Goal: Information Seeking & Learning: Learn about a topic

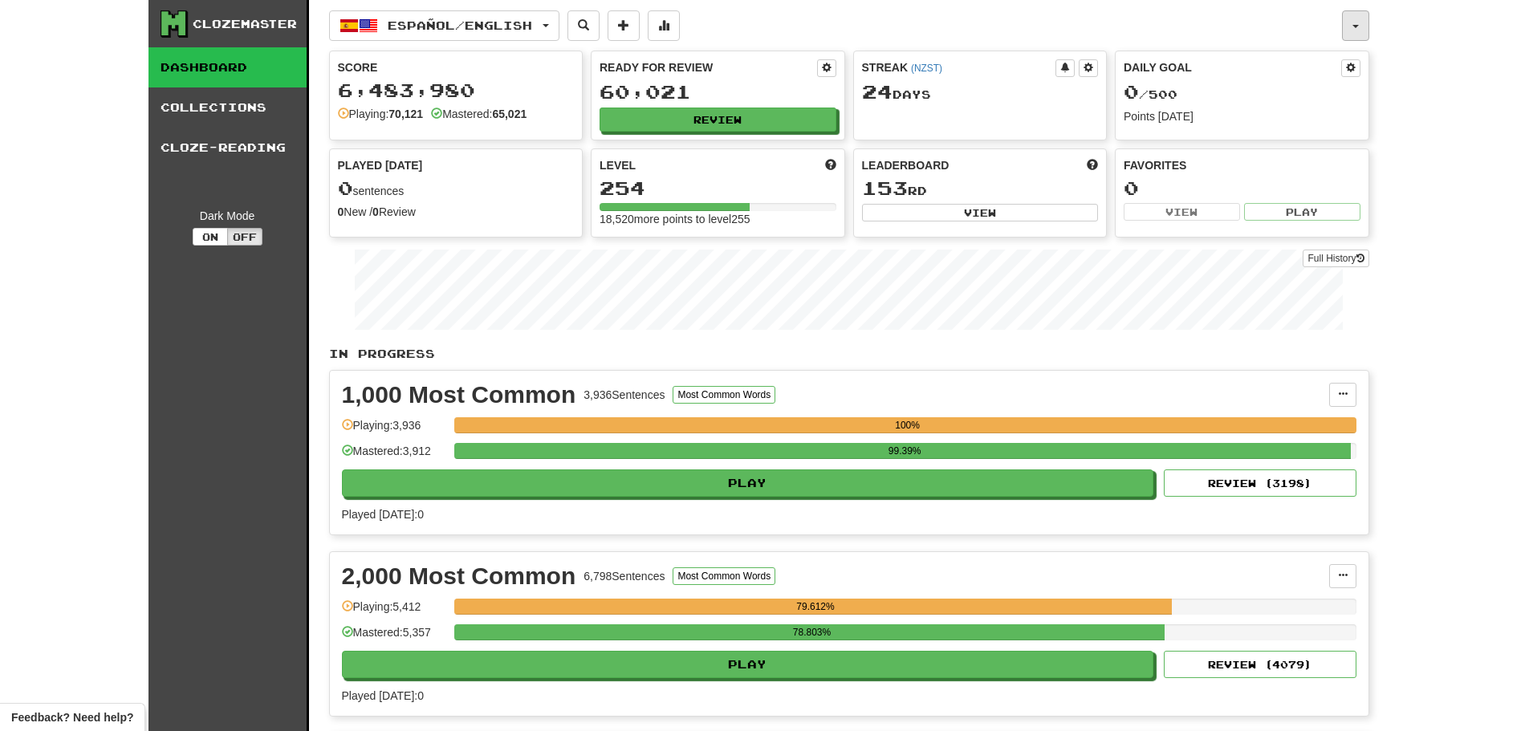
click at [1358, 25] on span "button" at bounding box center [1356, 26] width 6 height 3
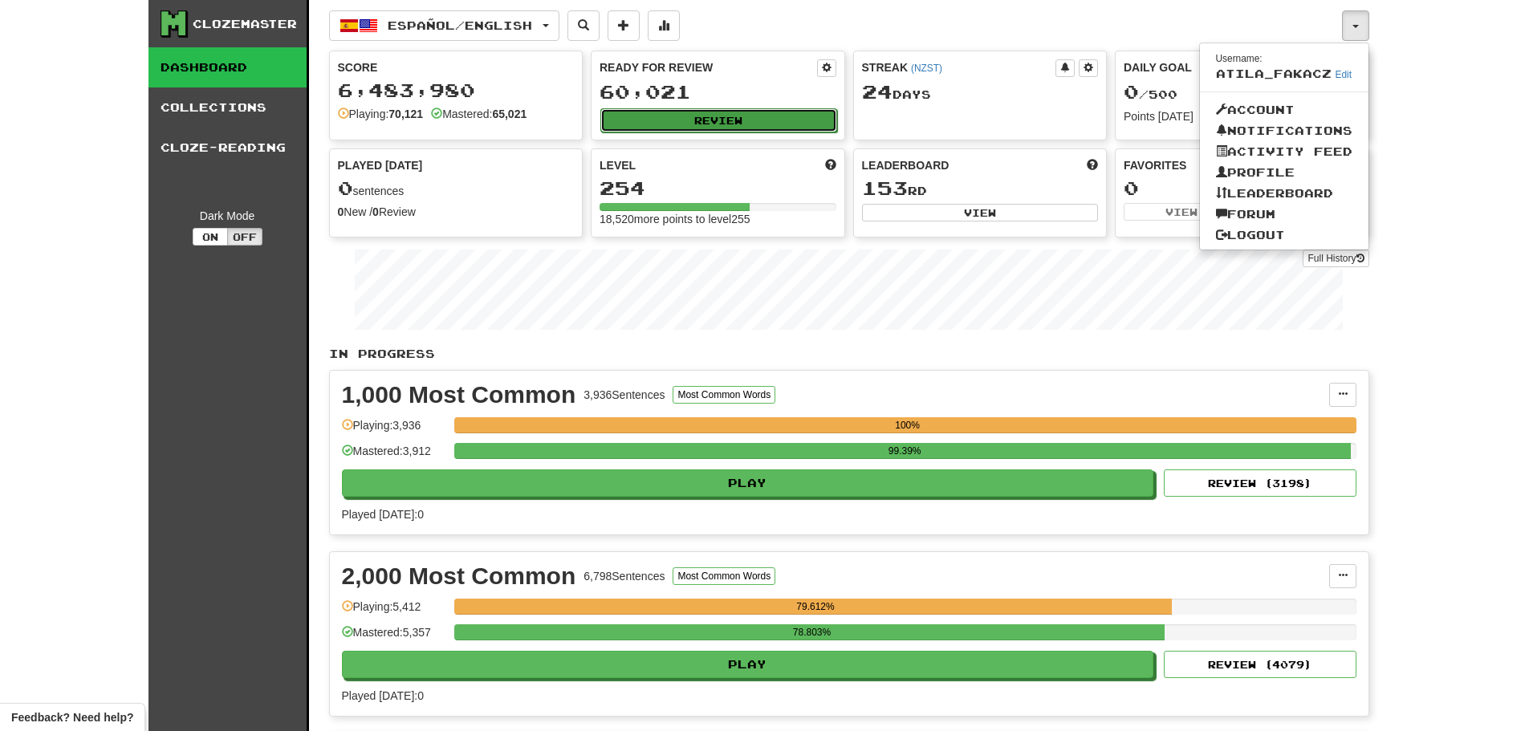
click at [692, 121] on button "Review" at bounding box center [719, 120] width 237 height 24
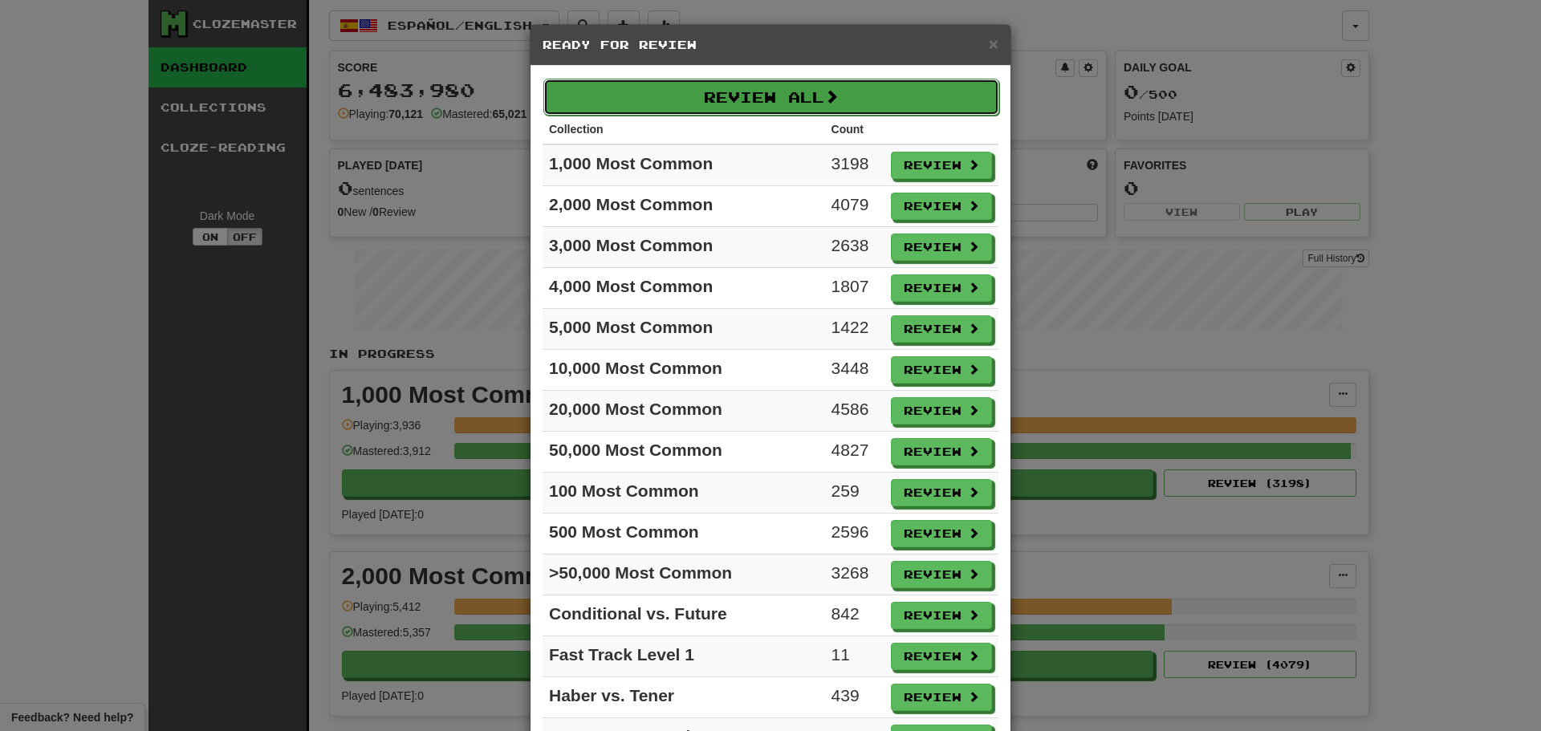
click at [696, 87] on button "Review All" at bounding box center [772, 97] width 456 height 37
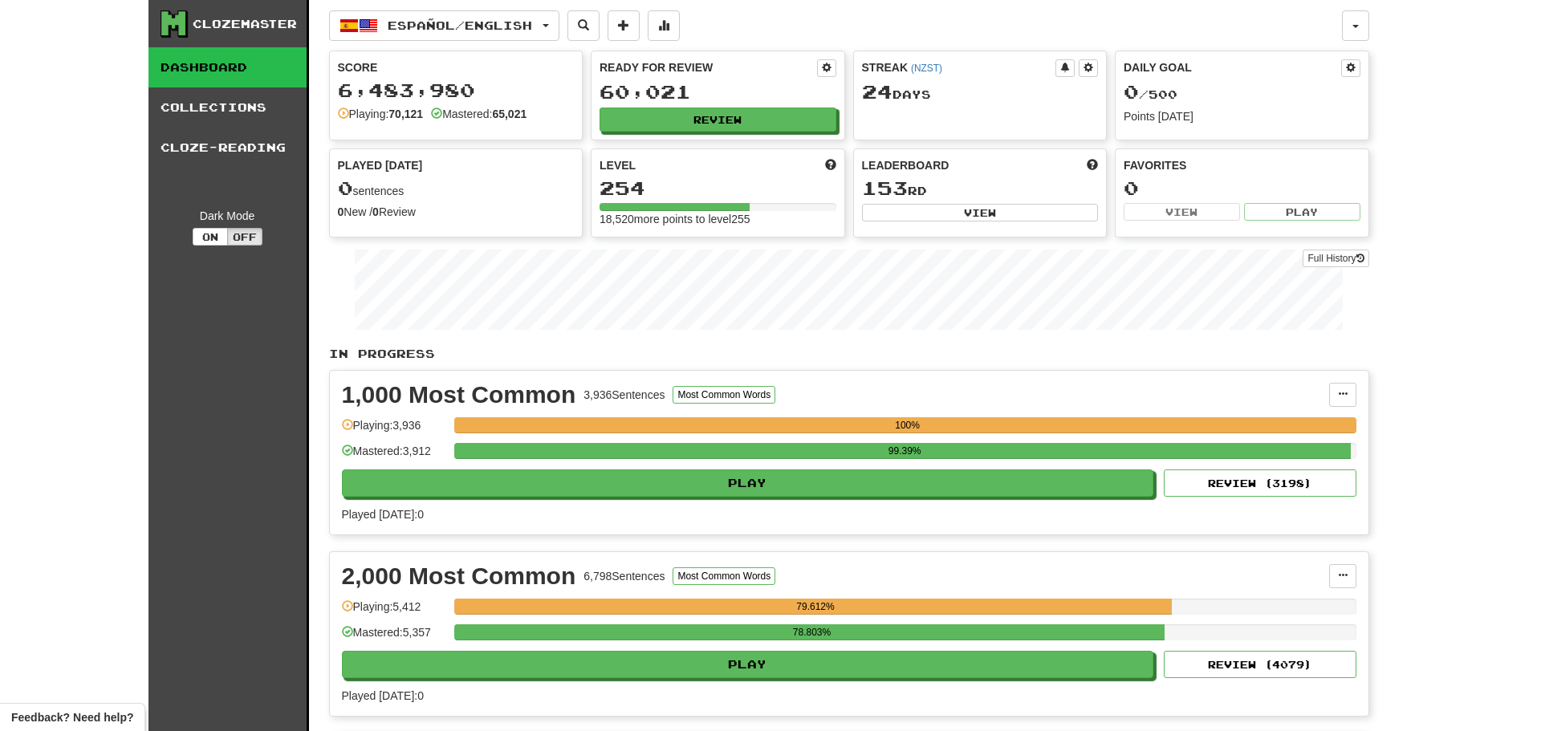
select select "********"
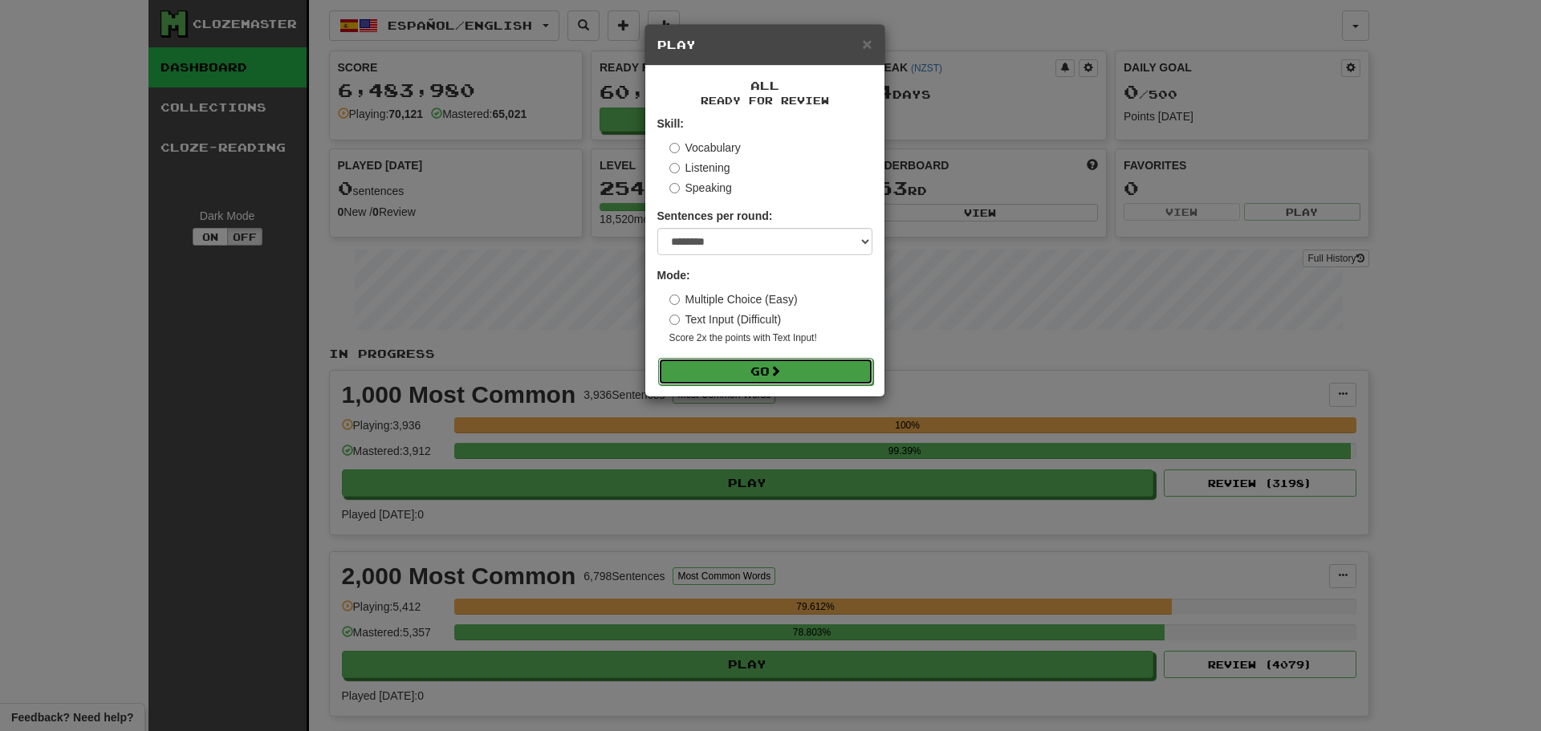
click at [755, 377] on button "Go" at bounding box center [765, 371] width 215 height 27
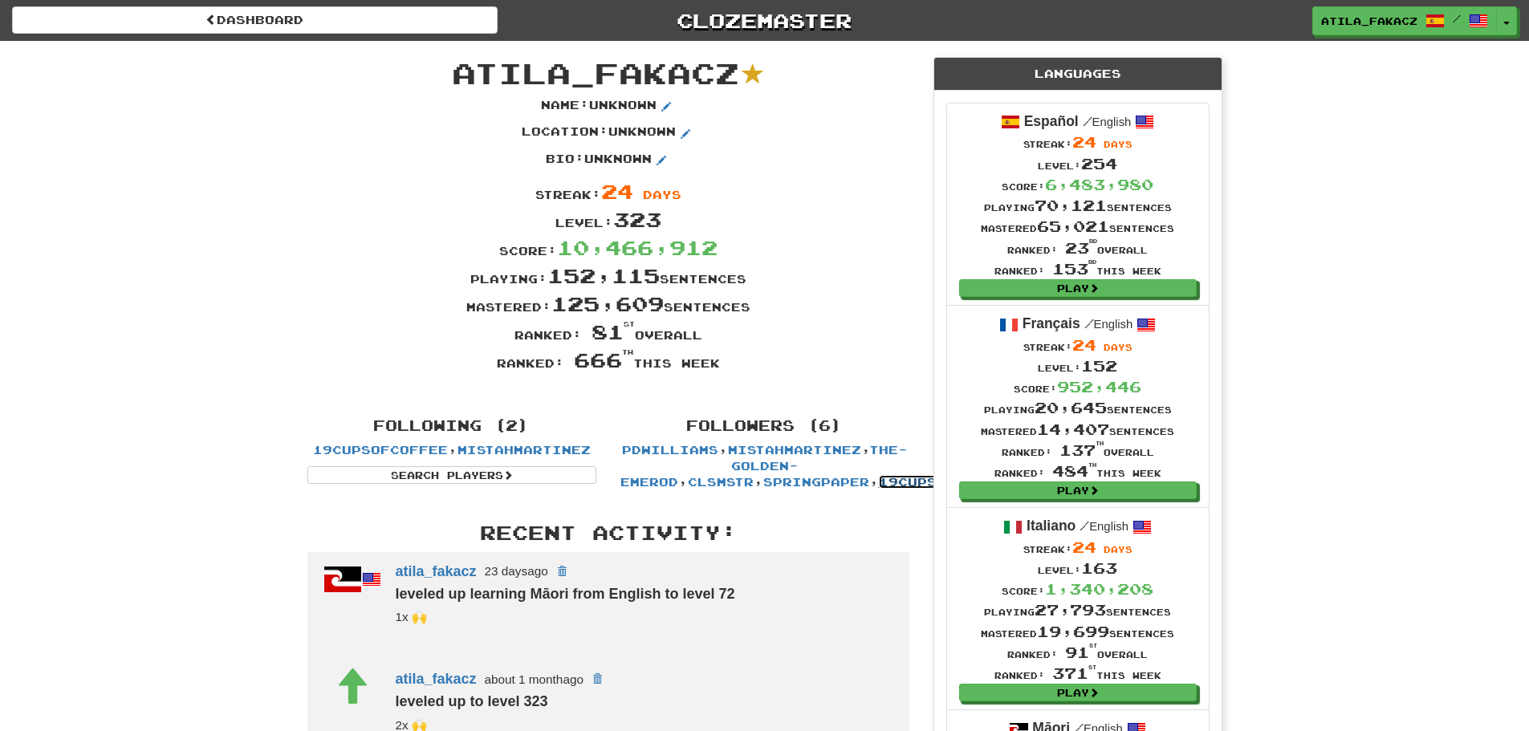
click at [879, 483] on link "19cupsofcoffee" at bounding box center [946, 482] width 135 height 14
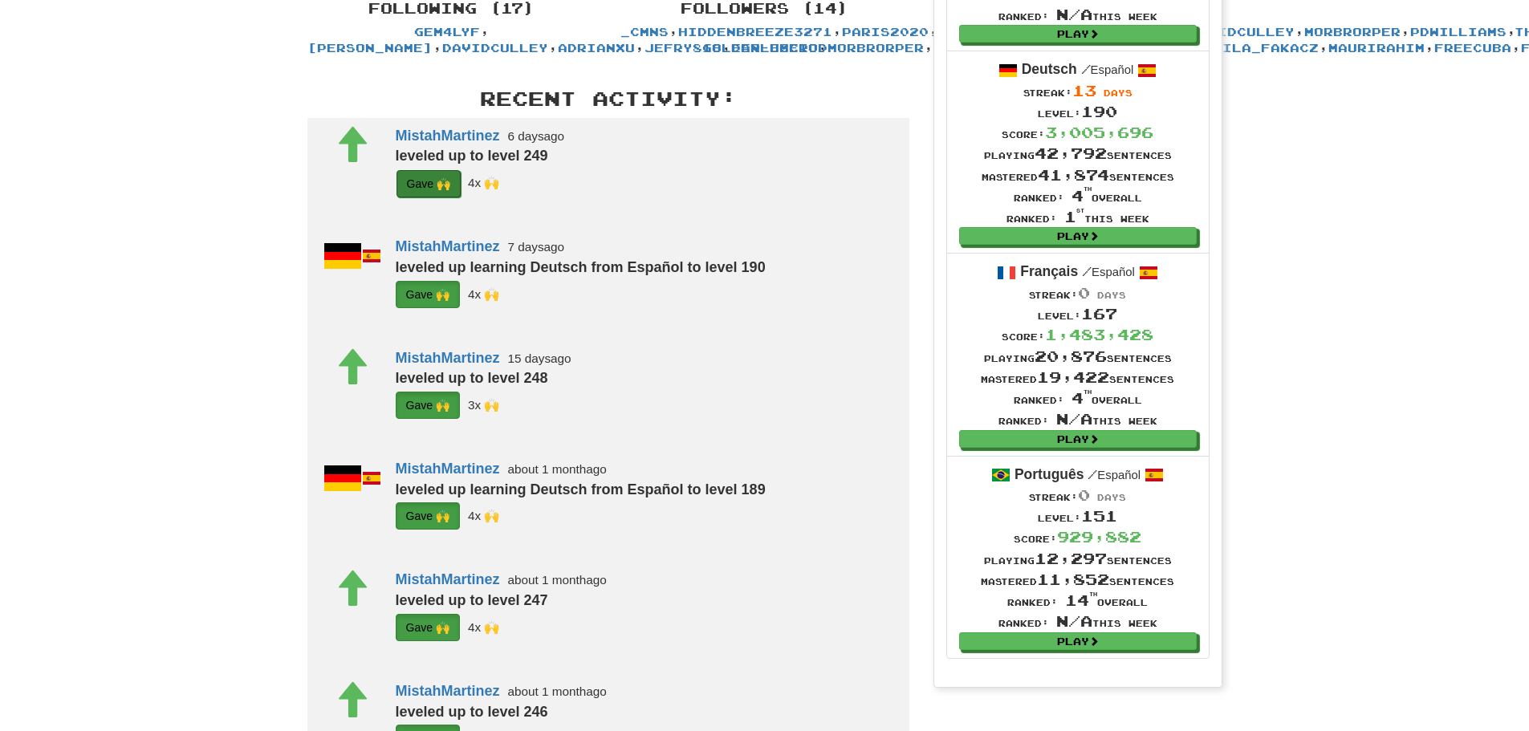
scroll to position [482, 0]
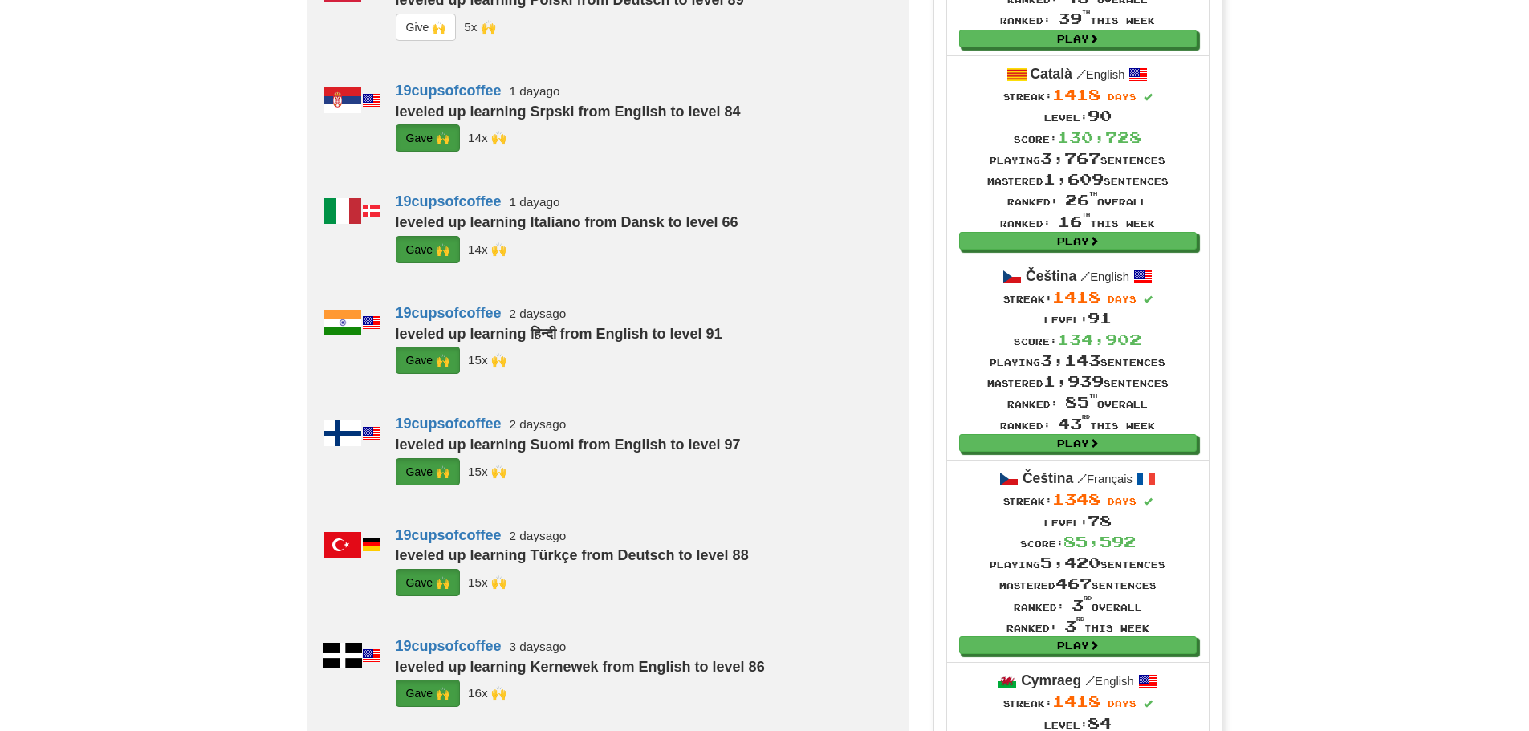
scroll to position [1204, 0]
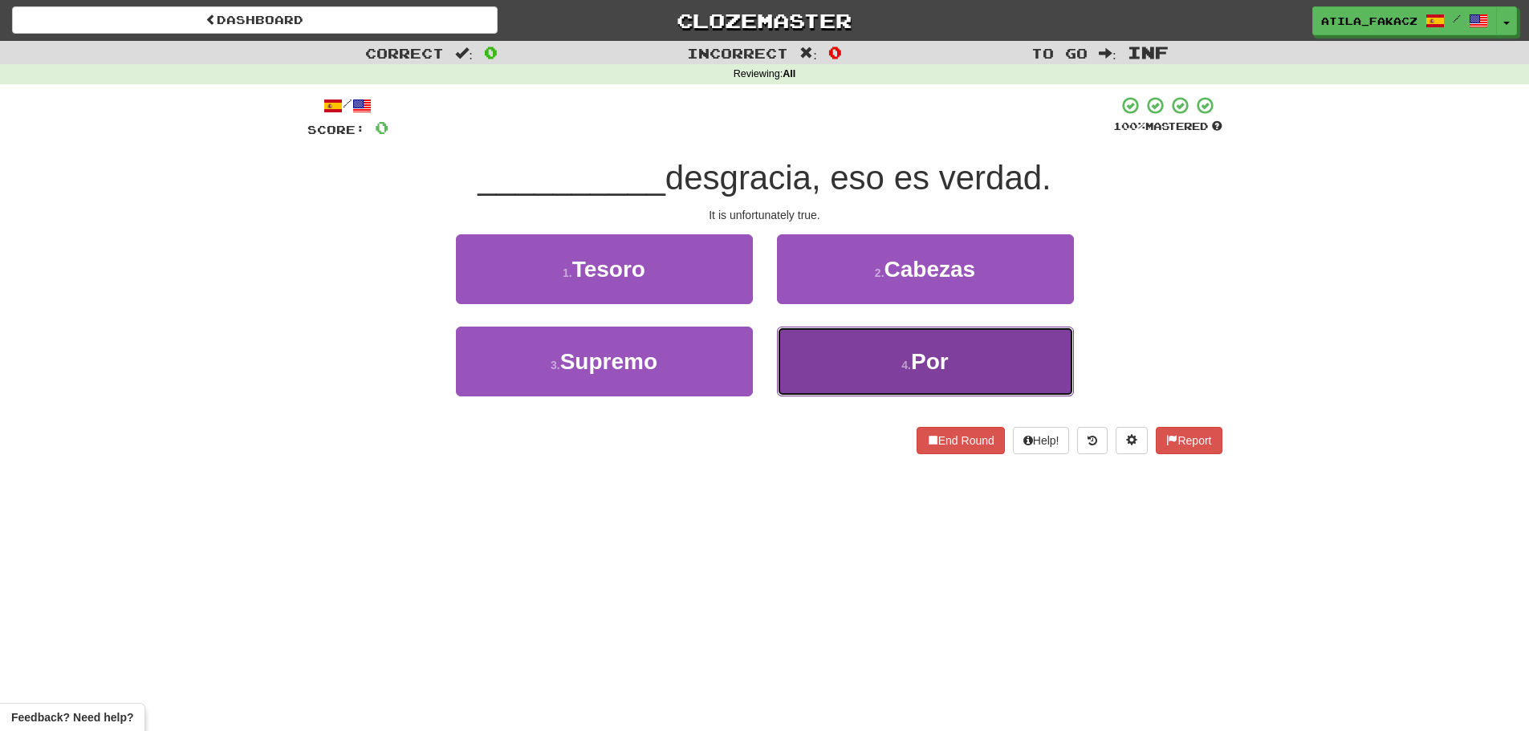
click at [874, 360] on button "4 . Por" at bounding box center [925, 362] width 297 height 70
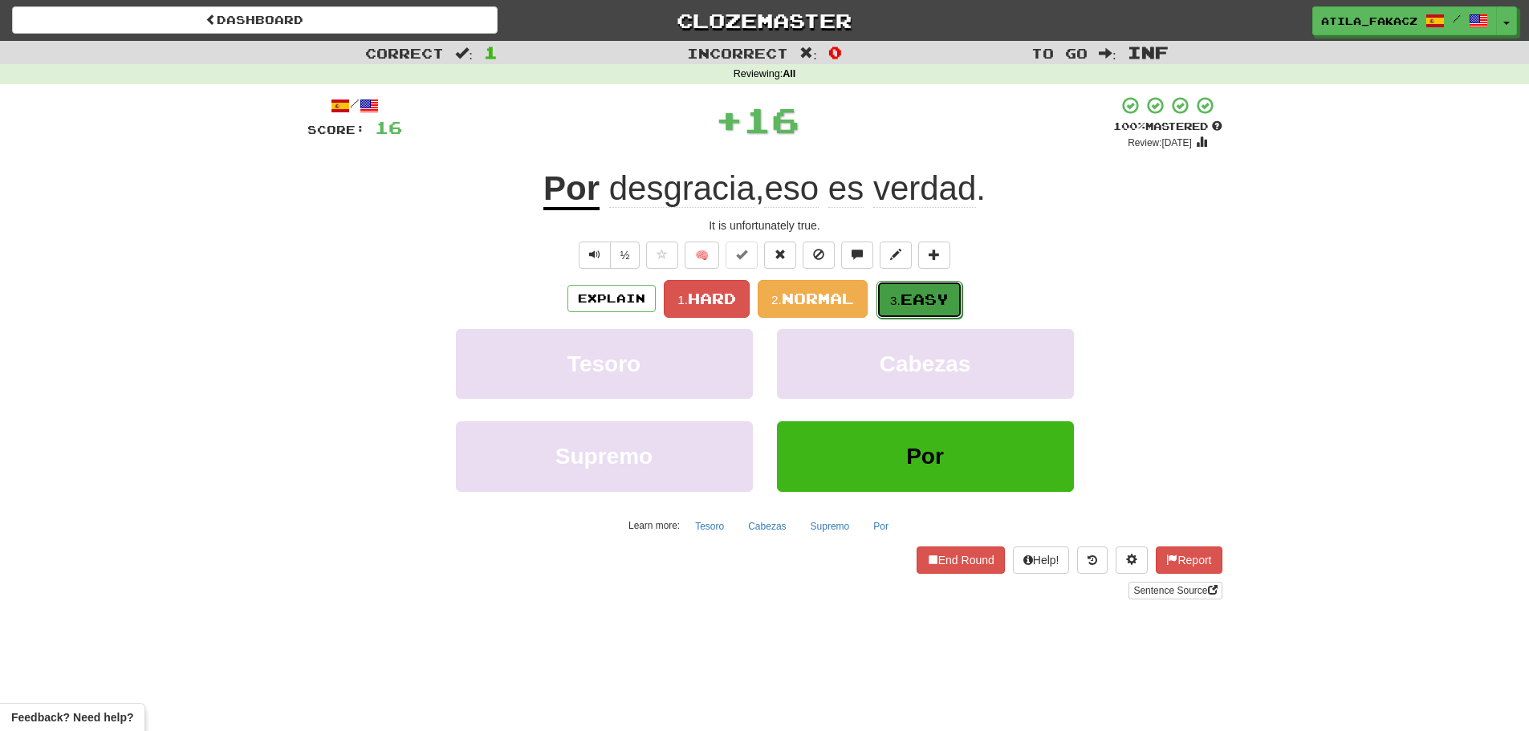
click at [931, 299] on span "Easy" at bounding box center [925, 300] width 48 height 18
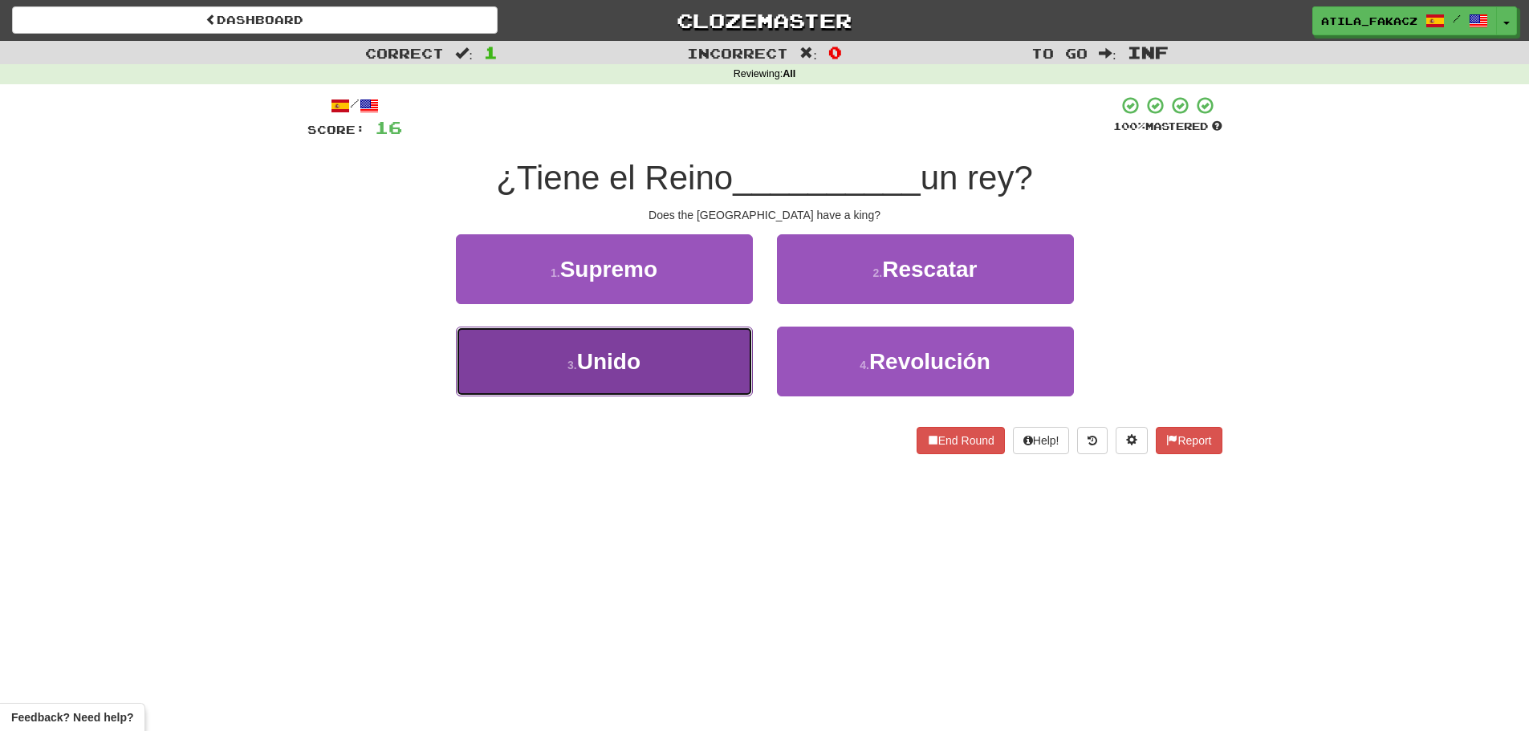
click at [715, 357] on button "3 . Unido" at bounding box center [604, 362] width 297 height 70
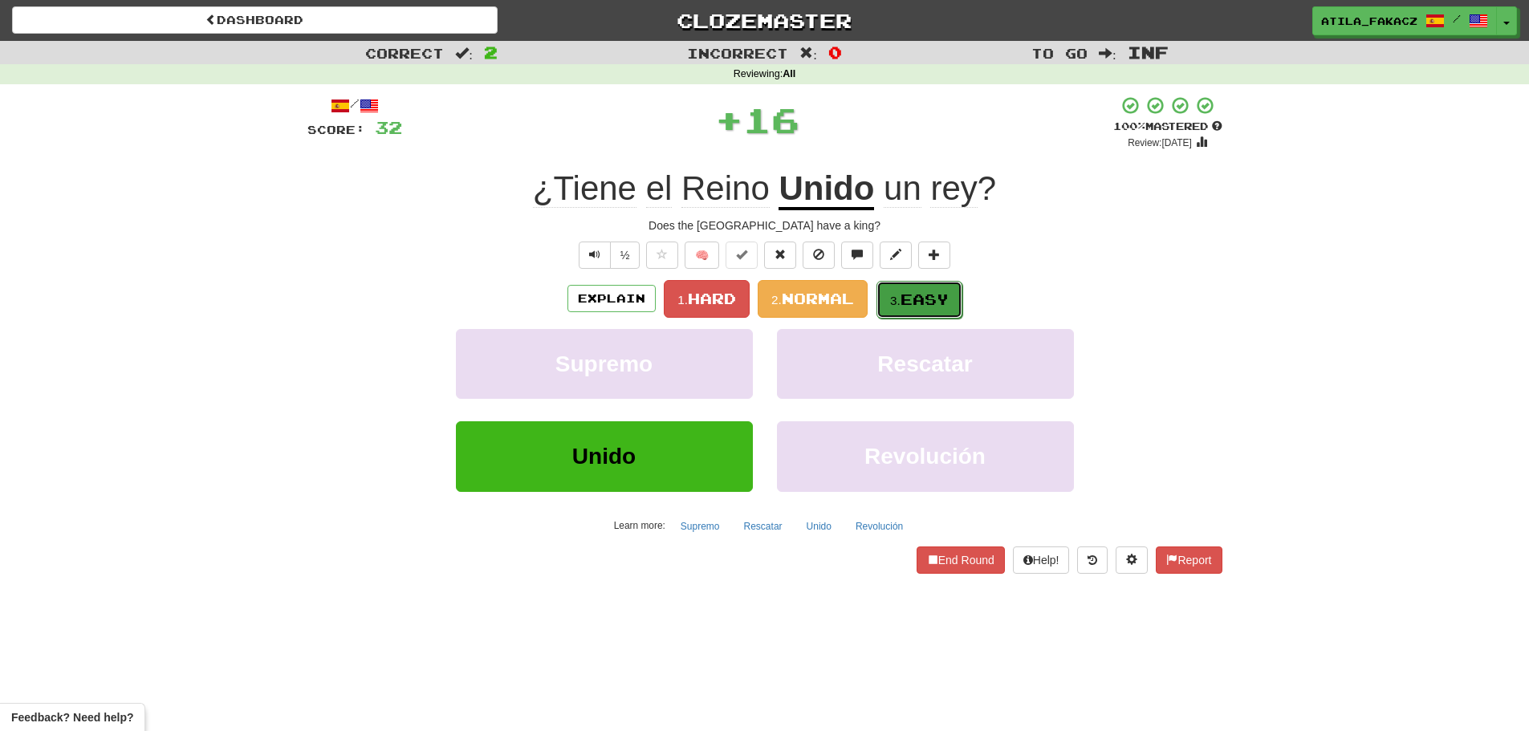
click at [904, 297] on button "3. Easy" at bounding box center [920, 300] width 86 height 38
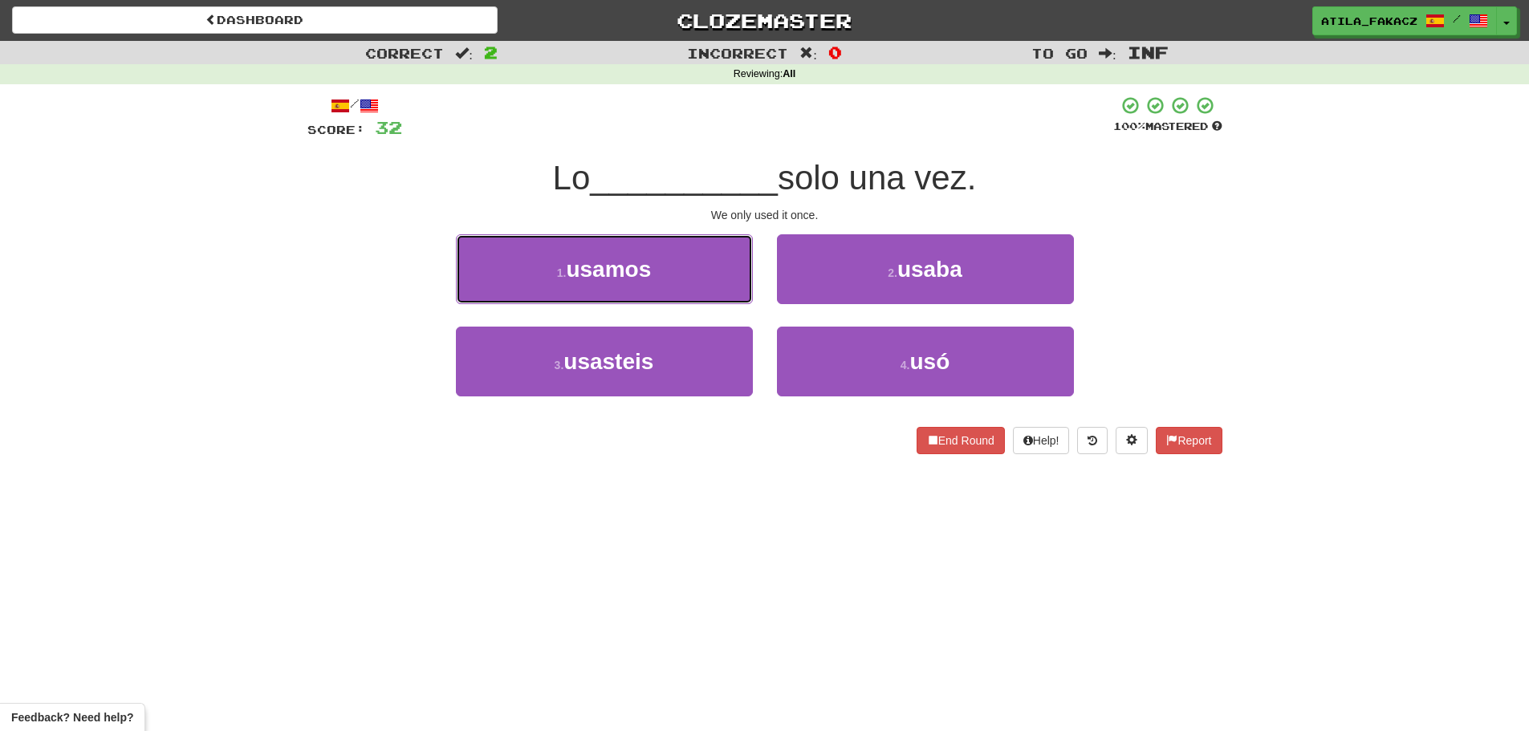
drag, startPoint x: 652, startPoint y: 270, endPoint x: 696, endPoint y: 279, distance: 45.0
click at [655, 271] on button "1 . usamos" at bounding box center [604, 269] width 297 height 70
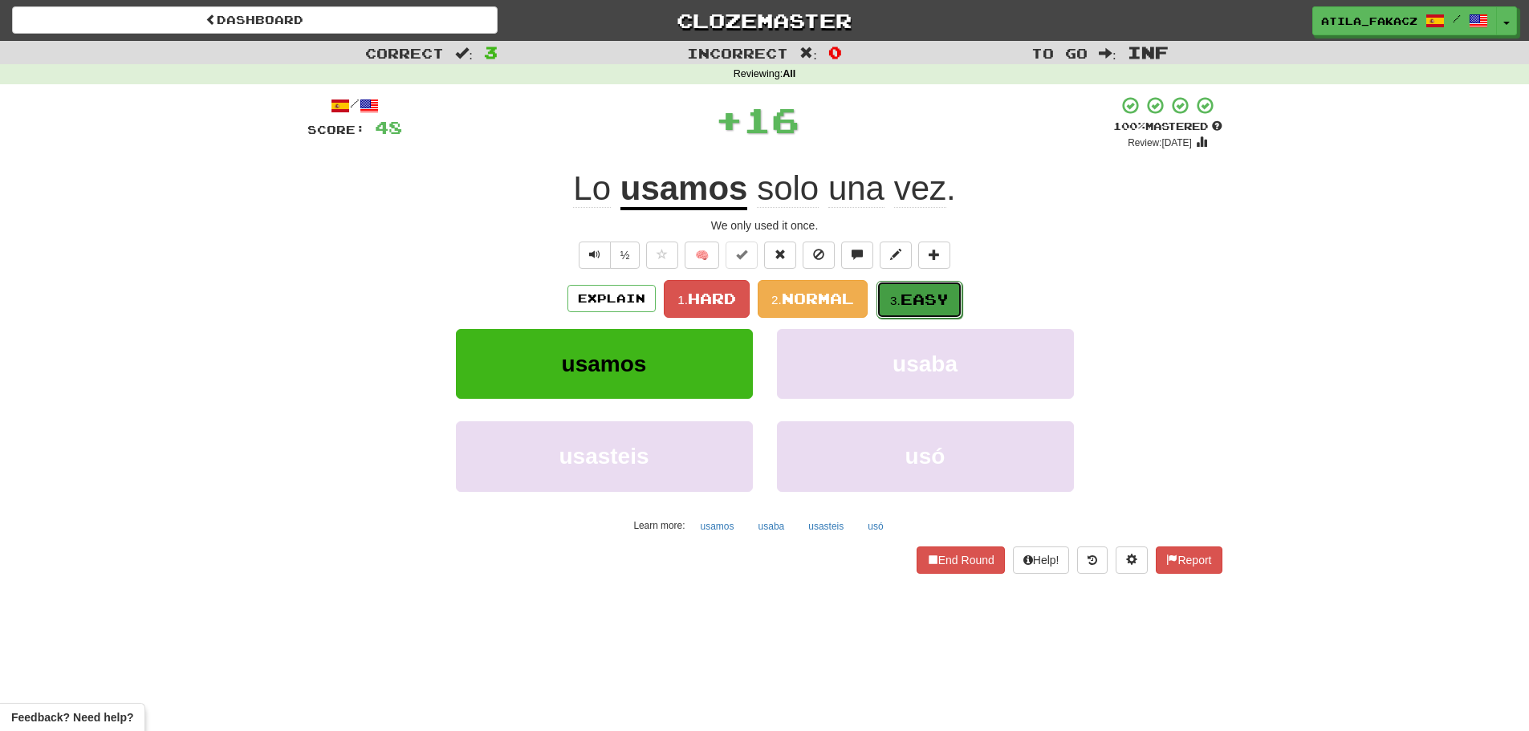
click at [936, 305] on span "Easy" at bounding box center [925, 300] width 48 height 18
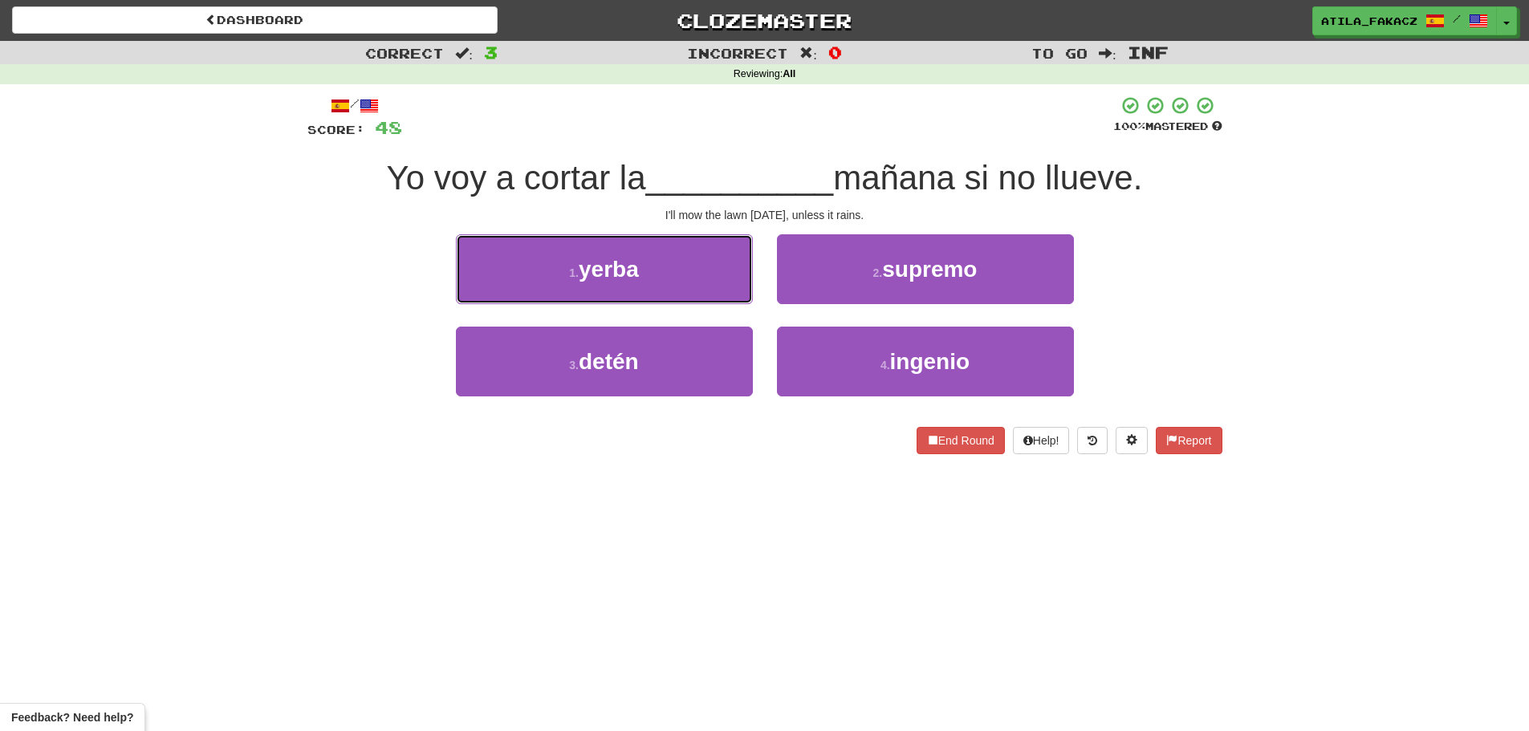
drag, startPoint x: 704, startPoint y: 267, endPoint x: 840, endPoint y: 279, distance: 136.2
click at [719, 273] on button "1 . yerba" at bounding box center [604, 269] width 297 height 70
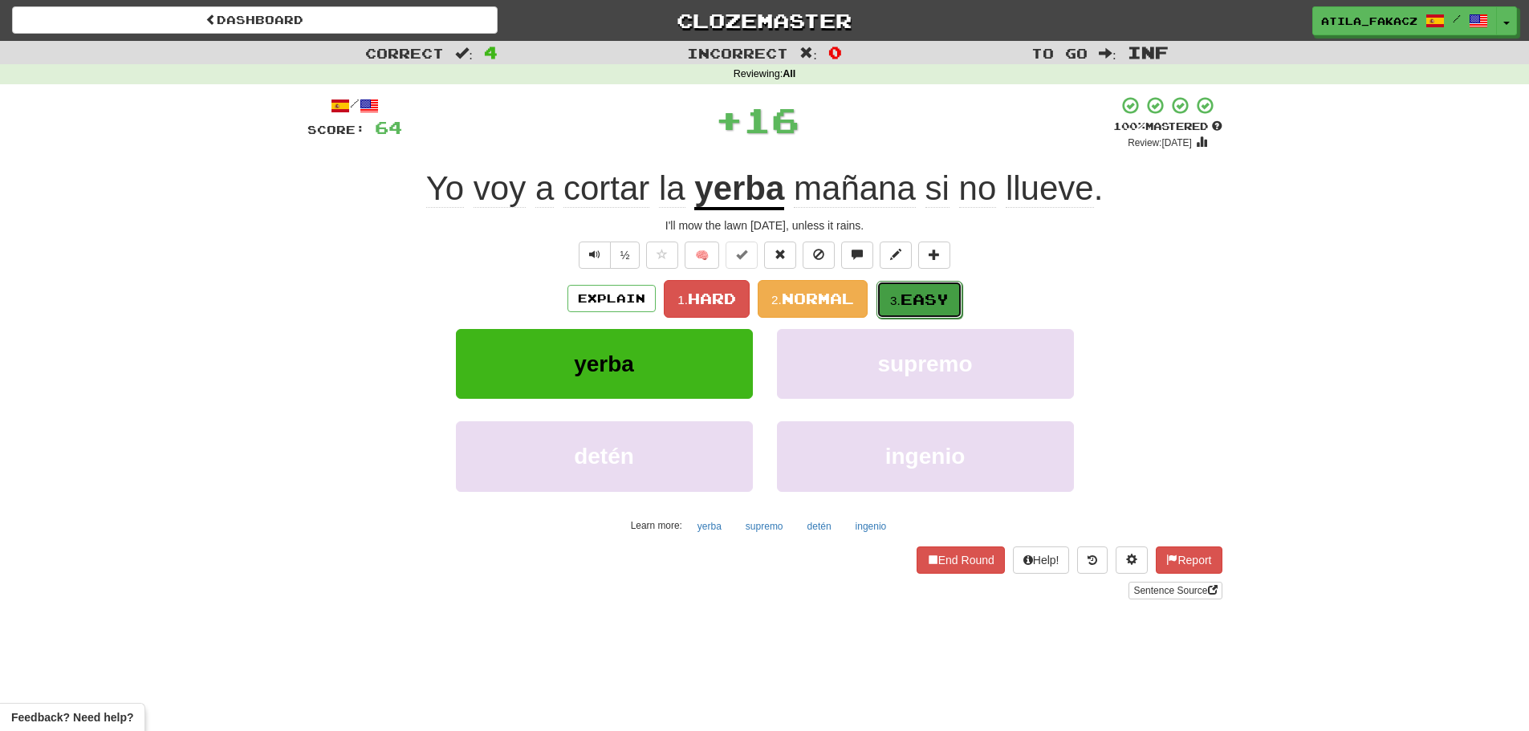
click at [914, 302] on span "Easy" at bounding box center [925, 300] width 48 height 18
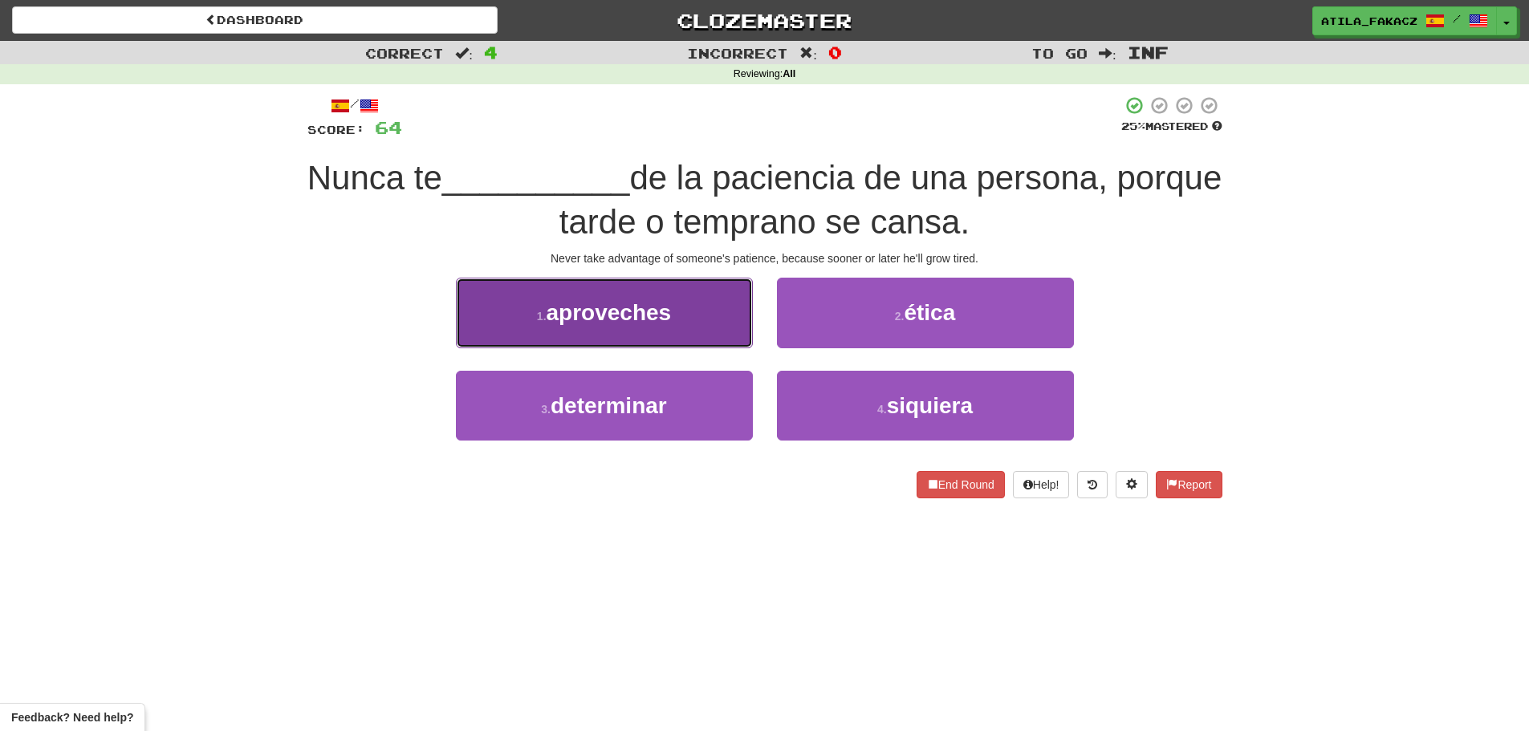
click at [695, 330] on button "1 . aproveches" at bounding box center [604, 313] width 297 height 70
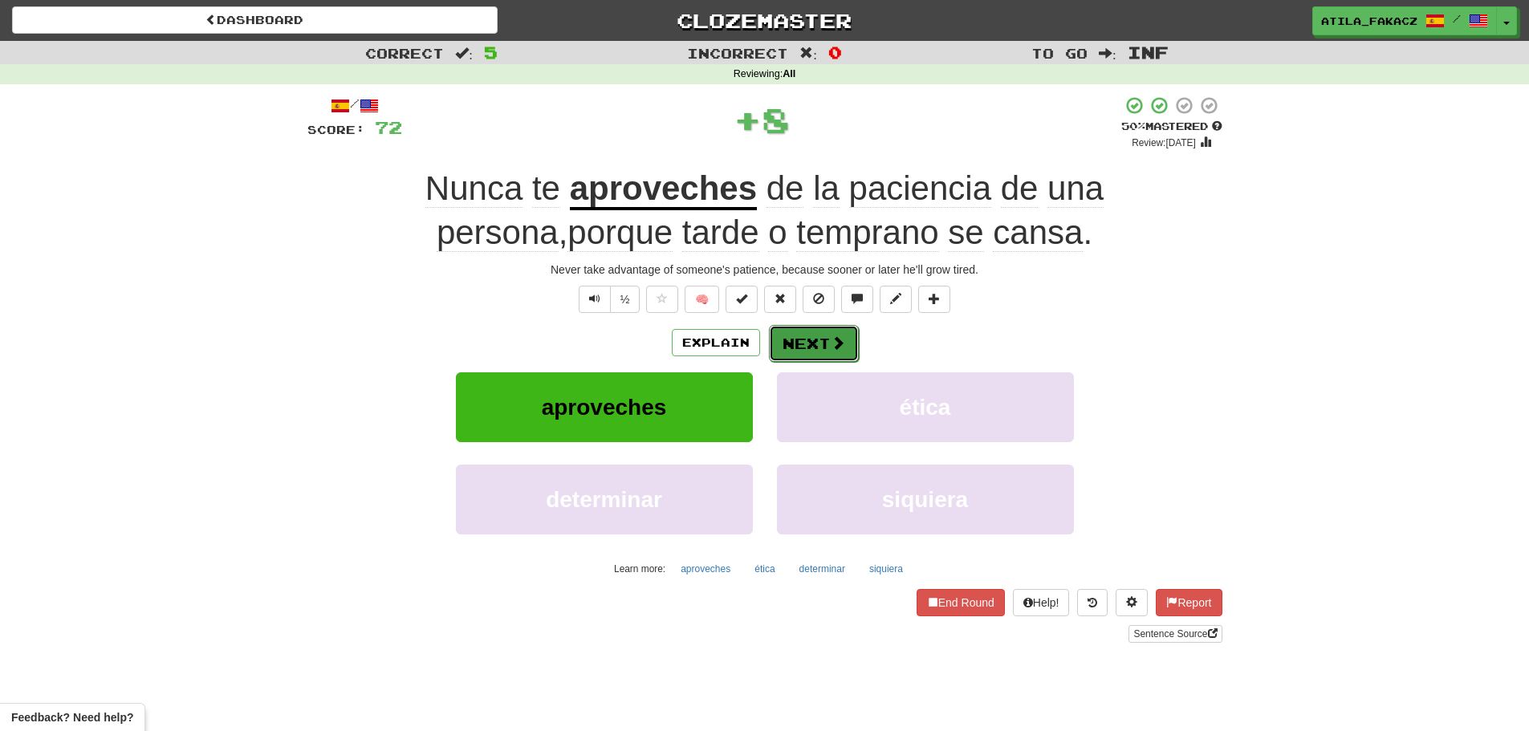
click at [831, 344] on span at bounding box center [838, 343] width 14 height 14
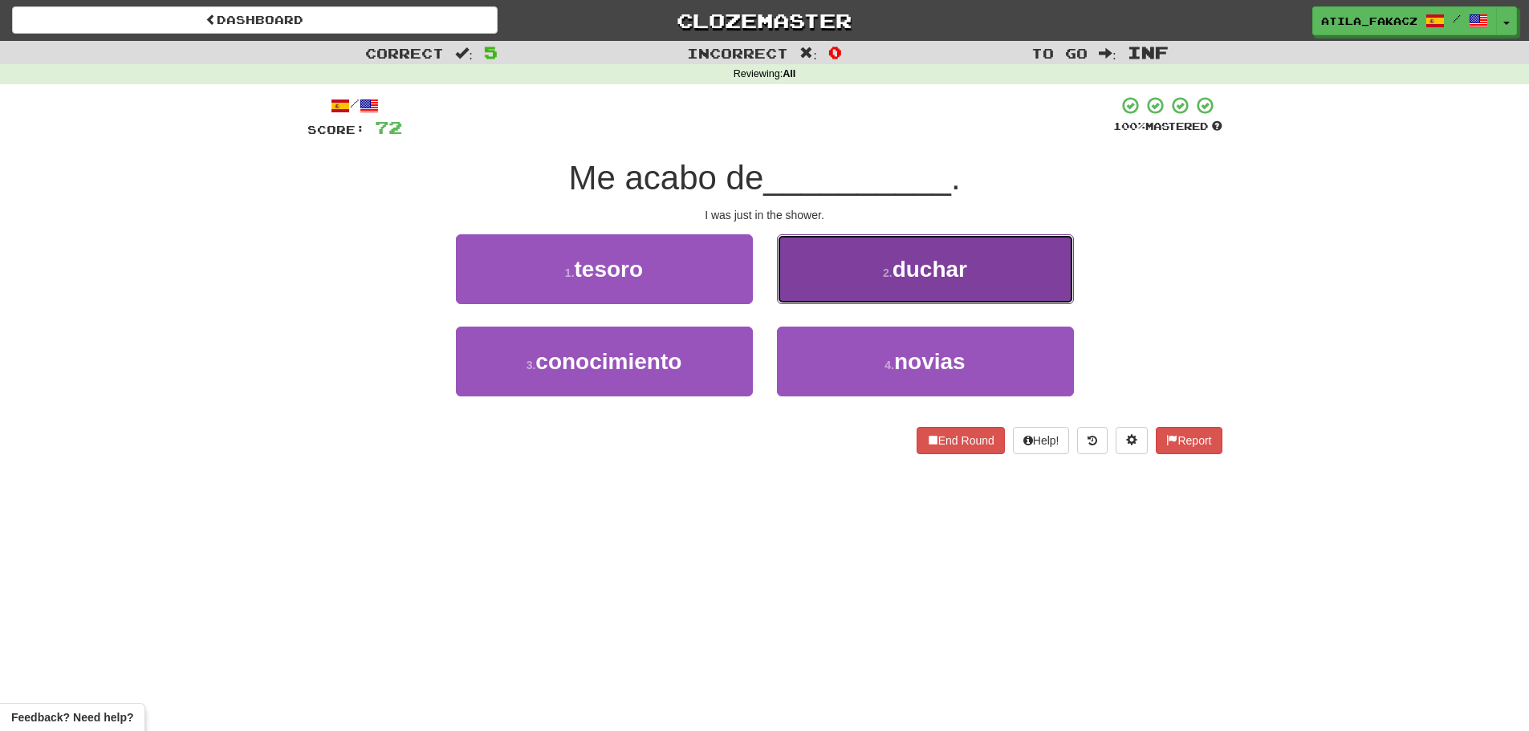
click at [849, 282] on button "2 . duchar" at bounding box center [925, 269] width 297 height 70
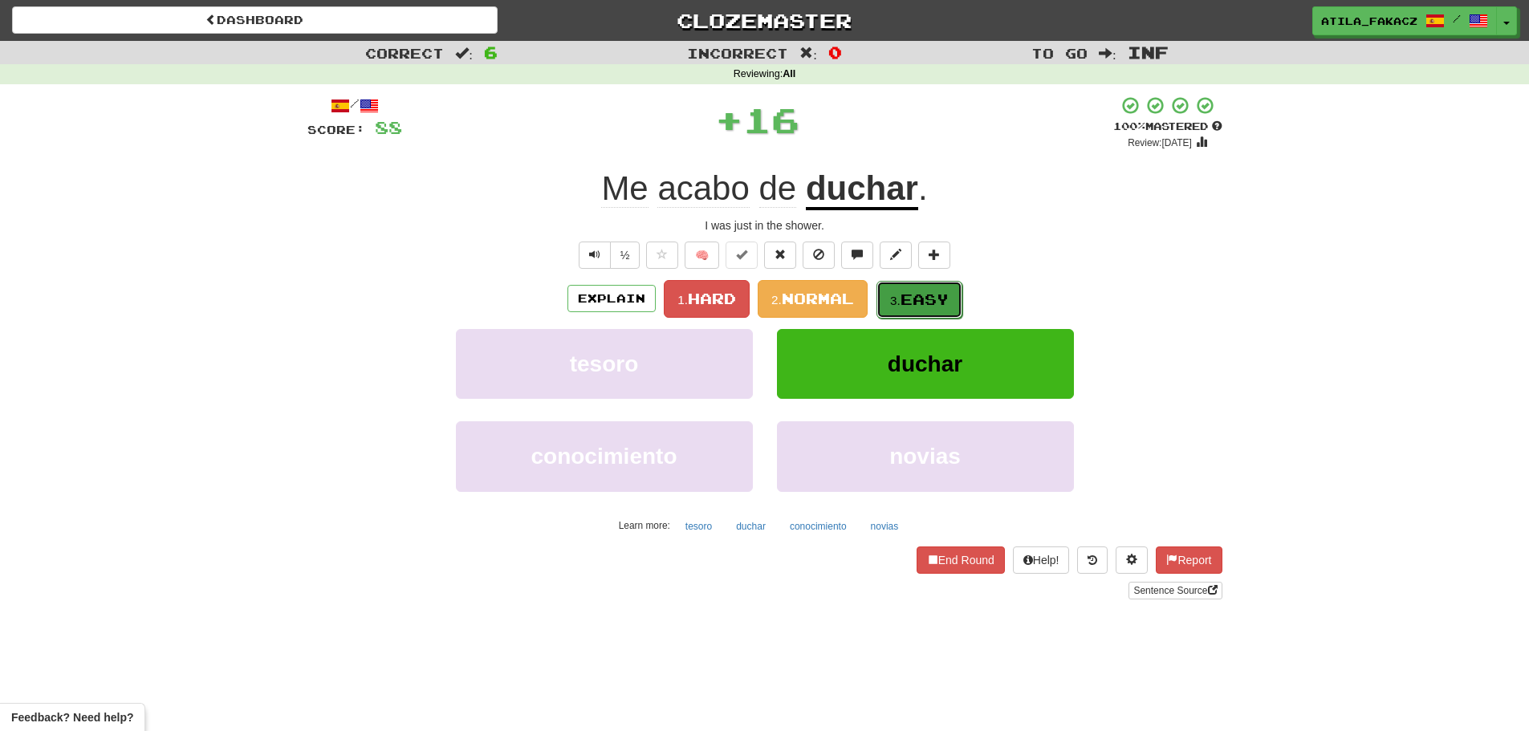
click at [948, 285] on button "3. Easy" at bounding box center [920, 300] width 86 height 38
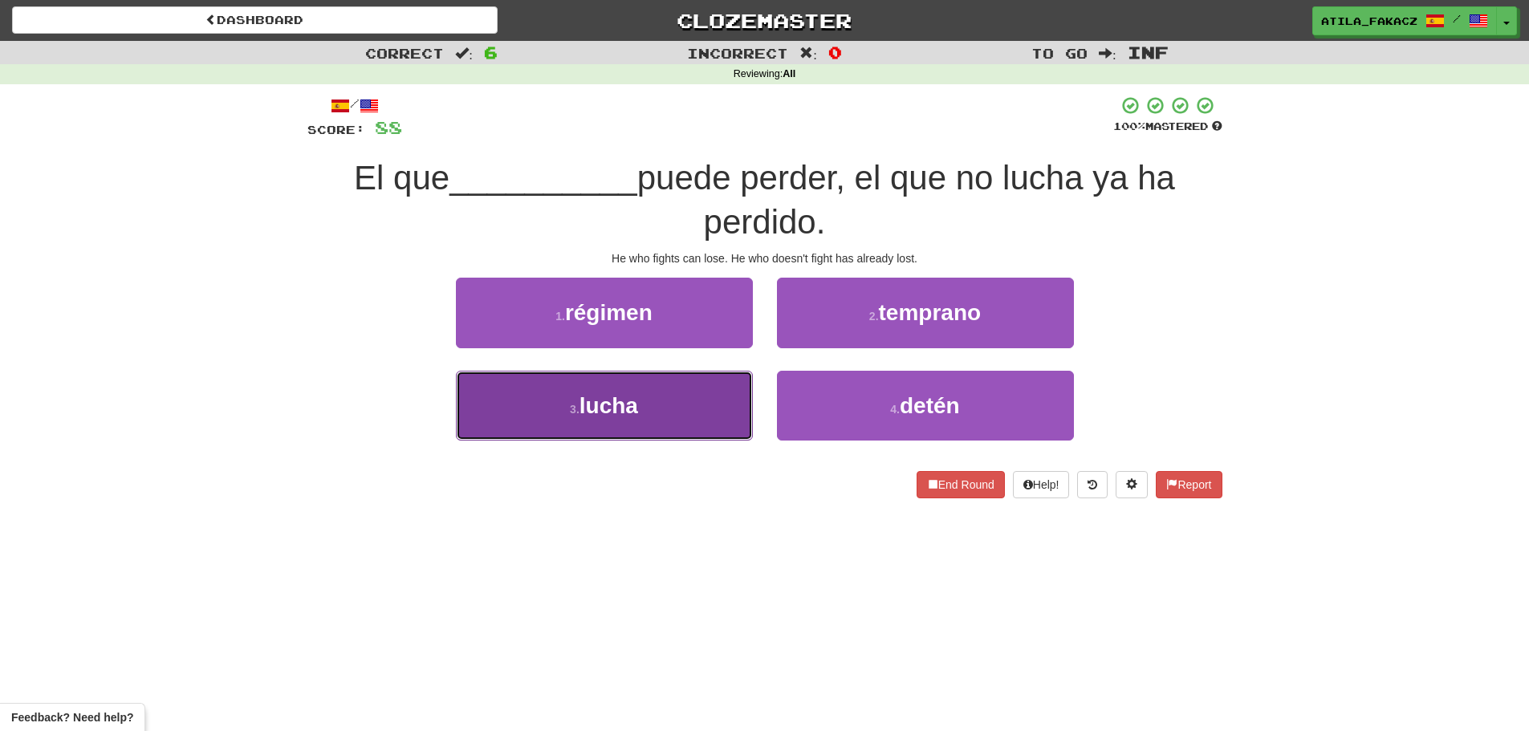
click at [687, 420] on button "3 . lucha" at bounding box center [604, 406] width 297 height 70
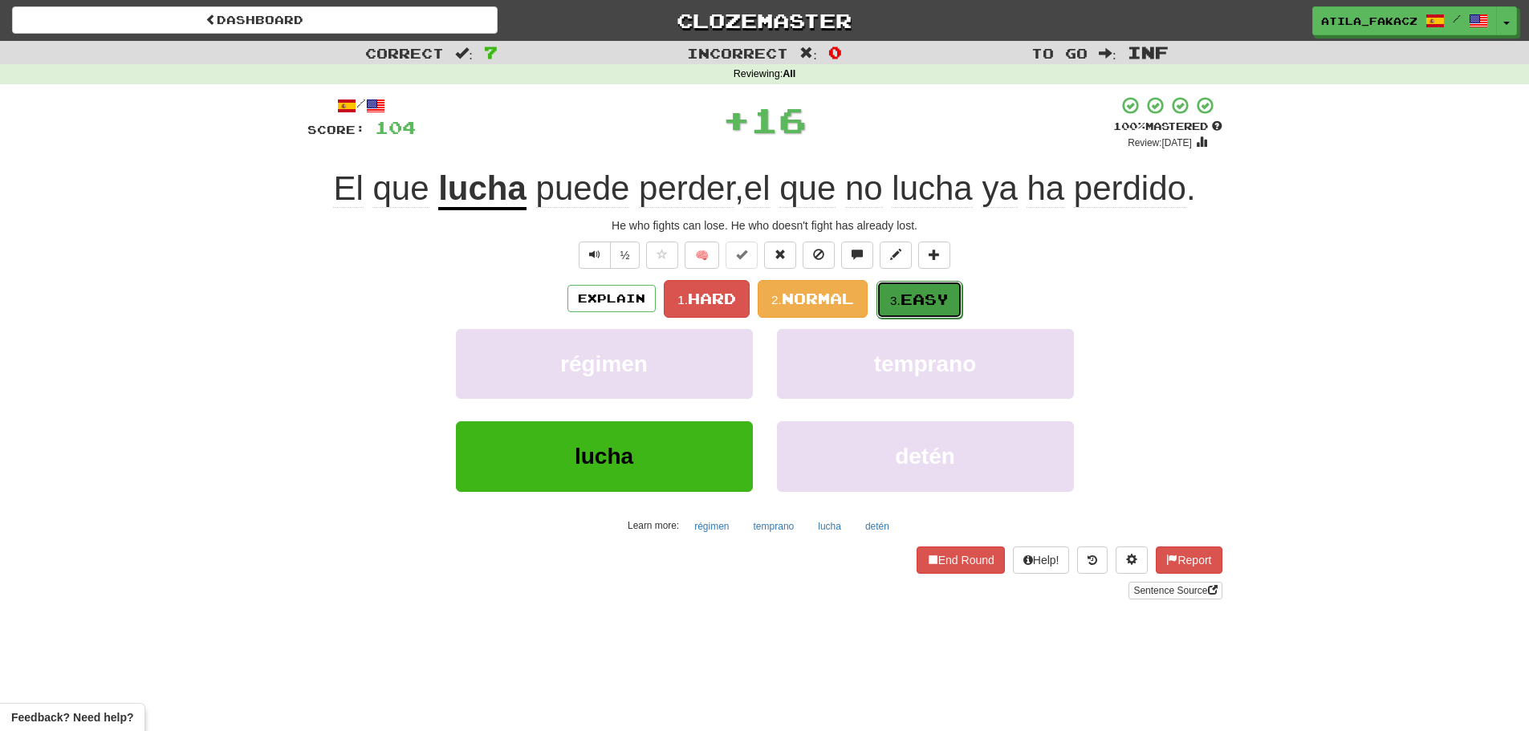
click at [942, 289] on button "3. Easy" at bounding box center [920, 300] width 86 height 38
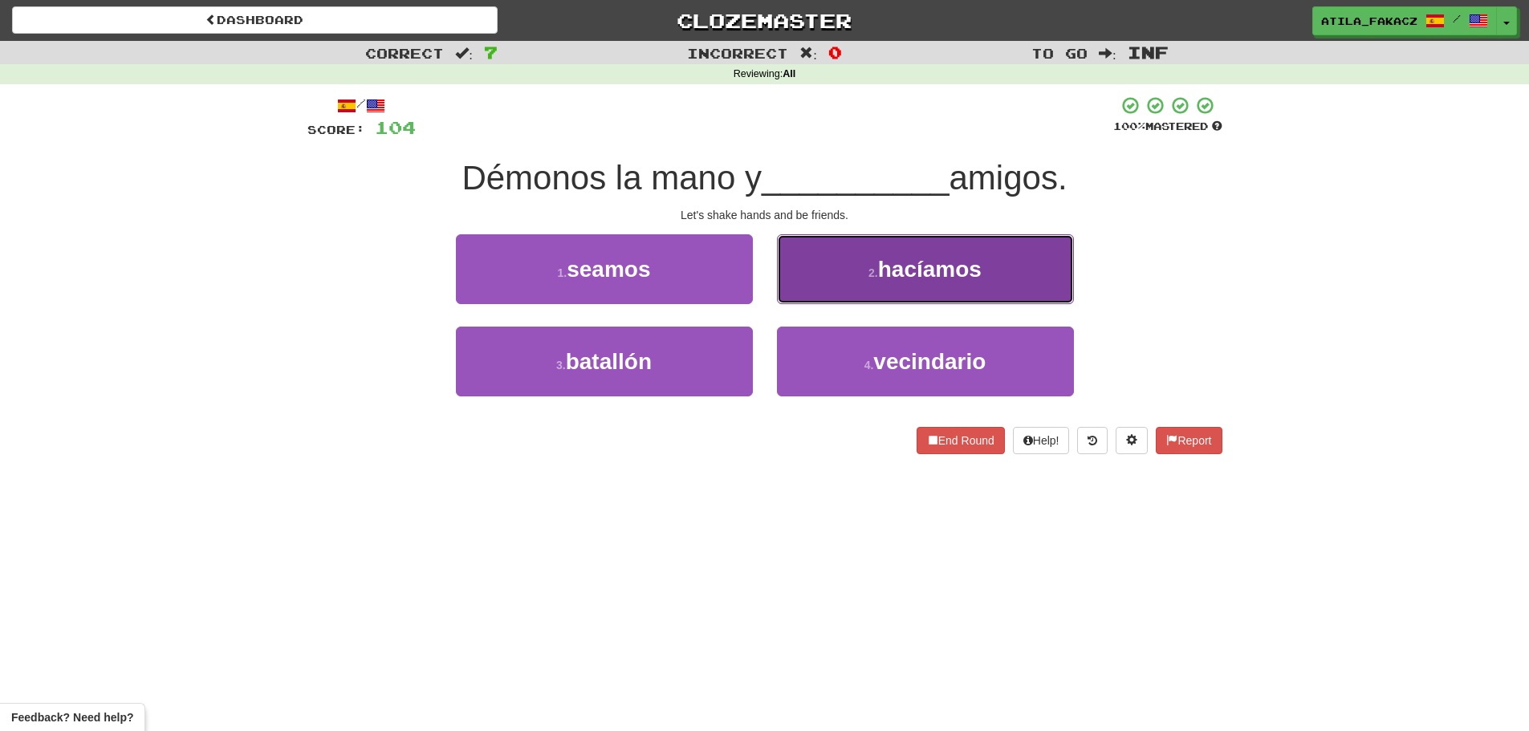
click at [817, 259] on button "2 . hacíamos" at bounding box center [925, 269] width 297 height 70
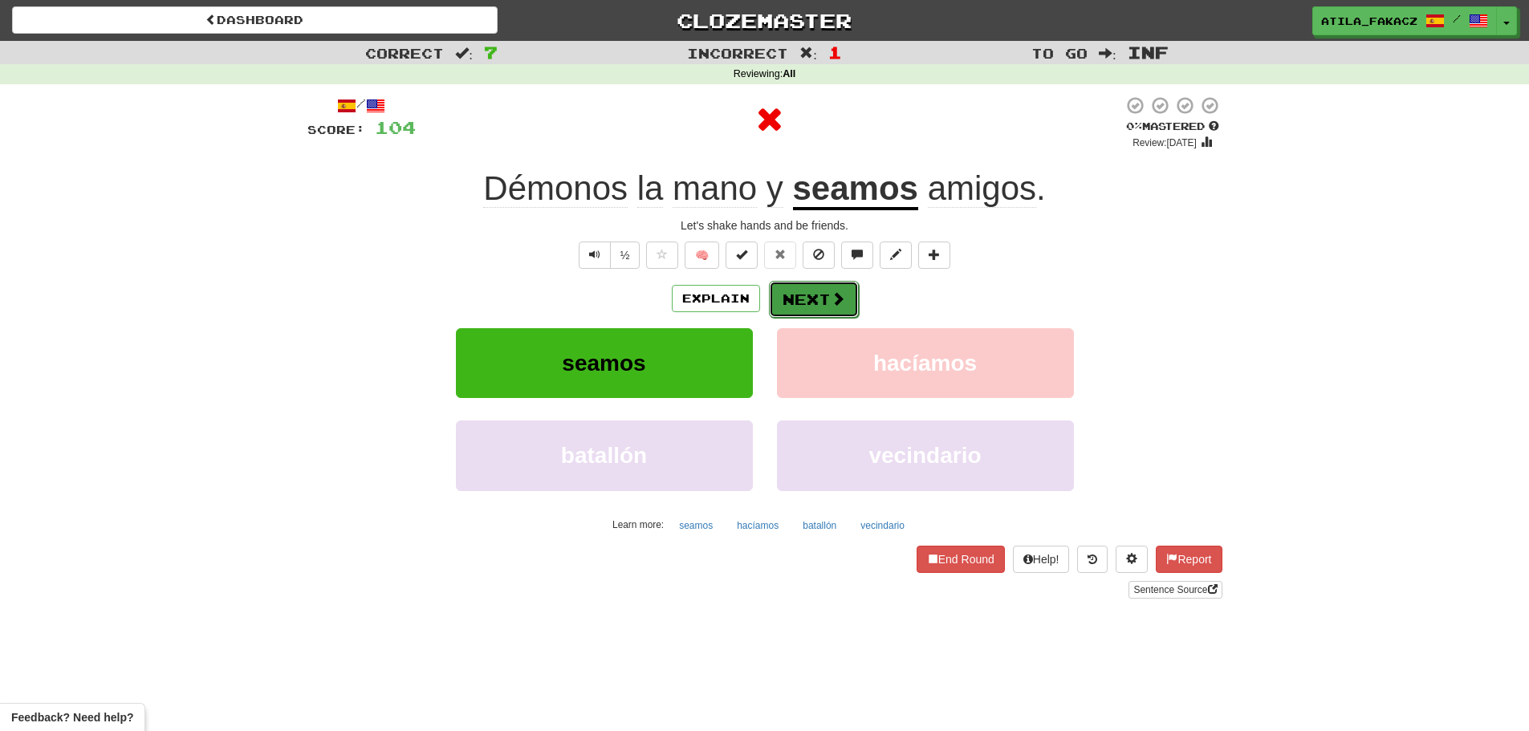
click at [840, 304] on span at bounding box center [838, 298] width 14 height 14
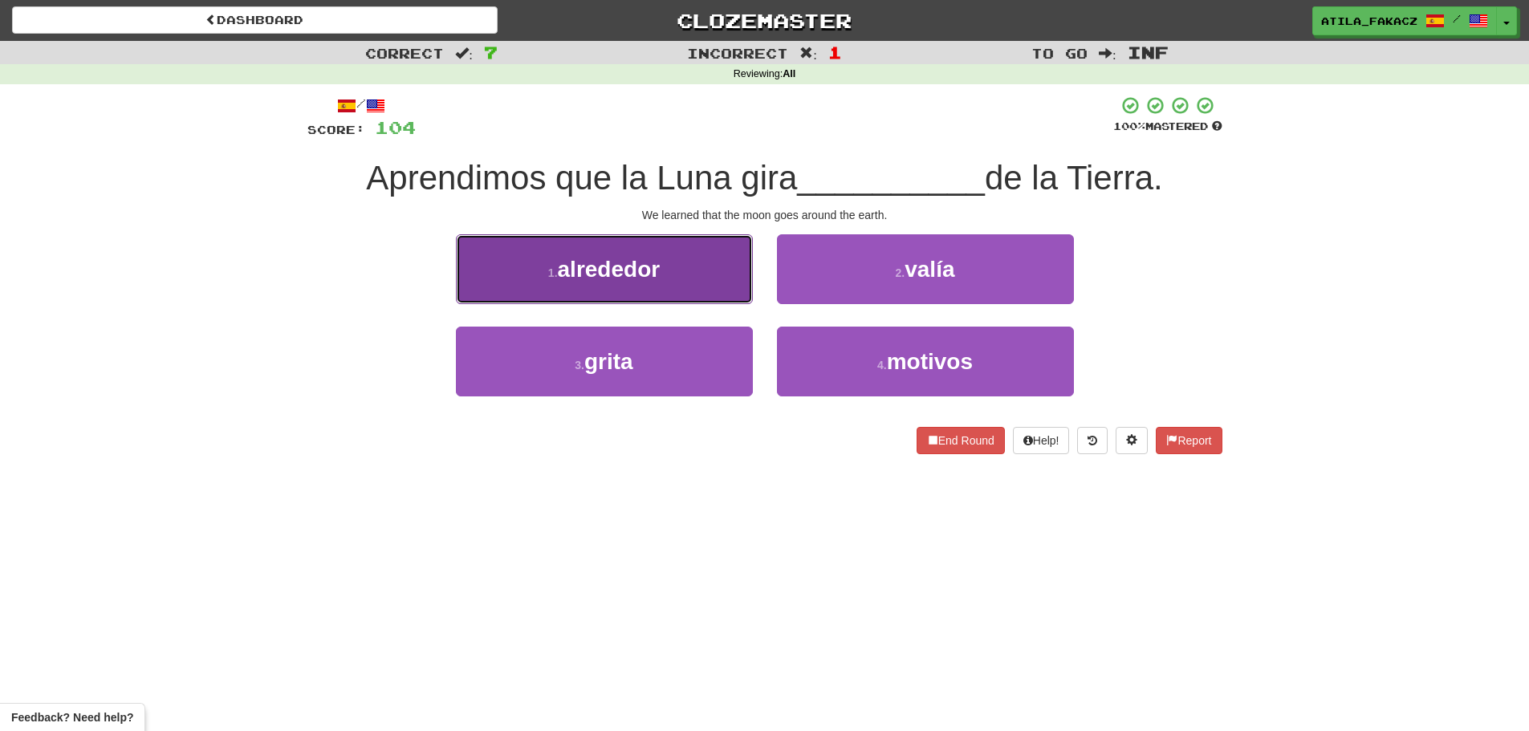
click at [682, 289] on button "1 . alrededor" at bounding box center [604, 269] width 297 height 70
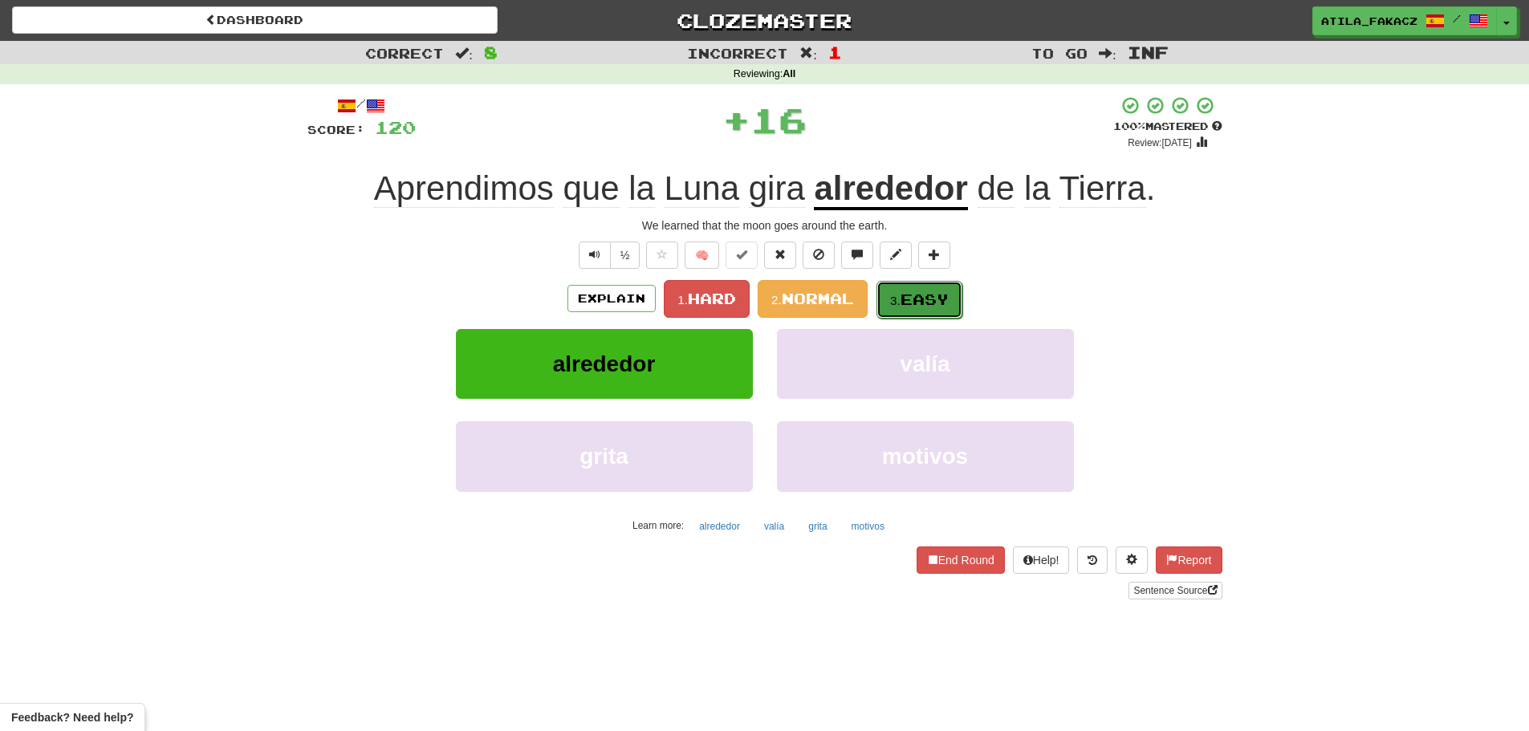
click at [904, 300] on span "Easy" at bounding box center [925, 300] width 48 height 18
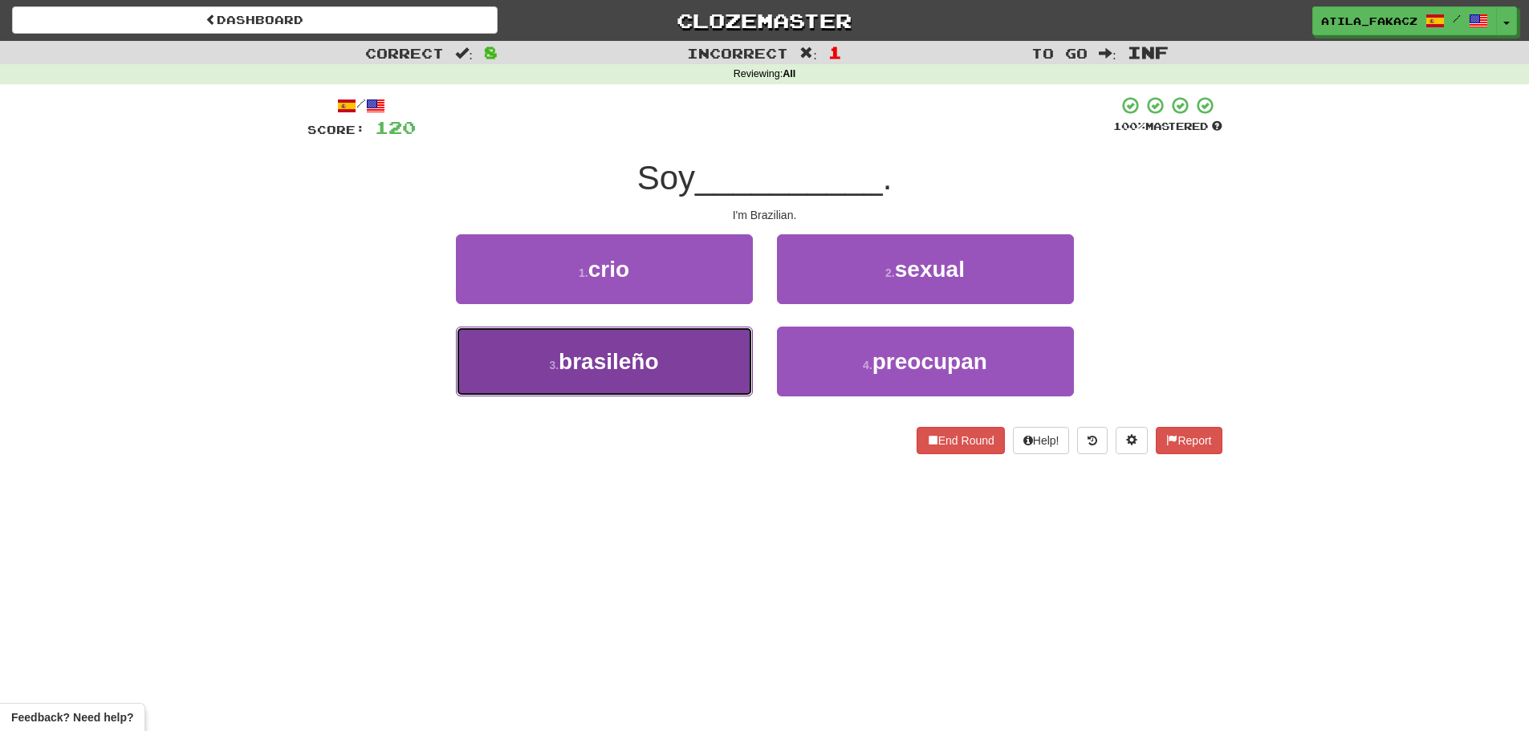
drag, startPoint x: 702, startPoint y: 379, endPoint x: 768, endPoint y: 352, distance: 71.0
click at [707, 379] on button "3 . brasileño" at bounding box center [604, 362] width 297 height 70
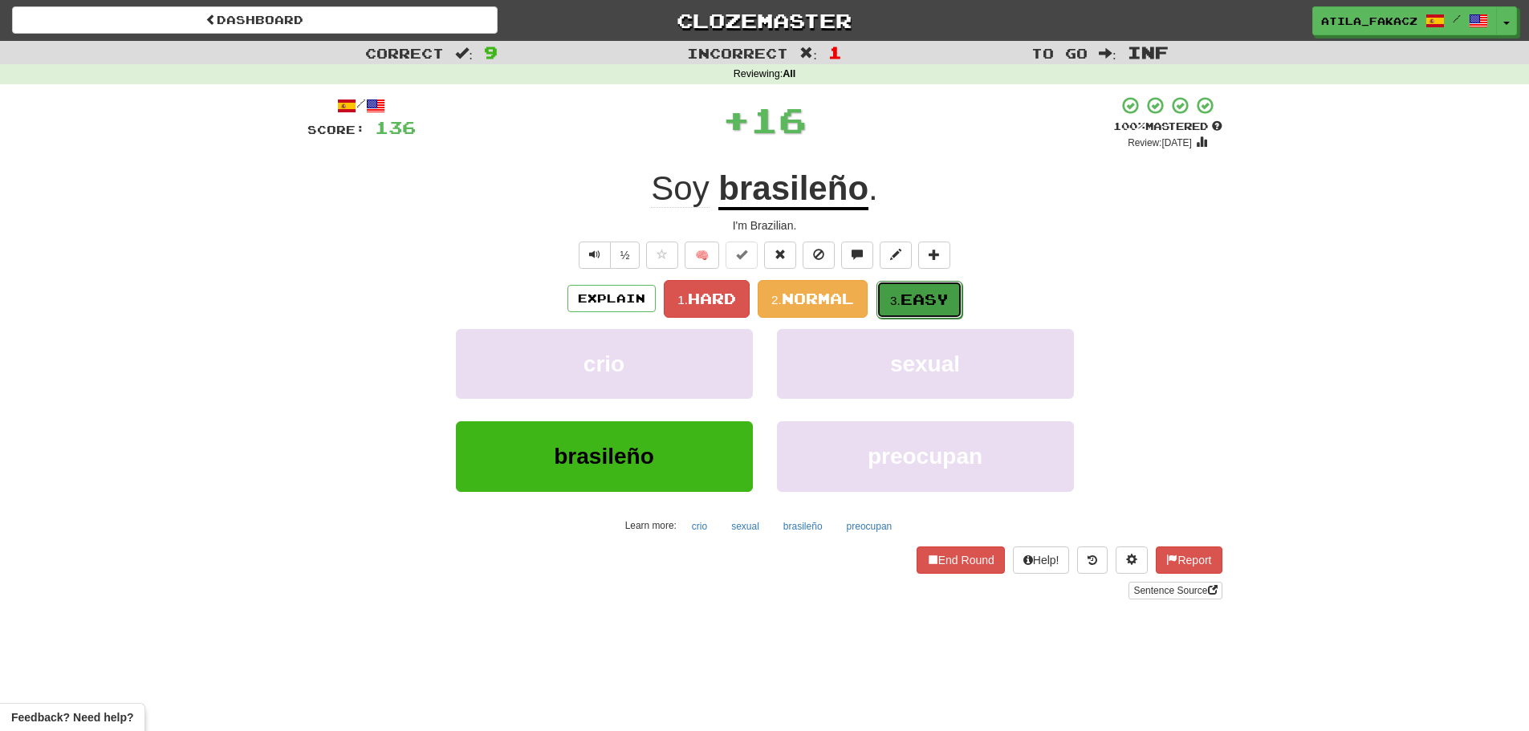
click at [938, 288] on button "3. Easy" at bounding box center [920, 300] width 86 height 38
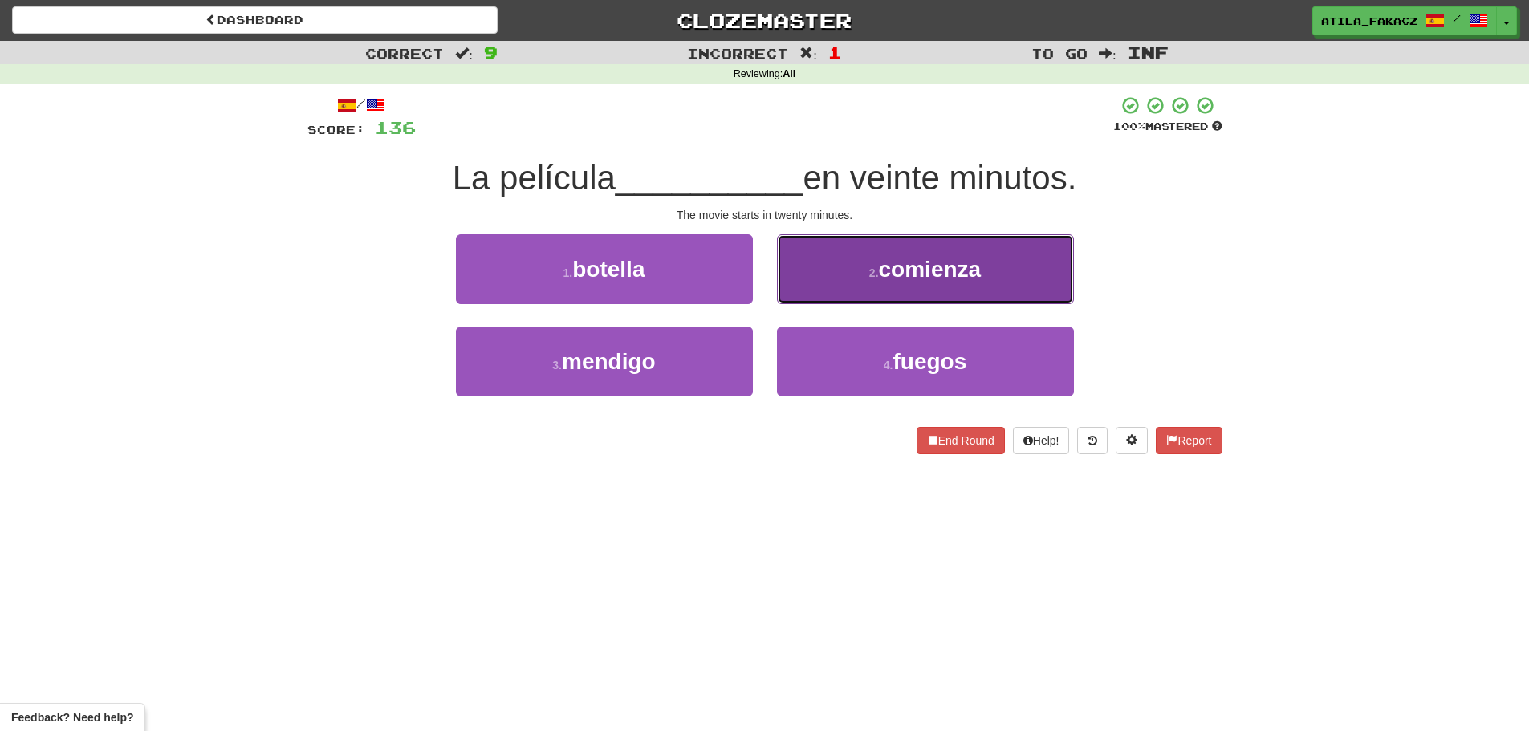
click at [860, 278] on button "2 . comienza" at bounding box center [925, 269] width 297 height 70
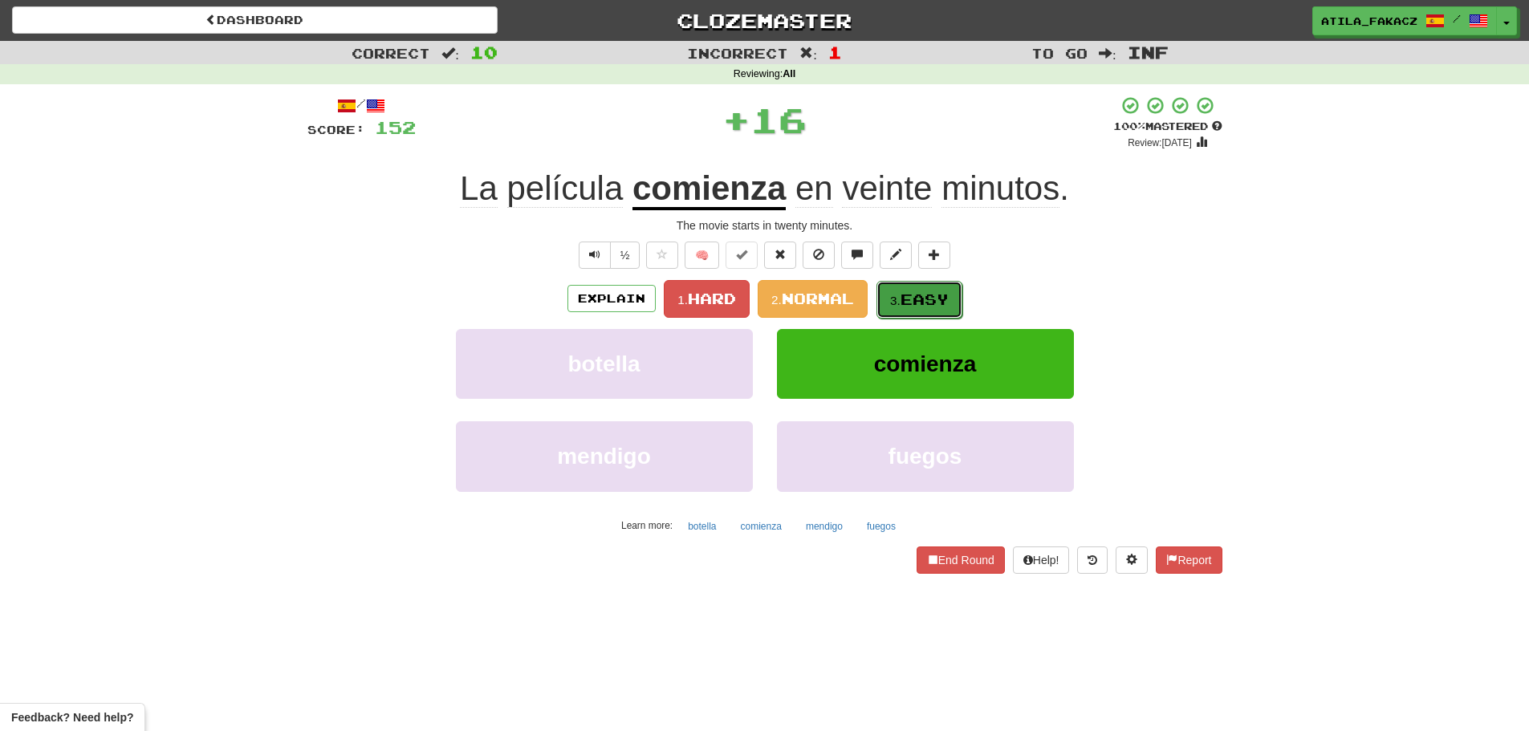
click at [905, 289] on button "3. Easy" at bounding box center [920, 300] width 86 height 38
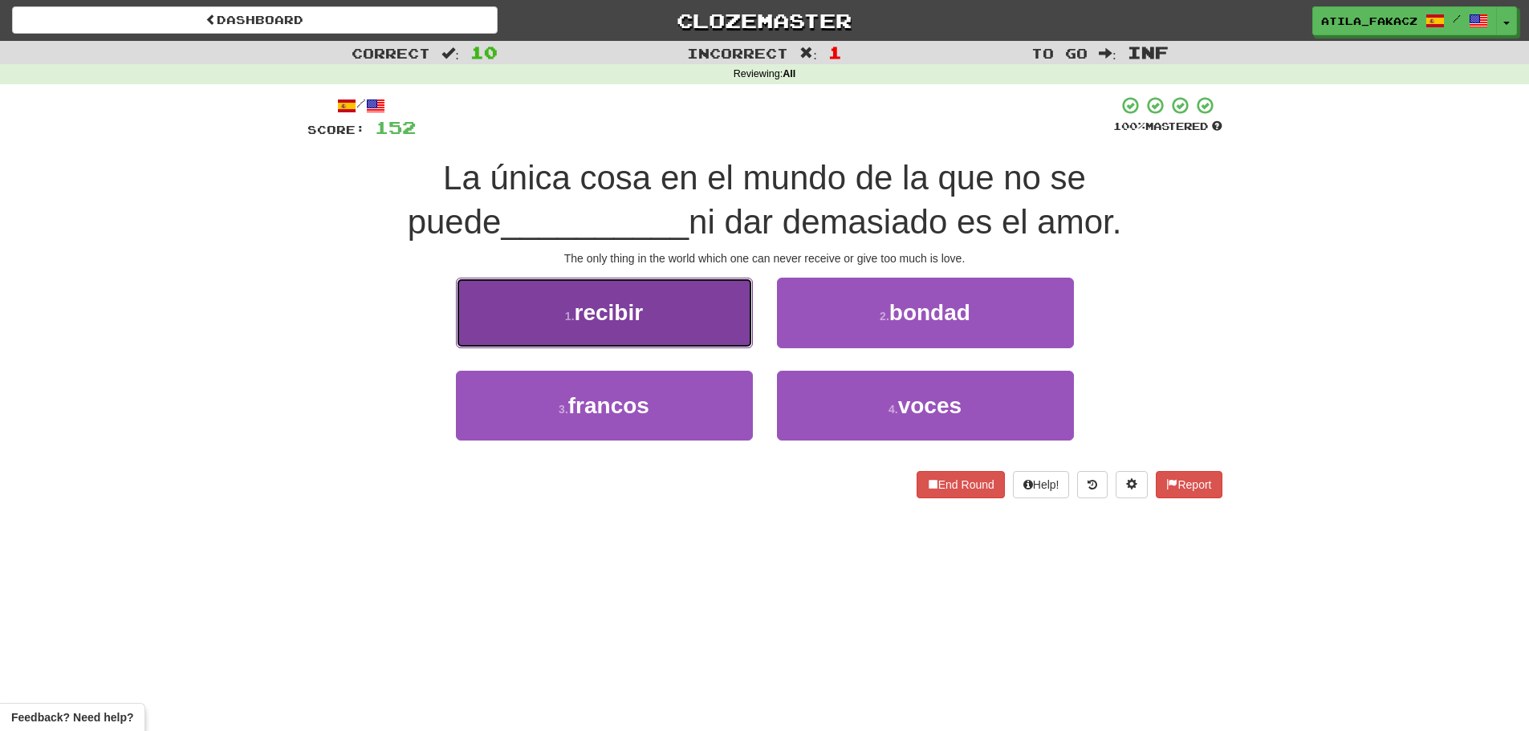
click at [662, 327] on button "1 . recibir" at bounding box center [604, 313] width 297 height 70
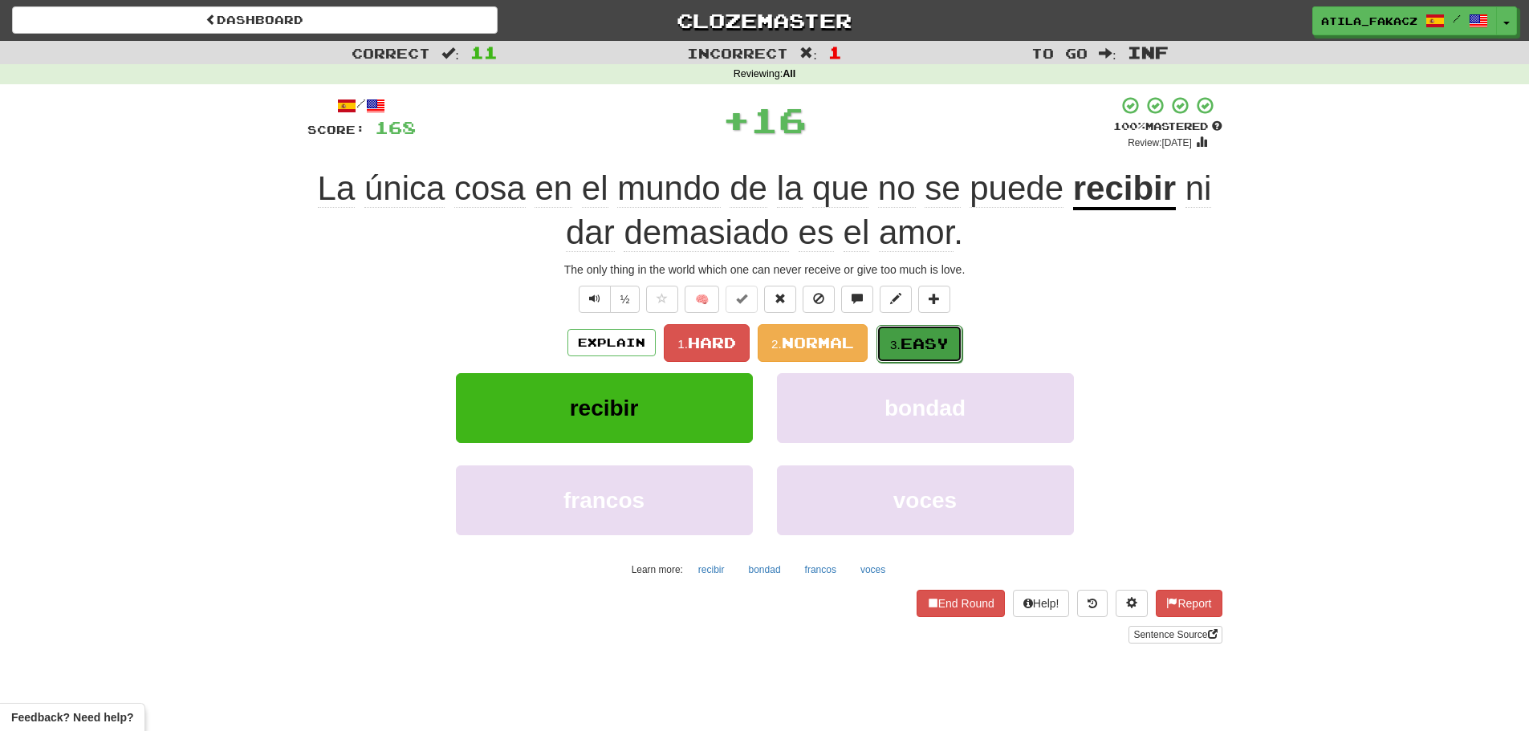
click at [934, 332] on button "3. Easy" at bounding box center [920, 344] width 86 height 38
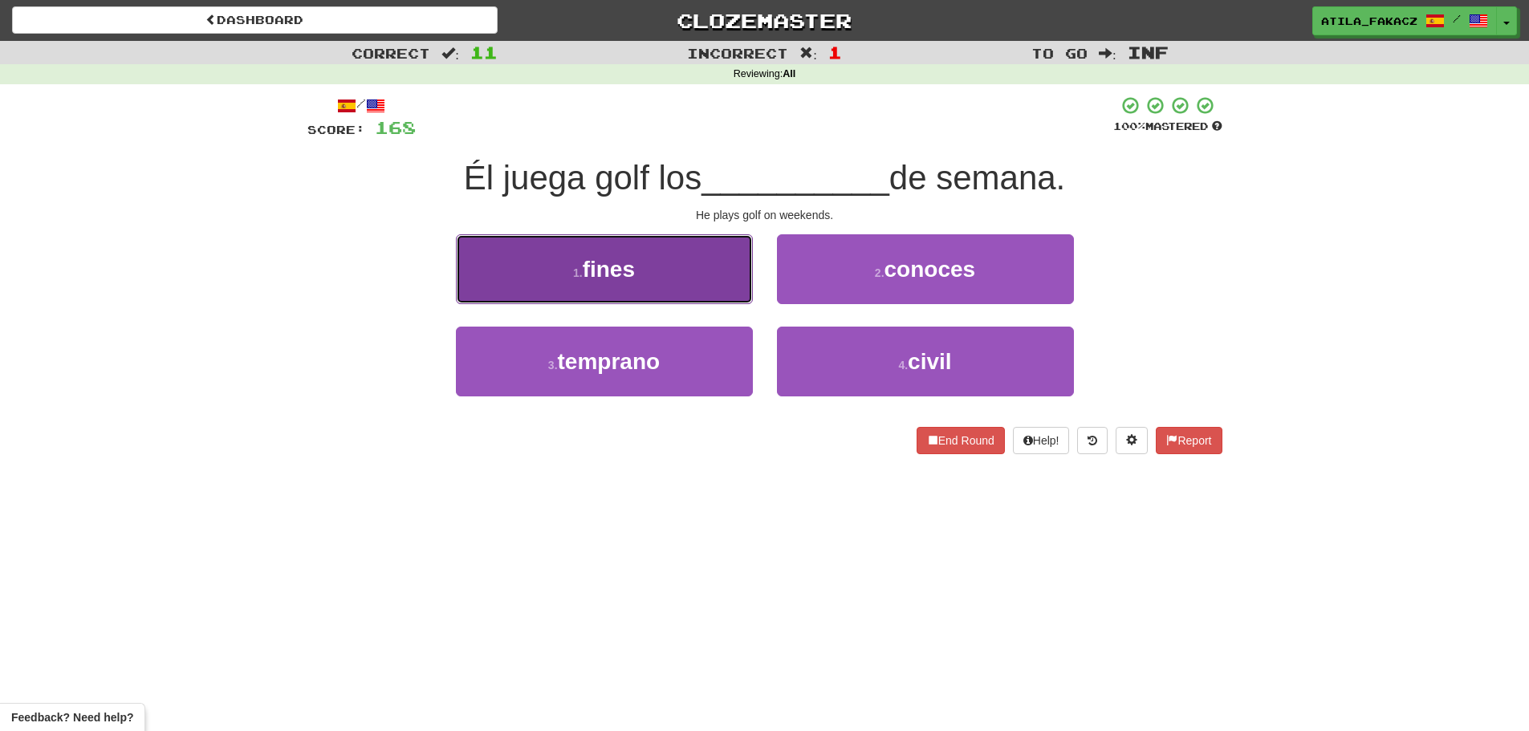
click at [710, 296] on button "1 . fines" at bounding box center [604, 269] width 297 height 70
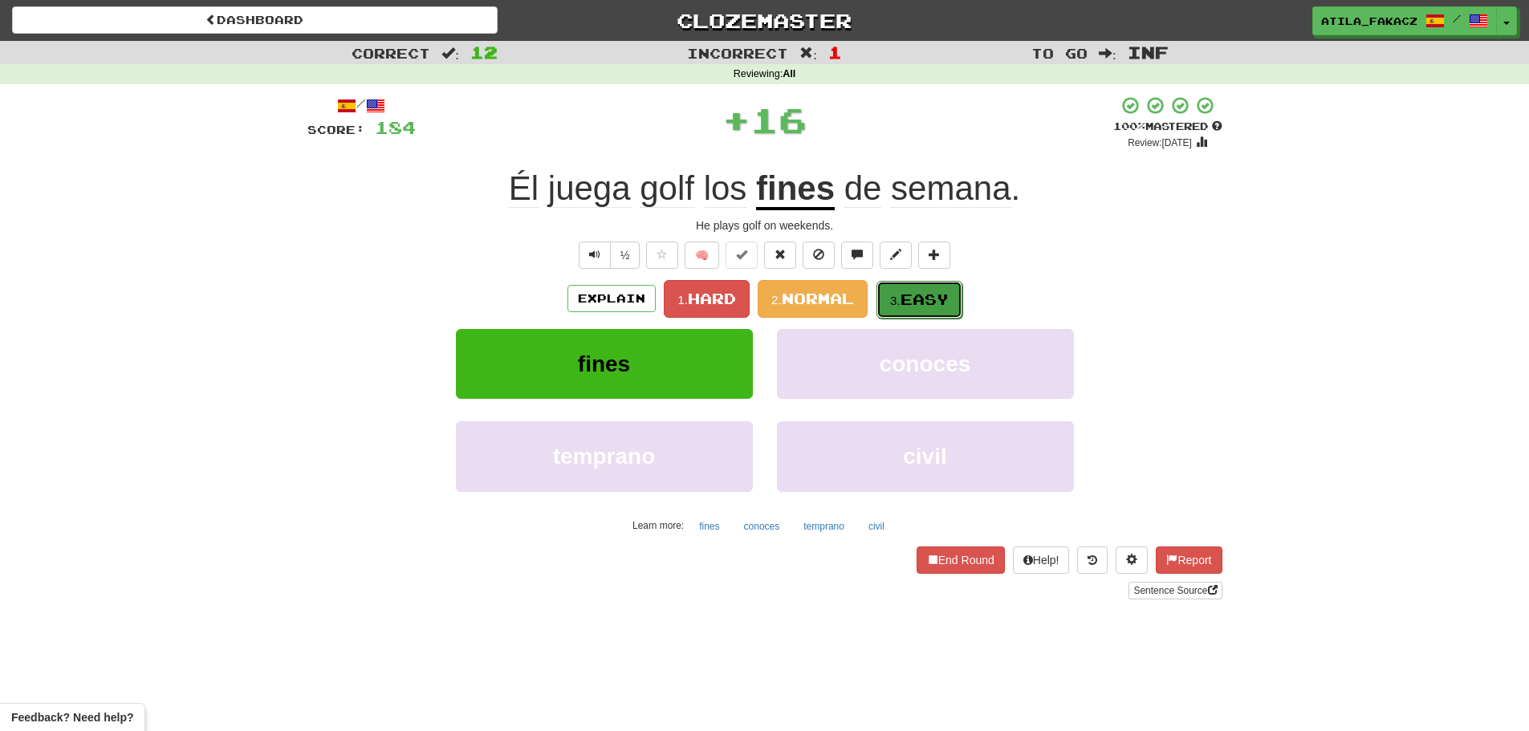
click at [910, 308] on button "3. Easy" at bounding box center [920, 300] width 86 height 38
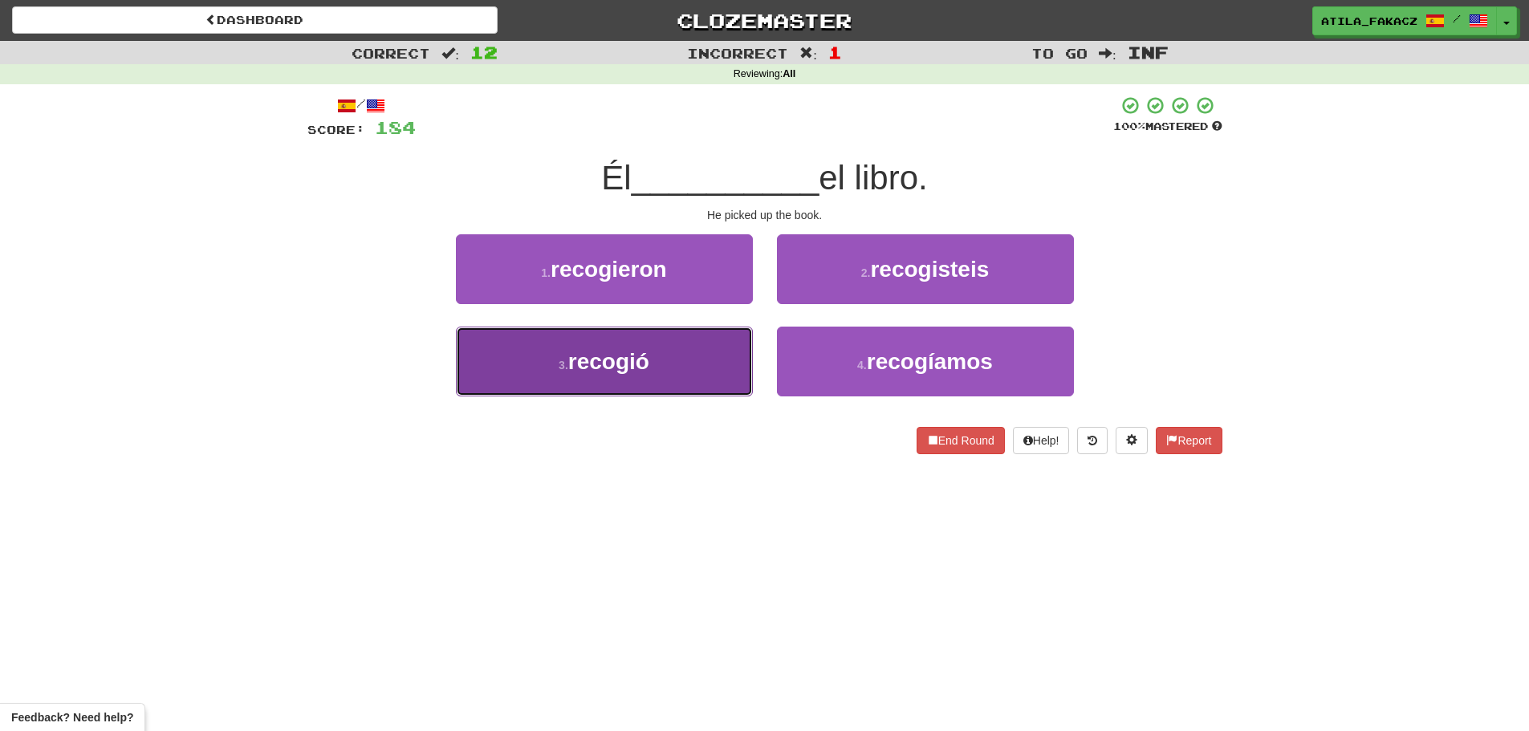
click at [641, 362] on span "recogió" at bounding box center [608, 361] width 81 height 25
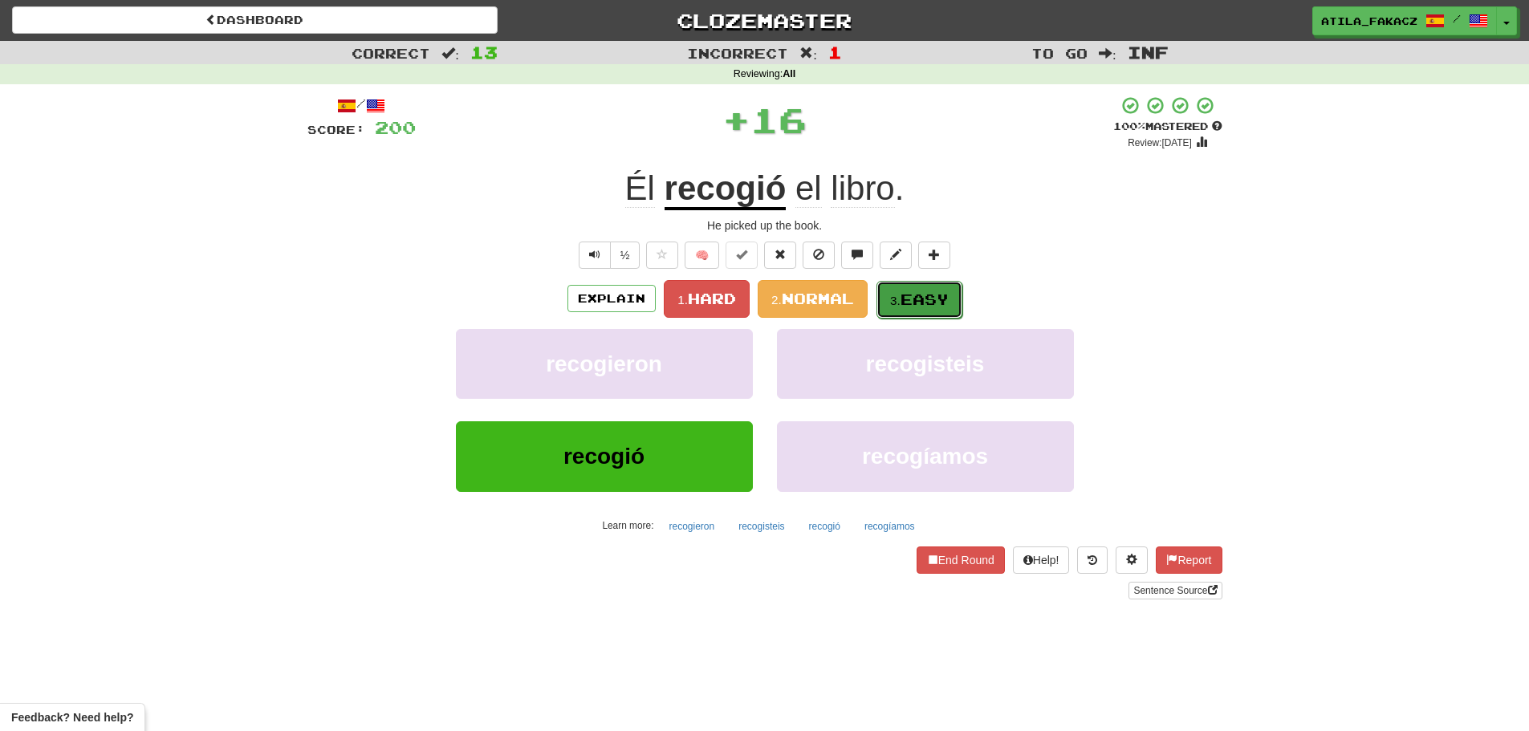
click at [910, 304] on span "Easy" at bounding box center [925, 300] width 48 height 18
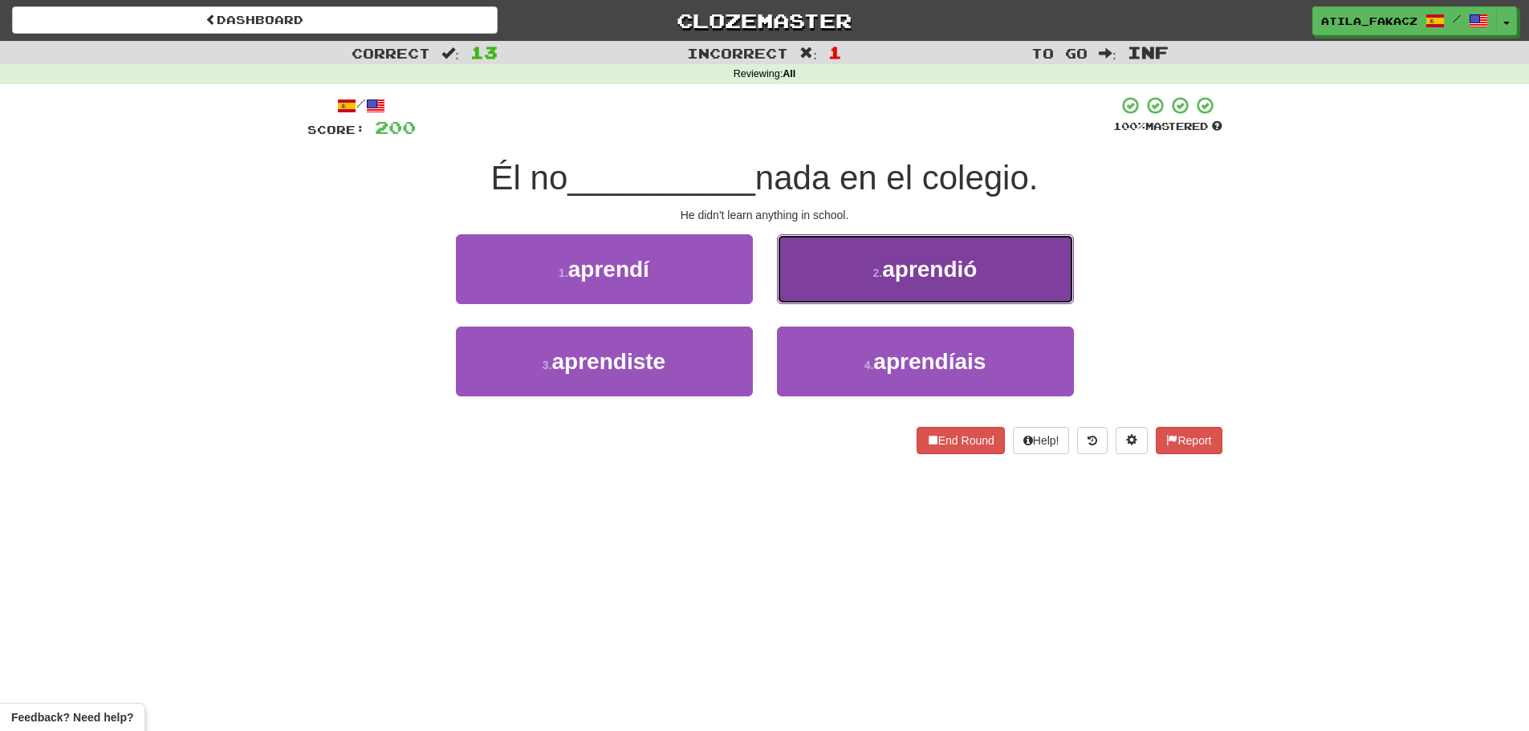
click at [809, 281] on button "2 . aprendió" at bounding box center [925, 269] width 297 height 70
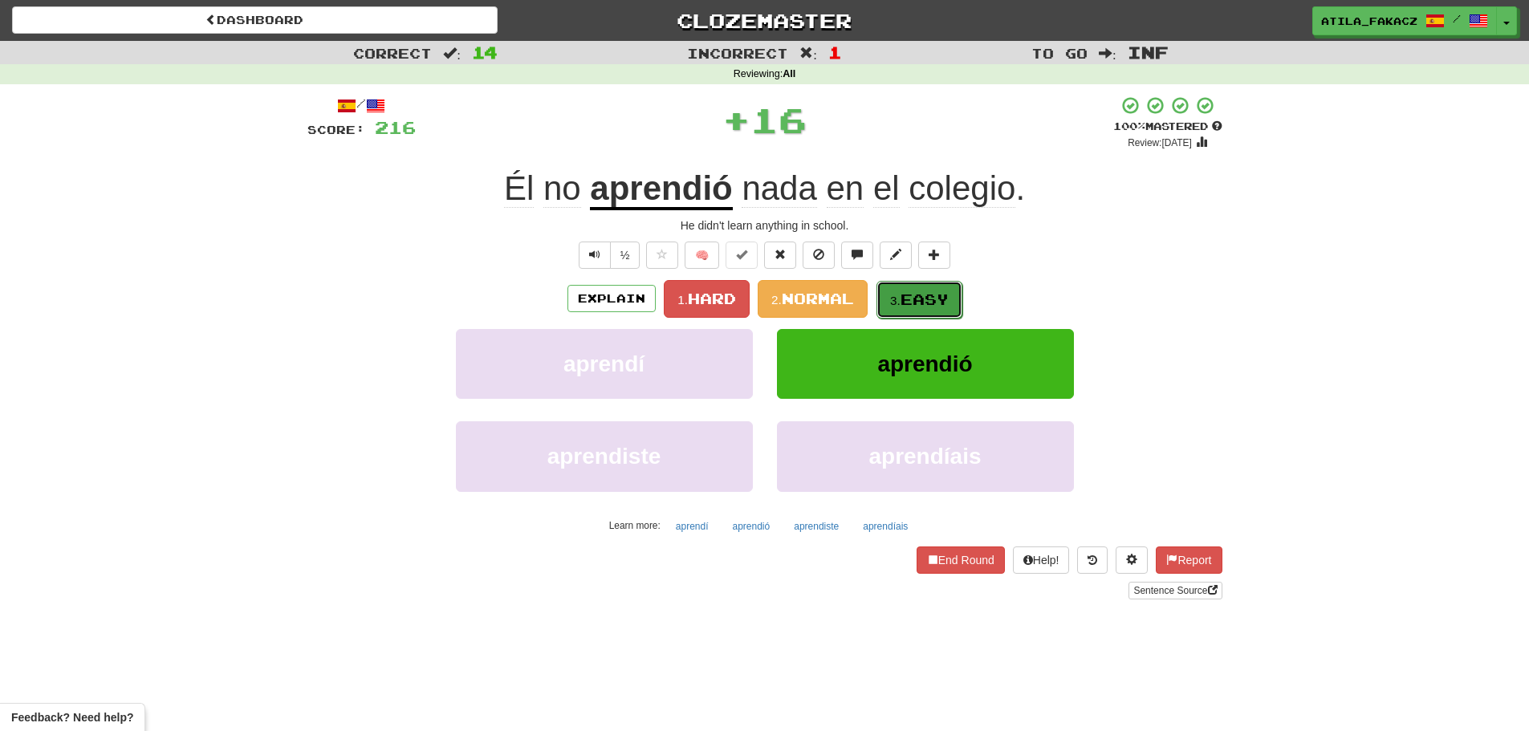
click at [910, 298] on span "Easy" at bounding box center [925, 300] width 48 height 18
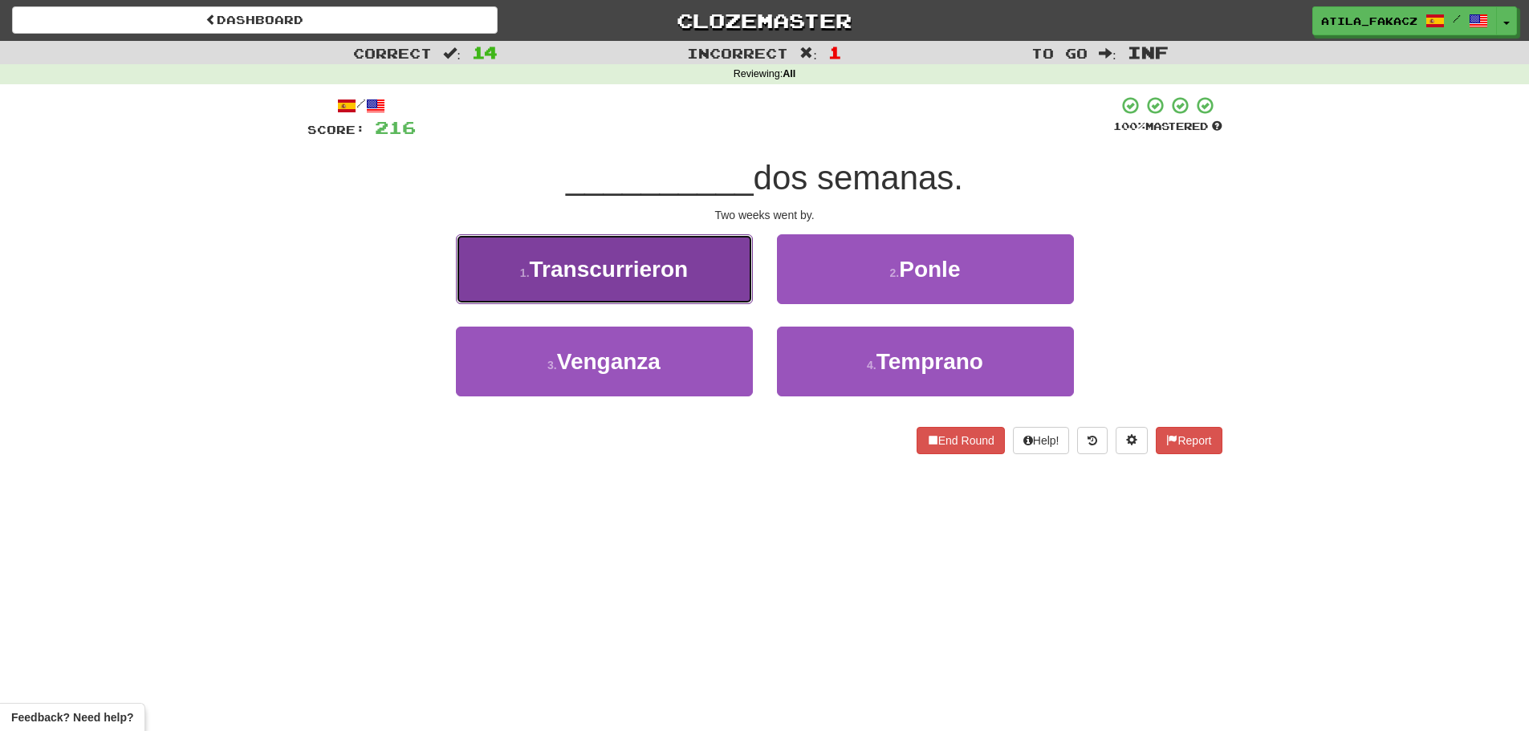
click at [724, 290] on button "1 . Transcurrieron" at bounding box center [604, 269] width 297 height 70
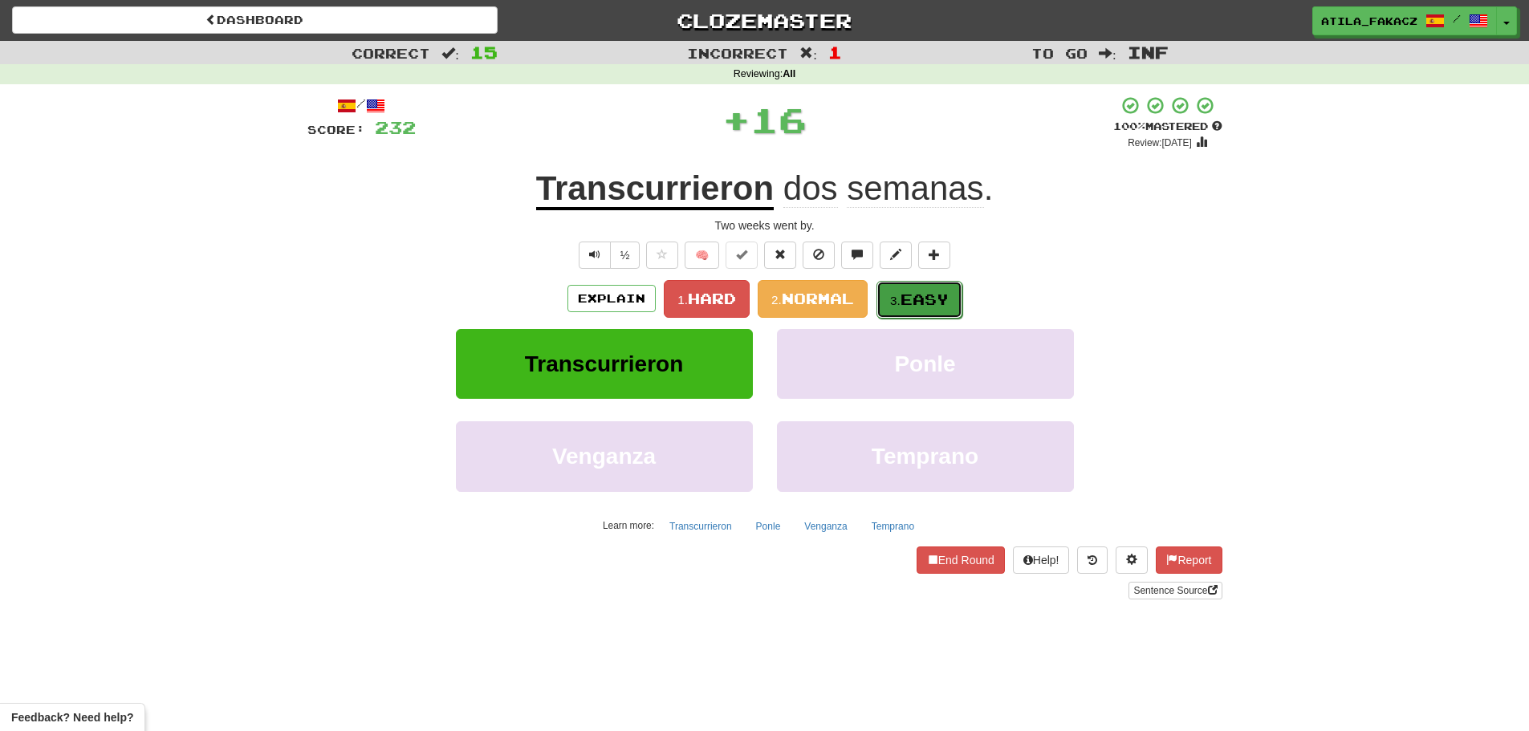
click at [896, 295] on small "3." at bounding box center [895, 301] width 10 height 14
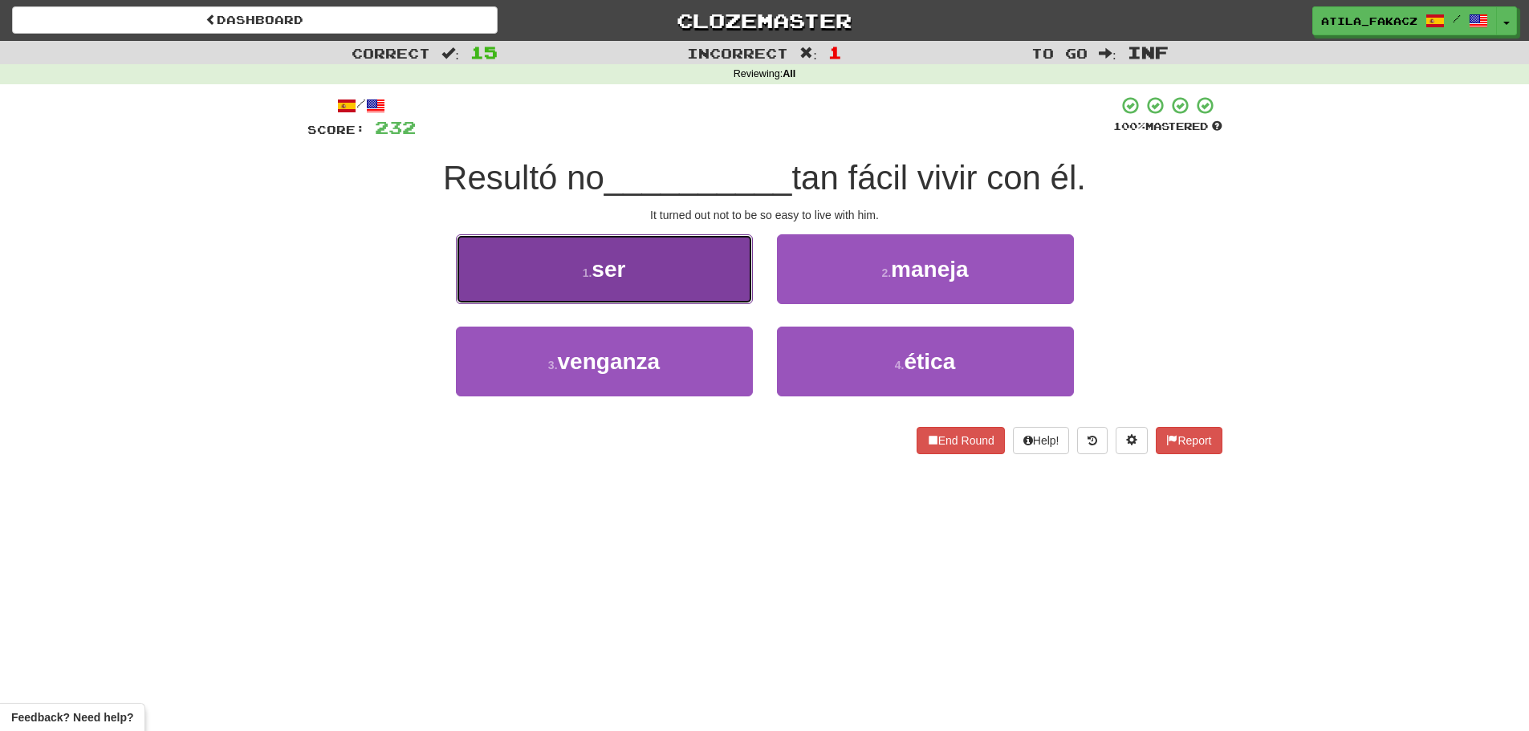
click at [693, 272] on button "1 . ser" at bounding box center [604, 269] width 297 height 70
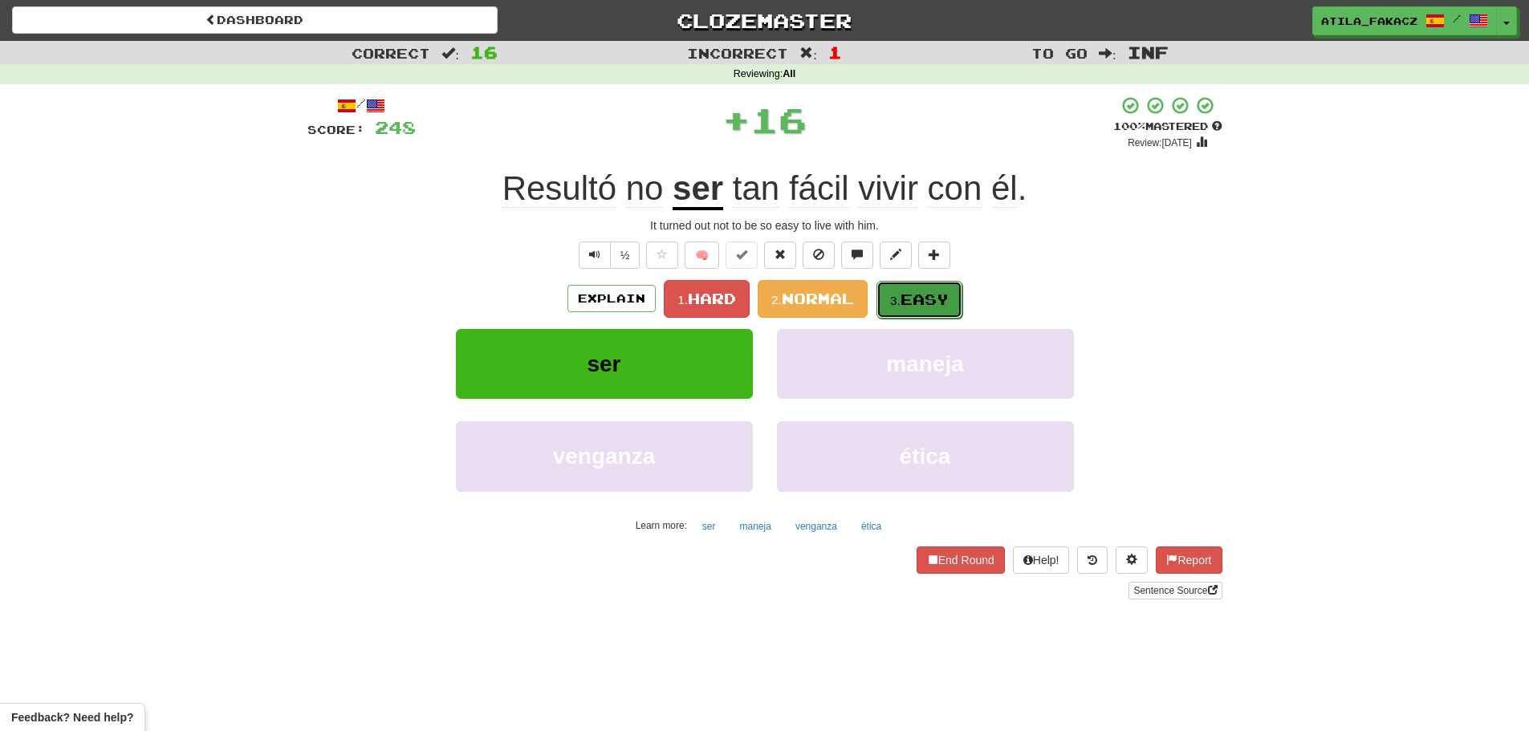
click at [917, 289] on button "3. Easy" at bounding box center [920, 300] width 86 height 38
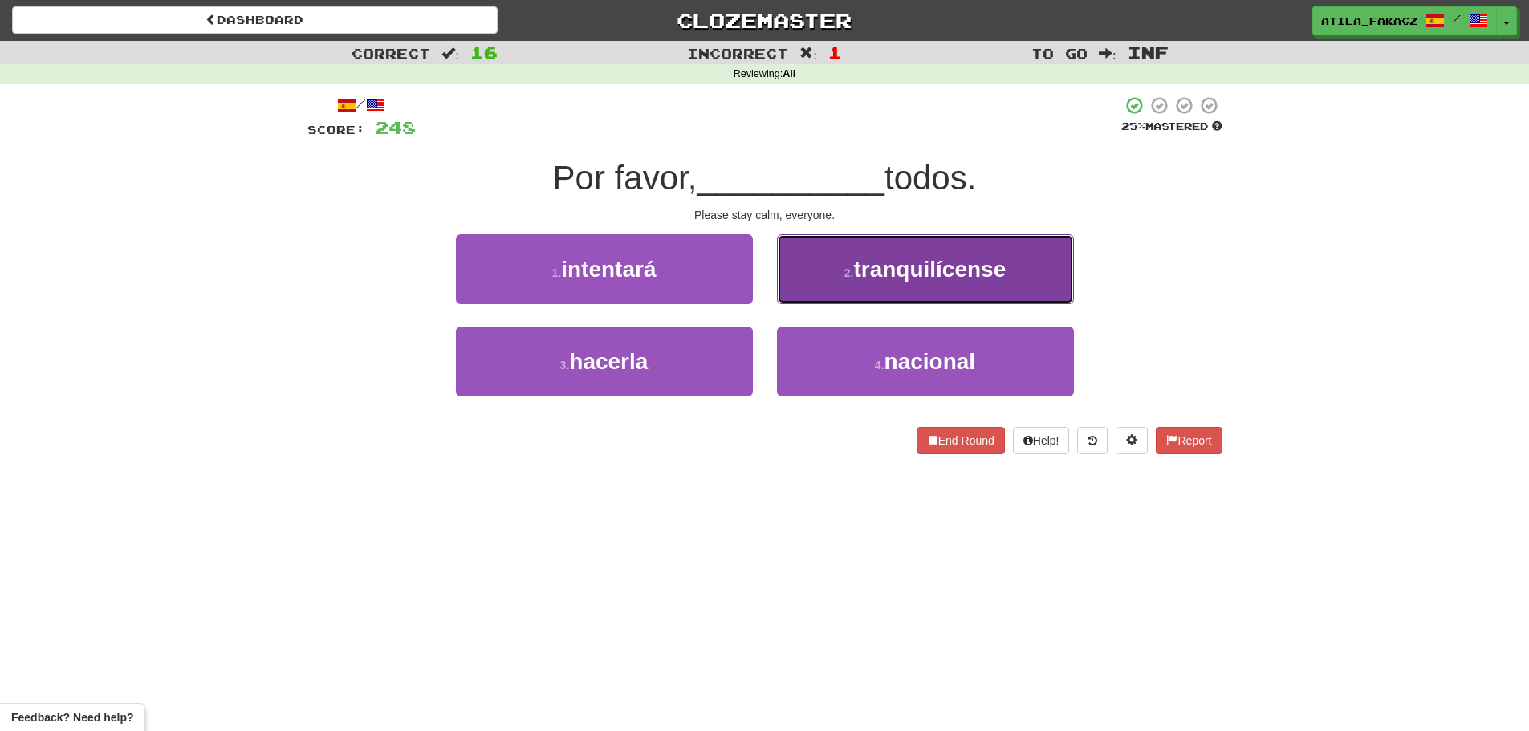
click at [825, 271] on button "2 . tranquilícense" at bounding box center [925, 269] width 297 height 70
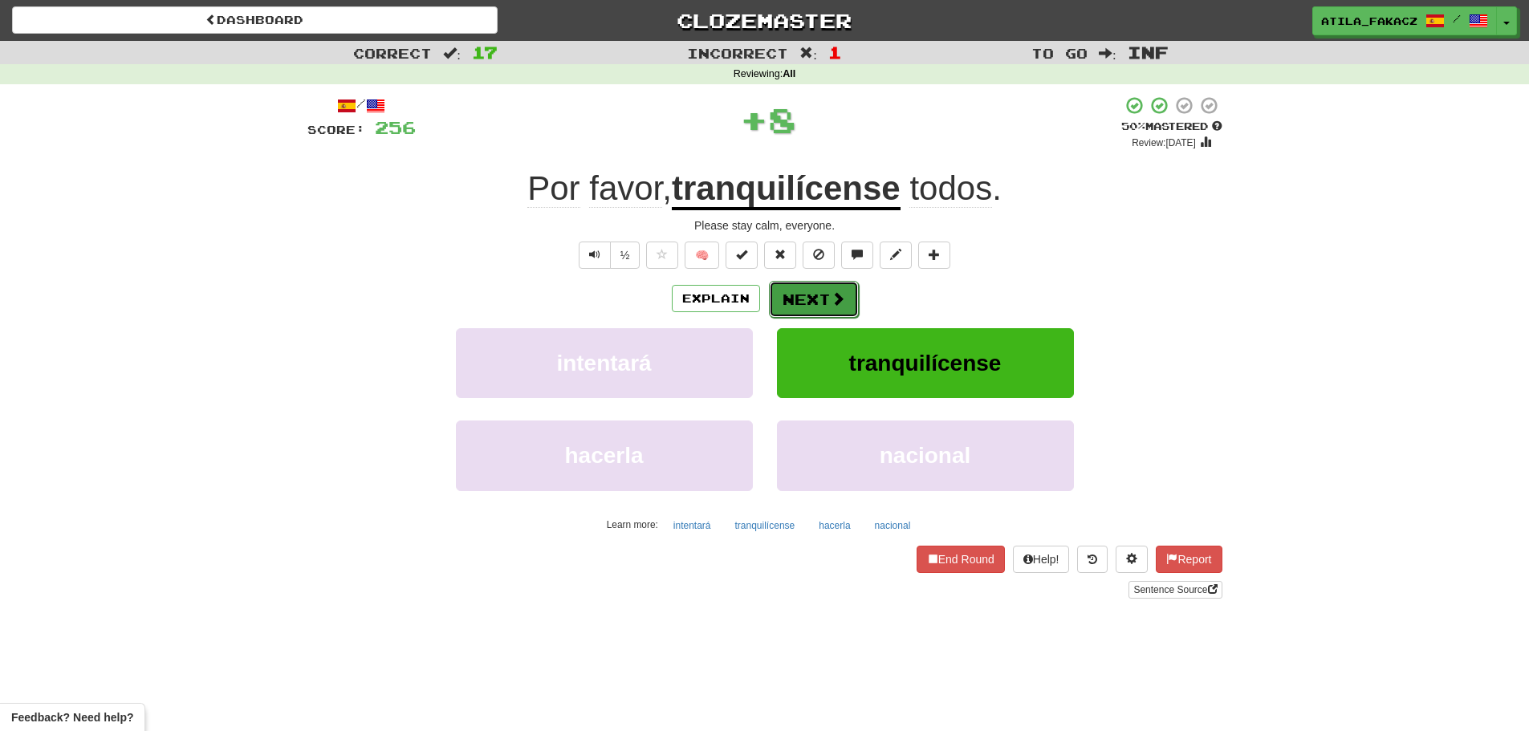
click at [822, 298] on button "Next" at bounding box center [814, 299] width 90 height 37
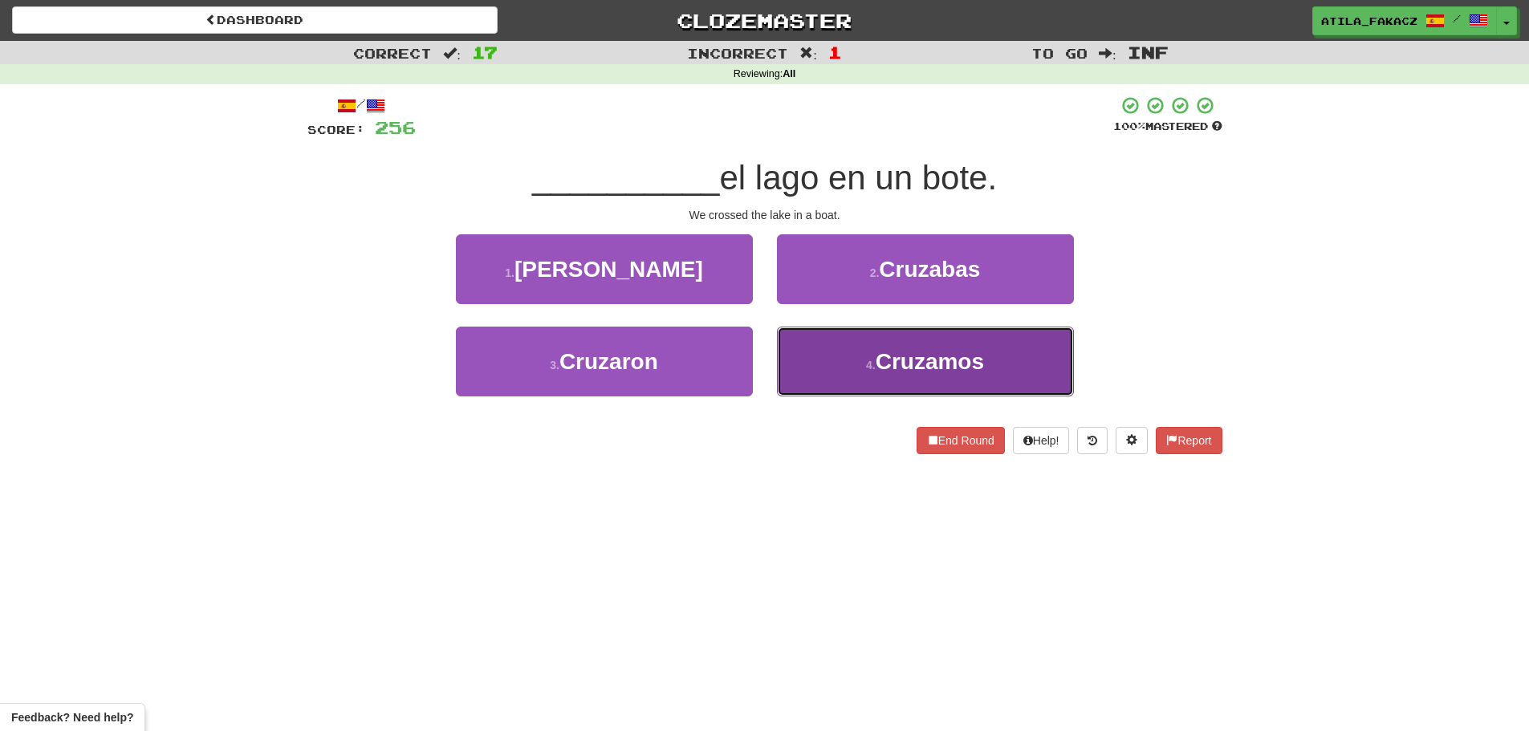
click at [870, 369] on small "4 ." at bounding box center [871, 365] width 10 height 13
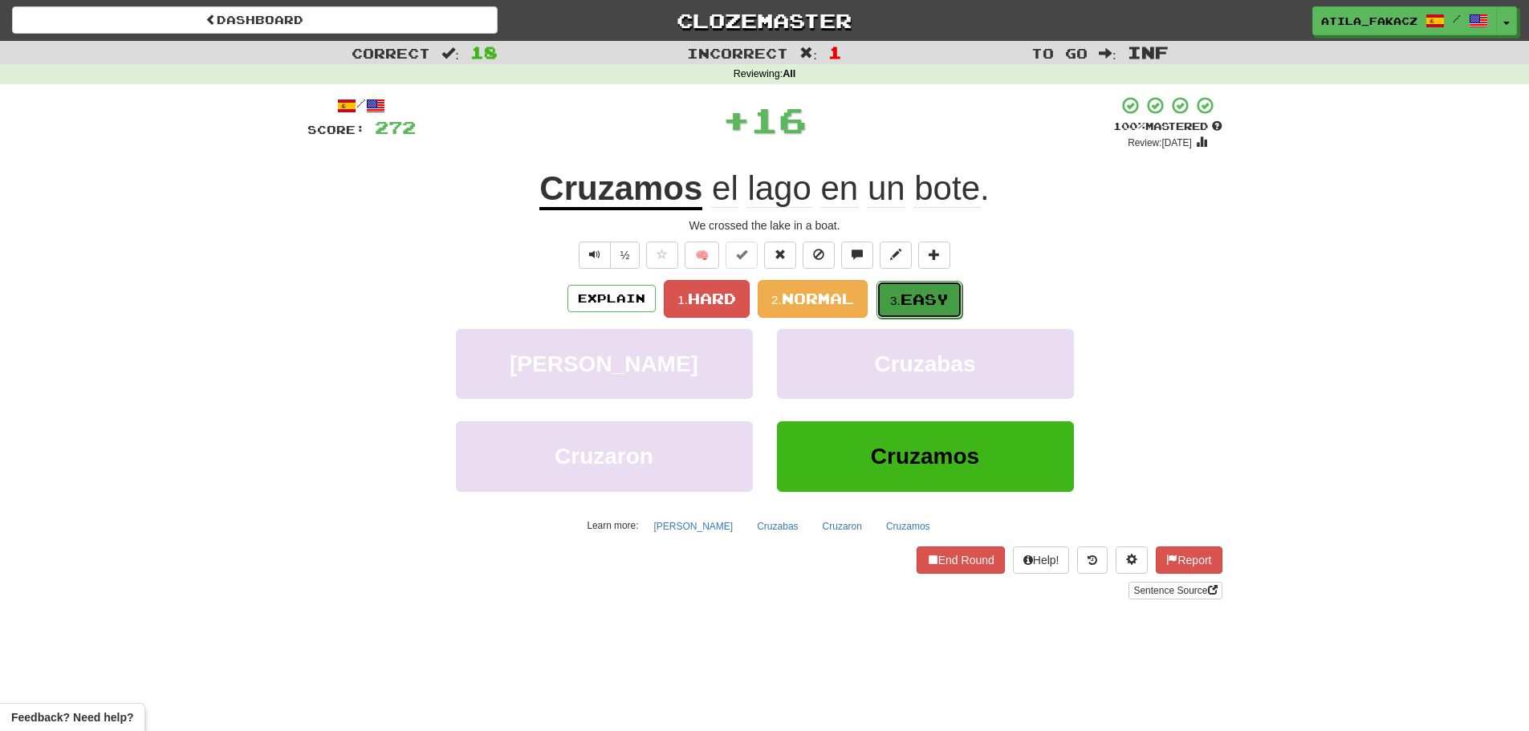
click at [930, 308] on button "3. Easy" at bounding box center [920, 300] width 86 height 38
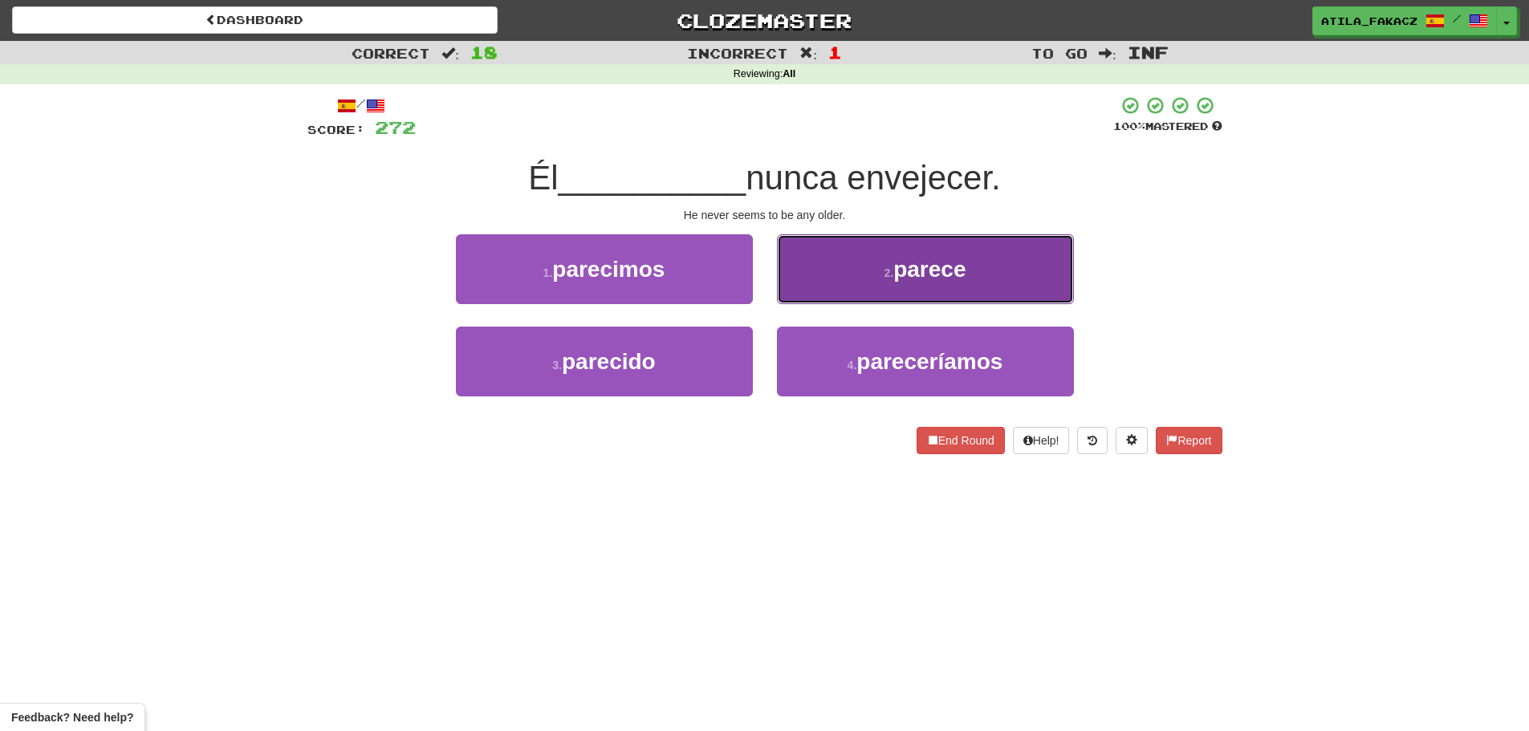
click at [821, 284] on button "2 . parece" at bounding box center [925, 269] width 297 height 70
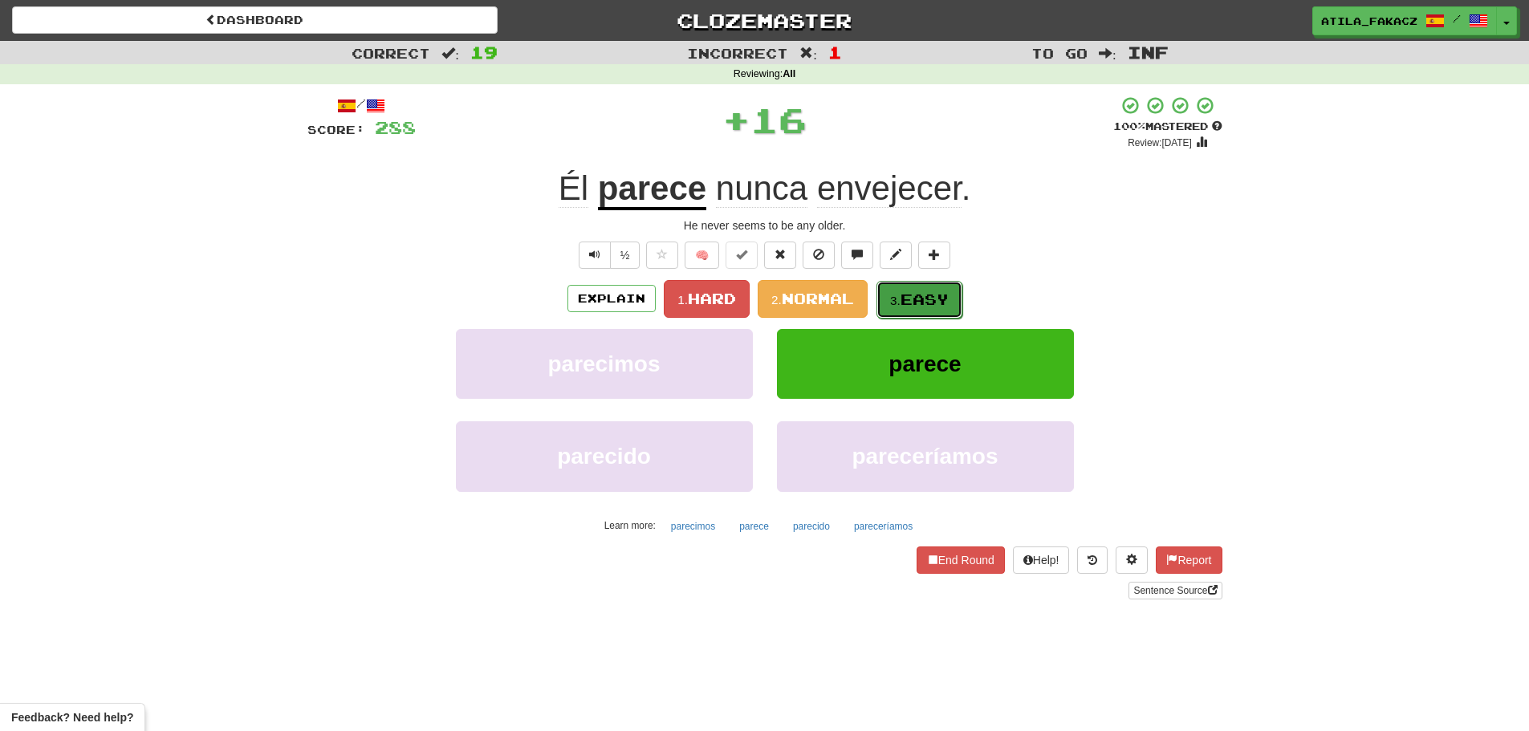
click at [920, 299] on span "Easy" at bounding box center [925, 300] width 48 height 18
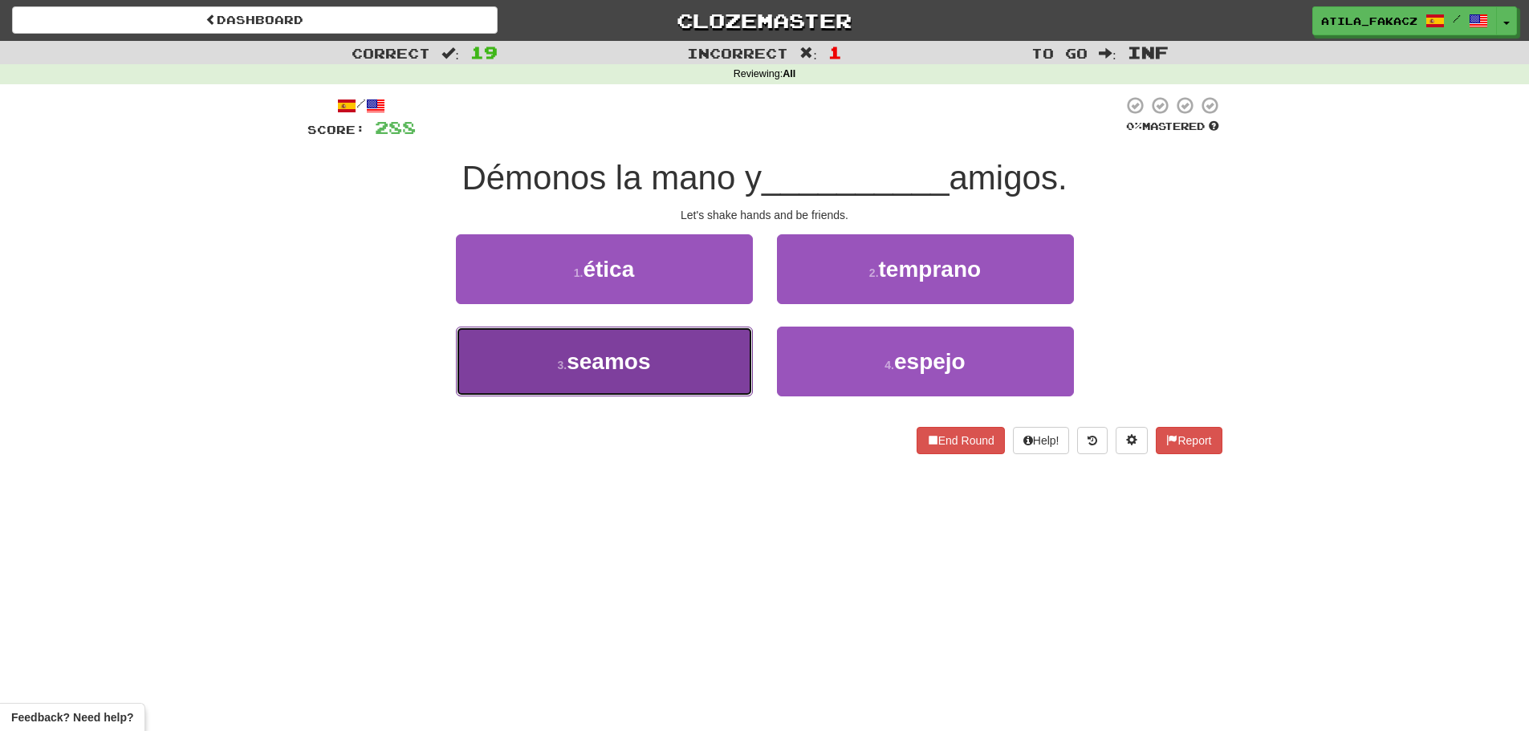
click at [700, 365] on button "3 . seamos" at bounding box center [604, 362] width 297 height 70
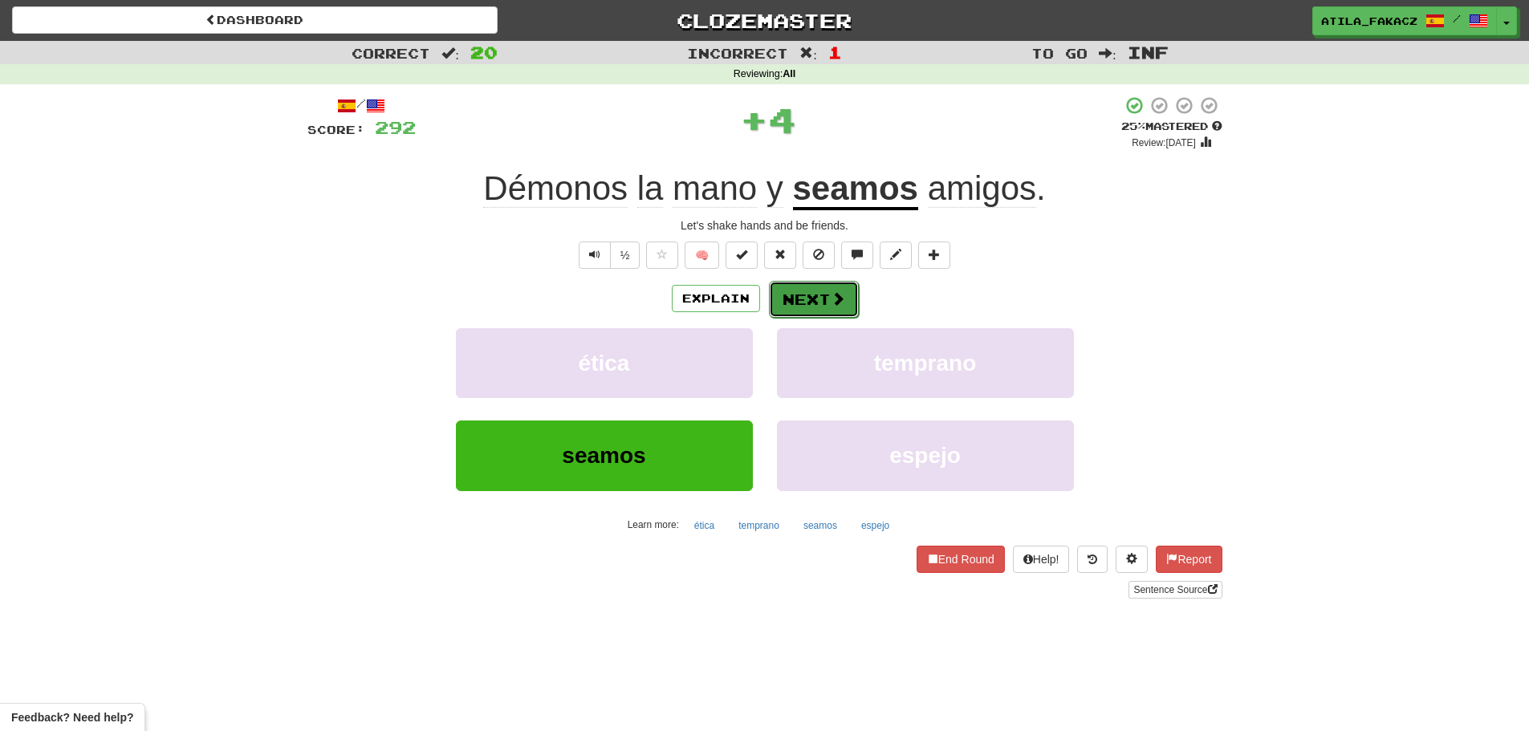
click at [823, 298] on button "Next" at bounding box center [814, 299] width 90 height 37
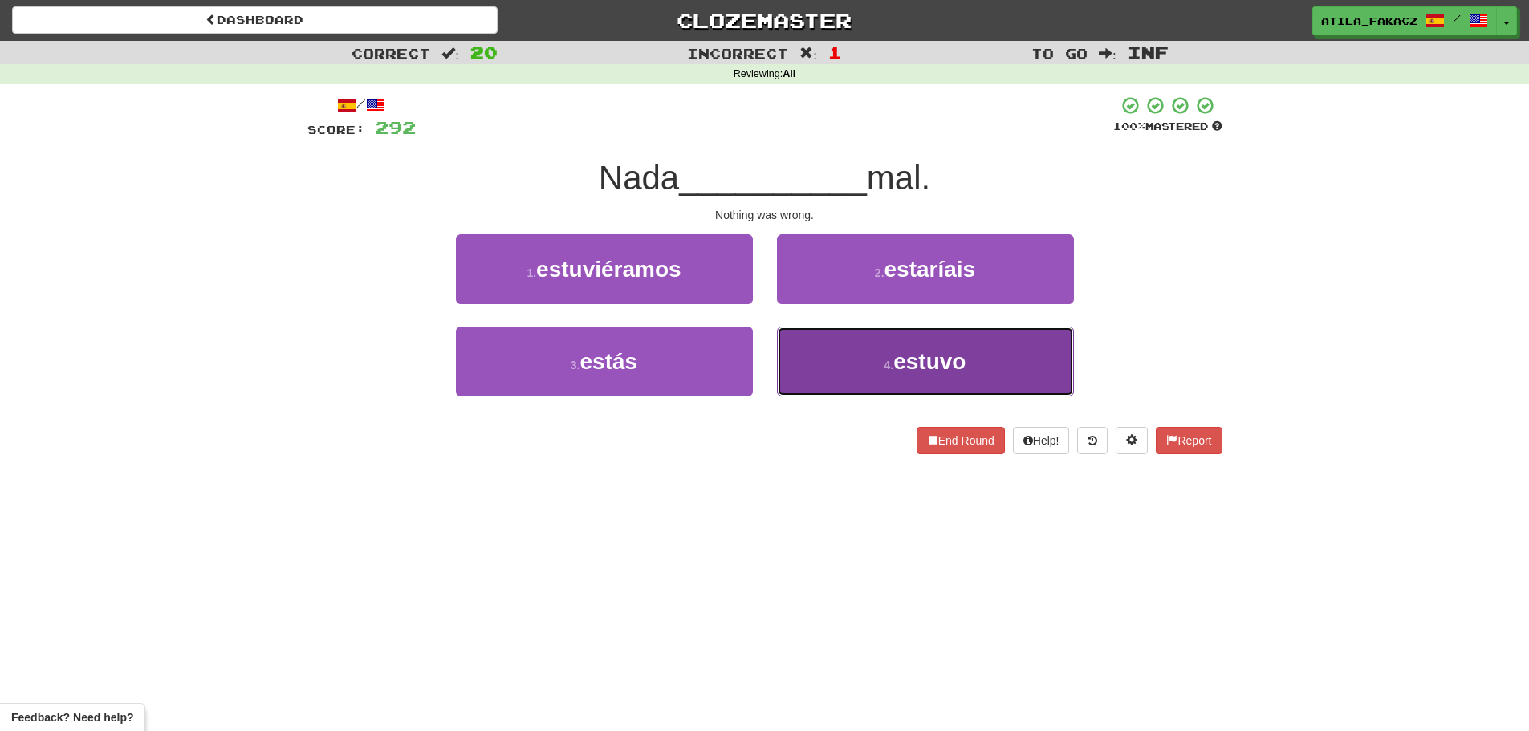
click at [847, 356] on button "4 . estuvo" at bounding box center [925, 362] width 297 height 70
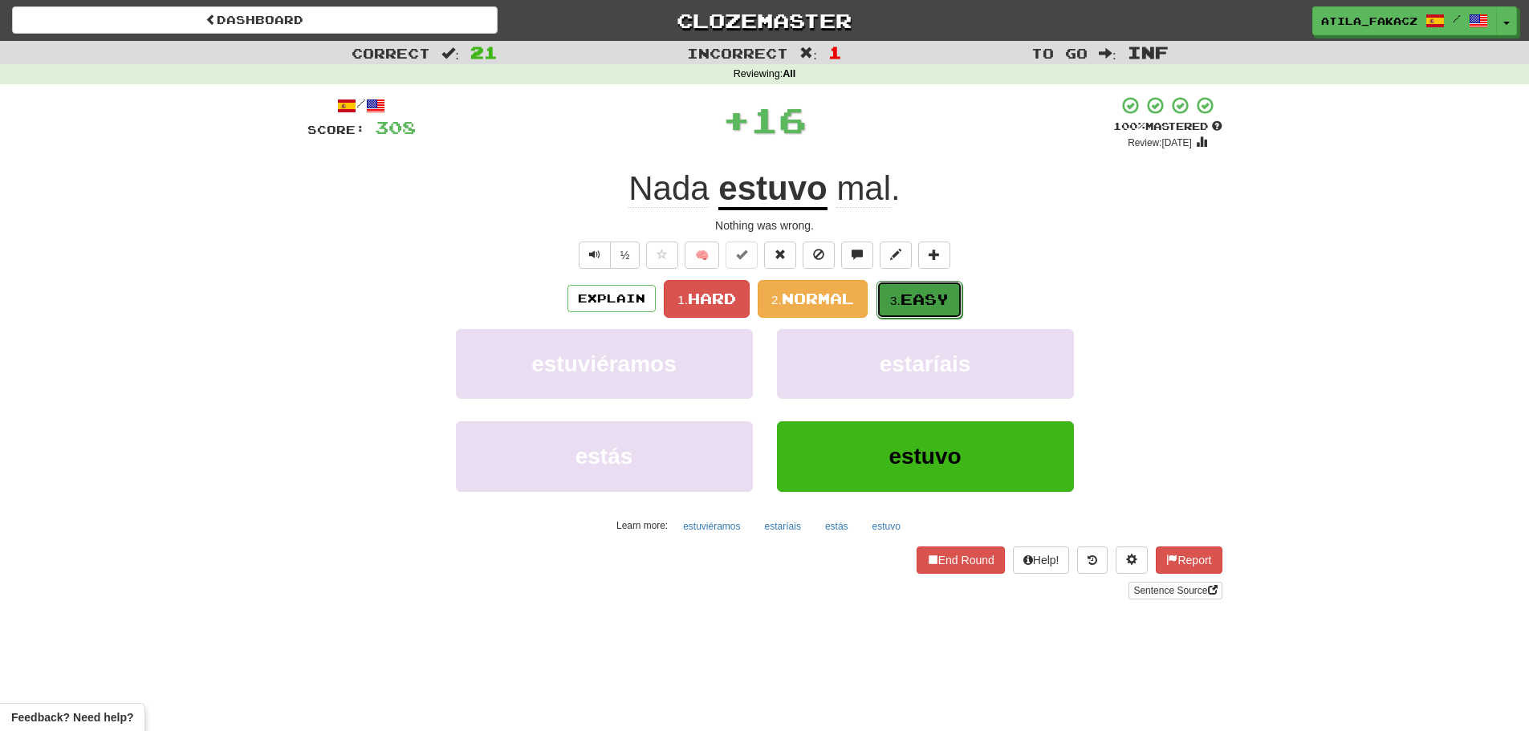
click at [912, 293] on span "Easy" at bounding box center [925, 300] width 48 height 18
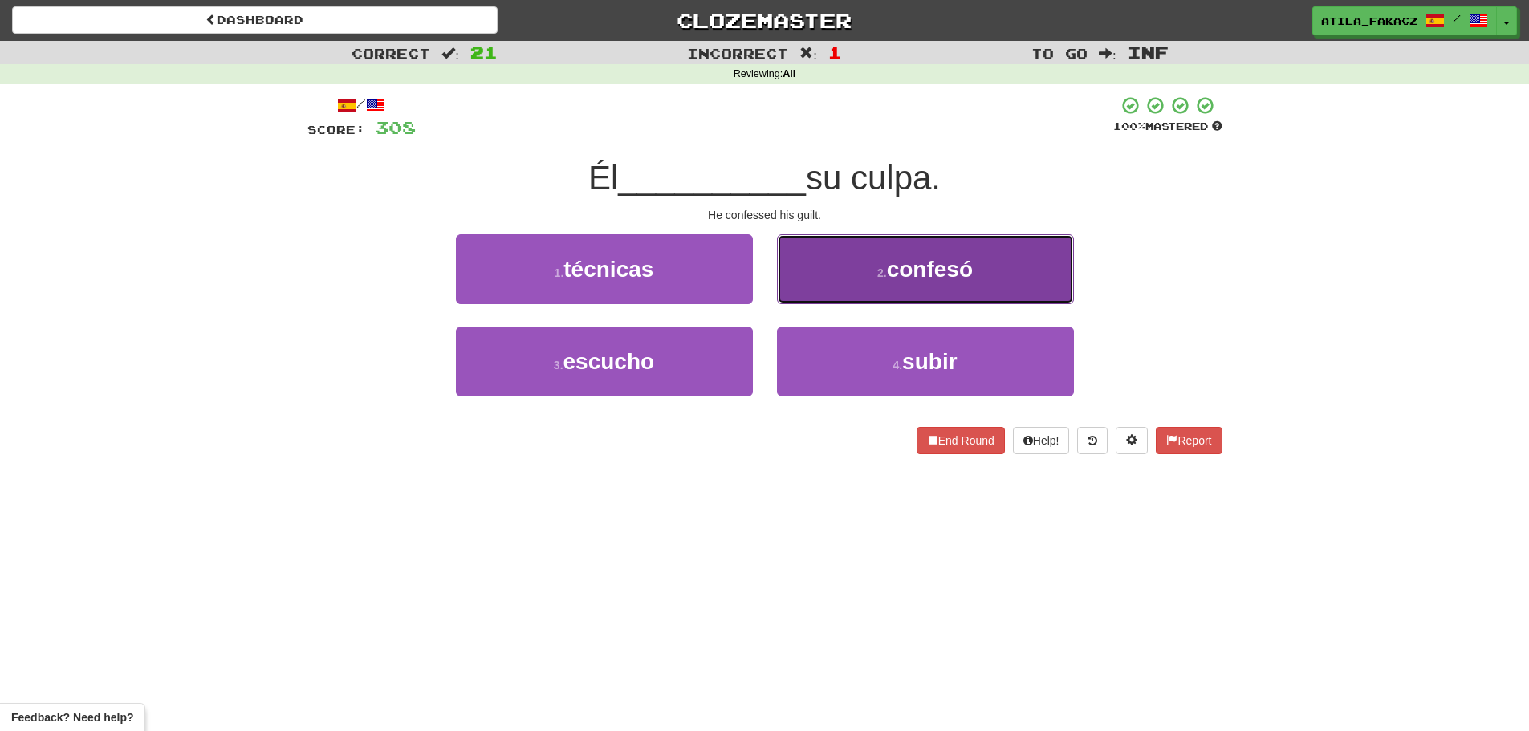
click at [833, 285] on button "2 . confesó" at bounding box center [925, 269] width 297 height 70
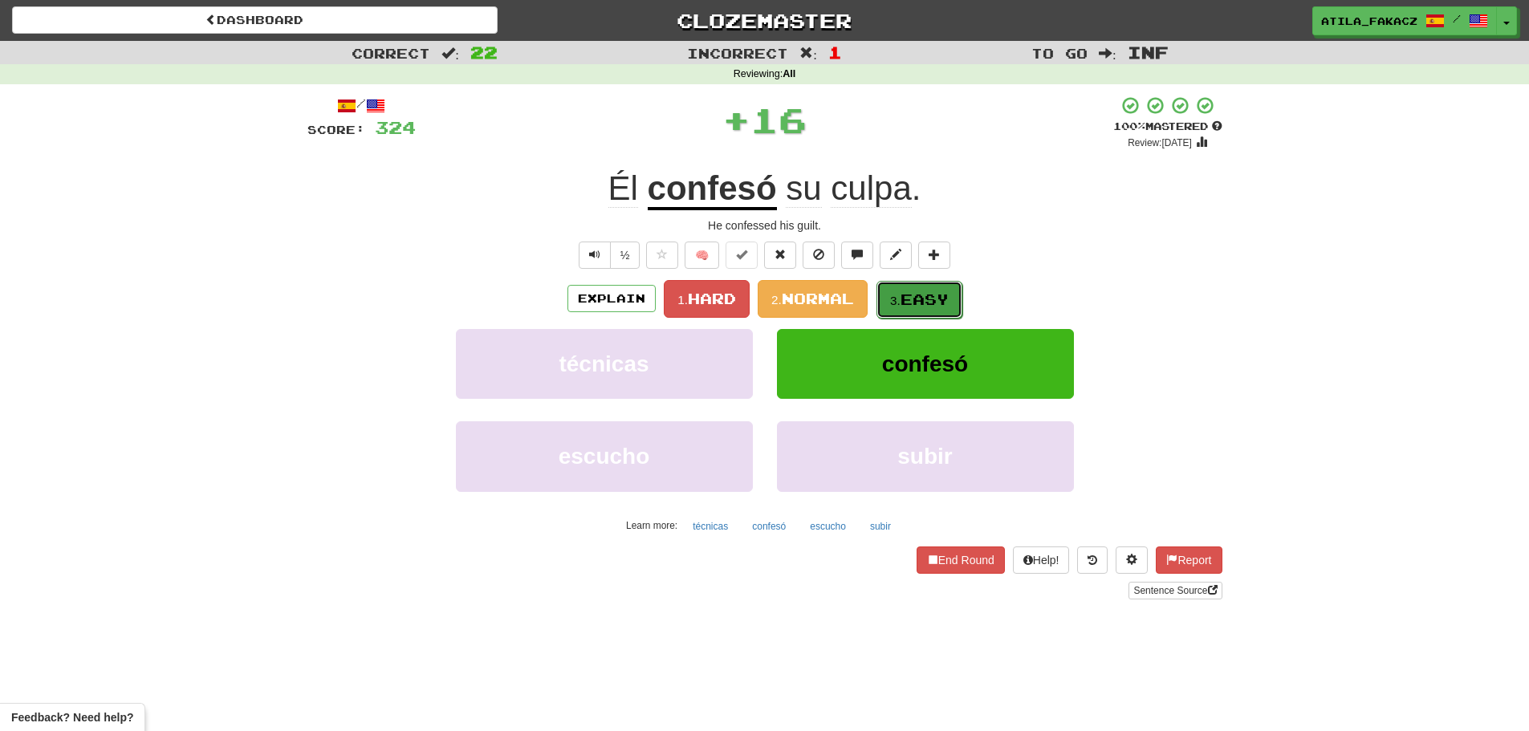
click at [906, 311] on button "3. Easy" at bounding box center [920, 300] width 86 height 38
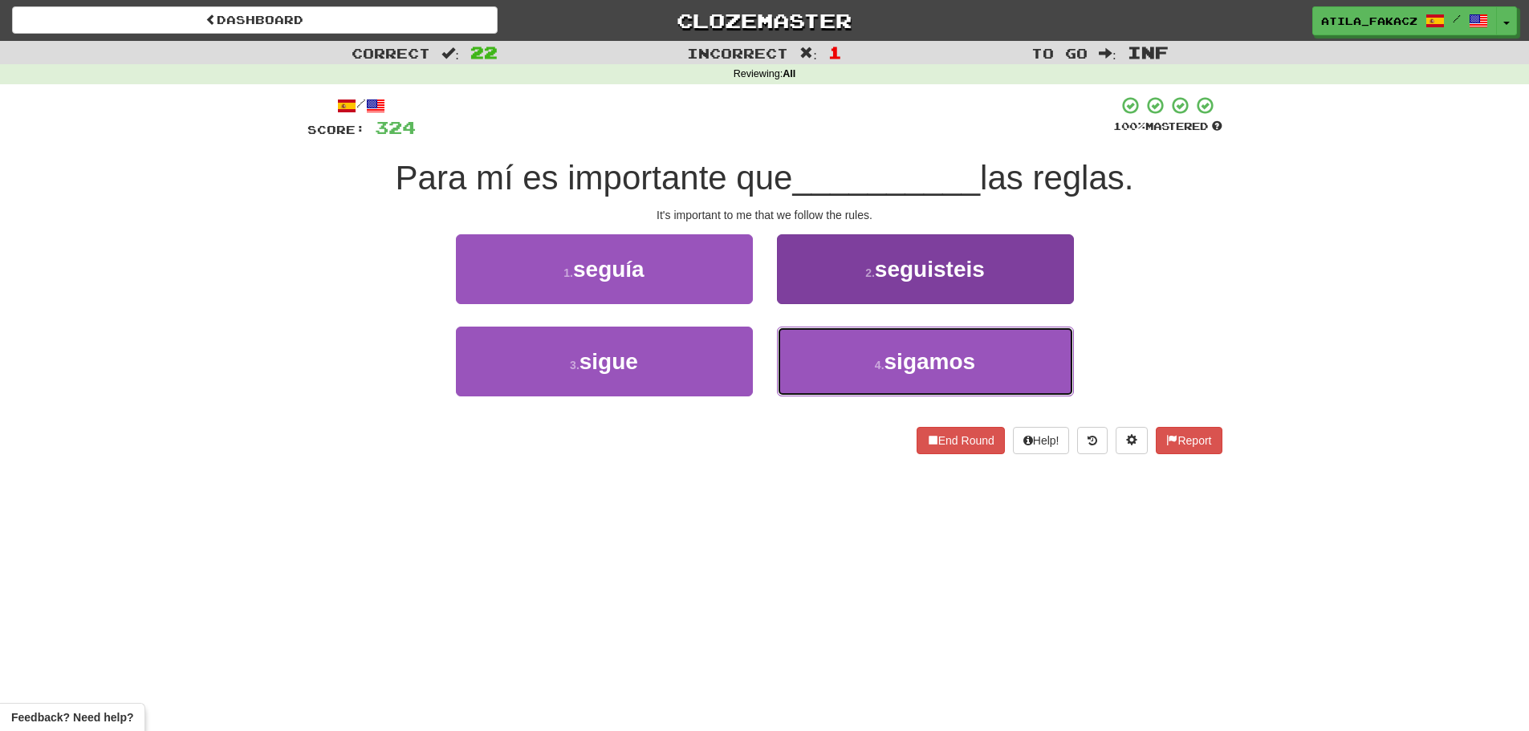
click at [823, 360] on button "4 . sigamos" at bounding box center [925, 362] width 297 height 70
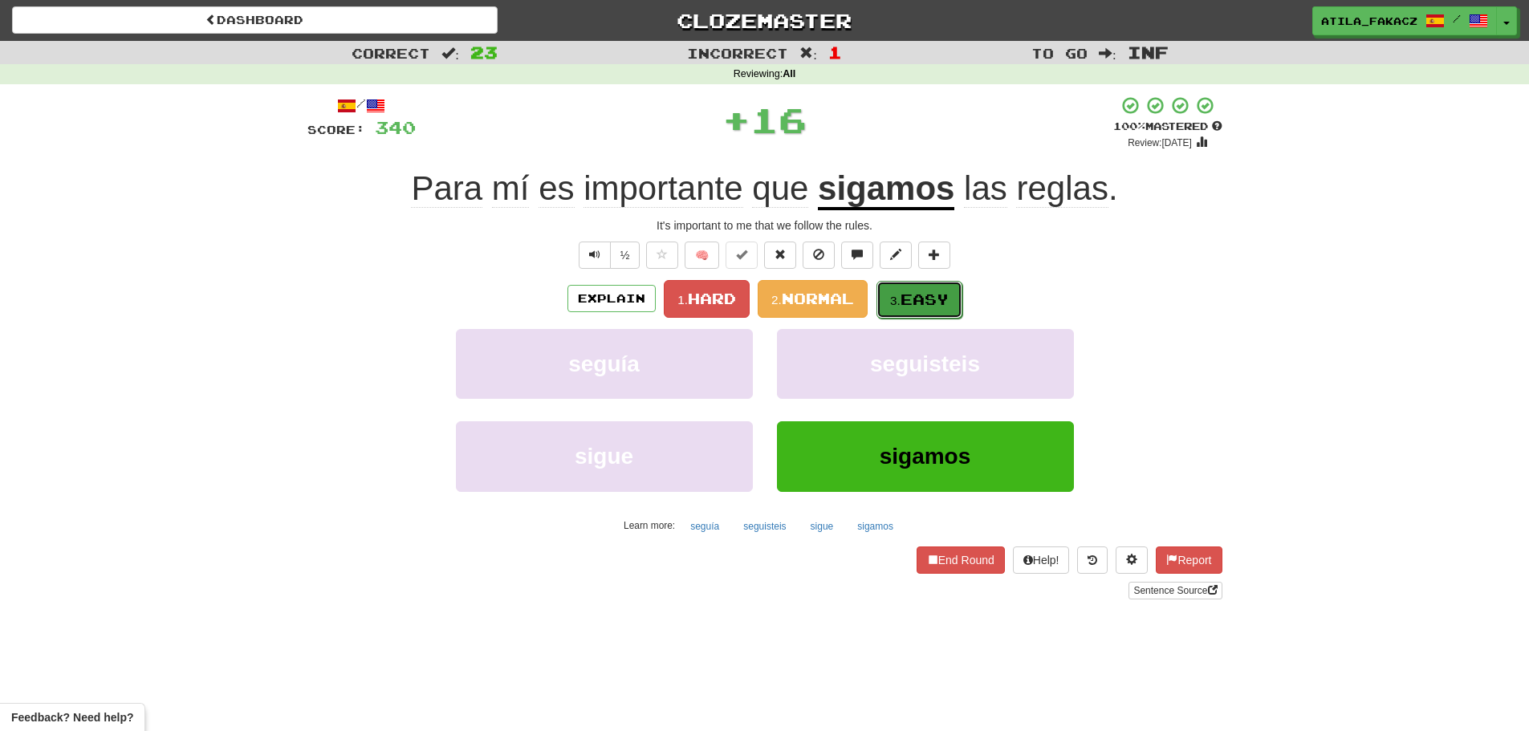
click at [913, 294] on span "Easy" at bounding box center [925, 300] width 48 height 18
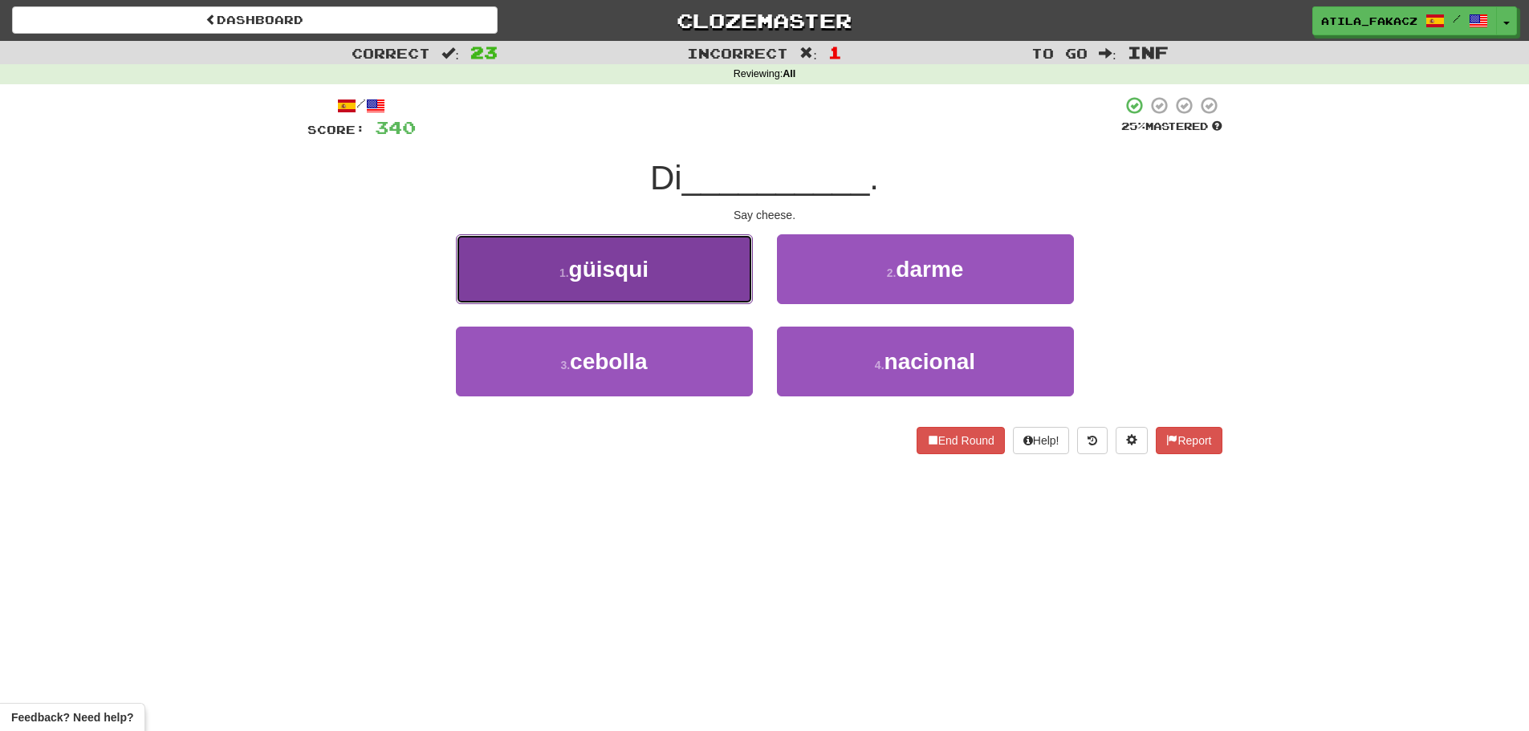
drag, startPoint x: 721, startPoint y: 280, endPoint x: 729, endPoint y: 279, distance: 8.1
click at [729, 279] on button "1 . güisqui" at bounding box center [604, 269] width 297 height 70
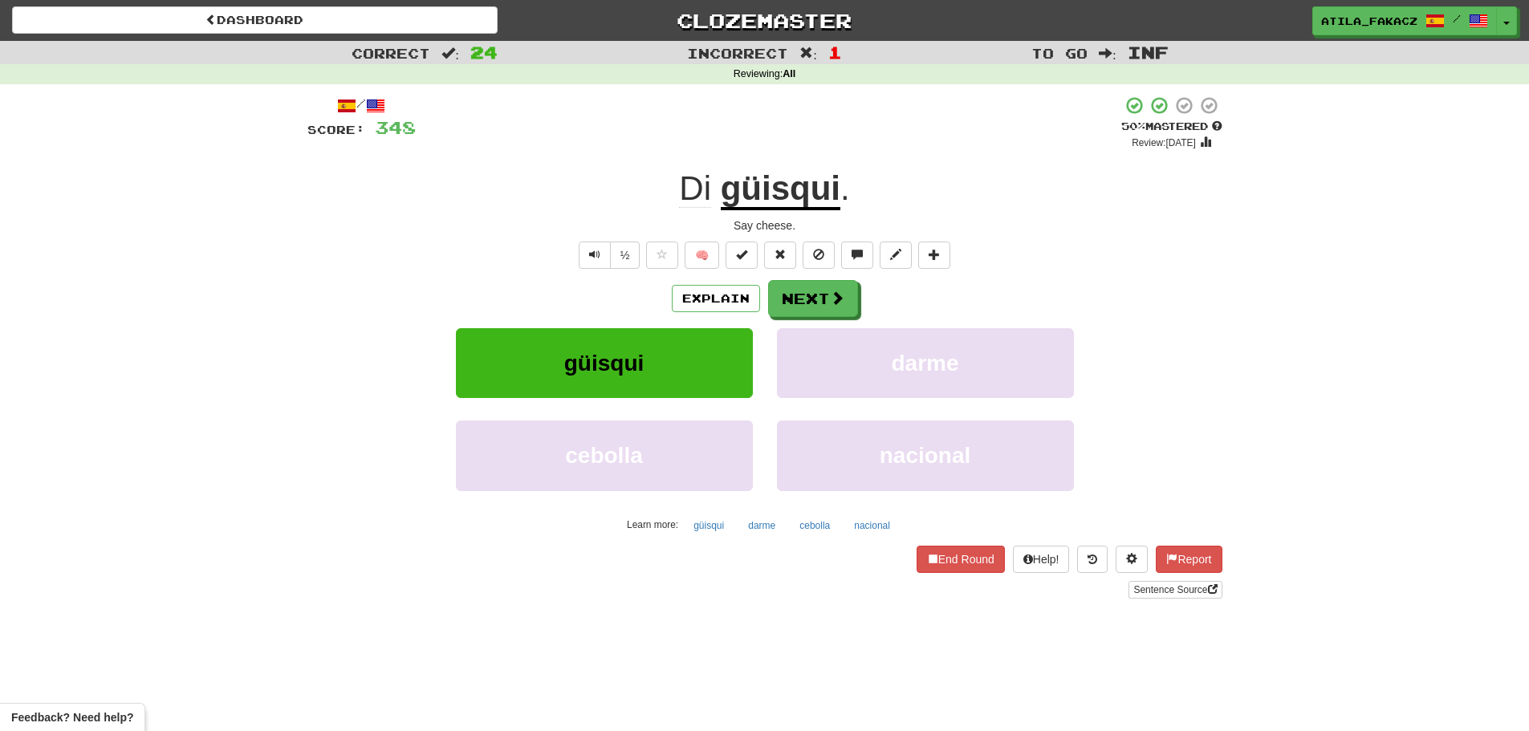
click at [781, 184] on u "güisqui" at bounding box center [781, 189] width 120 height 41
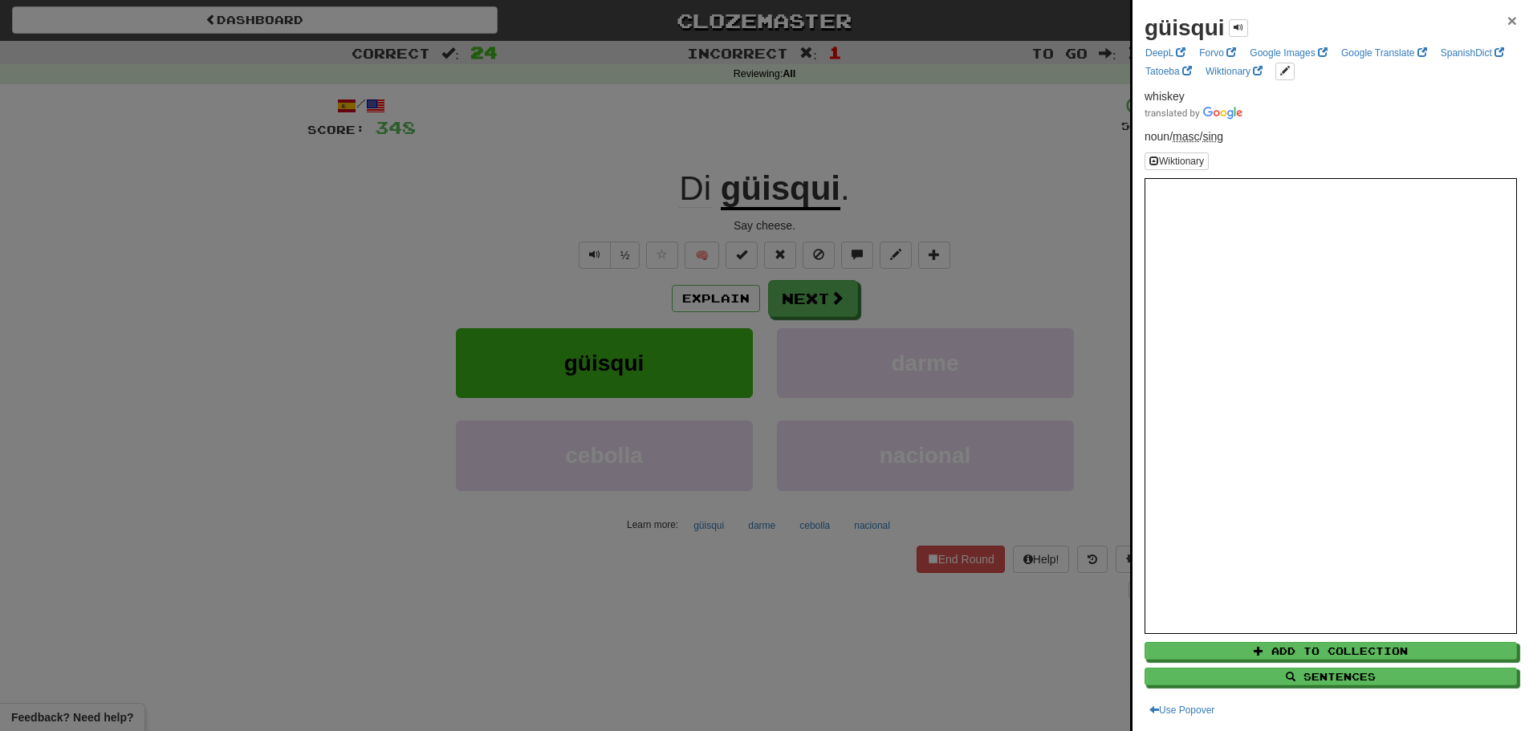
click at [1508, 15] on span "×" at bounding box center [1513, 20] width 10 height 18
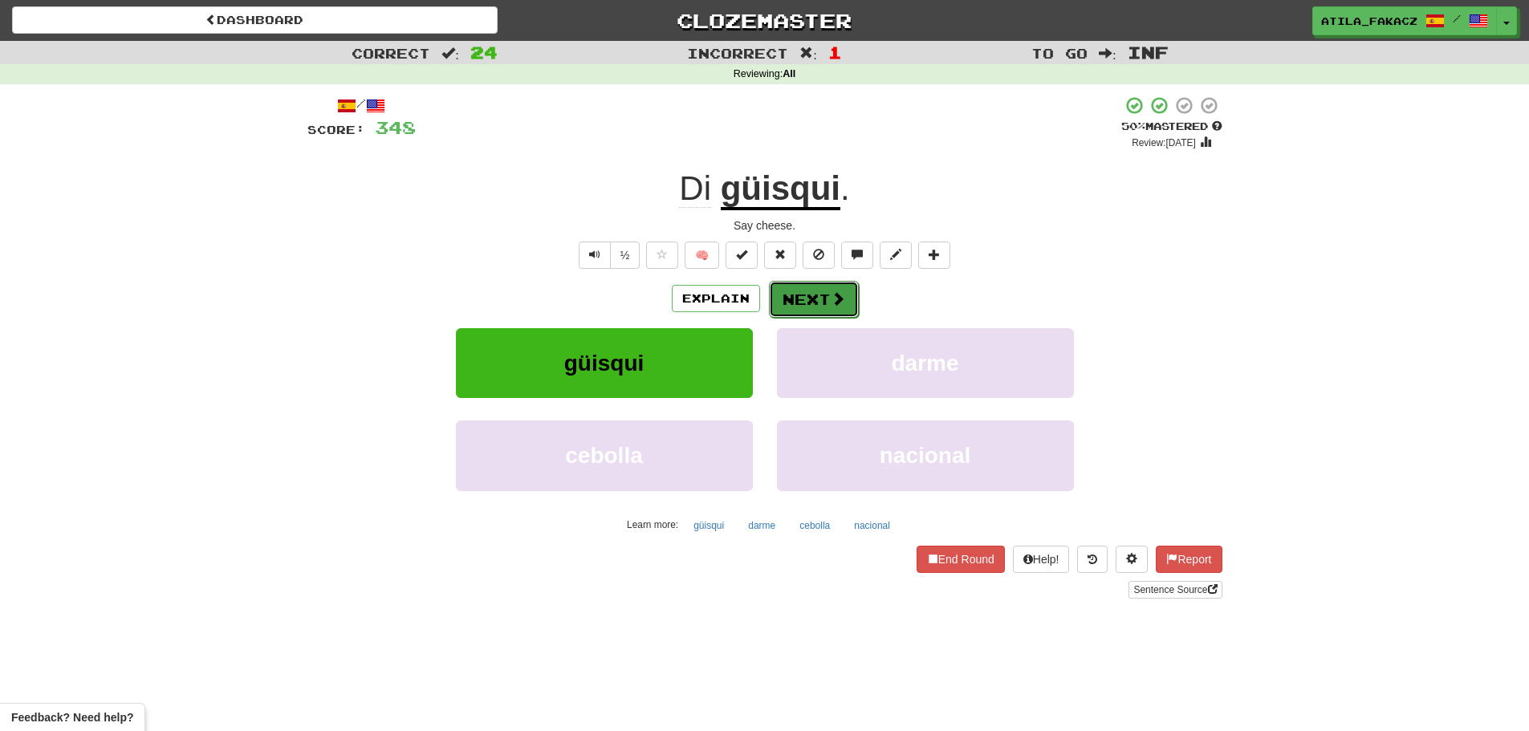
click at [843, 295] on span at bounding box center [838, 298] width 14 height 14
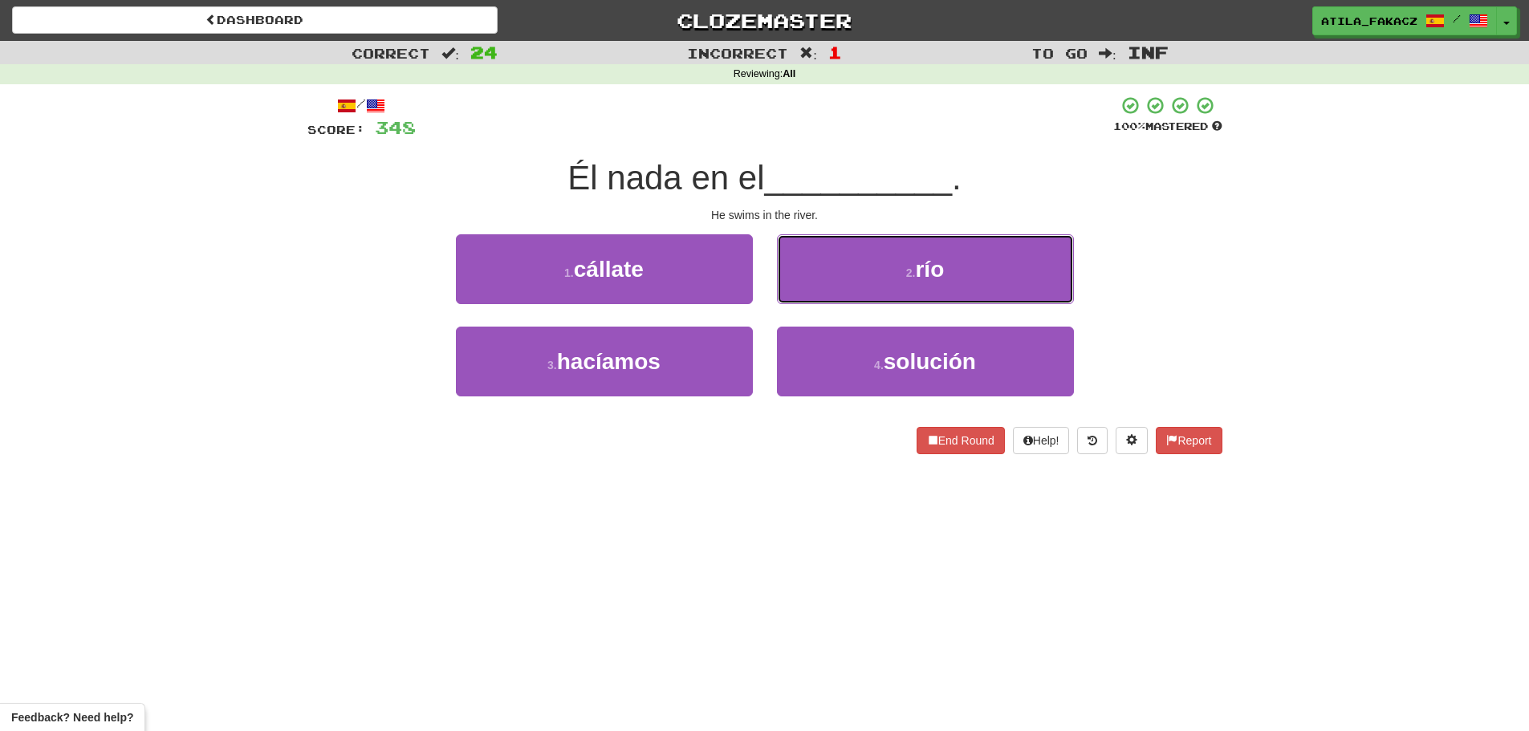
click at [868, 273] on button "2 . río" at bounding box center [925, 269] width 297 height 70
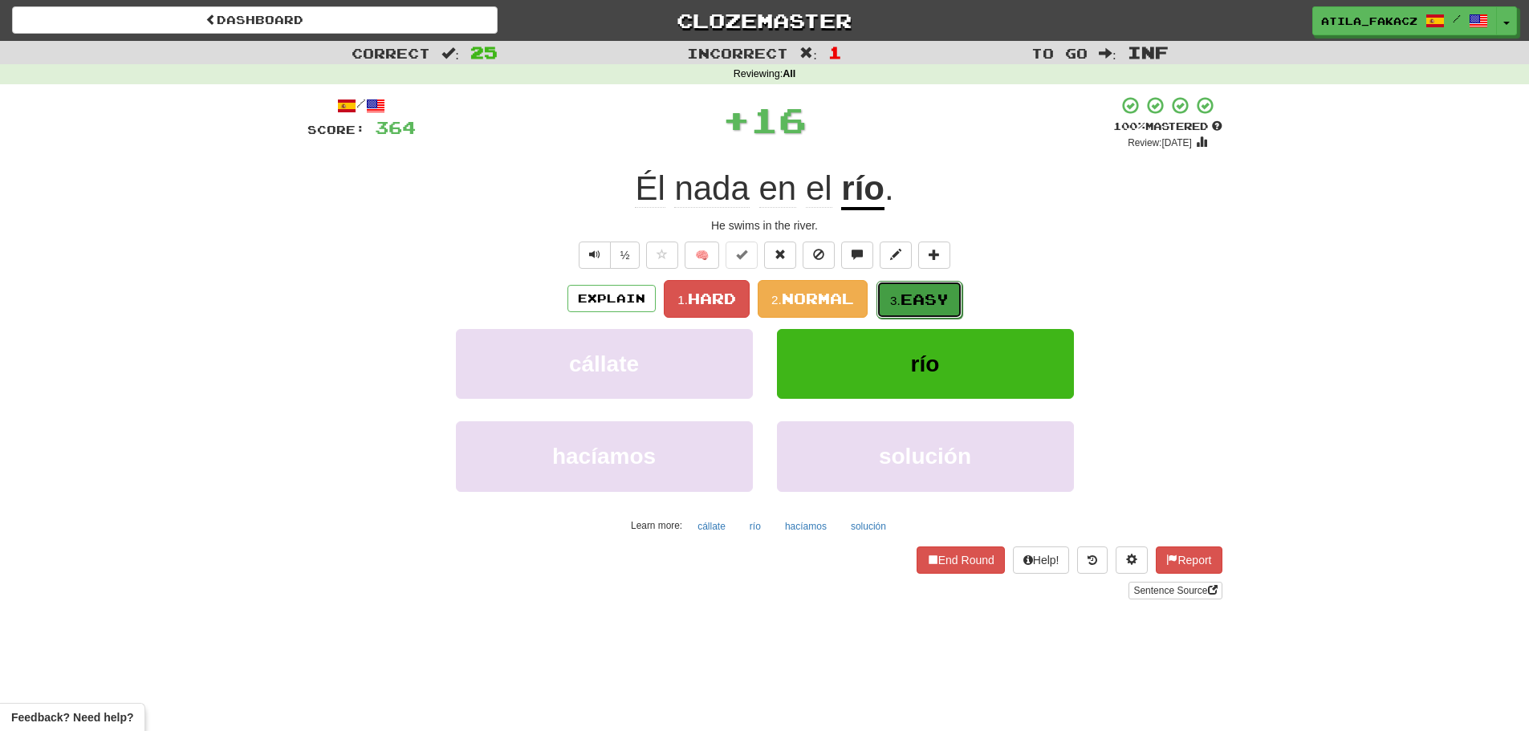
click at [938, 311] on button "3. Easy" at bounding box center [920, 300] width 86 height 38
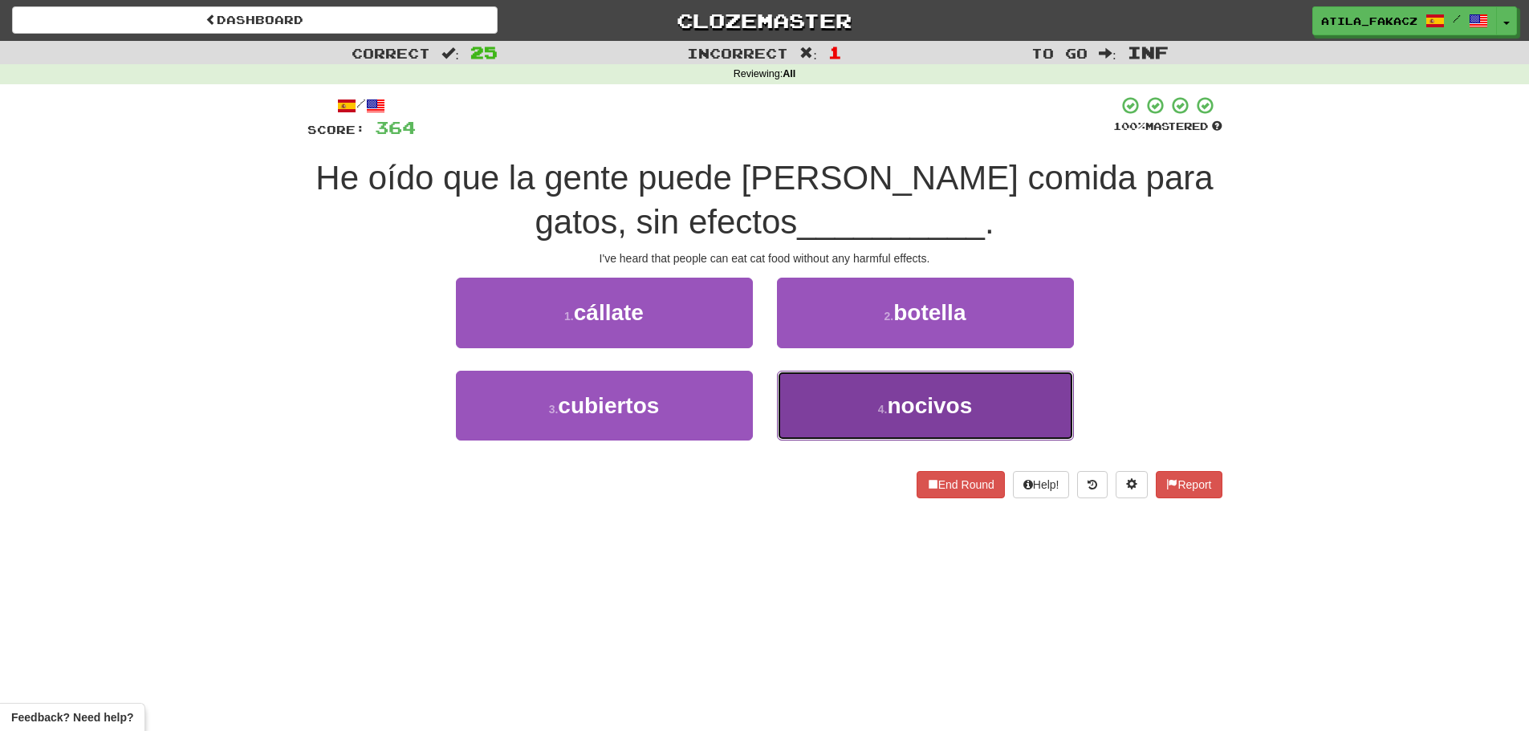
click at [827, 389] on button "4 . nocivos" at bounding box center [925, 406] width 297 height 70
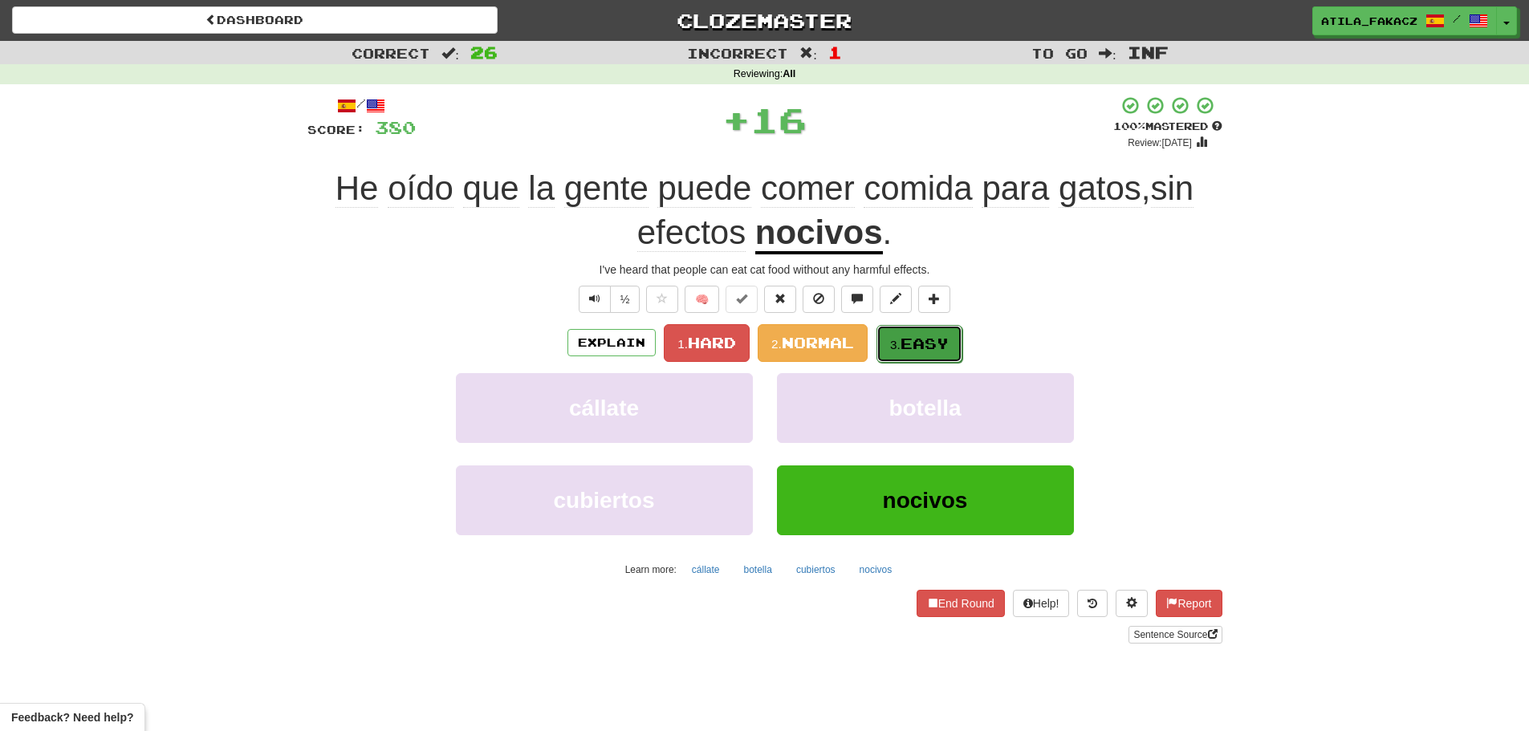
click at [901, 345] on small "3." at bounding box center [895, 345] width 10 height 14
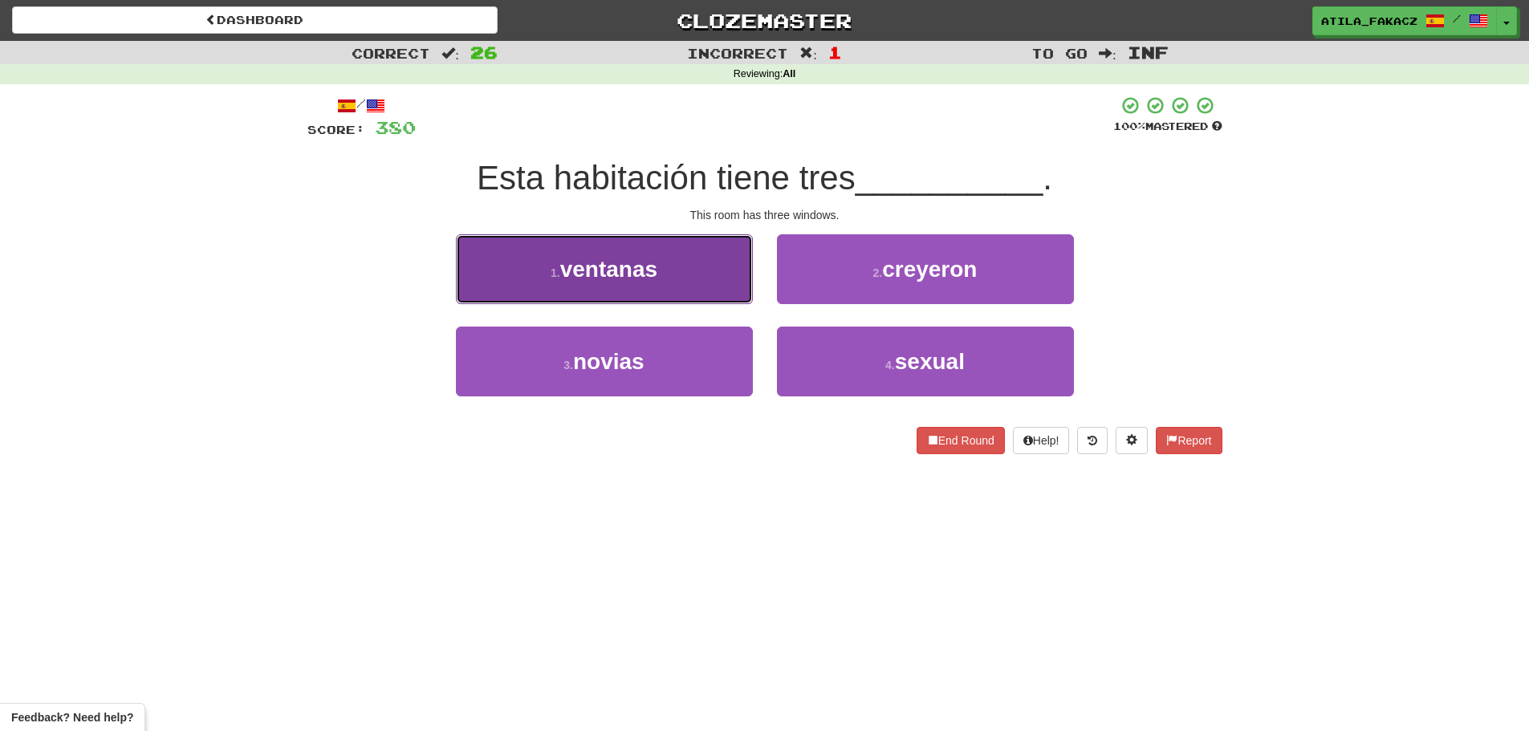
click at [707, 283] on button "1 . ventanas" at bounding box center [604, 269] width 297 height 70
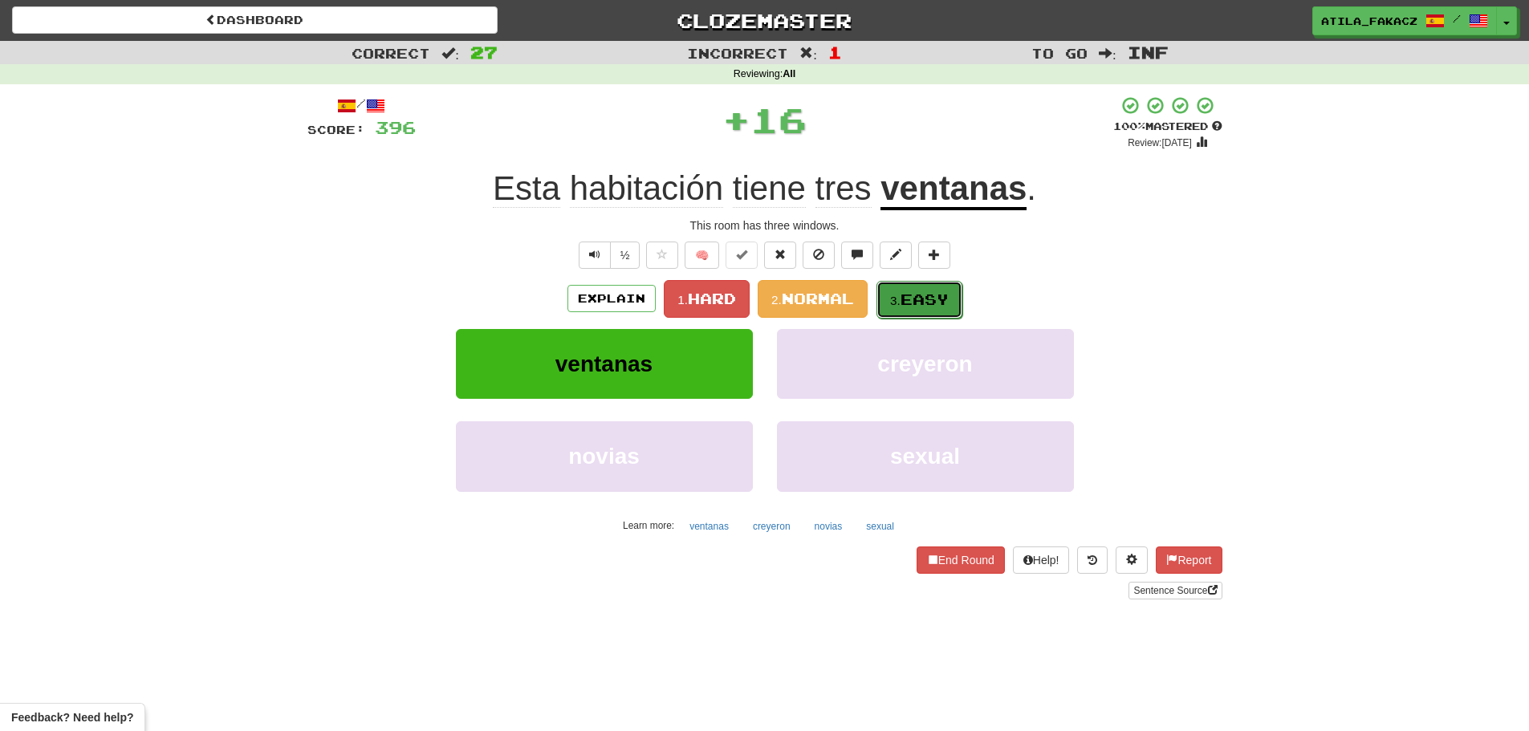
click at [919, 300] on span "Easy" at bounding box center [925, 300] width 48 height 18
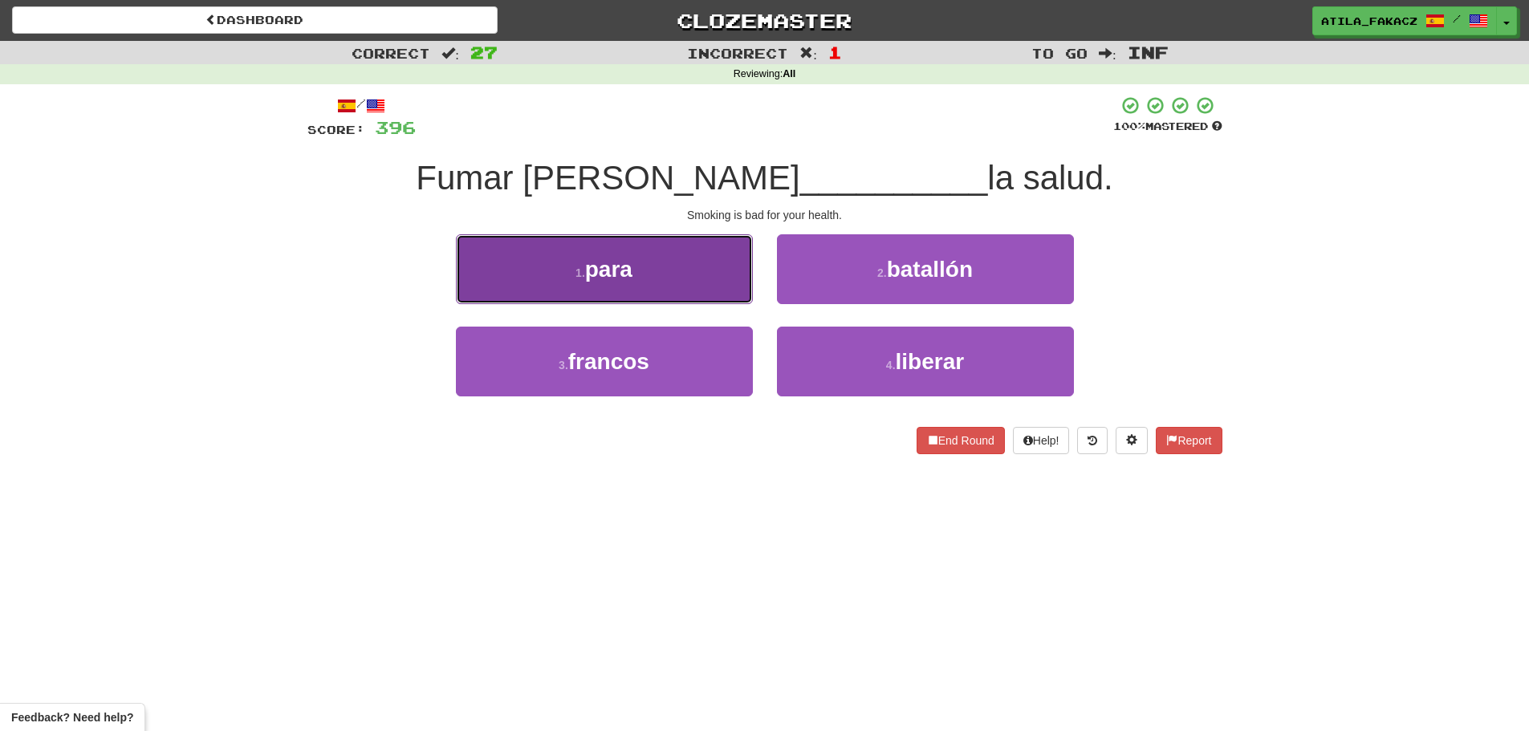
click at [691, 287] on button "1 . para" at bounding box center [604, 269] width 297 height 70
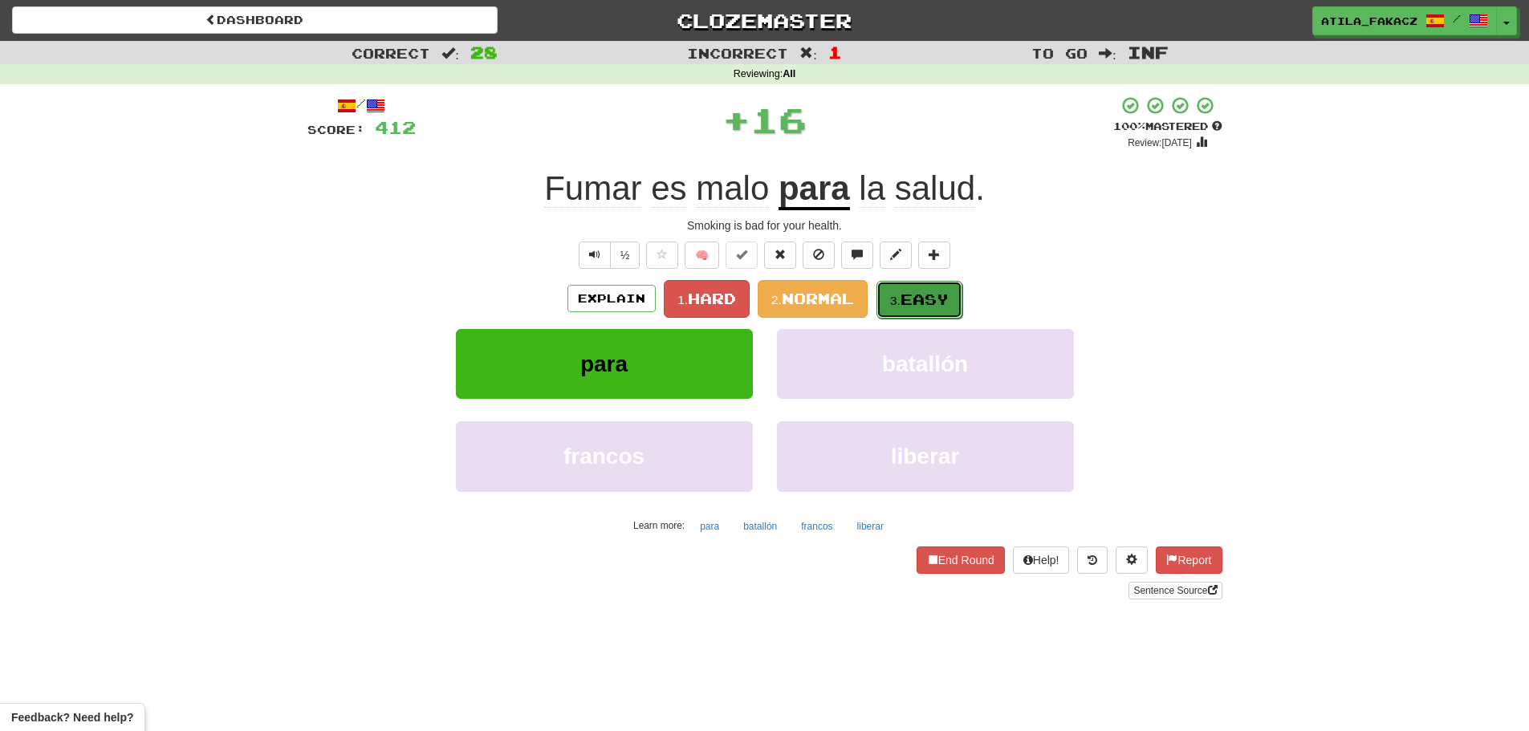
click at [918, 287] on button "3. Easy" at bounding box center [920, 300] width 86 height 38
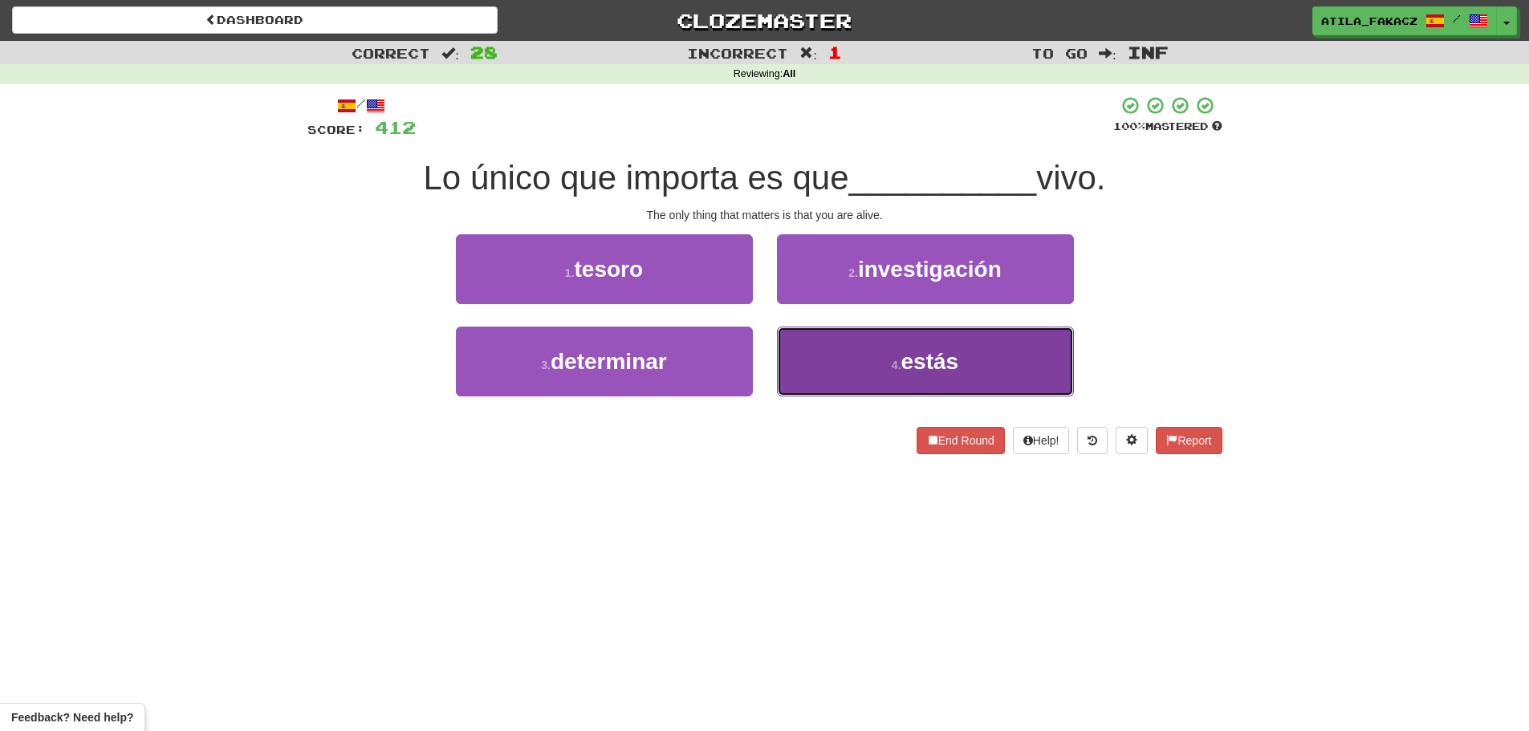
click at [862, 352] on button "4 . estás" at bounding box center [925, 362] width 297 height 70
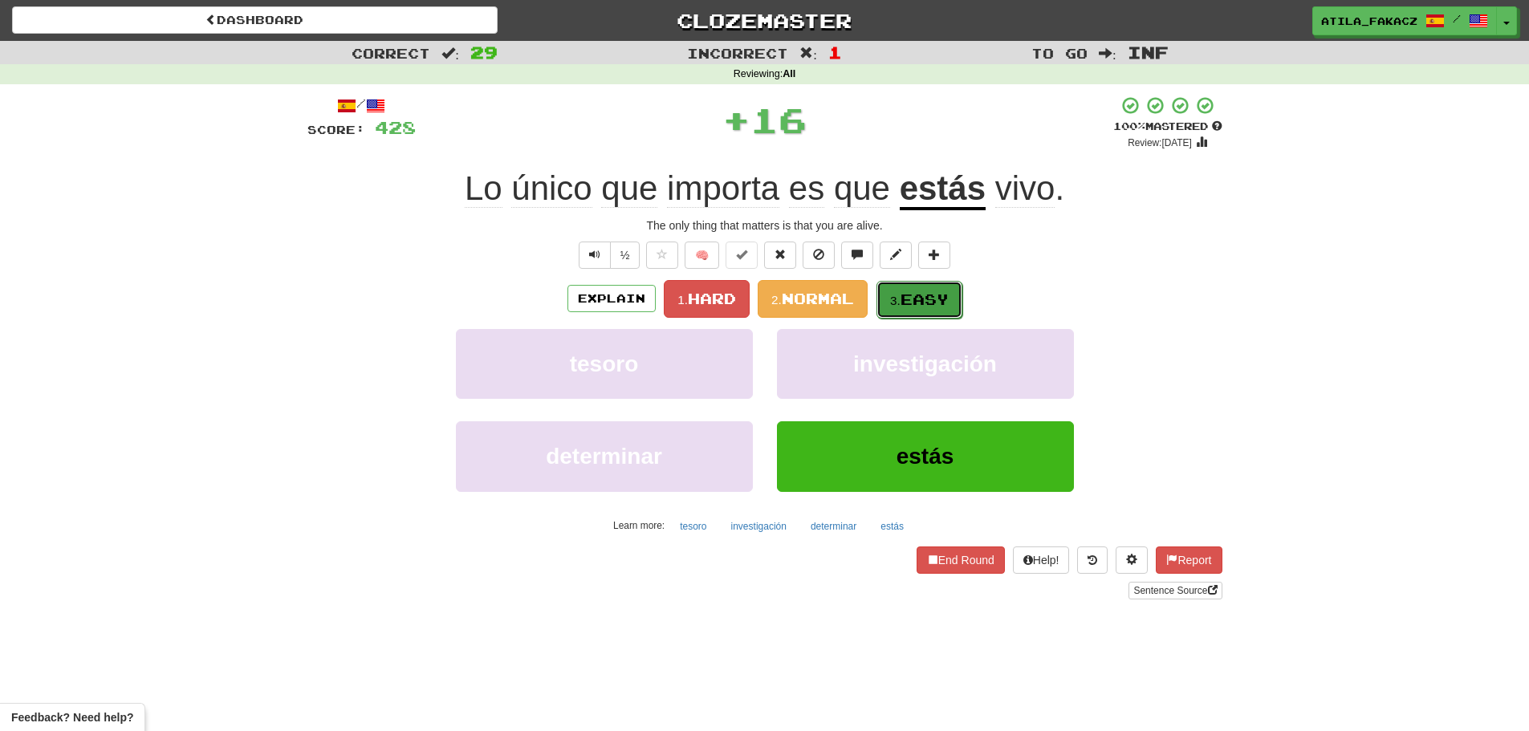
click at [920, 293] on span "Easy" at bounding box center [925, 300] width 48 height 18
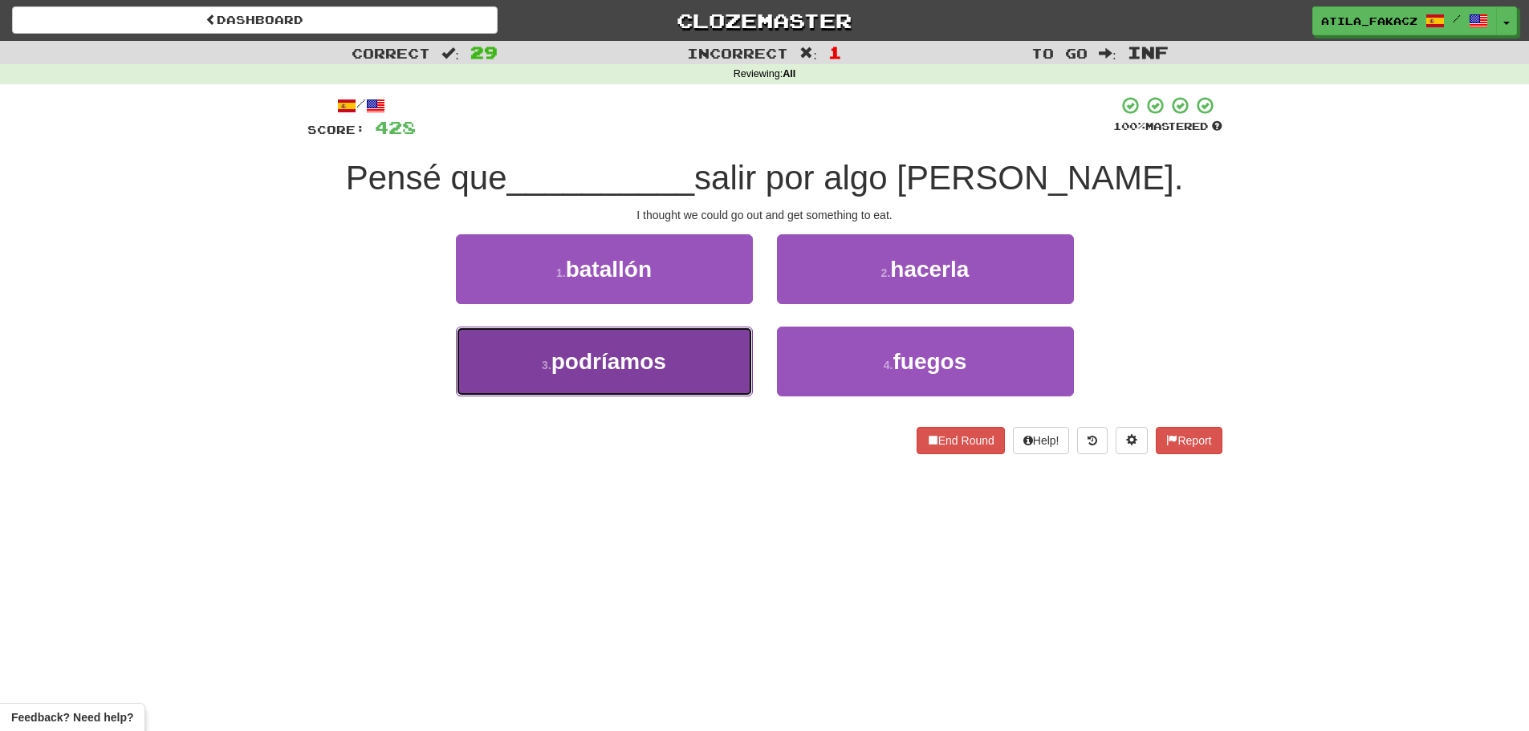
click at [671, 364] on button "3 . podríamos" at bounding box center [604, 362] width 297 height 70
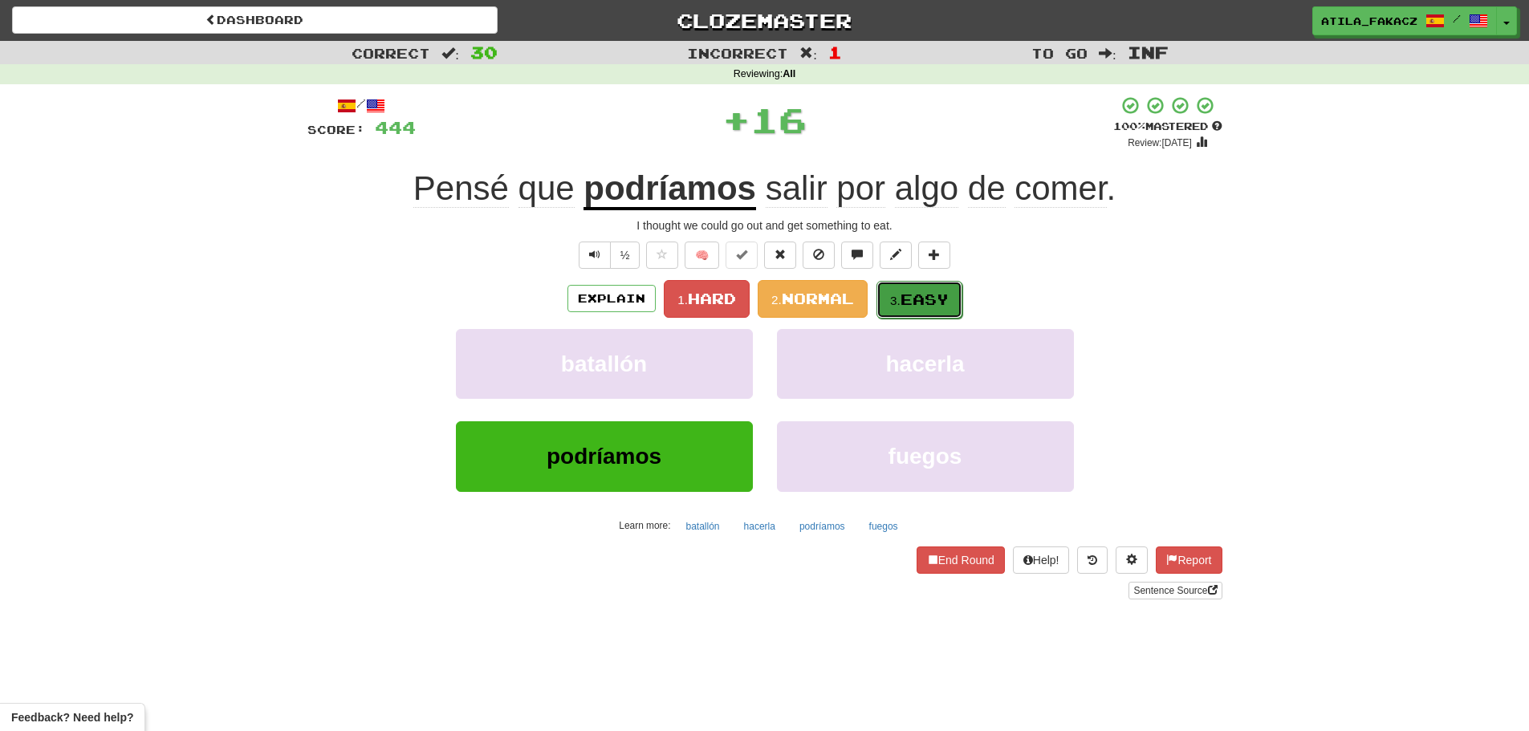
click at [901, 302] on small "3." at bounding box center [895, 301] width 10 height 14
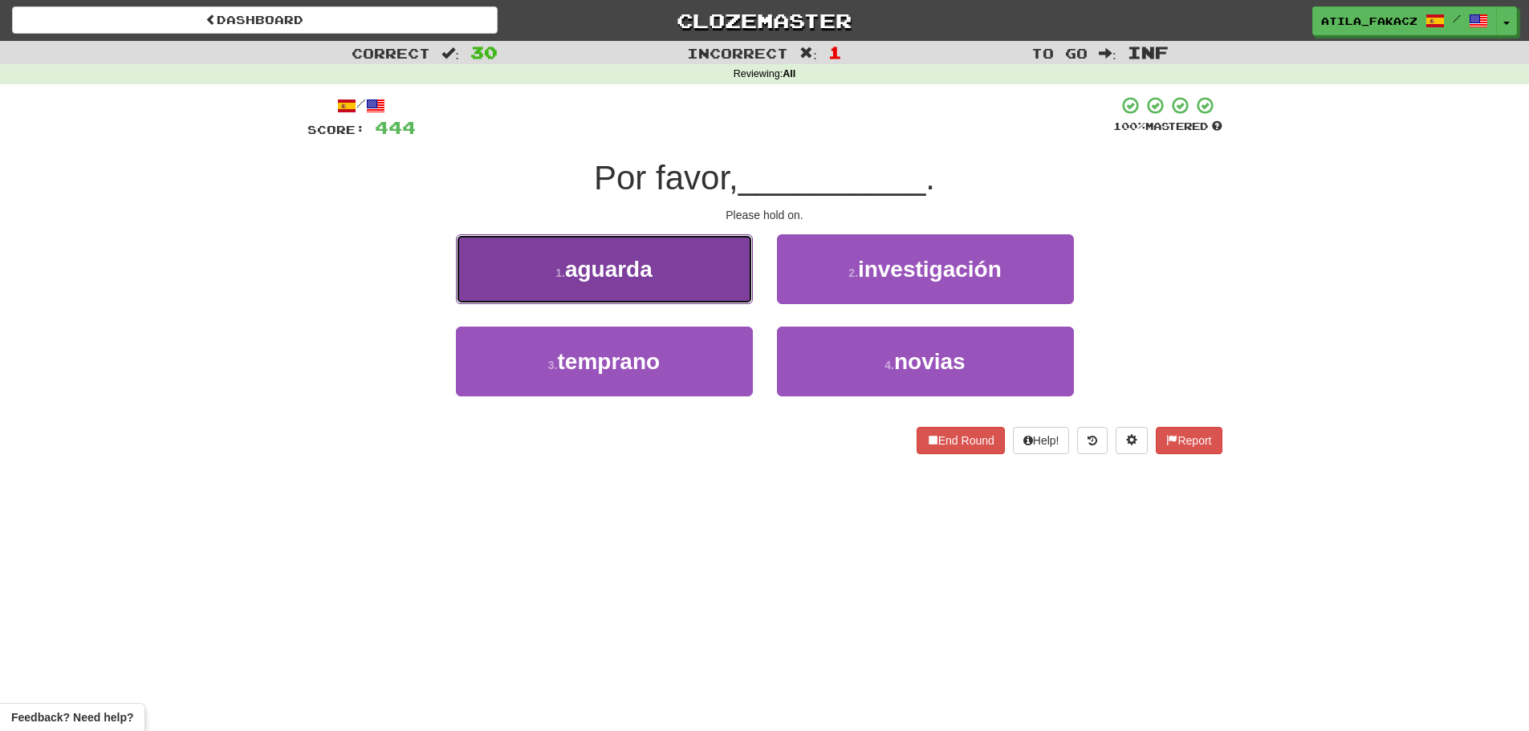
click at [646, 287] on button "1 . aguarda" at bounding box center [604, 269] width 297 height 70
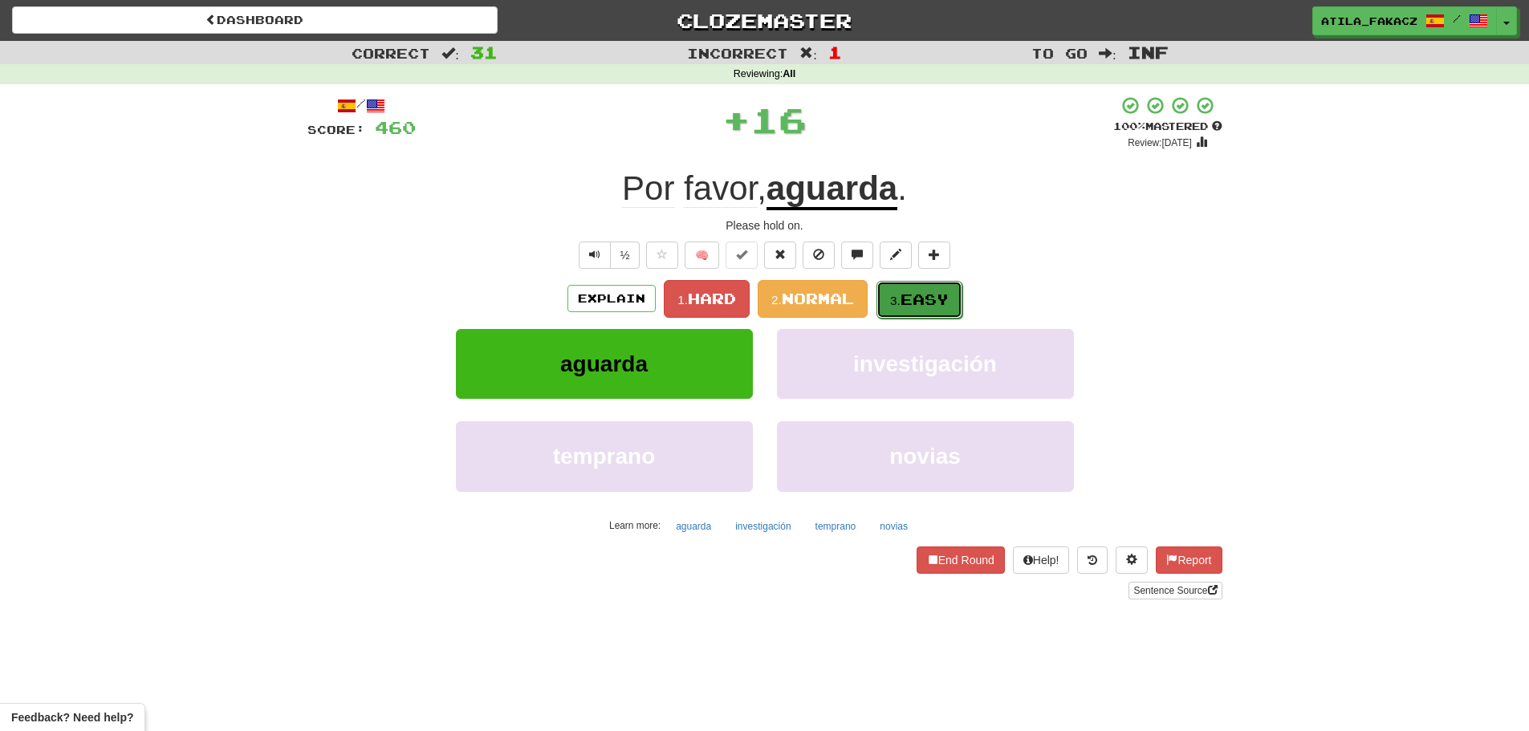
click at [931, 296] on span "Easy" at bounding box center [925, 300] width 48 height 18
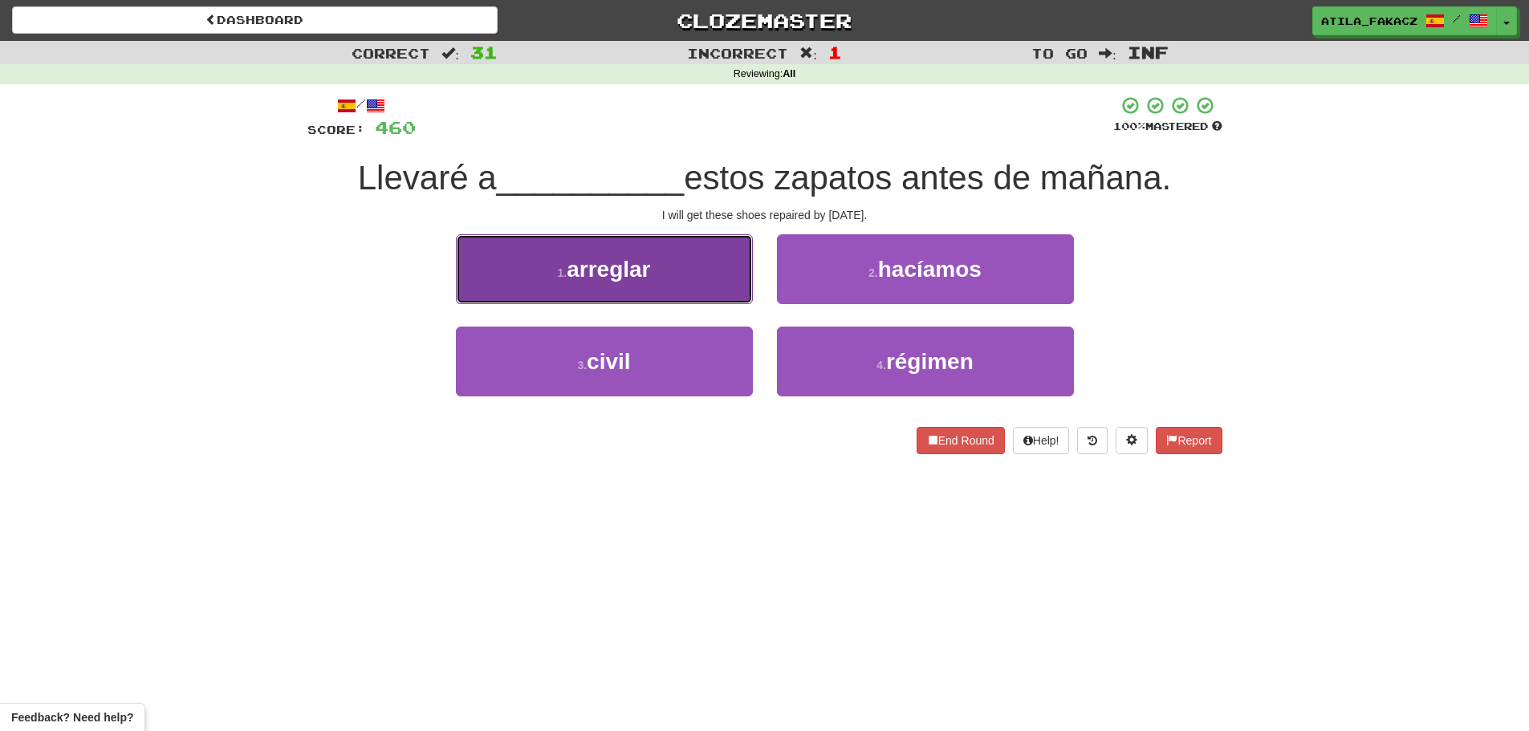
click at [679, 281] on button "1 . arreglar" at bounding box center [604, 269] width 297 height 70
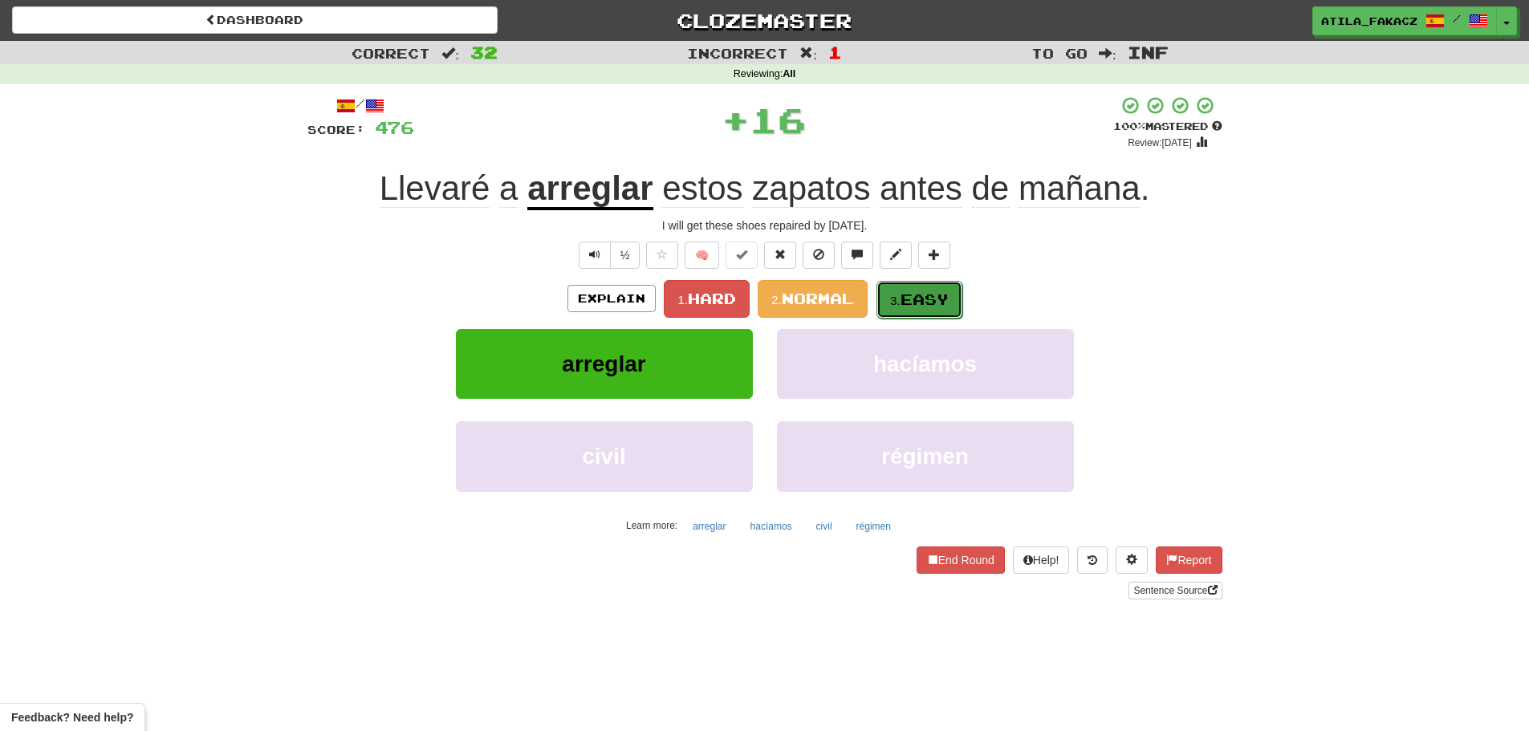
click at [920, 295] on span "Easy" at bounding box center [925, 300] width 48 height 18
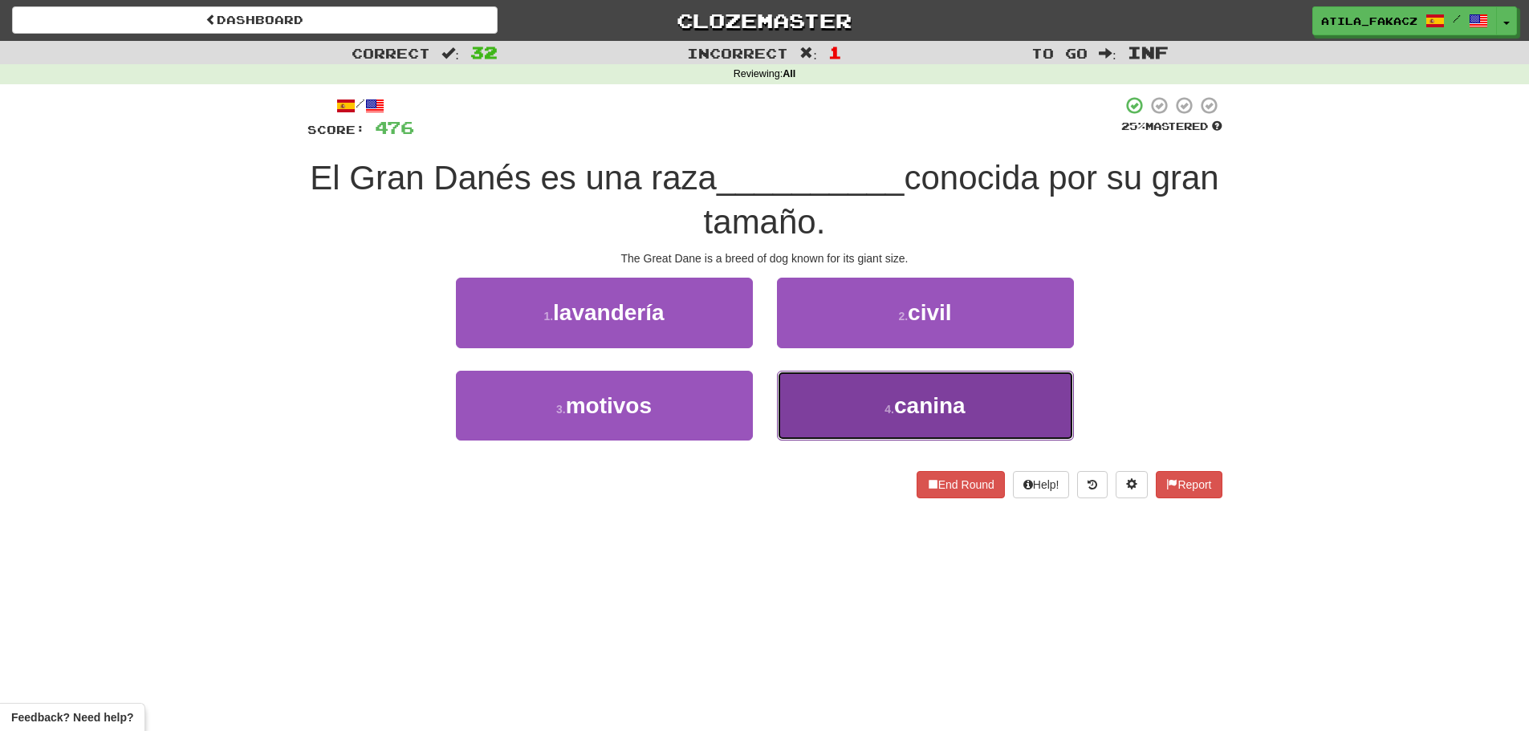
click at [836, 393] on button "4 . canina" at bounding box center [925, 406] width 297 height 70
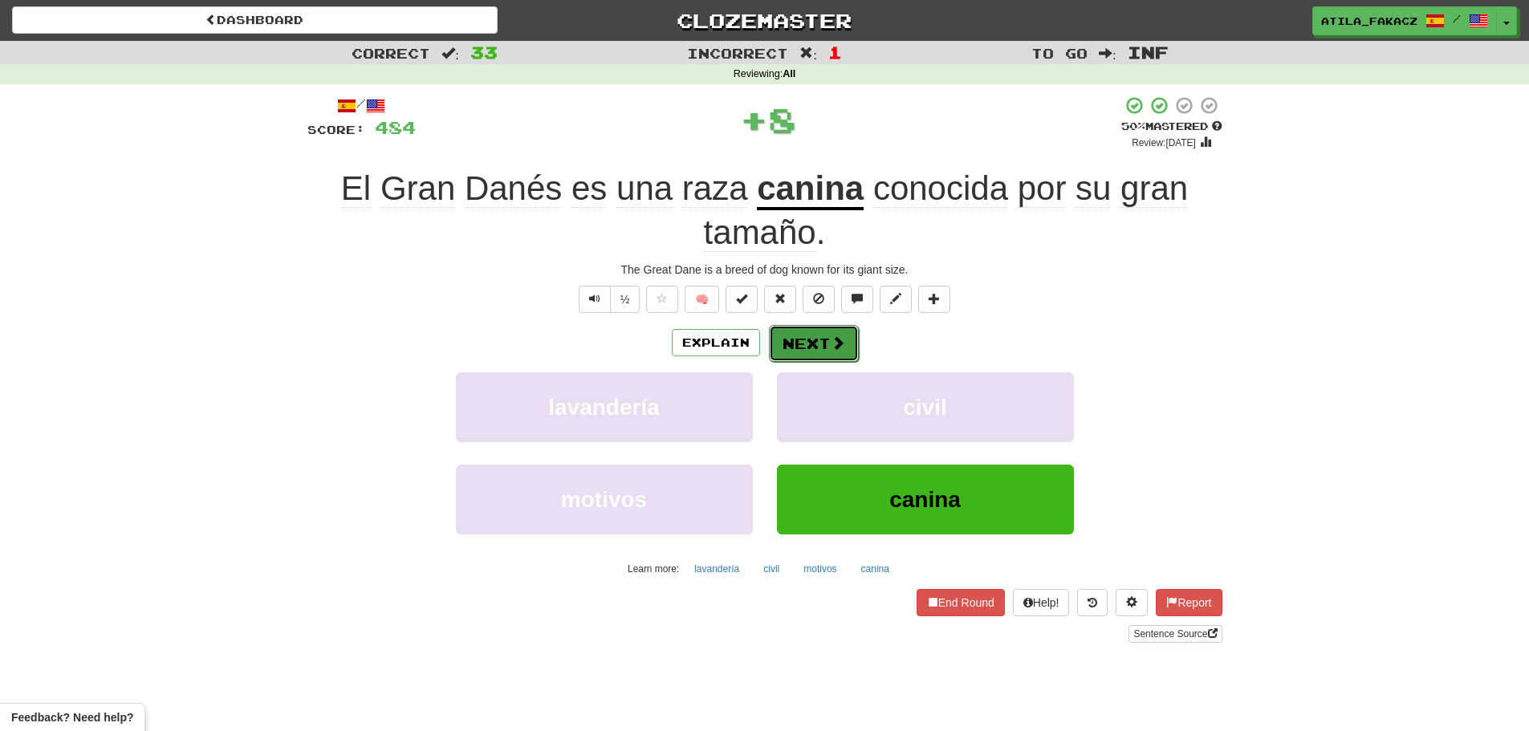
click at [806, 350] on button "Next" at bounding box center [814, 343] width 90 height 37
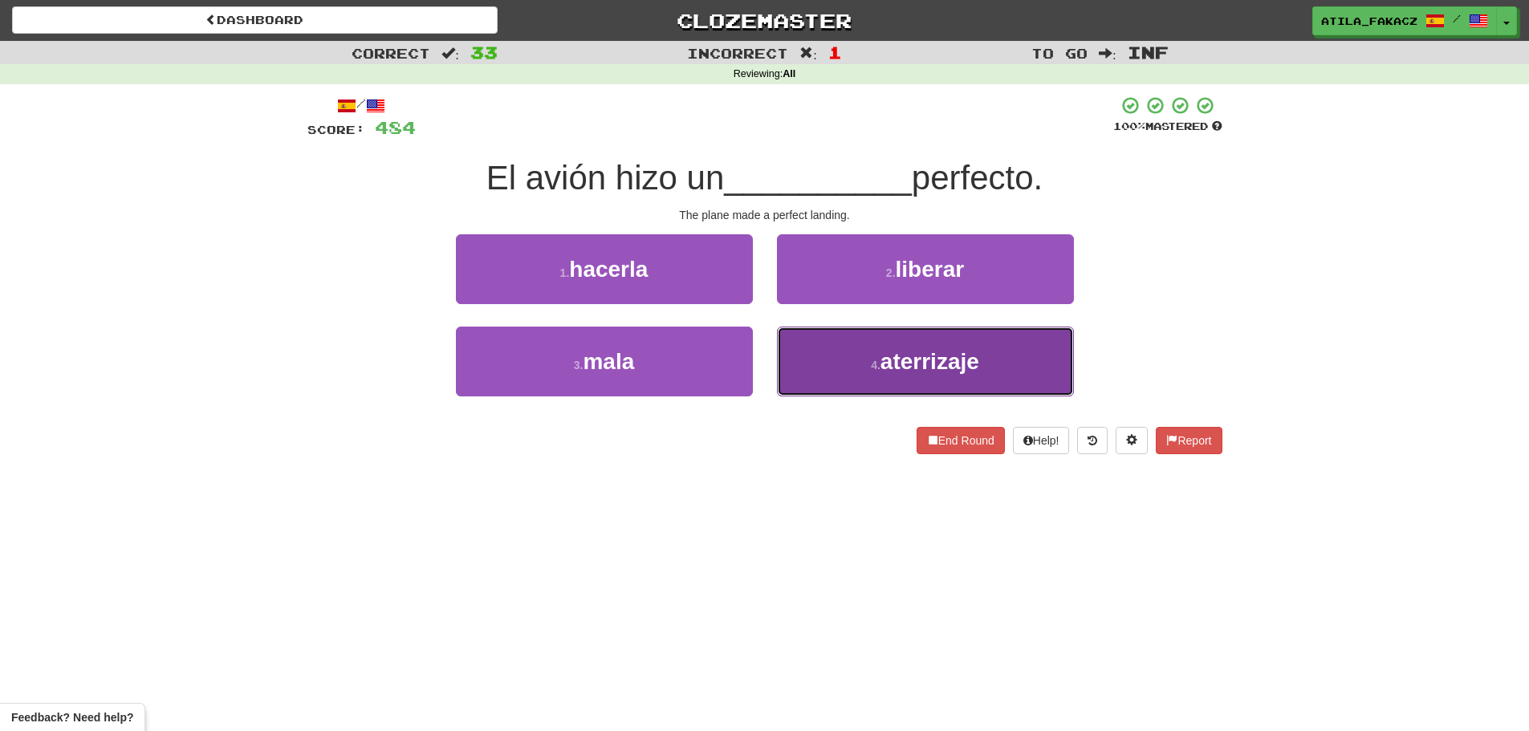
click at [821, 348] on button "4 . aterrizaje" at bounding box center [925, 362] width 297 height 70
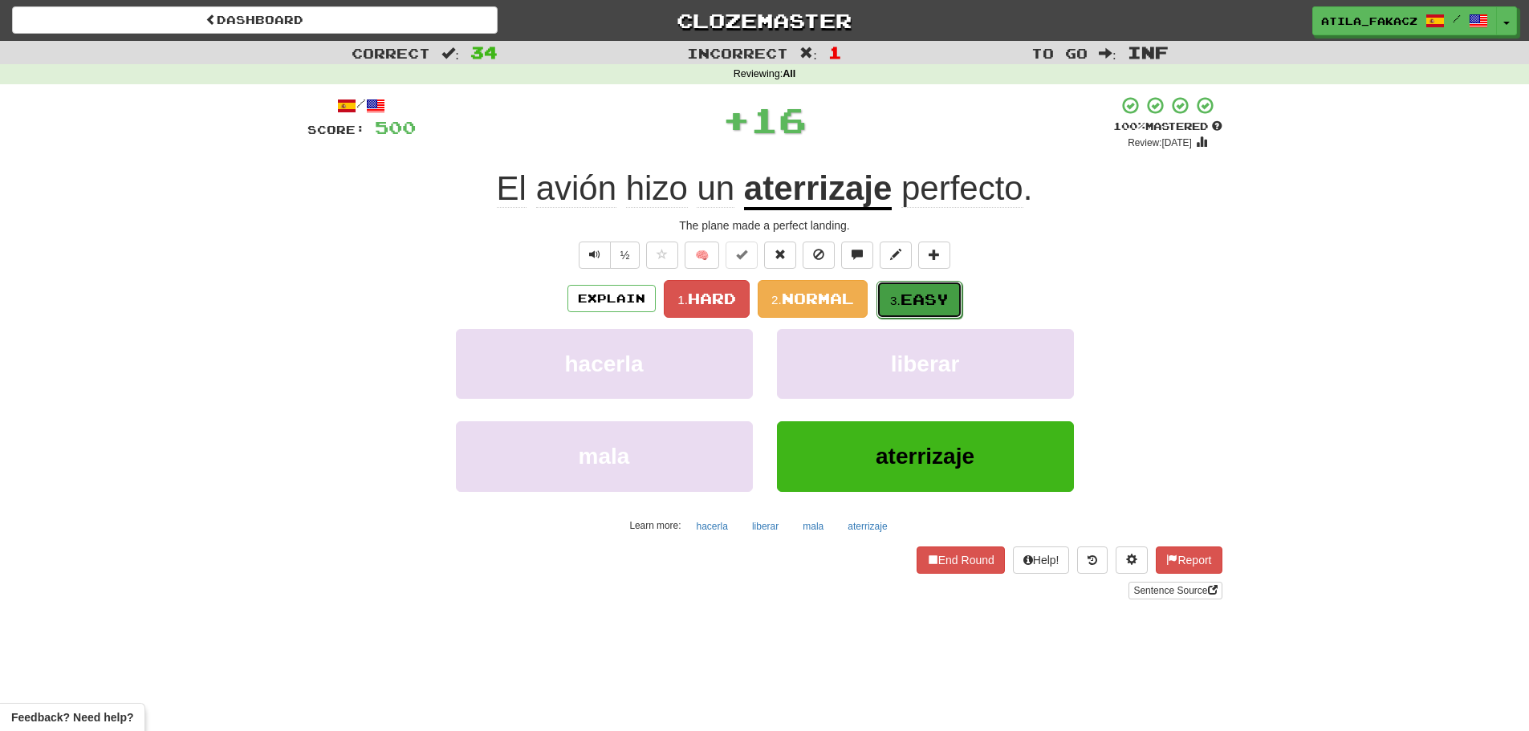
click at [929, 291] on span "Easy" at bounding box center [925, 300] width 48 height 18
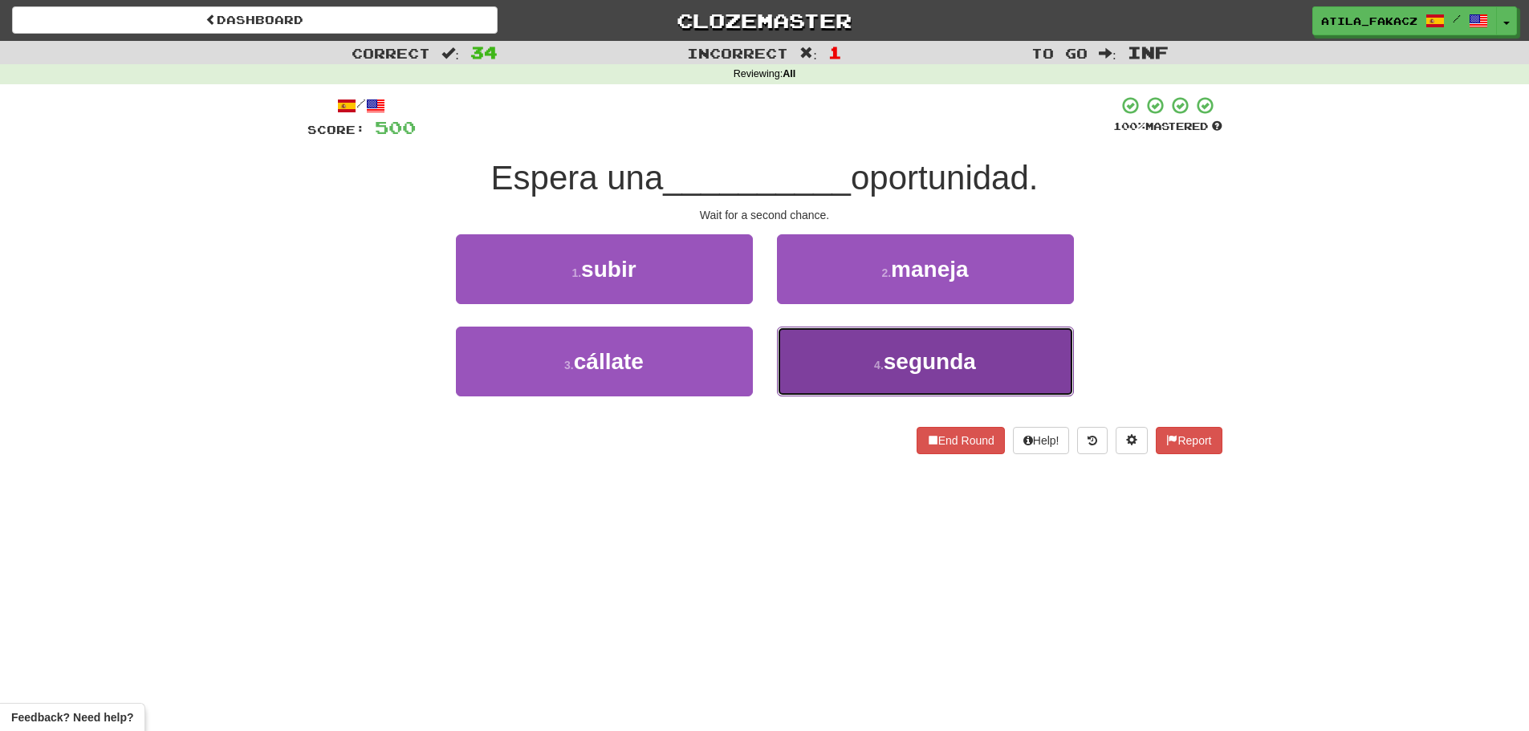
click at [864, 354] on button "4 . segunda" at bounding box center [925, 362] width 297 height 70
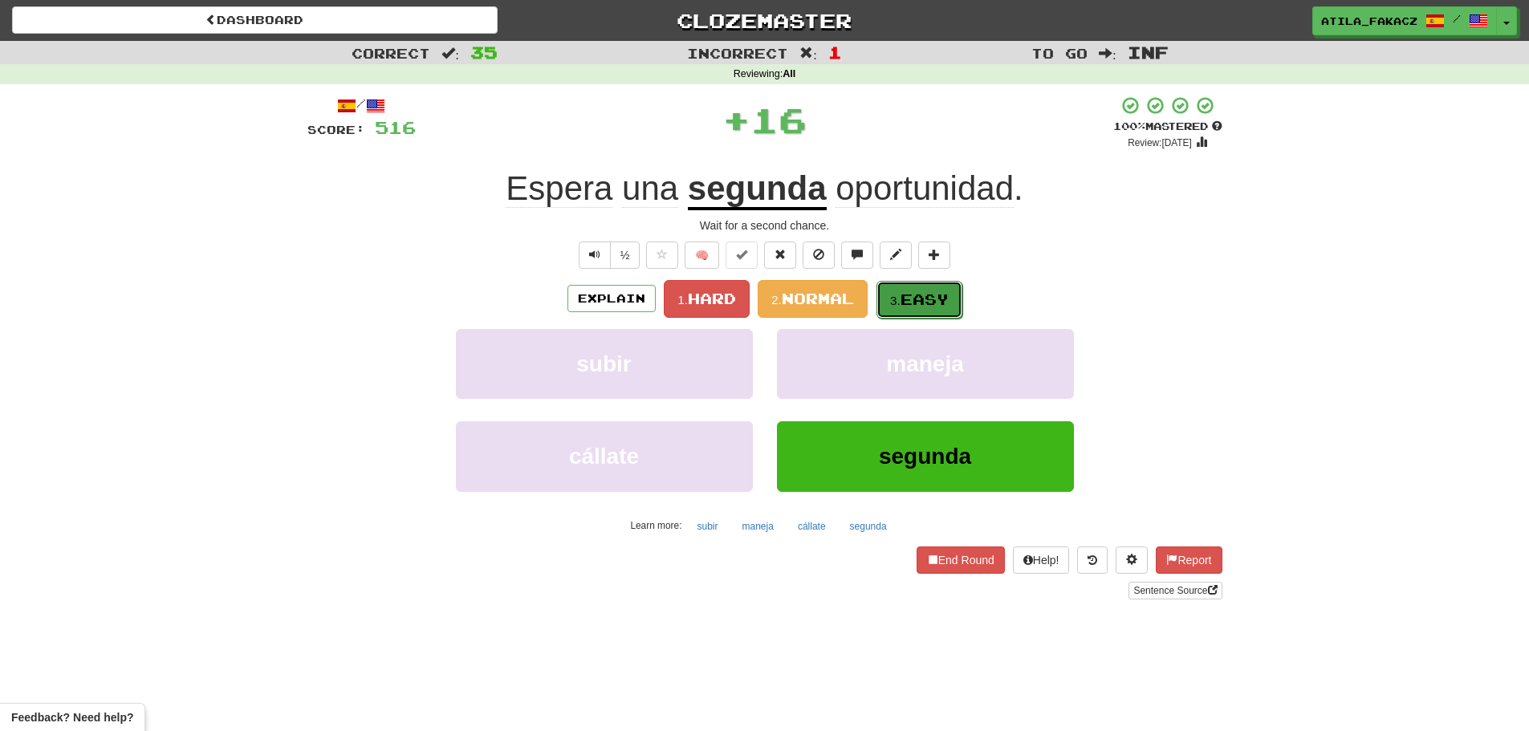
click at [897, 298] on small "3." at bounding box center [895, 301] width 10 height 14
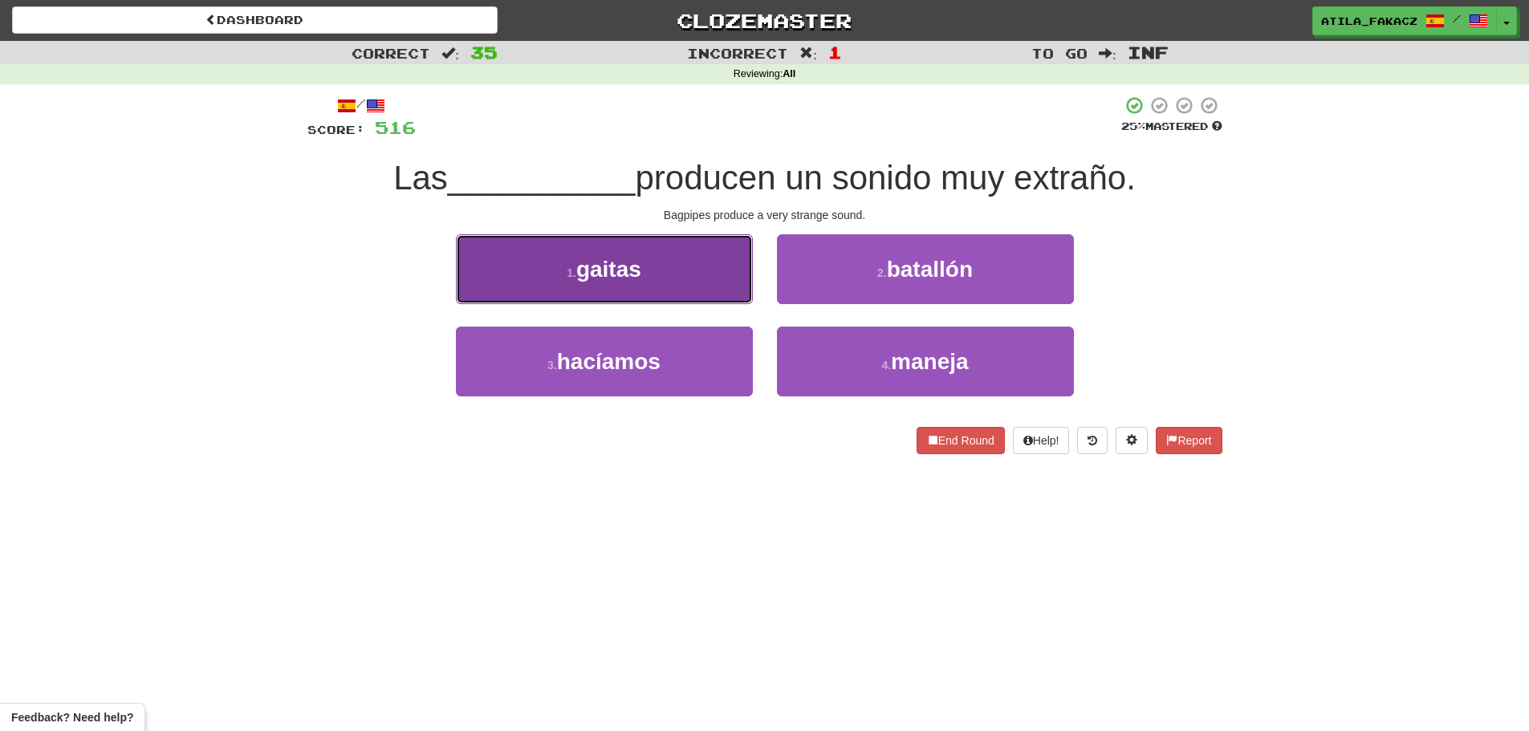
click at [683, 272] on button "1 . gaitas" at bounding box center [604, 269] width 297 height 70
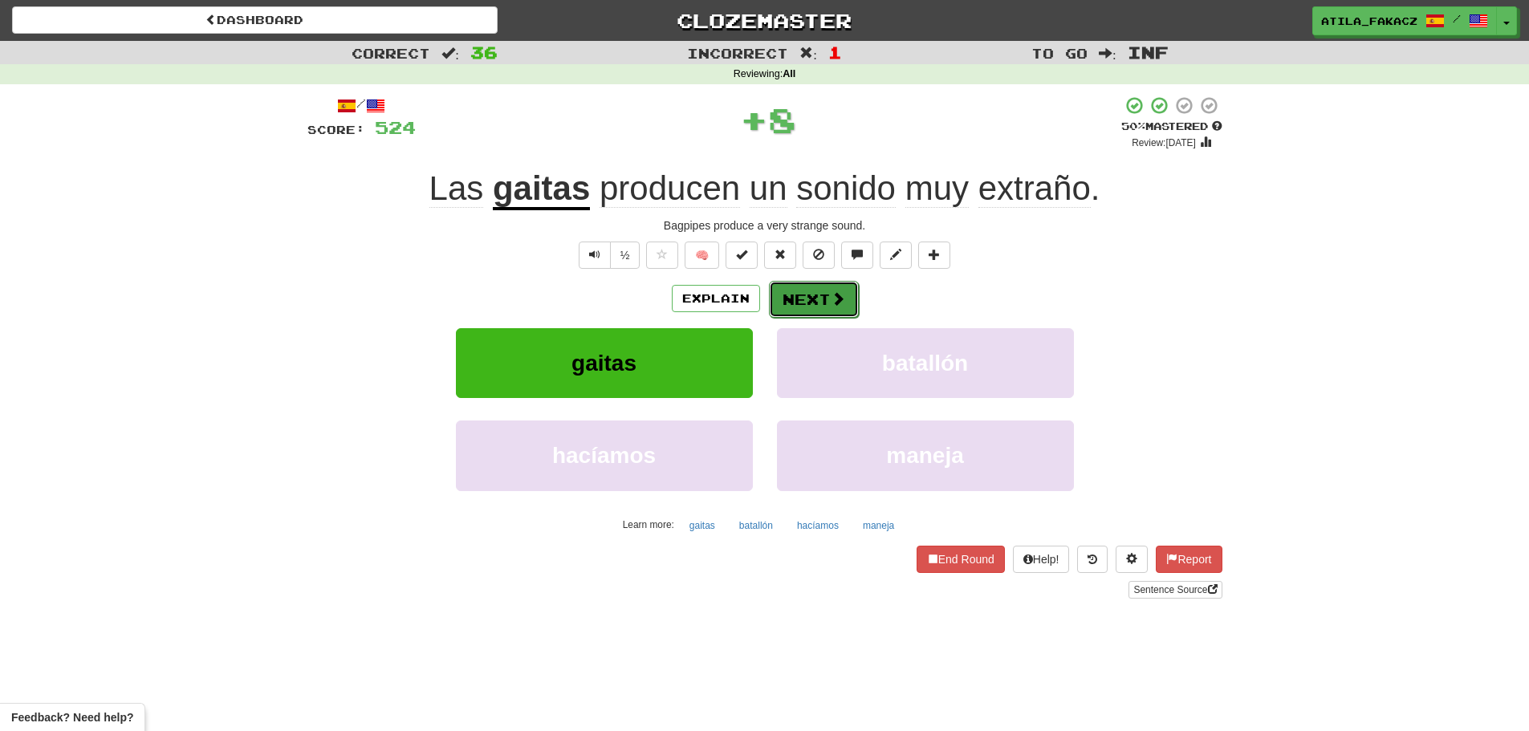
click at [805, 303] on button "Next" at bounding box center [814, 299] width 90 height 37
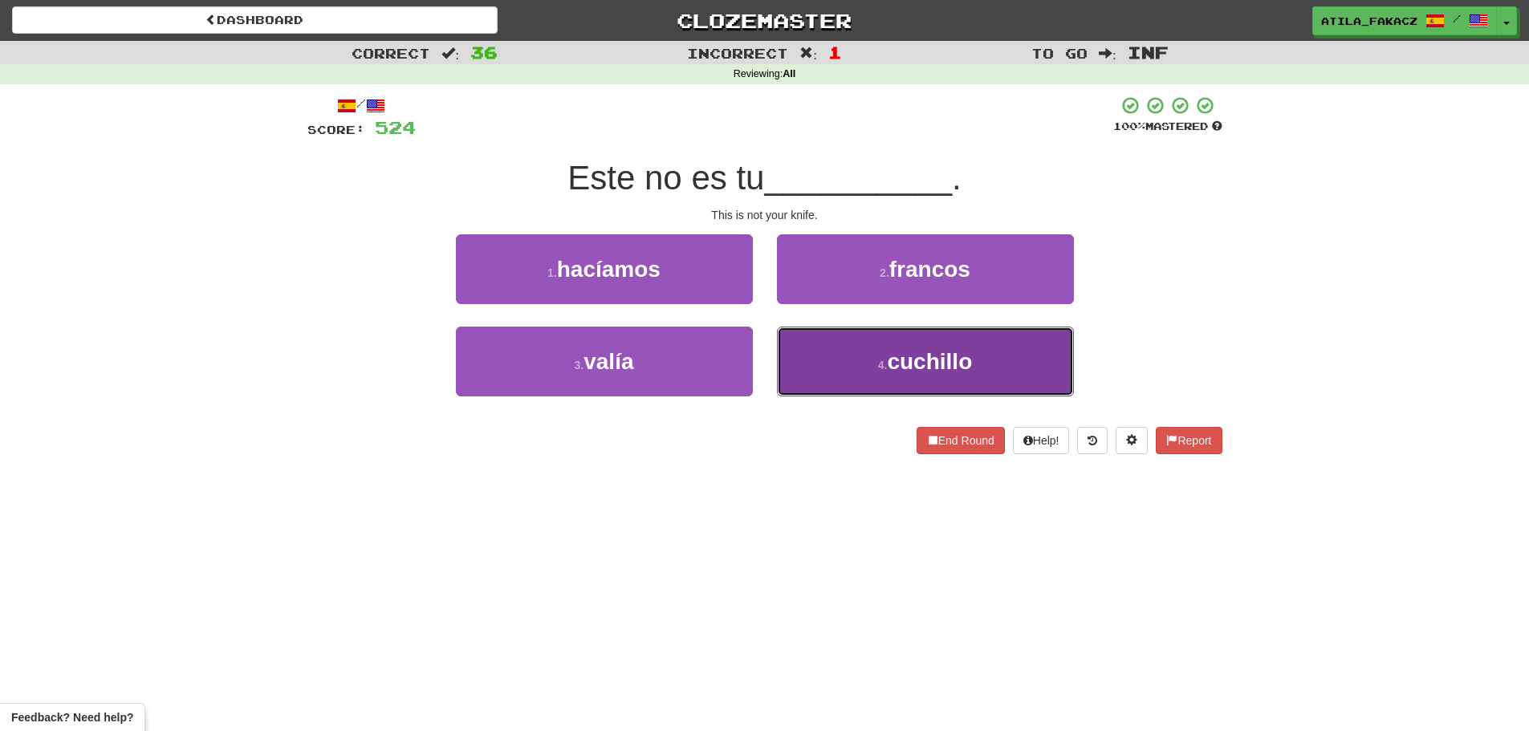
click at [836, 350] on button "4 . cuchillo" at bounding box center [925, 362] width 297 height 70
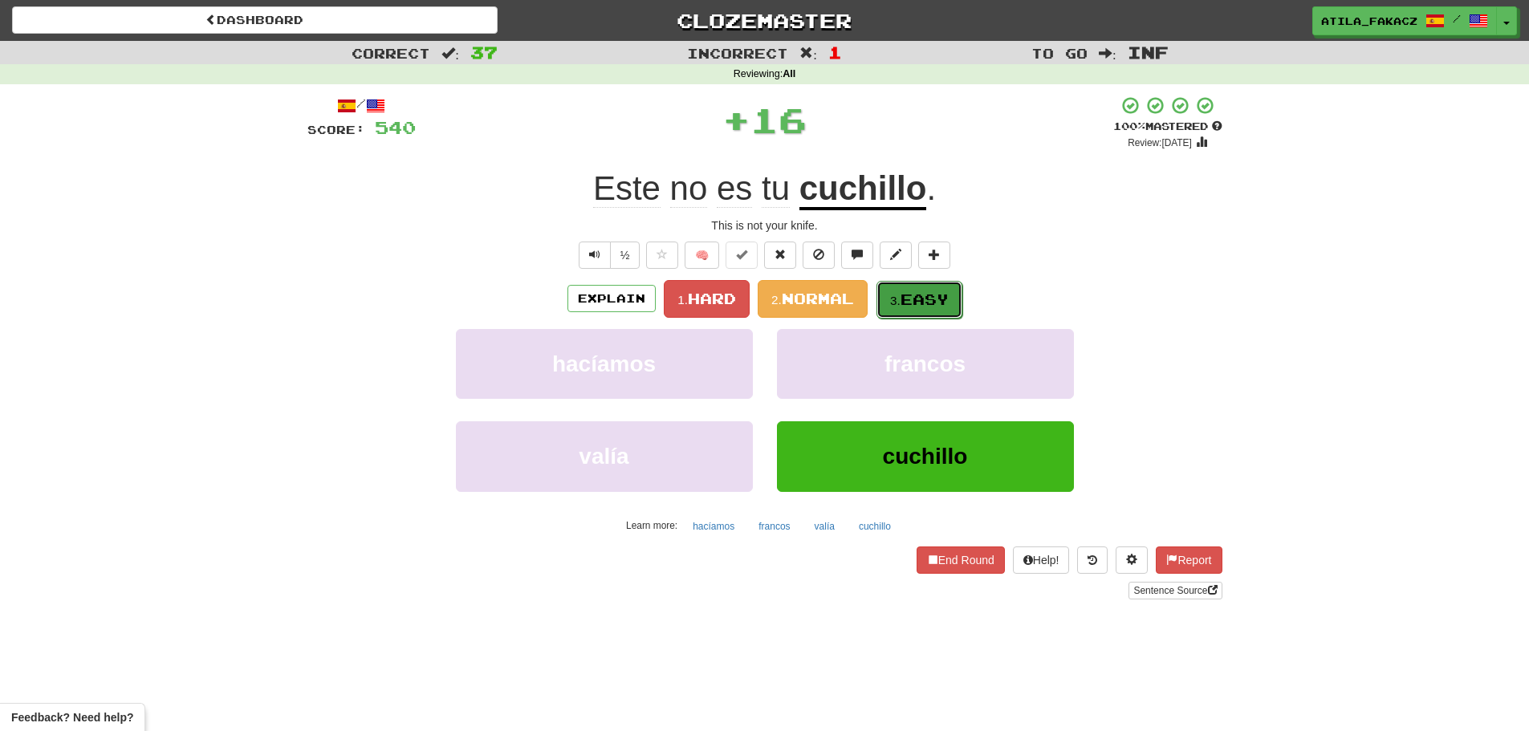
click at [901, 299] on small "3." at bounding box center [895, 301] width 10 height 14
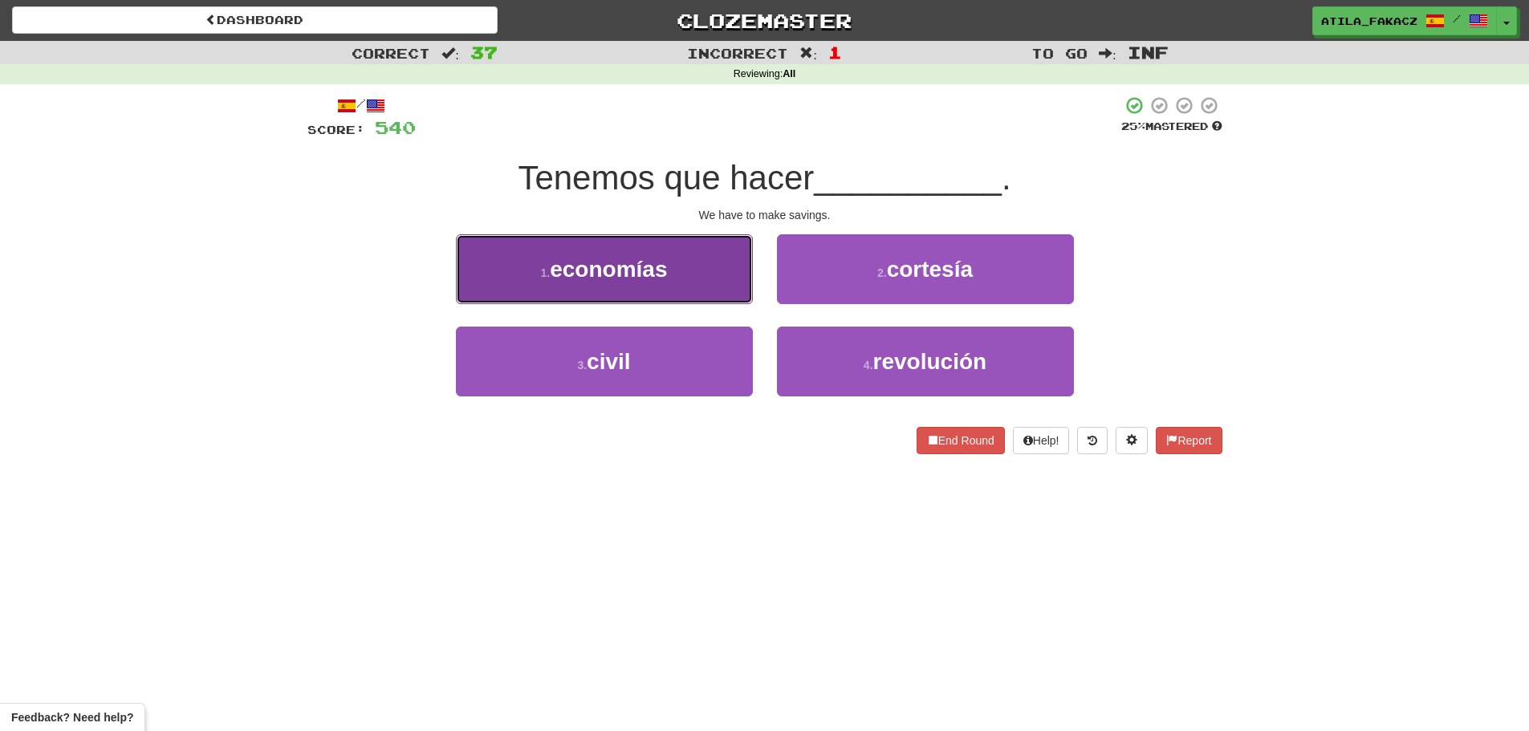
click at [718, 287] on button "1 . economías" at bounding box center [604, 269] width 297 height 70
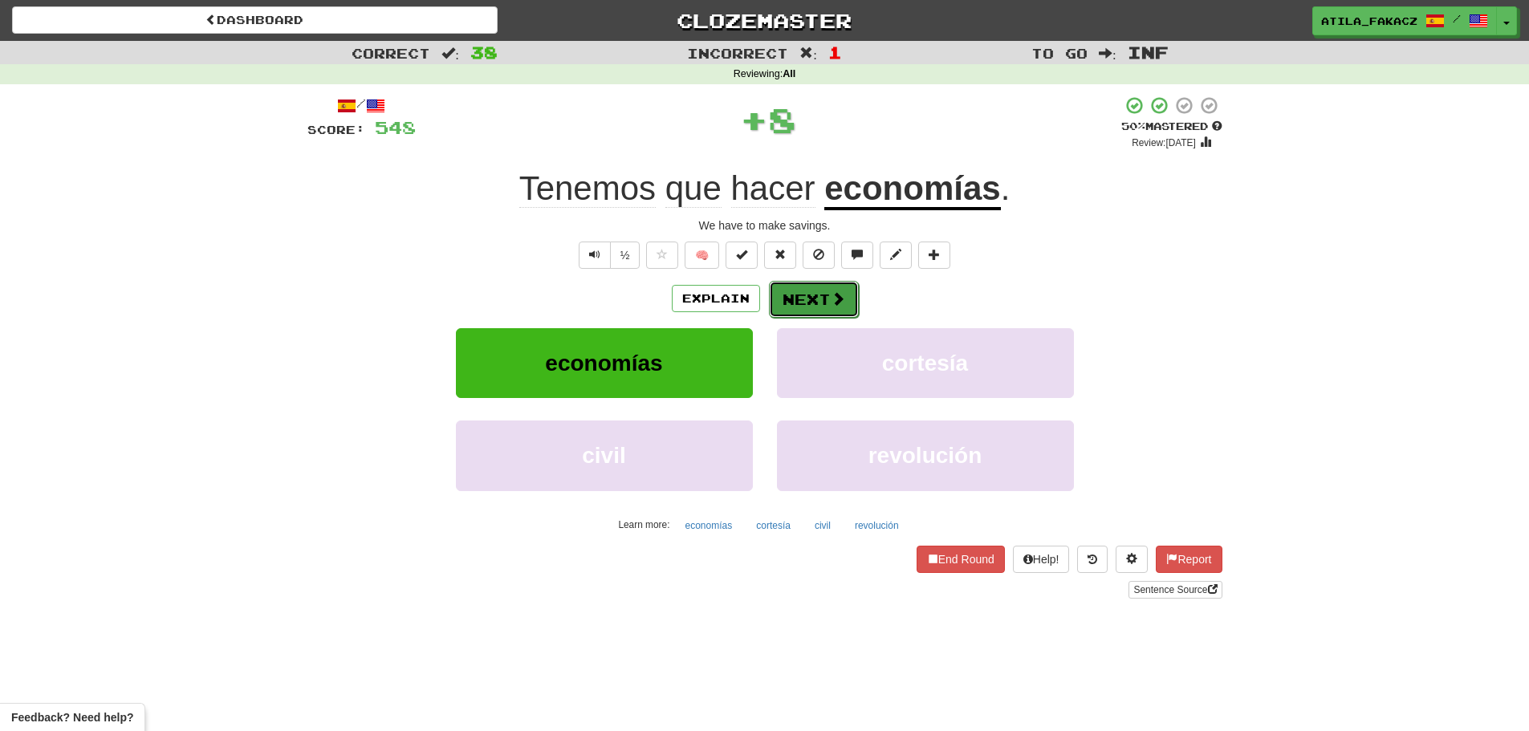
click at [804, 303] on button "Next" at bounding box center [814, 299] width 90 height 37
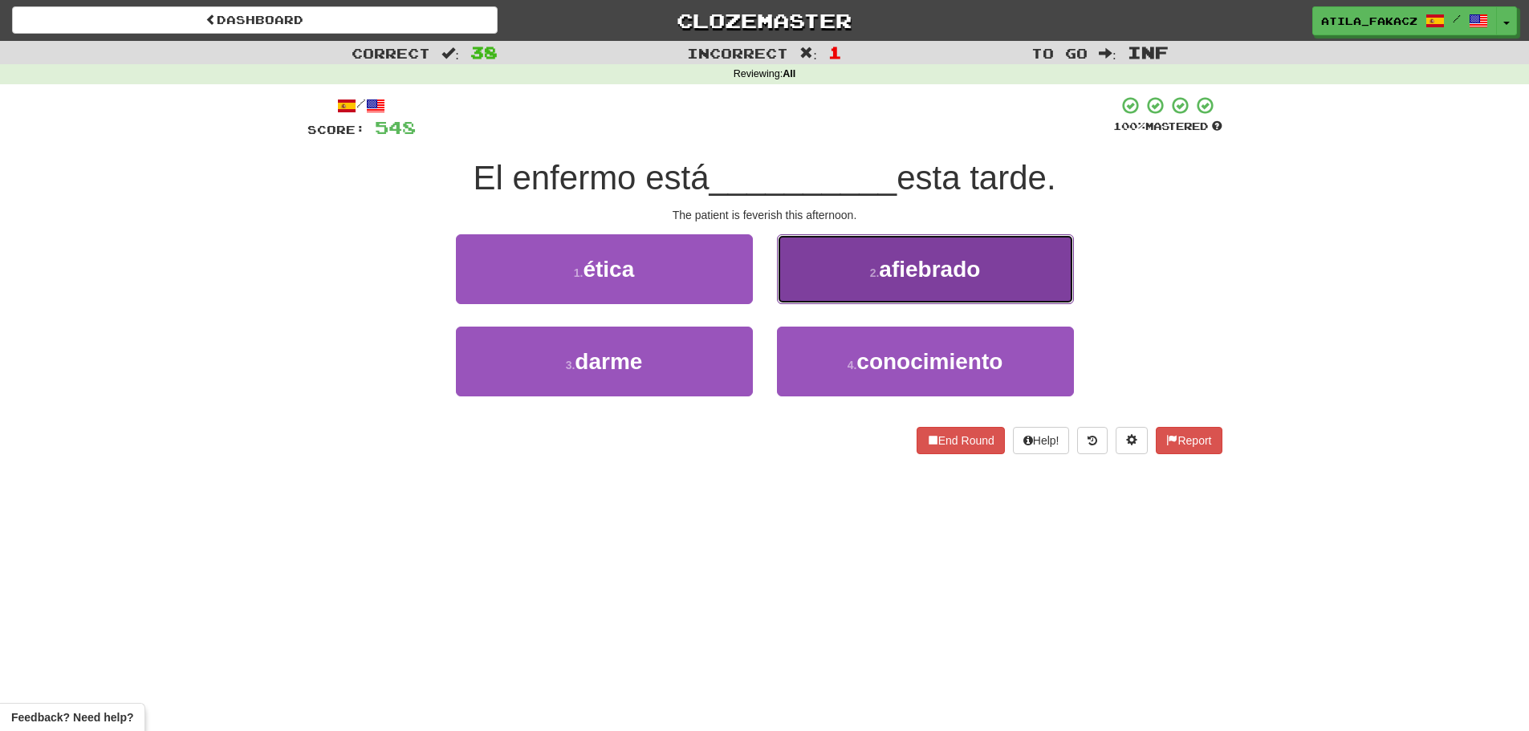
click at [812, 275] on button "2 . afiebrado" at bounding box center [925, 269] width 297 height 70
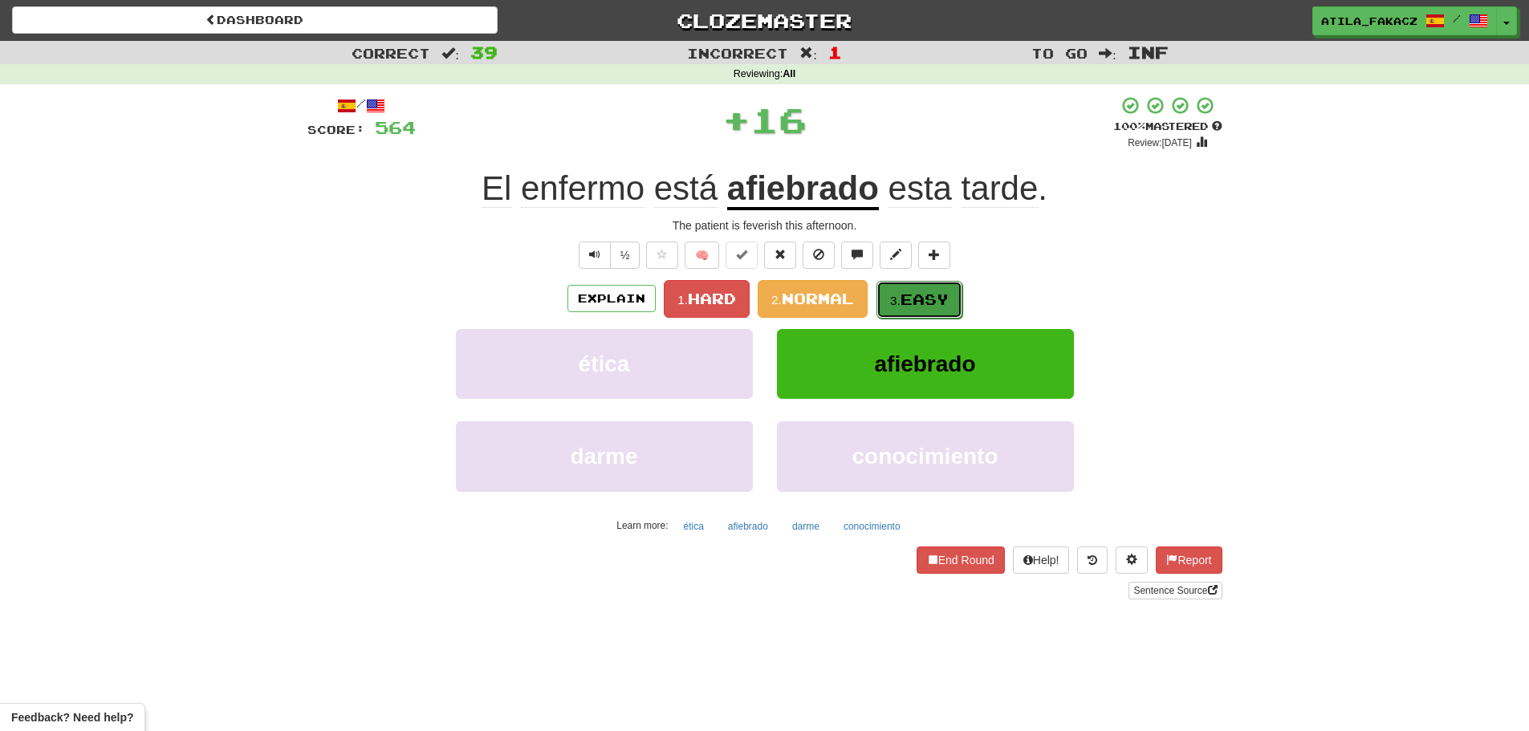
click at [922, 287] on button "3. Easy" at bounding box center [920, 300] width 86 height 38
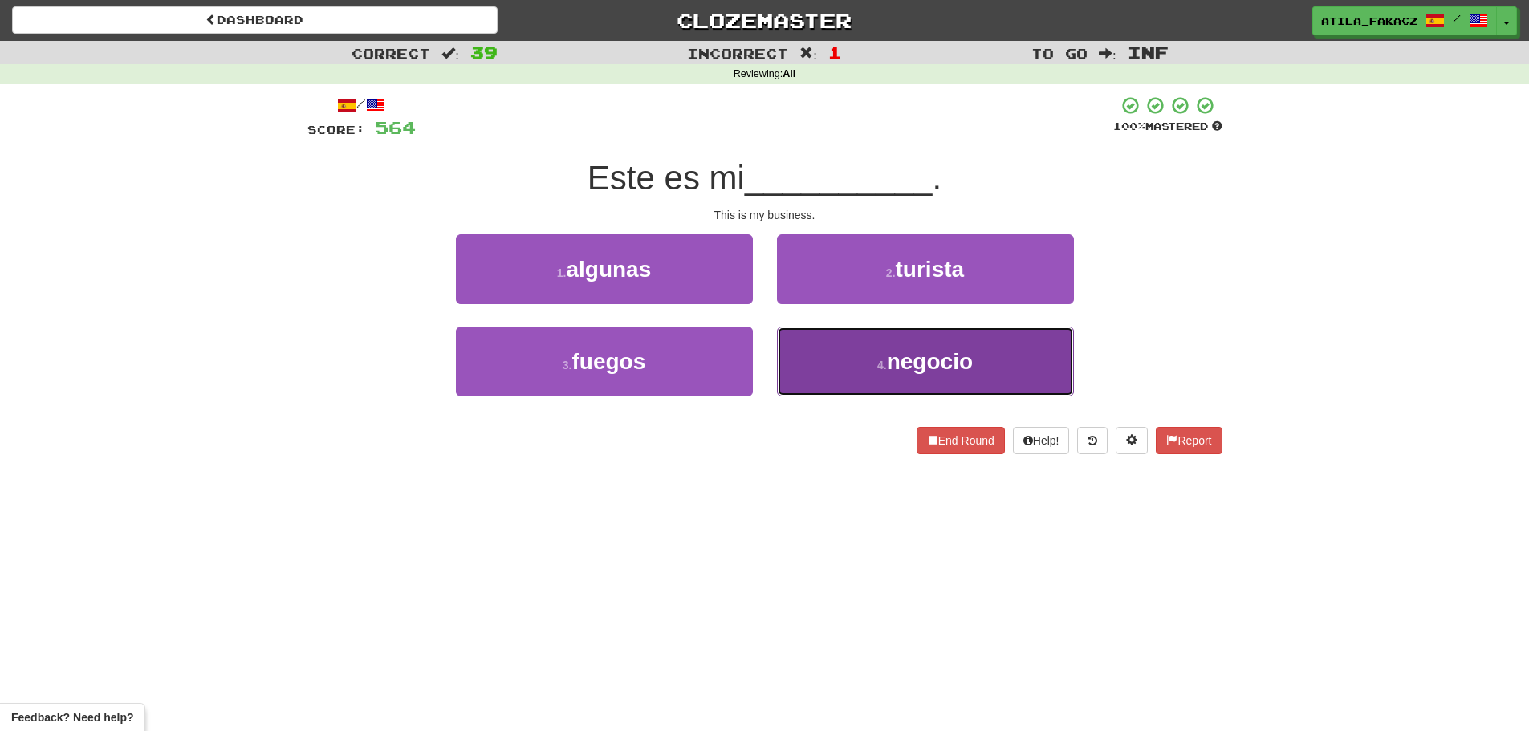
click at [832, 344] on button "4 . negocio" at bounding box center [925, 362] width 297 height 70
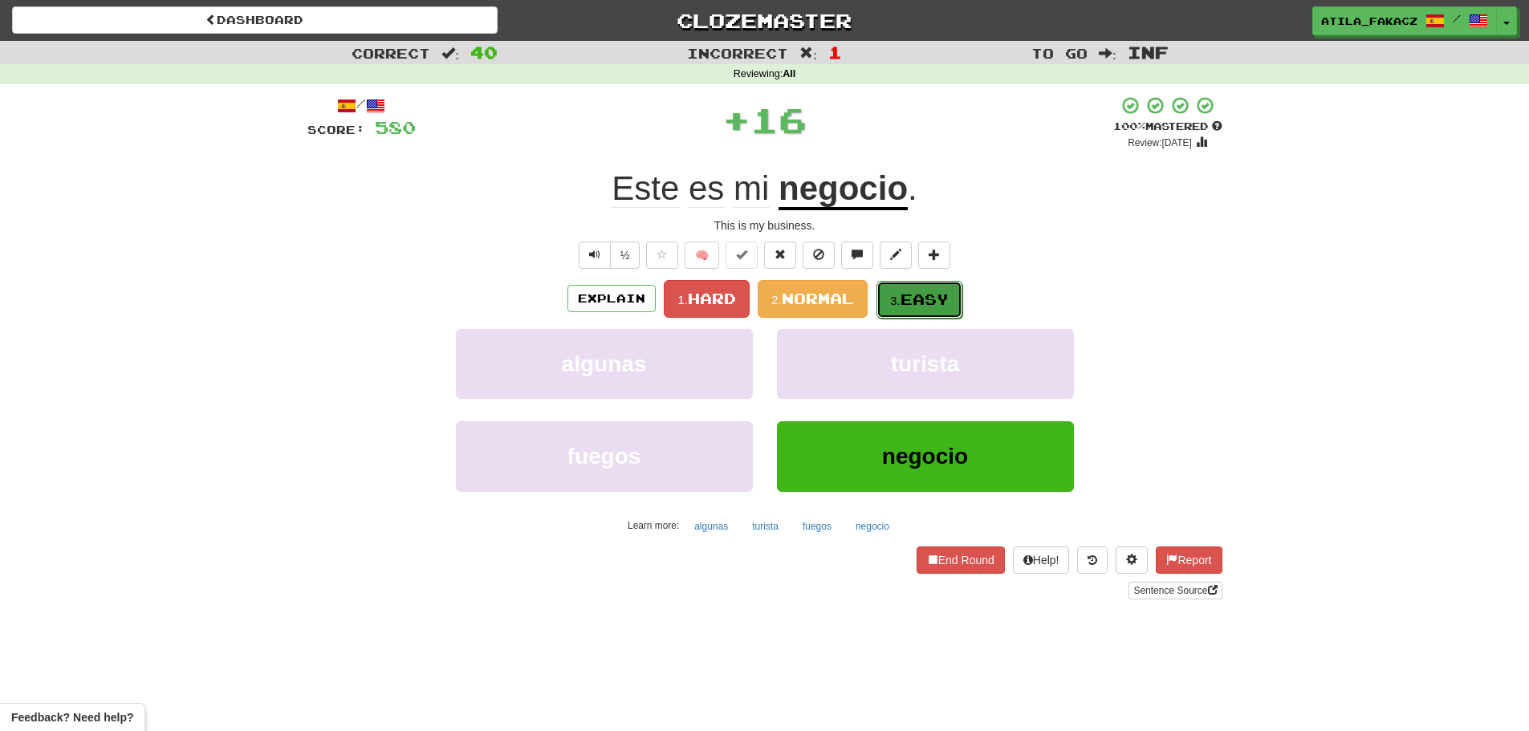
click at [898, 291] on button "3. Easy" at bounding box center [920, 300] width 86 height 38
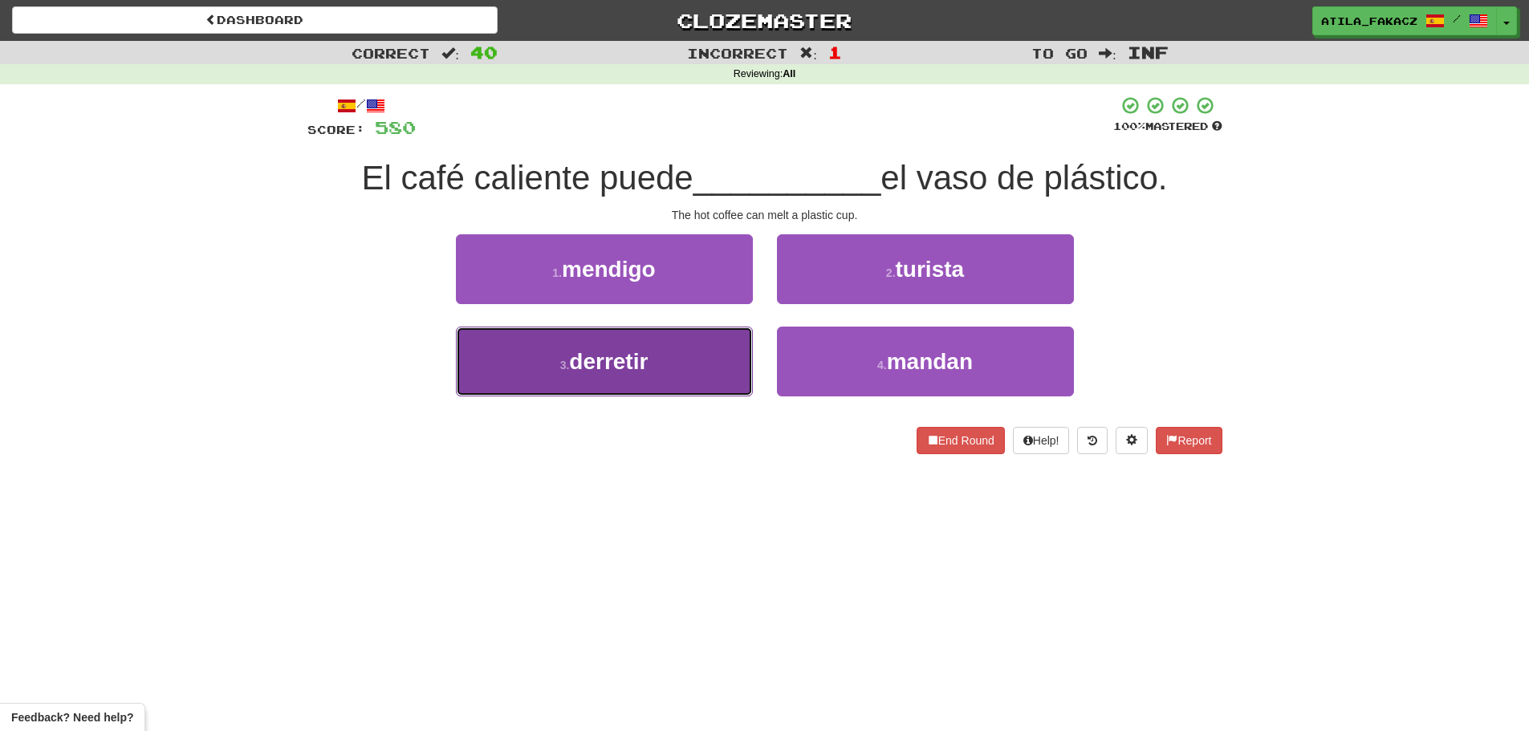
click at [688, 354] on button "3 . derretir" at bounding box center [604, 362] width 297 height 70
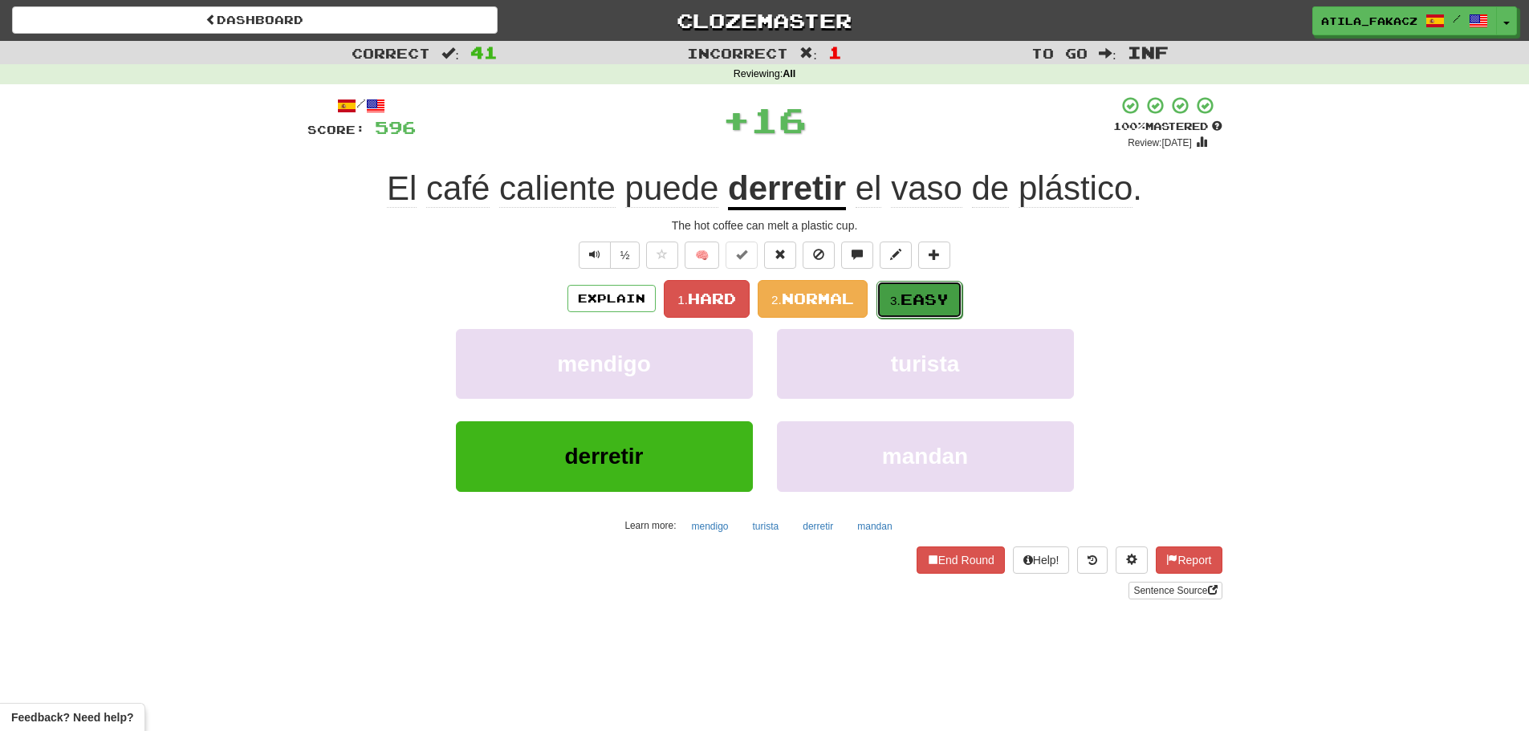
click at [898, 294] on small "3." at bounding box center [895, 301] width 10 height 14
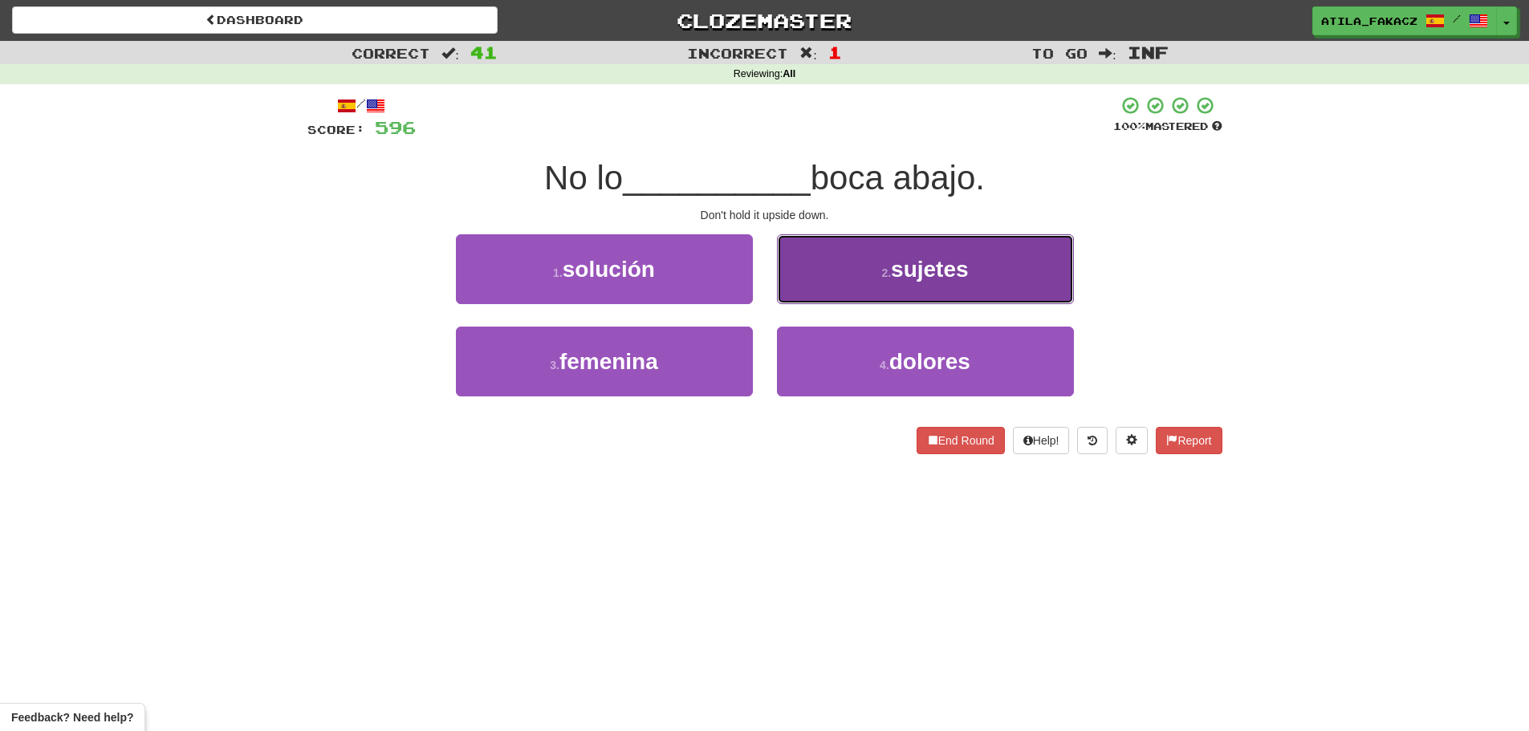
click at [843, 267] on button "2 . sujetes" at bounding box center [925, 269] width 297 height 70
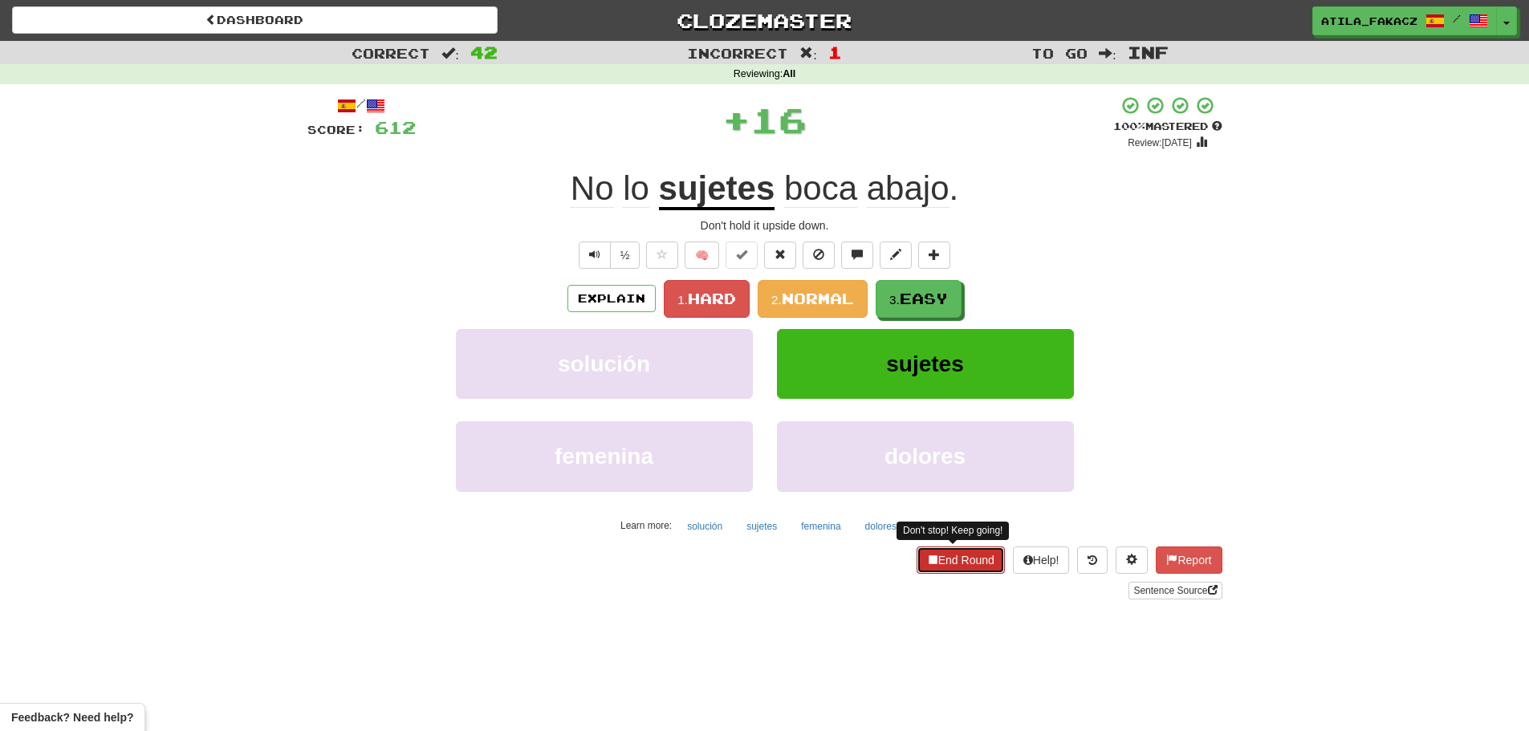
click at [960, 553] on button "End Round" at bounding box center [961, 560] width 88 height 27
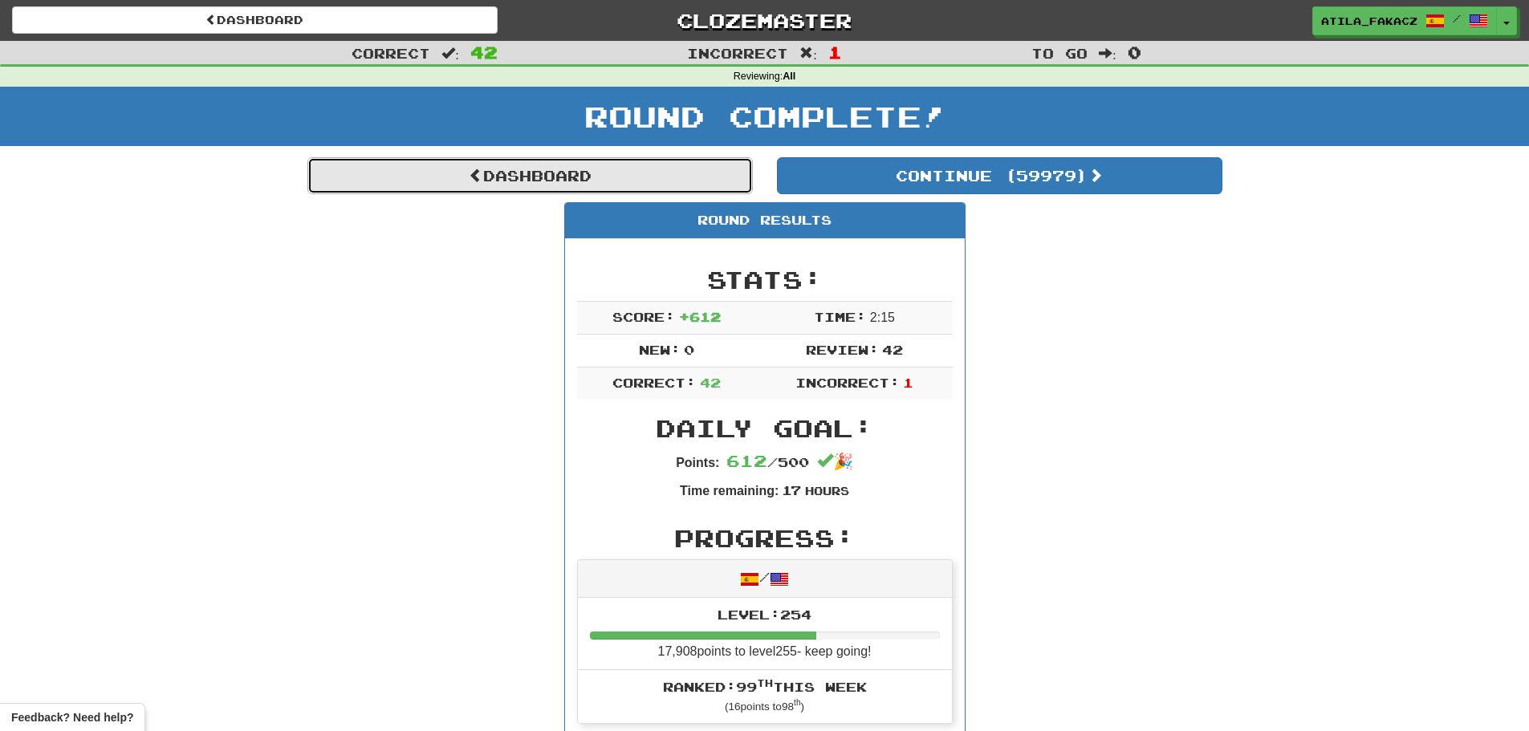
click at [495, 177] on link "Dashboard" at bounding box center [530, 175] width 446 height 37
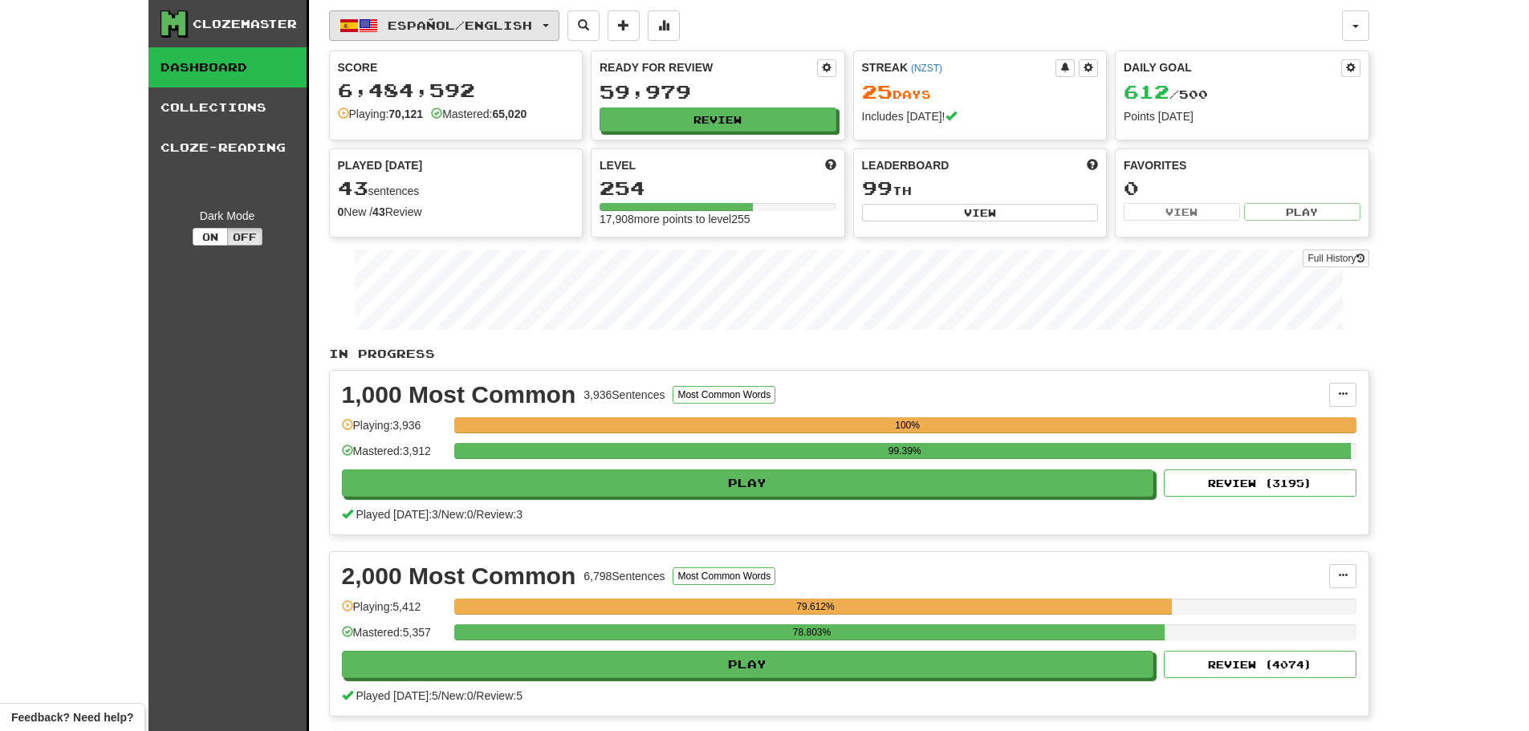
click at [473, 23] on span "Español / English" at bounding box center [460, 25] width 145 height 14
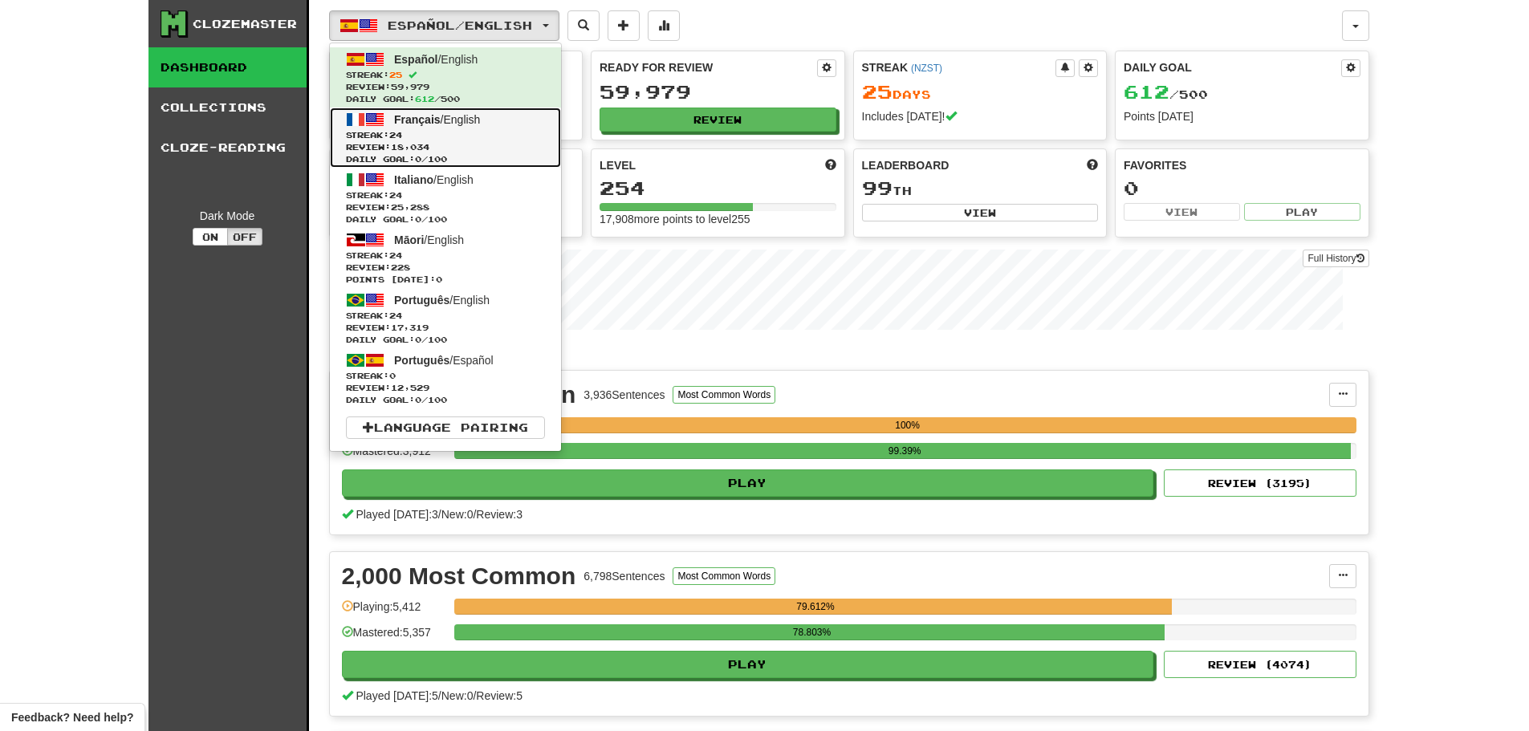
click at [463, 139] on span "Streak: 24" at bounding box center [445, 135] width 199 height 12
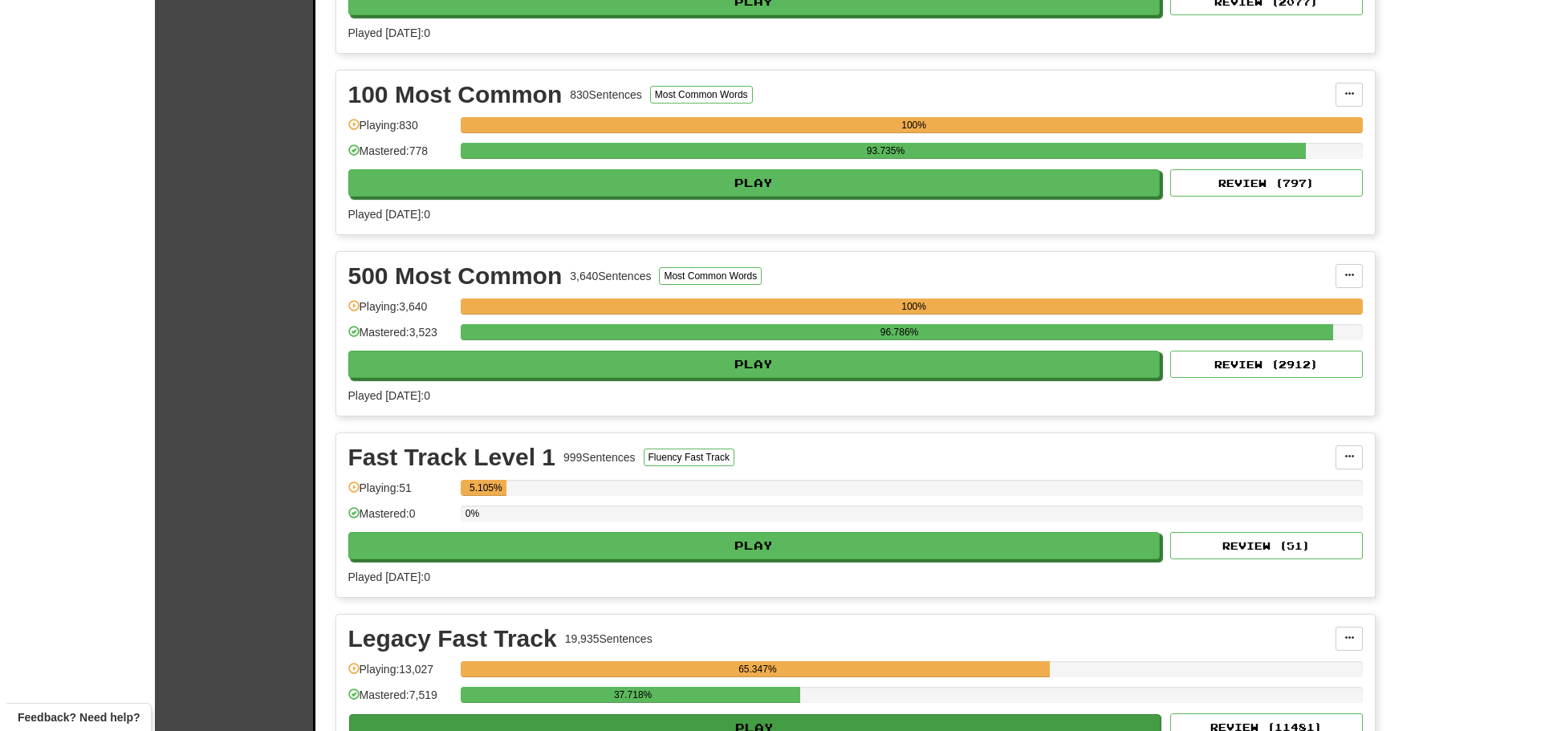
scroll to position [1044, 0]
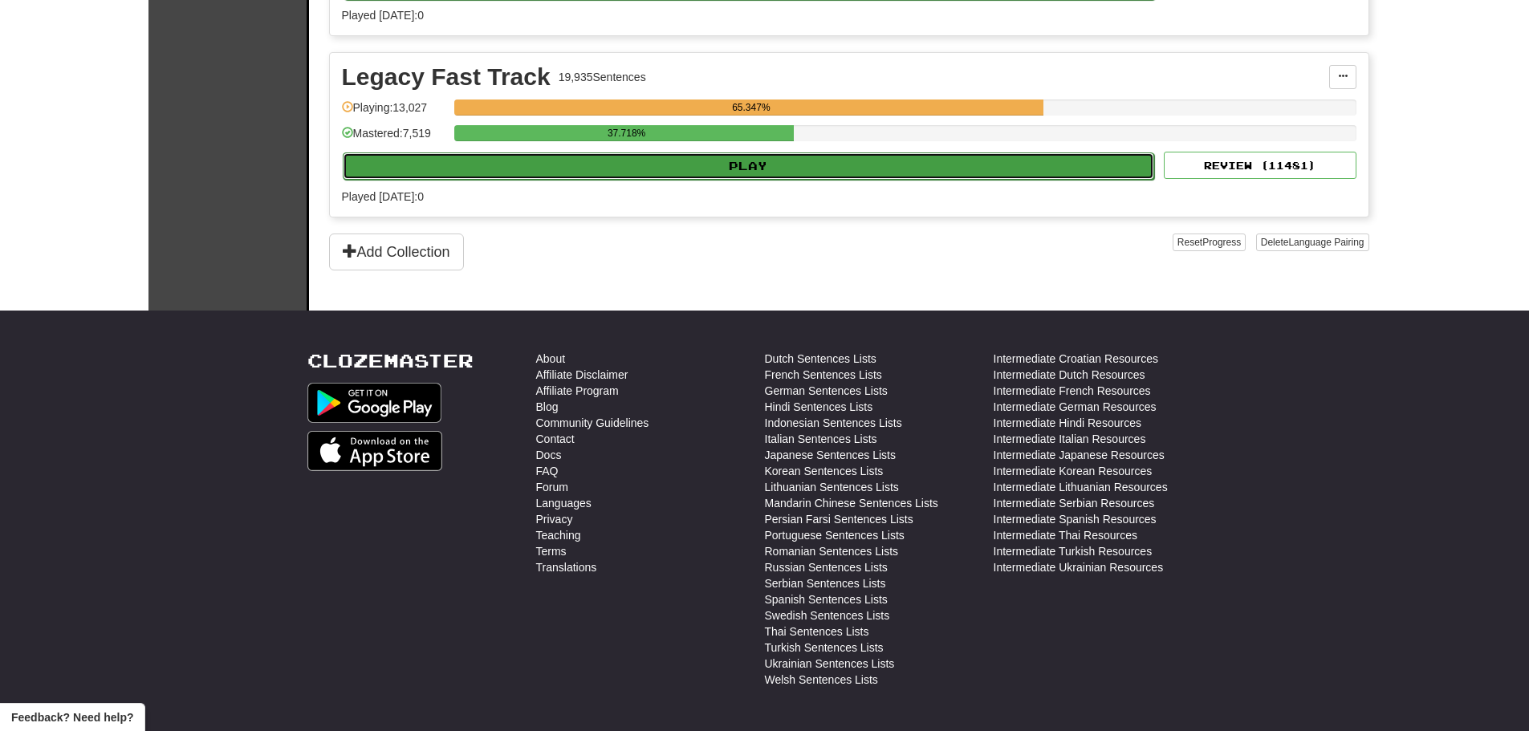
click at [707, 169] on button "Play" at bounding box center [749, 166] width 812 height 27
select select "********"
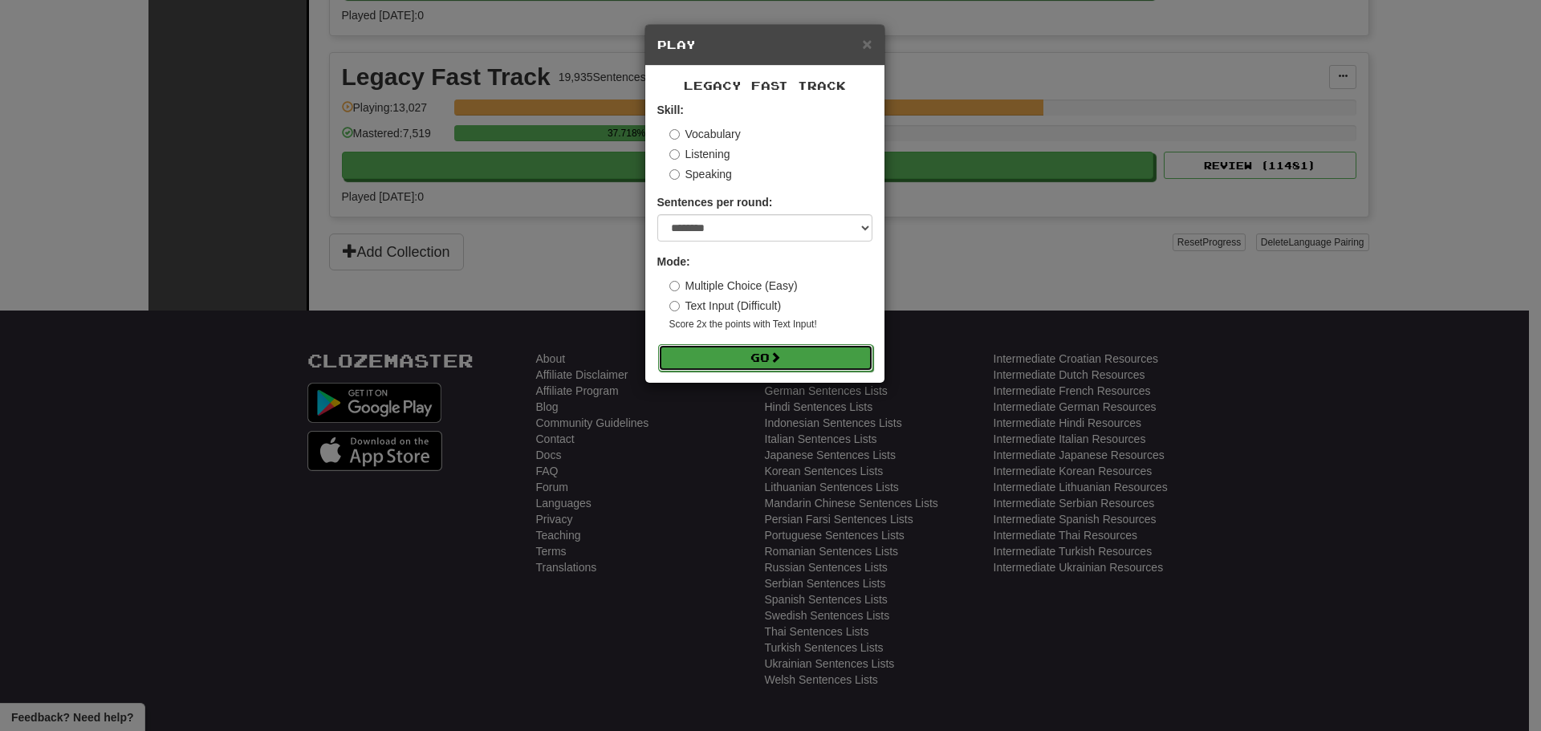
click at [799, 358] on button "Go" at bounding box center [765, 357] width 215 height 27
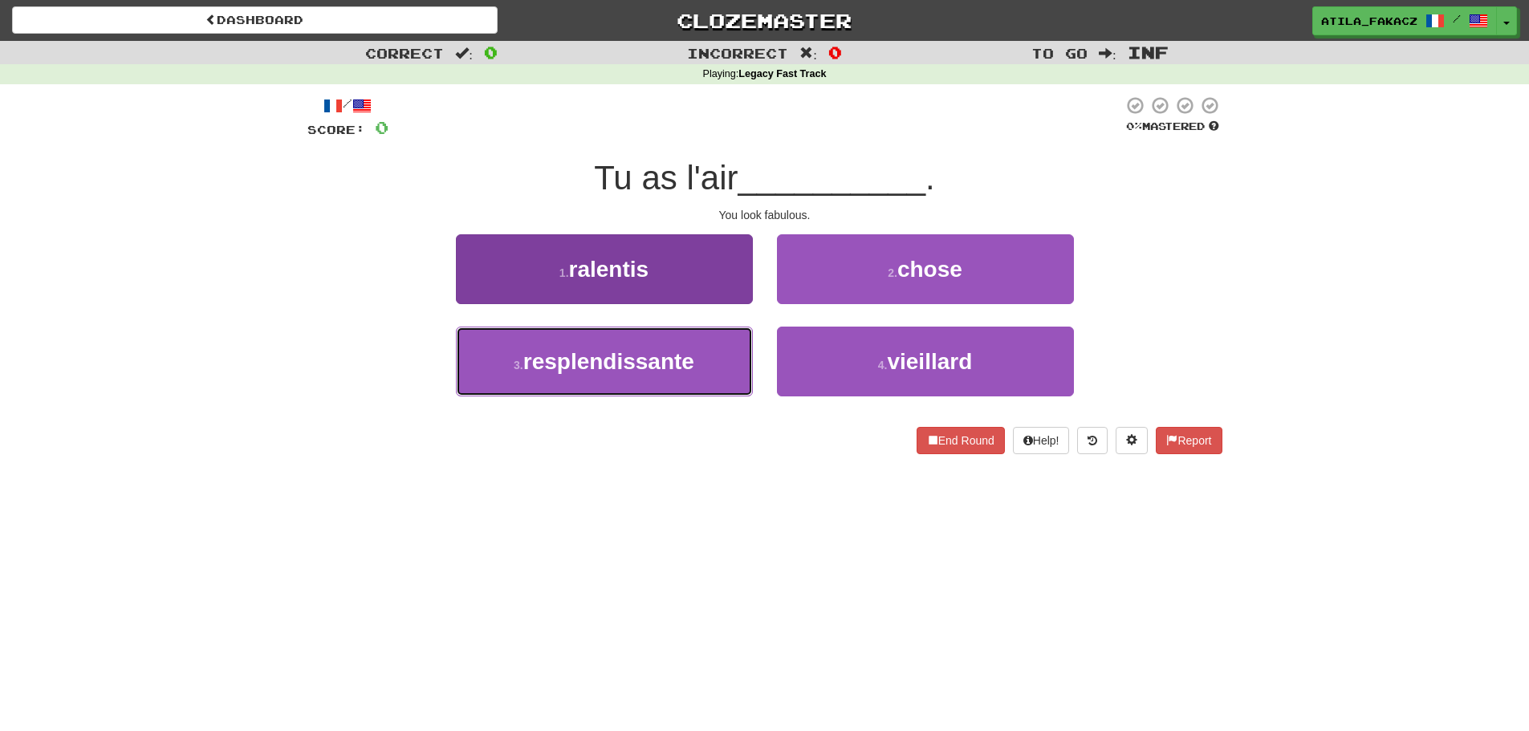
drag, startPoint x: 670, startPoint y: 356, endPoint x: 698, endPoint y: 352, distance: 28.4
click at [671, 357] on span "resplendissante" at bounding box center [608, 361] width 171 height 25
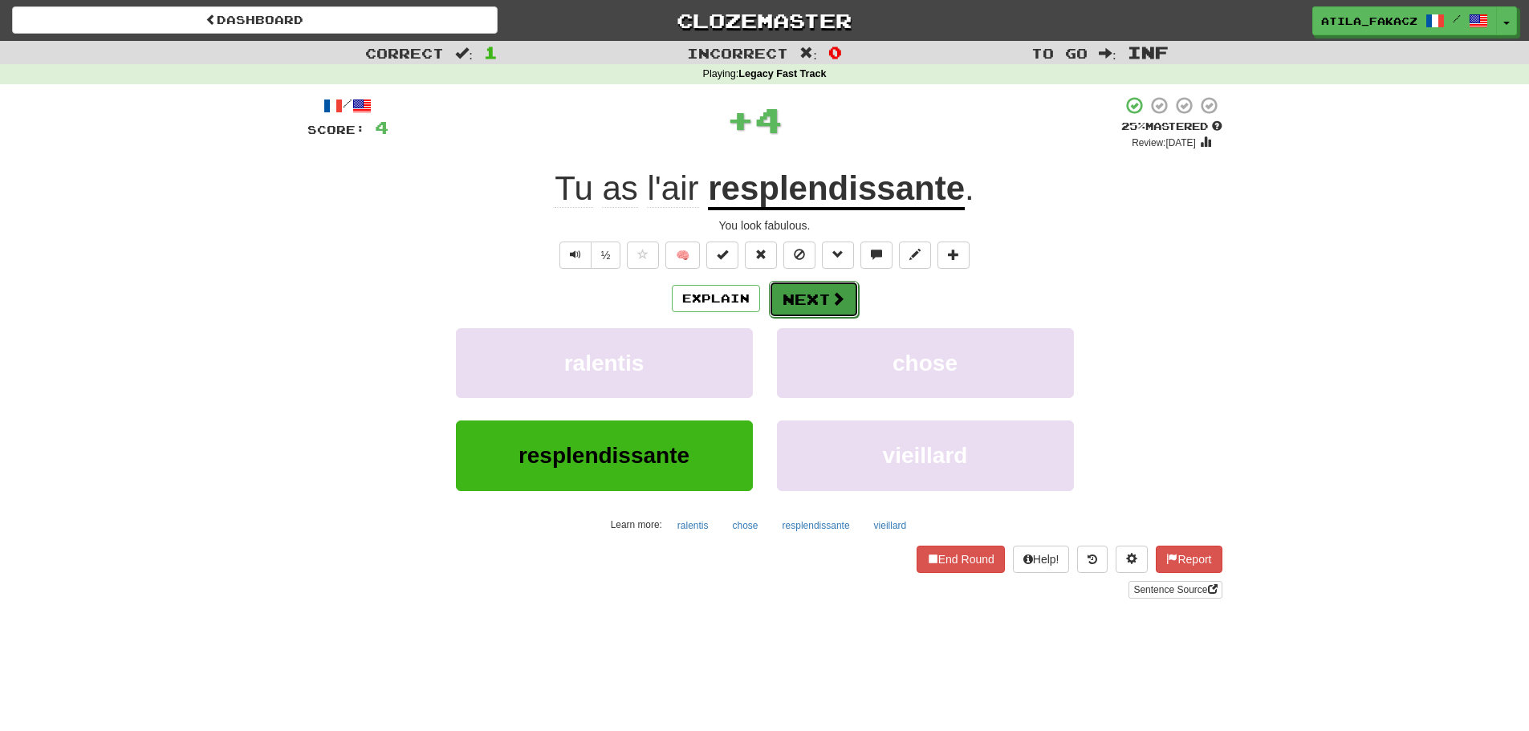
click at [797, 296] on button "Next" at bounding box center [814, 299] width 90 height 37
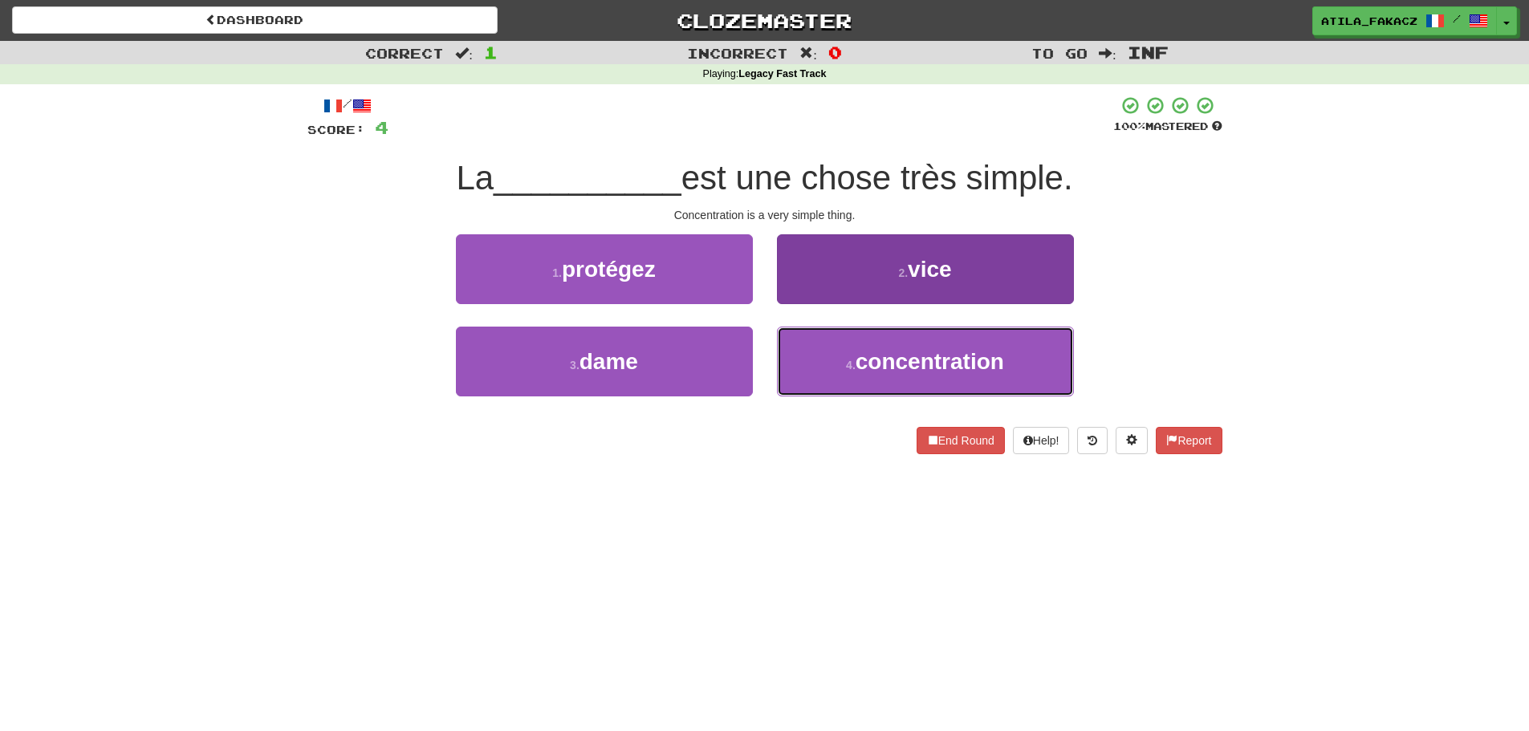
click at [829, 347] on button "4 . concentration" at bounding box center [925, 362] width 297 height 70
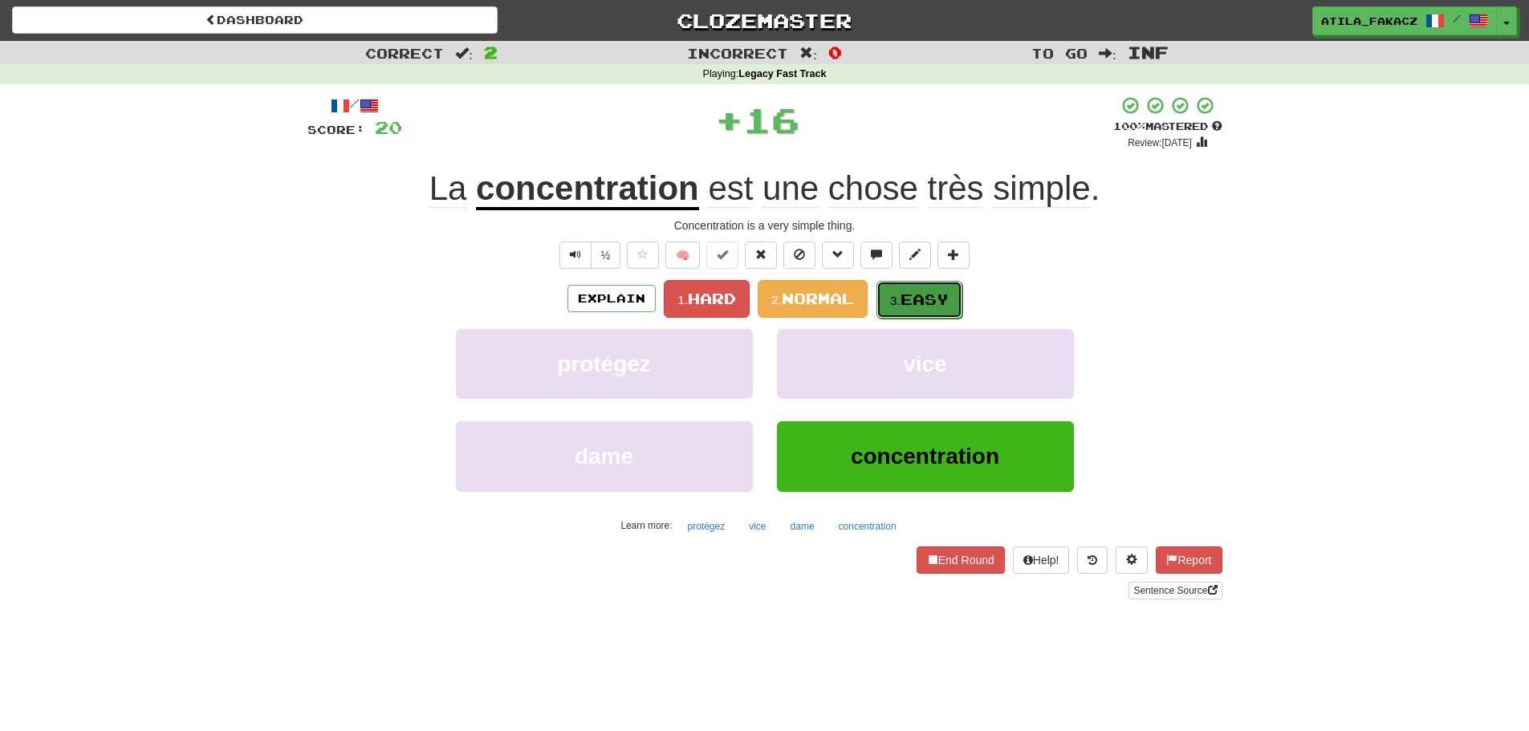
click at [916, 291] on span "Easy" at bounding box center [925, 300] width 48 height 18
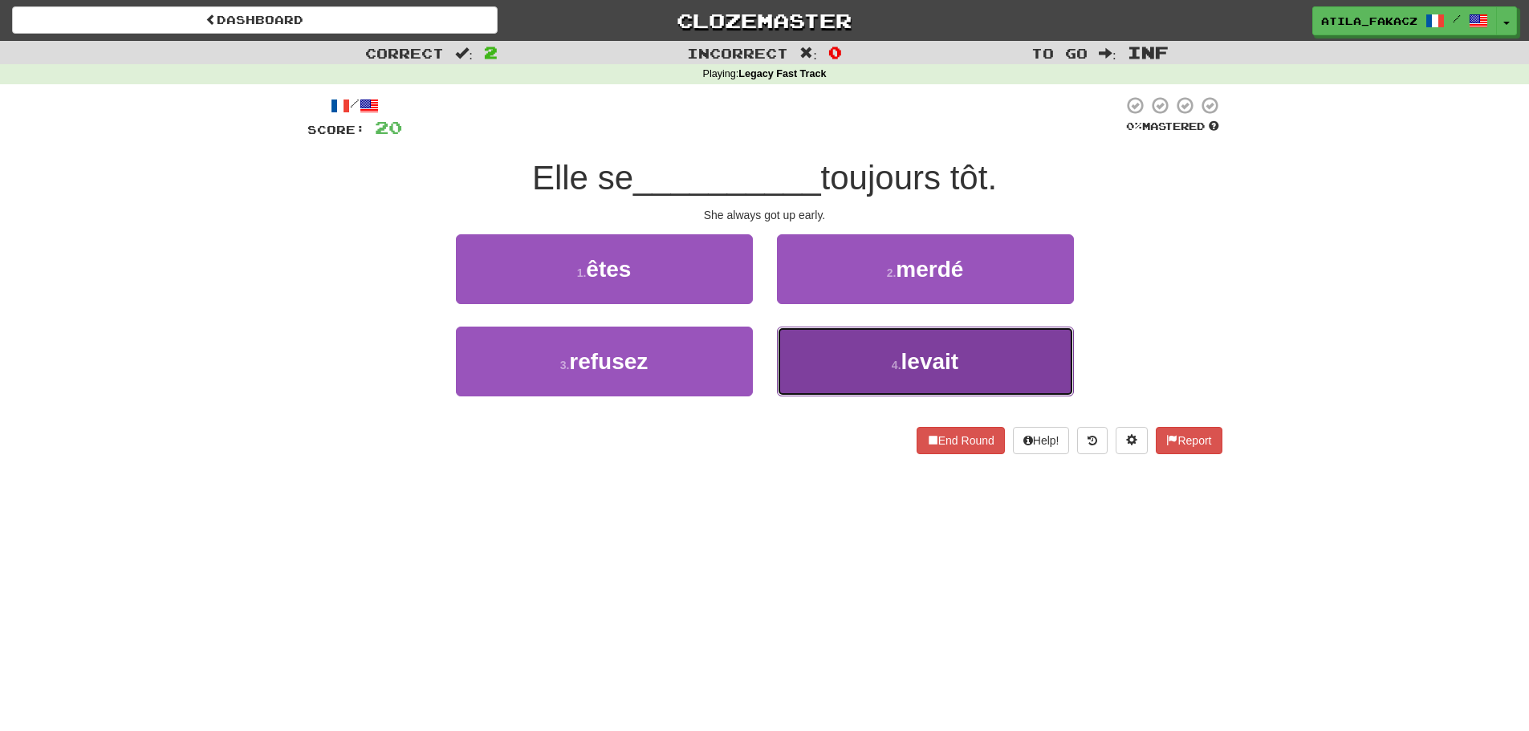
click at [822, 358] on button "4 . levait" at bounding box center [925, 362] width 297 height 70
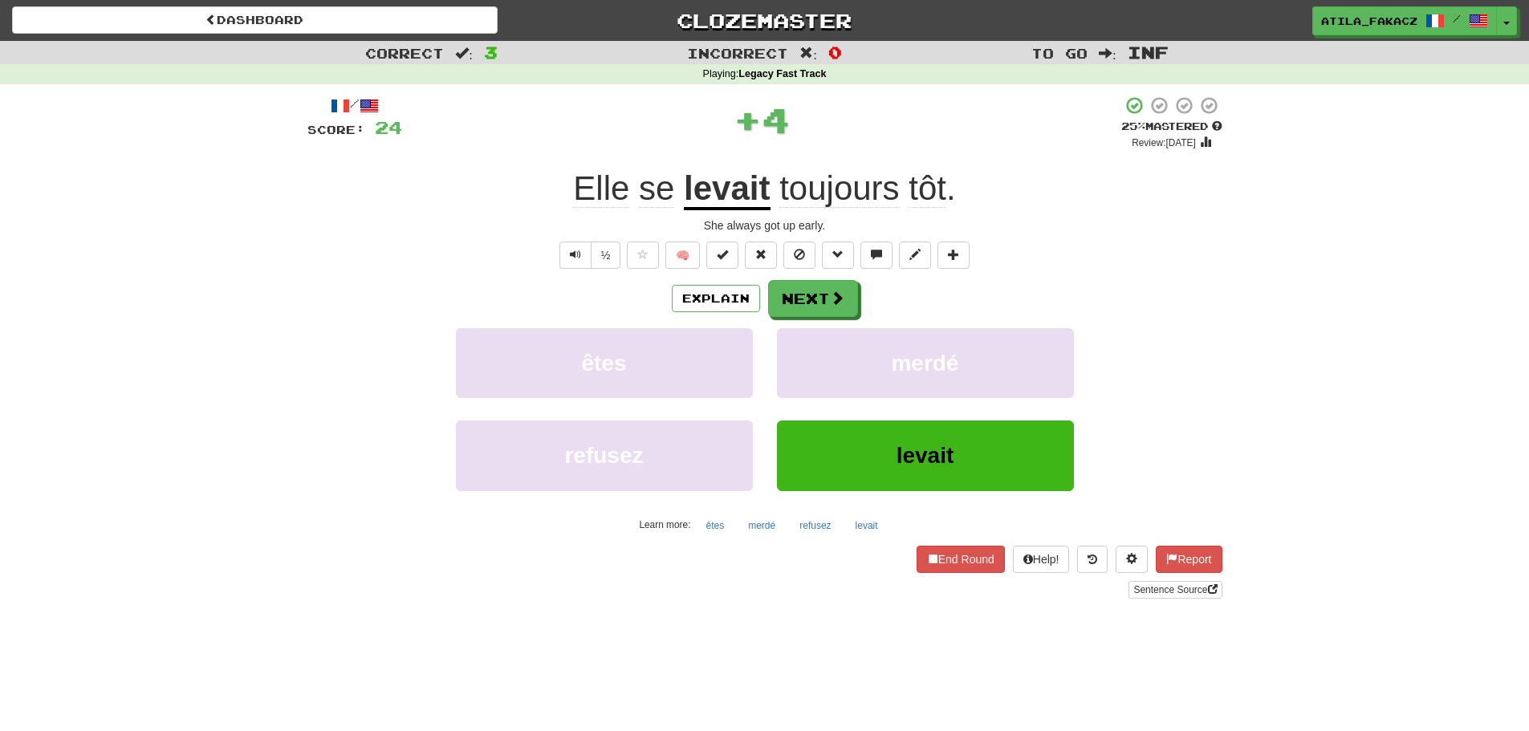
click at [859, 293] on div "Explain Next" at bounding box center [764, 298] width 915 height 37
click at [833, 310] on button "Next" at bounding box center [814, 299] width 90 height 37
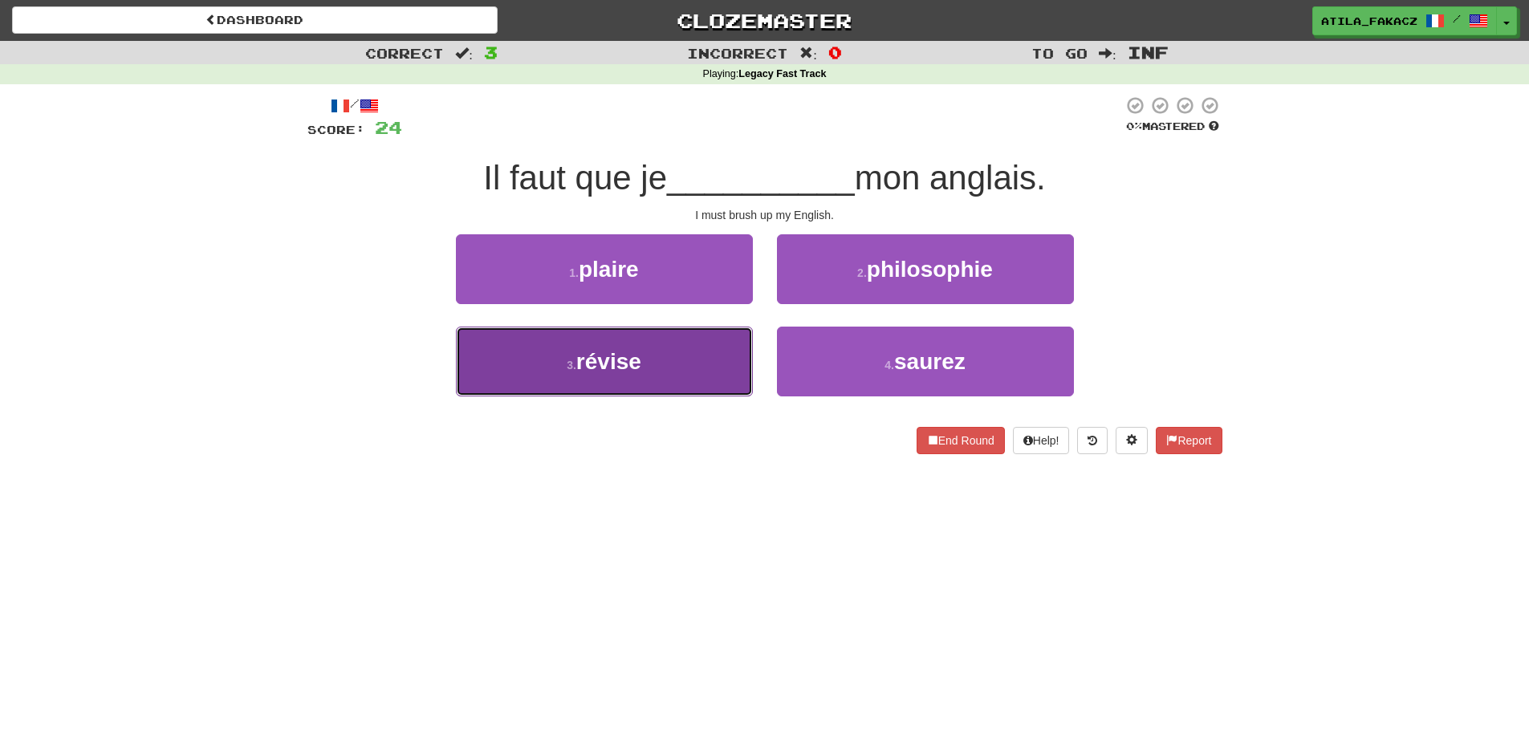
click at [693, 348] on button "3 . révise" at bounding box center [604, 362] width 297 height 70
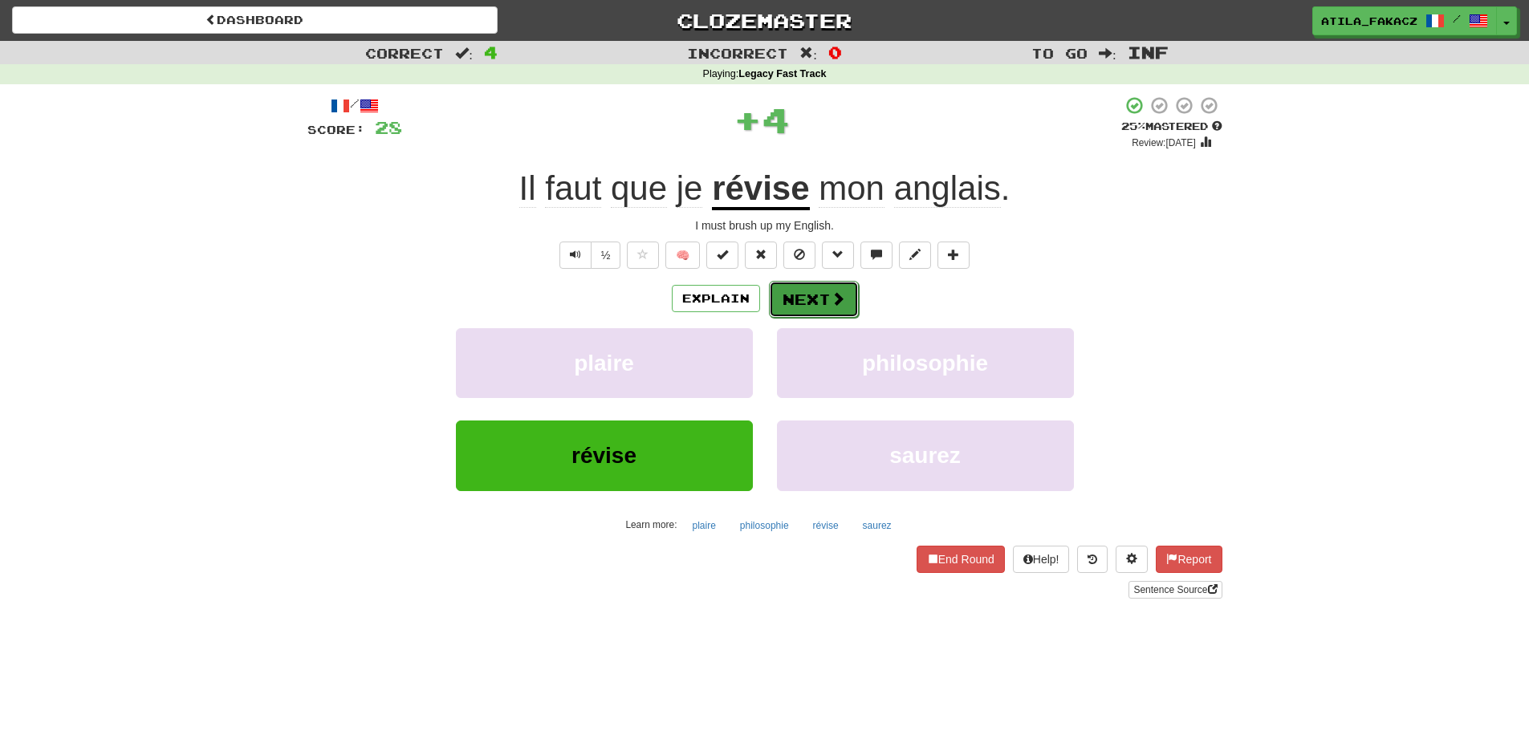
click at [831, 295] on span at bounding box center [838, 298] width 14 height 14
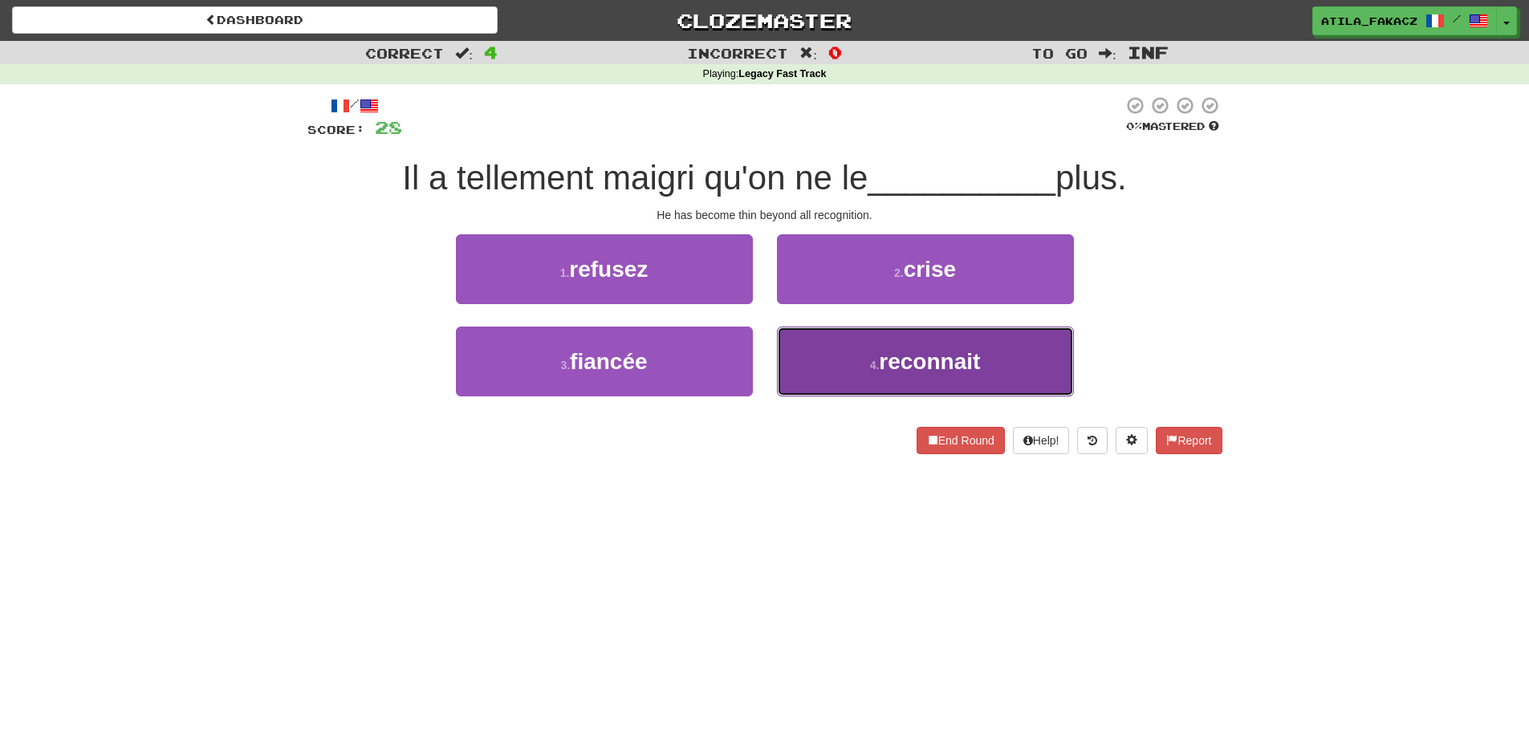
click at [835, 364] on button "4 . reconnait" at bounding box center [925, 362] width 297 height 70
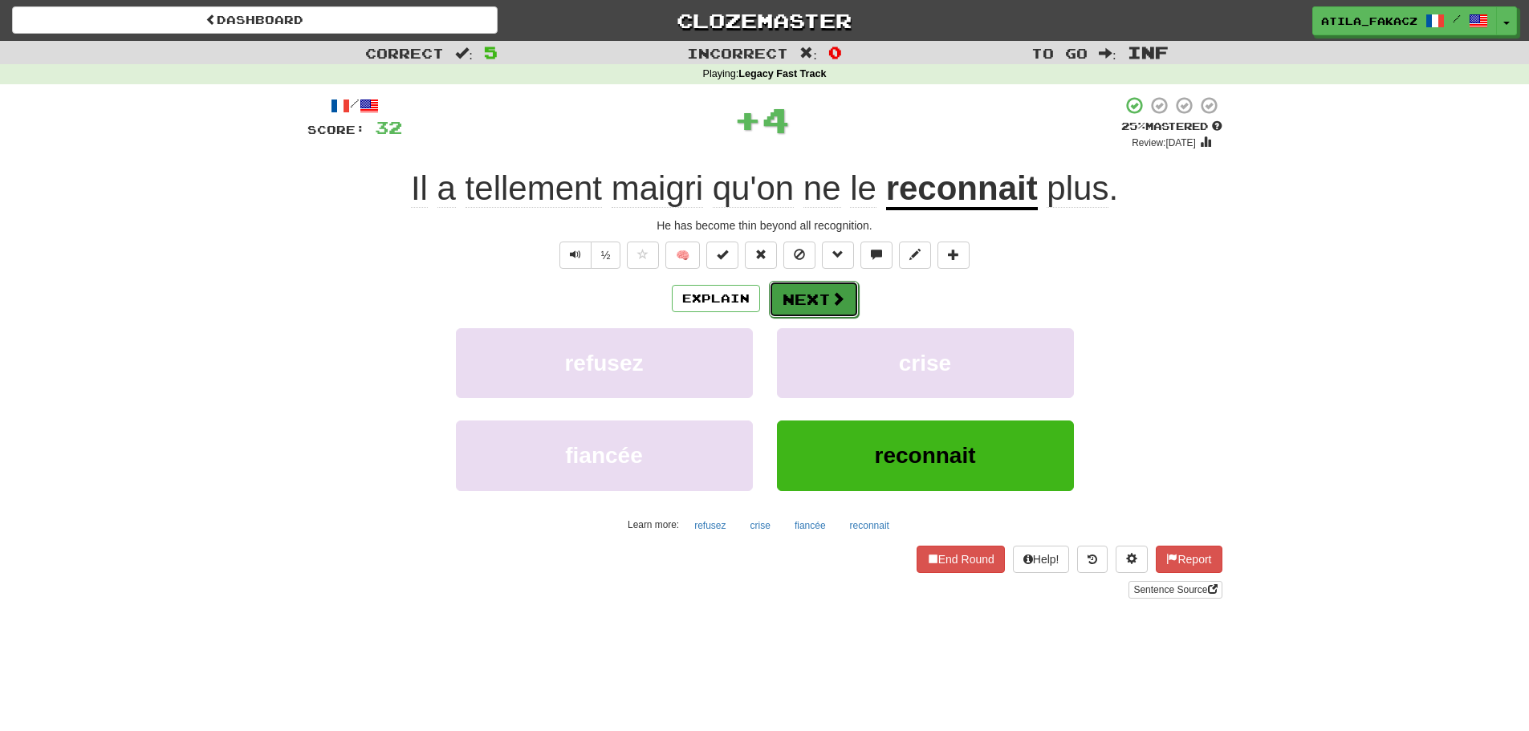
click at [824, 304] on button "Next" at bounding box center [814, 299] width 90 height 37
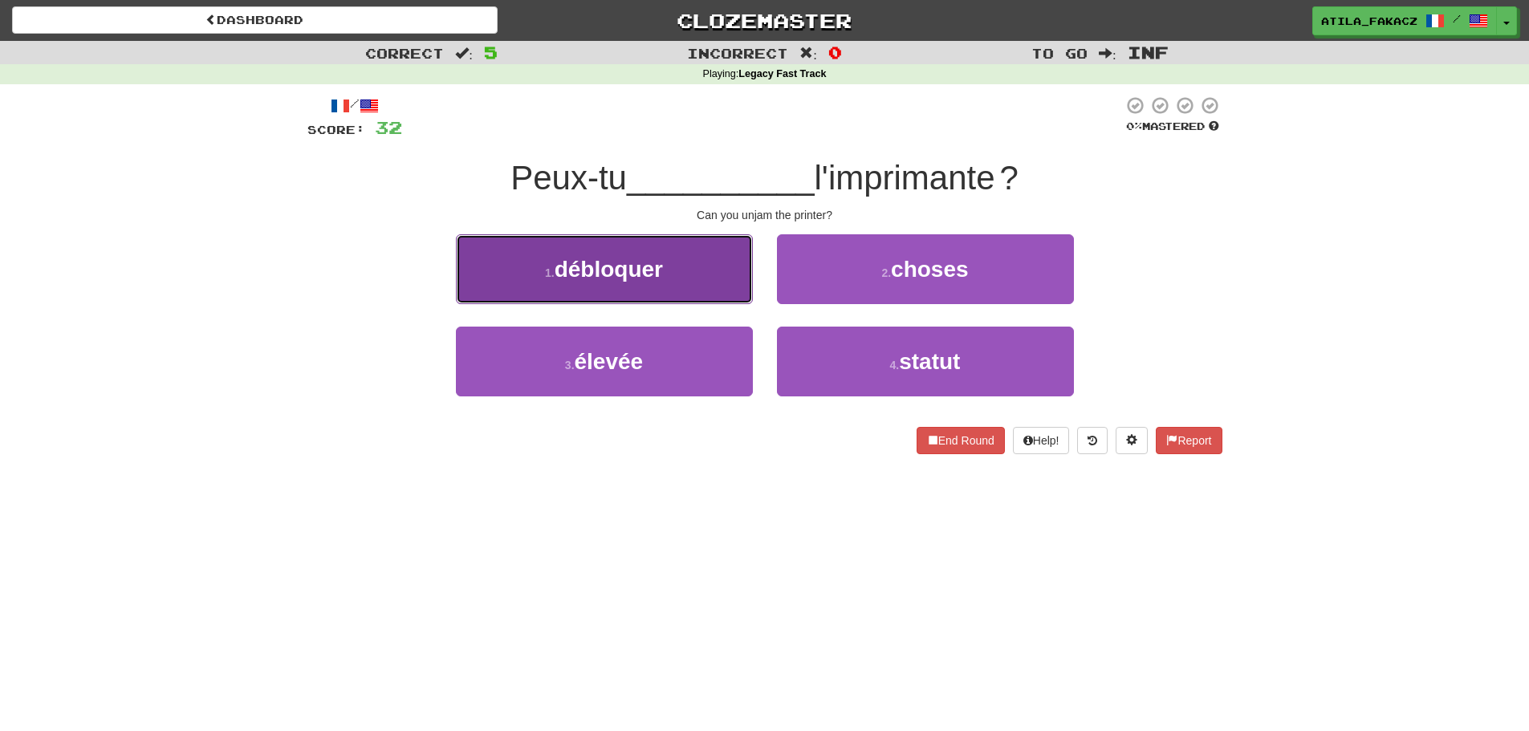
click at [715, 303] on button "1 . débloquer" at bounding box center [604, 269] width 297 height 70
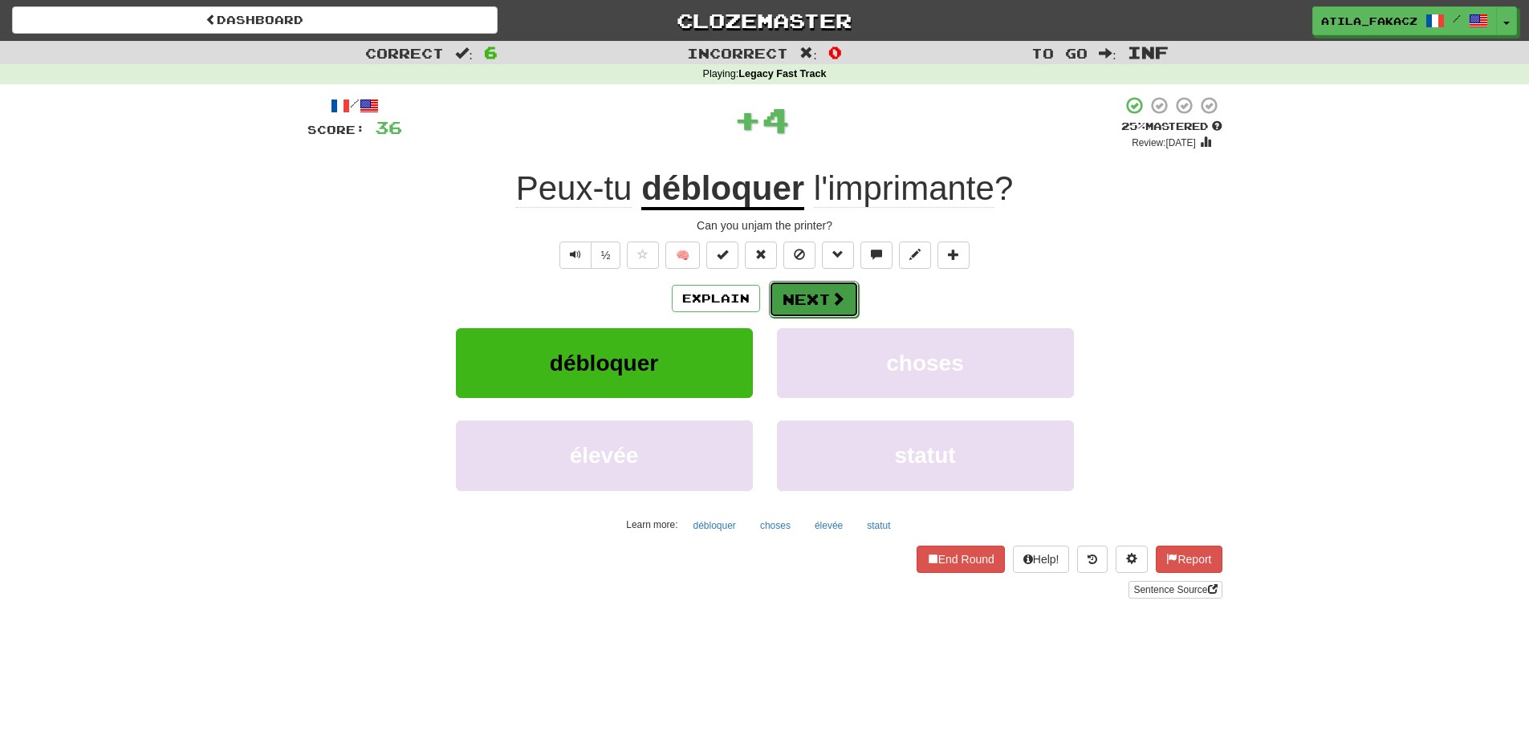
click at [837, 299] on span at bounding box center [838, 298] width 14 height 14
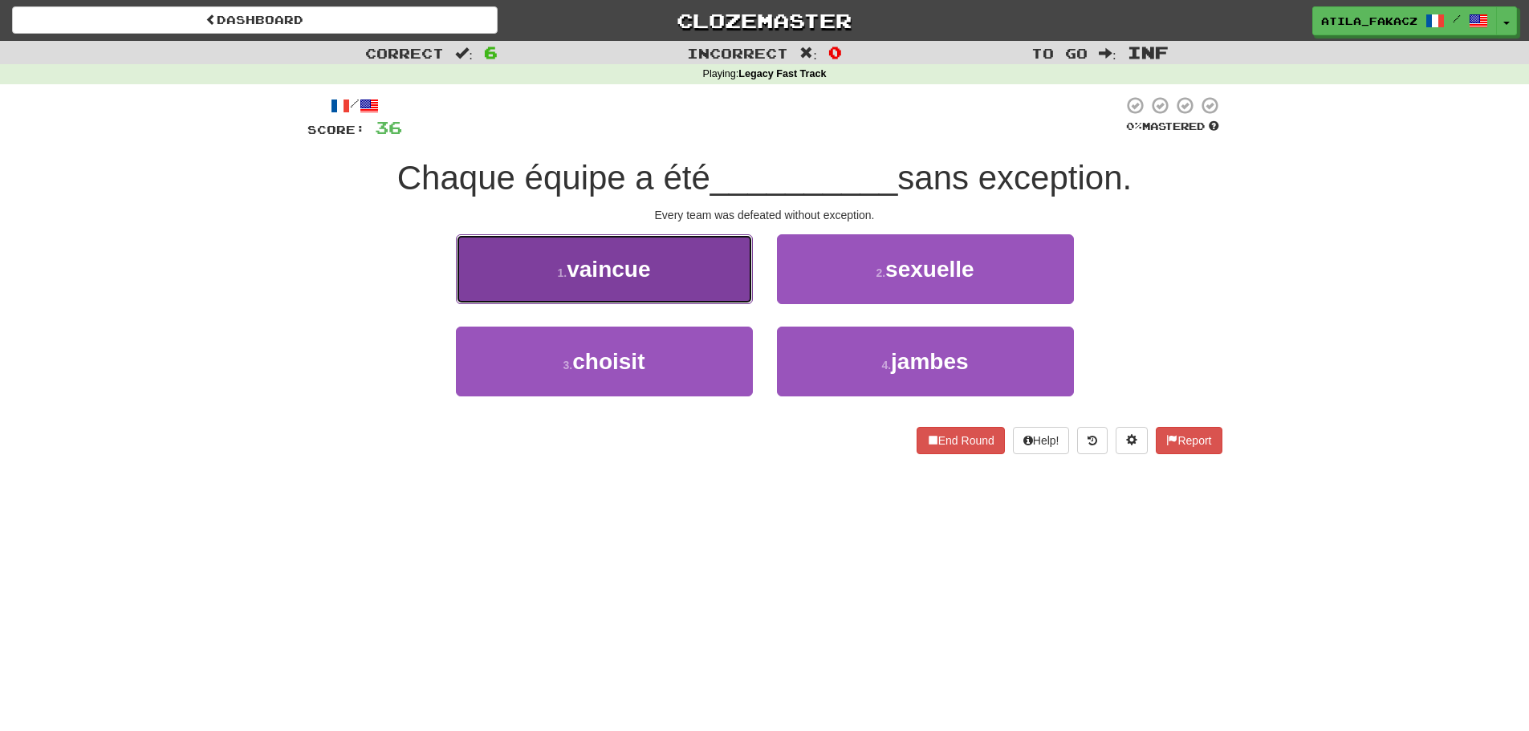
click at [715, 282] on button "1 . vaincue" at bounding box center [604, 269] width 297 height 70
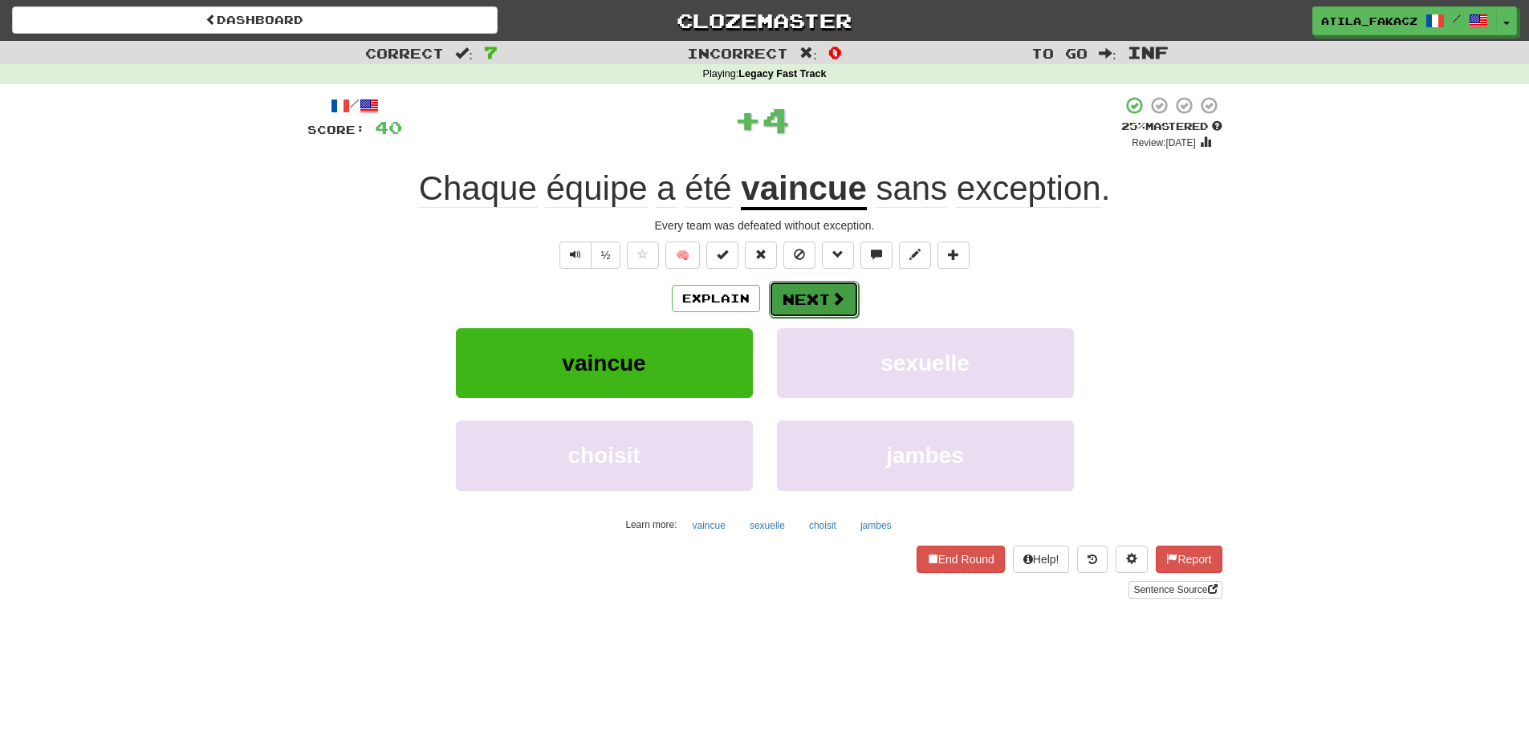
click at [837, 295] on span at bounding box center [838, 298] width 14 height 14
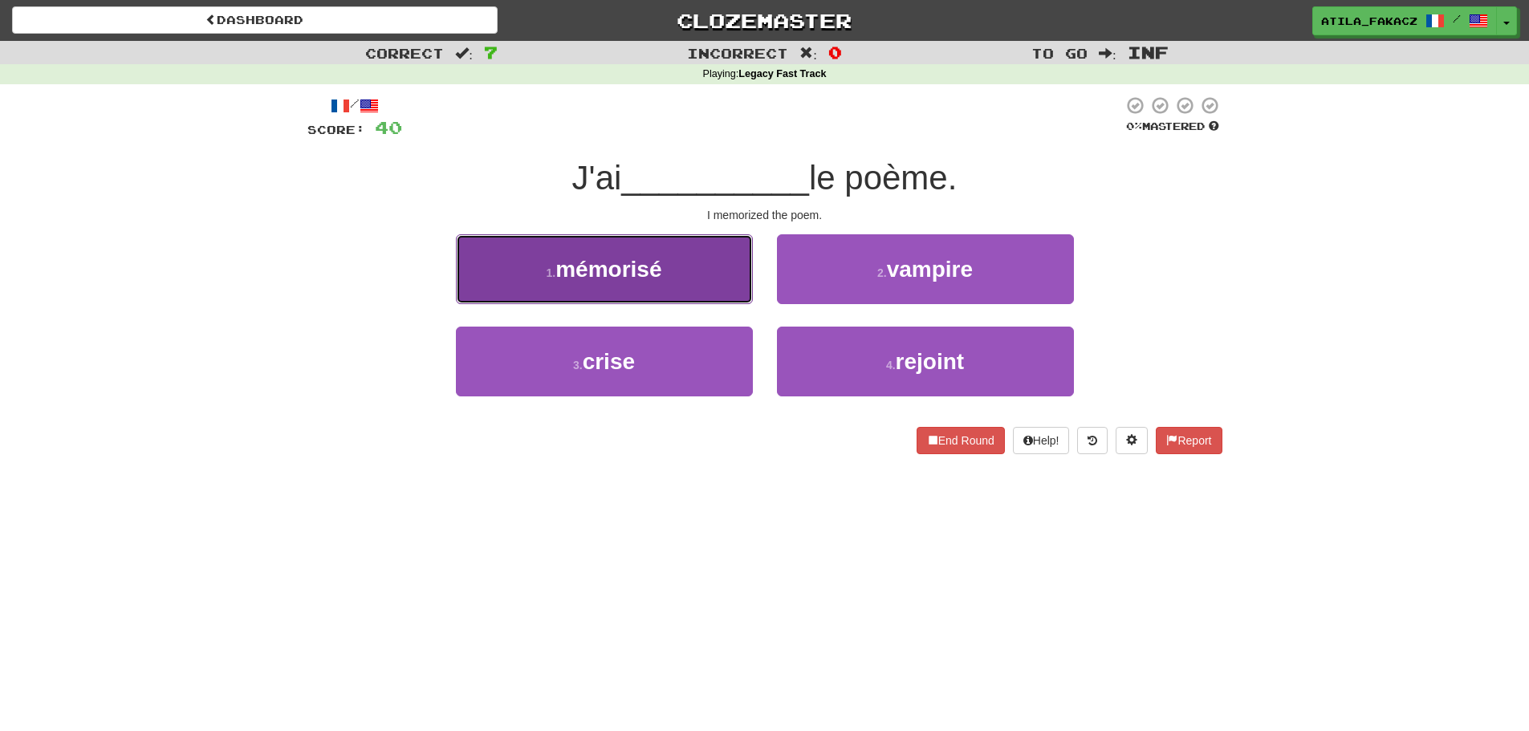
click at [682, 293] on button "1 . mémorisé" at bounding box center [604, 269] width 297 height 70
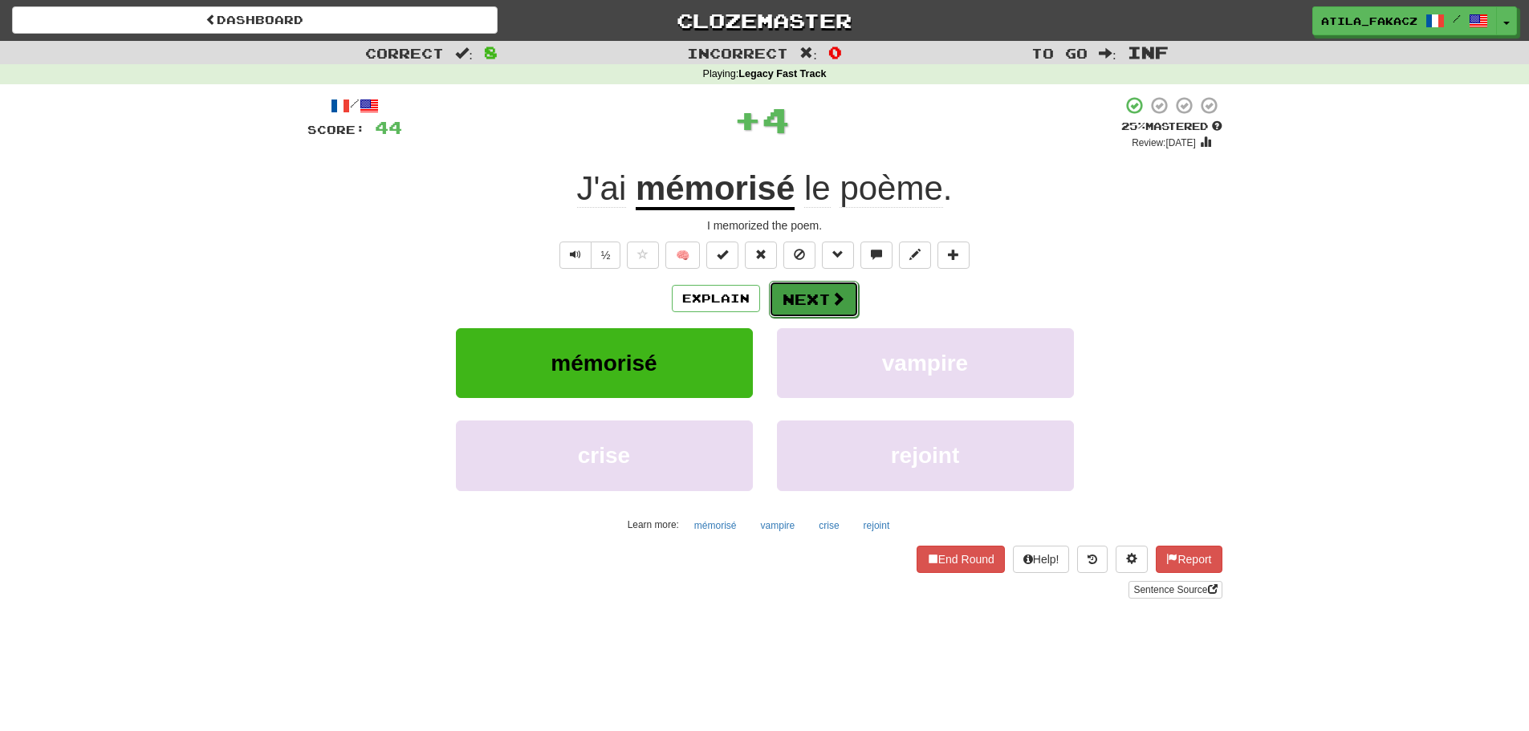
click at [803, 302] on button "Next" at bounding box center [814, 299] width 90 height 37
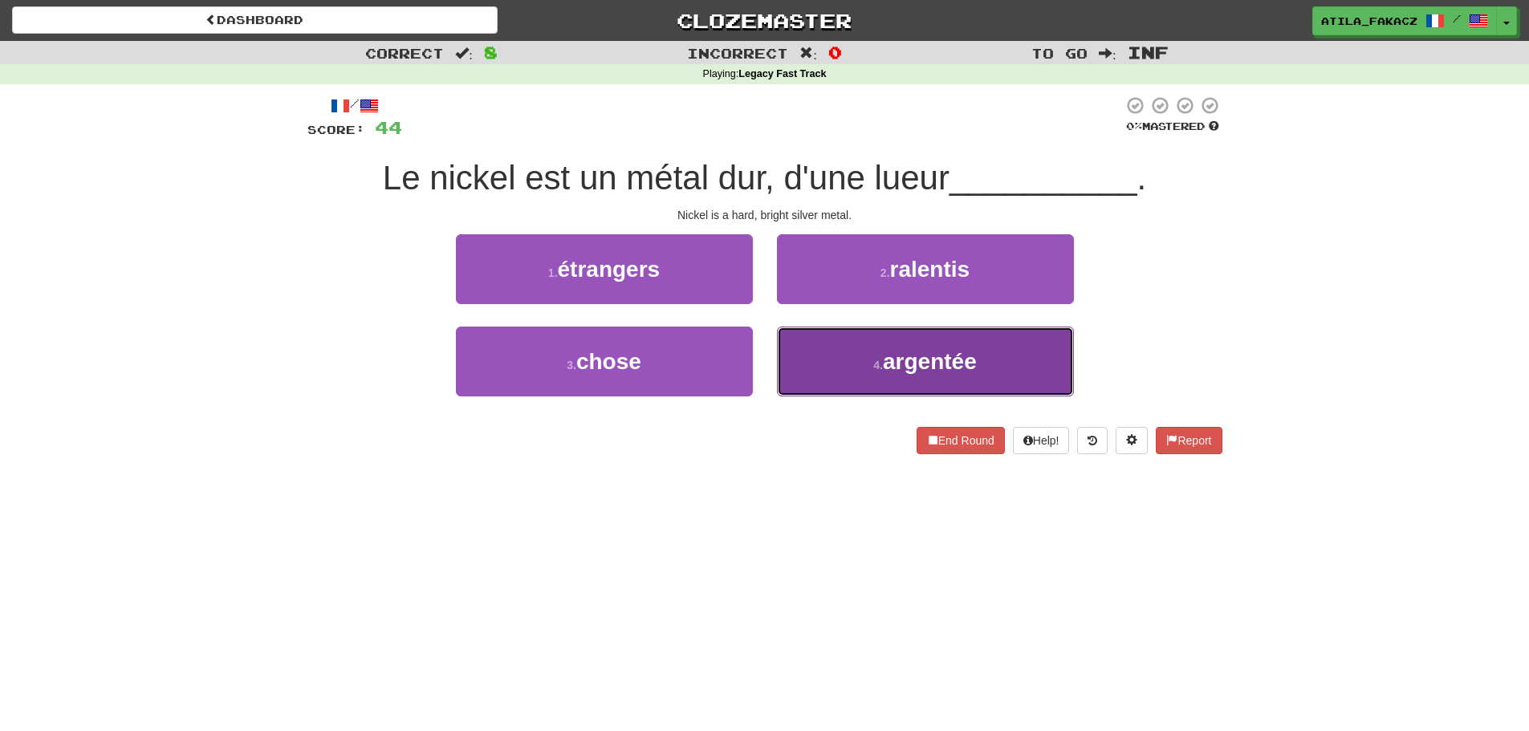
click at [841, 354] on button "4 . argentée" at bounding box center [925, 362] width 297 height 70
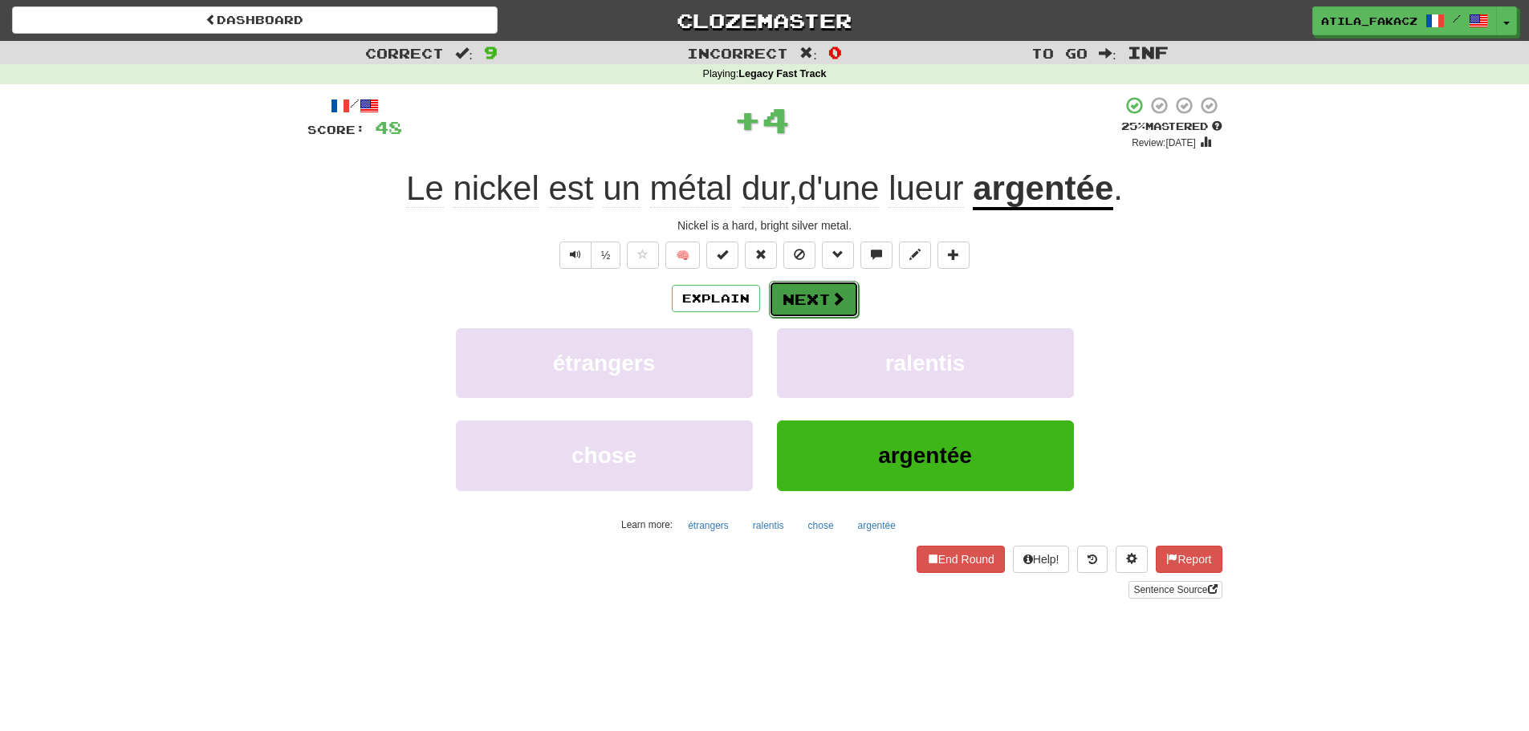
click at [843, 300] on span at bounding box center [838, 298] width 14 height 14
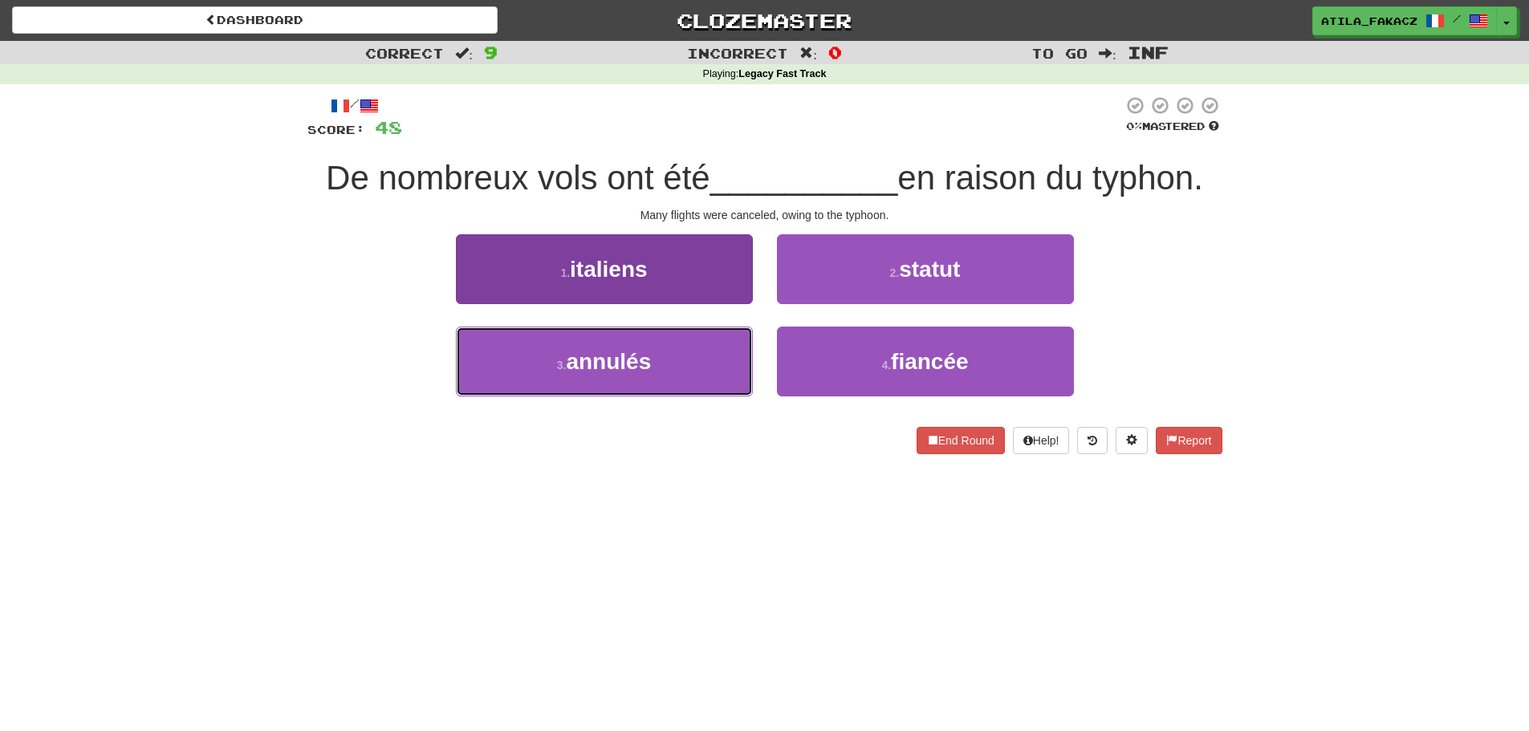
click at [666, 344] on button "3 . annulés" at bounding box center [604, 362] width 297 height 70
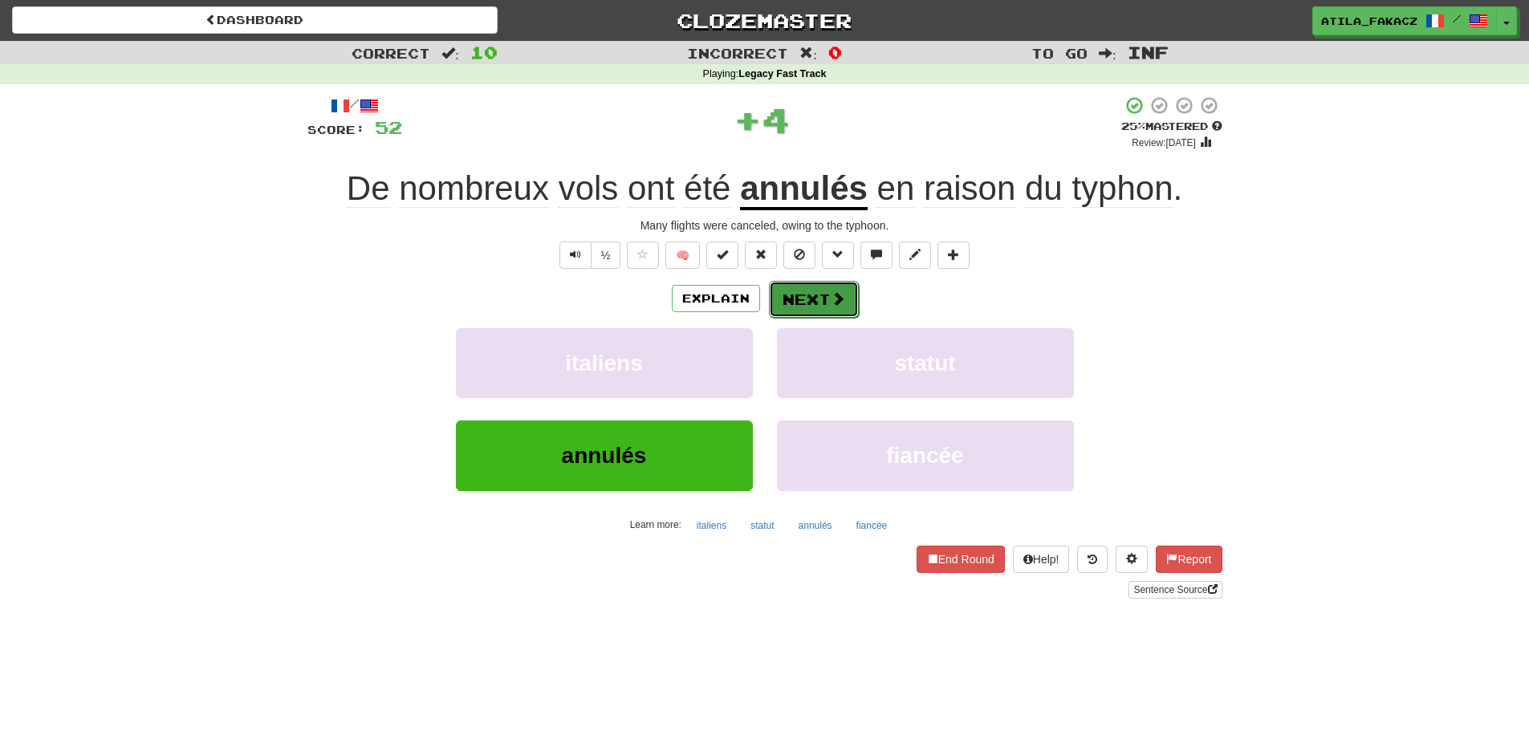
click at [843, 295] on span at bounding box center [838, 298] width 14 height 14
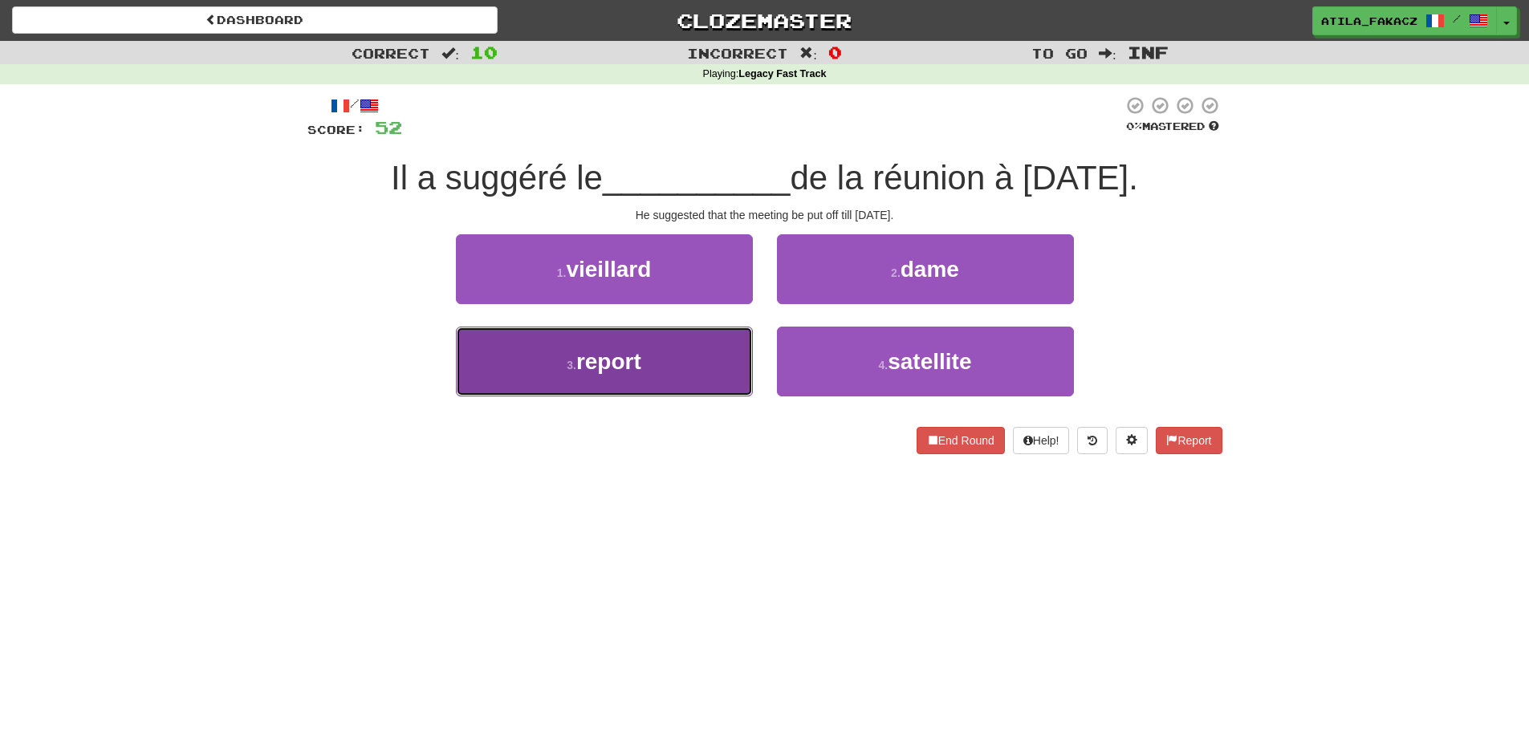
drag, startPoint x: 699, startPoint y: 364, endPoint x: 763, endPoint y: 348, distance: 65.6
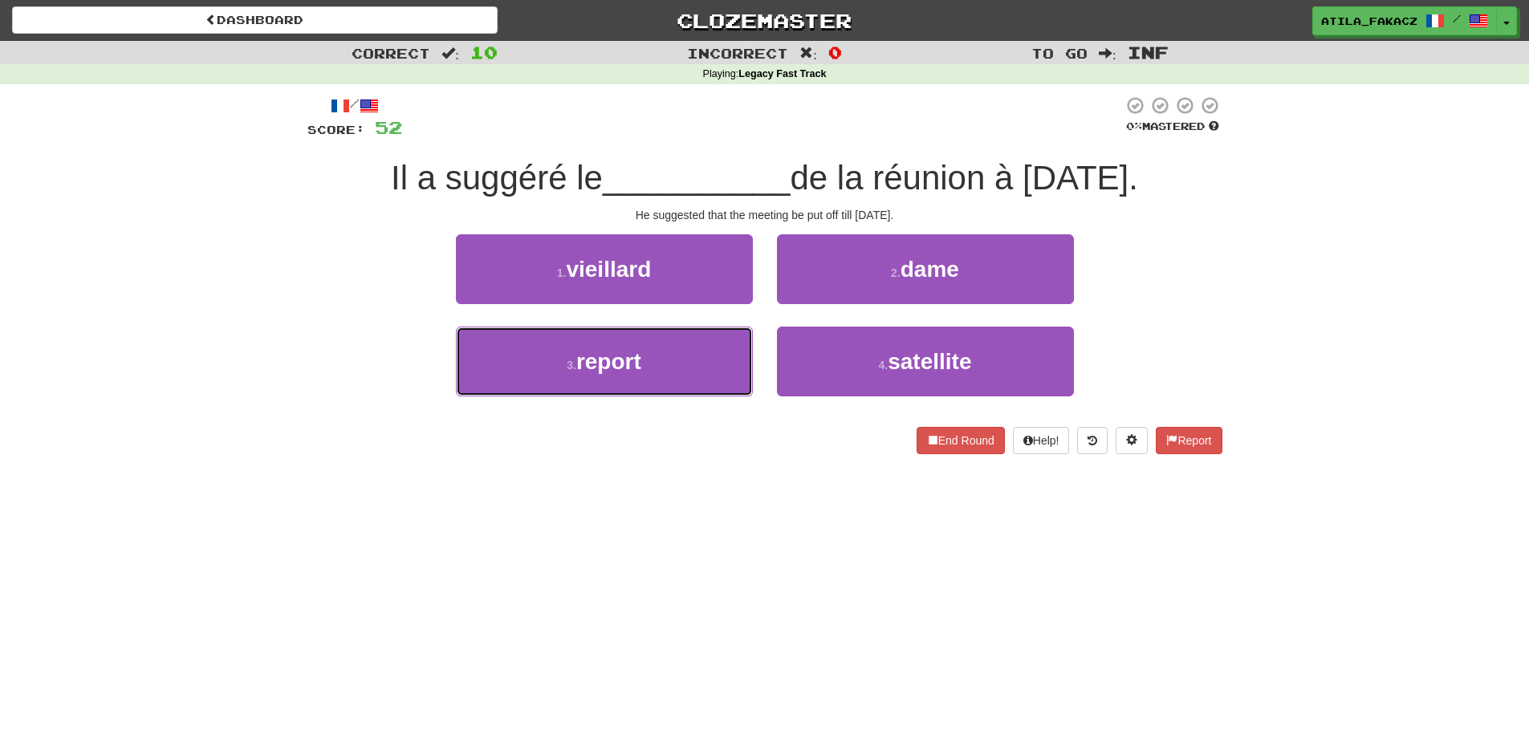
click at [705, 364] on button "3 . report" at bounding box center [604, 362] width 297 height 70
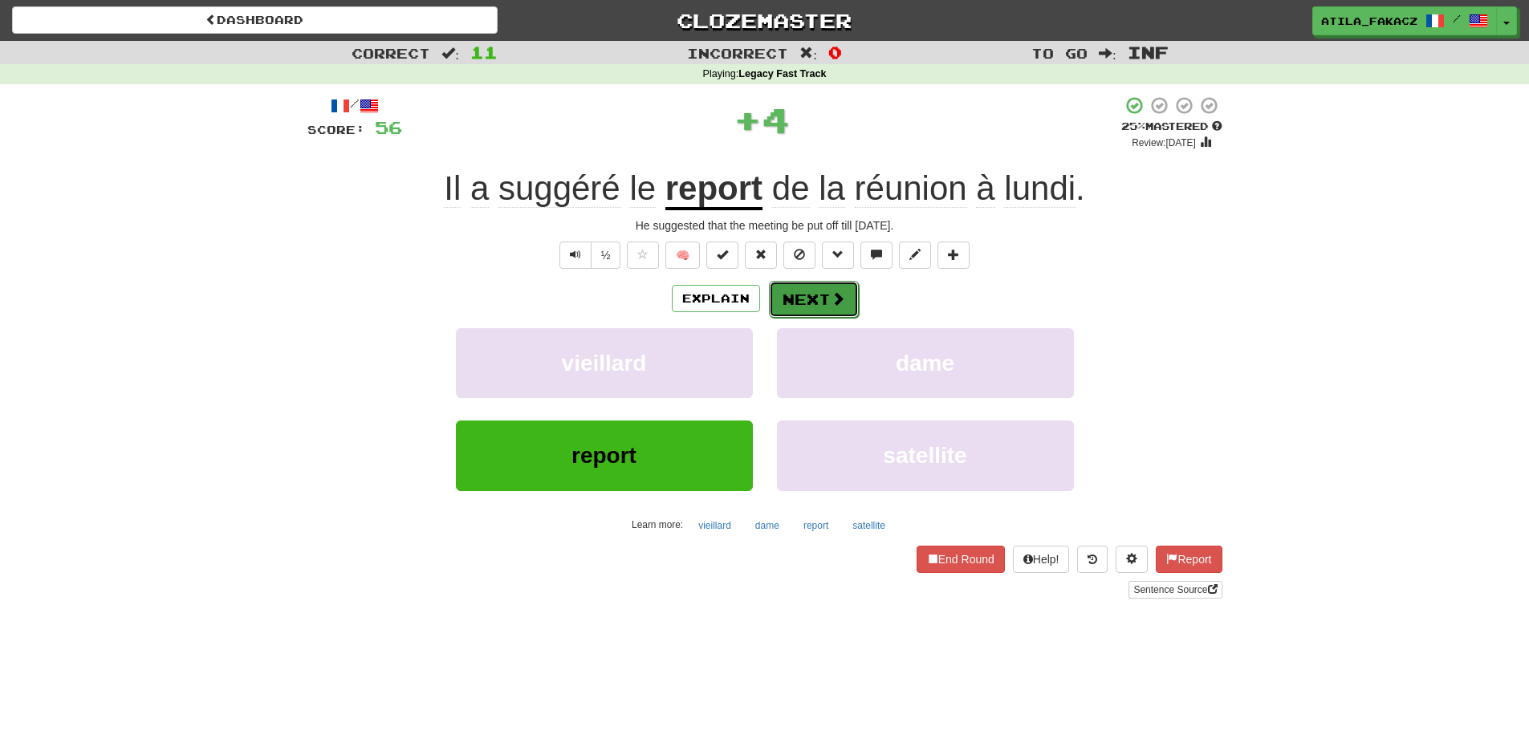
click at [822, 299] on button "Next" at bounding box center [814, 299] width 90 height 37
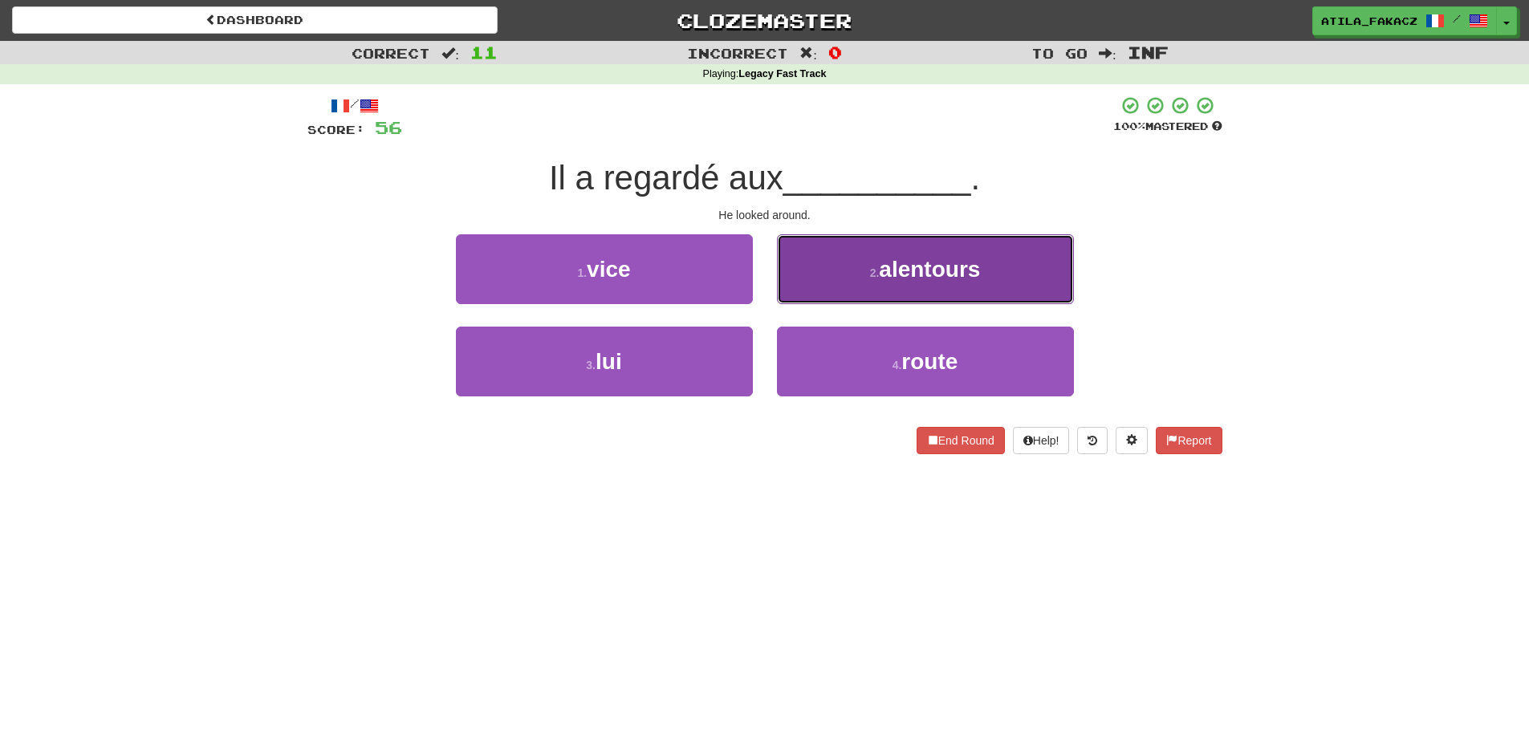
click at [857, 291] on button "2 . alentours" at bounding box center [925, 269] width 297 height 70
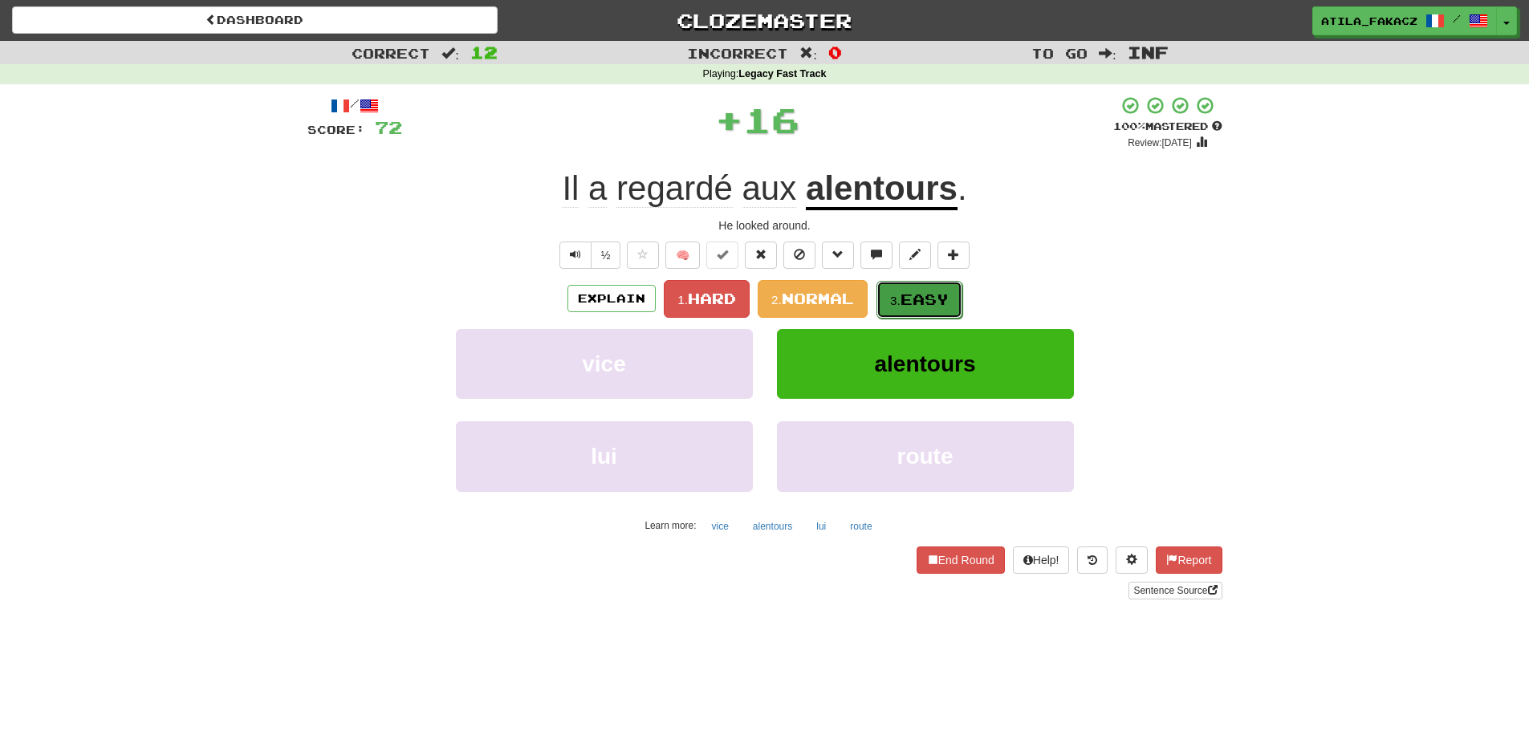
click at [886, 291] on button "3. Easy" at bounding box center [920, 300] width 86 height 38
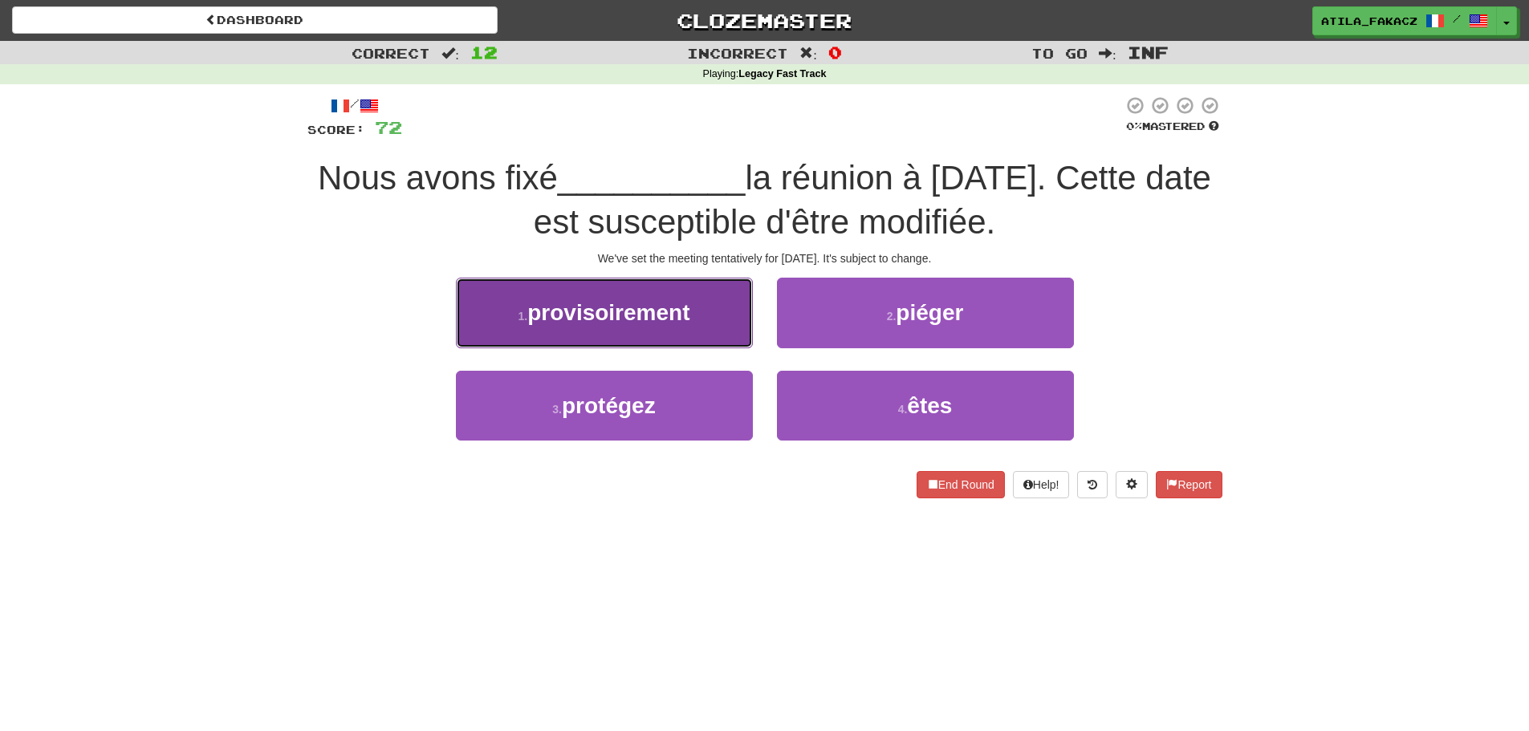
click at [727, 324] on button "1 . provisoirement" at bounding box center [604, 313] width 297 height 70
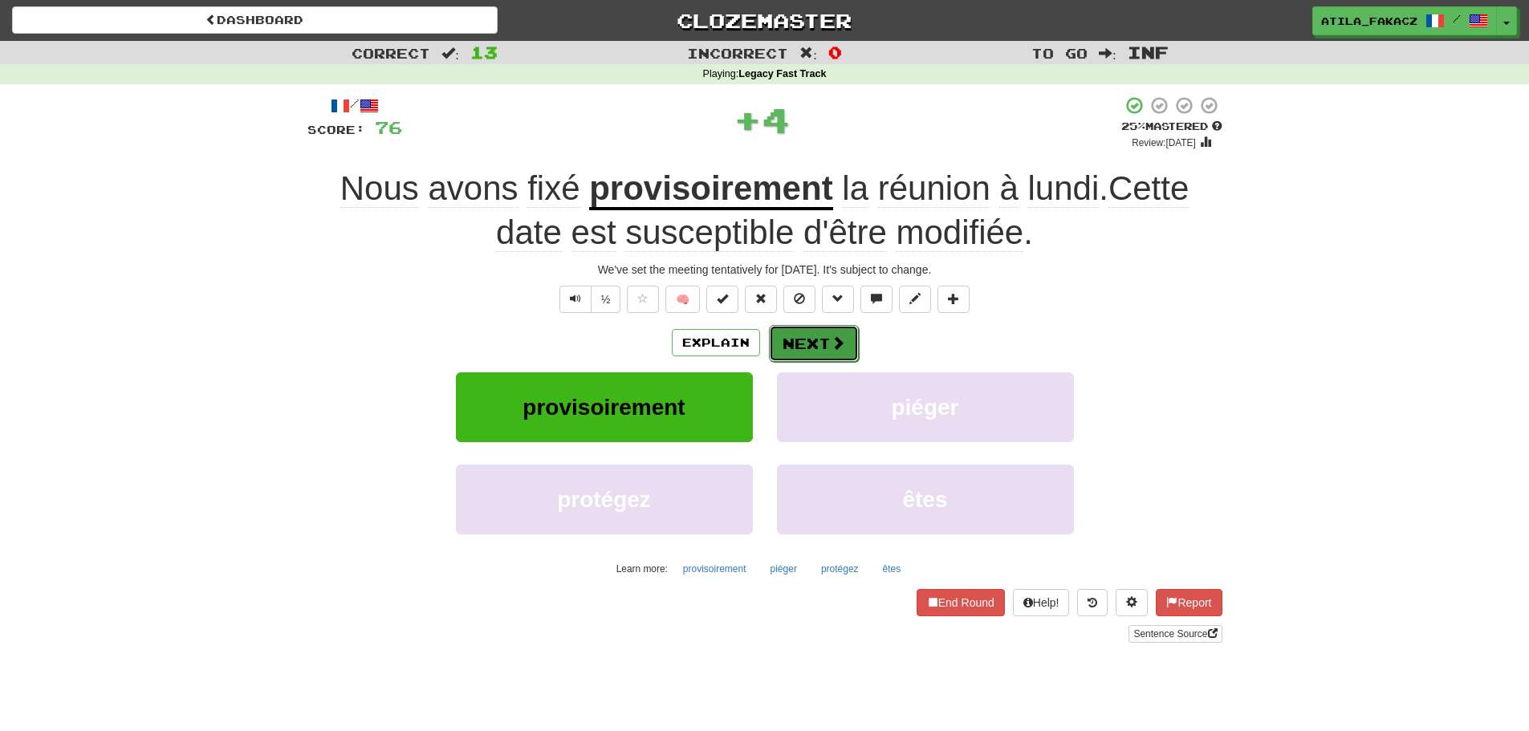
click at [844, 336] on button "Next" at bounding box center [814, 343] width 90 height 37
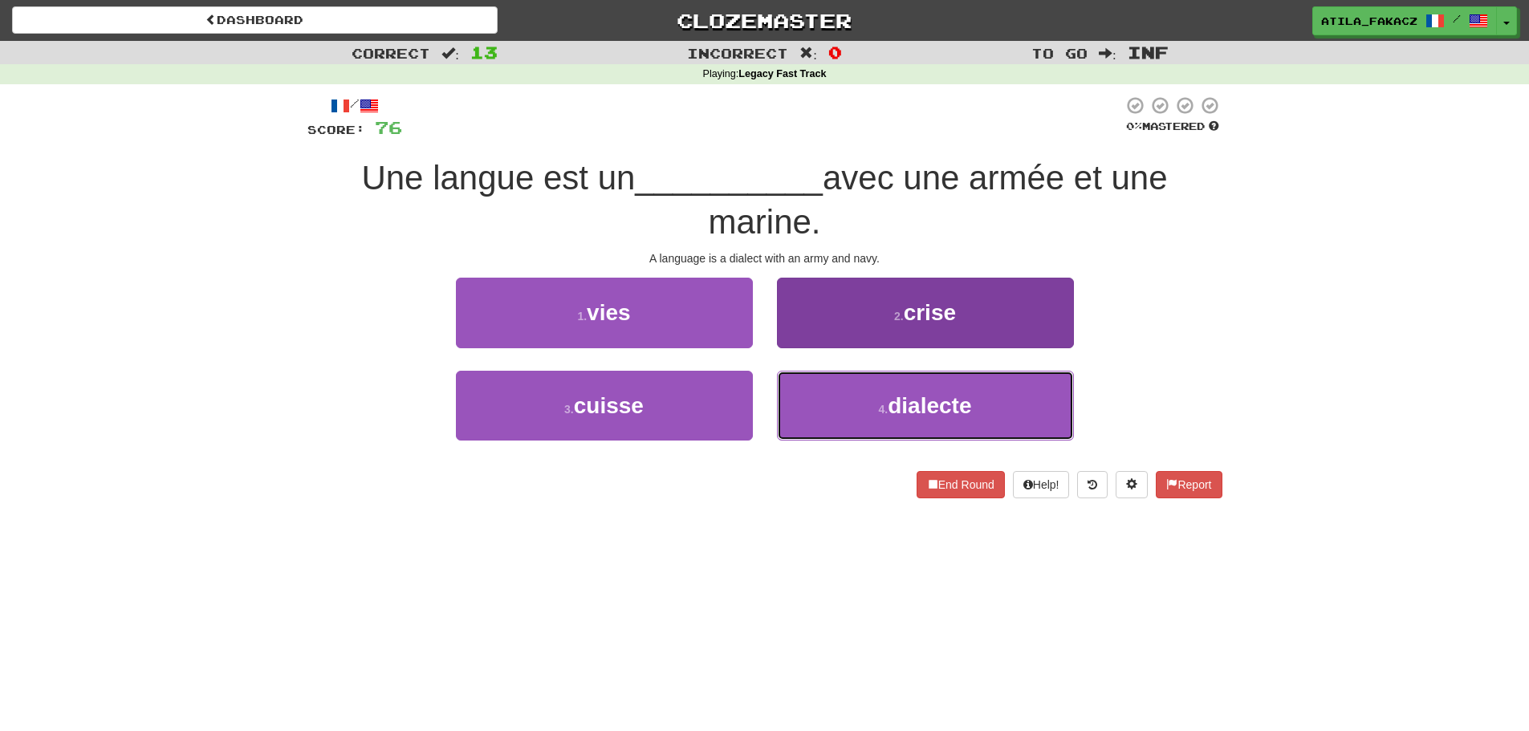
drag, startPoint x: 834, startPoint y: 407, endPoint x: 857, endPoint y: 353, distance: 58.3
click at [837, 405] on button "4 . dialecte" at bounding box center [925, 406] width 297 height 70
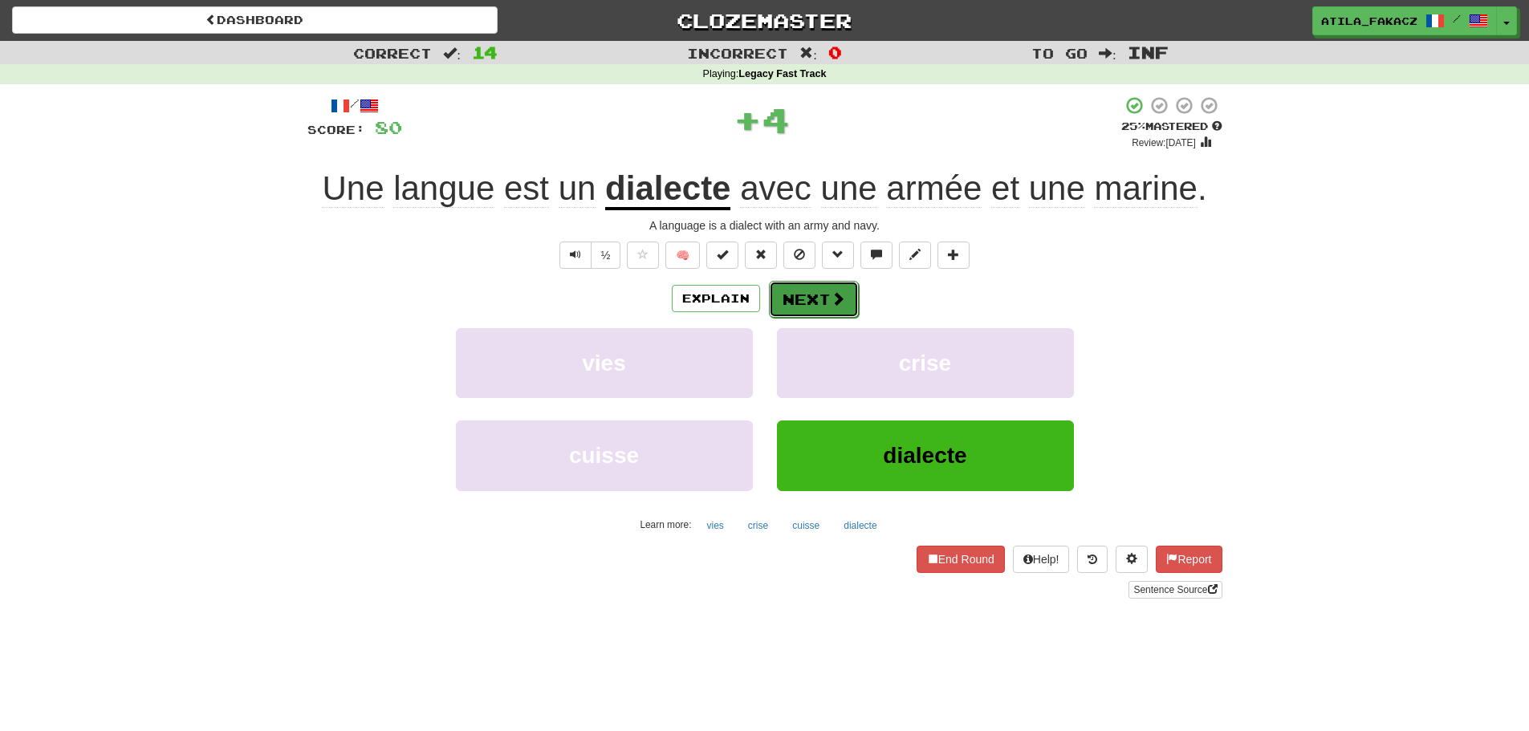
click at [839, 300] on span at bounding box center [838, 298] width 14 height 14
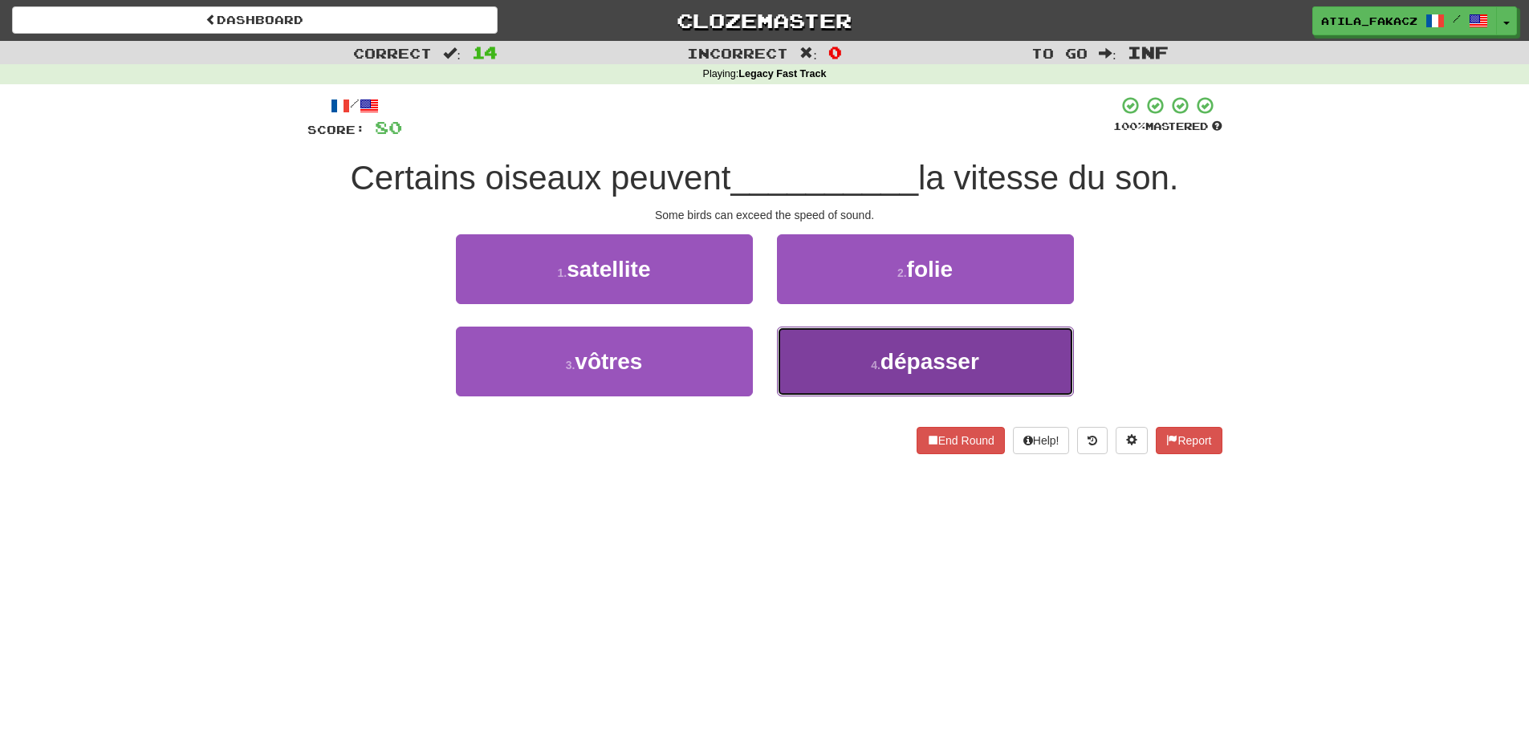
click at [845, 354] on button "4 . dépasser" at bounding box center [925, 362] width 297 height 70
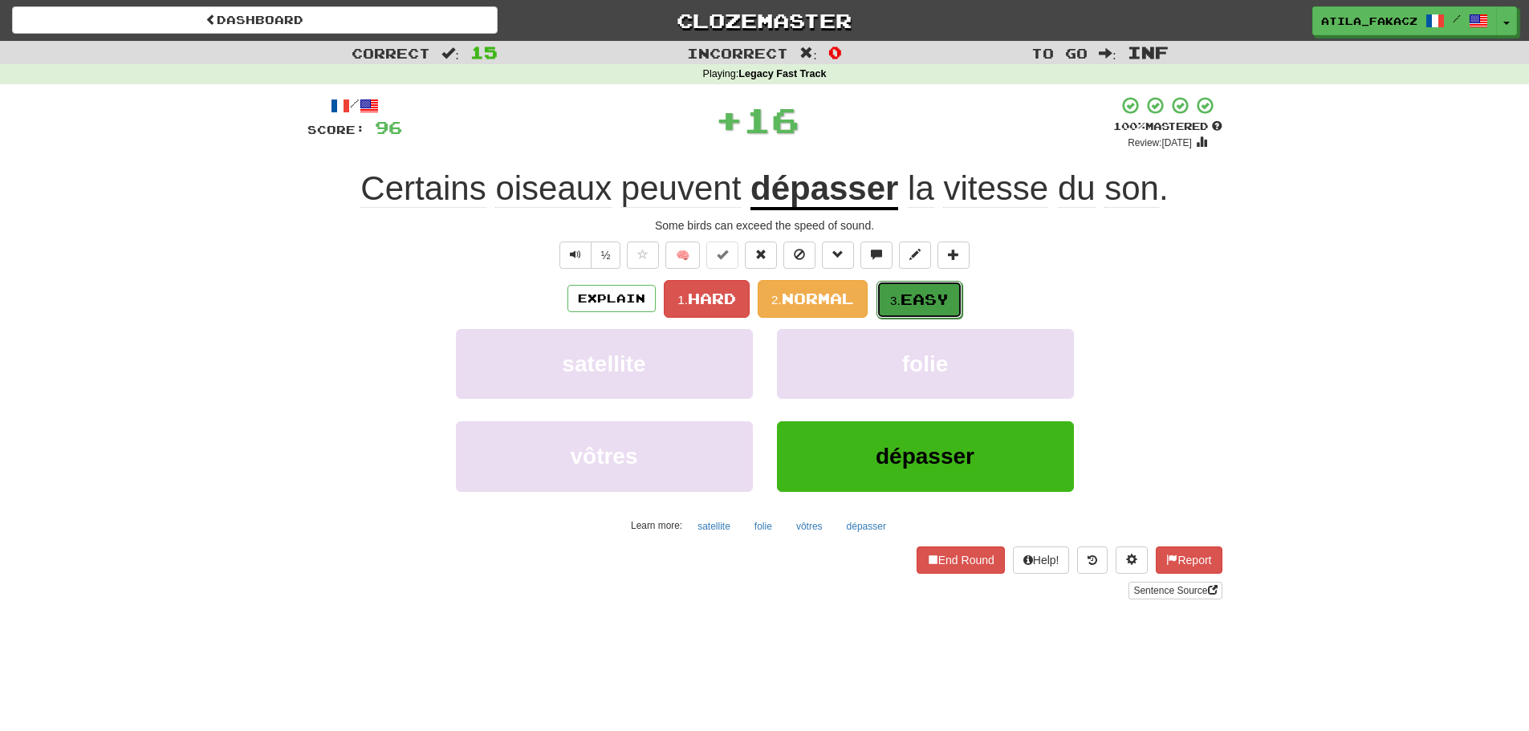
click at [911, 293] on span "Easy" at bounding box center [925, 300] width 48 height 18
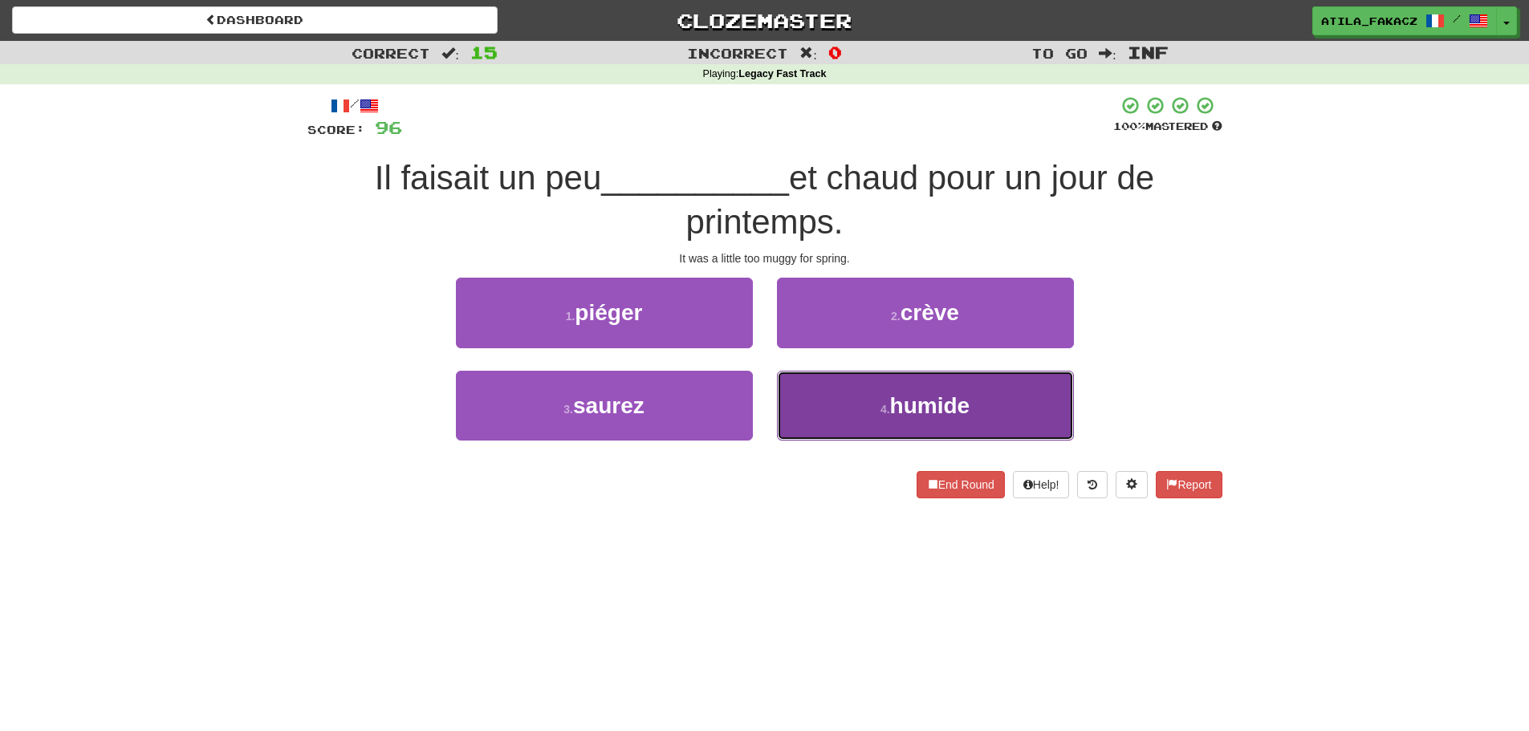
click at [850, 385] on button "4 . humide" at bounding box center [925, 406] width 297 height 70
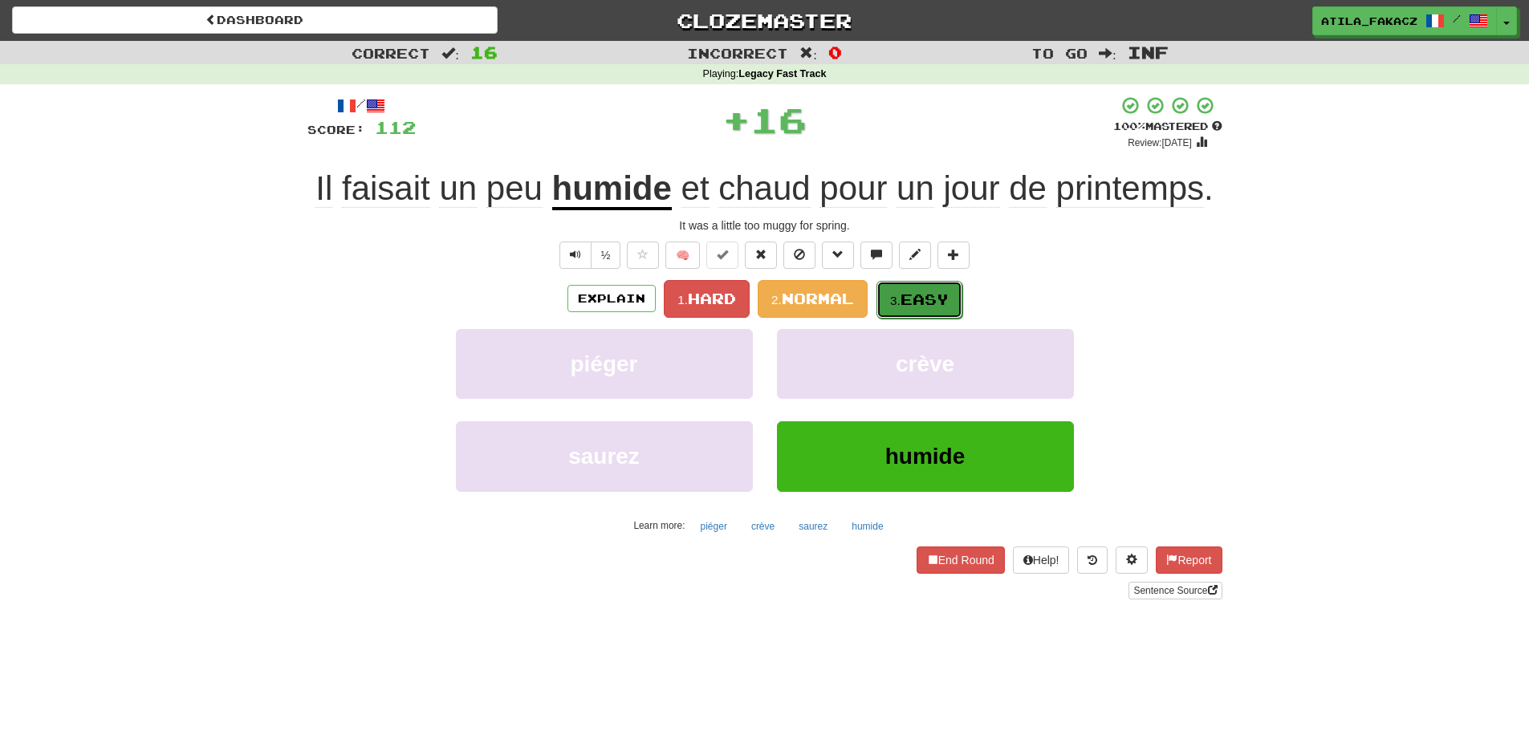
click at [931, 293] on span "Easy" at bounding box center [925, 300] width 48 height 18
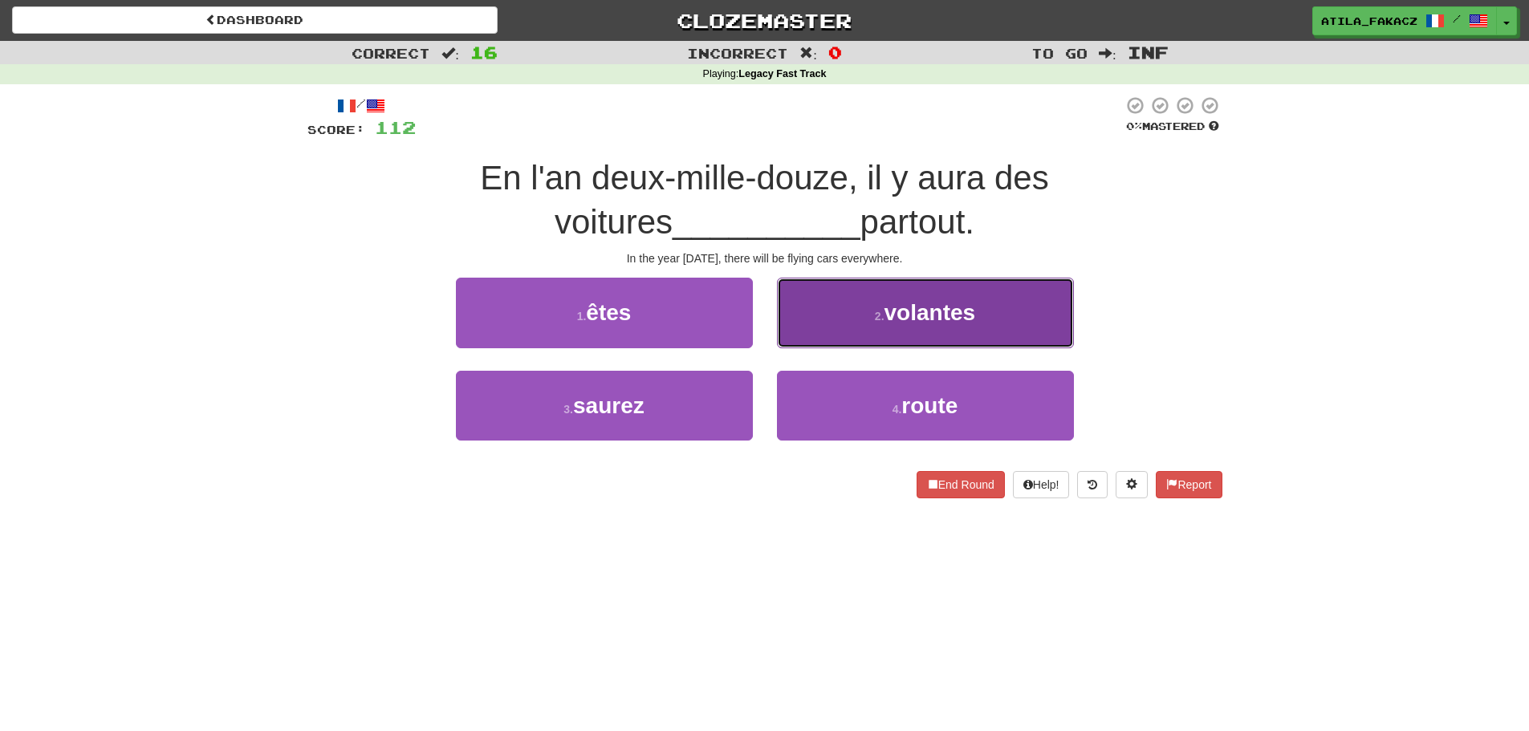
click at [878, 331] on button "2 . volantes" at bounding box center [925, 313] width 297 height 70
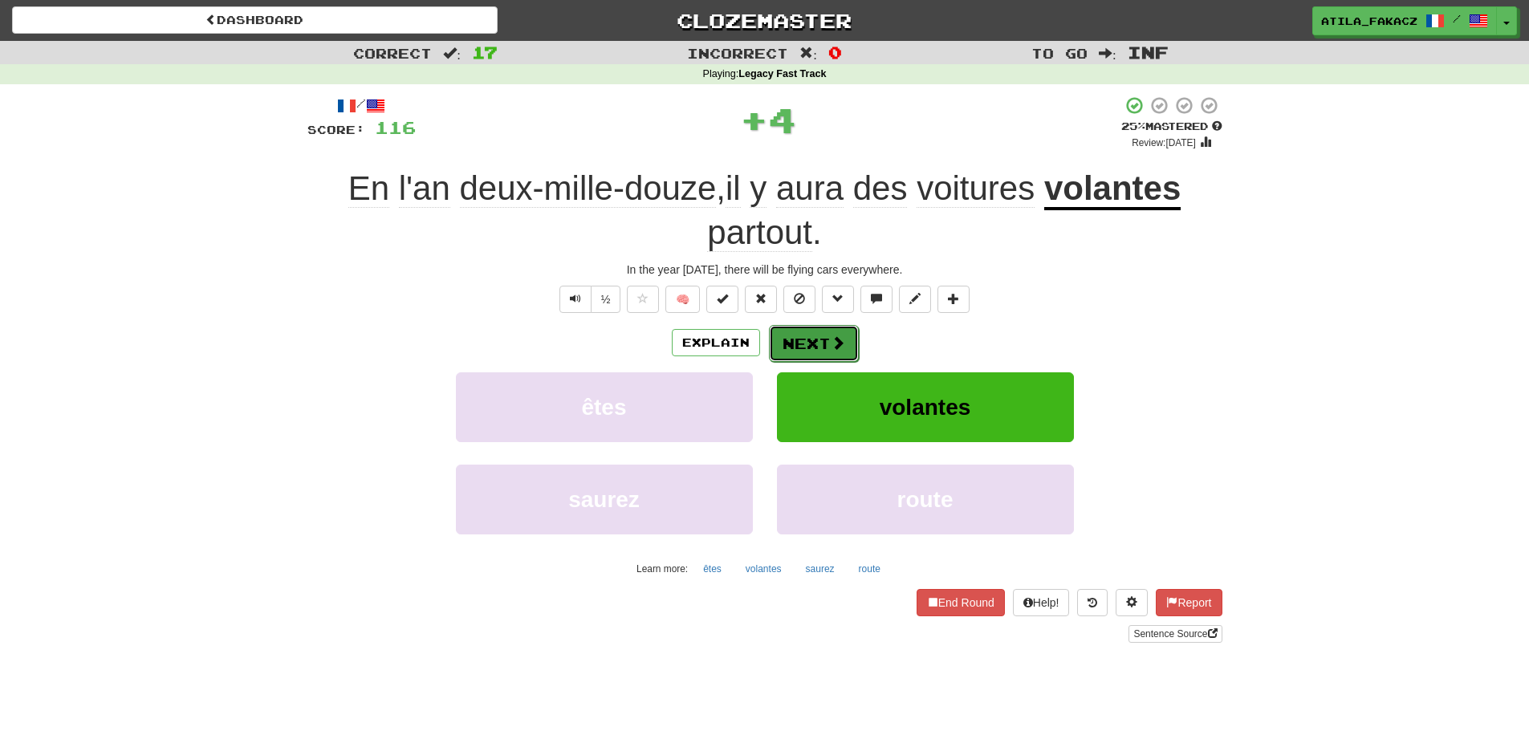
click at [821, 325] on button "Next" at bounding box center [814, 343] width 90 height 37
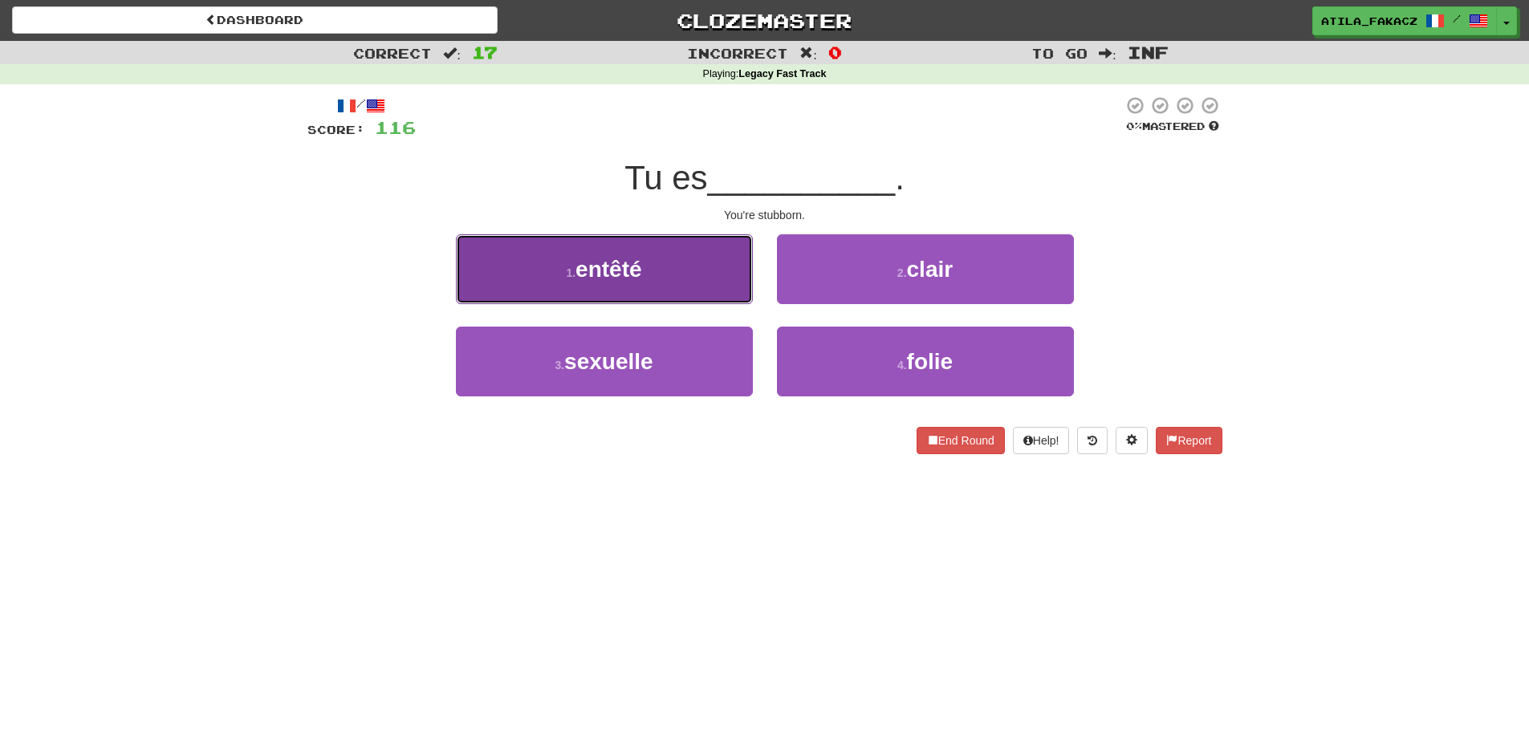
click at [673, 287] on button "1 . entêté" at bounding box center [604, 269] width 297 height 70
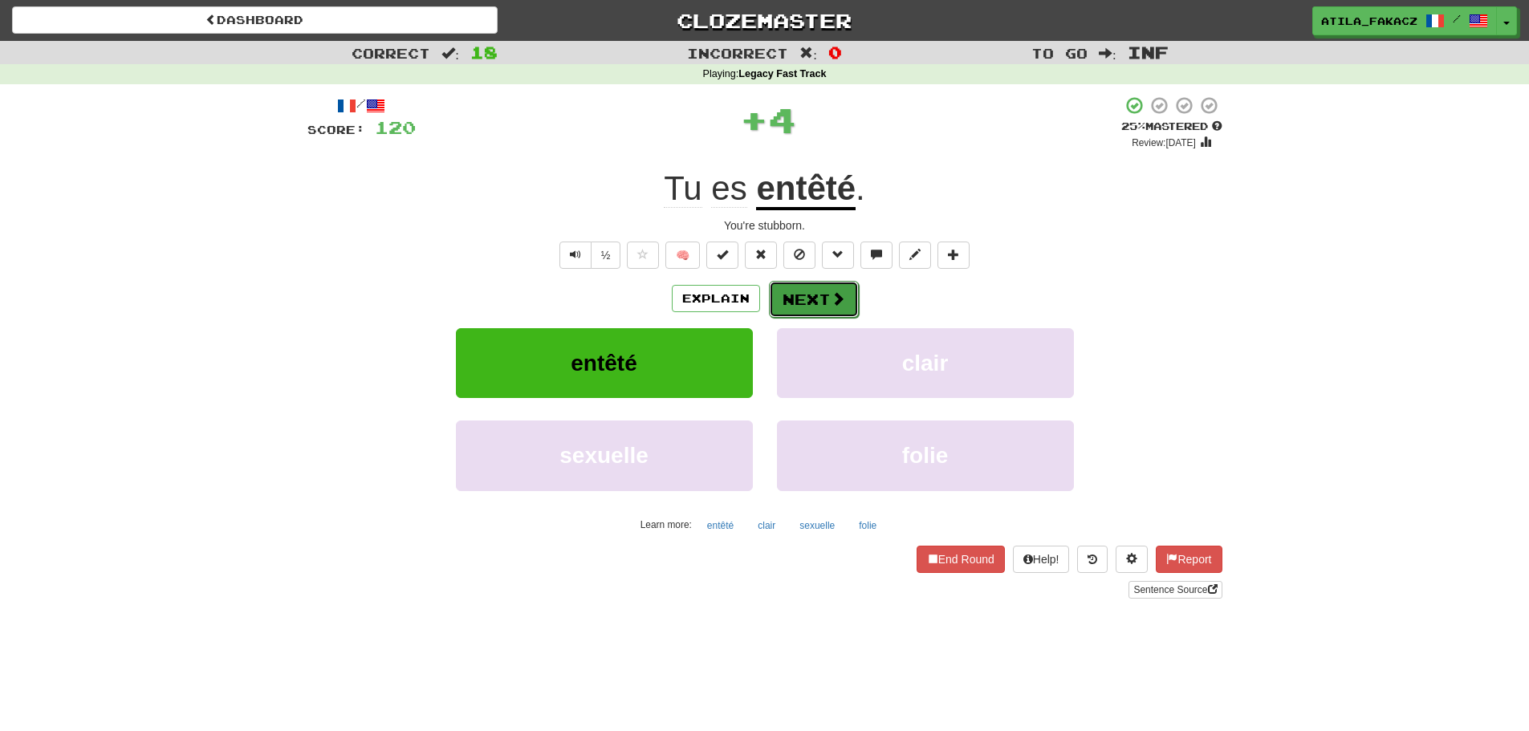
click at [826, 289] on button "Next" at bounding box center [814, 299] width 90 height 37
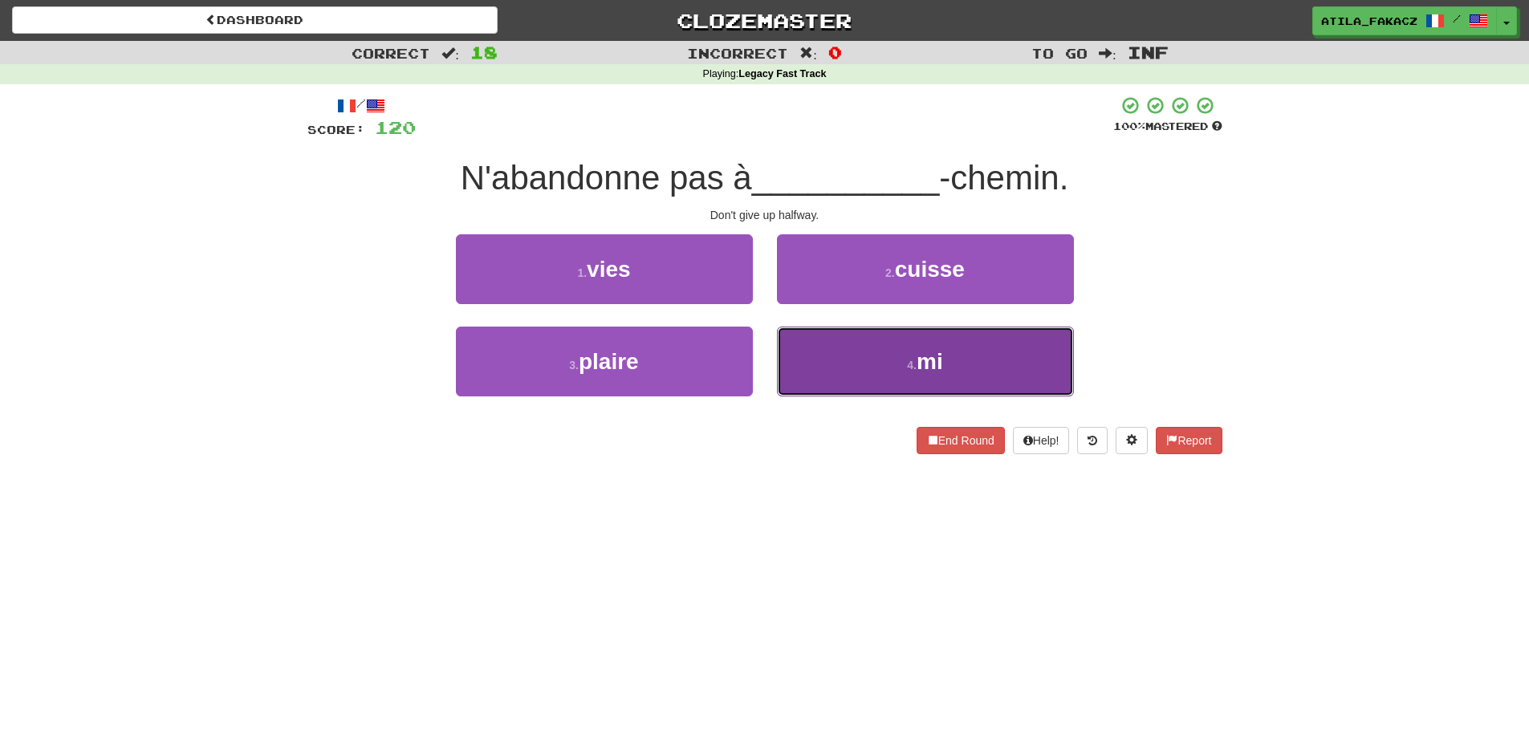
click at [833, 352] on button "4 . mi" at bounding box center [925, 362] width 297 height 70
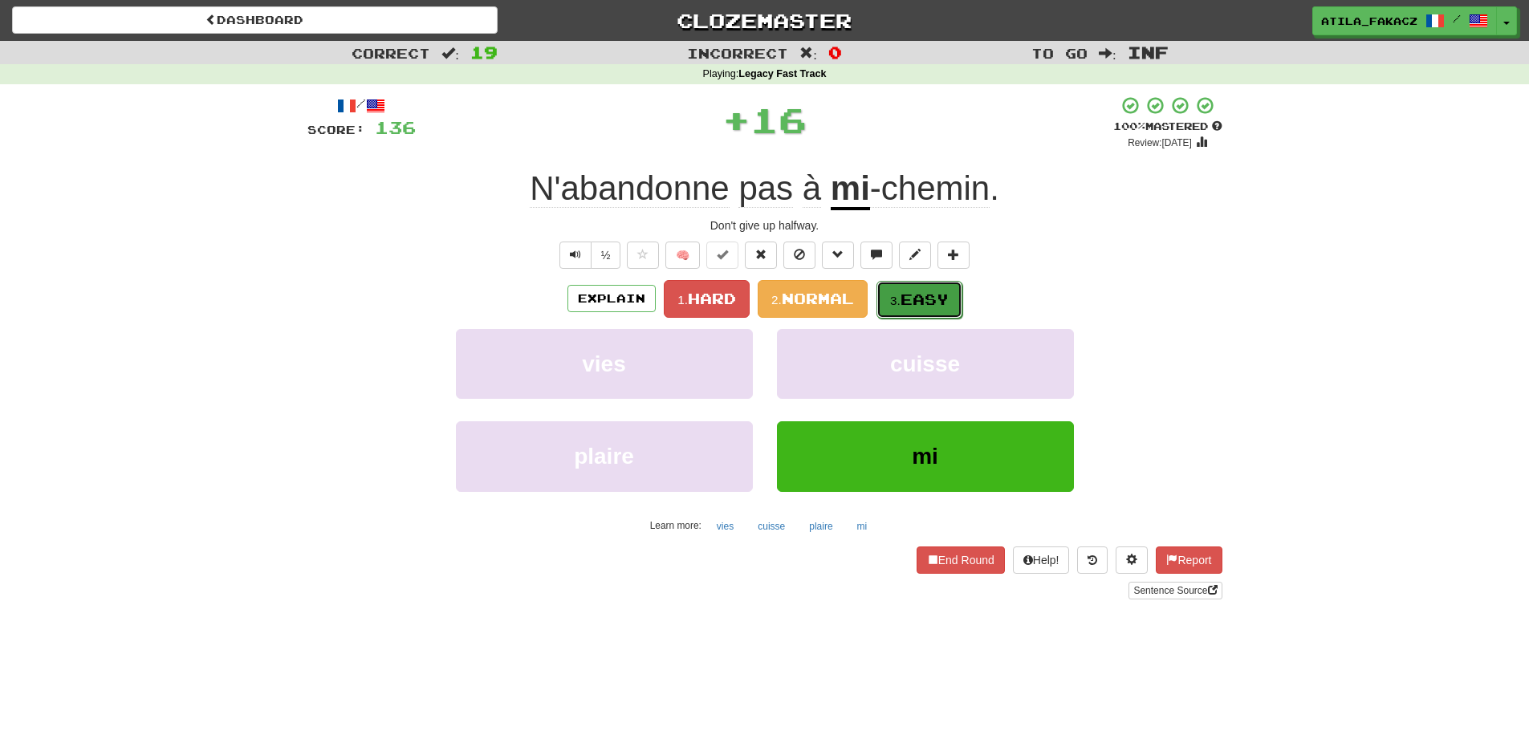
click at [914, 294] on span "Easy" at bounding box center [925, 300] width 48 height 18
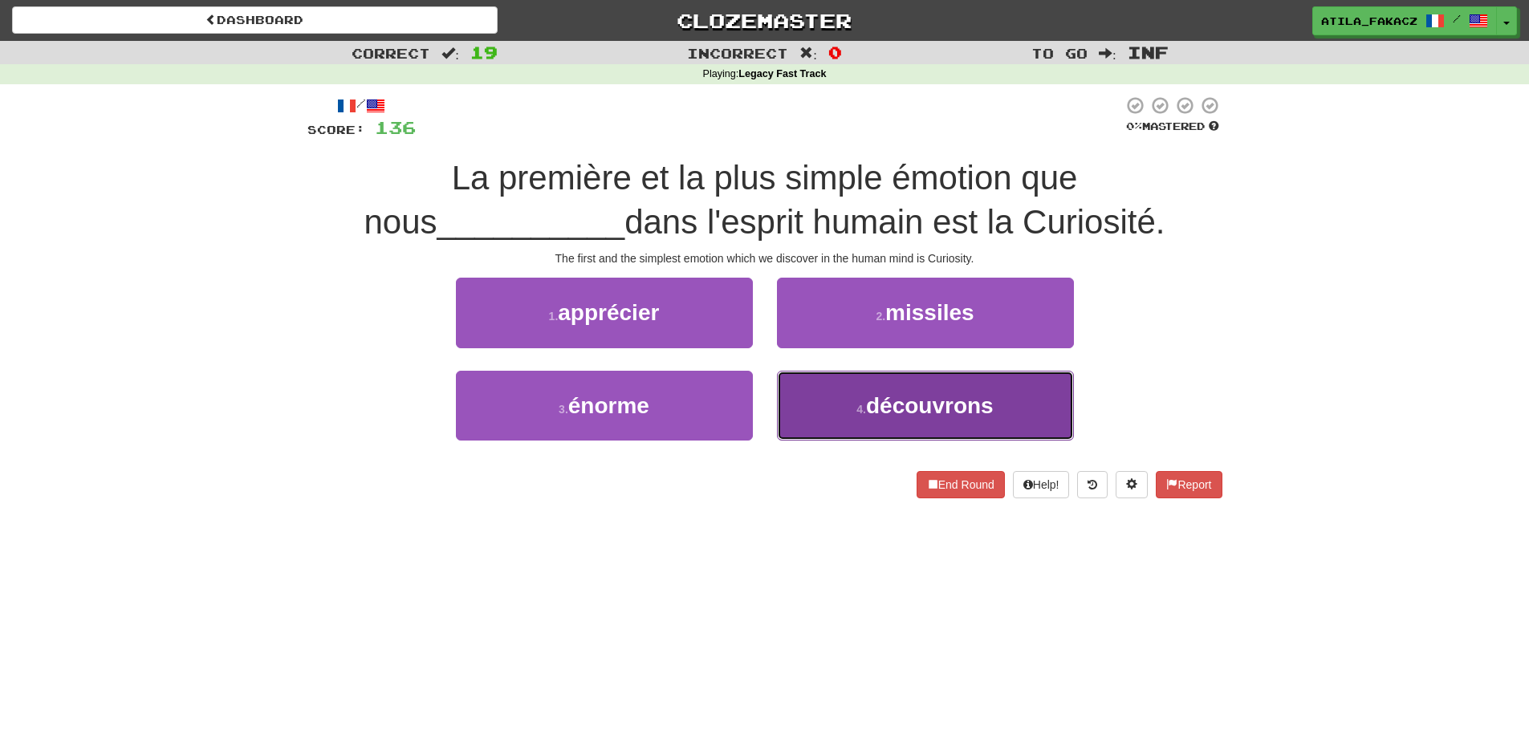
click at [844, 402] on button "4 . découvrons" at bounding box center [925, 406] width 297 height 70
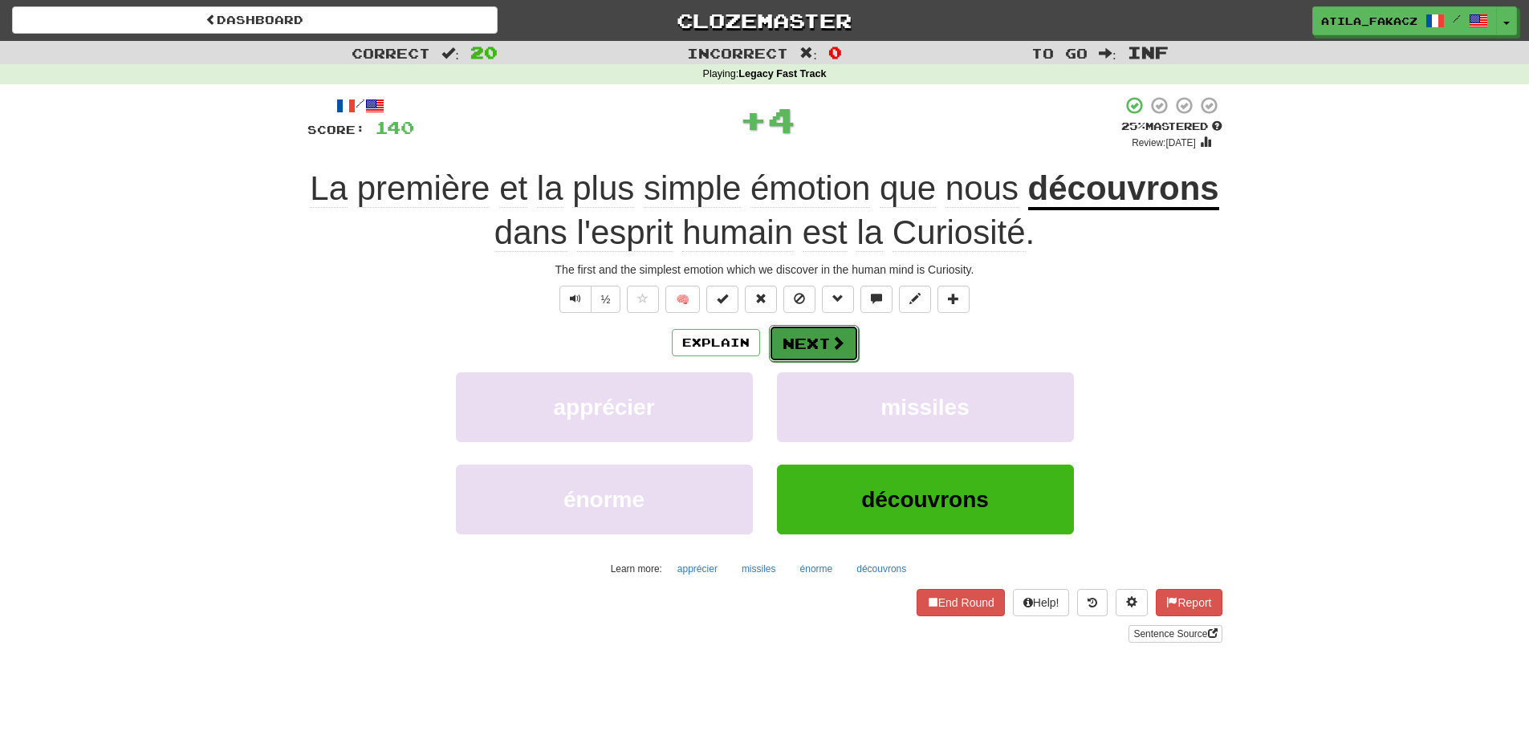
click at [839, 339] on span at bounding box center [838, 343] width 14 height 14
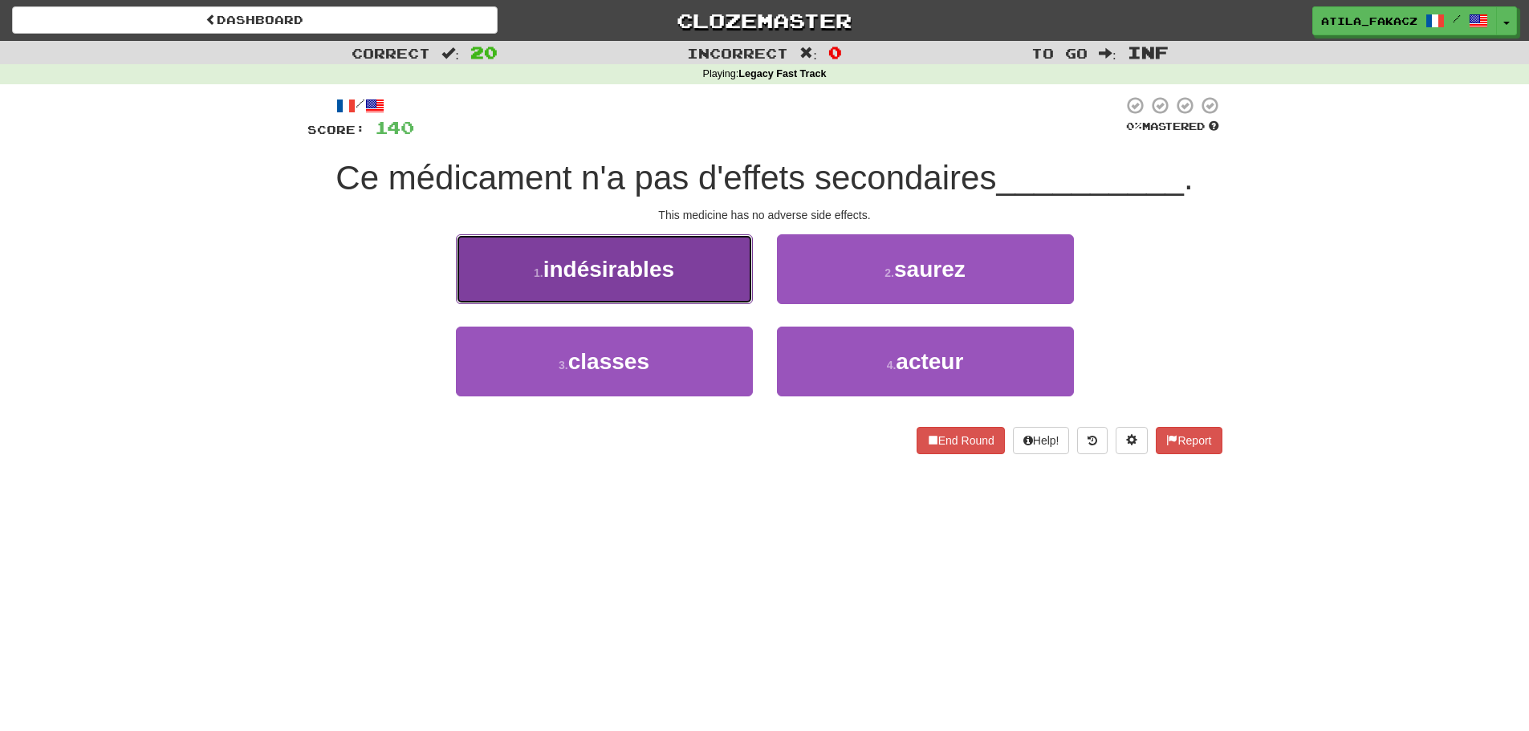
click at [697, 282] on button "1 . indésirables" at bounding box center [604, 269] width 297 height 70
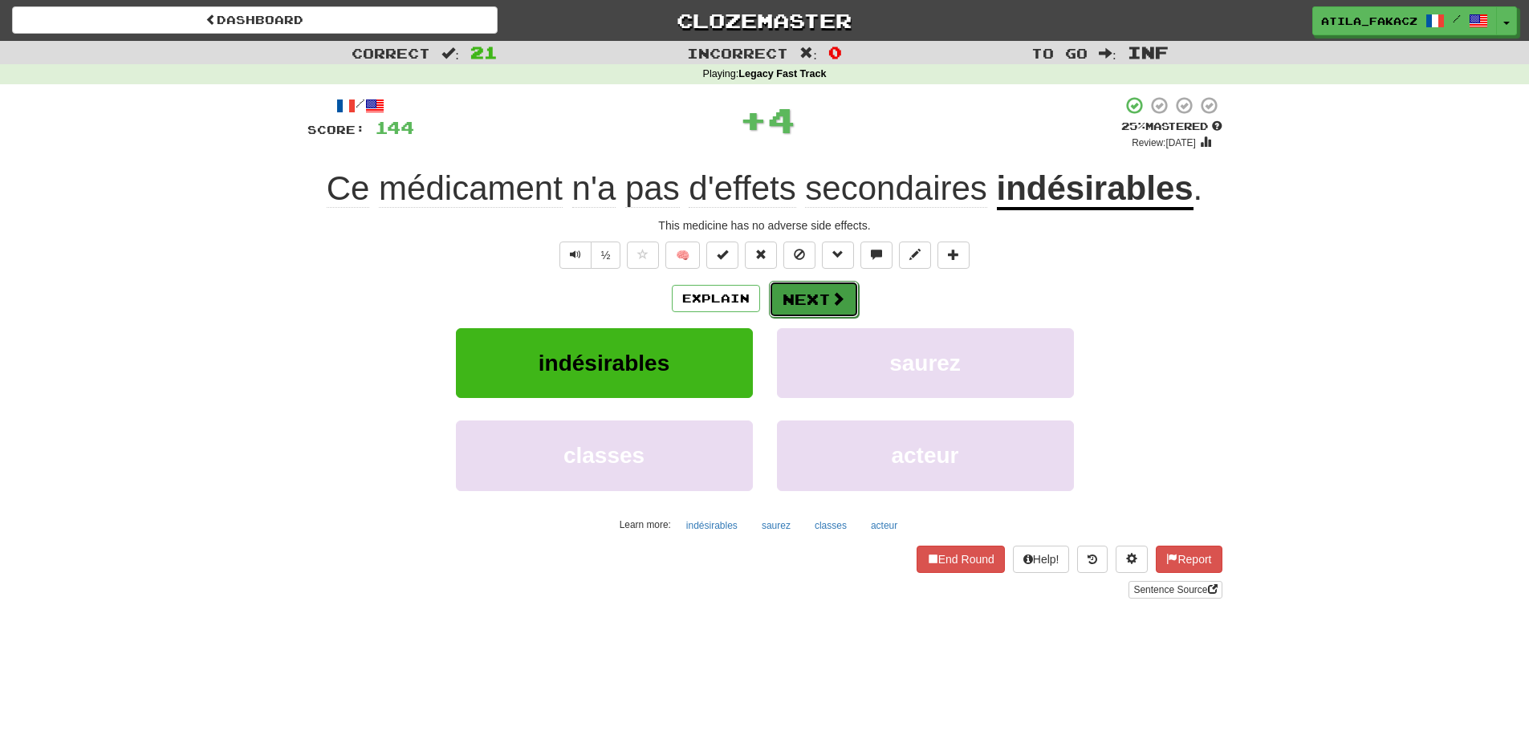
click at [842, 293] on span at bounding box center [838, 298] width 14 height 14
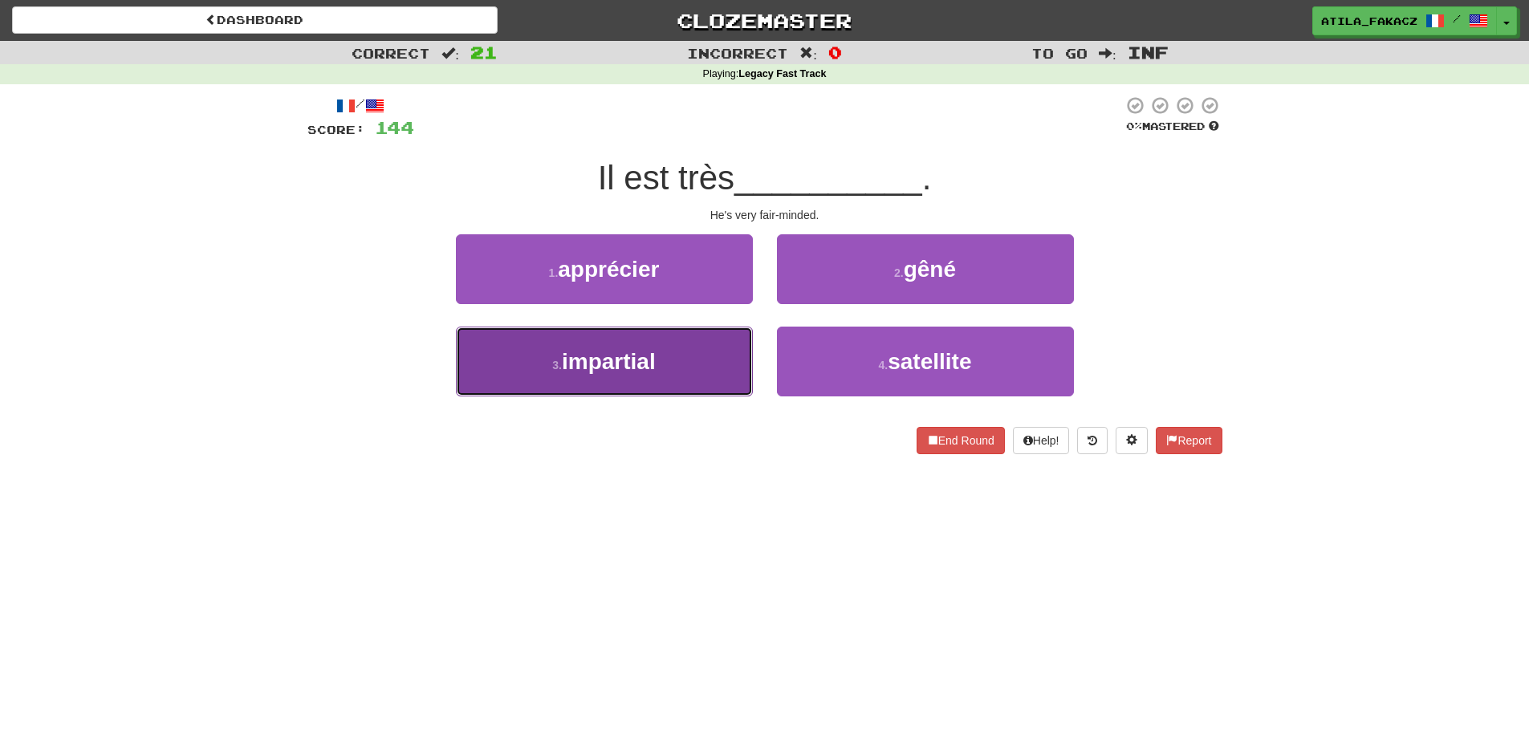
click at [715, 364] on button "3 . impartial" at bounding box center [604, 362] width 297 height 70
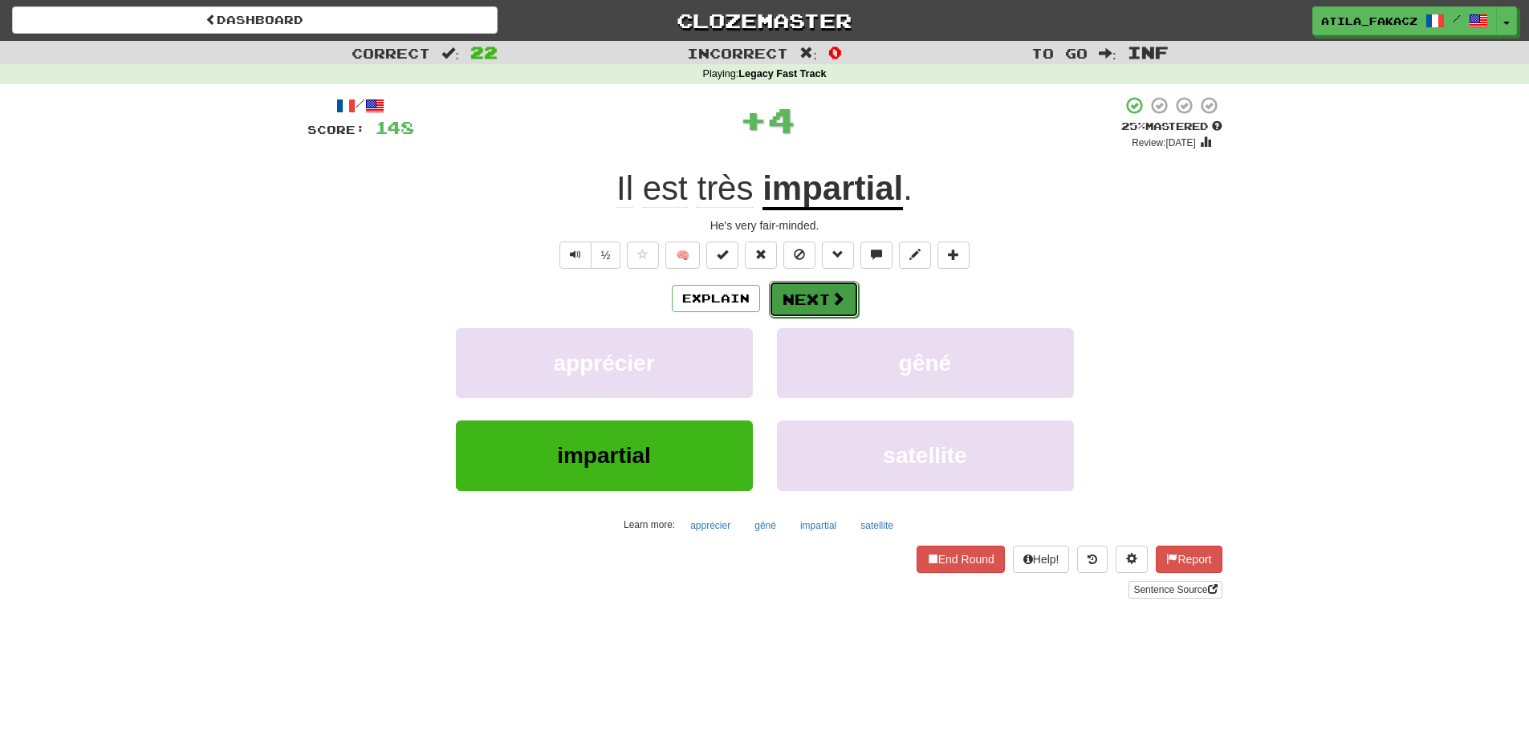
click at [828, 295] on button "Next" at bounding box center [814, 299] width 90 height 37
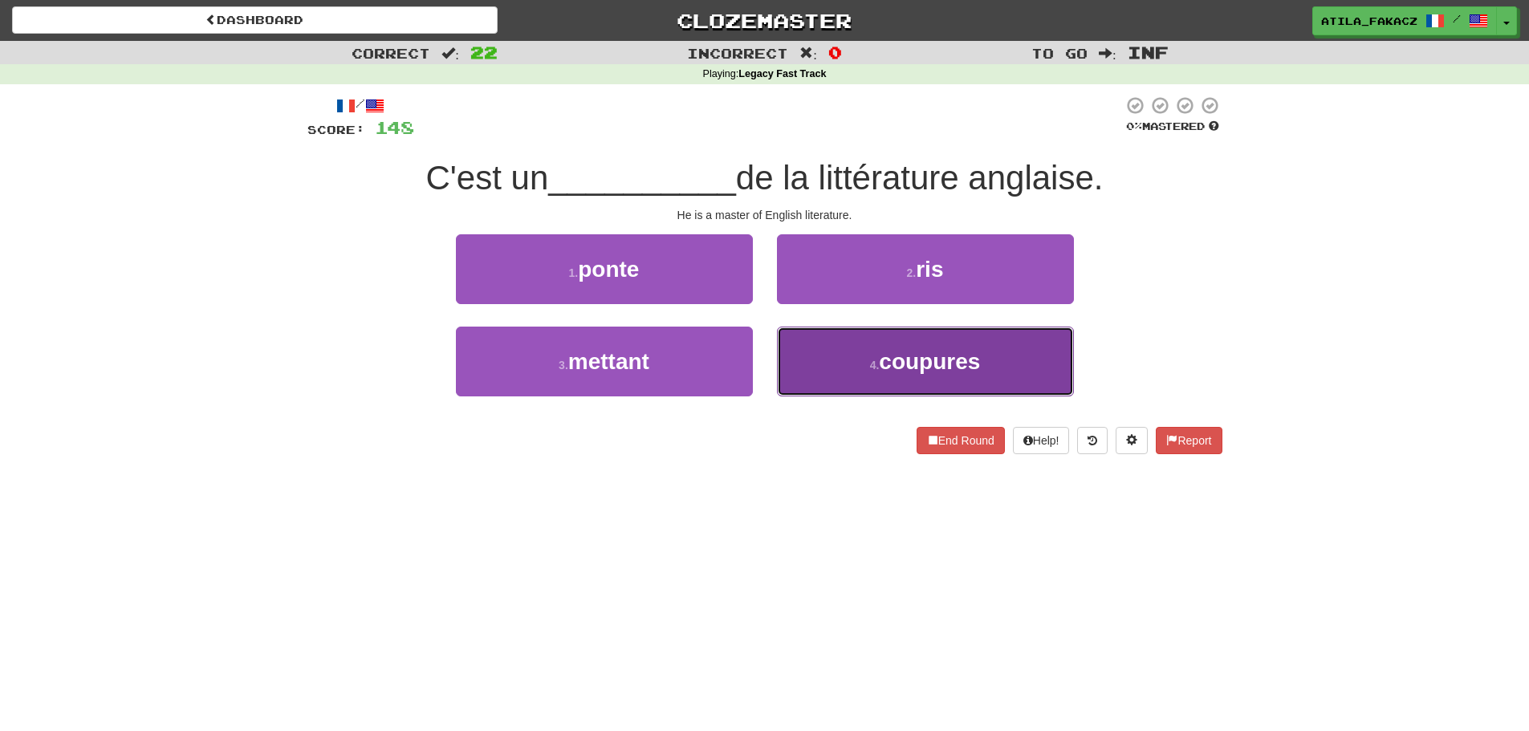
click at [862, 375] on button "4 . coupures" at bounding box center [925, 362] width 297 height 70
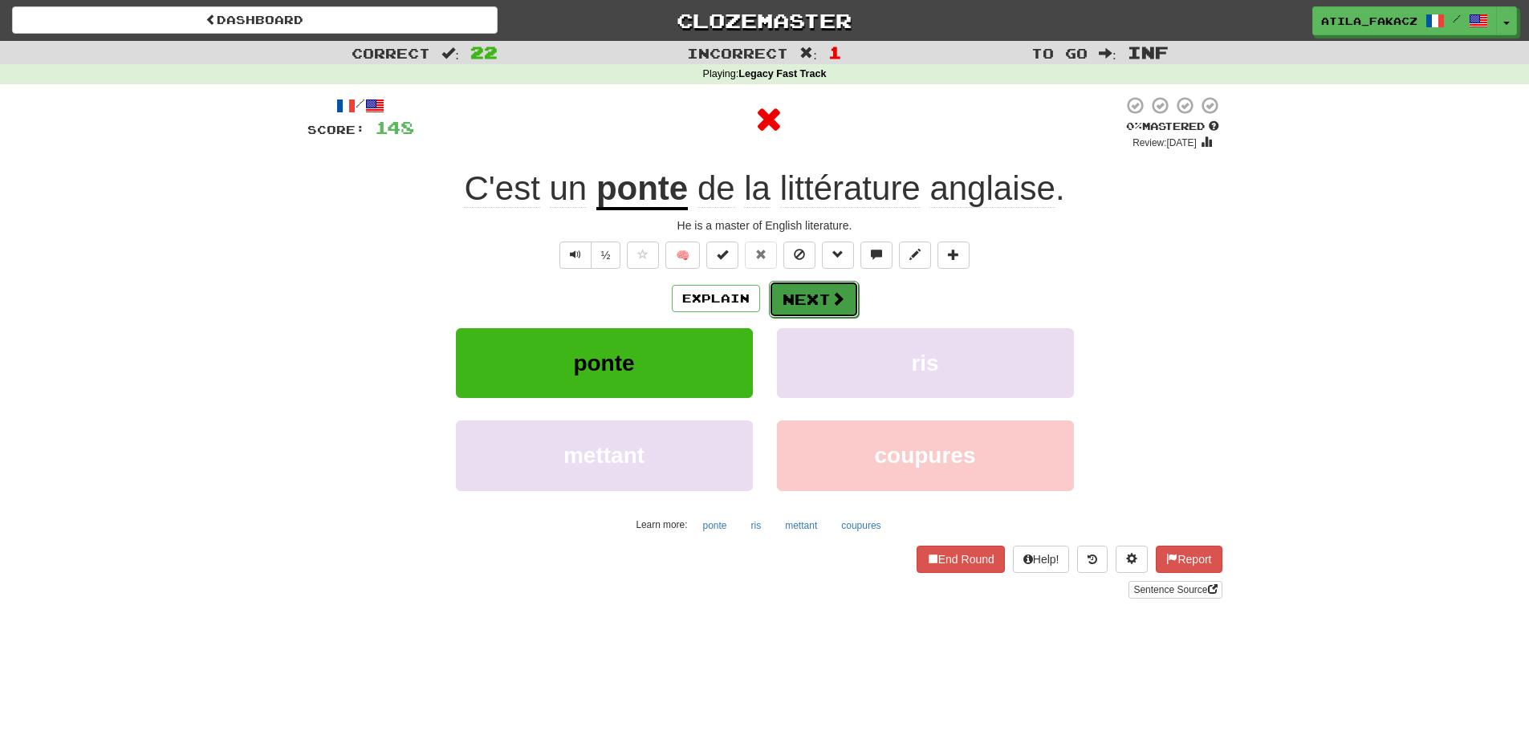
click at [828, 297] on button "Next" at bounding box center [814, 299] width 90 height 37
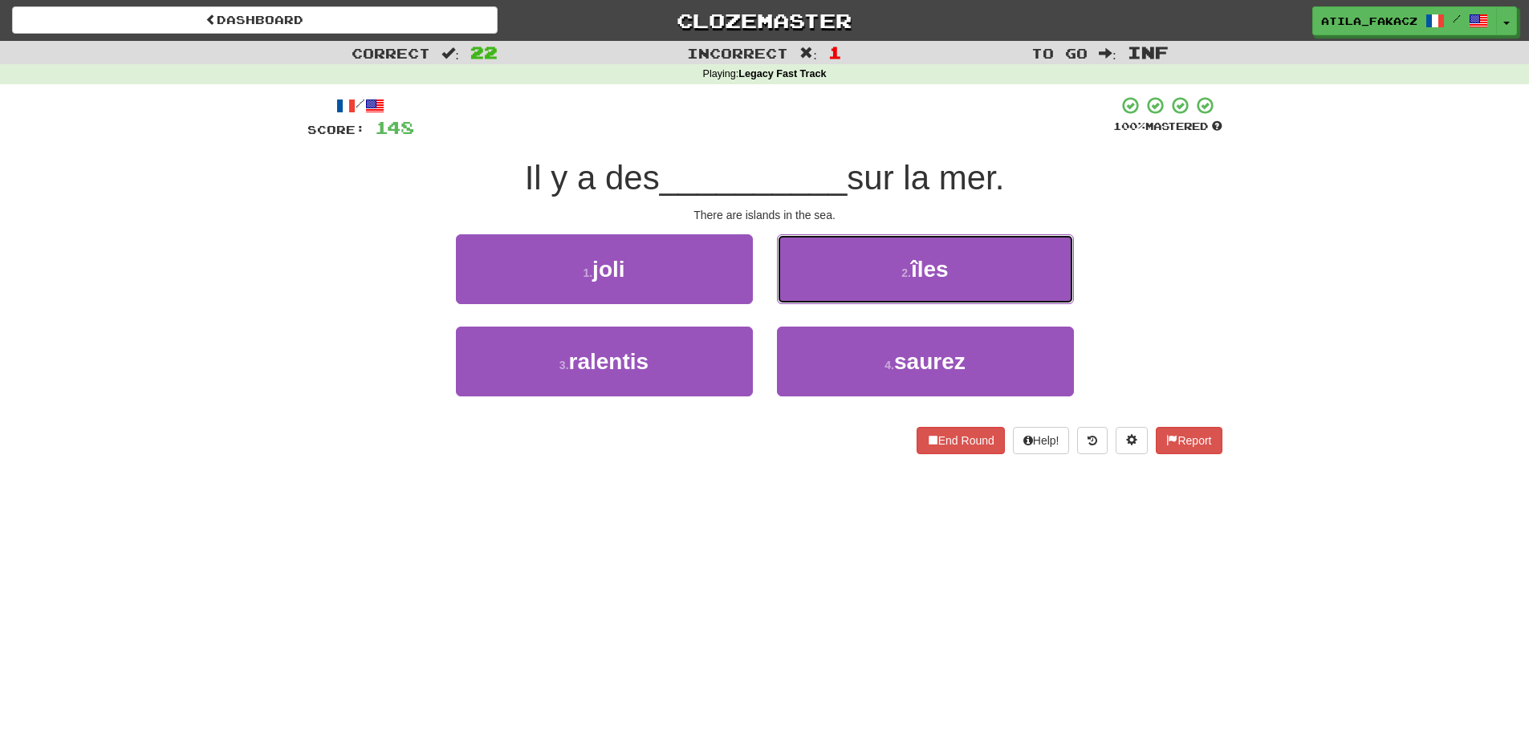
drag, startPoint x: 812, startPoint y: 269, endPoint x: 821, endPoint y: 272, distance: 9.4
click at [812, 269] on button "2 . îles" at bounding box center [925, 269] width 297 height 70
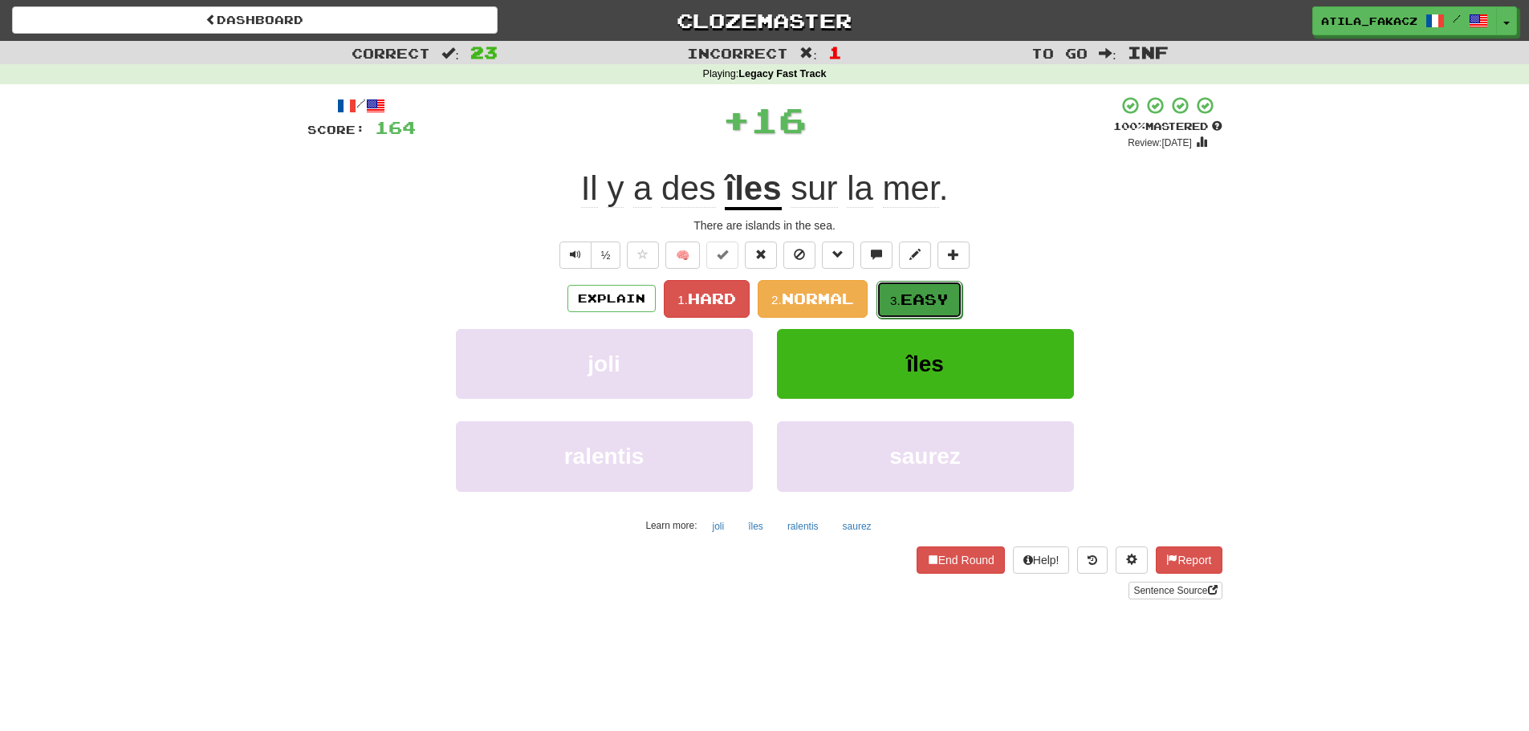
click at [935, 287] on button "3. Easy" at bounding box center [920, 300] width 86 height 38
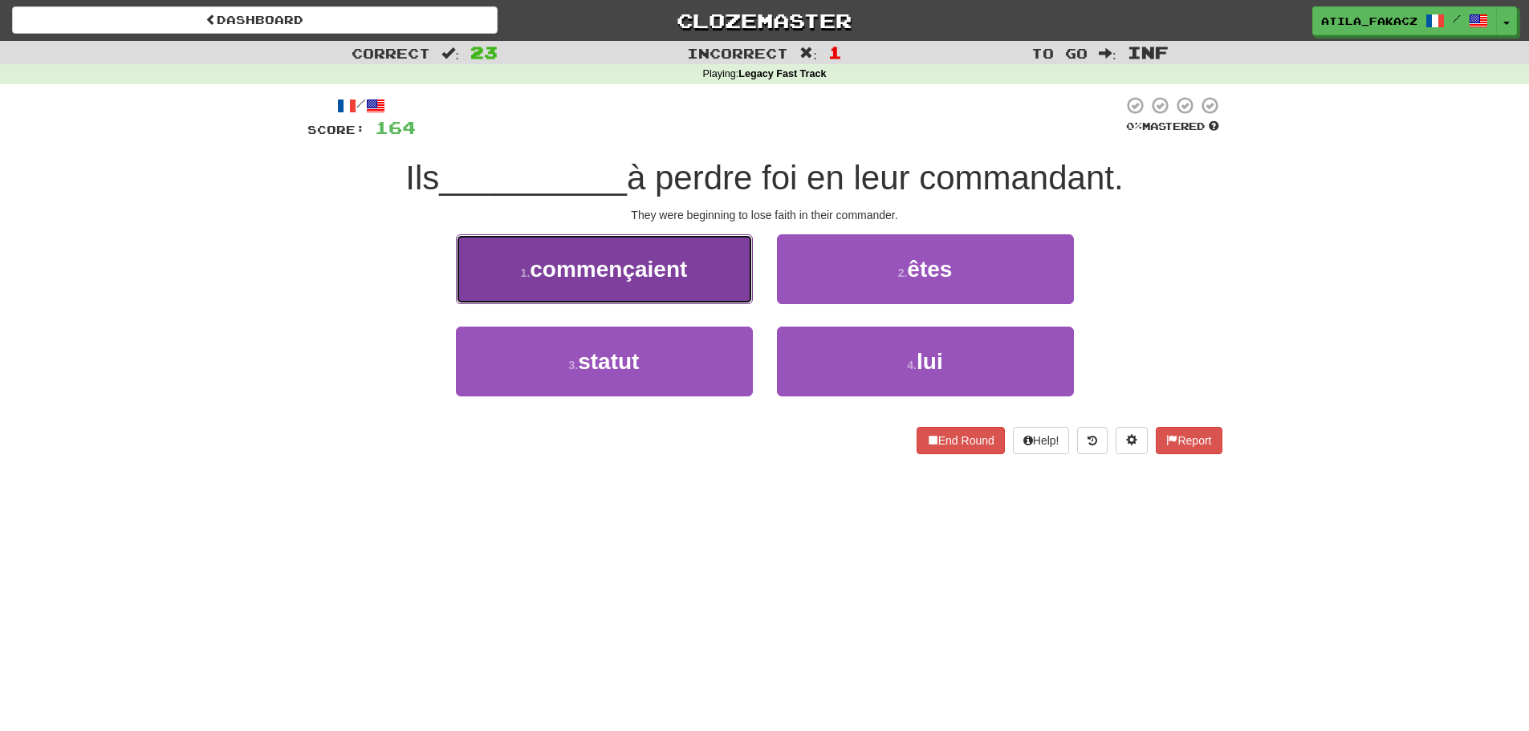
click at [727, 281] on button "1 . commençaient" at bounding box center [604, 269] width 297 height 70
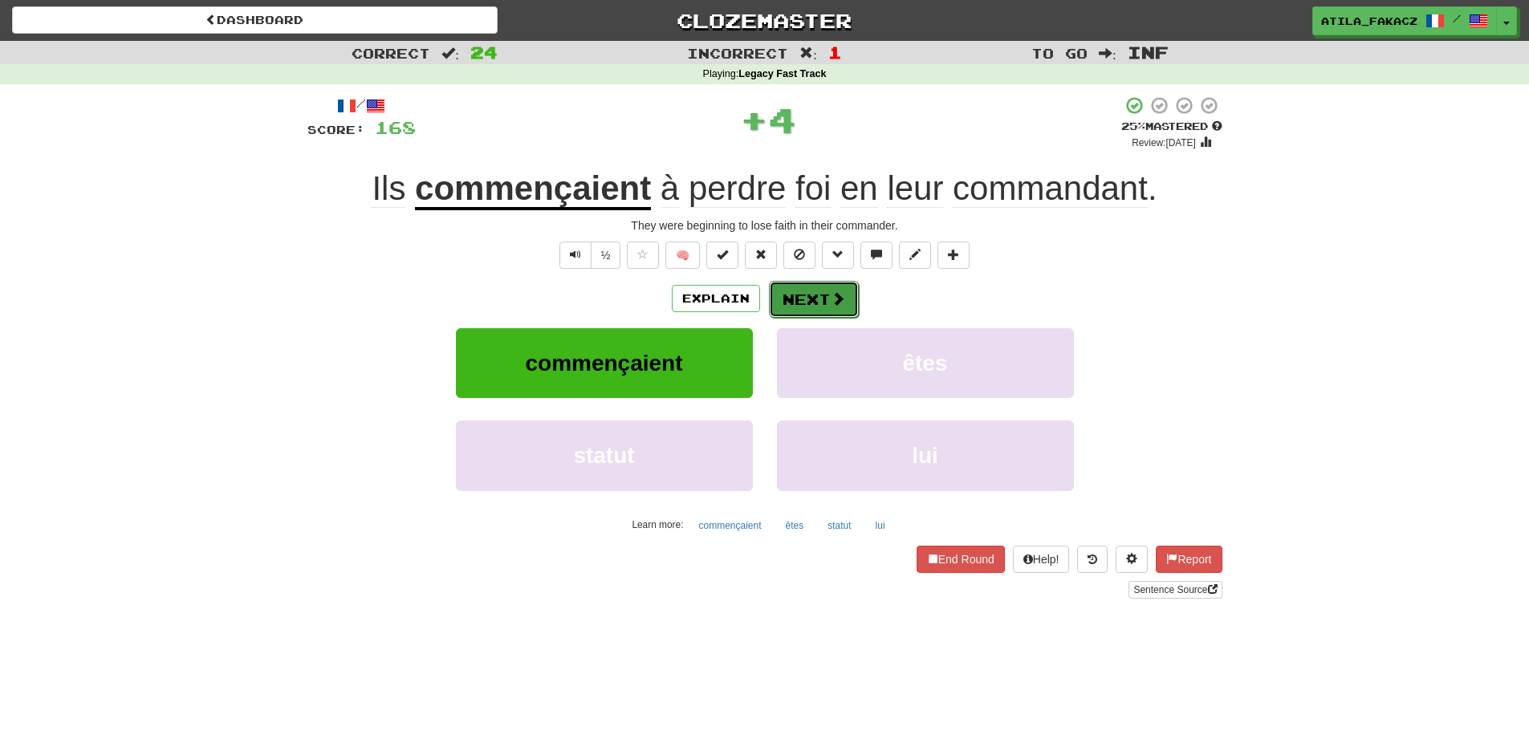
click at [831, 291] on span at bounding box center [838, 298] width 14 height 14
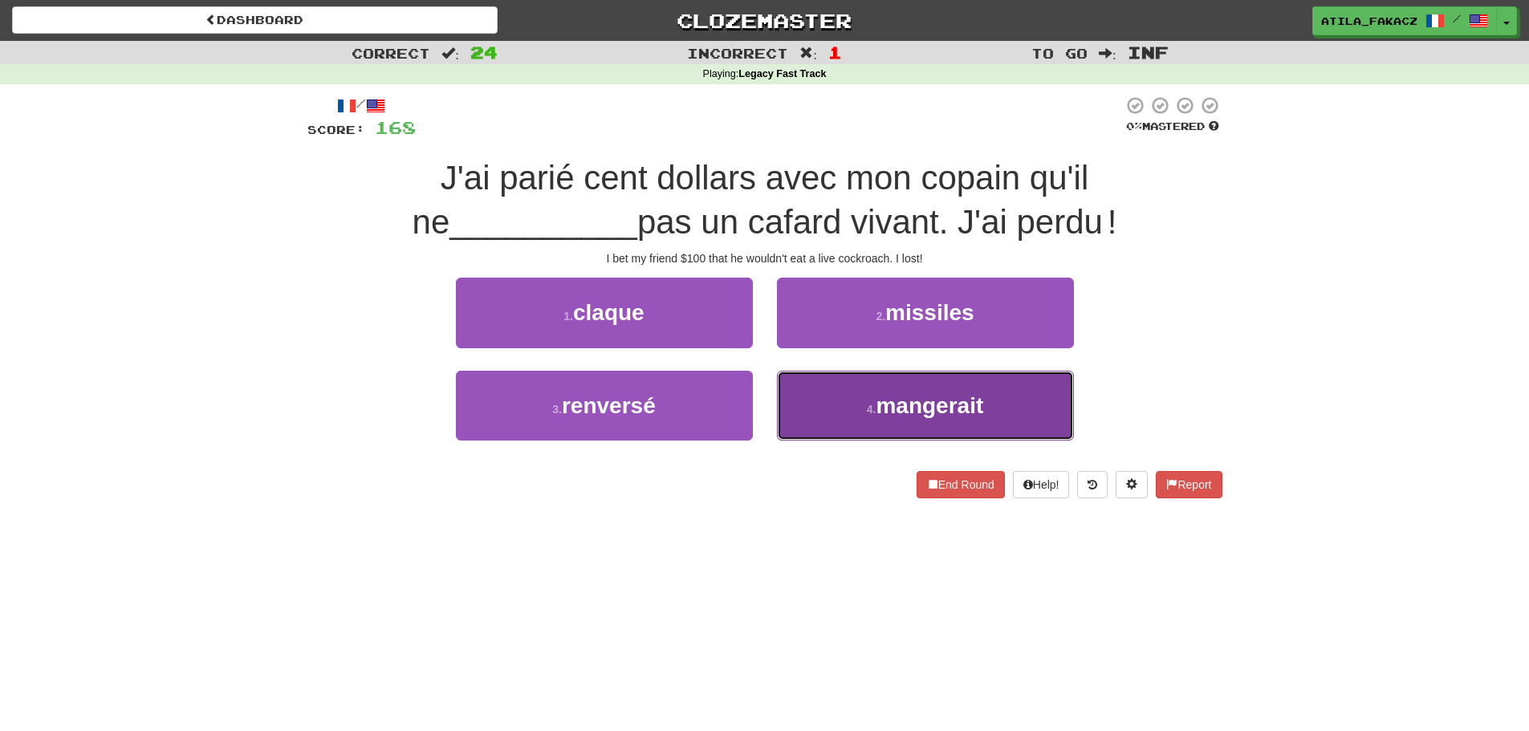
click at [870, 385] on button "4 . mangerait" at bounding box center [925, 406] width 297 height 70
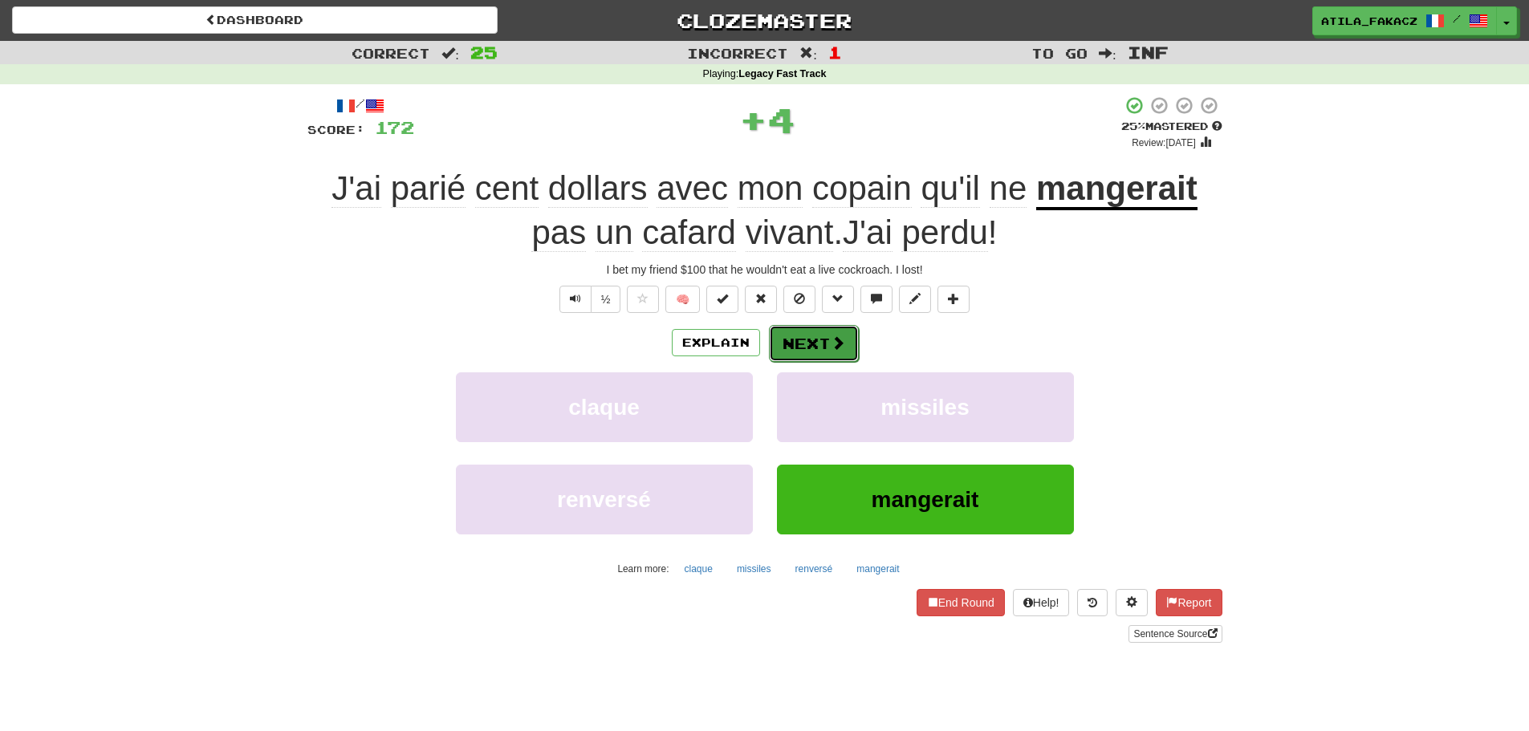
click at [836, 345] on span at bounding box center [838, 343] width 14 height 14
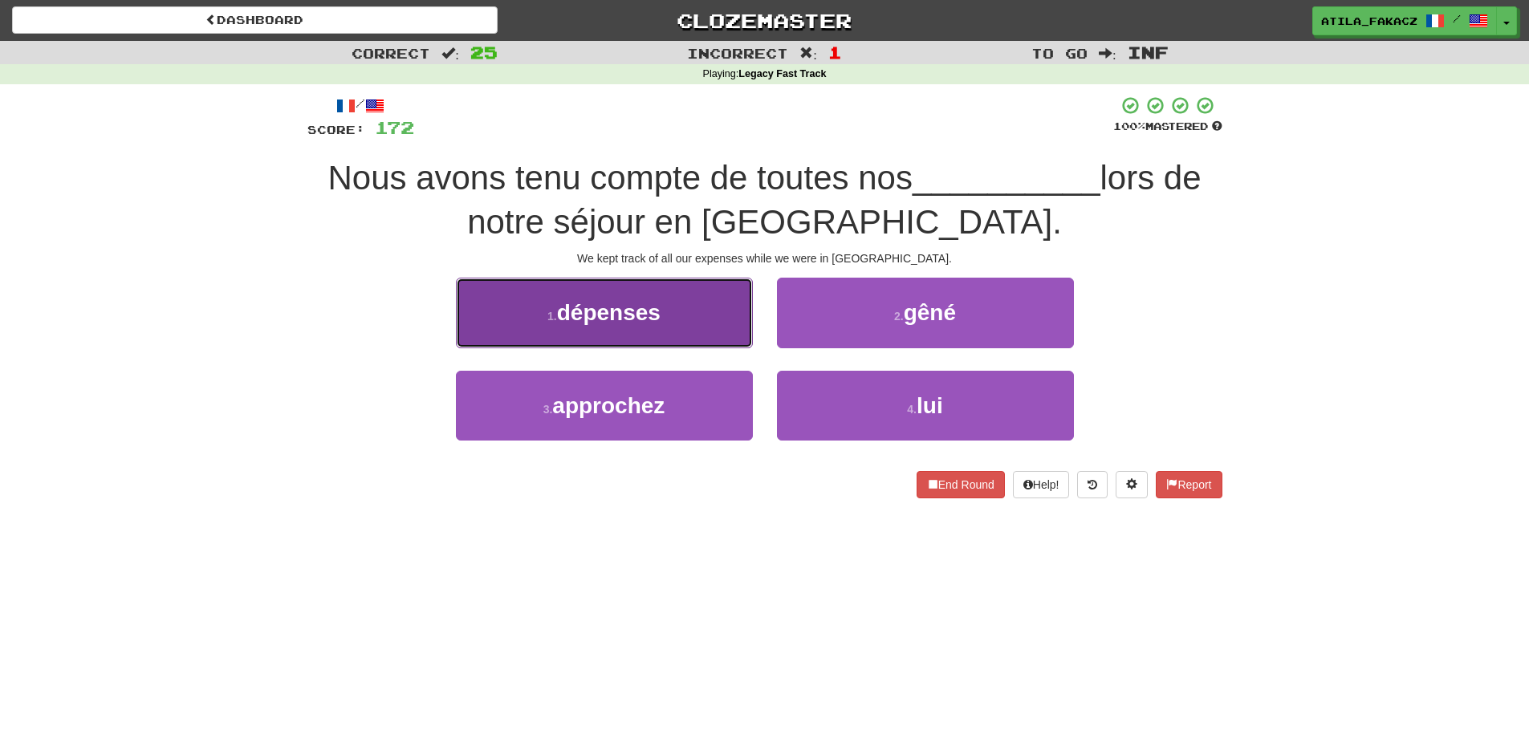
click at [721, 342] on button "1 . dépenses" at bounding box center [604, 313] width 297 height 70
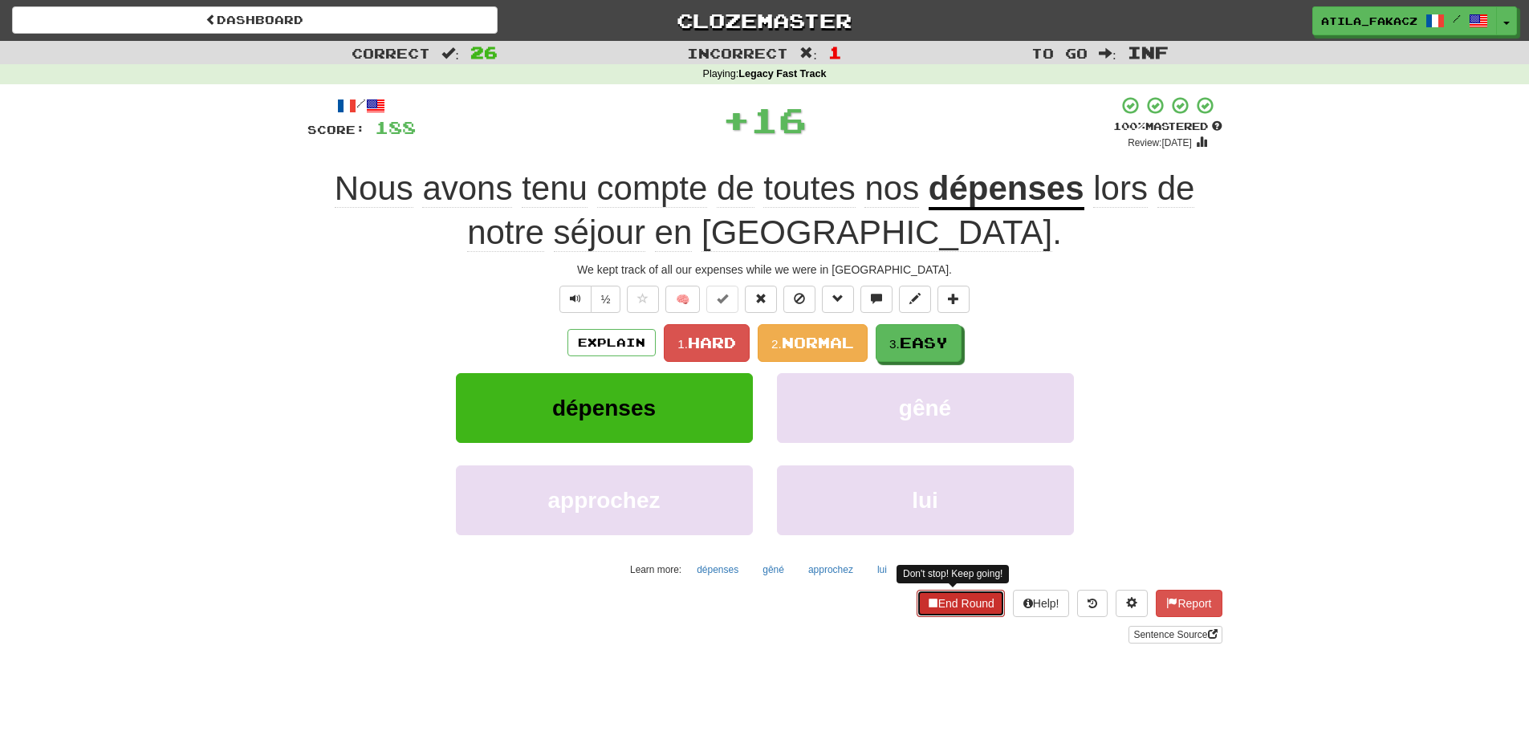
click at [962, 604] on button "End Round" at bounding box center [961, 603] width 88 height 27
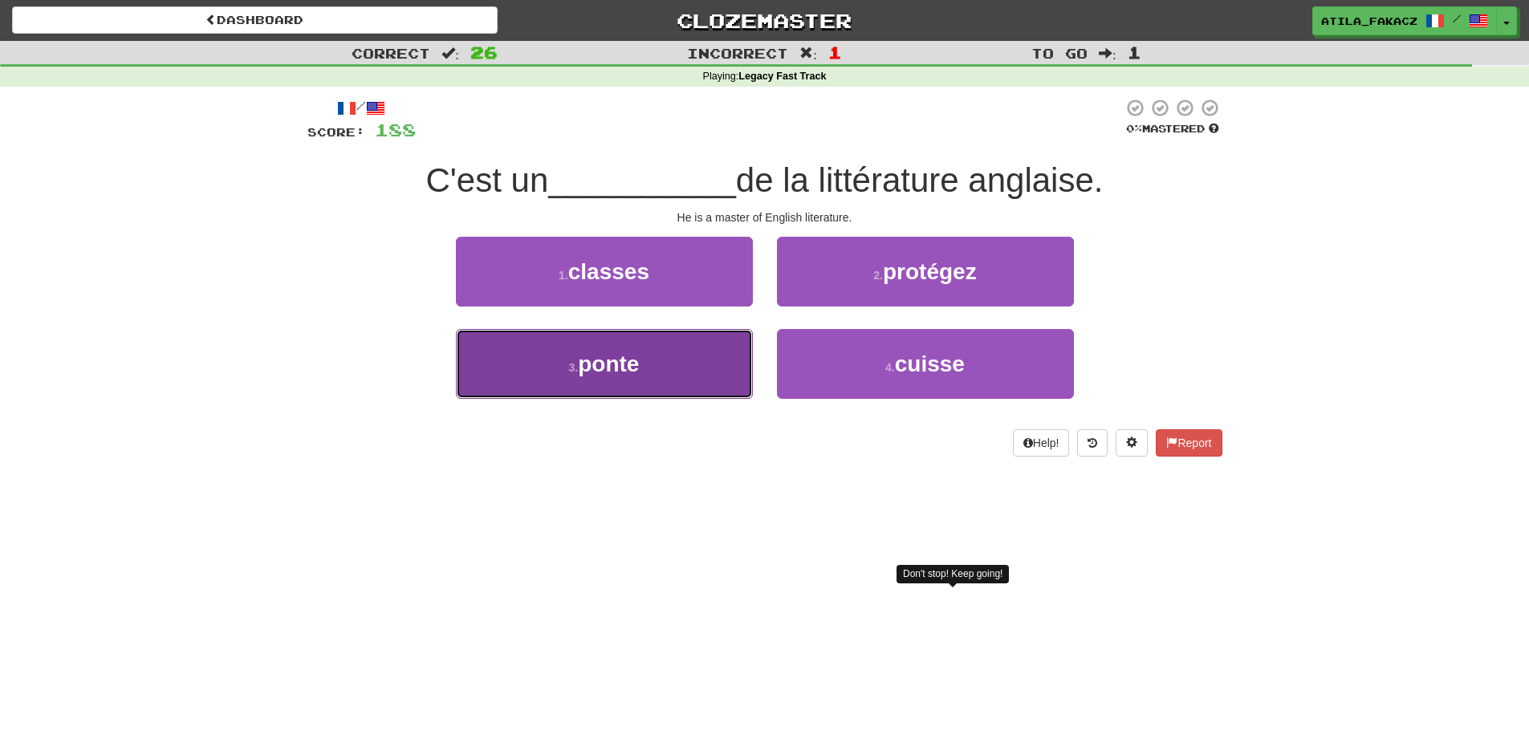
drag, startPoint x: 687, startPoint y: 364, endPoint x: 719, endPoint y: 356, distance: 32.3
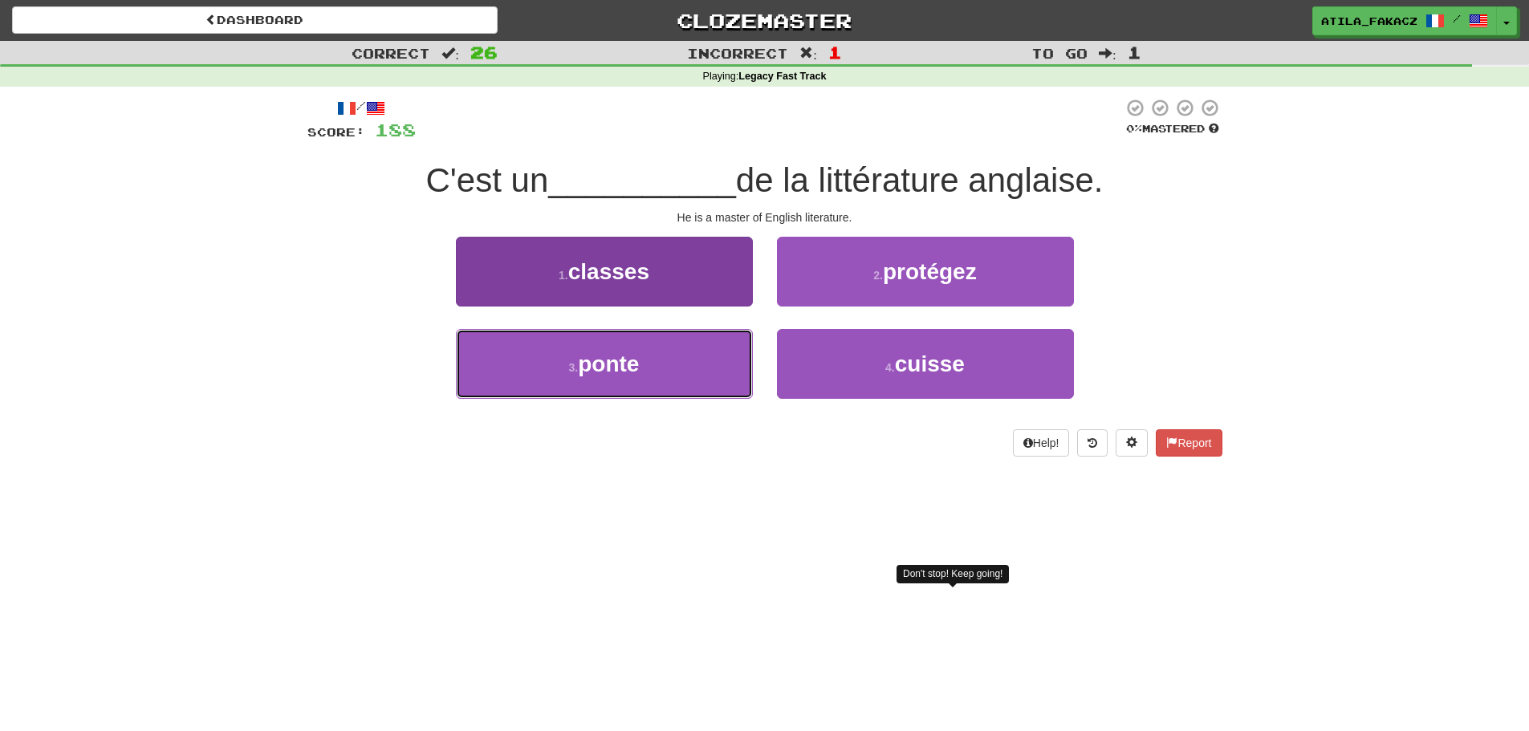
click at [688, 364] on button "3 . ponte" at bounding box center [604, 364] width 297 height 70
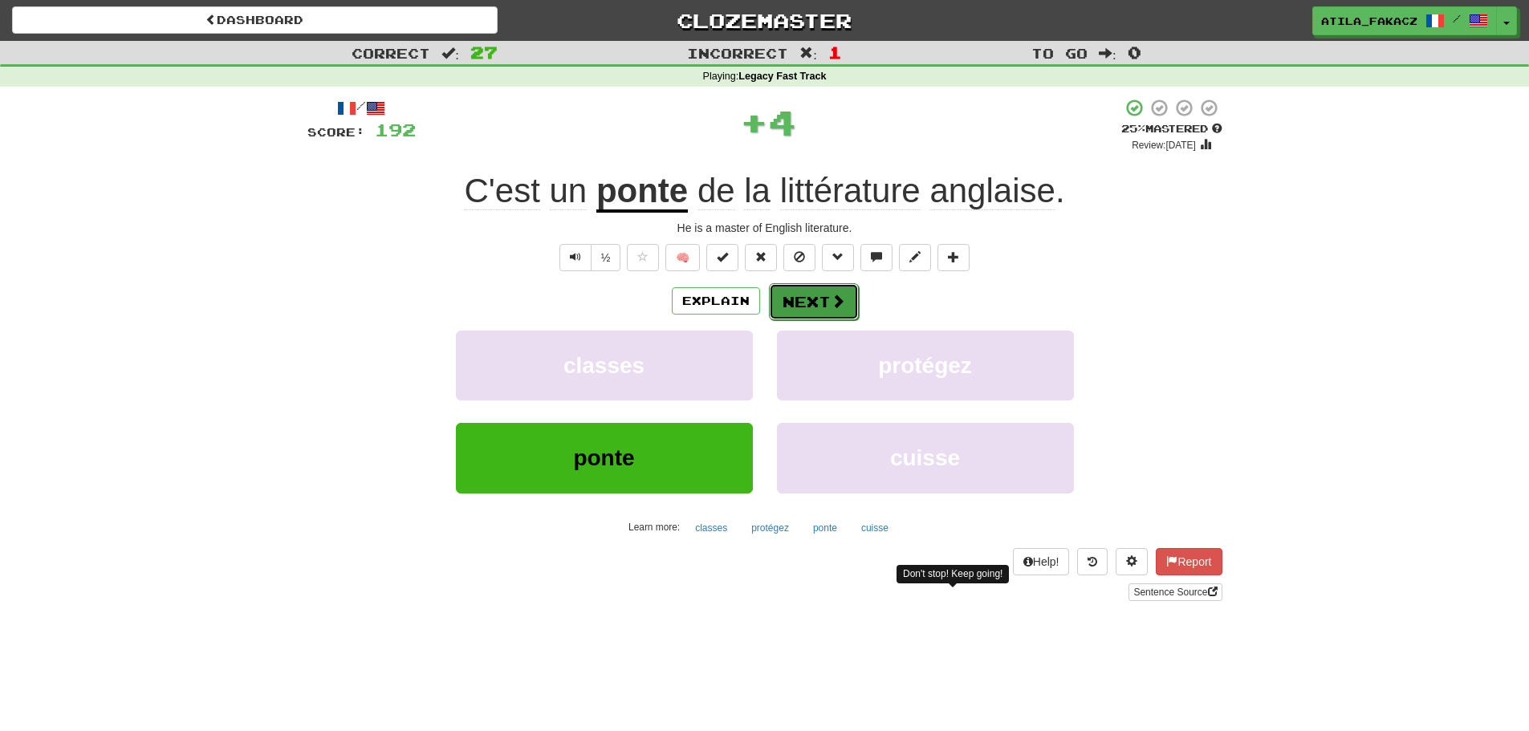
click at [827, 301] on button "Next" at bounding box center [814, 301] width 90 height 37
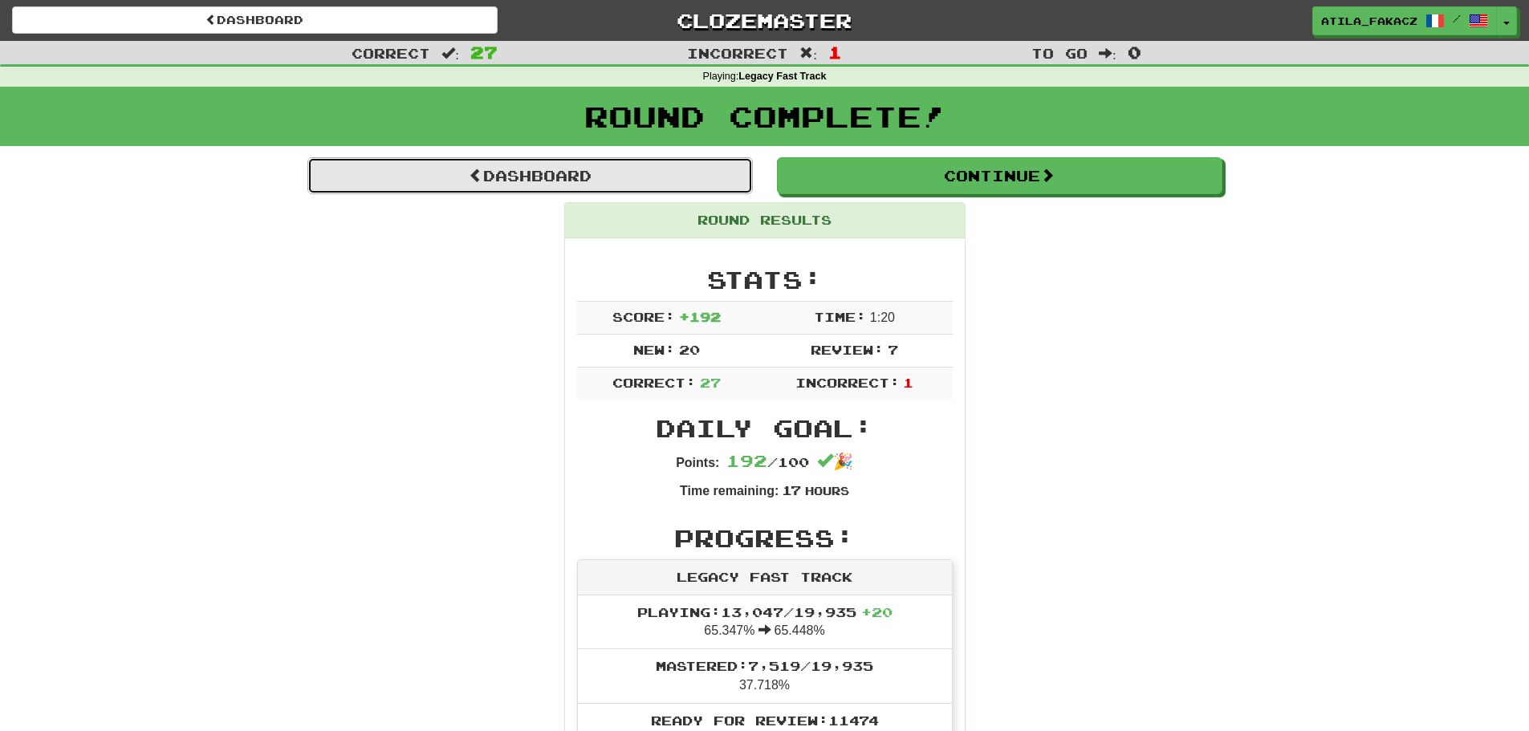
click at [562, 182] on link "Dashboard" at bounding box center [530, 175] width 446 height 37
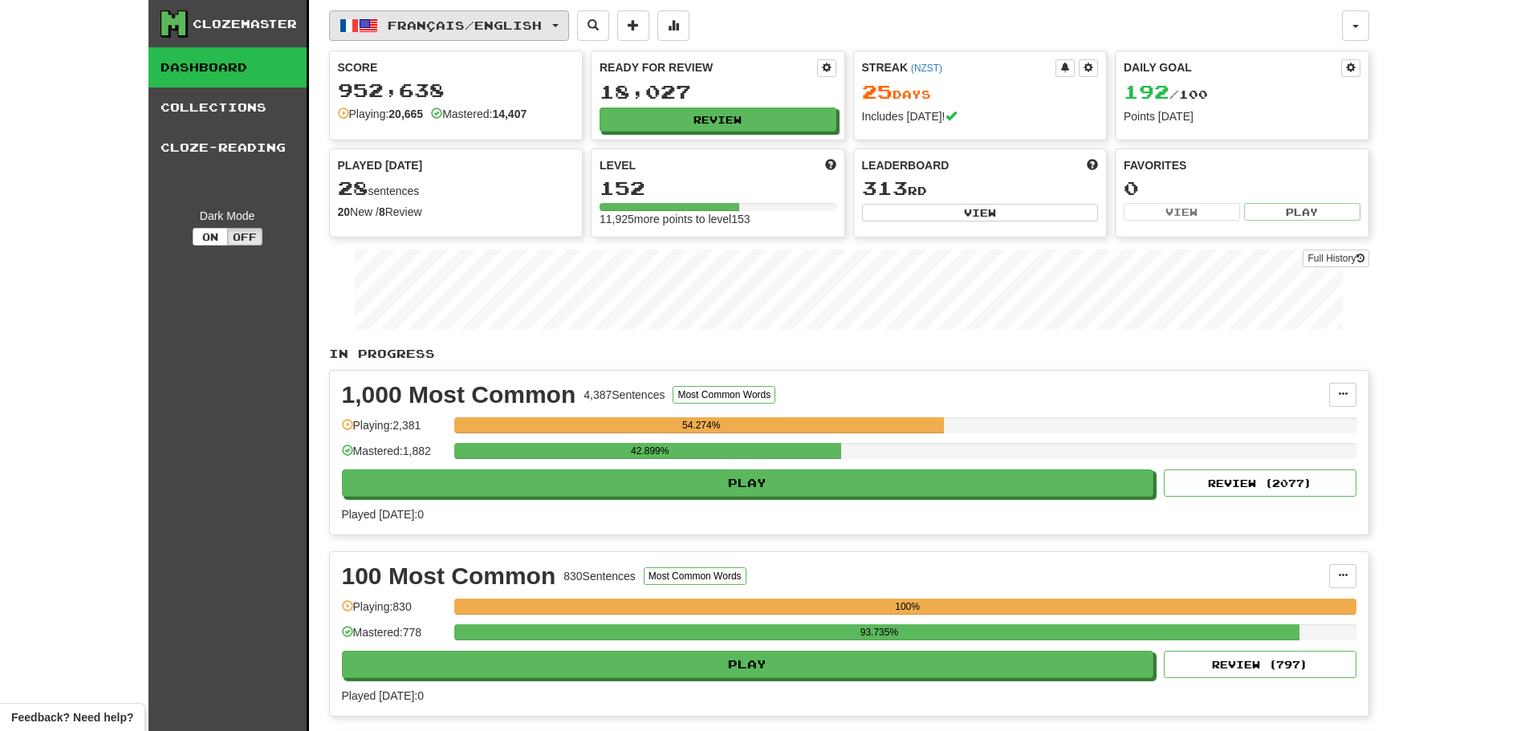
click at [505, 31] on span "Français / English" at bounding box center [465, 25] width 154 height 14
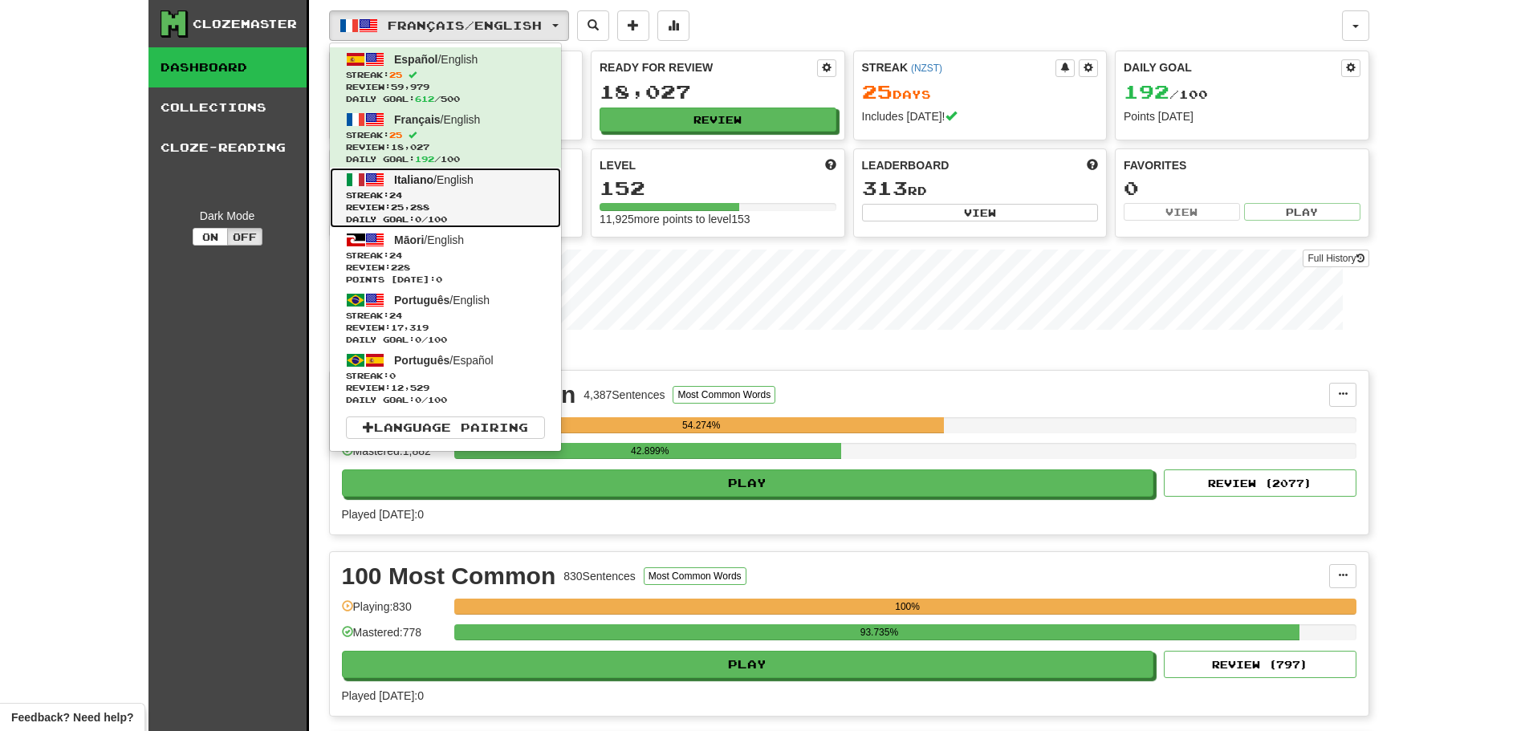
click at [419, 190] on span "Streak: 24" at bounding box center [445, 195] width 199 height 12
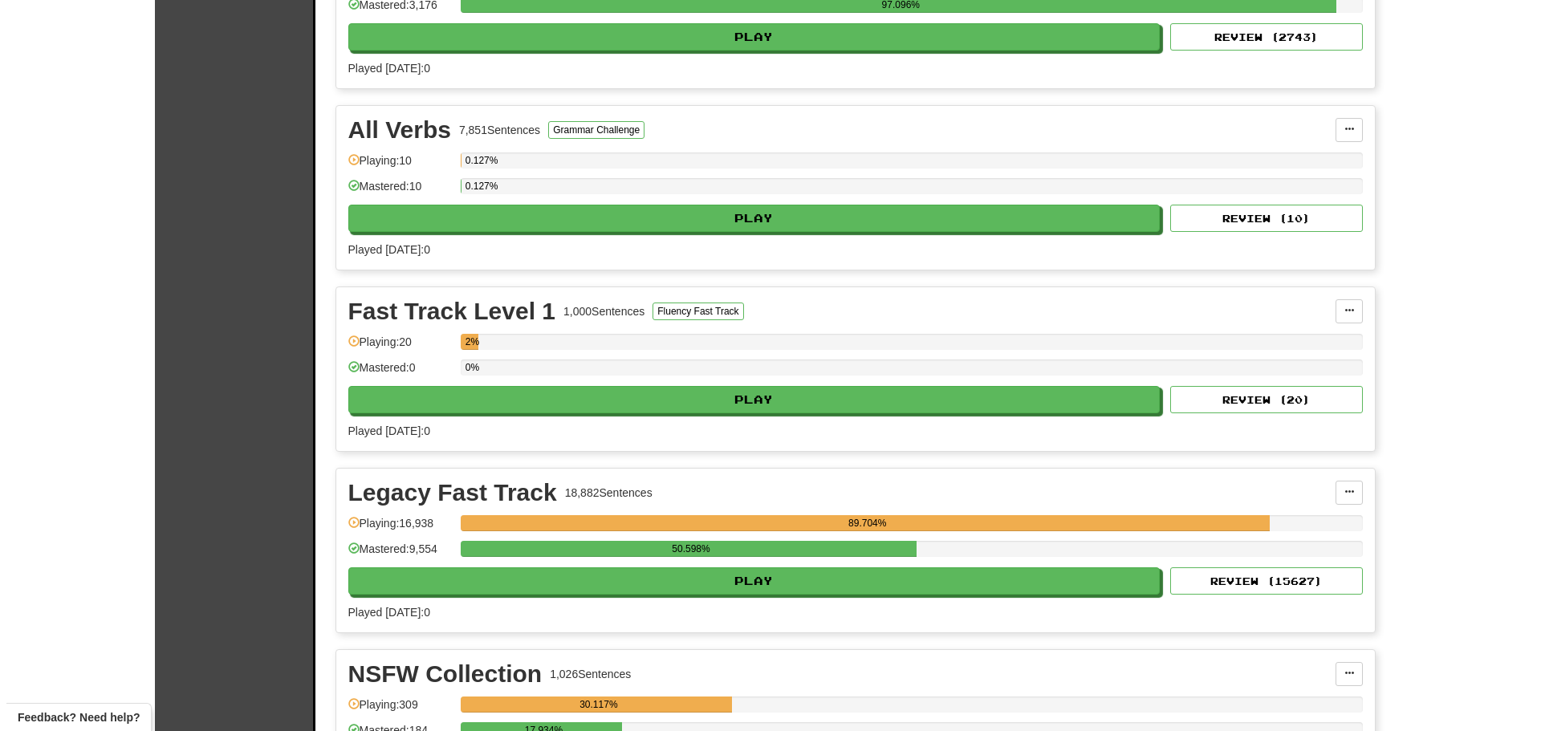
scroll to position [1204, 0]
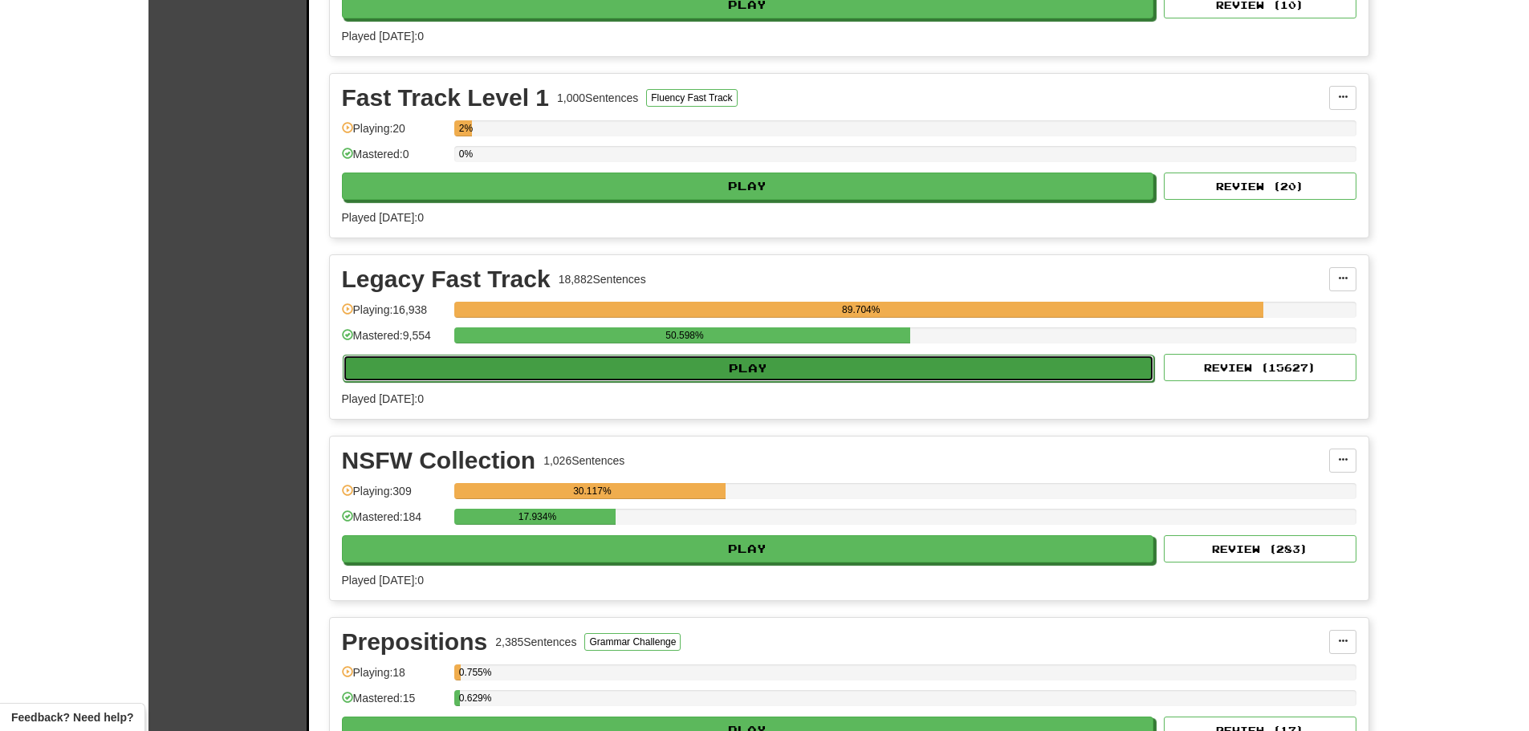
click at [739, 365] on button "Play" at bounding box center [749, 368] width 812 height 27
select select "********"
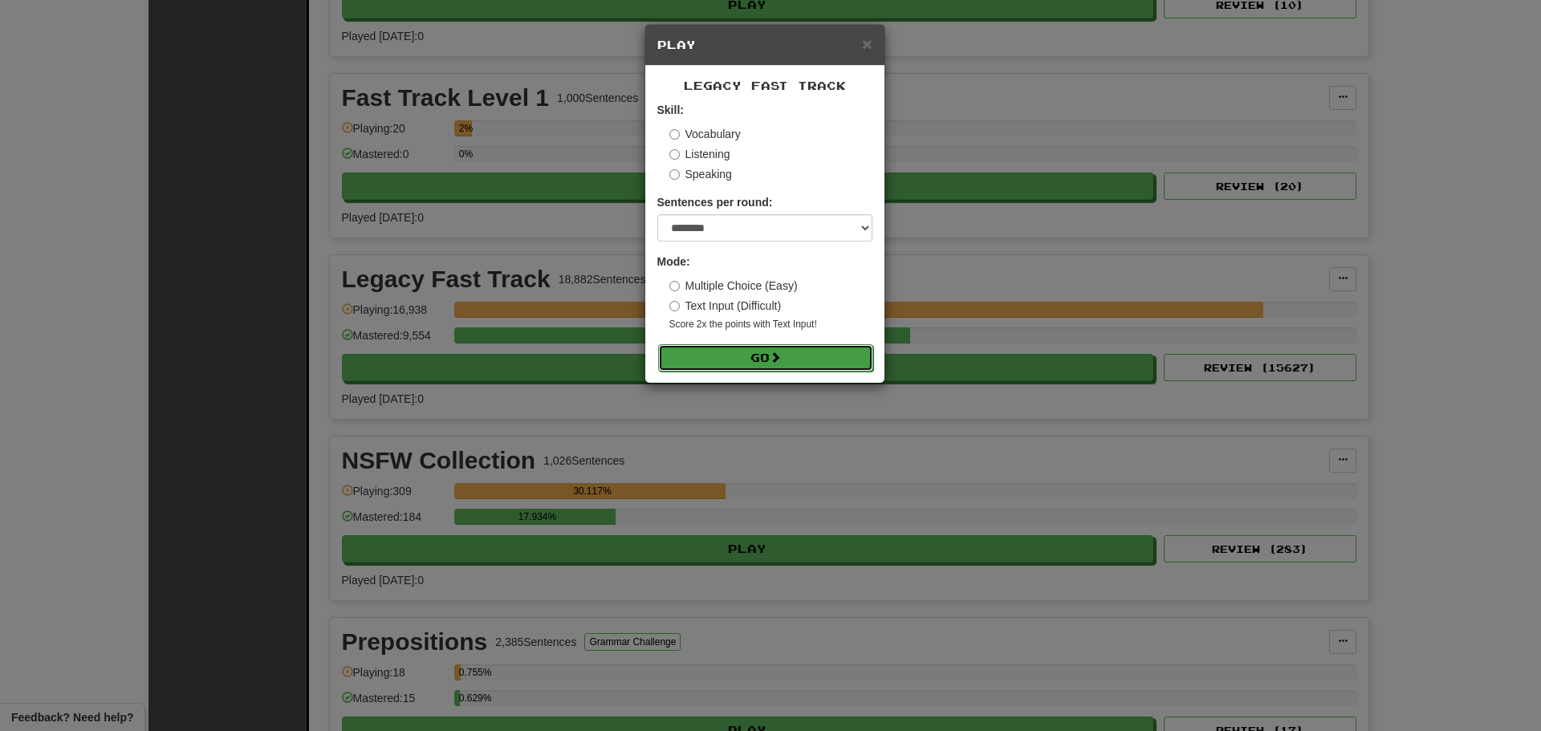
click at [729, 366] on button "Go" at bounding box center [765, 357] width 215 height 27
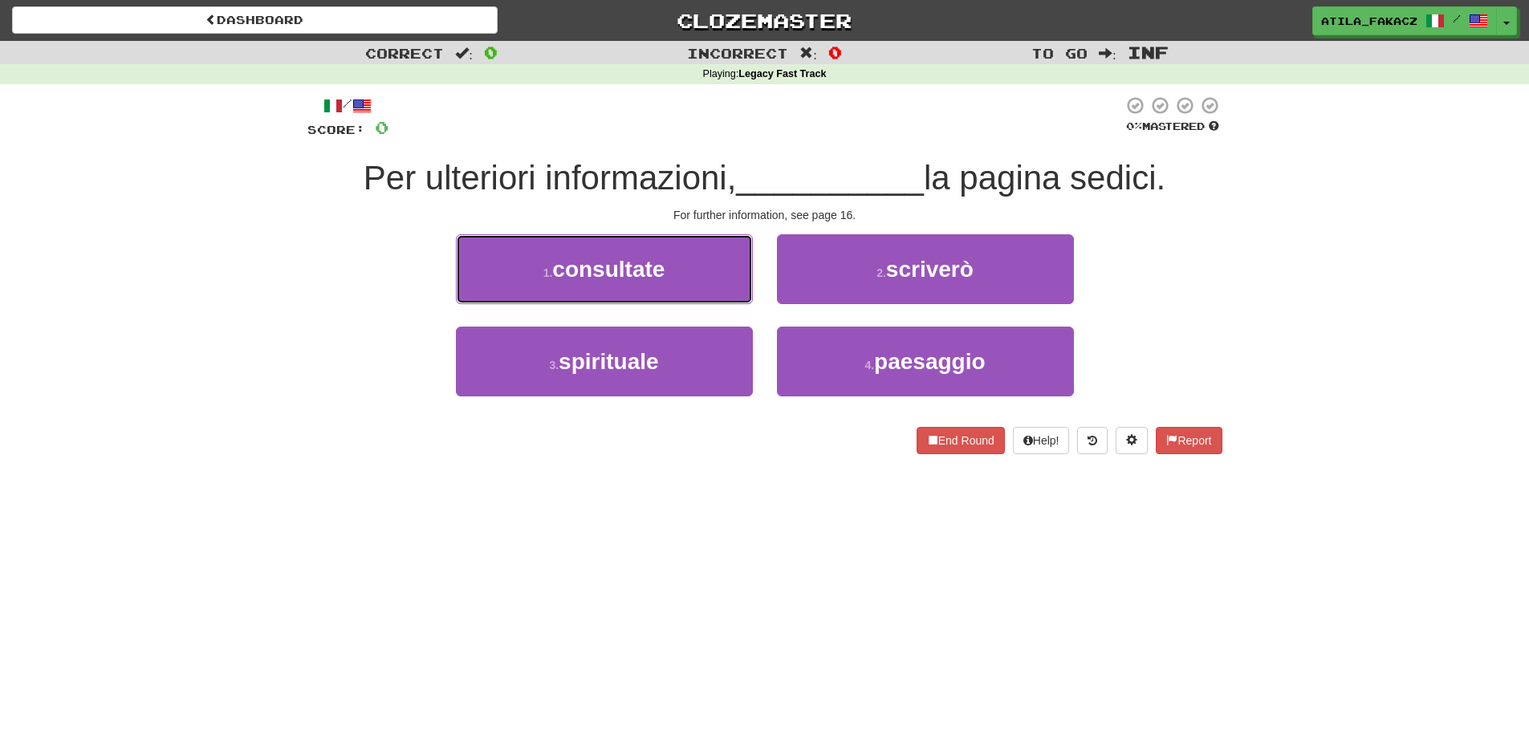
drag, startPoint x: 647, startPoint y: 271, endPoint x: 686, endPoint y: 273, distance: 39.4
click at [650, 273] on span "consultate" at bounding box center [608, 269] width 112 height 25
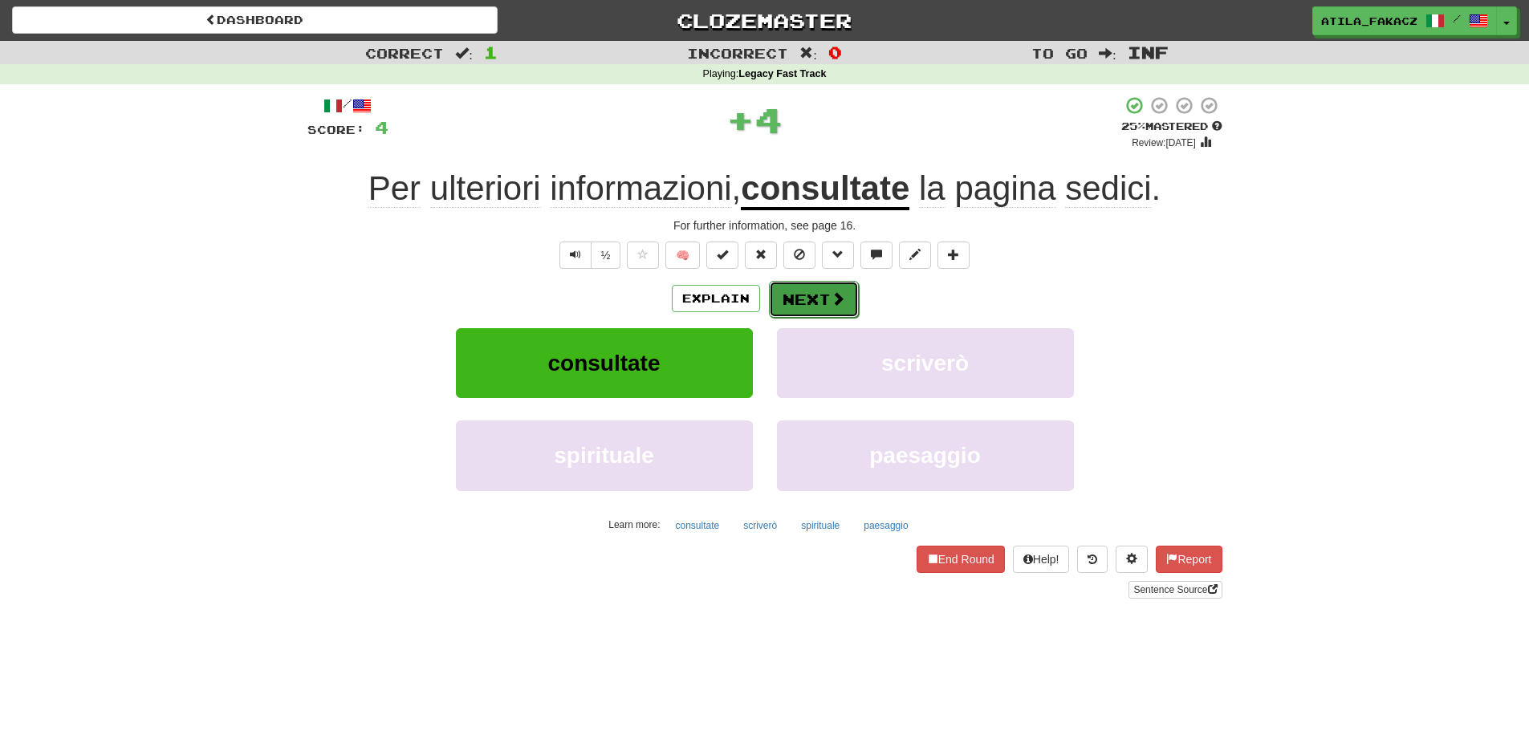
click at [851, 289] on button "Next" at bounding box center [814, 299] width 90 height 37
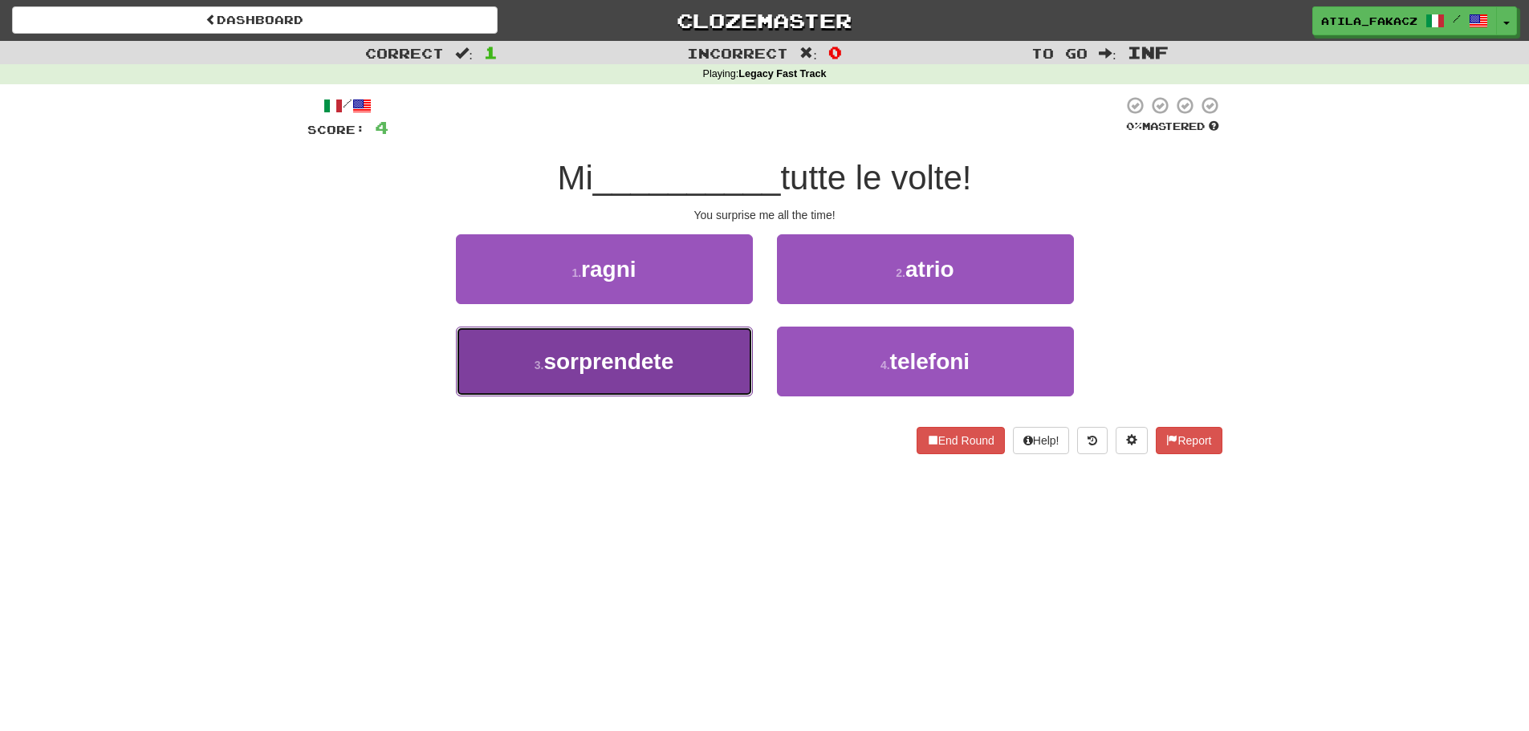
click at [718, 366] on button "3 . sorprendete" at bounding box center [604, 362] width 297 height 70
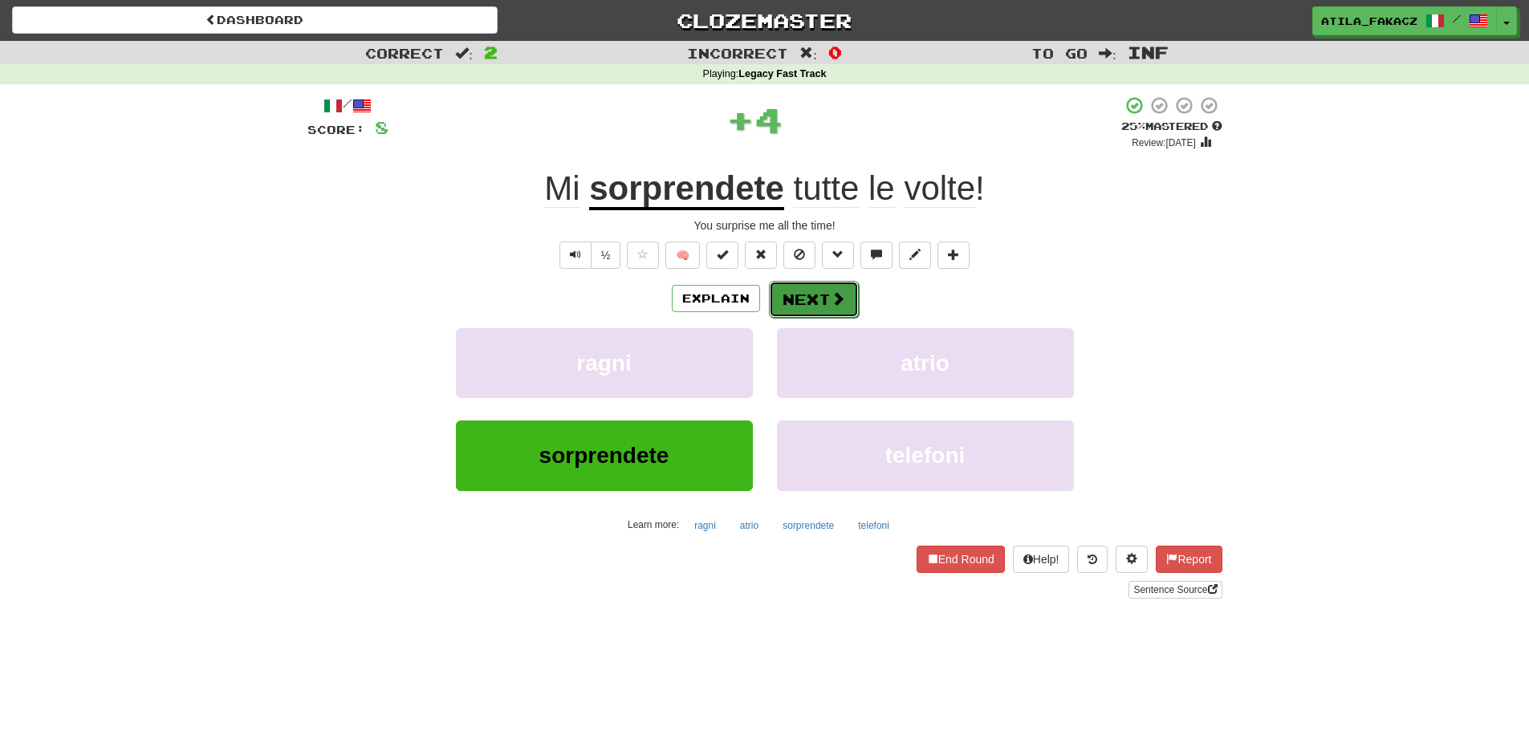
click at [831, 294] on span at bounding box center [838, 298] width 14 height 14
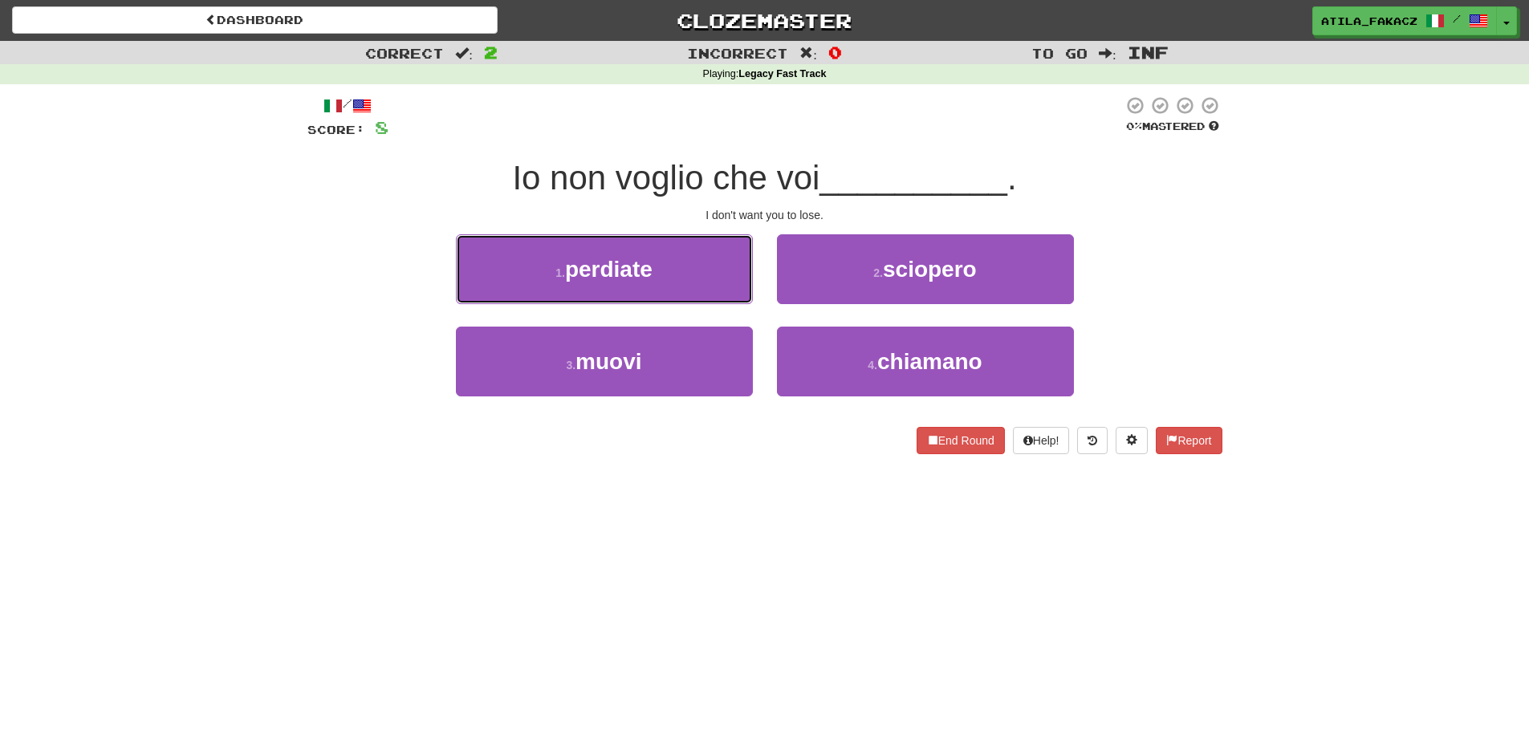
click at [700, 265] on button "1 . perdiate" at bounding box center [604, 269] width 297 height 70
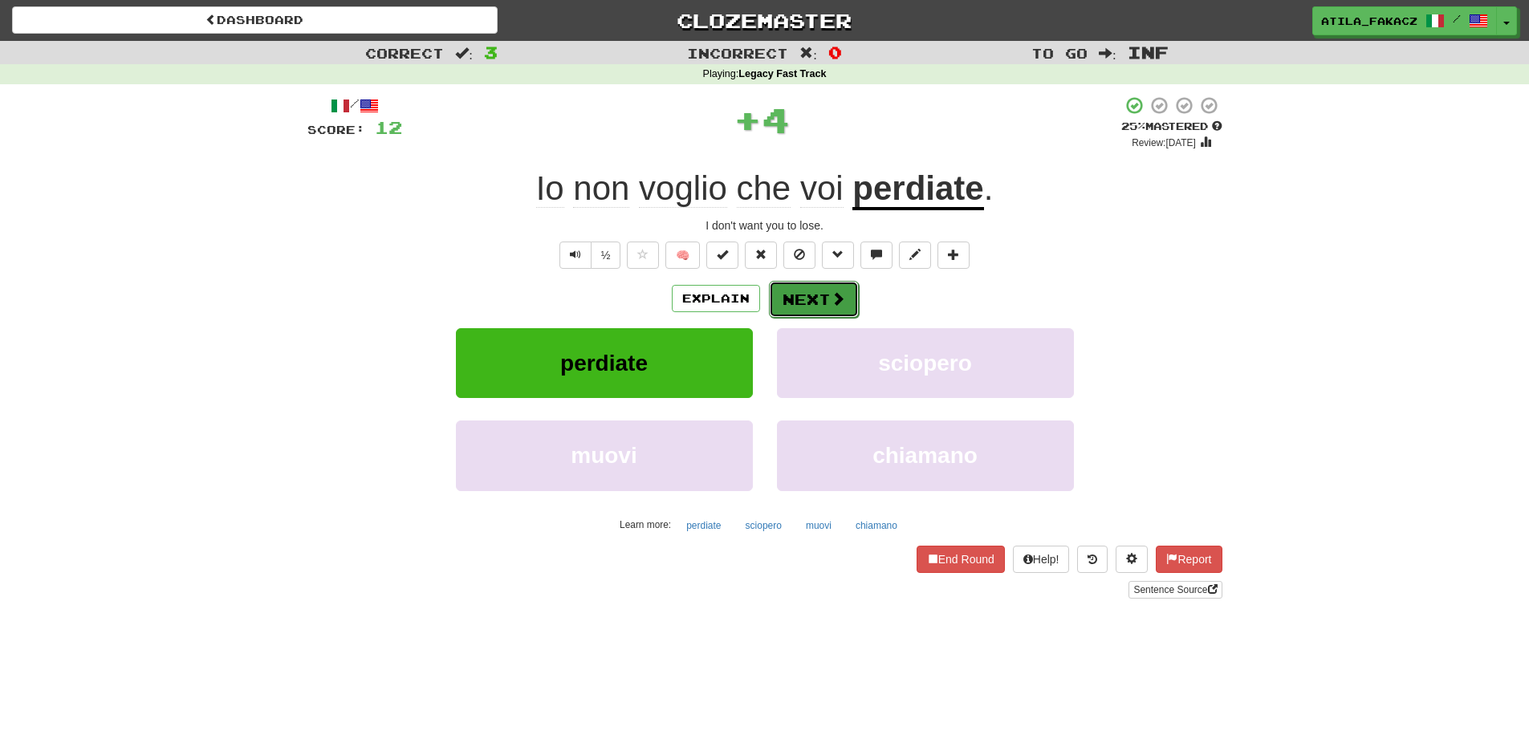
click at [847, 288] on button "Next" at bounding box center [814, 299] width 90 height 37
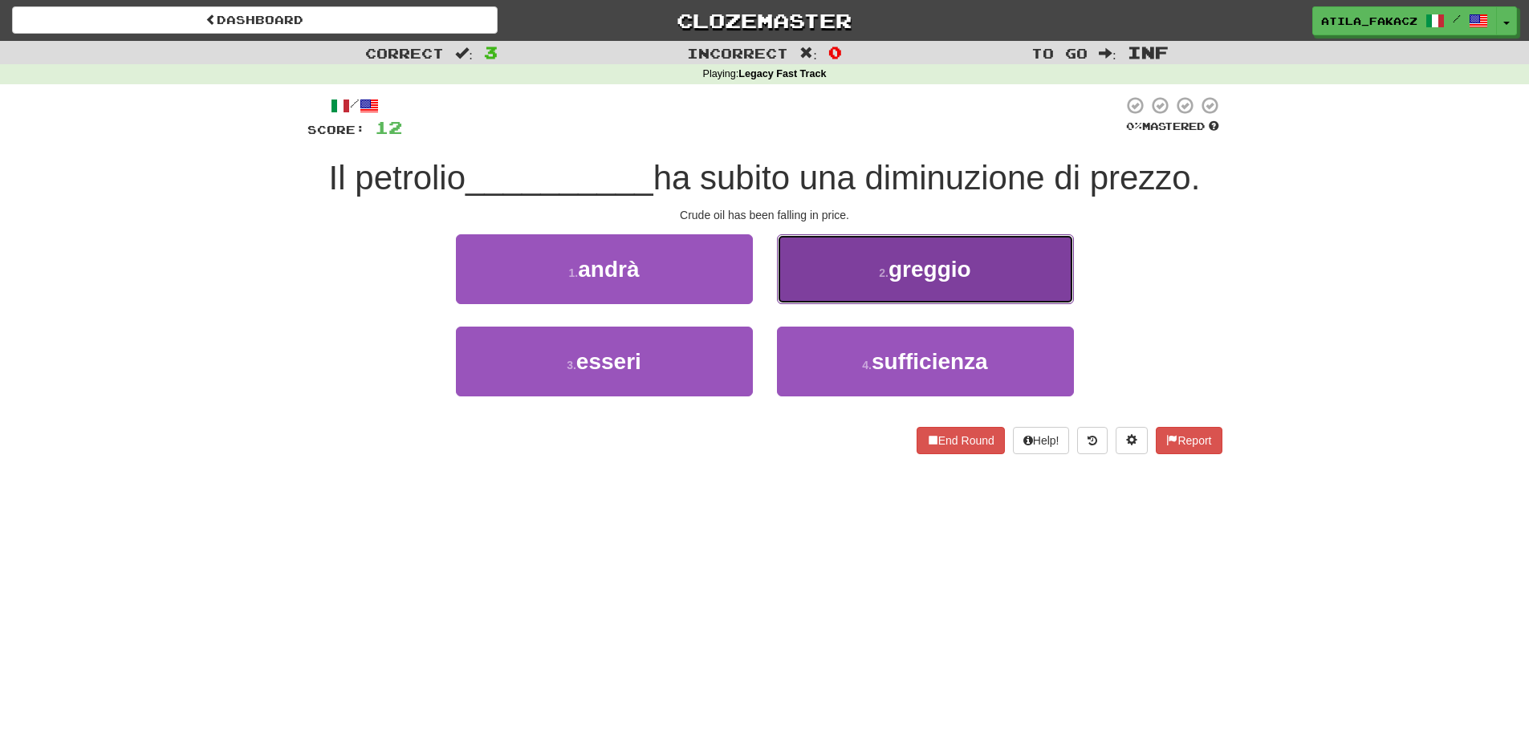
click at [807, 287] on button "2 . greggio" at bounding box center [925, 269] width 297 height 70
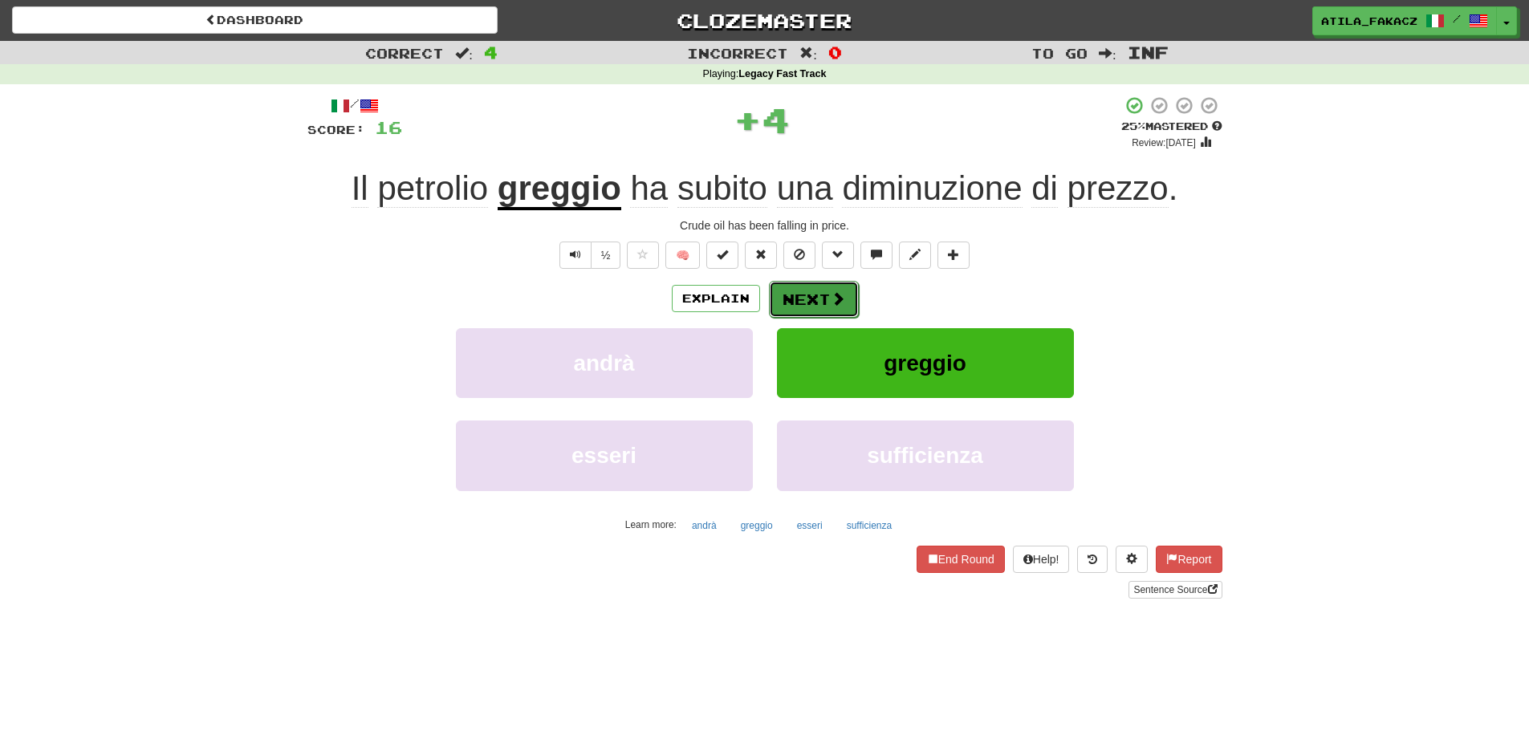
click at [835, 295] on span at bounding box center [838, 298] width 14 height 14
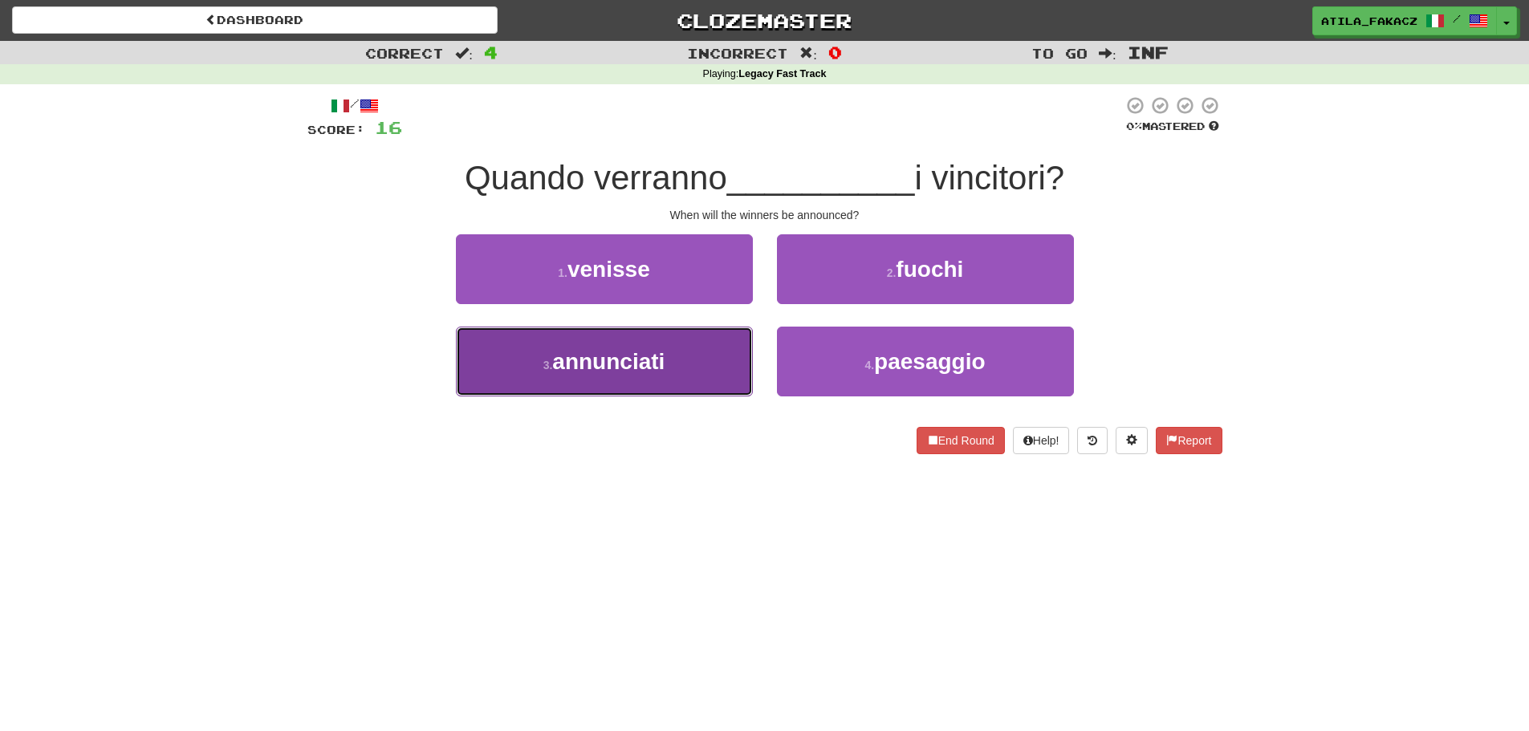
click at [691, 352] on button "3 . annunciati" at bounding box center [604, 362] width 297 height 70
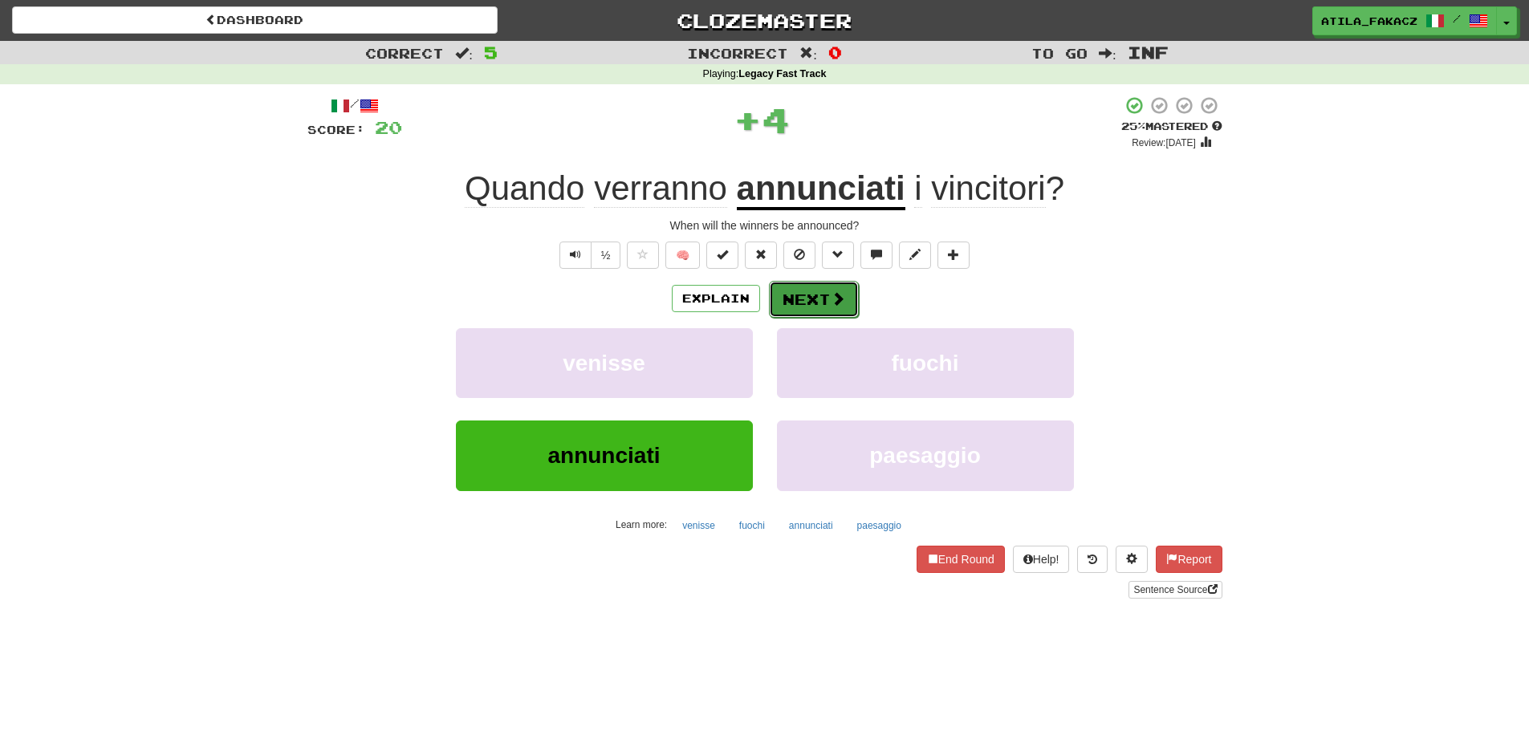
click at [808, 305] on button "Next" at bounding box center [814, 299] width 90 height 37
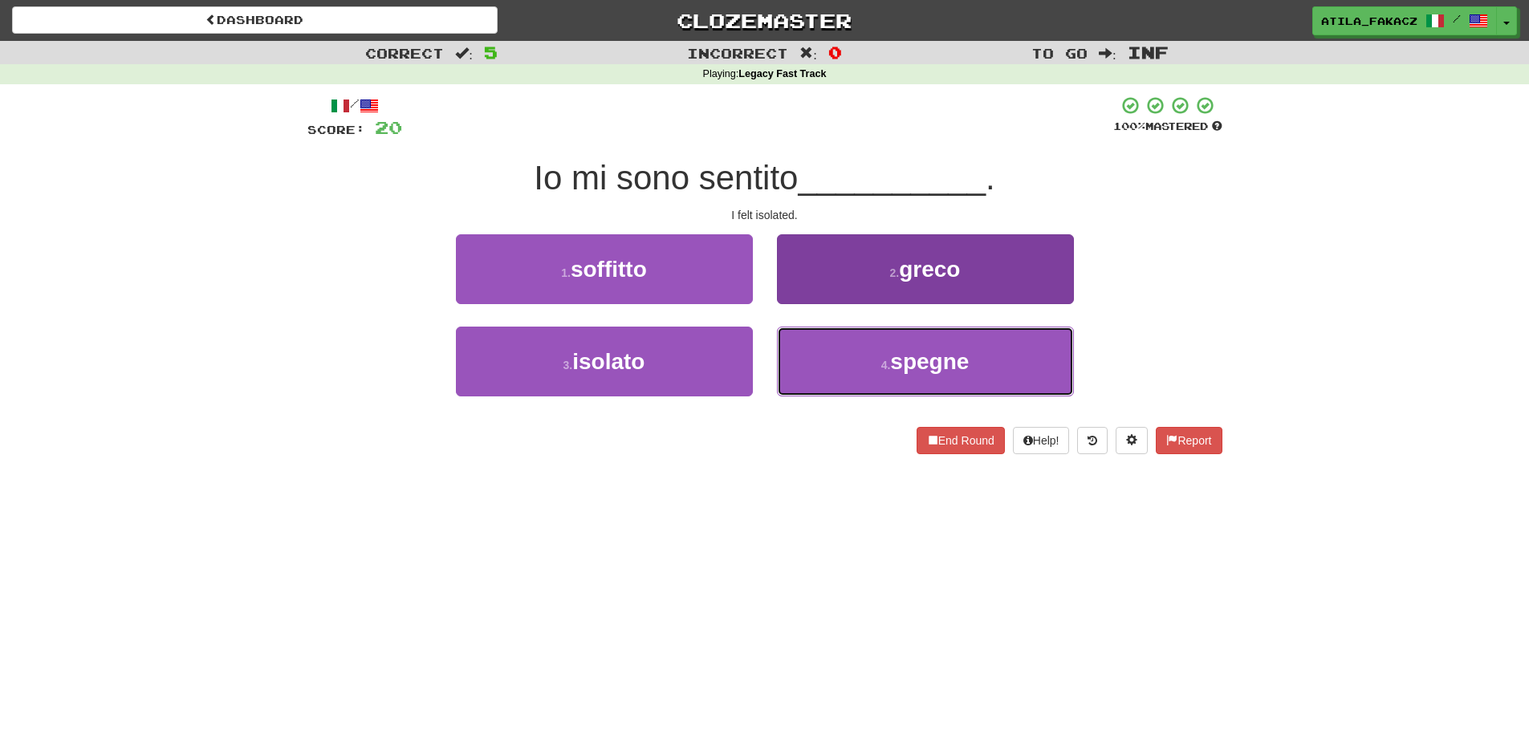
click at [799, 387] on button "4 . spegne" at bounding box center [925, 362] width 297 height 70
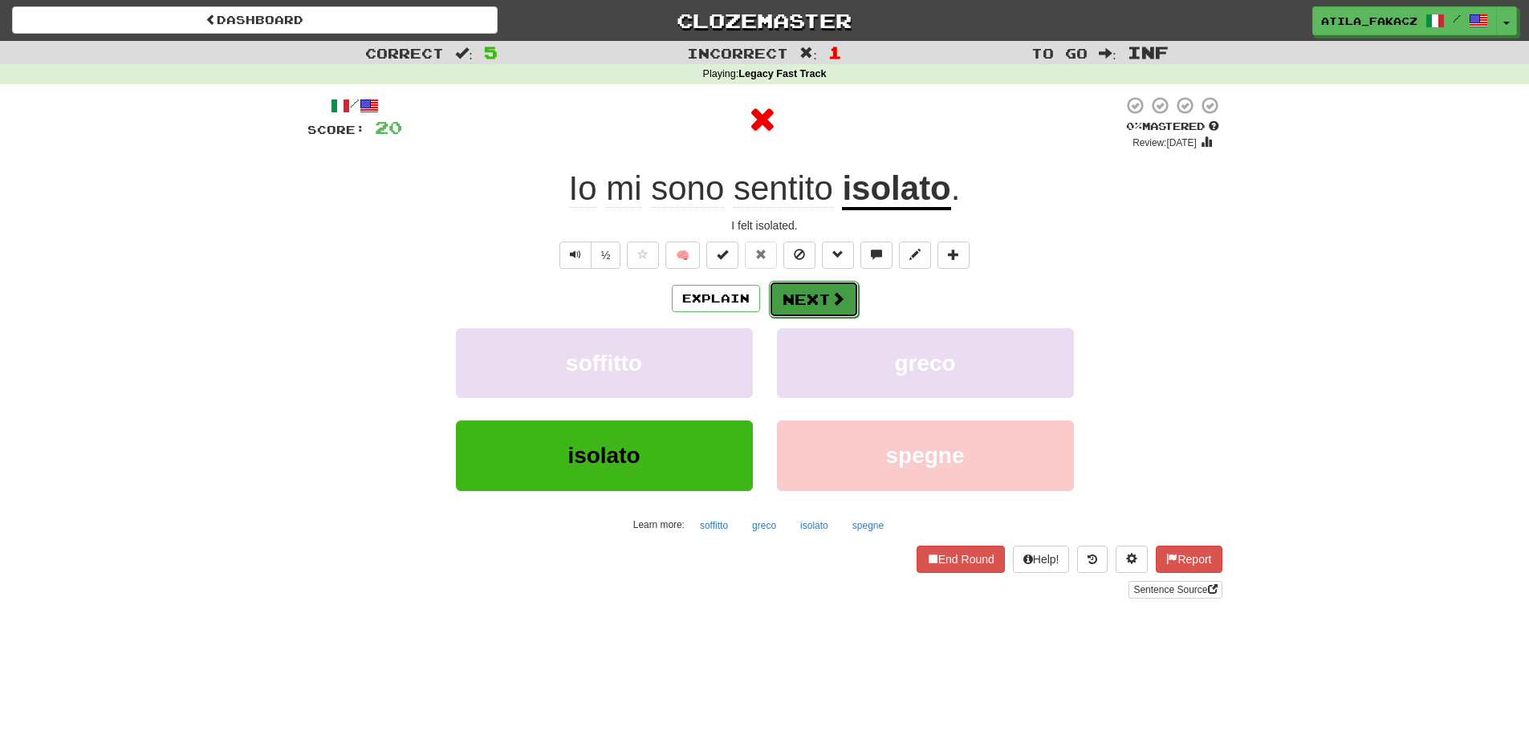
click at [808, 294] on button "Next" at bounding box center [814, 299] width 90 height 37
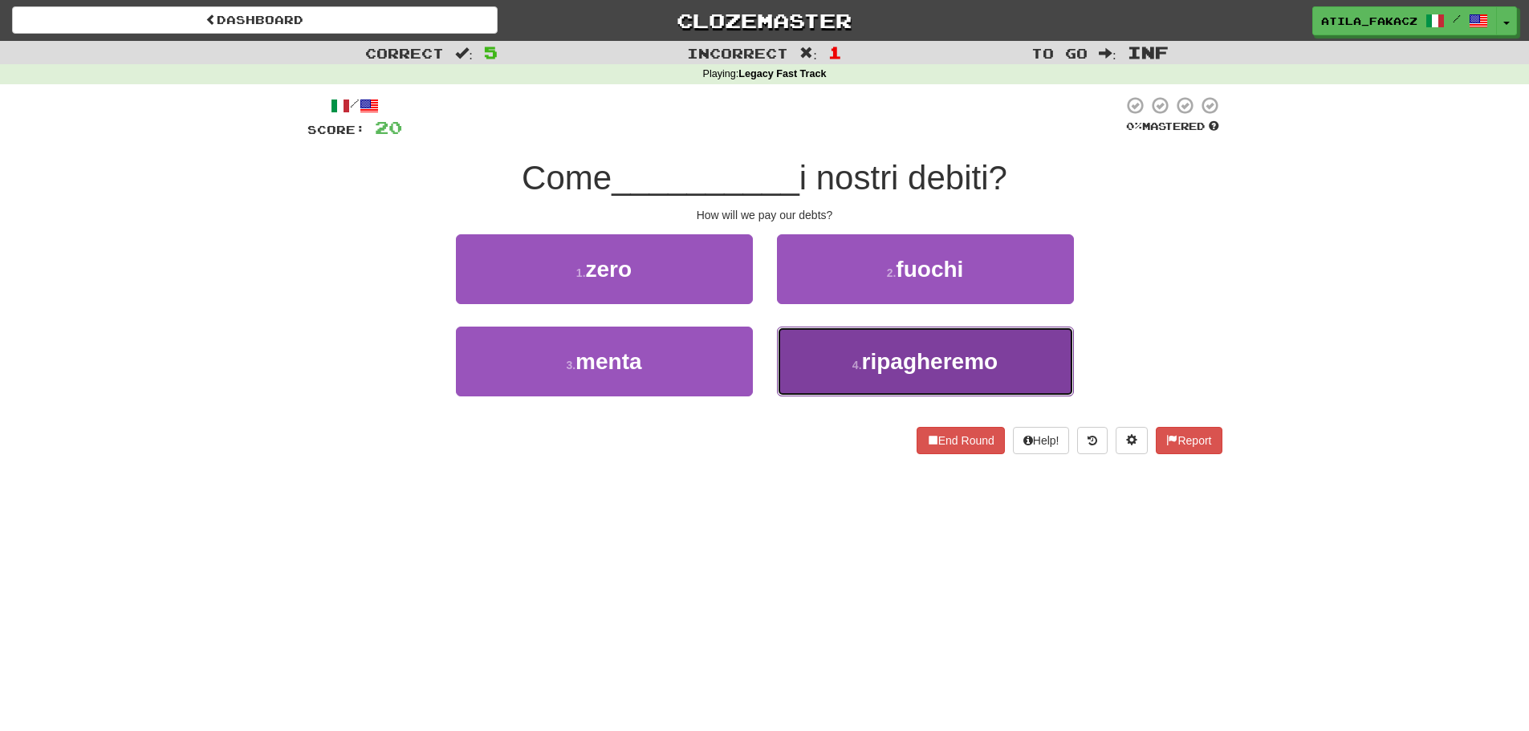
click at [837, 369] on button "4 . [GEOGRAPHIC_DATA]" at bounding box center [925, 362] width 297 height 70
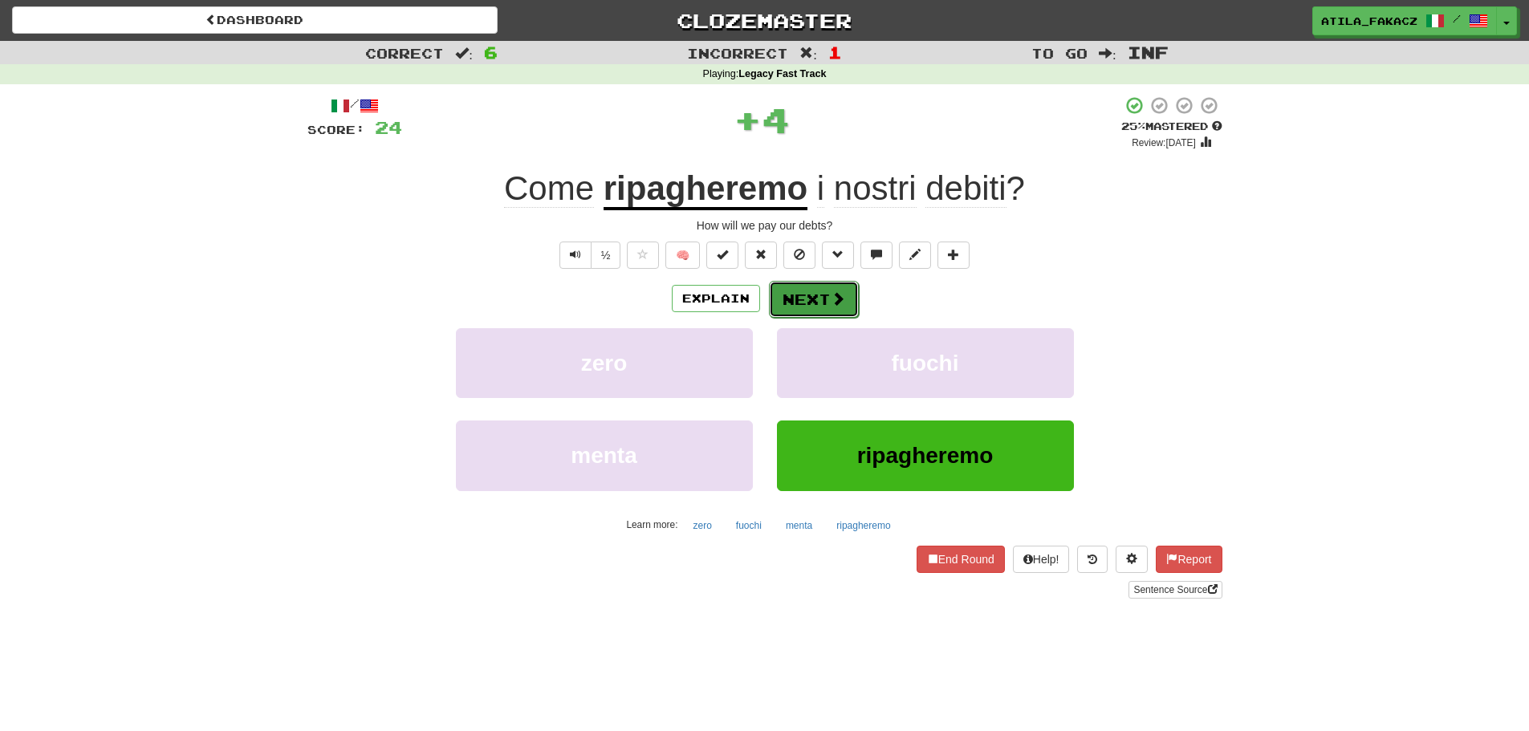
click at [852, 296] on button "Next" at bounding box center [814, 299] width 90 height 37
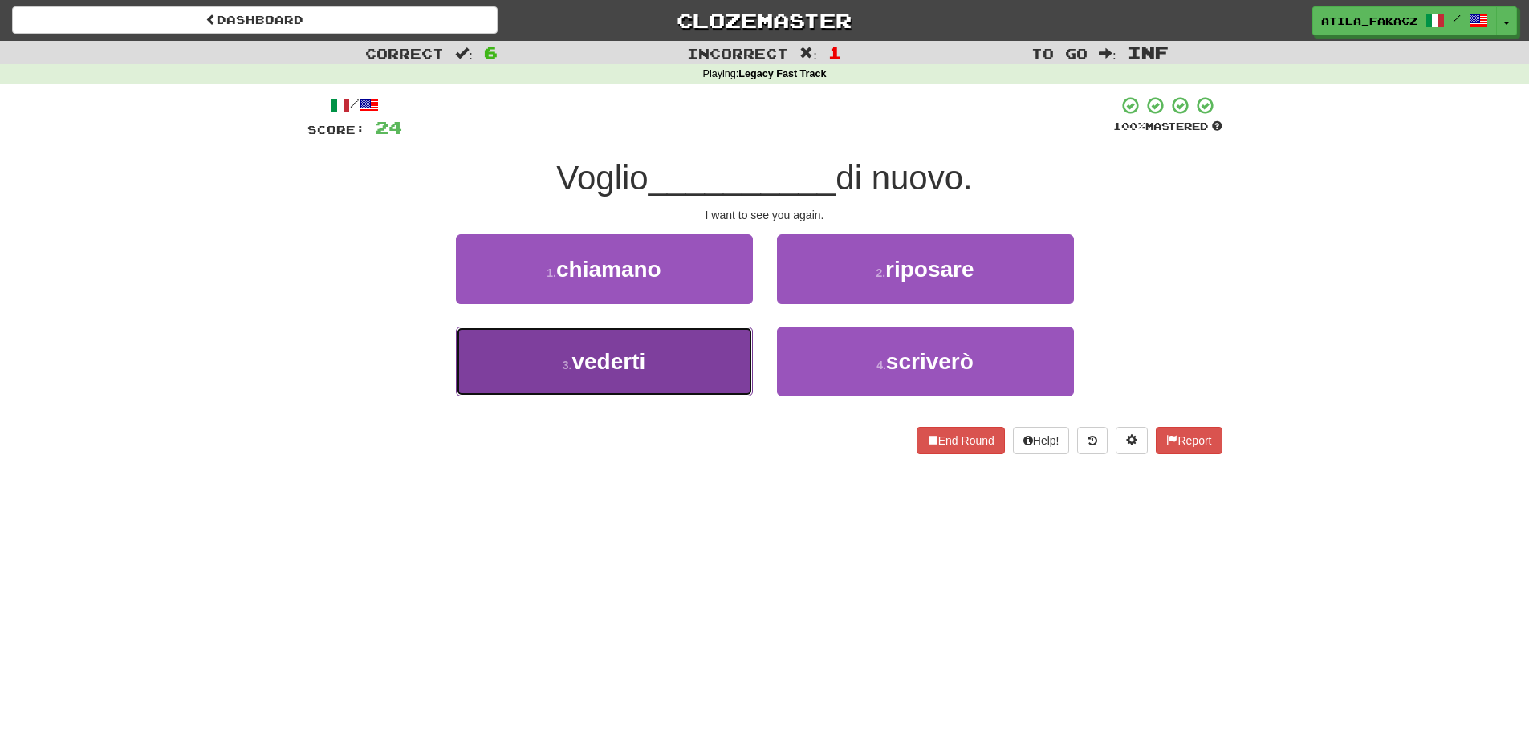
click at [721, 375] on button "3 . vederti" at bounding box center [604, 362] width 297 height 70
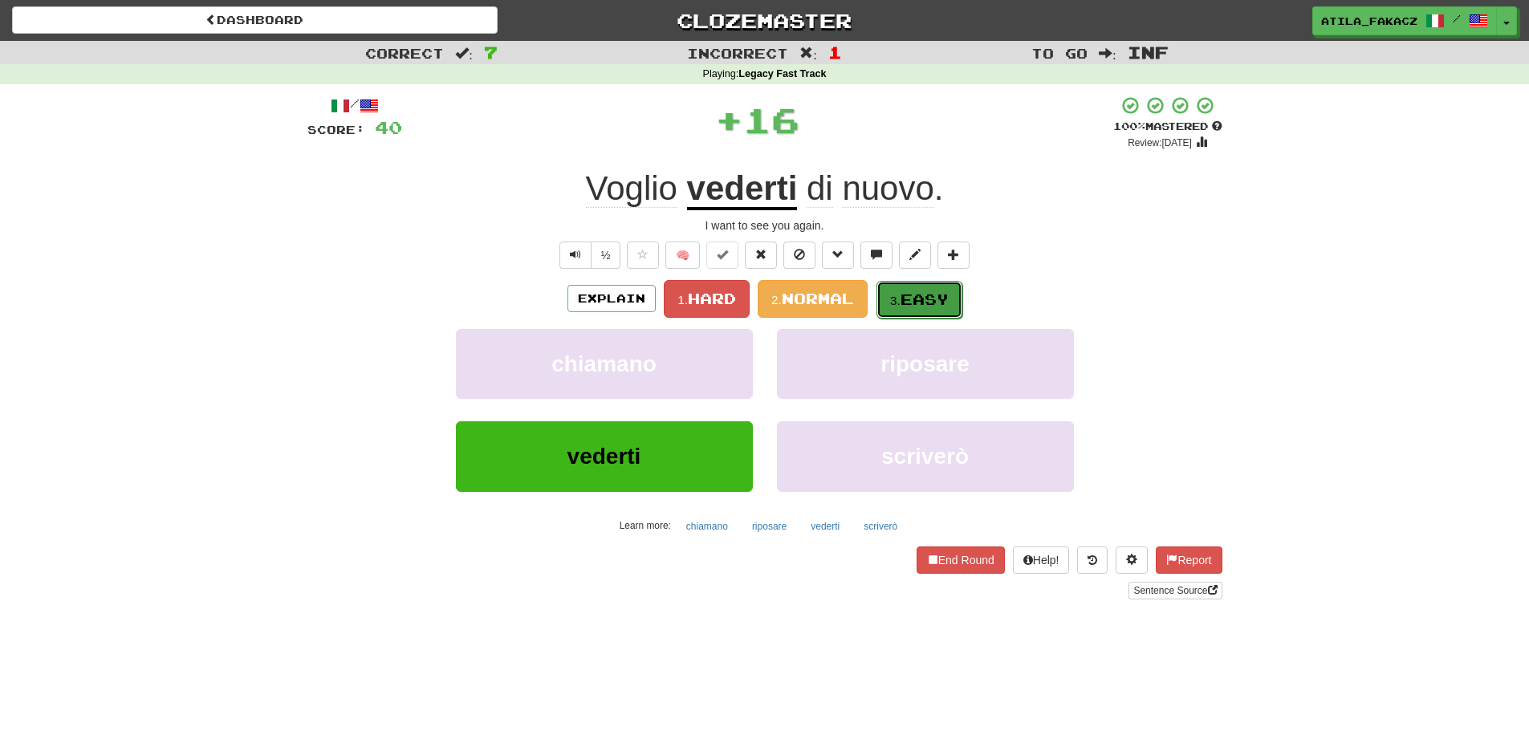
click at [906, 294] on span "Easy" at bounding box center [925, 300] width 48 height 18
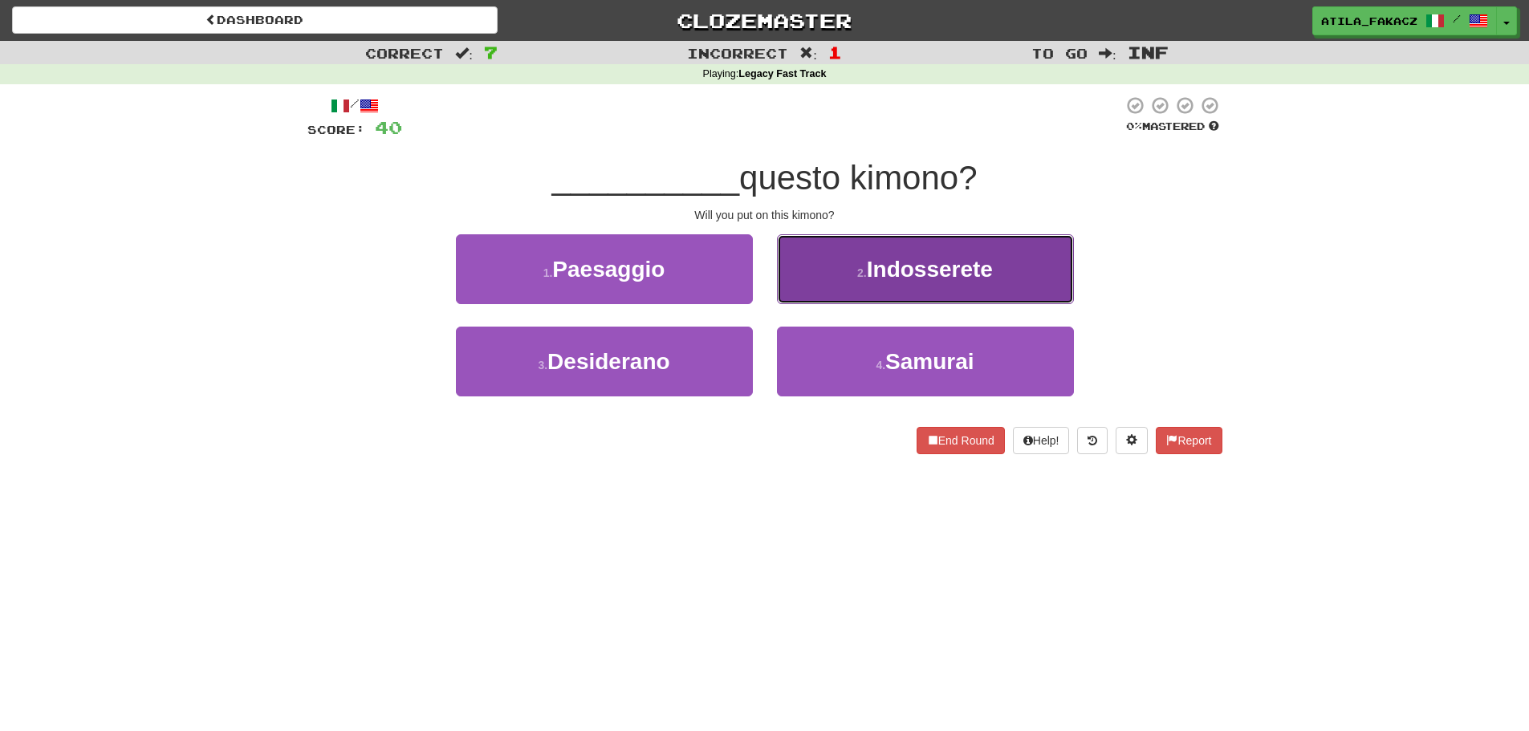
click at [829, 300] on button "2 . [GEOGRAPHIC_DATA]" at bounding box center [925, 269] width 297 height 70
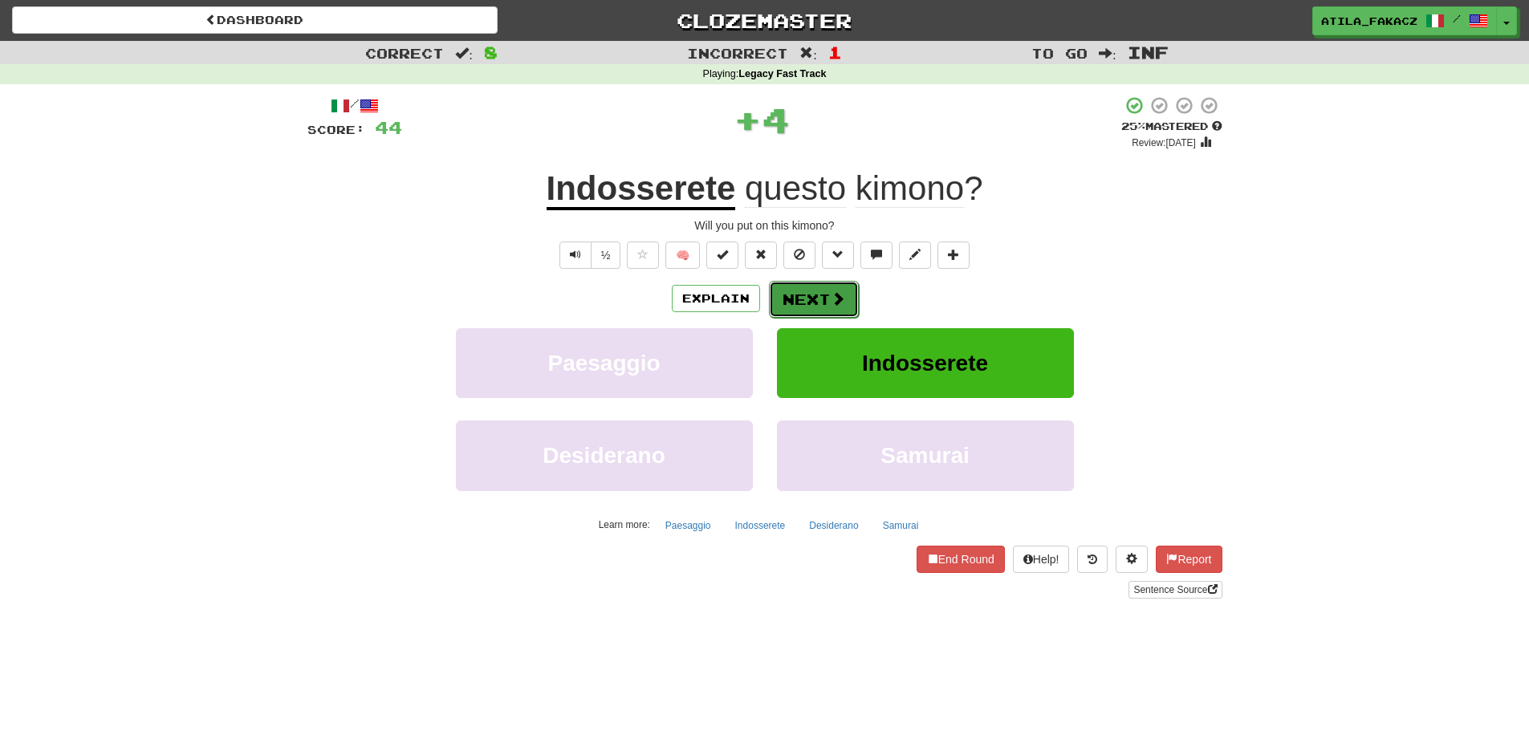
click at [833, 299] on span at bounding box center [838, 298] width 14 height 14
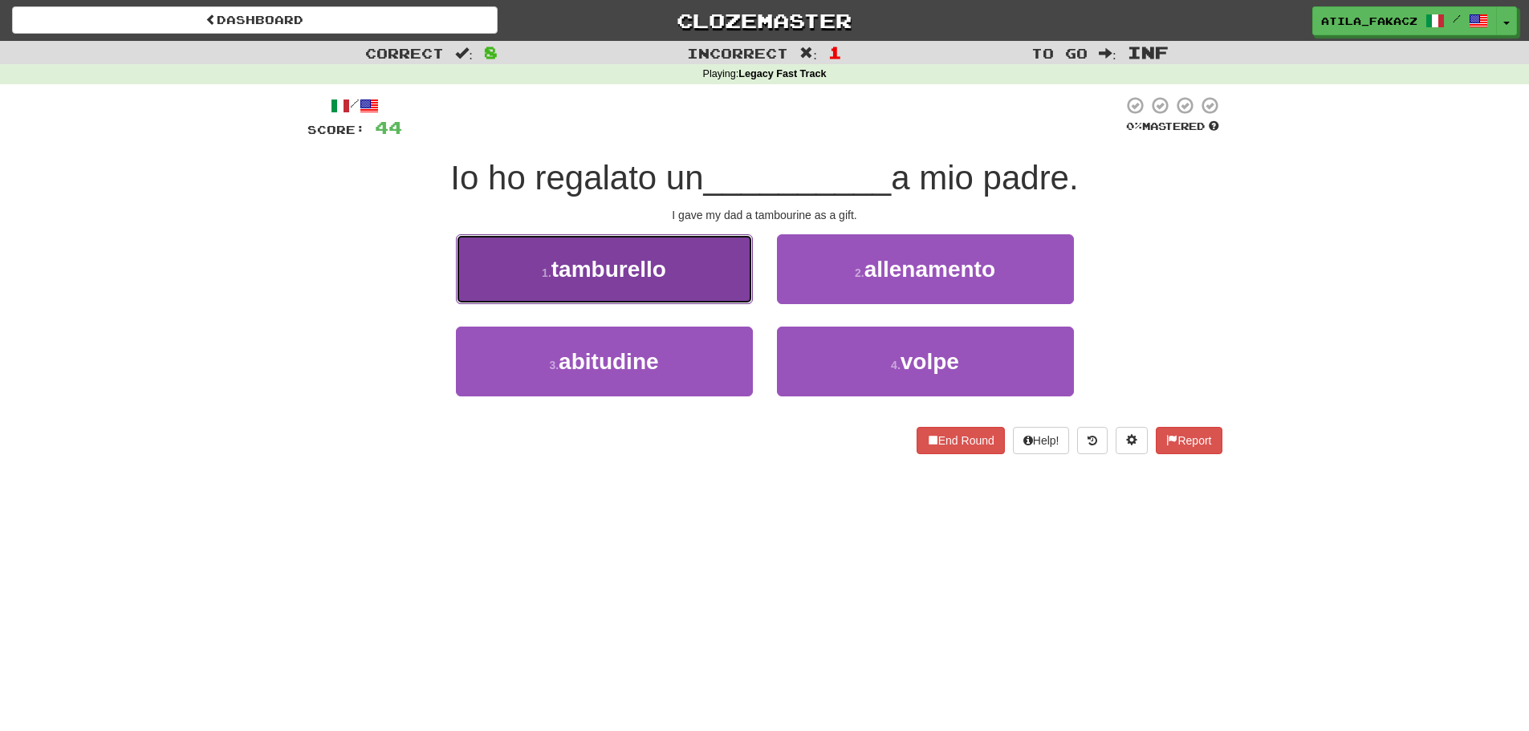
click at [716, 297] on button "1 . [GEOGRAPHIC_DATA]" at bounding box center [604, 269] width 297 height 70
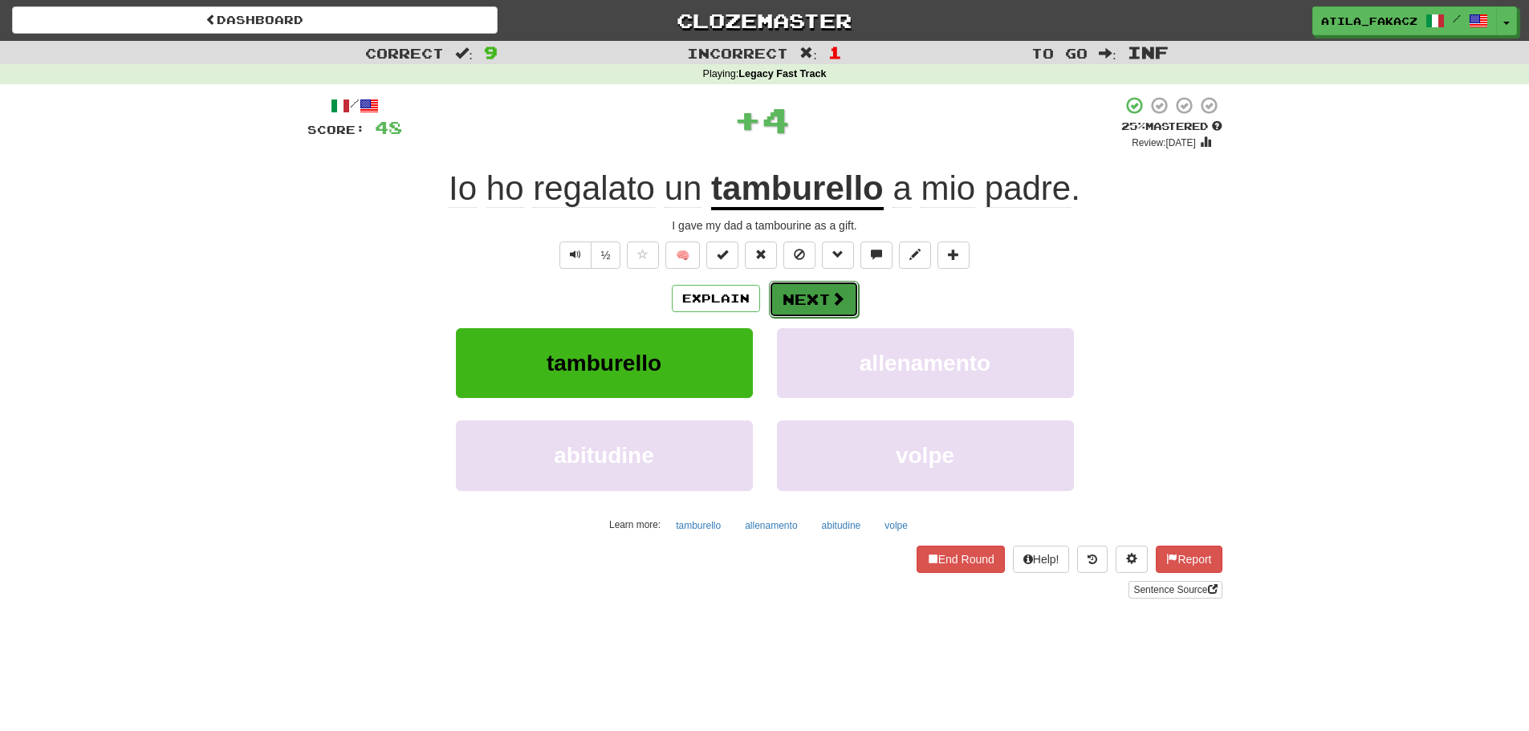
click at [828, 297] on button "Next" at bounding box center [814, 299] width 90 height 37
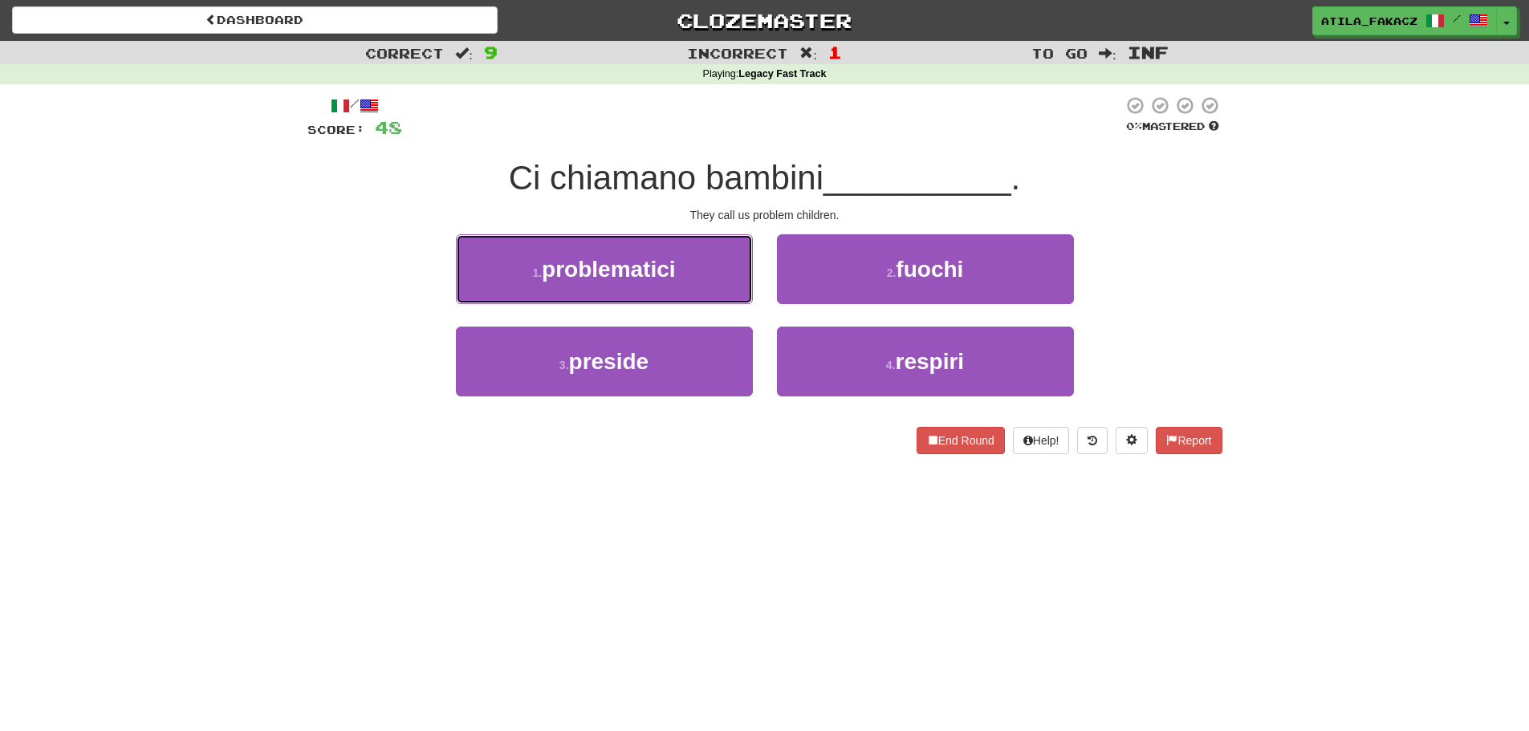
drag, startPoint x: 715, startPoint y: 265, endPoint x: 755, endPoint y: 273, distance: 41.7
click at [721, 267] on button "1 . problematici" at bounding box center [604, 269] width 297 height 70
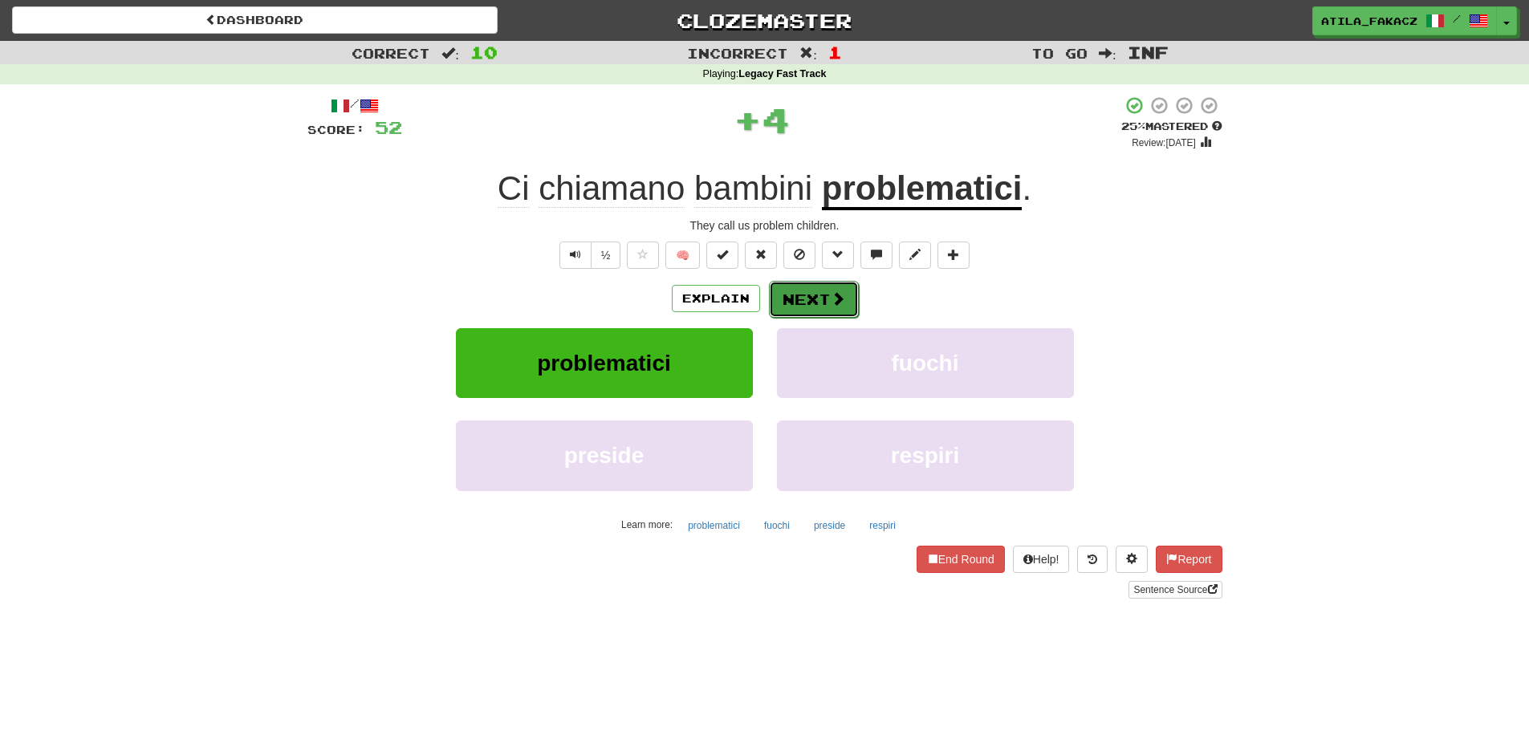
click at [834, 295] on span at bounding box center [838, 298] width 14 height 14
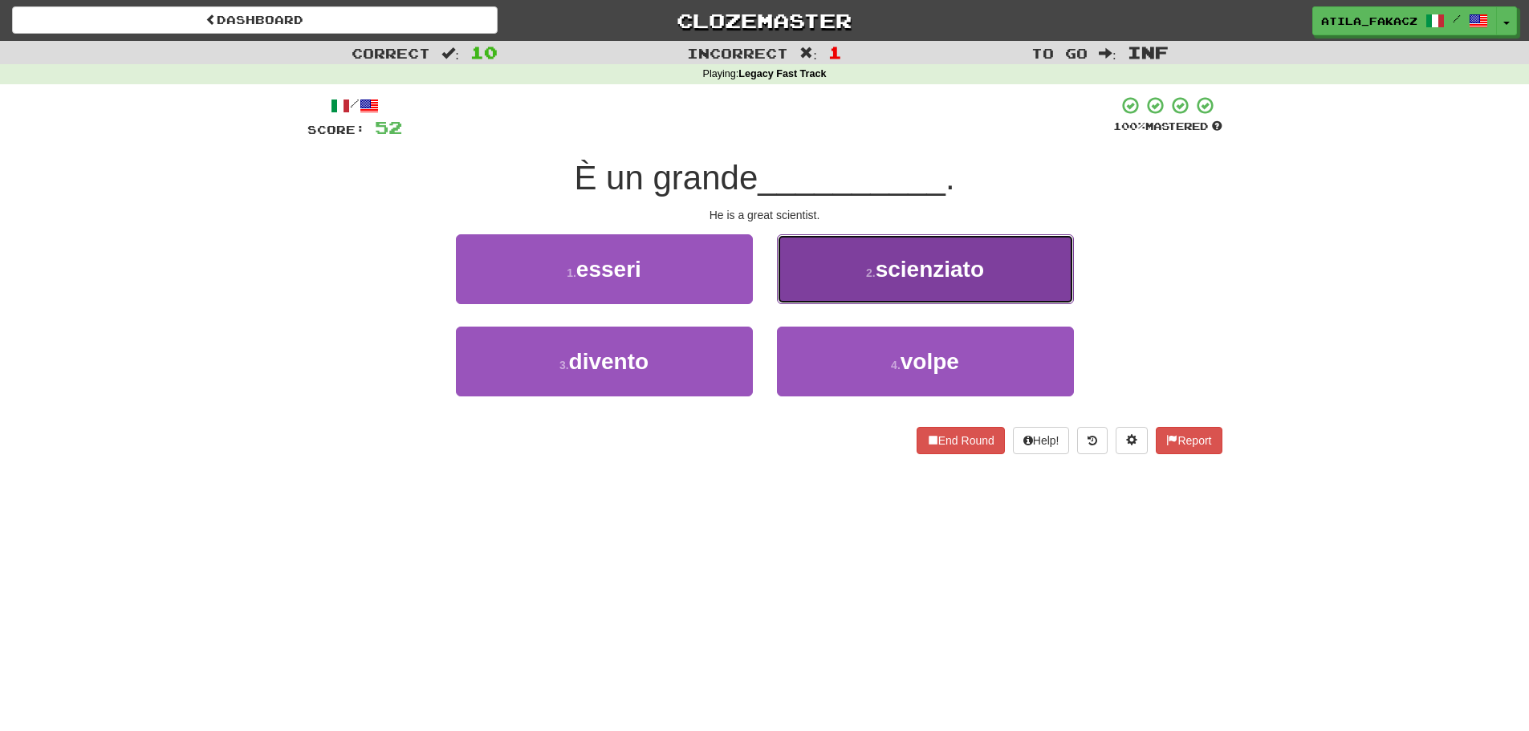
click at [834, 294] on button "2 . scienziato" at bounding box center [925, 269] width 297 height 70
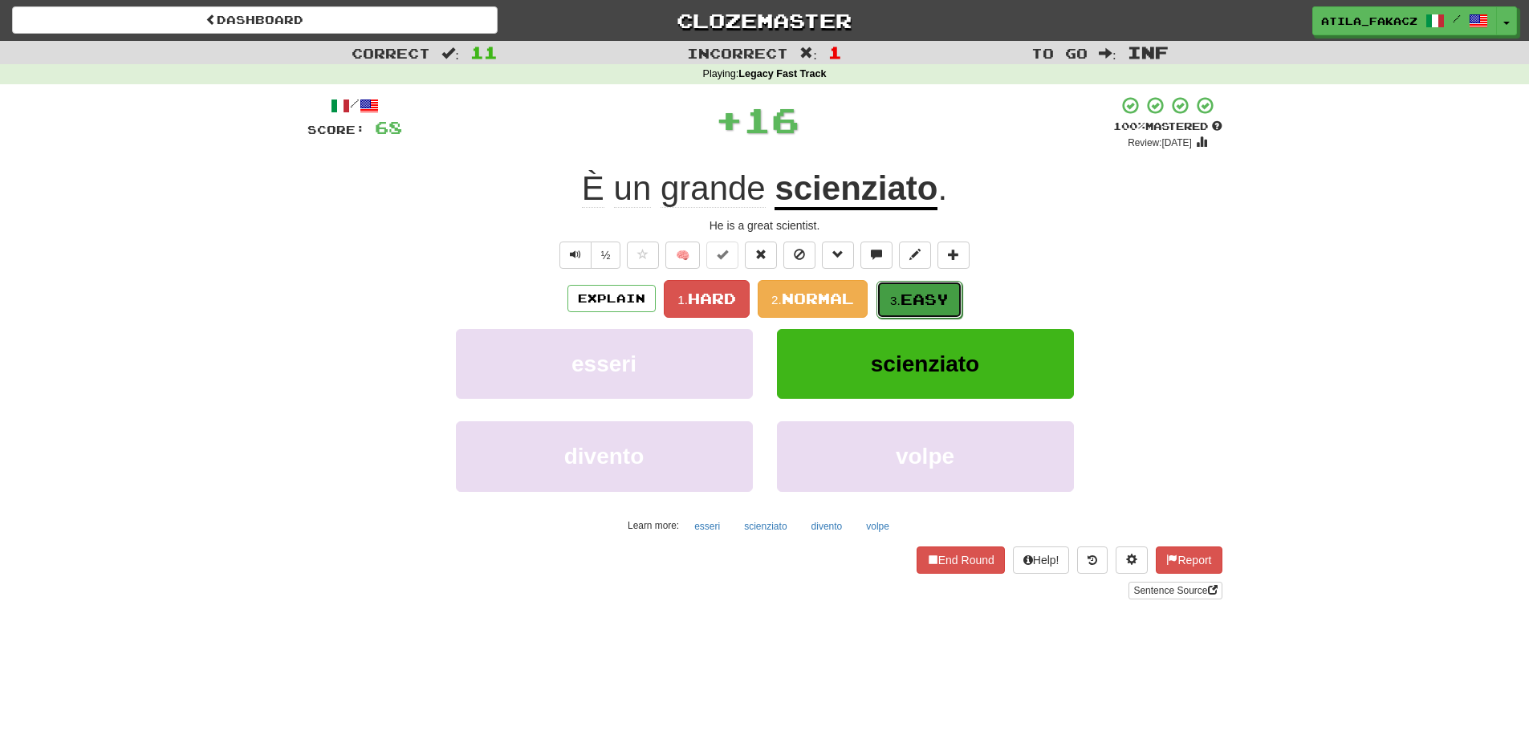
click at [900, 299] on small "3." at bounding box center [895, 301] width 10 height 14
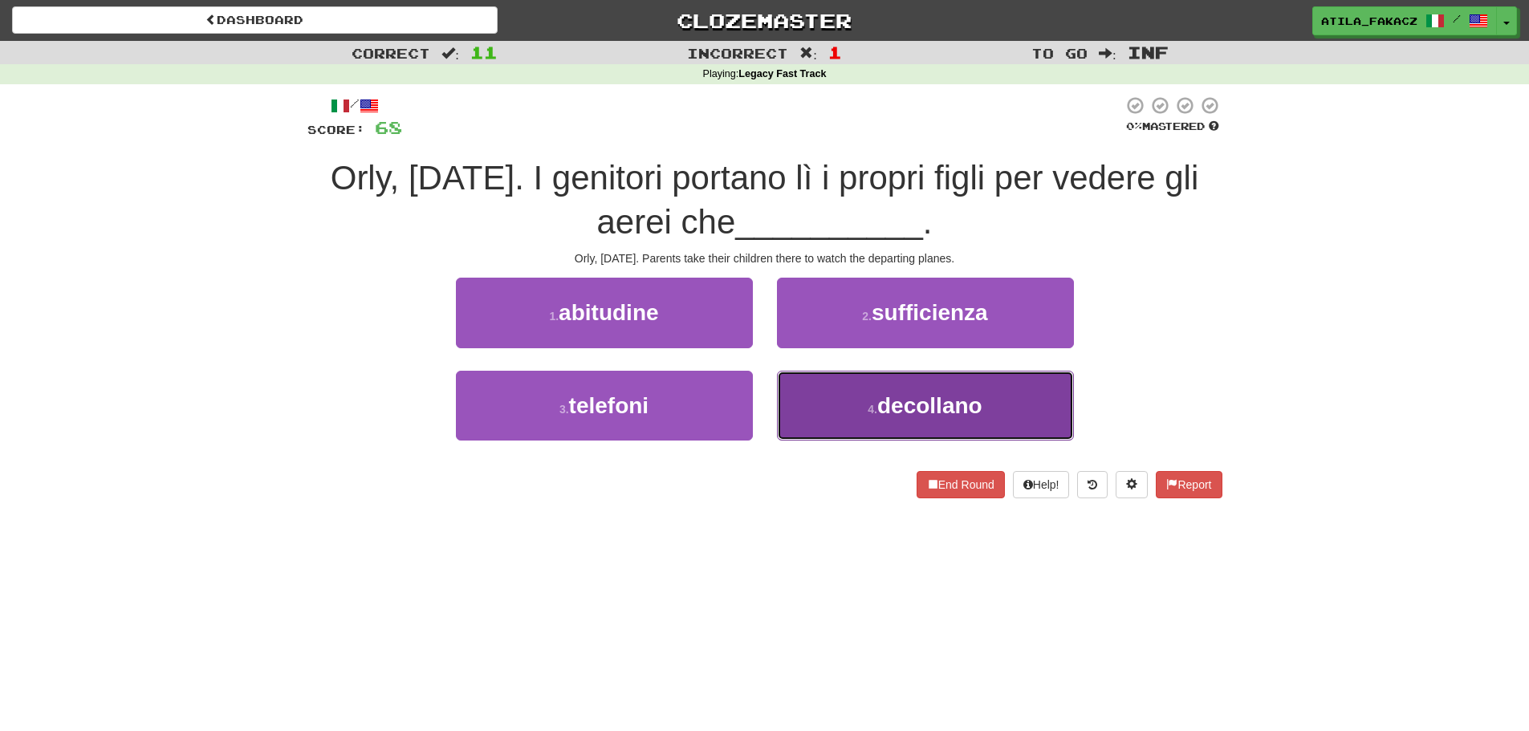
click at [817, 383] on button "4 . [GEOGRAPHIC_DATA]" at bounding box center [925, 406] width 297 height 70
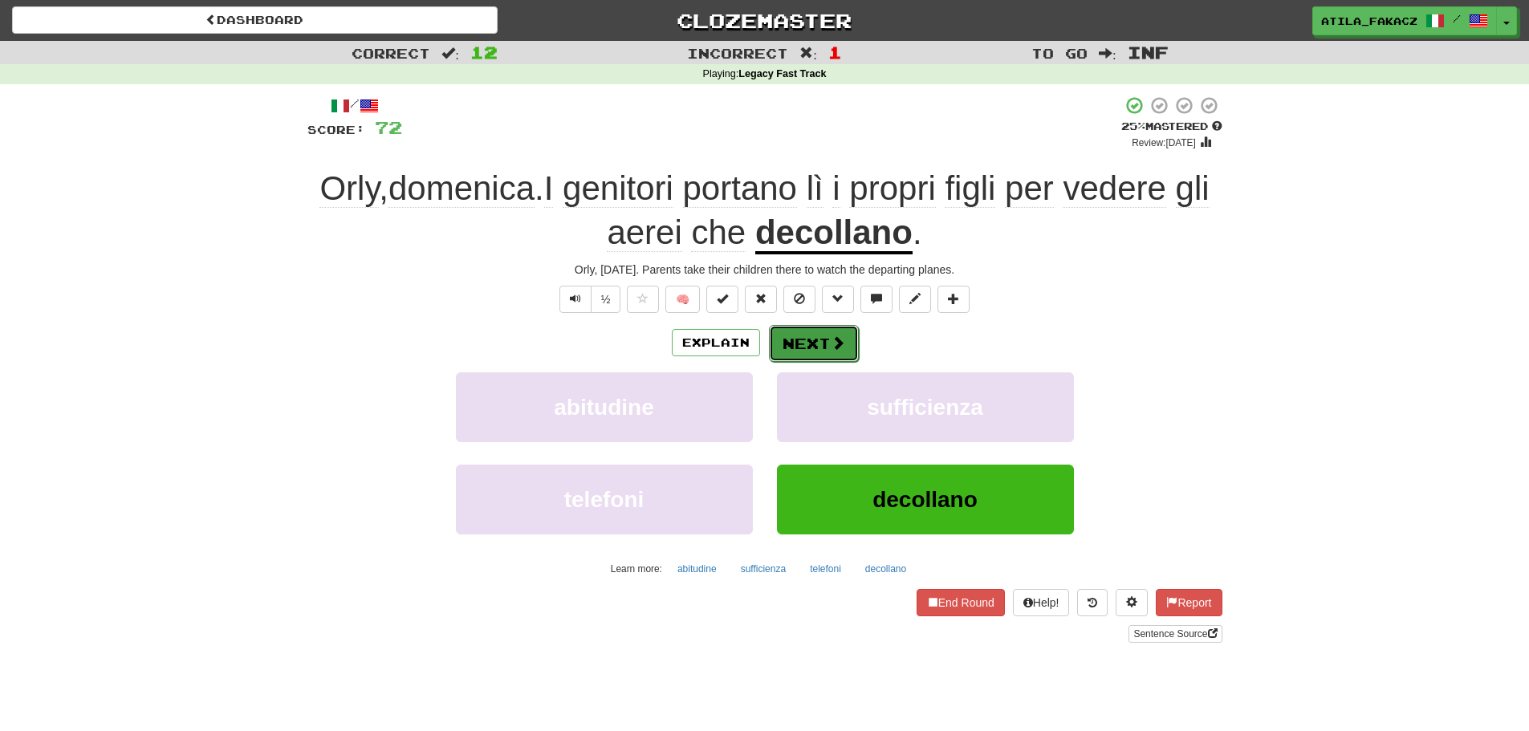
click at [813, 349] on button "Next" at bounding box center [814, 343] width 90 height 37
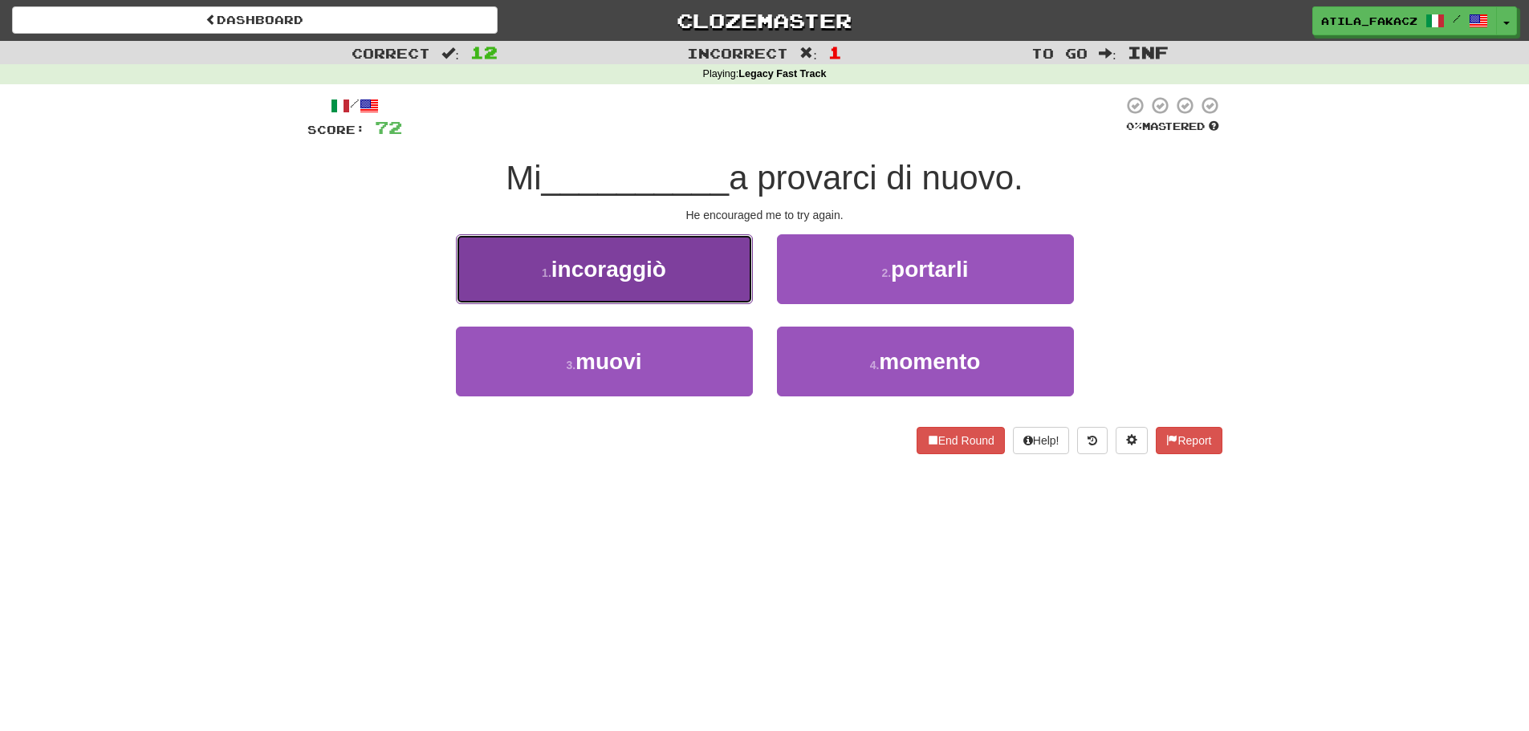
click at [690, 282] on button "1 . incoraggiò" at bounding box center [604, 269] width 297 height 70
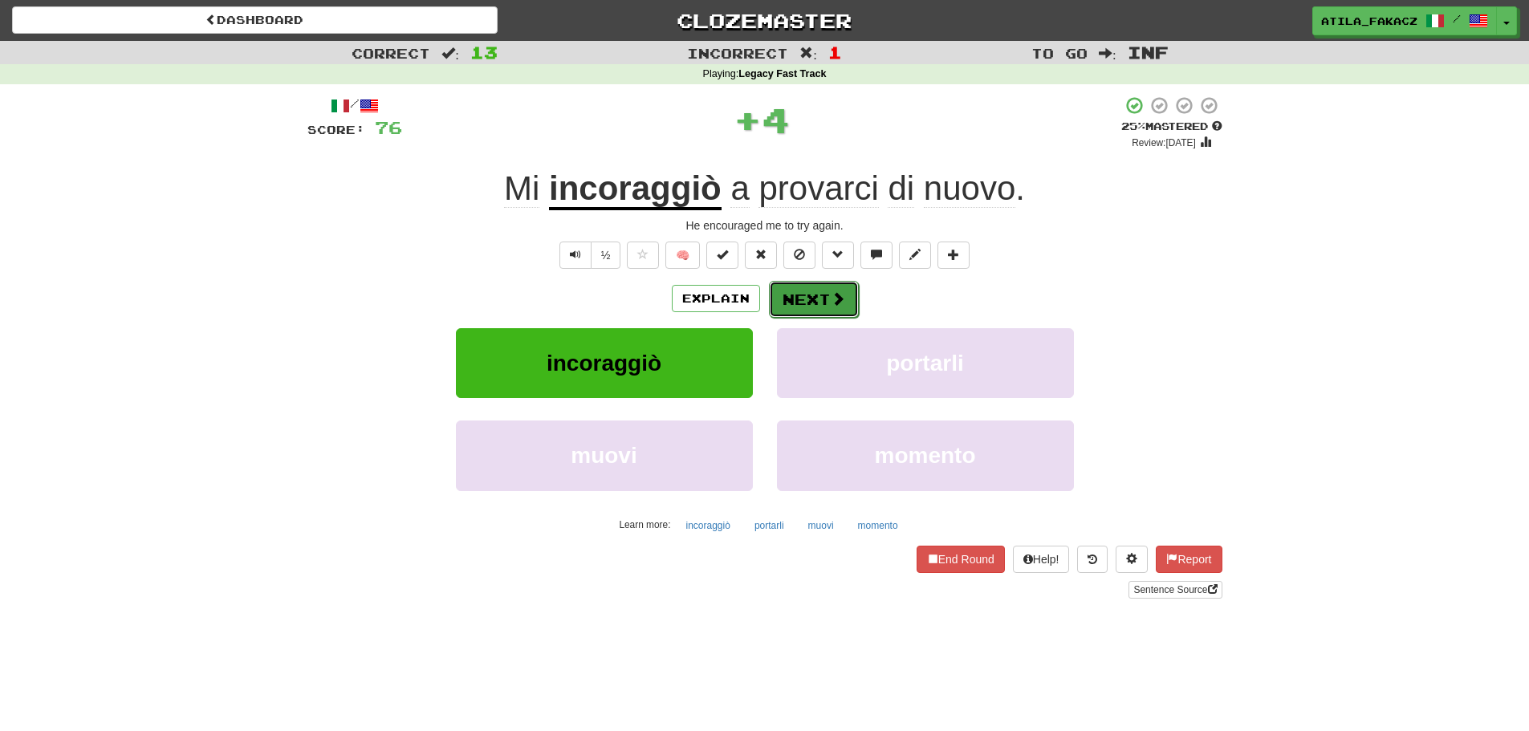
click at [836, 296] on span at bounding box center [838, 298] width 14 height 14
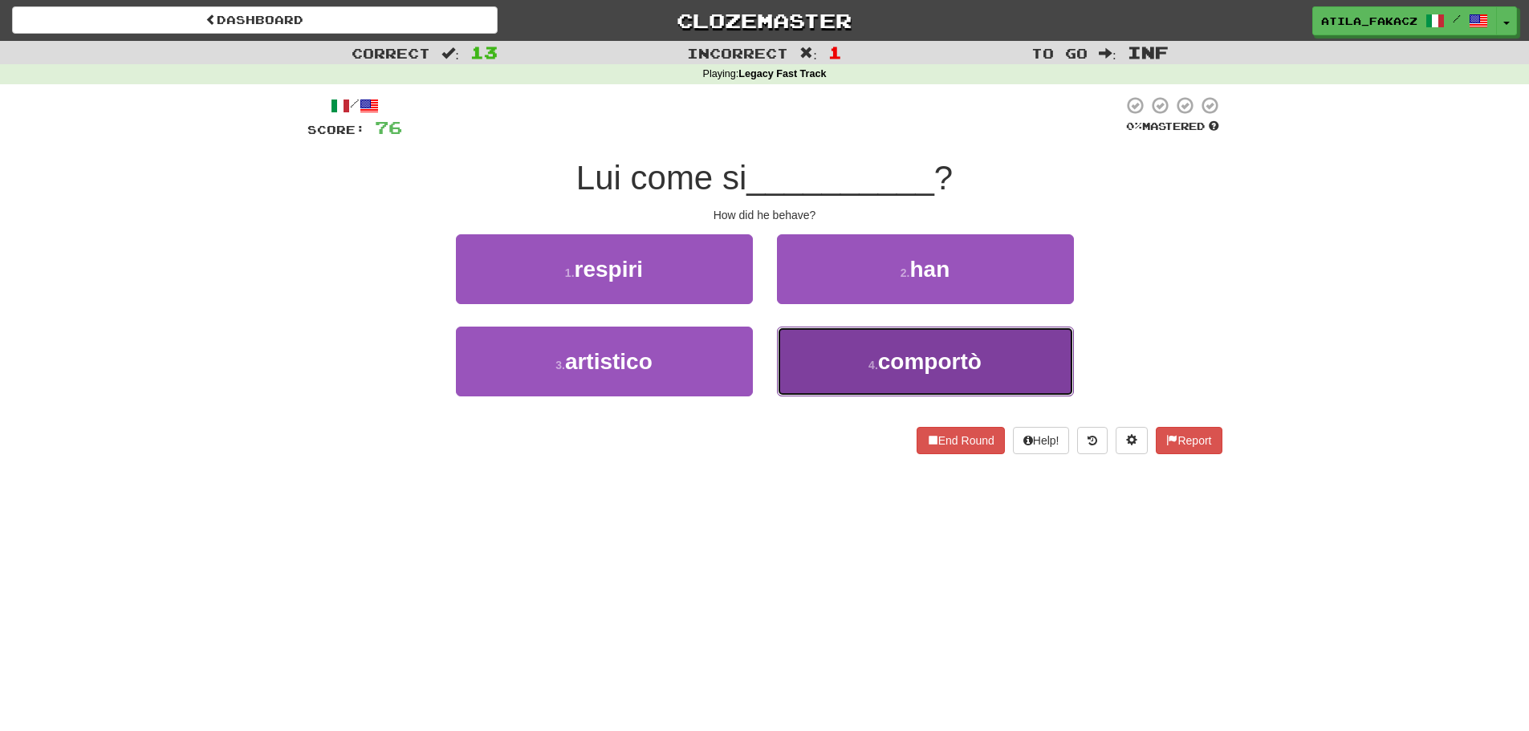
drag, startPoint x: 833, startPoint y: 360, endPoint x: 857, endPoint y: 344, distance: 29.4
click at [835, 360] on button "4 . comportò" at bounding box center [925, 362] width 297 height 70
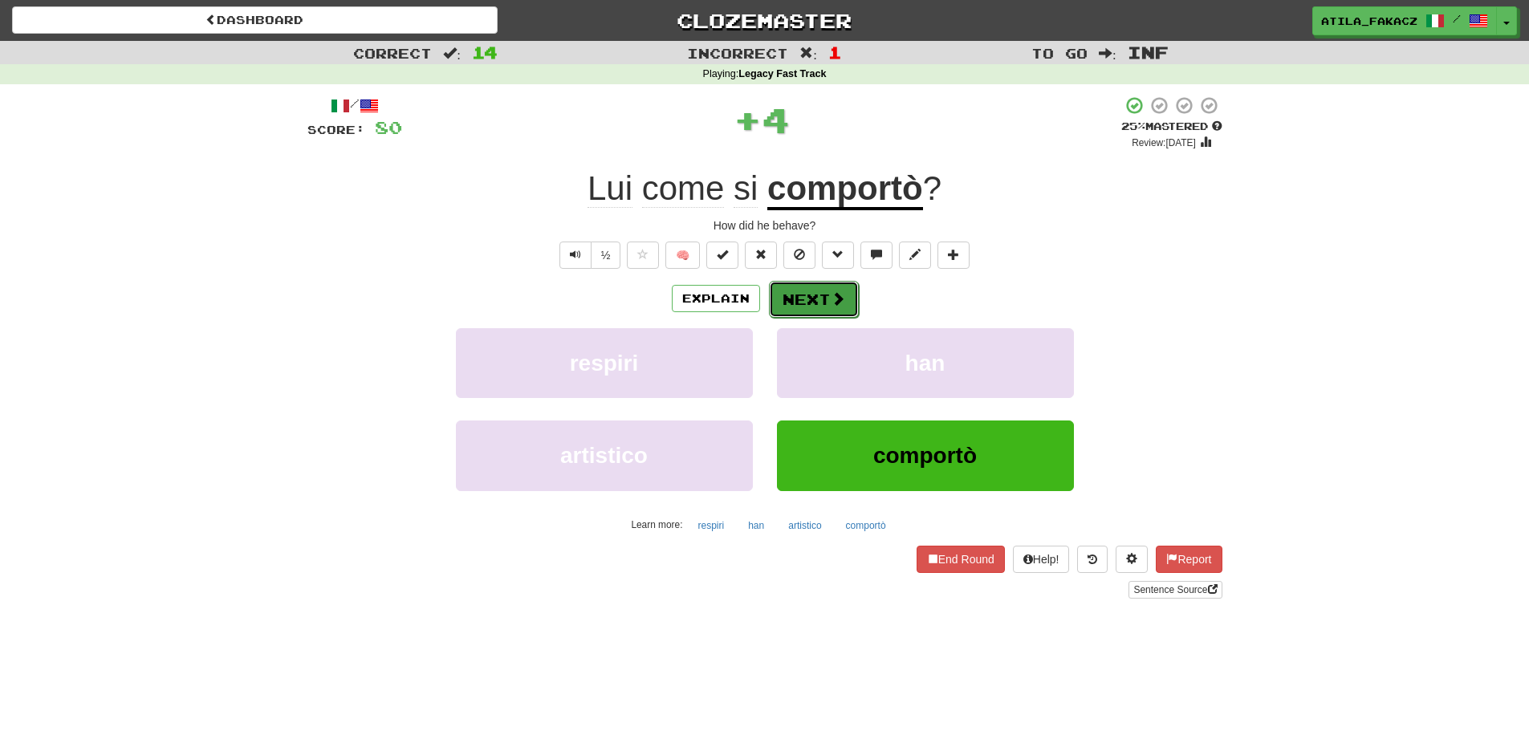
click at [835, 304] on span at bounding box center [838, 298] width 14 height 14
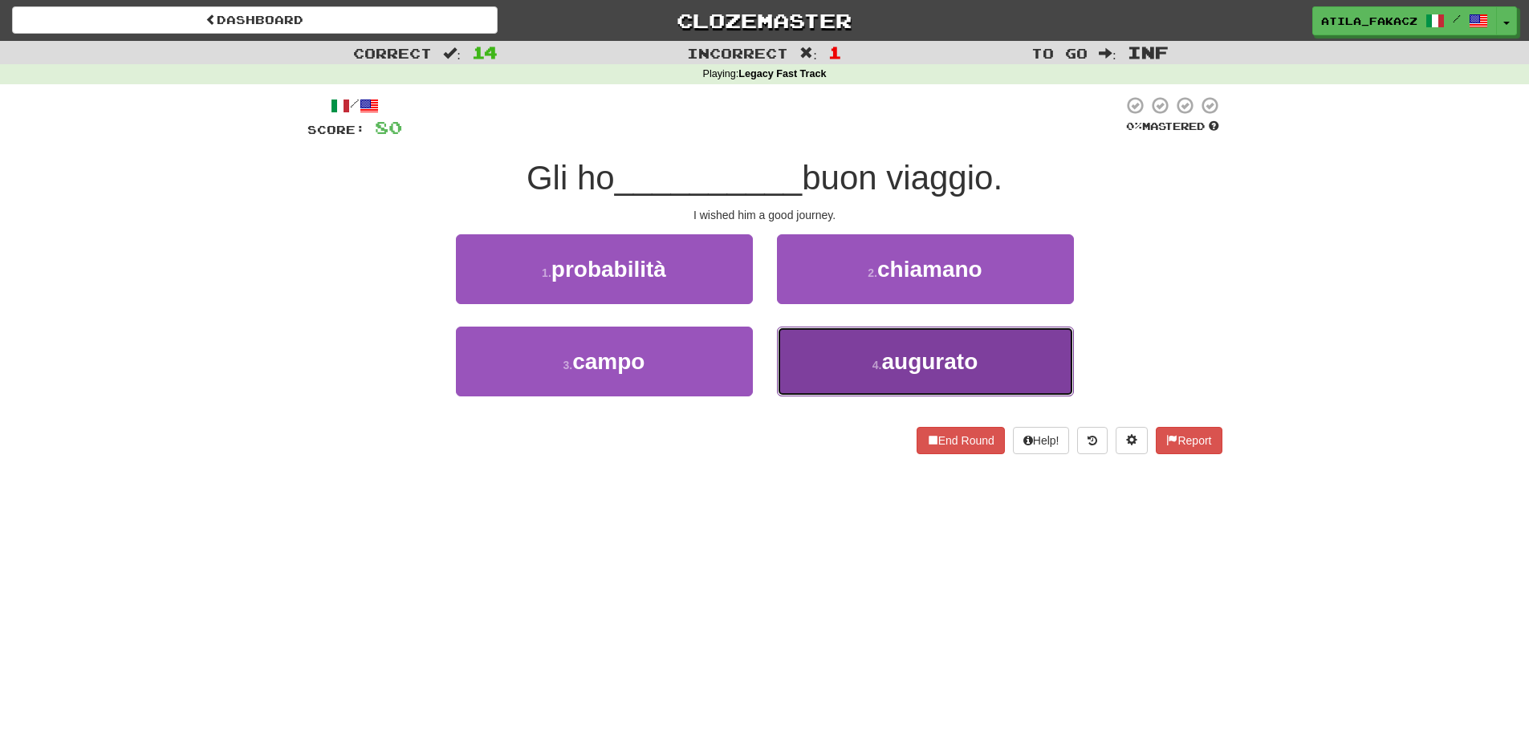
click at [816, 364] on button "4 . augurato" at bounding box center [925, 362] width 297 height 70
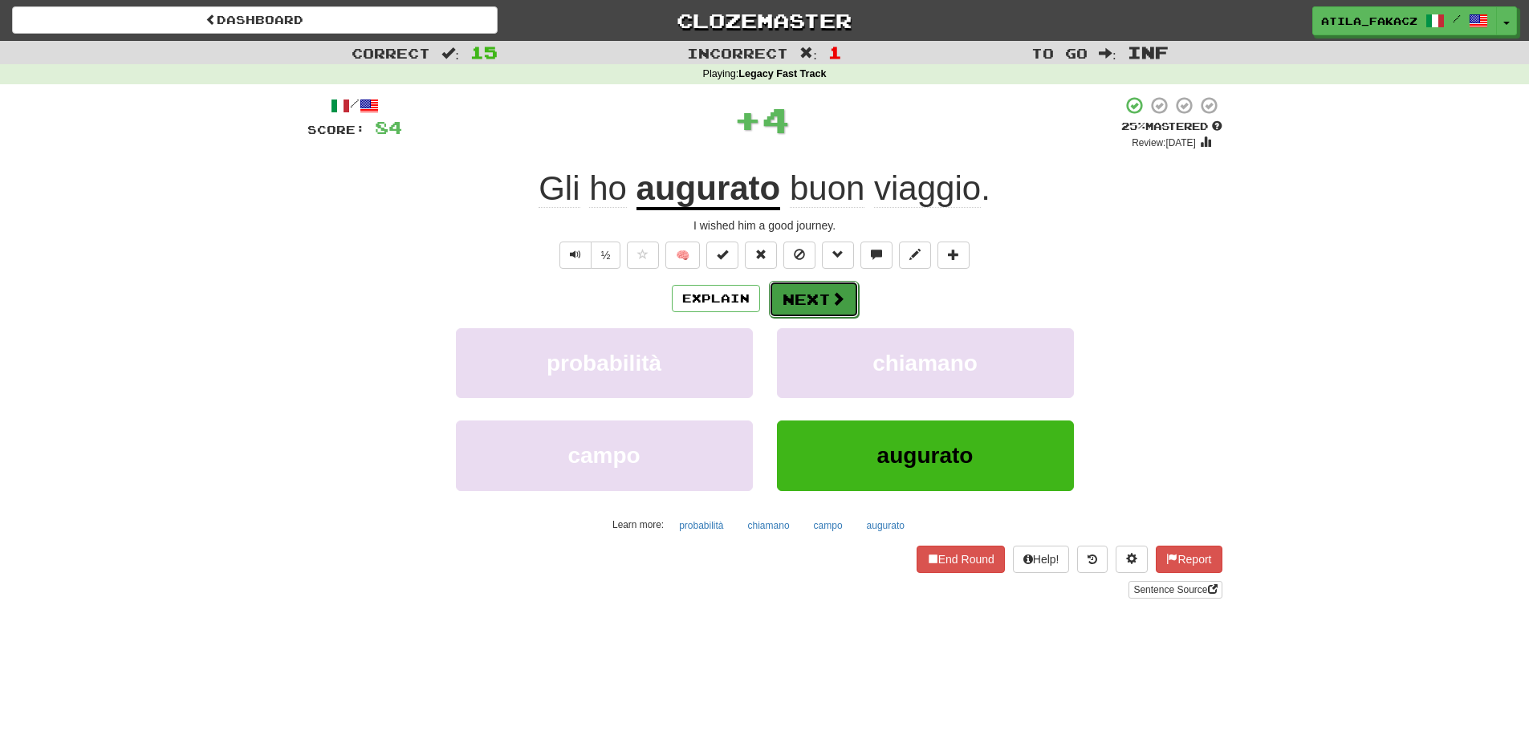
click at [825, 297] on button "Next" at bounding box center [814, 299] width 90 height 37
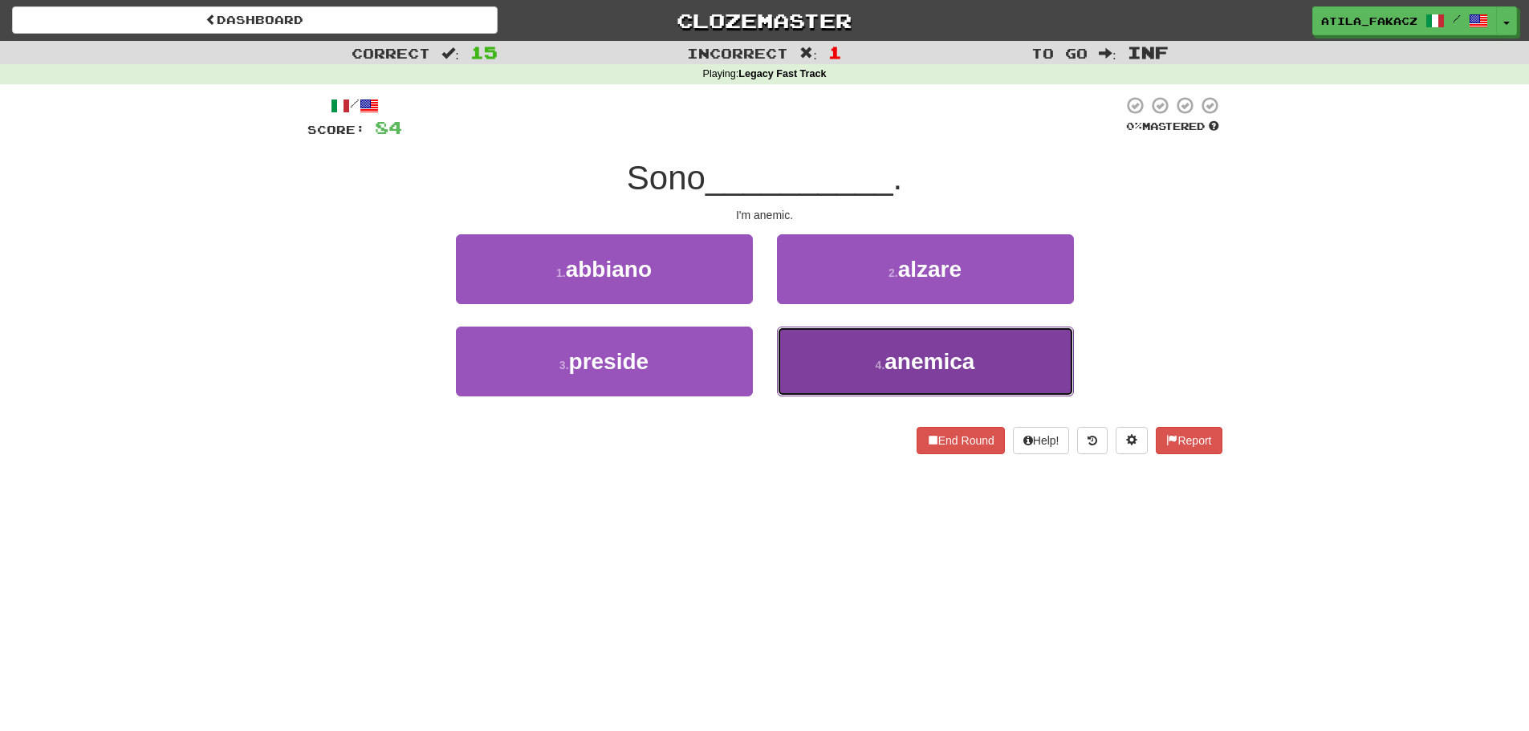
click at [826, 362] on button "4 . anemica" at bounding box center [925, 362] width 297 height 70
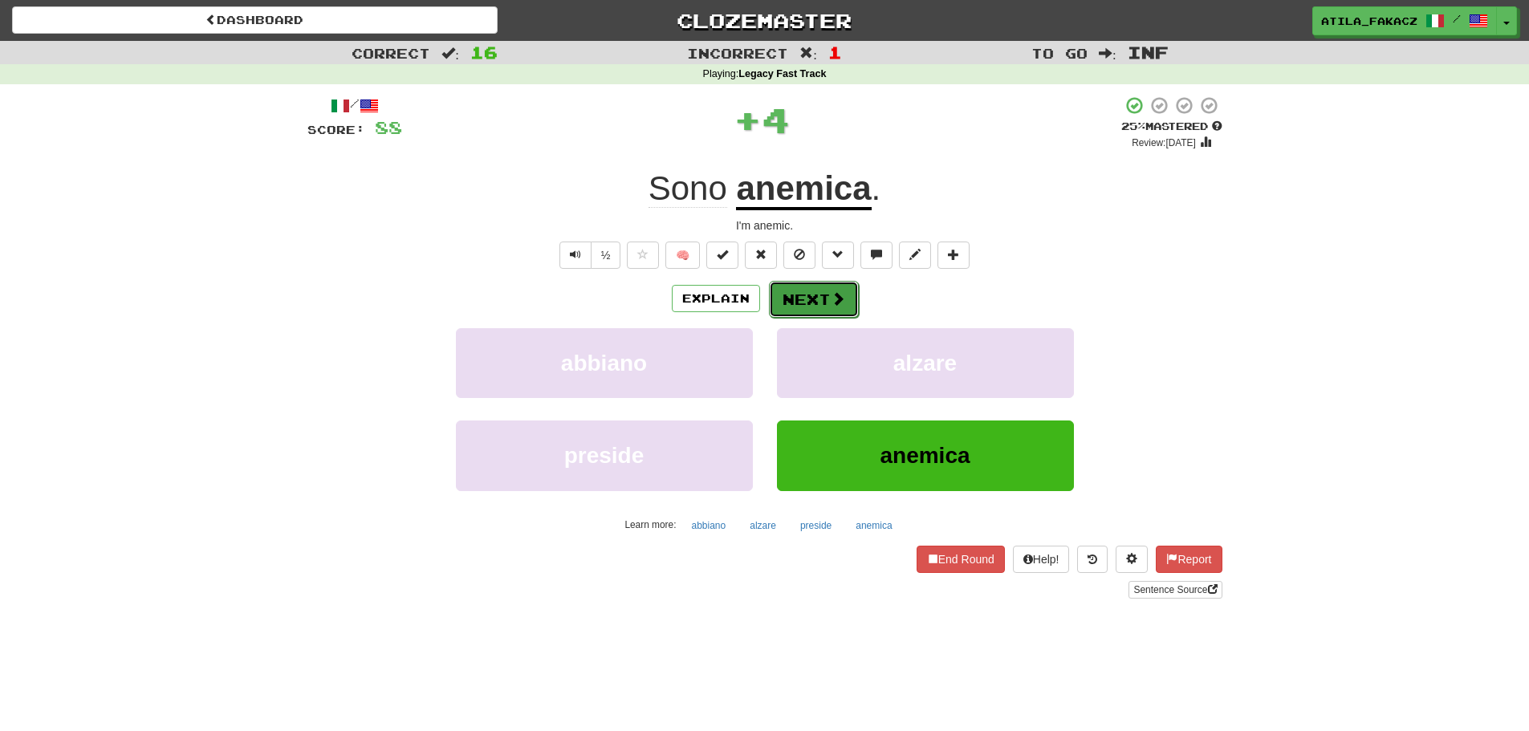
click at [835, 281] on button "Next" at bounding box center [814, 299] width 90 height 37
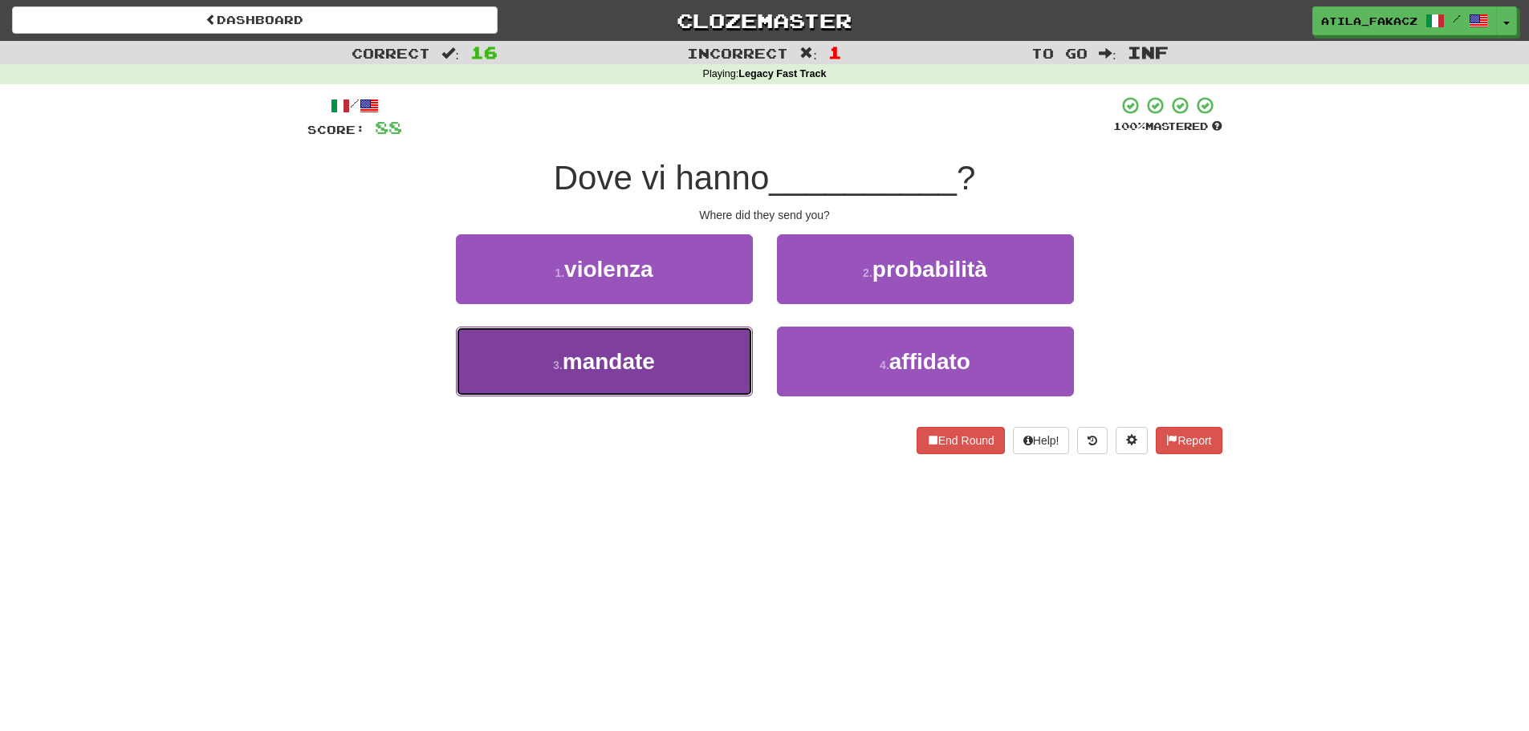
drag, startPoint x: 723, startPoint y: 372, endPoint x: 795, endPoint y: 320, distance: 88.7
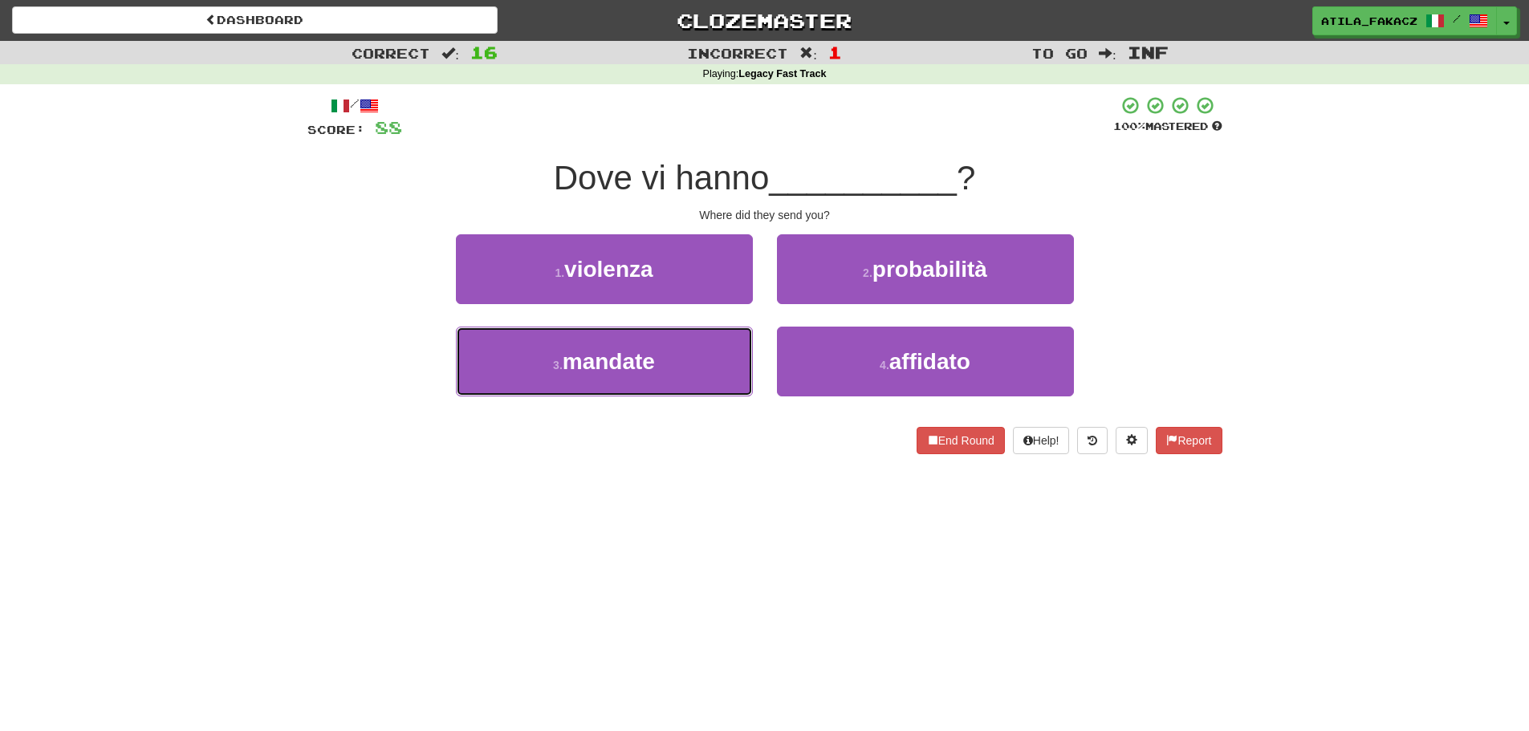
click at [725, 372] on button "3 . mandate" at bounding box center [604, 362] width 297 height 70
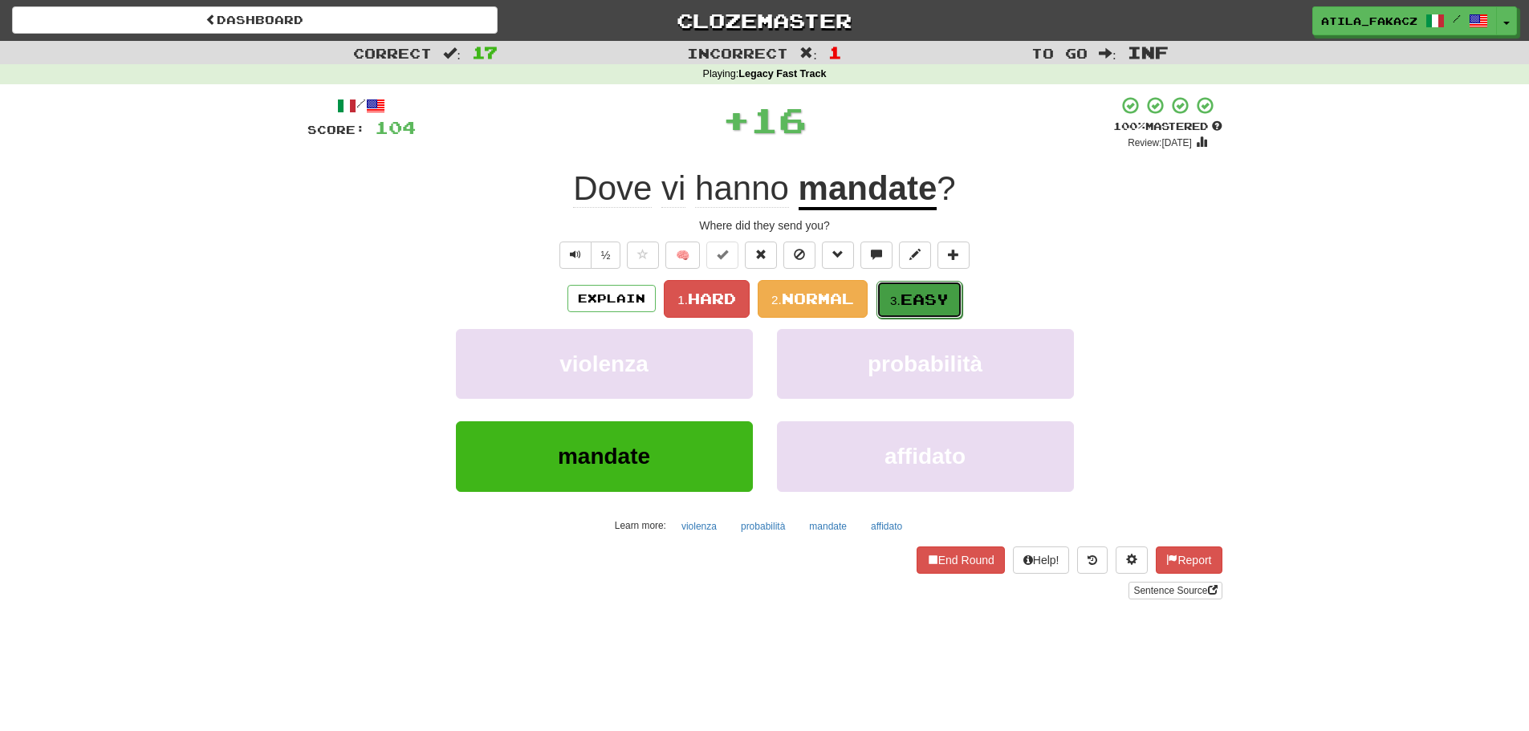
click at [911, 305] on span "Easy" at bounding box center [925, 300] width 48 height 18
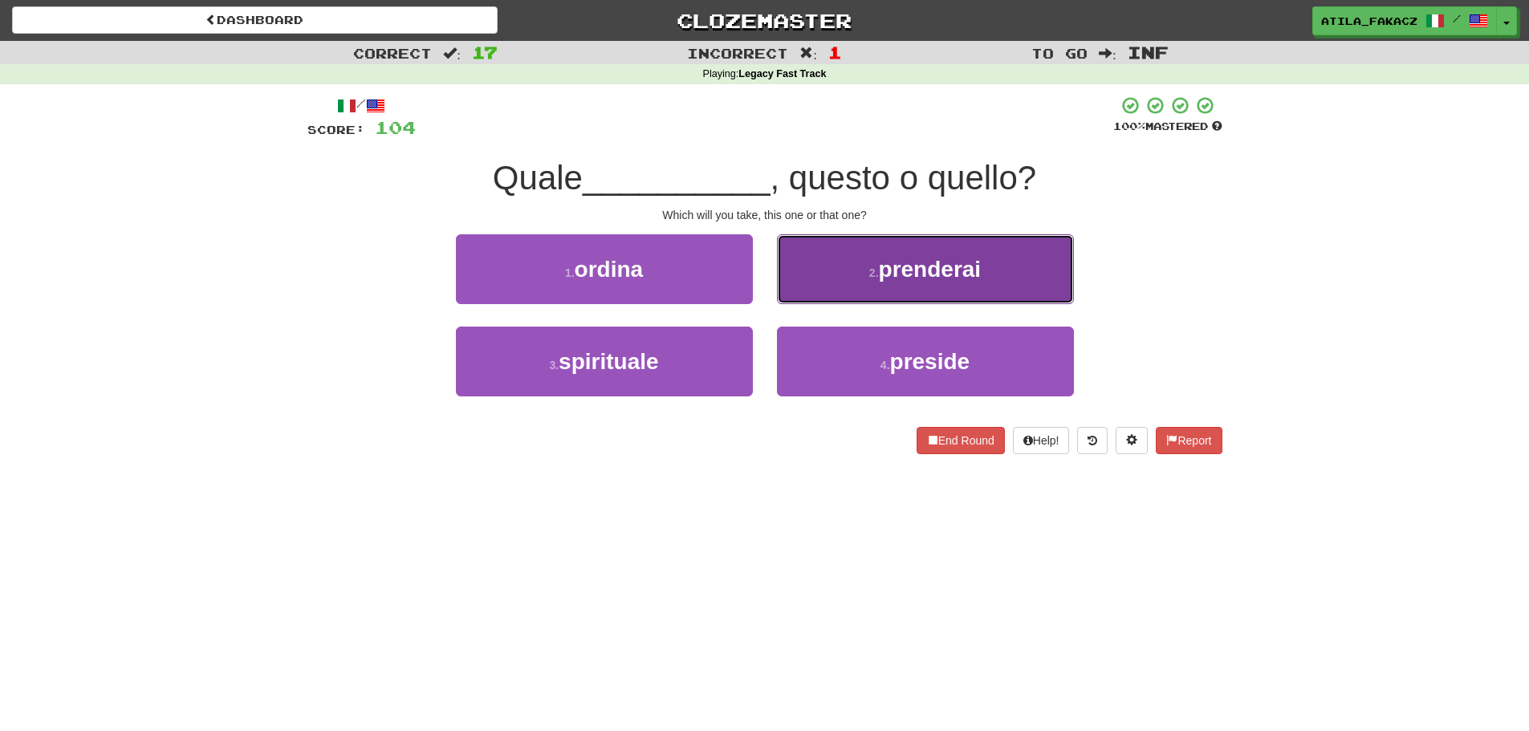
drag, startPoint x: 888, startPoint y: 269, endPoint x: 888, endPoint y: 278, distance: 8.8
click at [889, 271] on span "prenderai" at bounding box center [930, 269] width 103 height 25
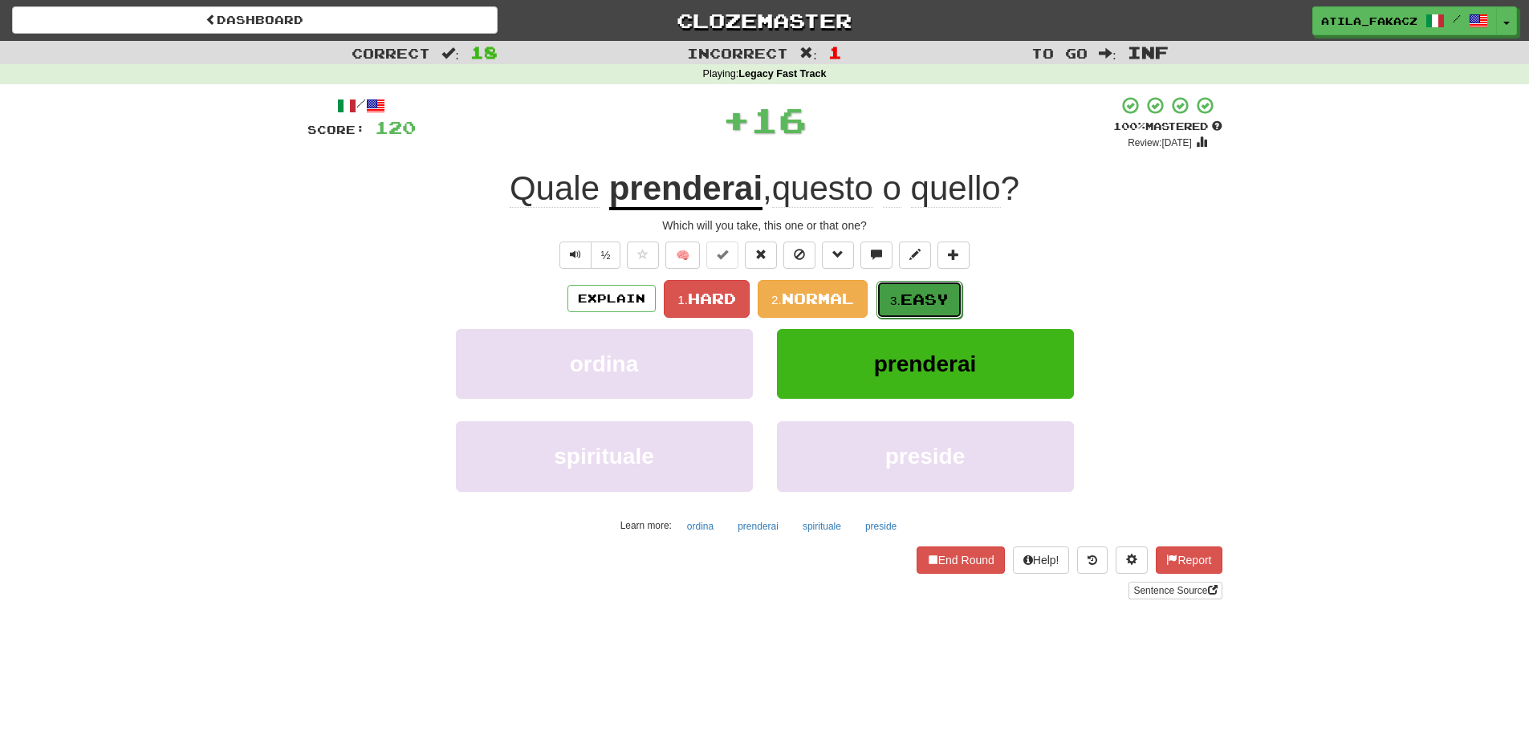
click at [889, 307] on button "3. Easy" at bounding box center [920, 300] width 86 height 38
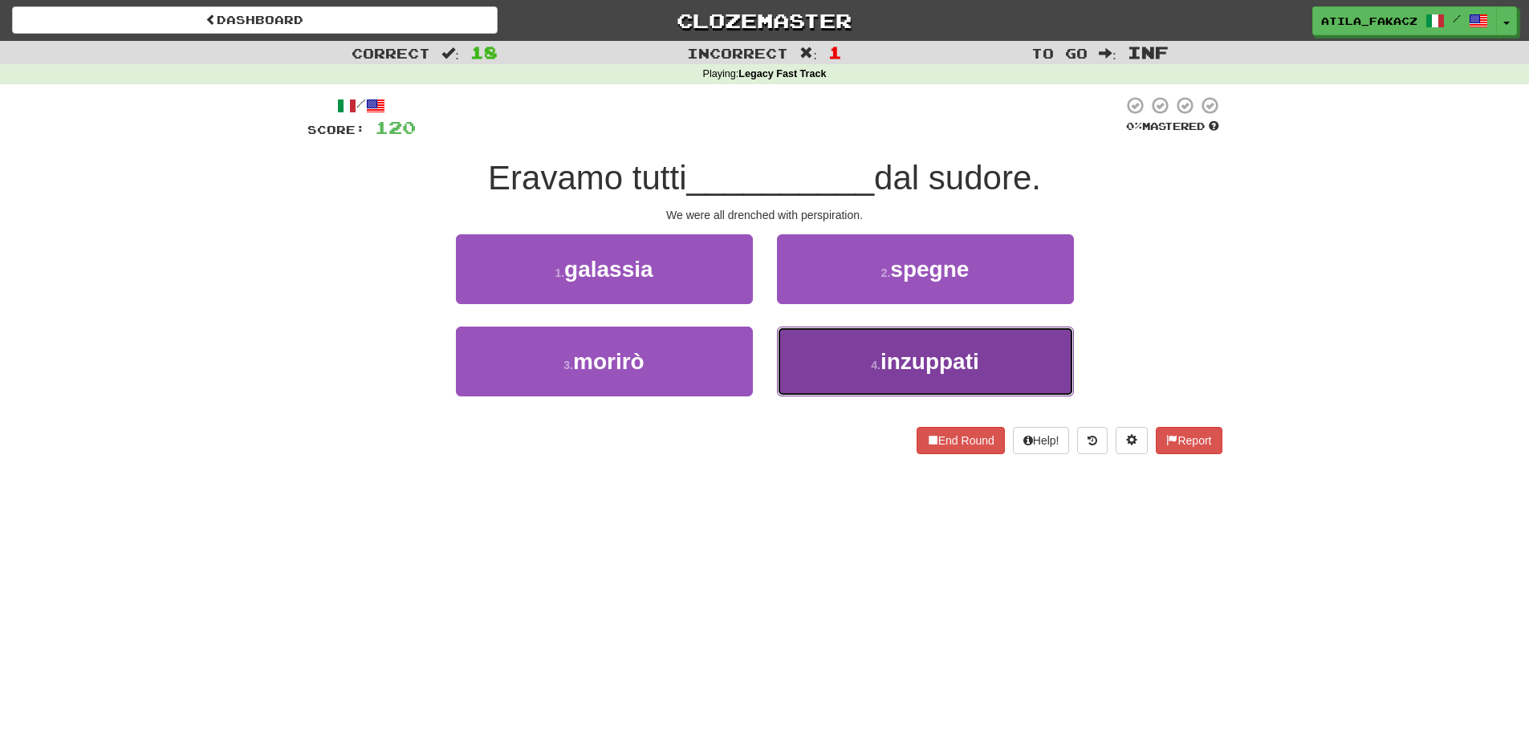
click at [873, 365] on small "4 ." at bounding box center [876, 365] width 10 height 13
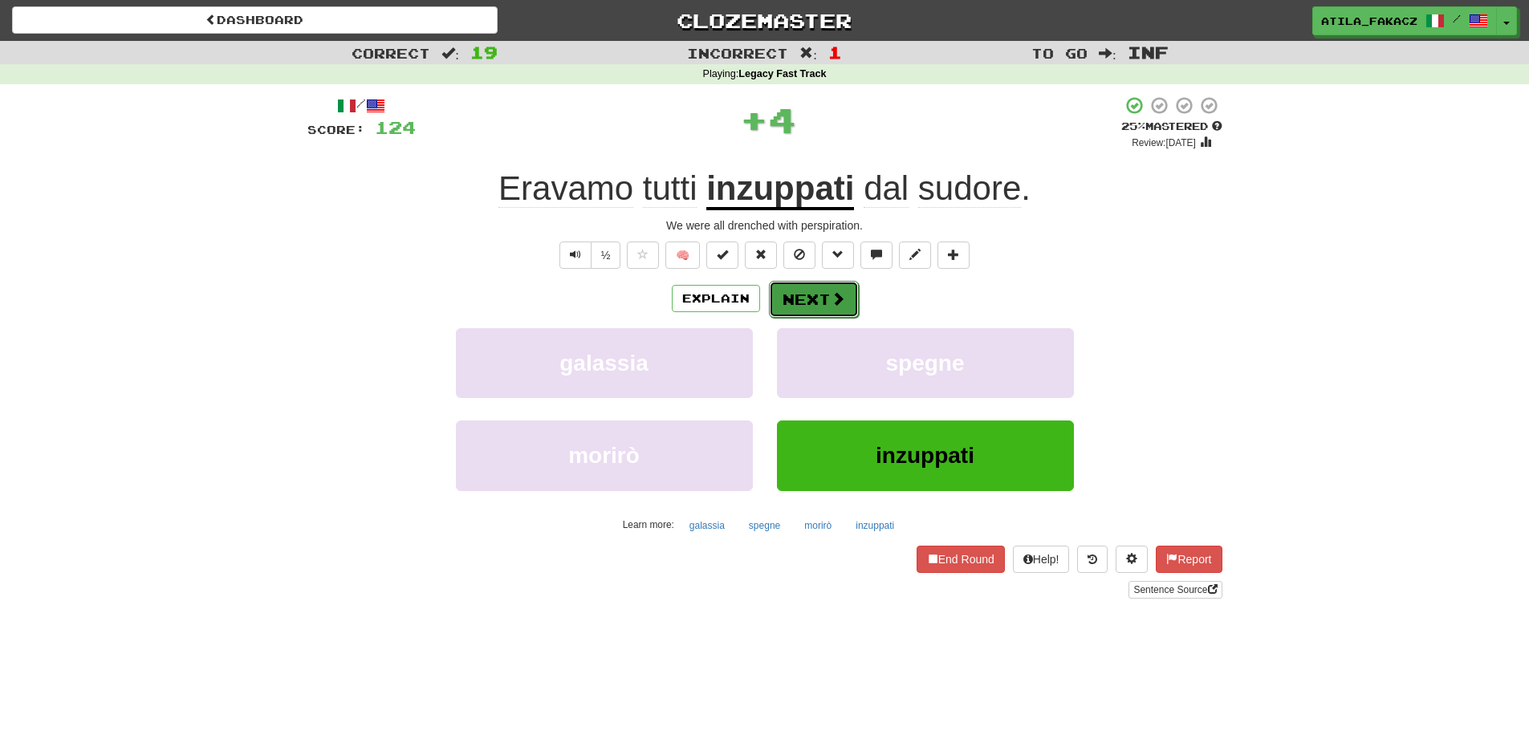
click at [831, 296] on span at bounding box center [838, 298] width 14 height 14
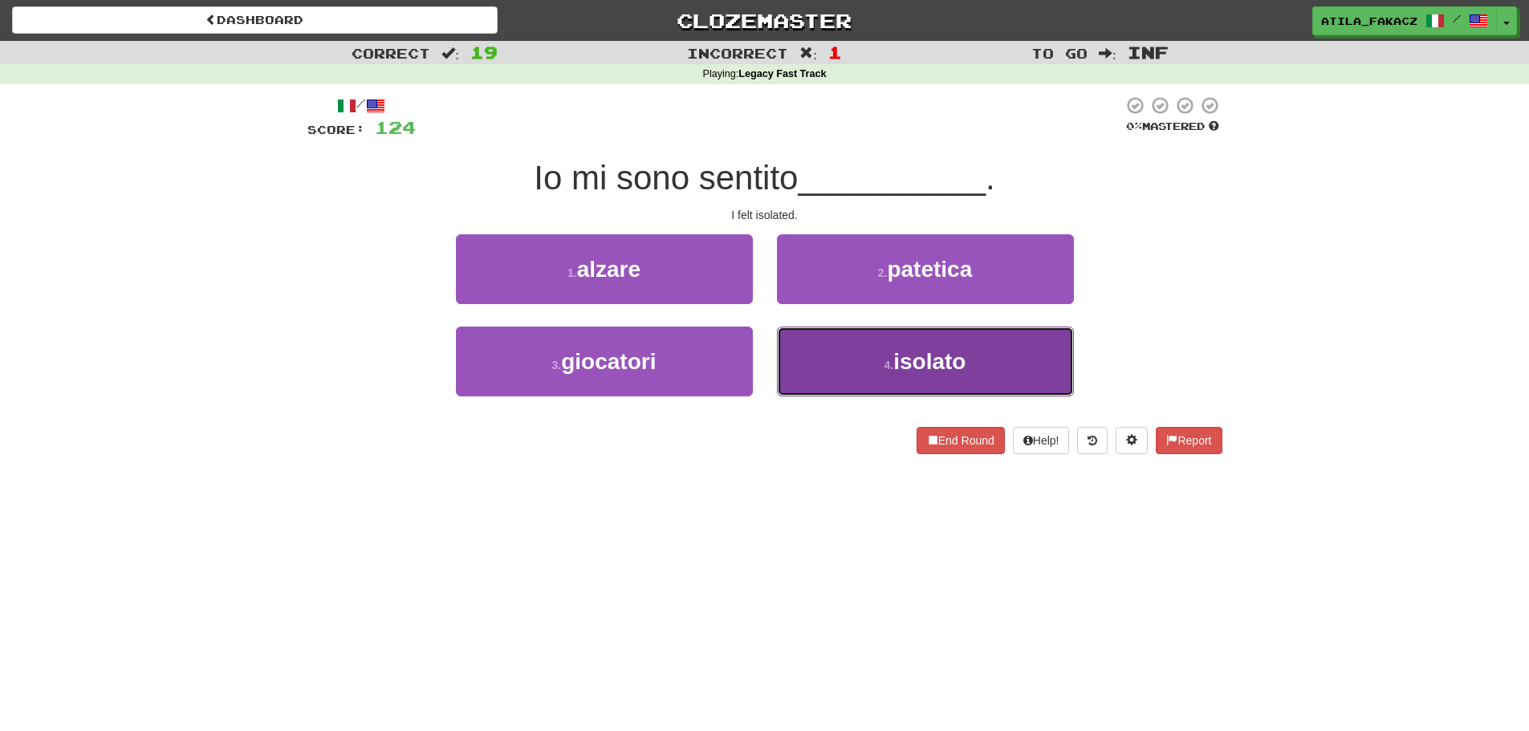
click at [848, 344] on button "4 . isolato" at bounding box center [925, 362] width 297 height 70
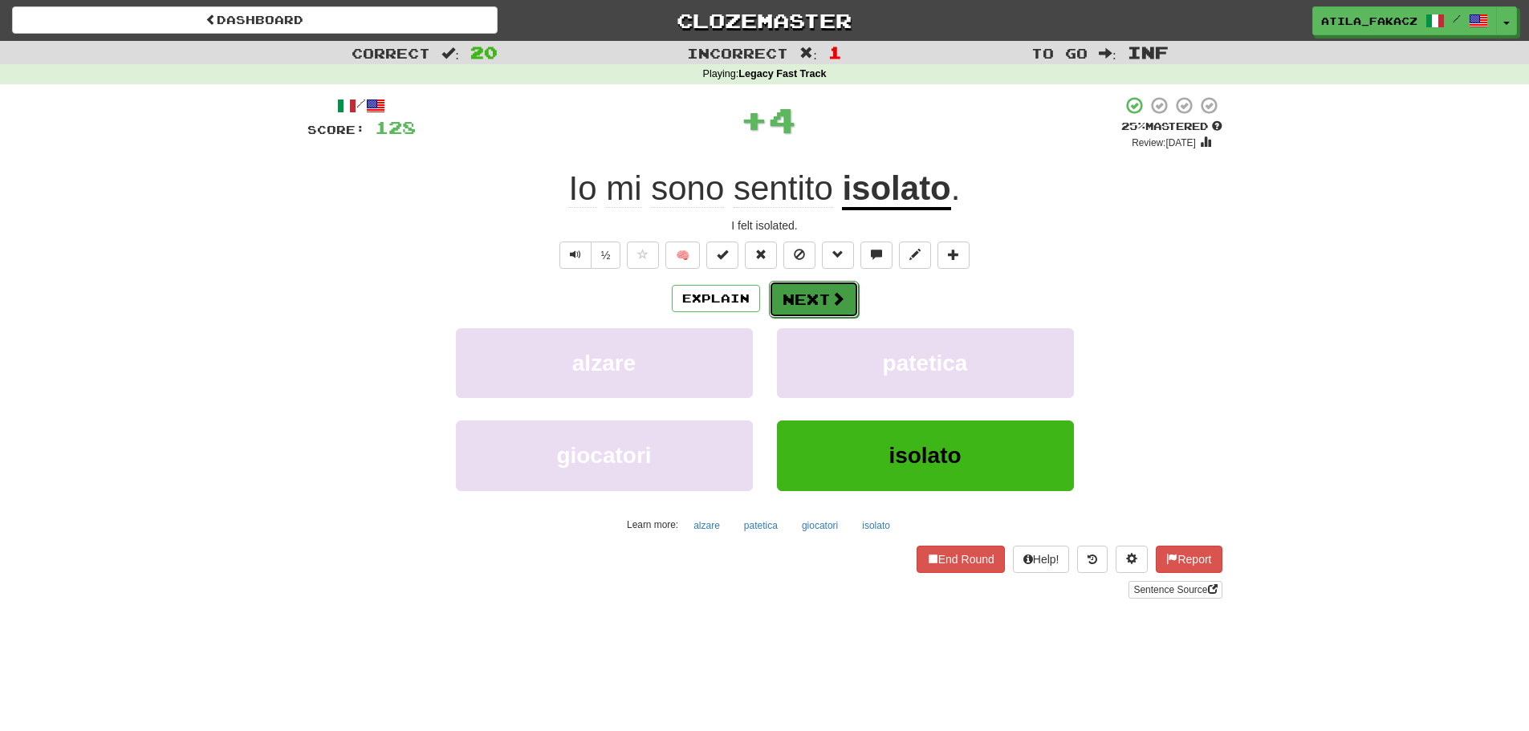
click at [831, 297] on span at bounding box center [838, 298] width 14 height 14
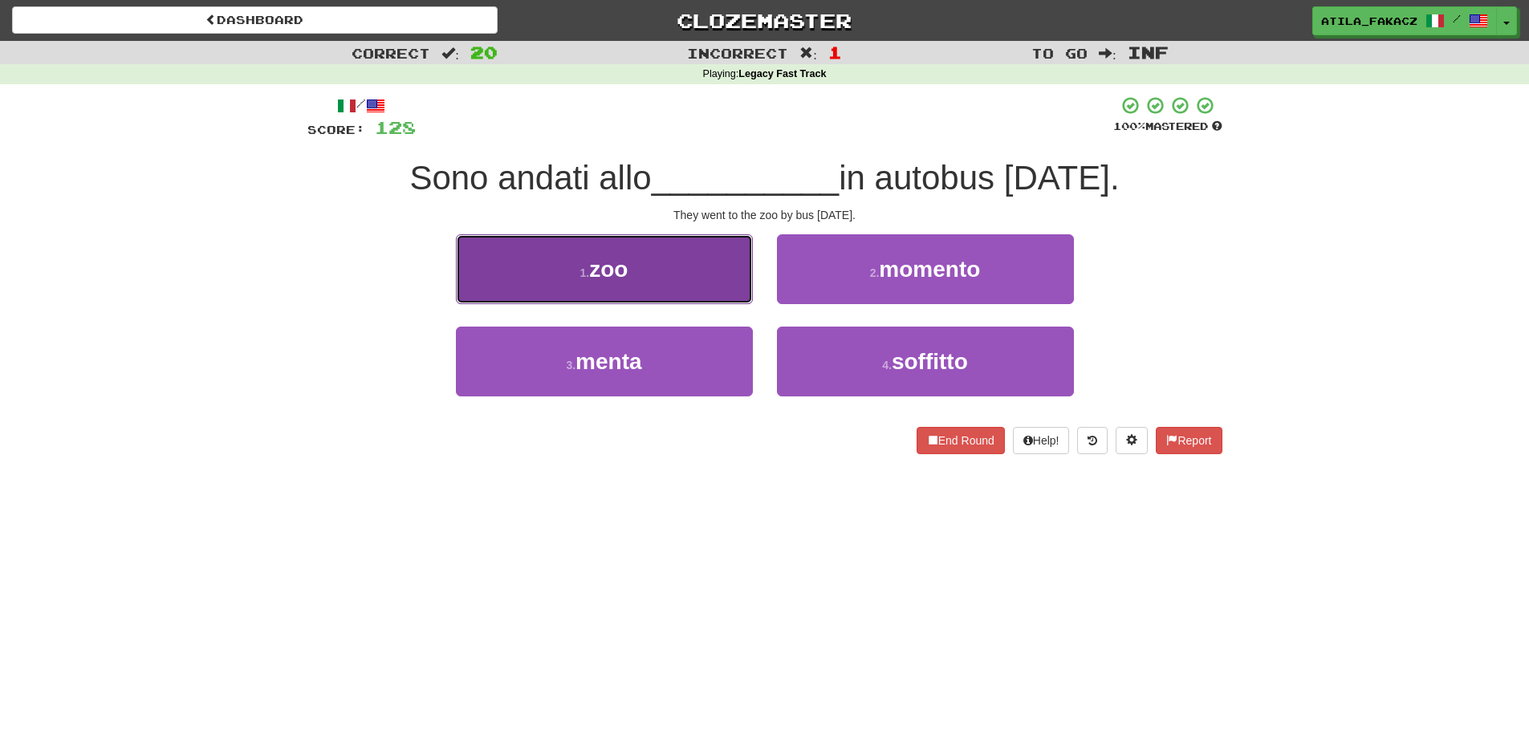
click at [665, 259] on button "1 . zoo" at bounding box center [604, 269] width 297 height 70
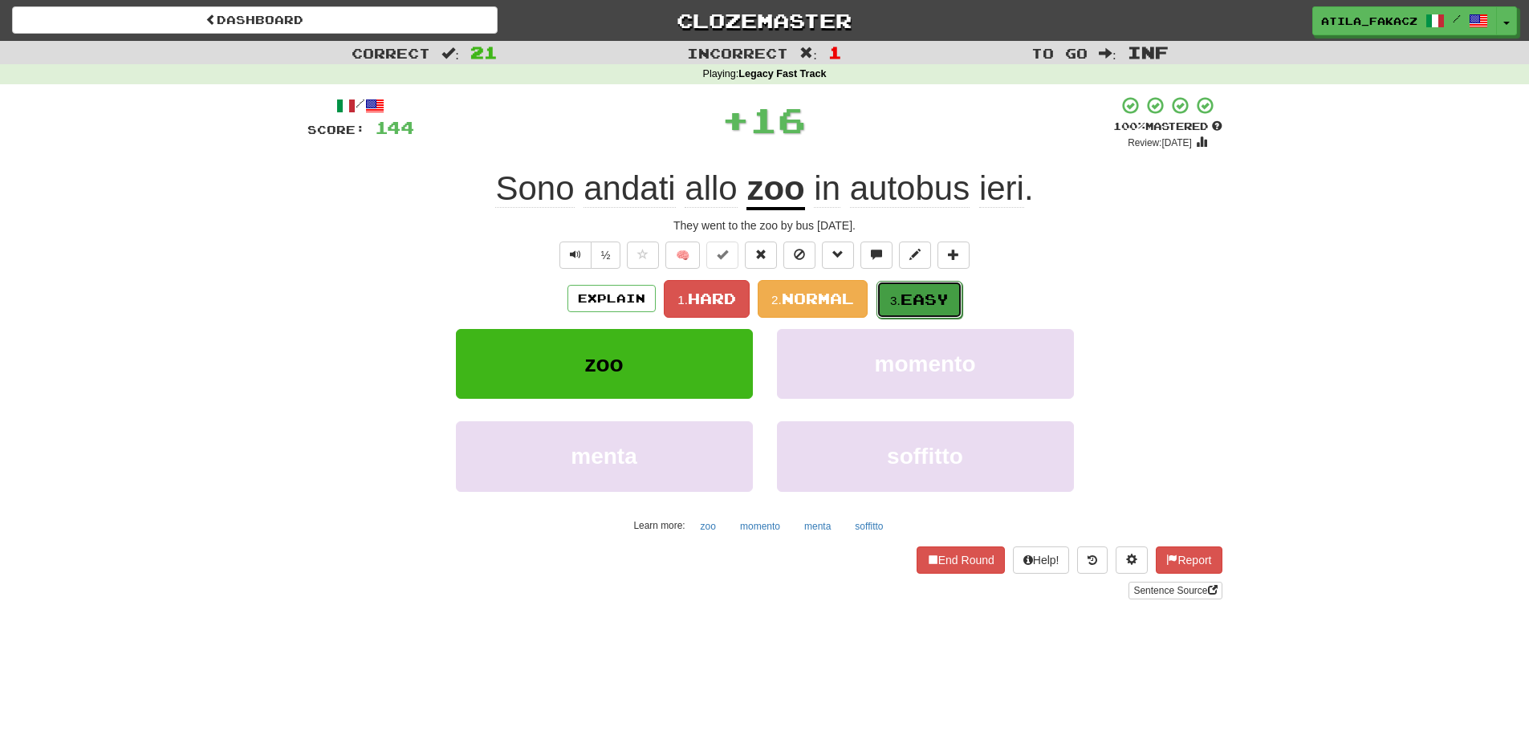
click at [918, 286] on button "3. Easy" at bounding box center [920, 300] width 86 height 38
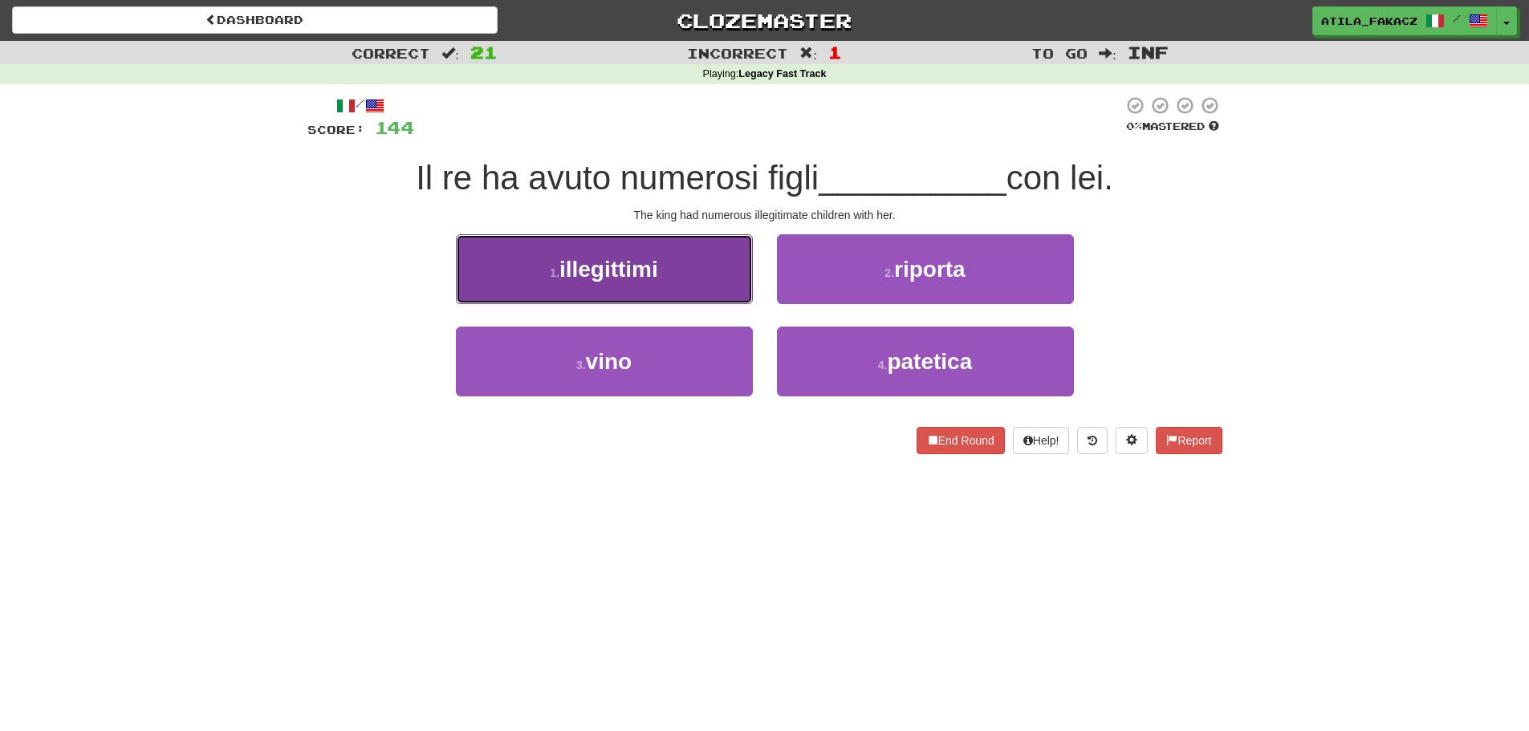
click at [735, 295] on button "1 . illegittimi" at bounding box center [604, 269] width 297 height 70
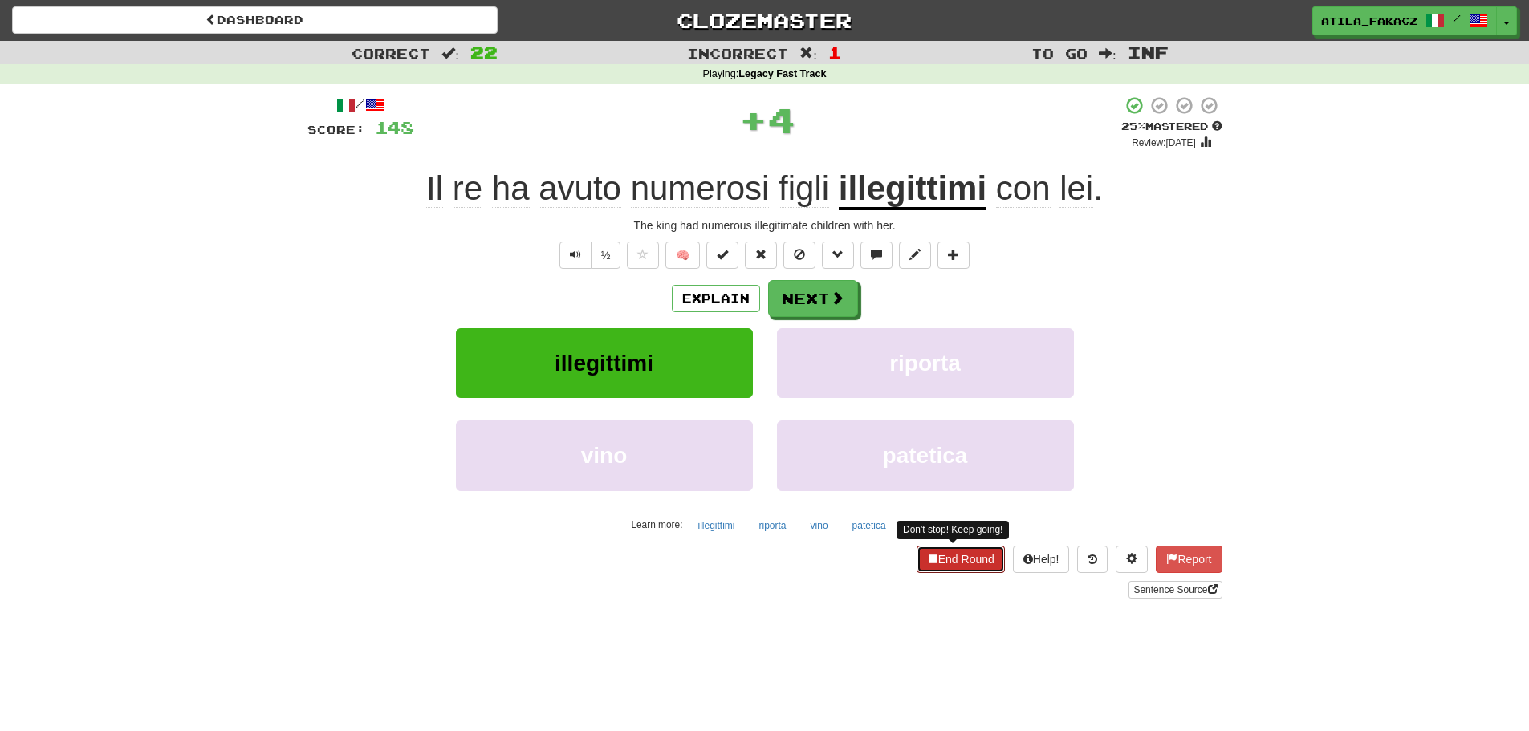
click at [975, 559] on button "End Round" at bounding box center [961, 559] width 88 height 27
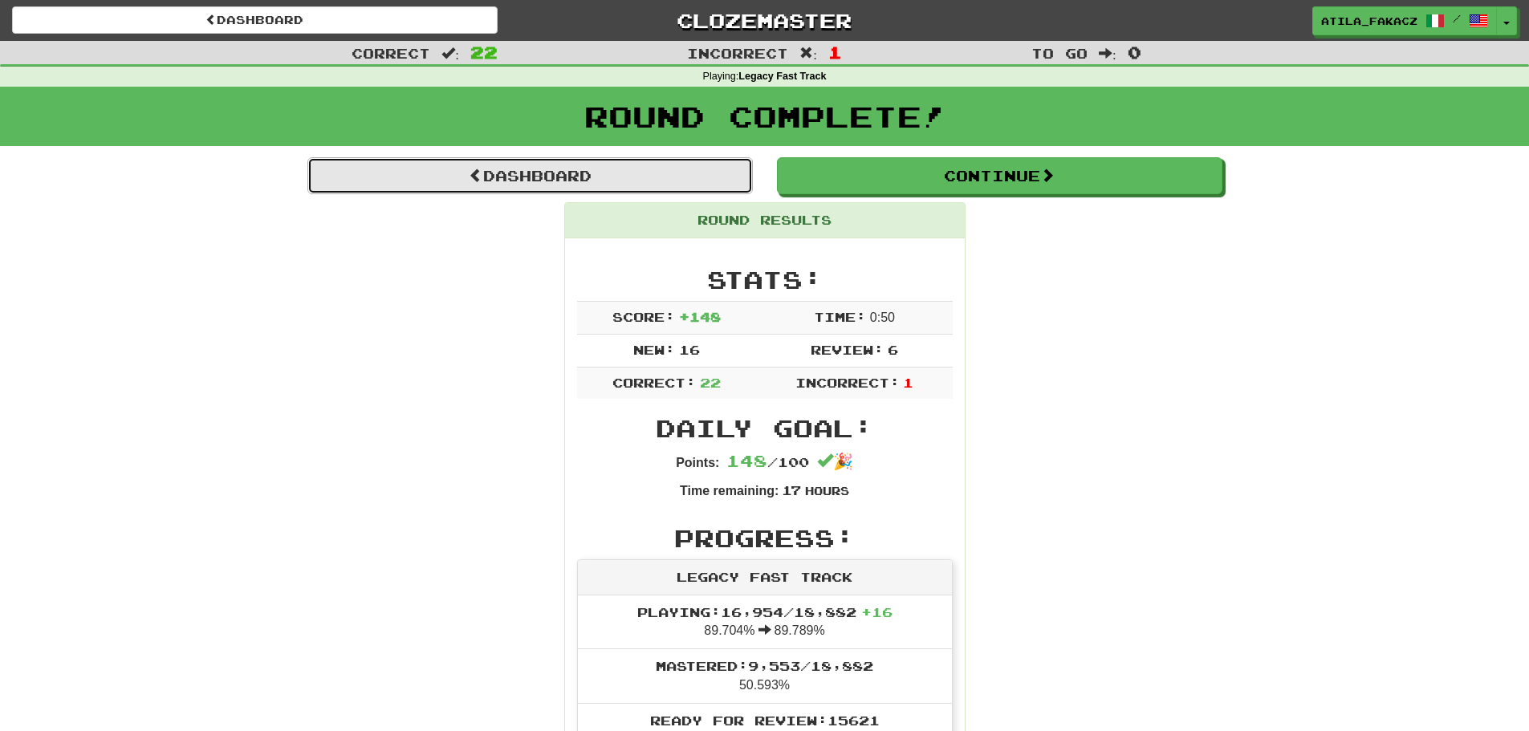
click at [526, 179] on link "Dashboard" at bounding box center [530, 175] width 446 height 37
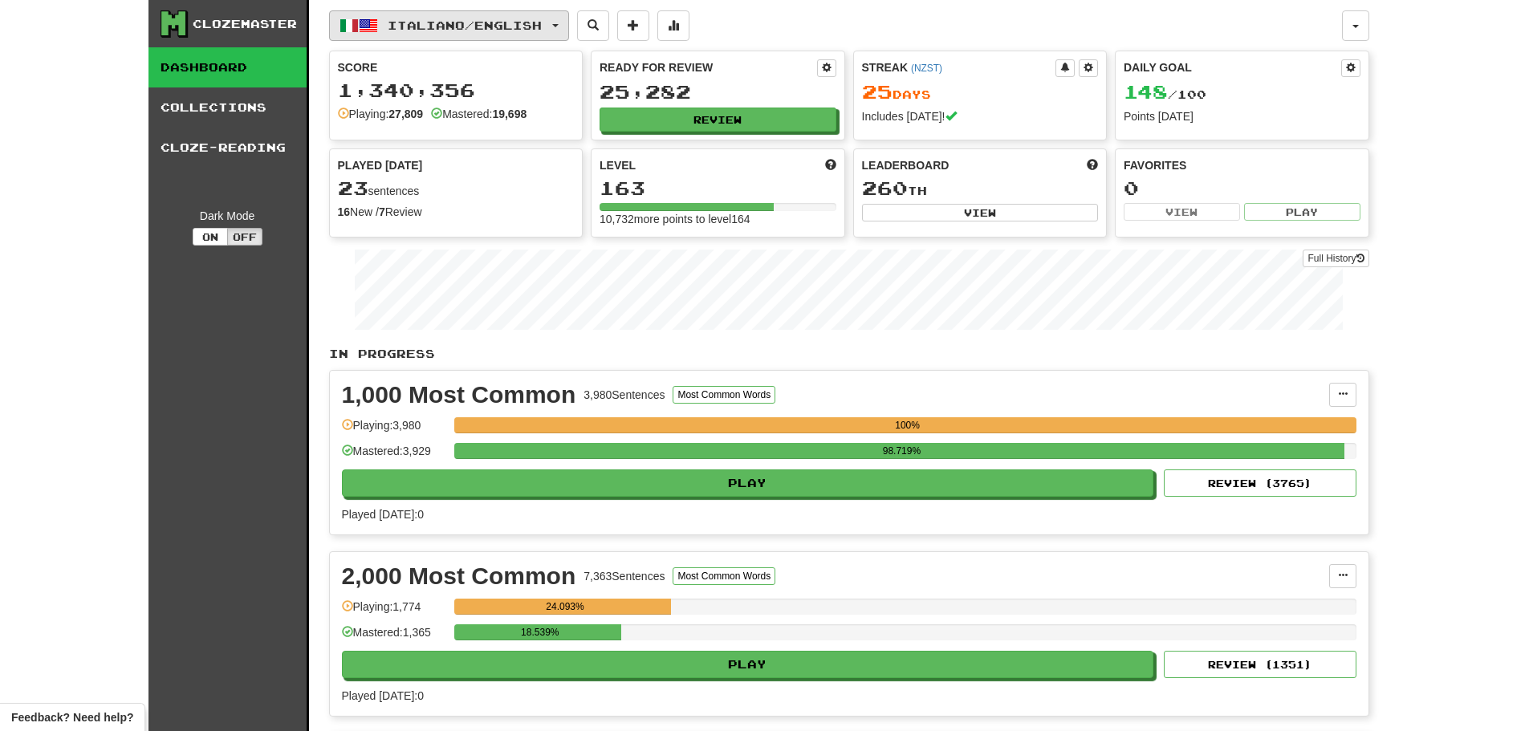
click at [404, 20] on span "Italiano / English" at bounding box center [465, 25] width 154 height 14
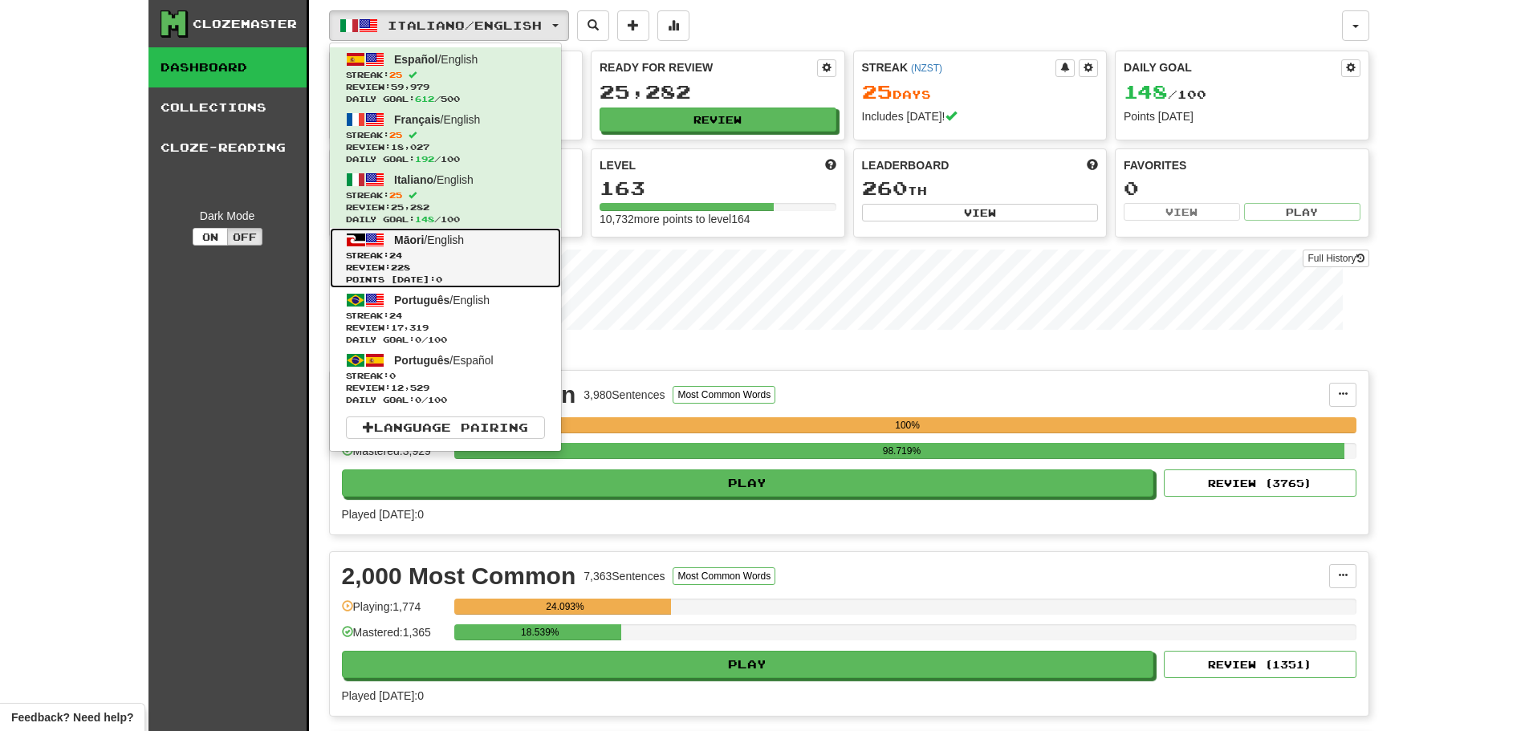
click at [424, 253] on span "Streak: 24" at bounding box center [445, 256] width 199 height 12
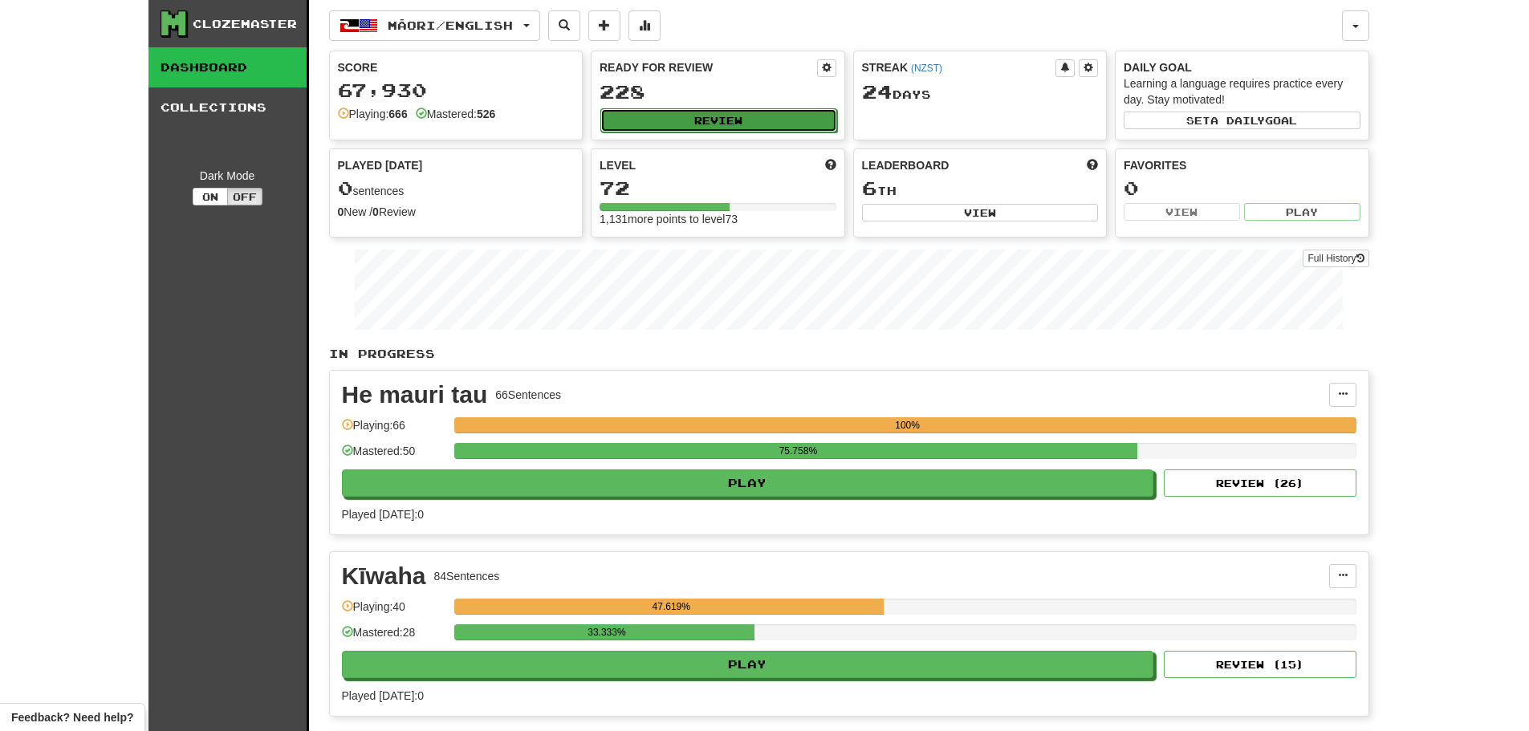
click at [682, 118] on button "Review" at bounding box center [719, 120] width 237 height 24
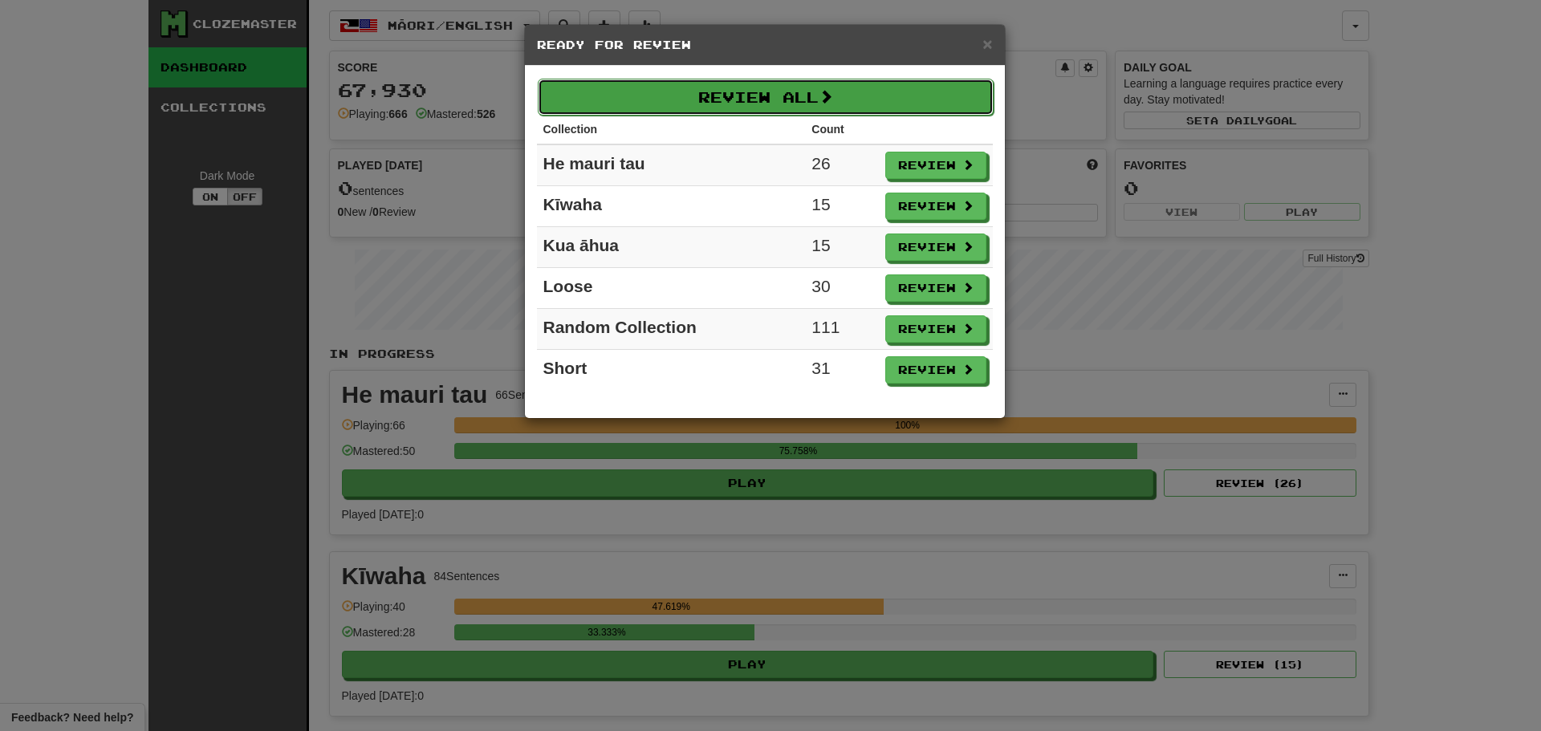
click at [757, 97] on button "Review All" at bounding box center [766, 97] width 456 height 37
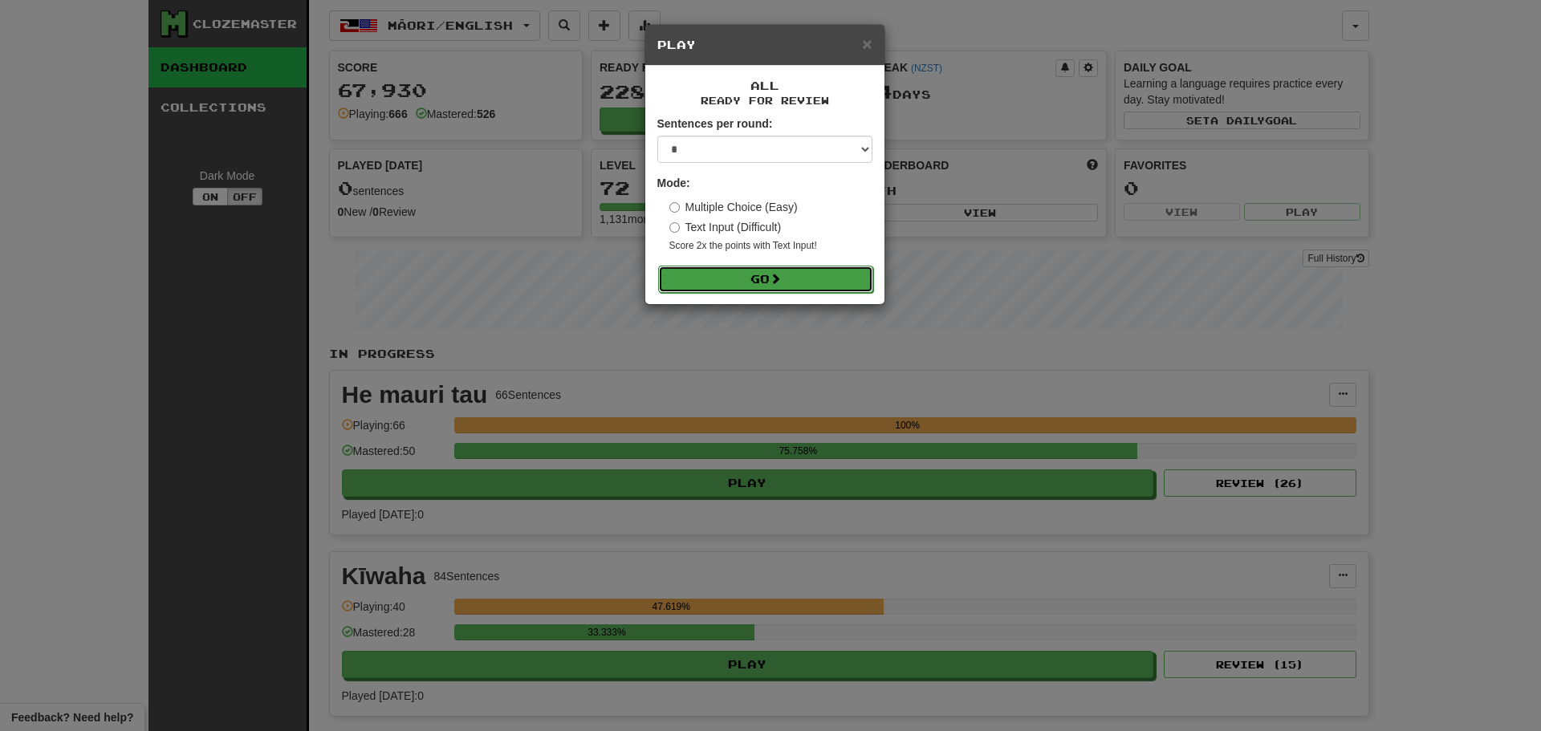
click at [760, 288] on button "Go" at bounding box center [765, 279] width 215 height 27
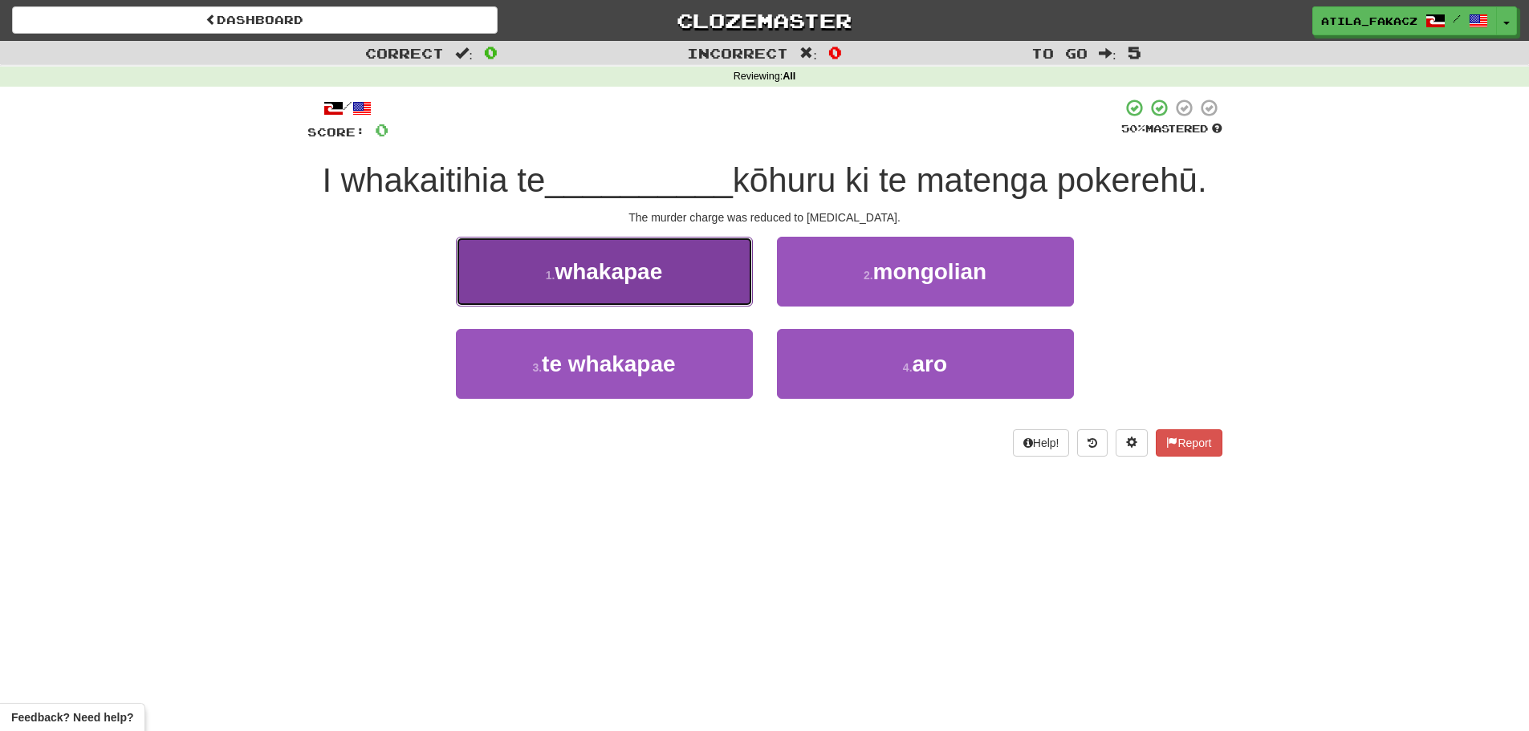
click at [714, 296] on button "1 . whakapae" at bounding box center [604, 272] width 297 height 70
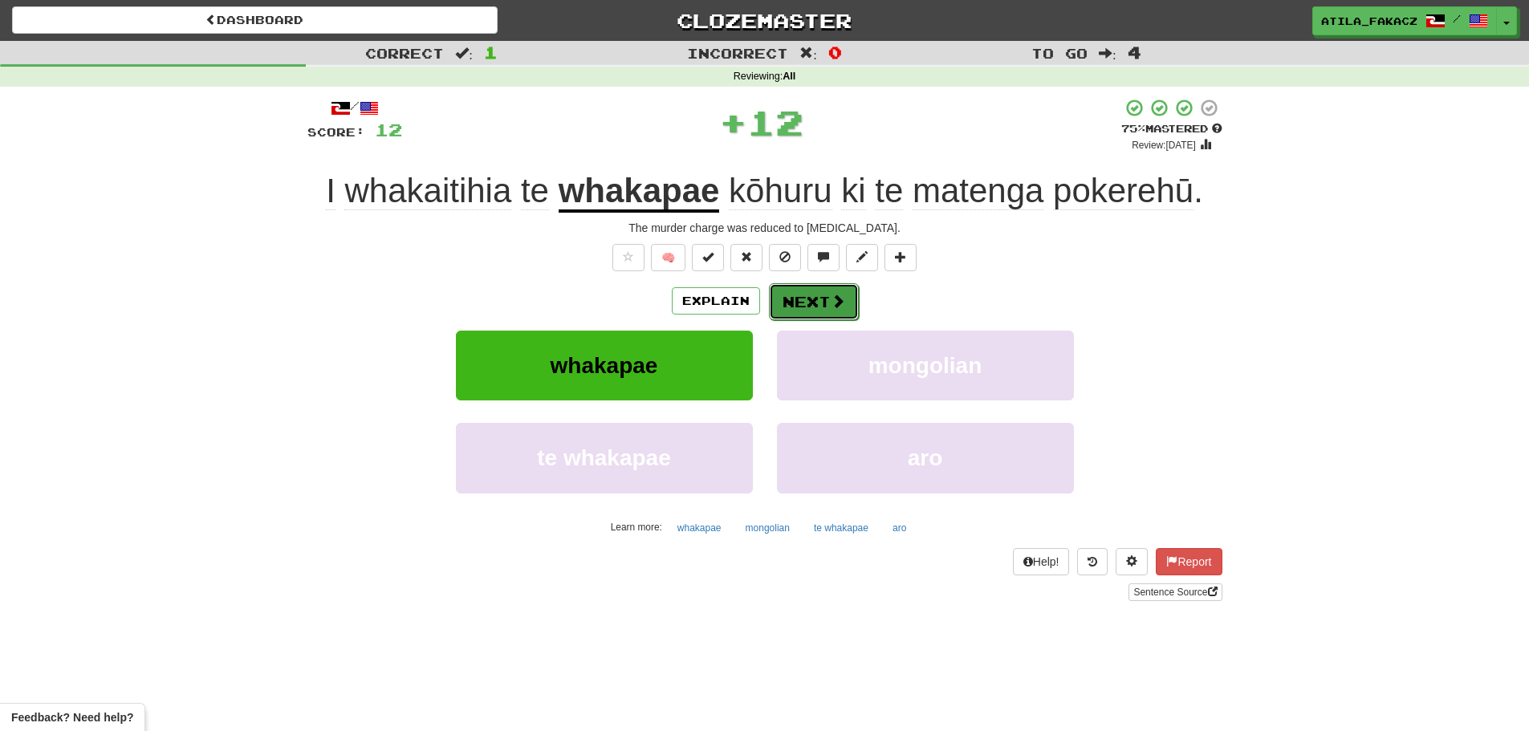
click at [833, 306] on span at bounding box center [838, 301] width 14 height 14
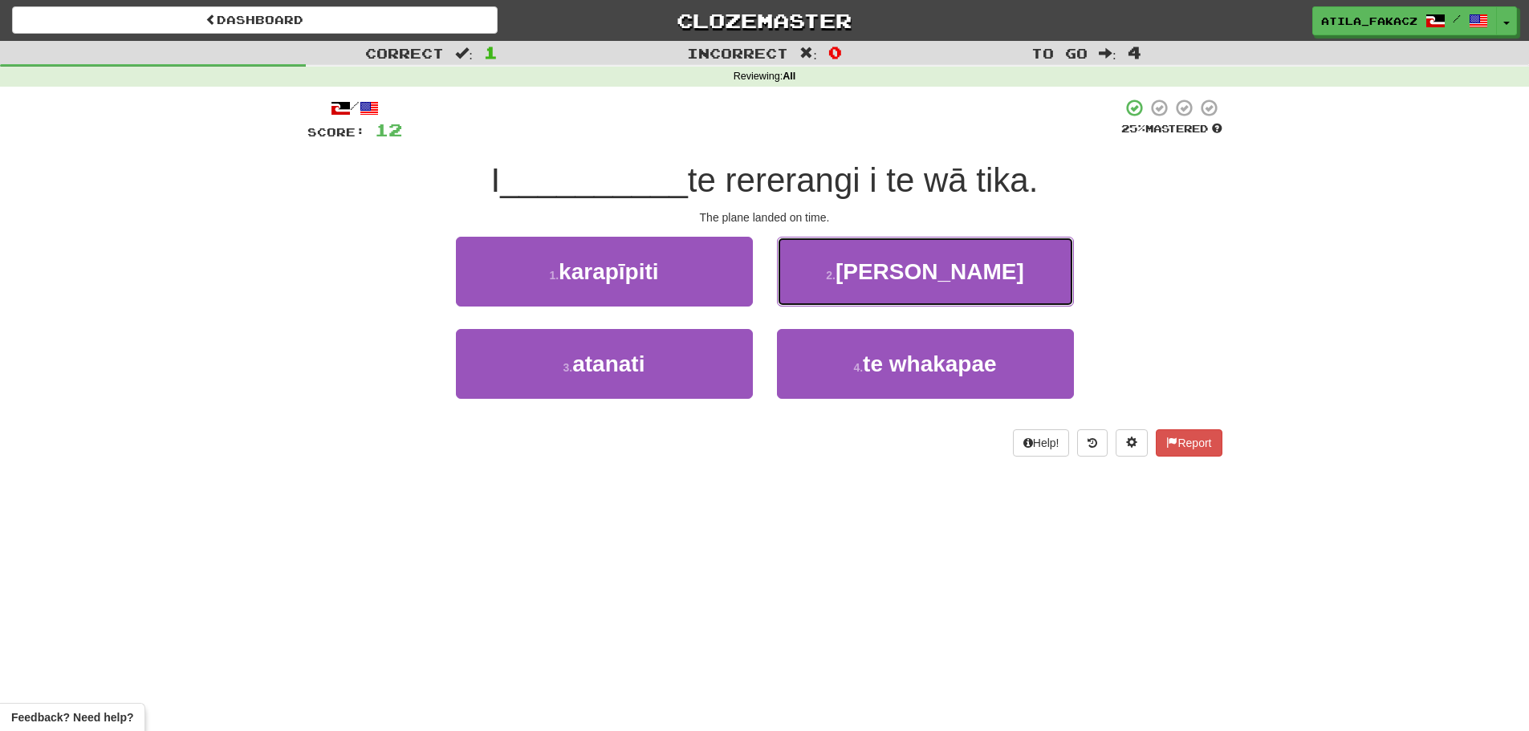
click at [802, 280] on button "2 . tatū" at bounding box center [925, 272] width 297 height 70
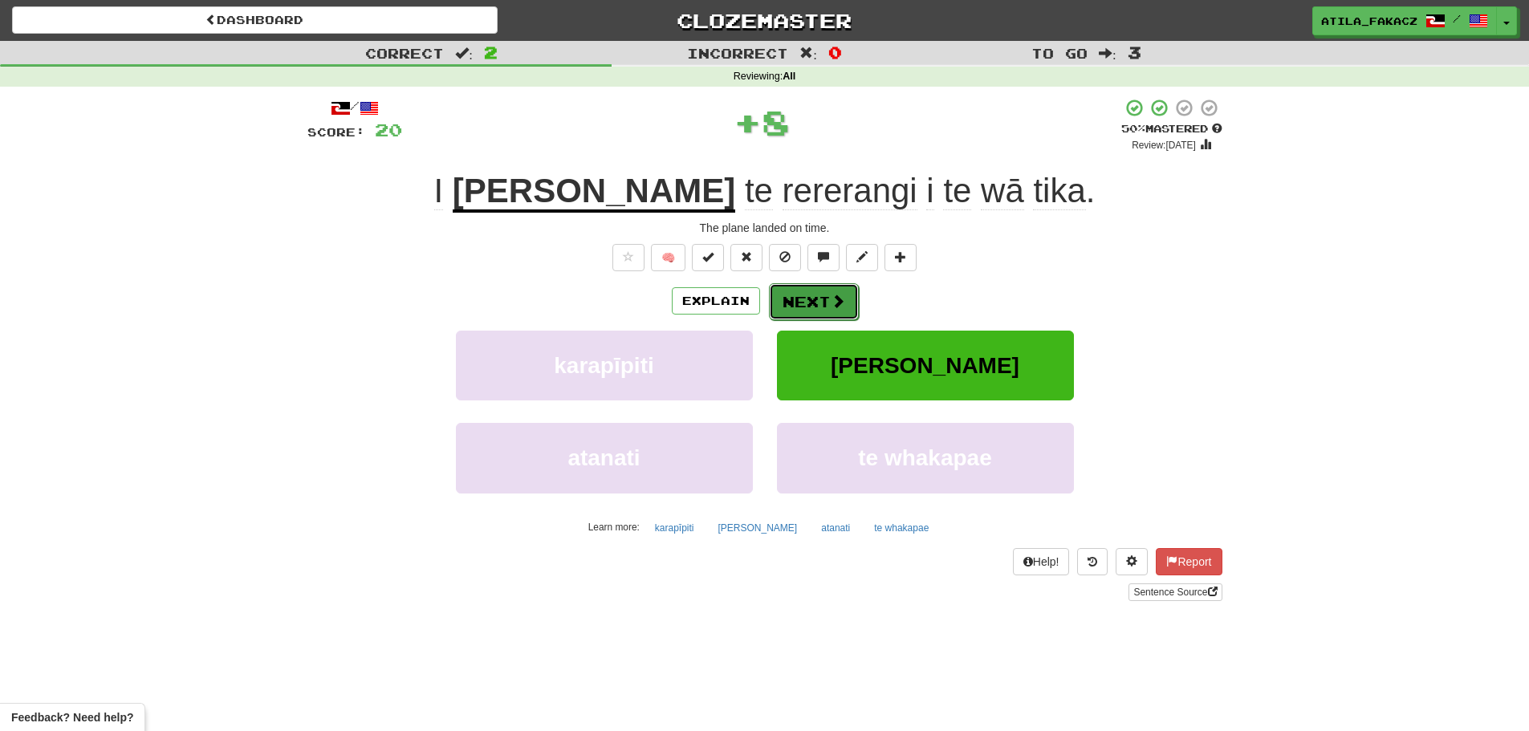
click at [784, 293] on button "Next" at bounding box center [814, 301] width 90 height 37
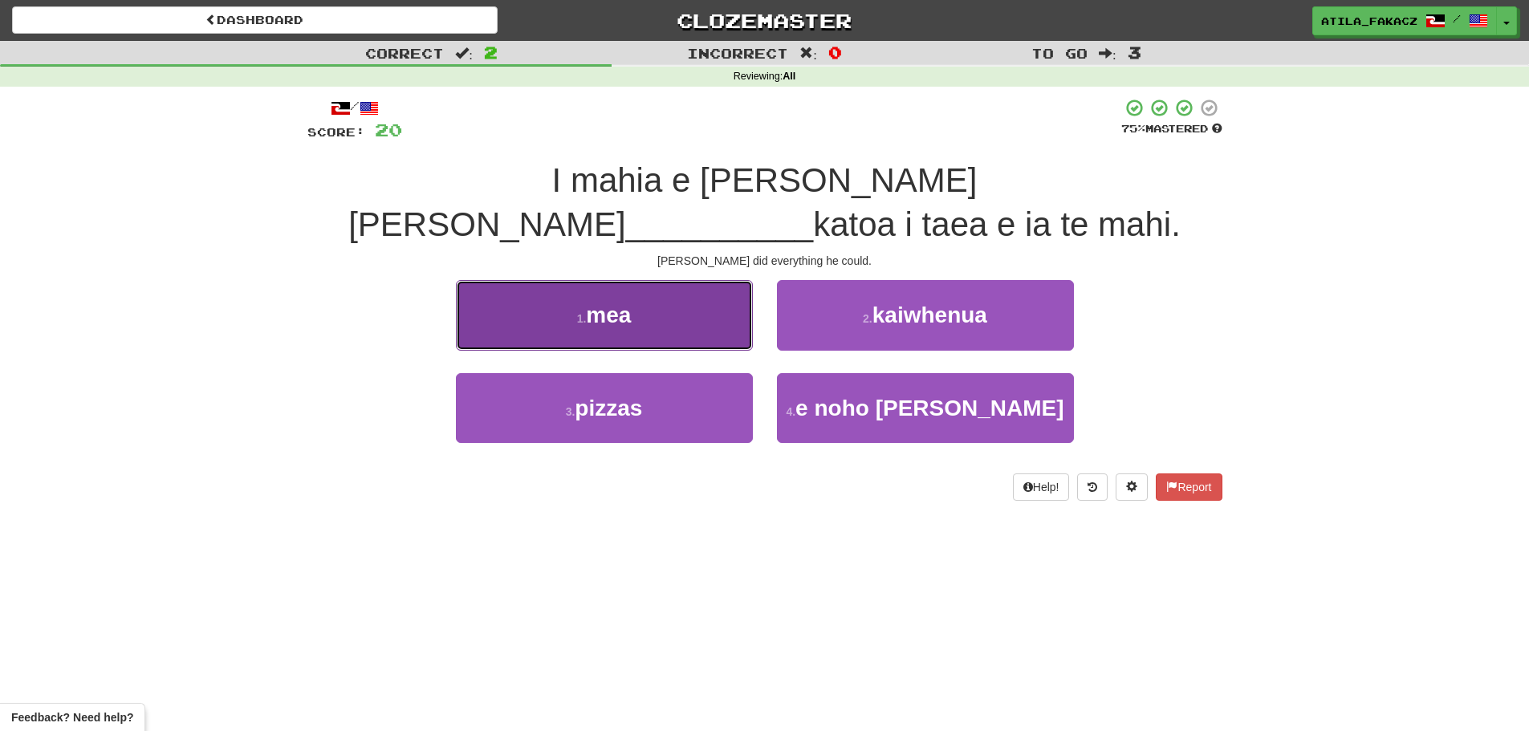
click at [689, 281] on button "1 . mea" at bounding box center [604, 315] width 297 height 70
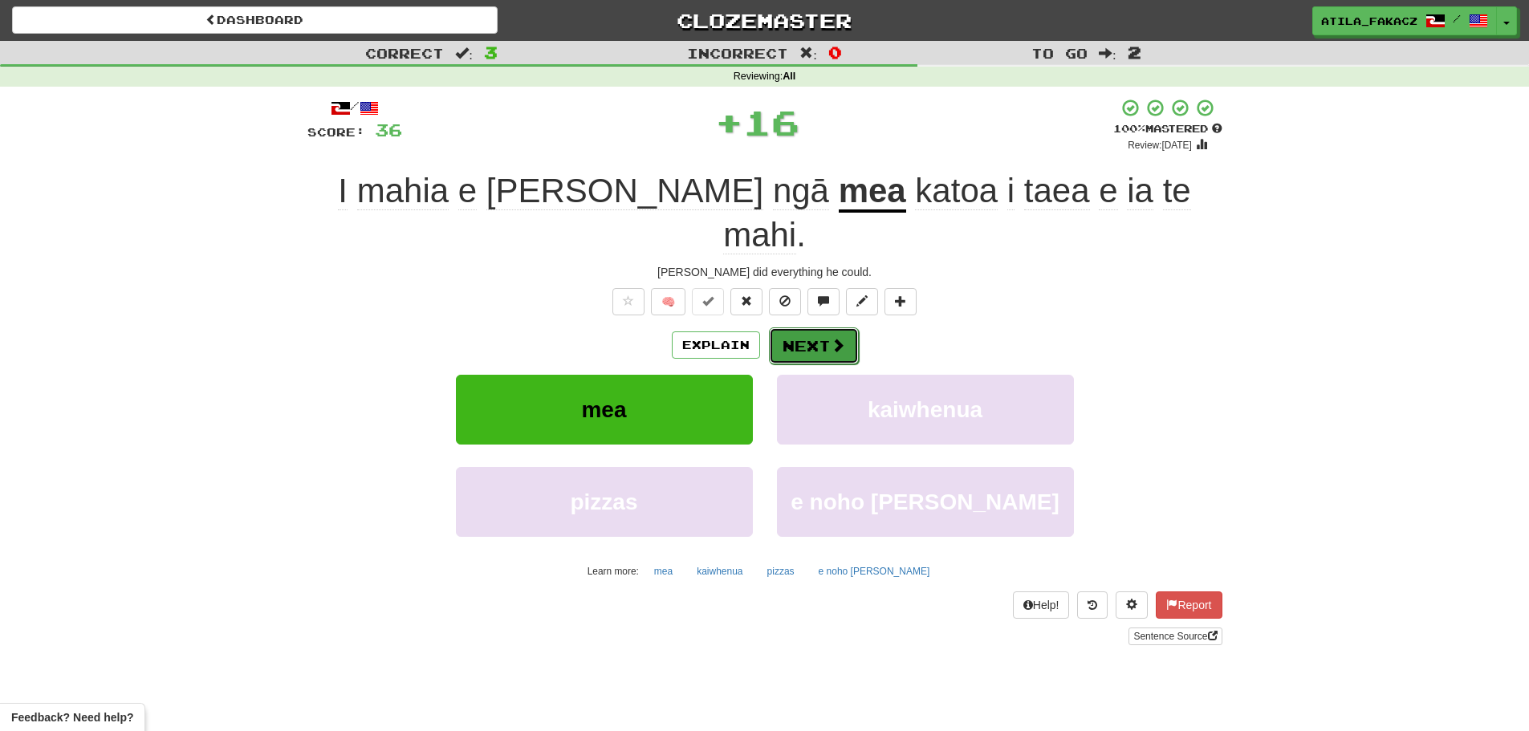
click at [811, 328] on button "Next" at bounding box center [814, 346] width 90 height 37
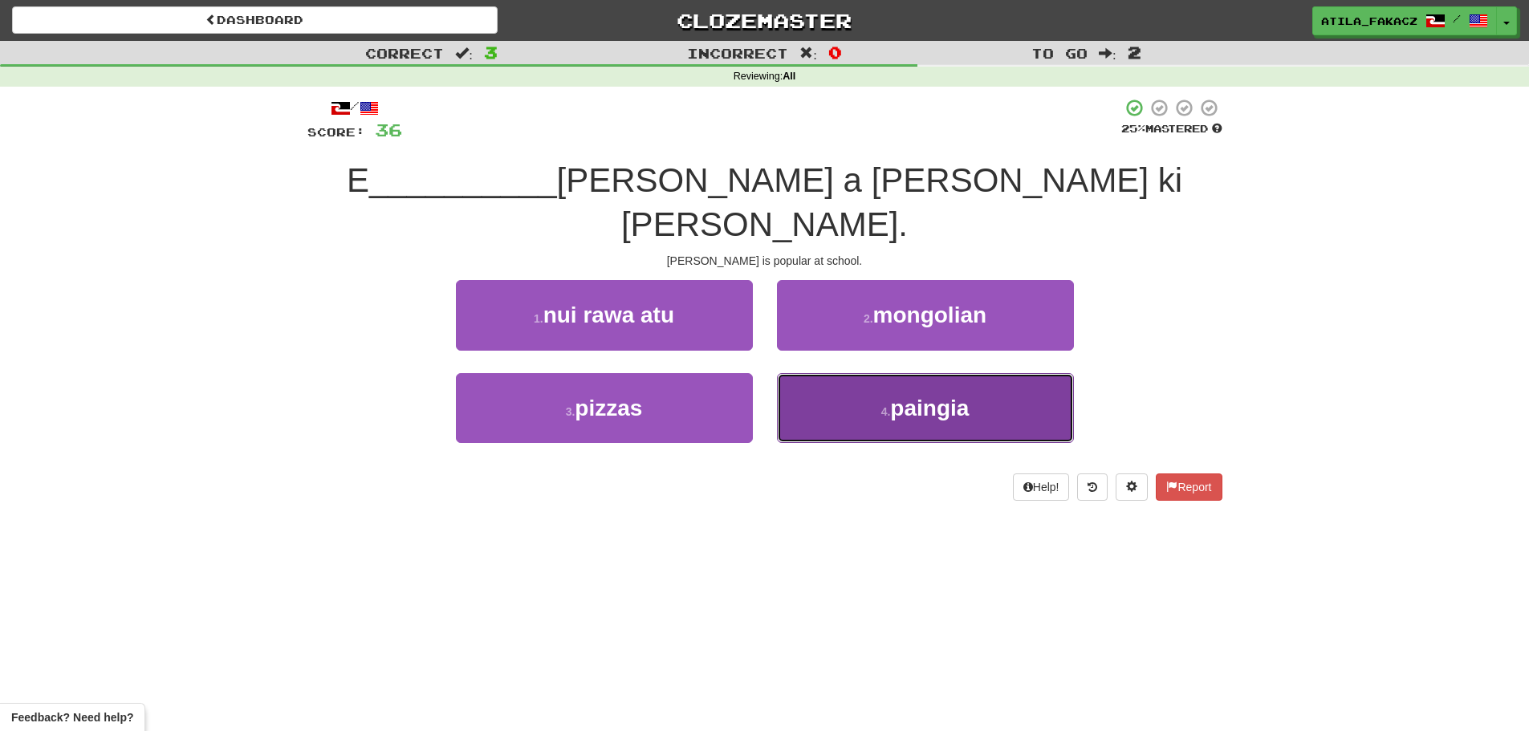
click at [876, 373] on button "4 . paingia" at bounding box center [925, 408] width 297 height 70
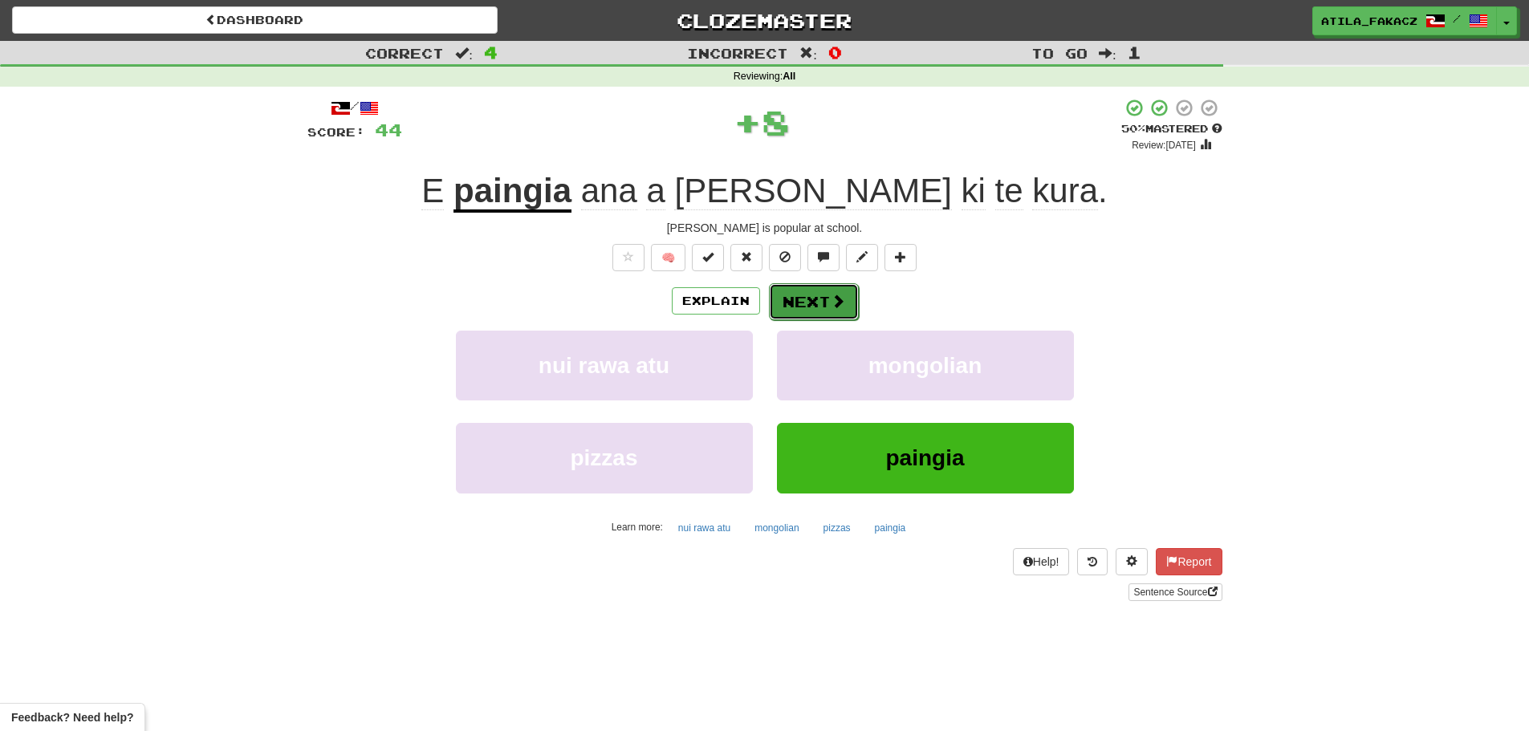
click at [818, 309] on button "Next" at bounding box center [814, 301] width 90 height 37
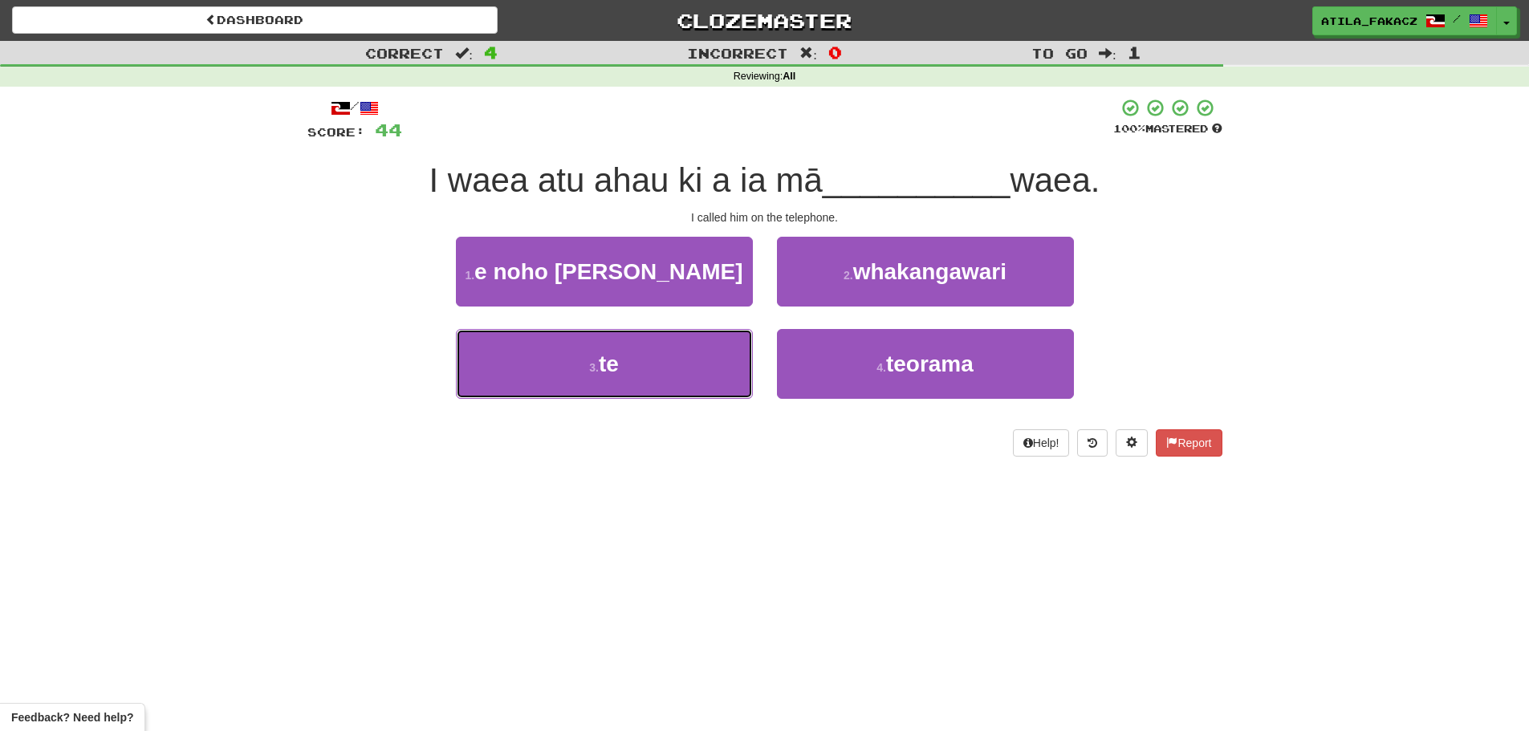
drag, startPoint x: 725, startPoint y: 356, endPoint x: 765, endPoint y: 345, distance: 41.7
click at [725, 359] on button "3 . te" at bounding box center [604, 364] width 297 height 70
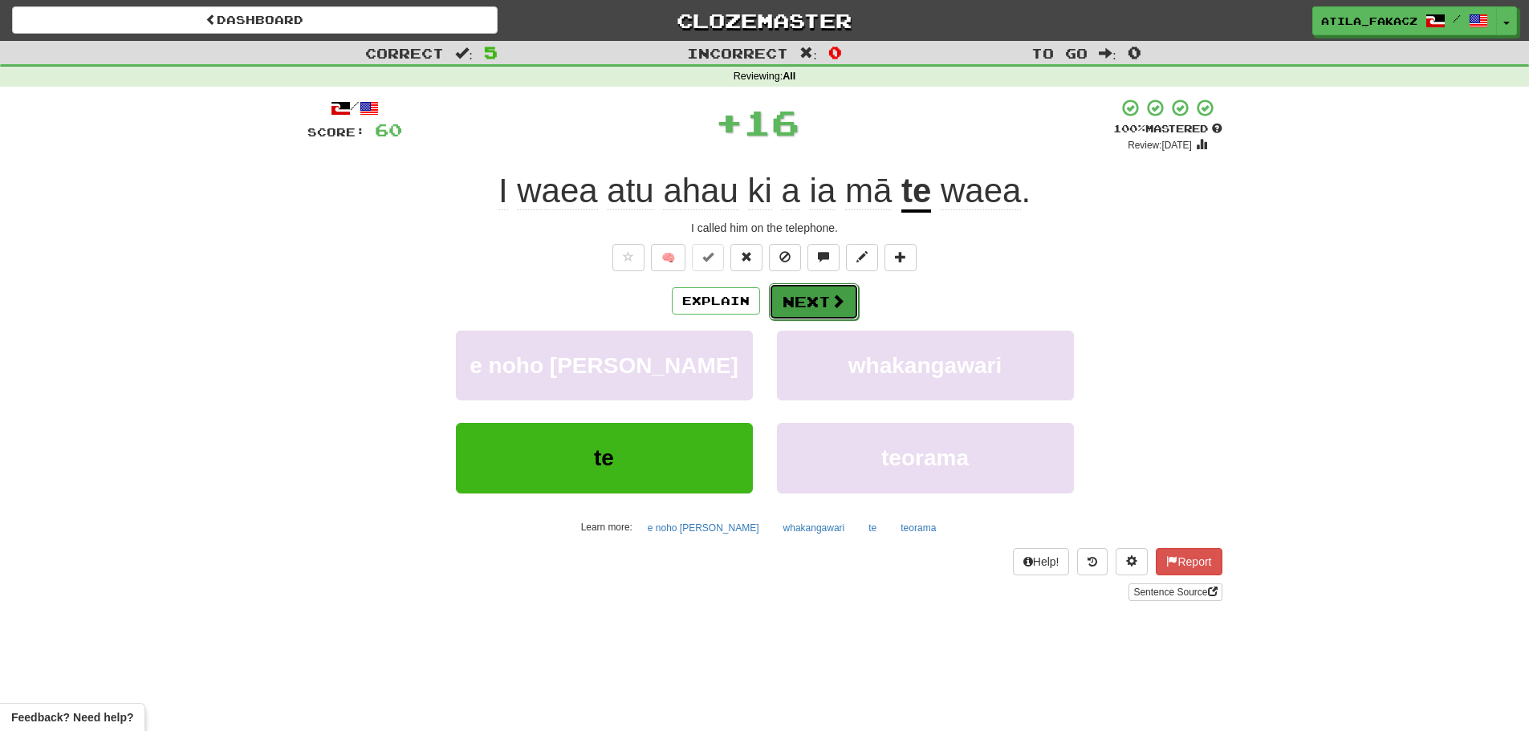
click at [812, 298] on button "Next" at bounding box center [814, 301] width 90 height 37
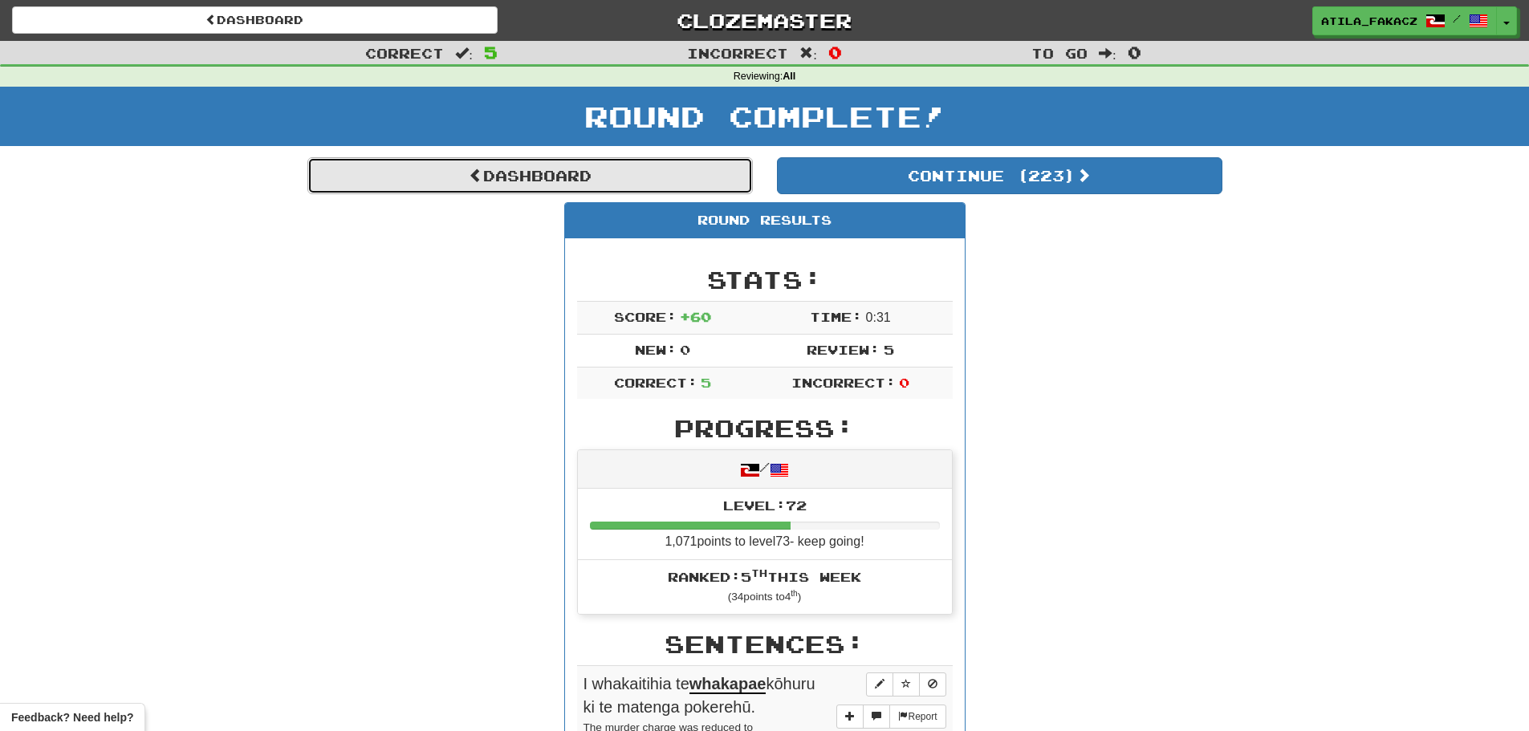
click at [484, 169] on link "Dashboard" at bounding box center [530, 175] width 446 height 37
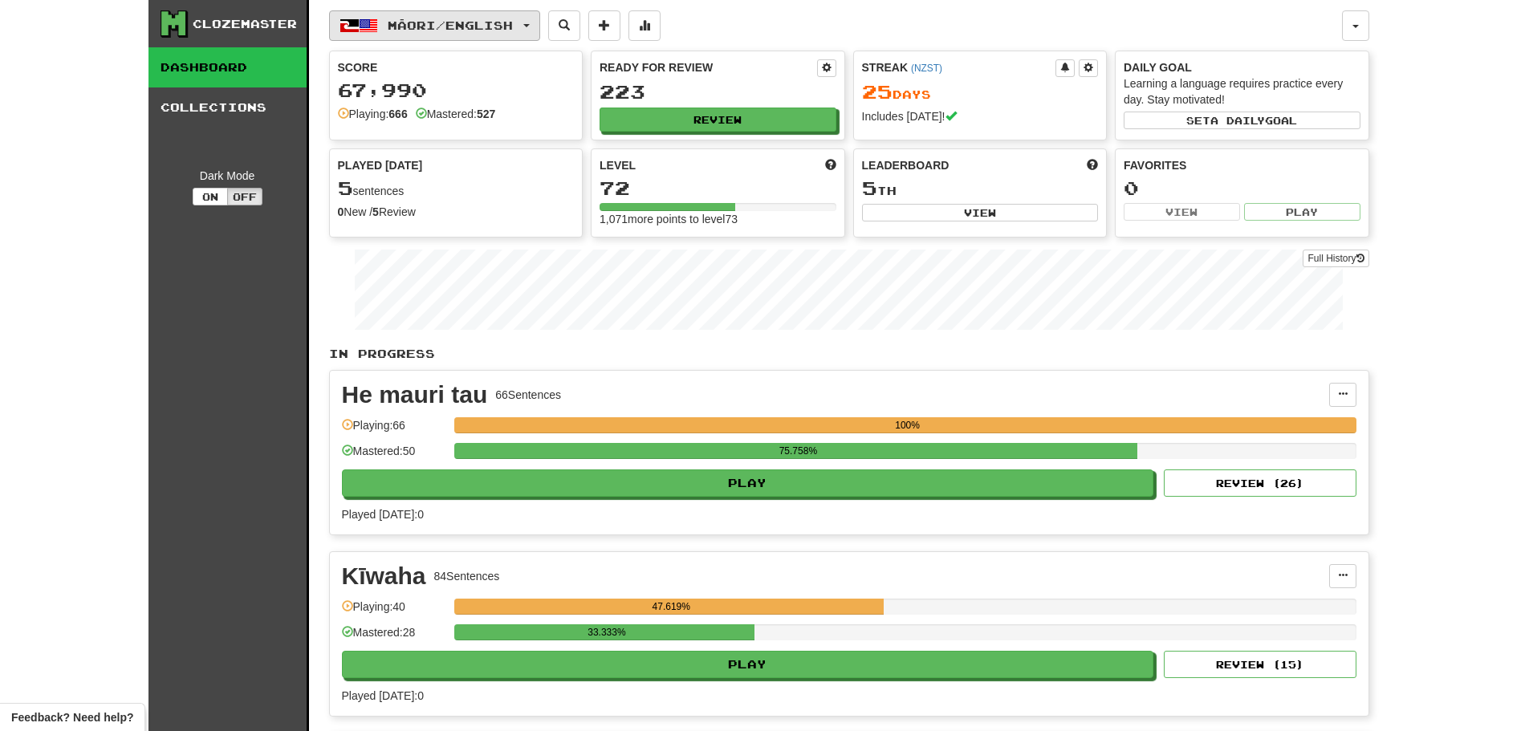
click at [496, 35] on button "Māori / English" at bounding box center [434, 25] width 211 height 31
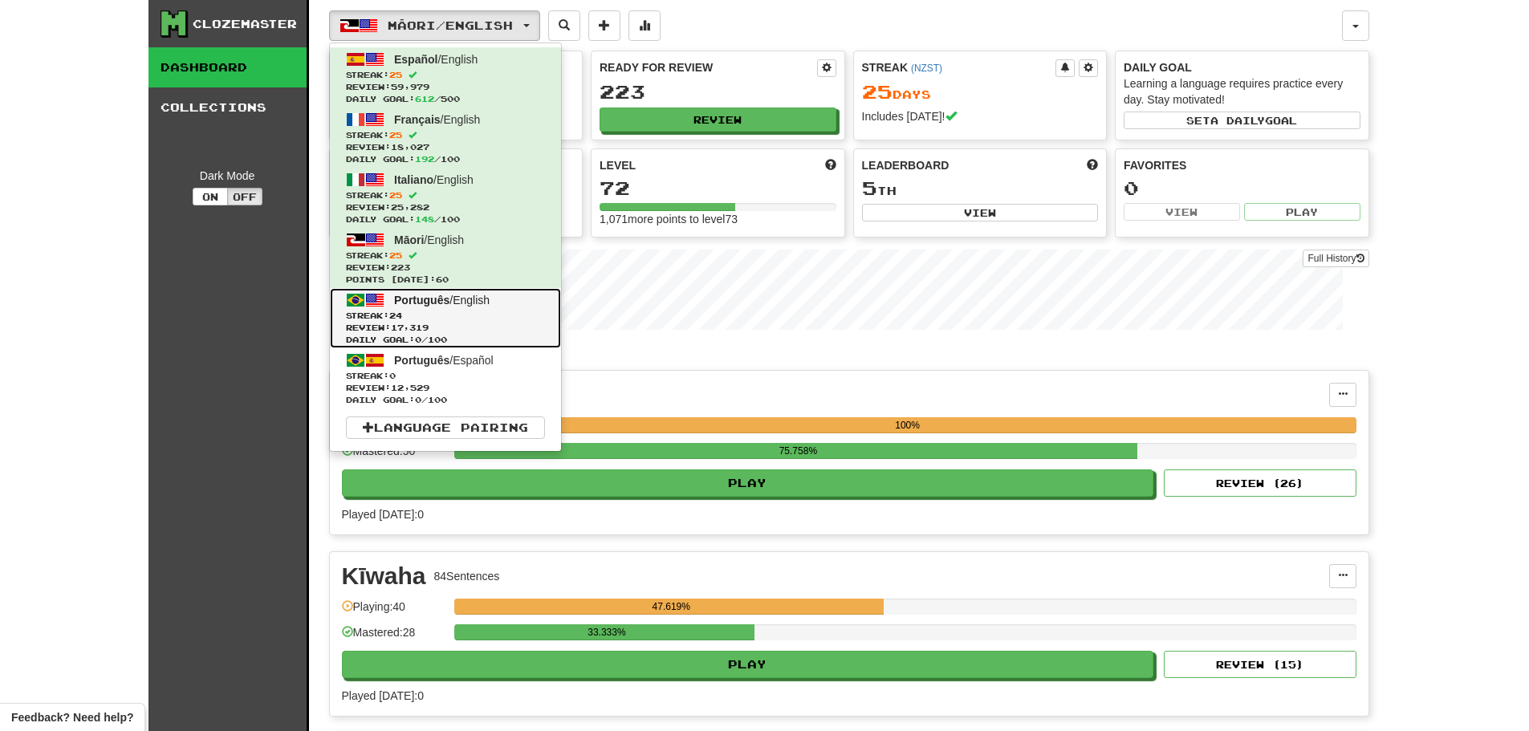
click at [459, 316] on span "Streak: 24" at bounding box center [445, 316] width 199 height 12
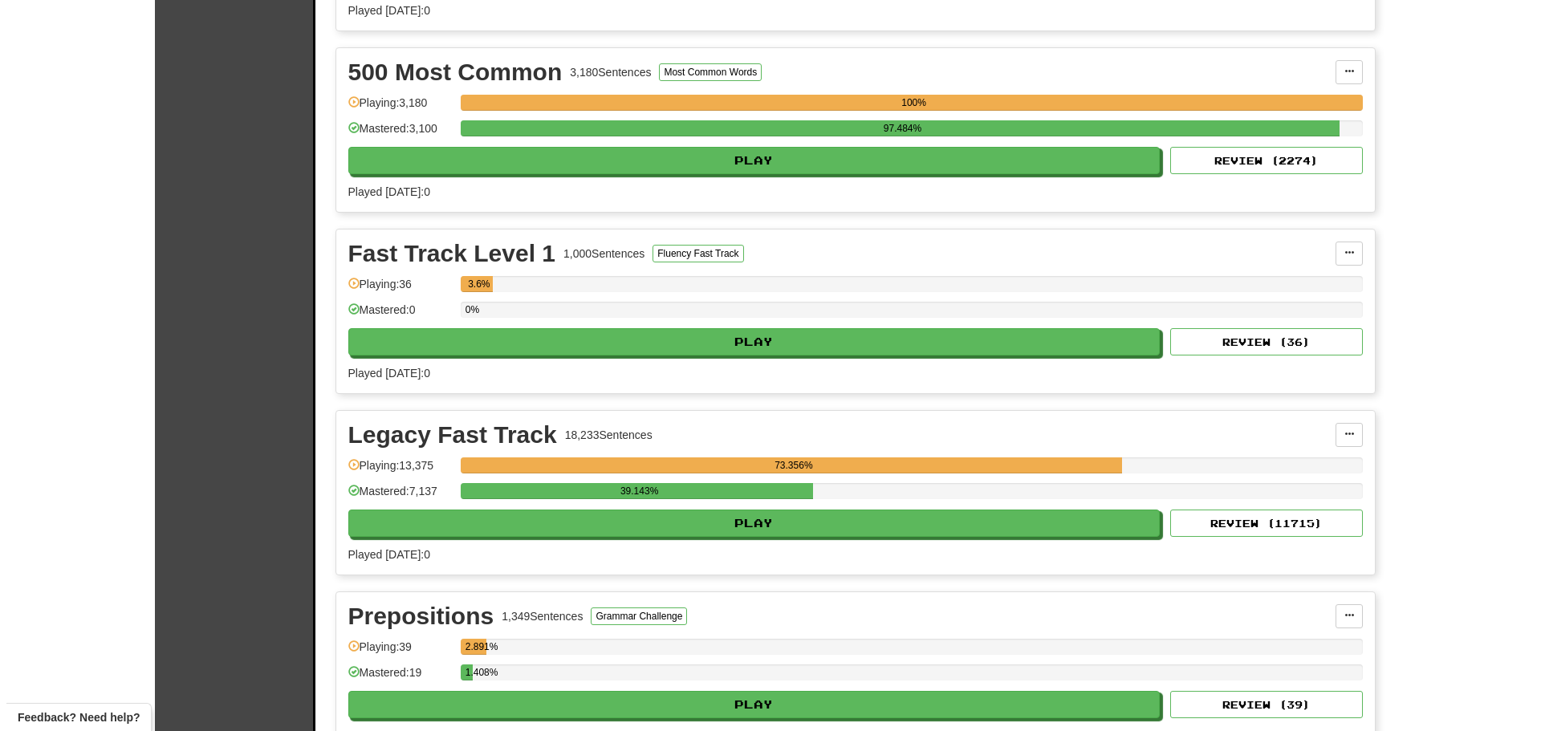
scroll to position [723, 0]
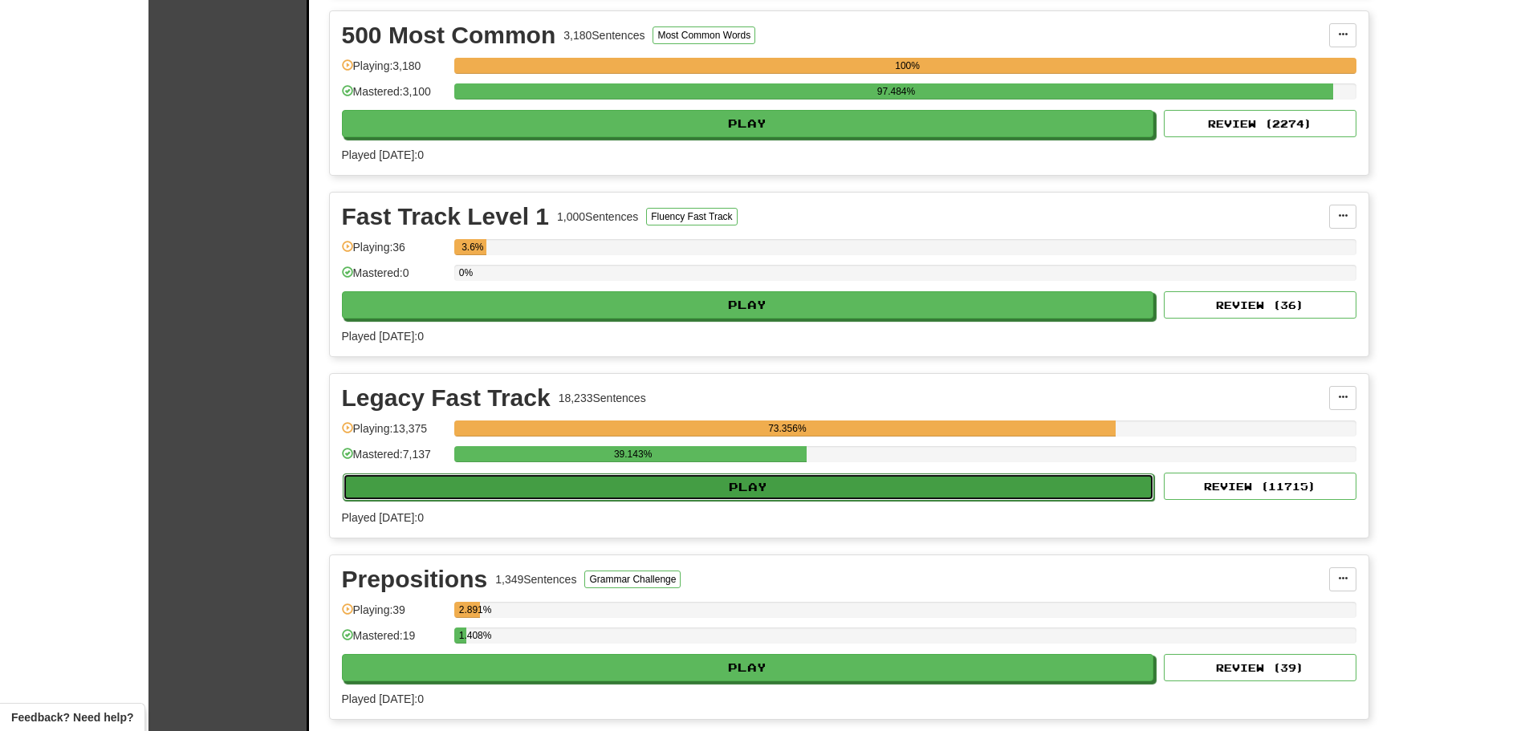
click at [736, 484] on button "Play" at bounding box center [749, 487] width 812 height 27
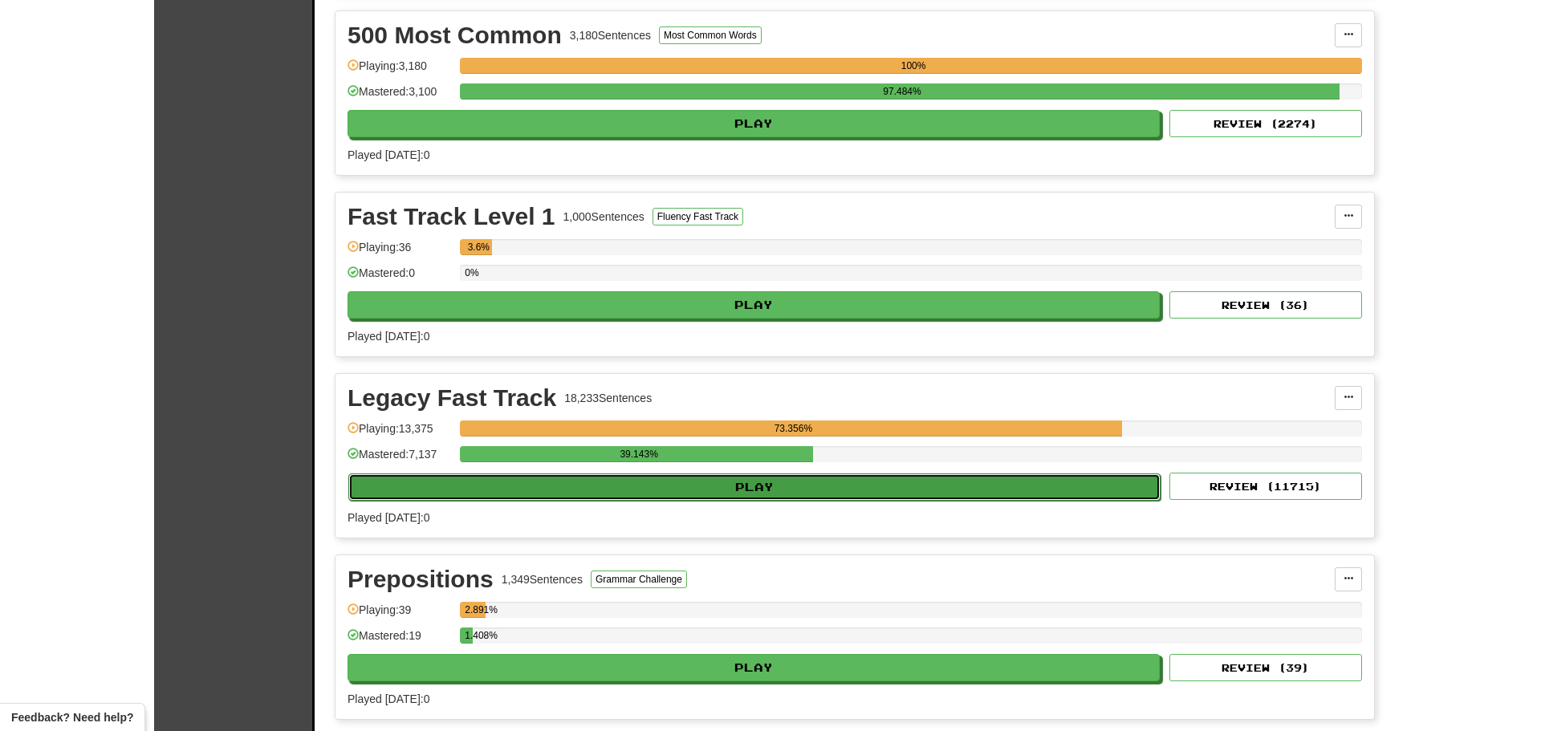
select select "********"
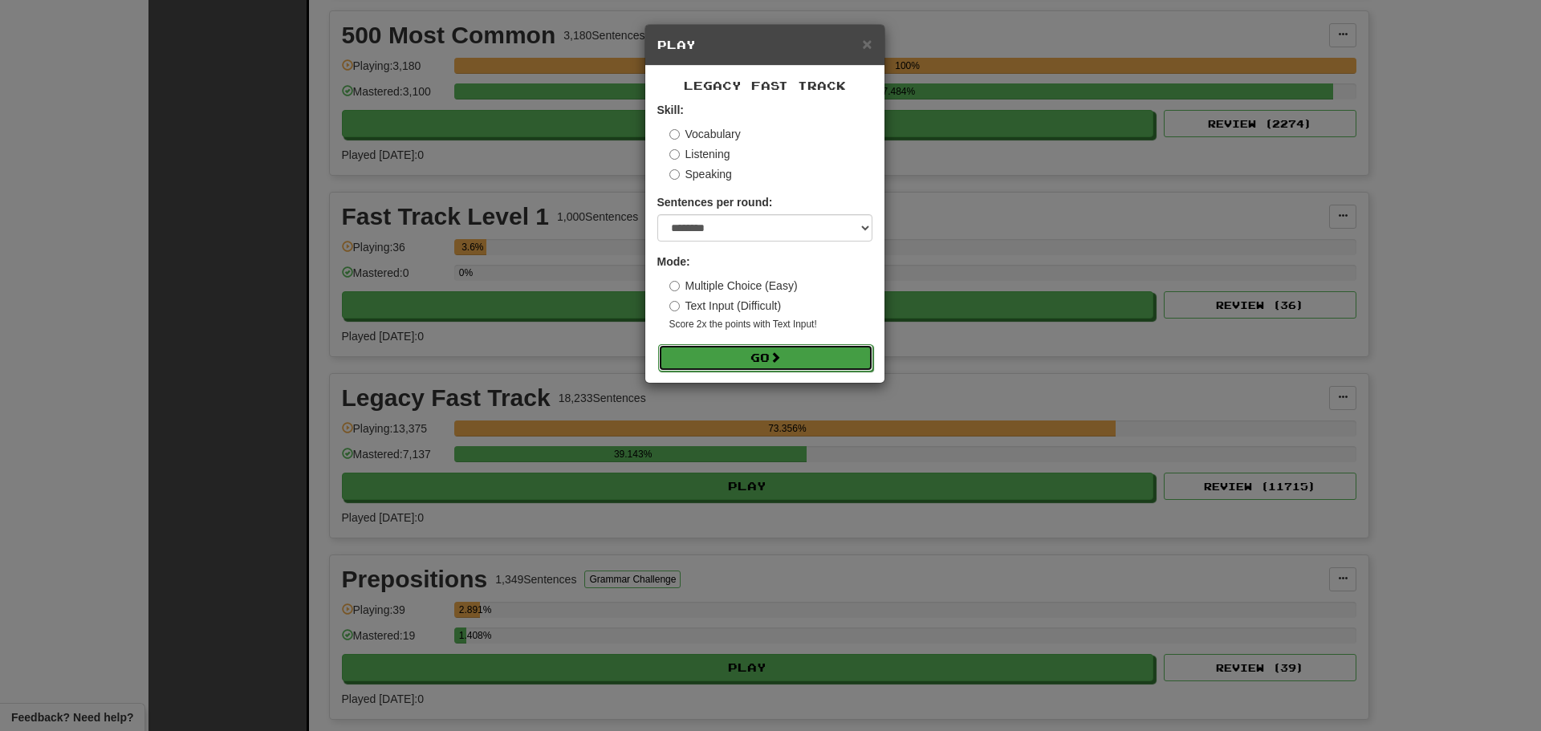
click at [790, 355] on button "Go" at bounding box center [765, 357] width 215 height 27
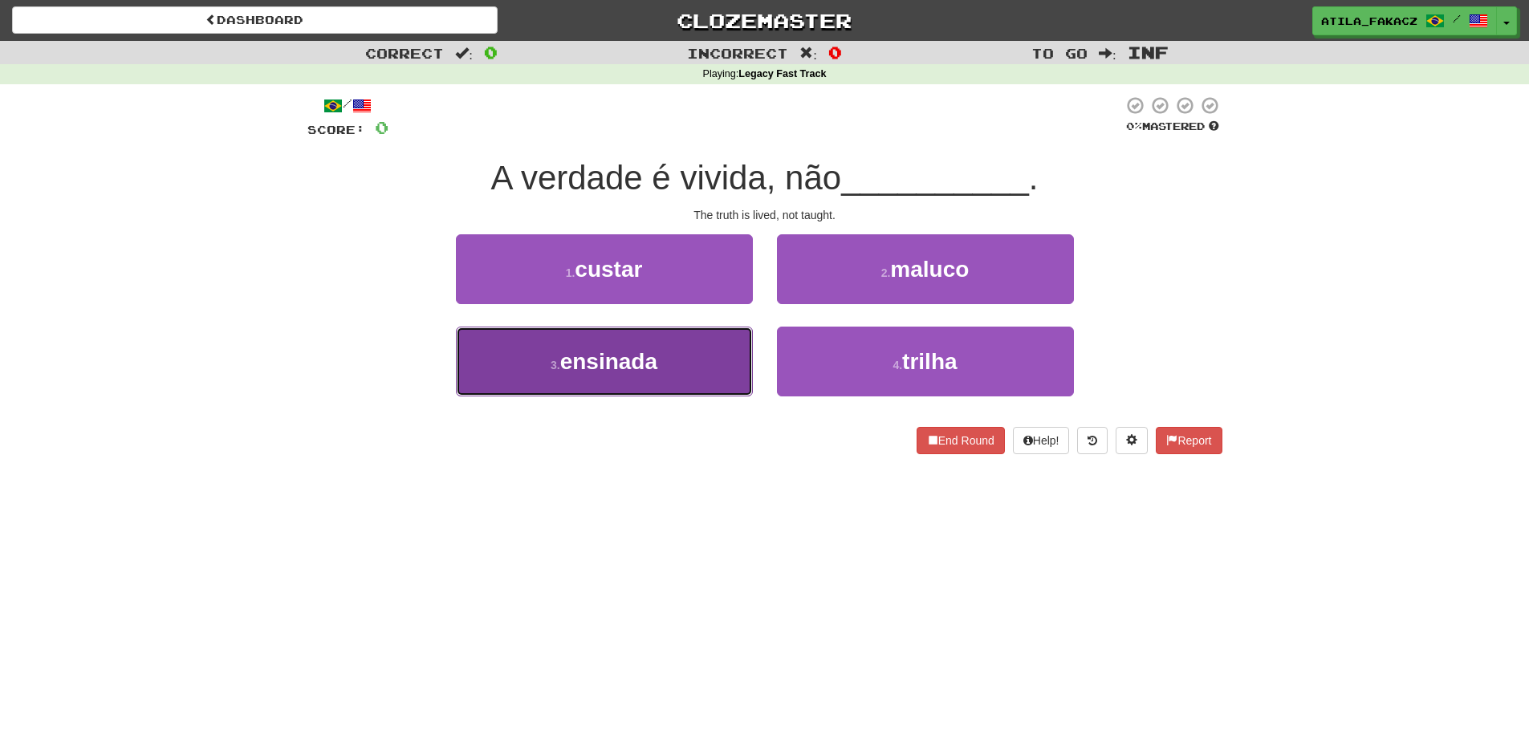
click at [659, 360] on button "3 . ensinada" at bounding box center [604, 362] width 297 height 70
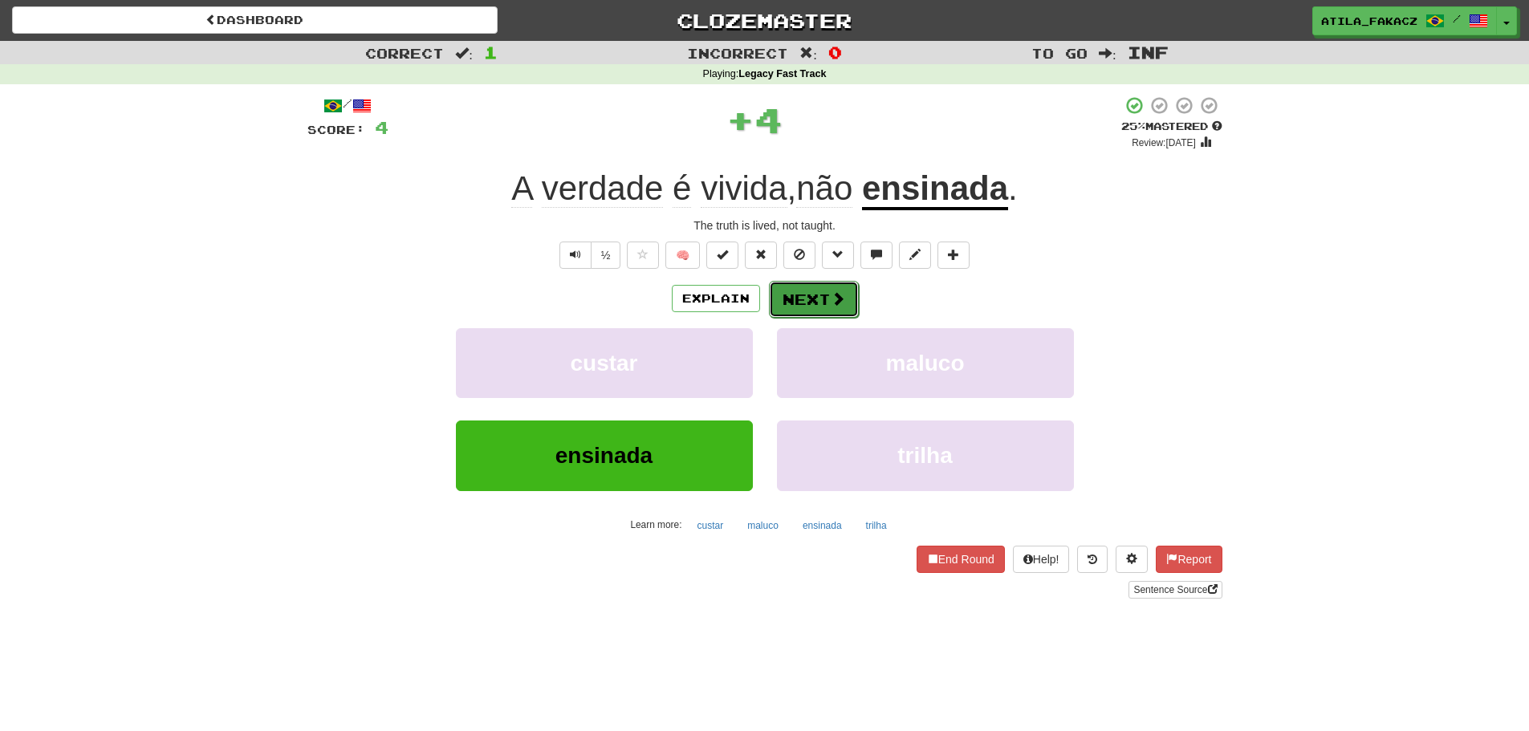
click at [841, 302] on span at bounding box center [838, 298] width 14 height 14
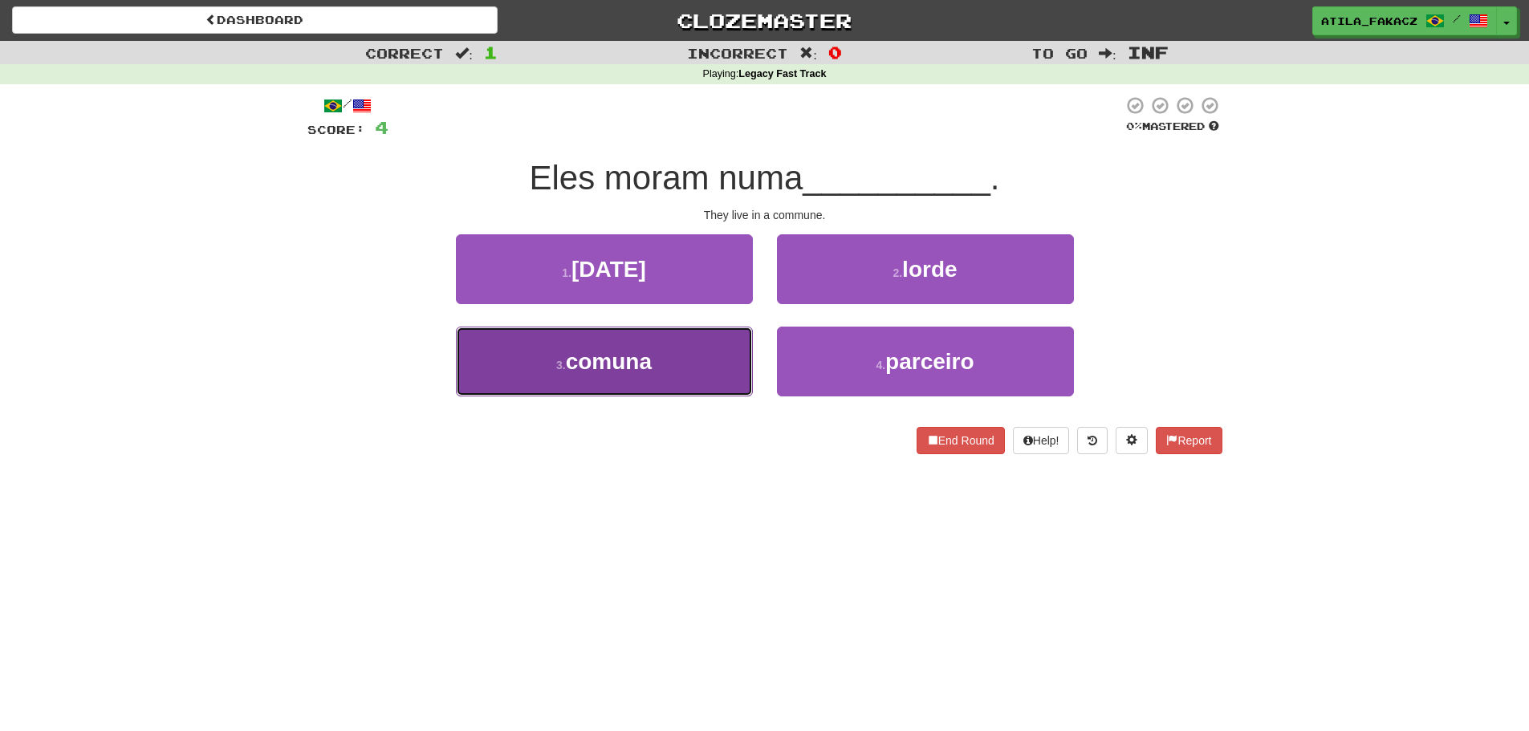
click at [747, 364] on button "3 . comuna" at bounding box center [604, 362] width 297 height 70
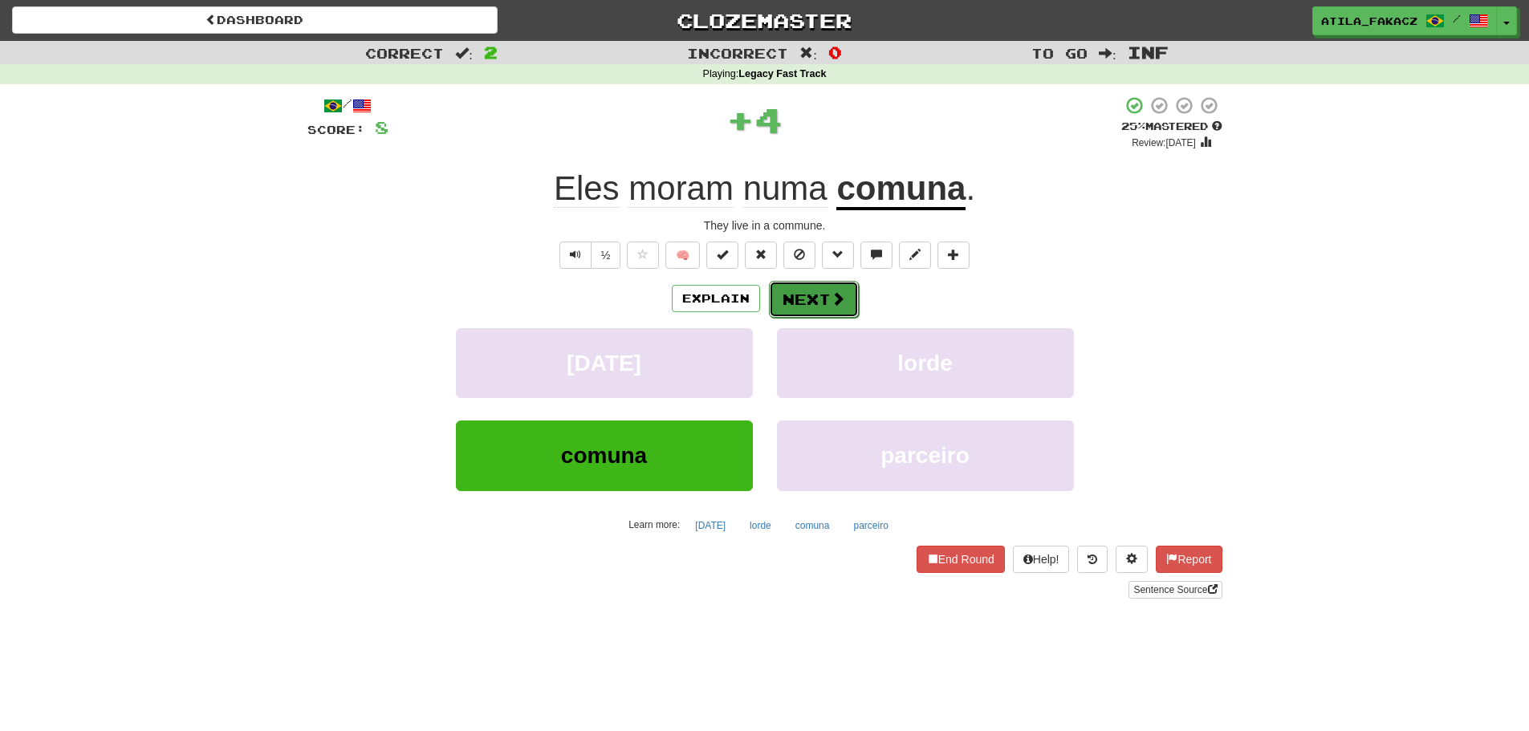
click at [850, 303] on button "Next" at bounding box center [814, 299] width 90 height 37
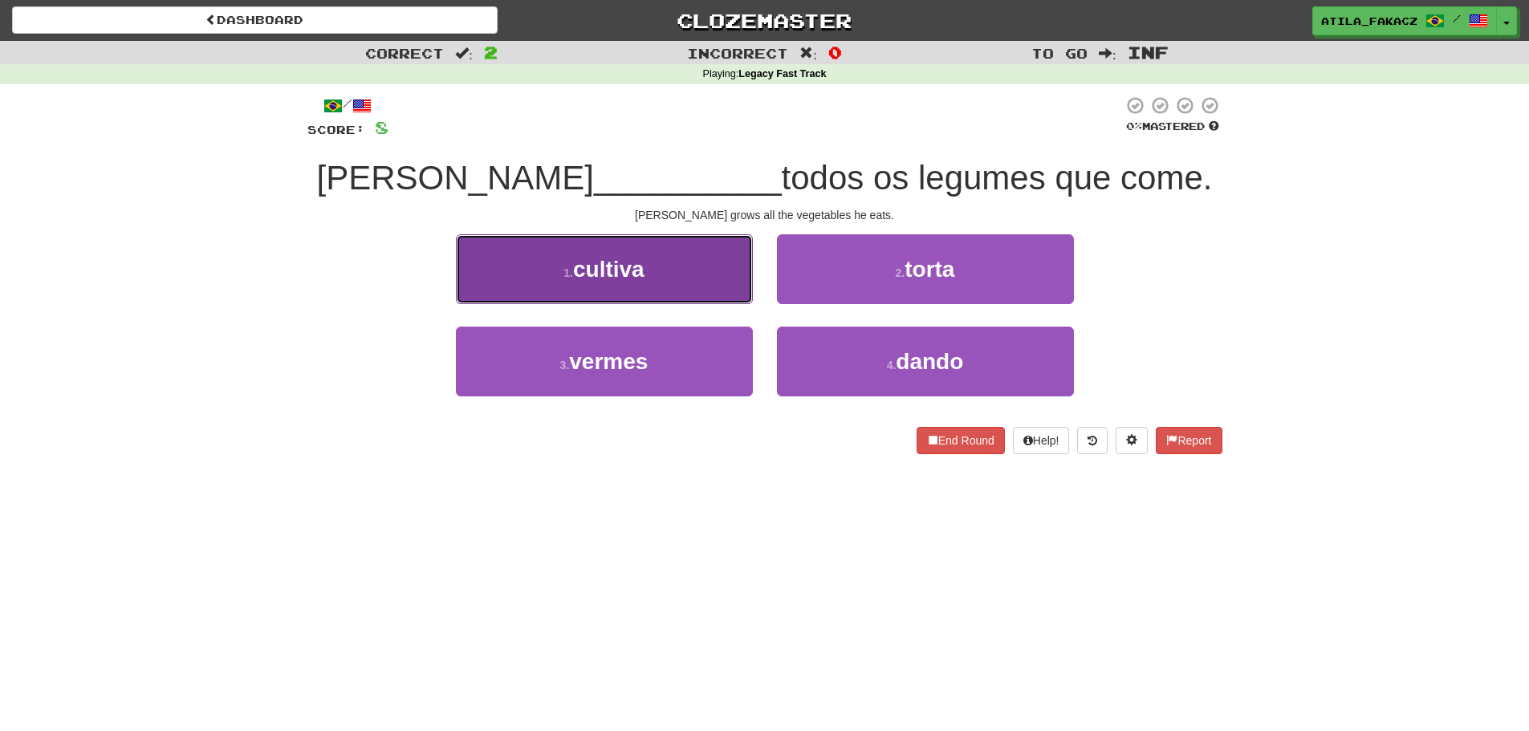
click at [682, 293] on button "1 . cultiva" at bounding box center [604, 269] width 297 height 70
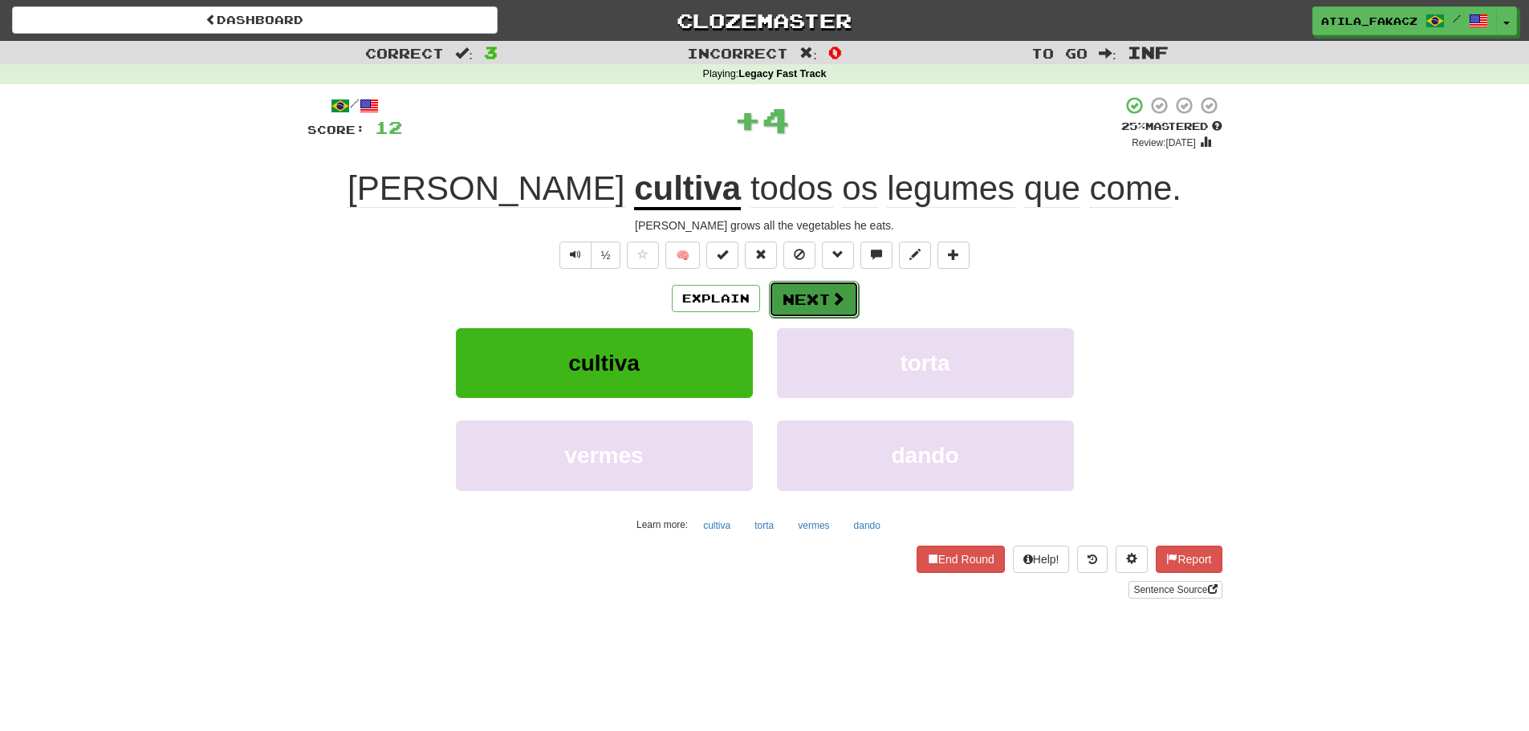
click at [825, 299] on button "Next" at bounding box center [814, 299] width 90 height 37
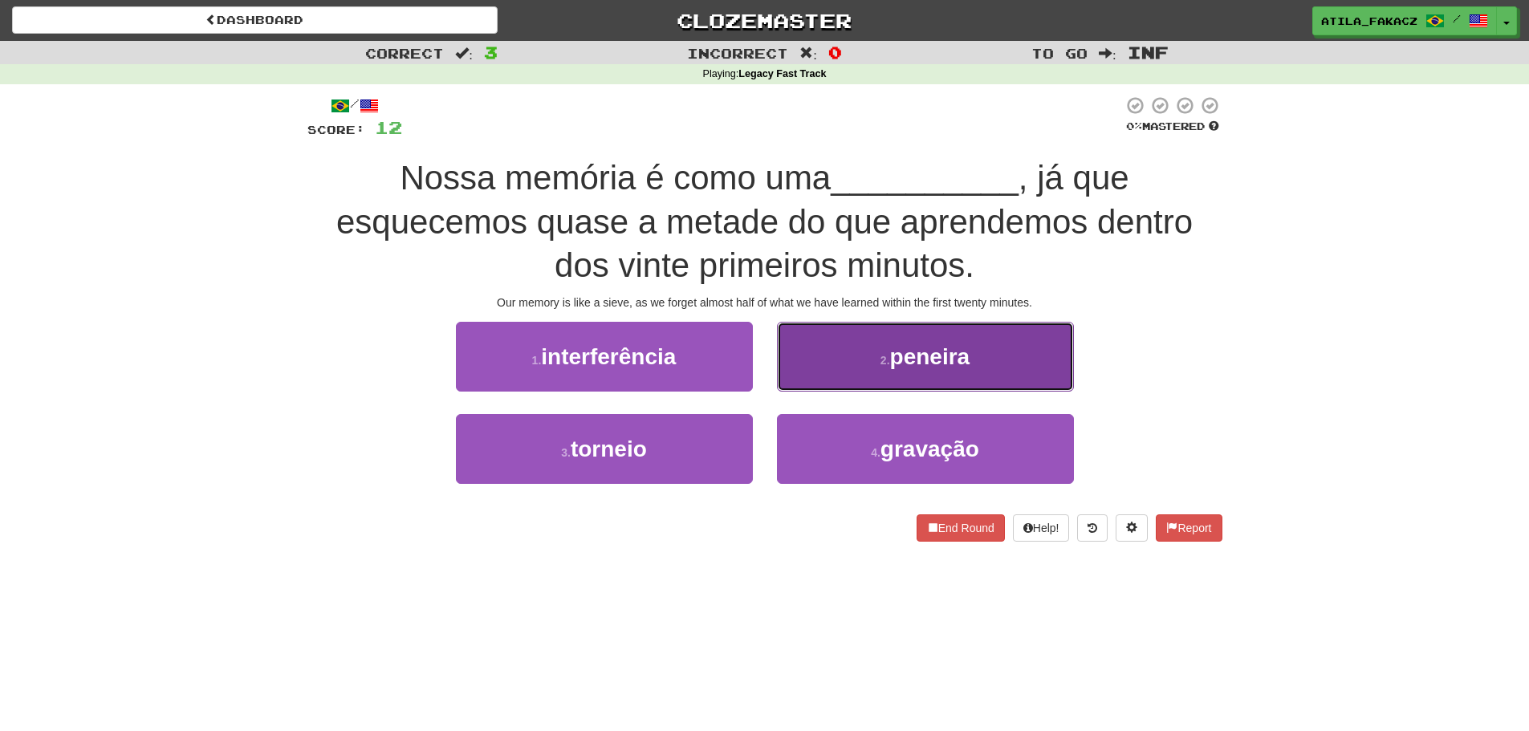
click at [800, 376] on button "2 . peneira" at bounding box center [925, 357] width 297 height 70
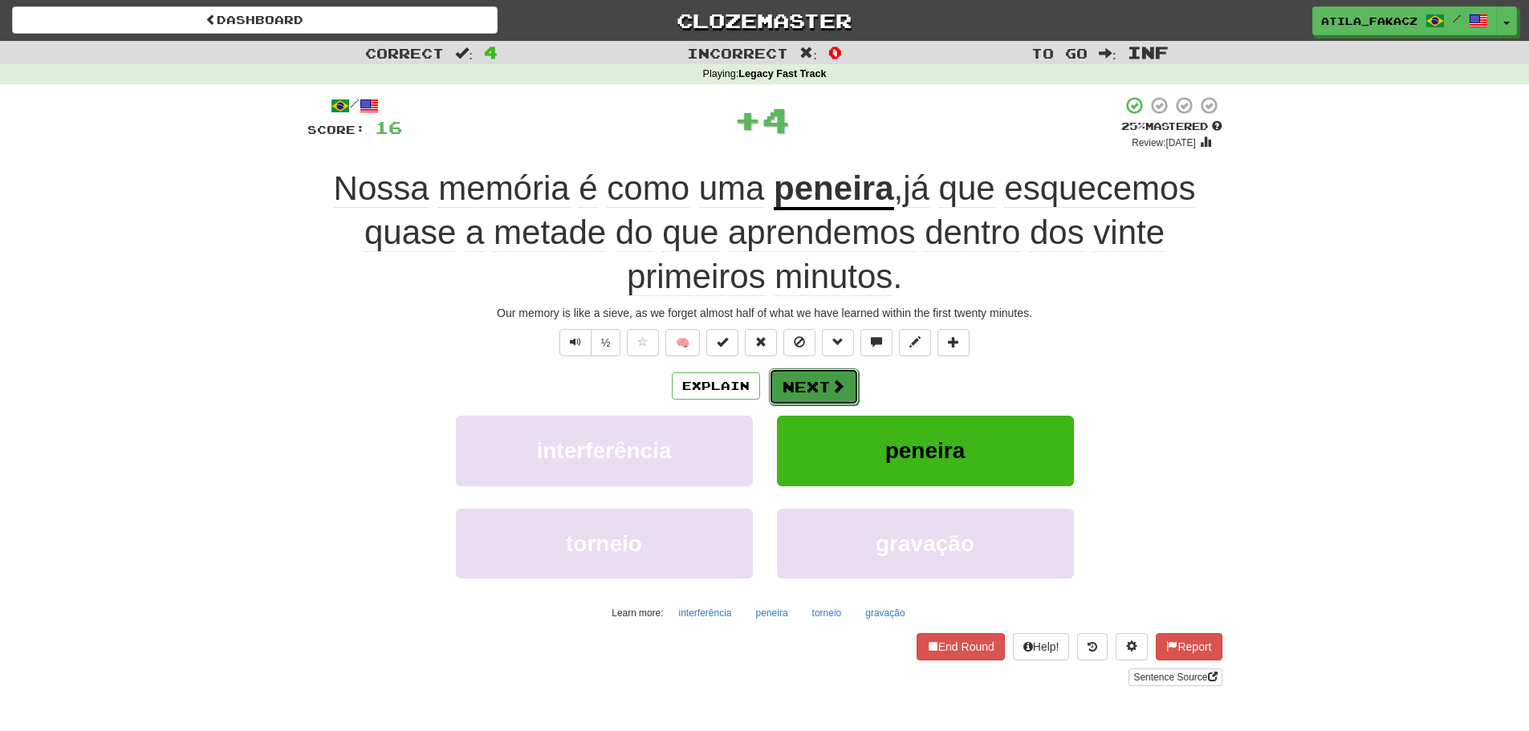
click at [808, 380] on button "Next" at bounding box center [814, 387] width 90 height 37
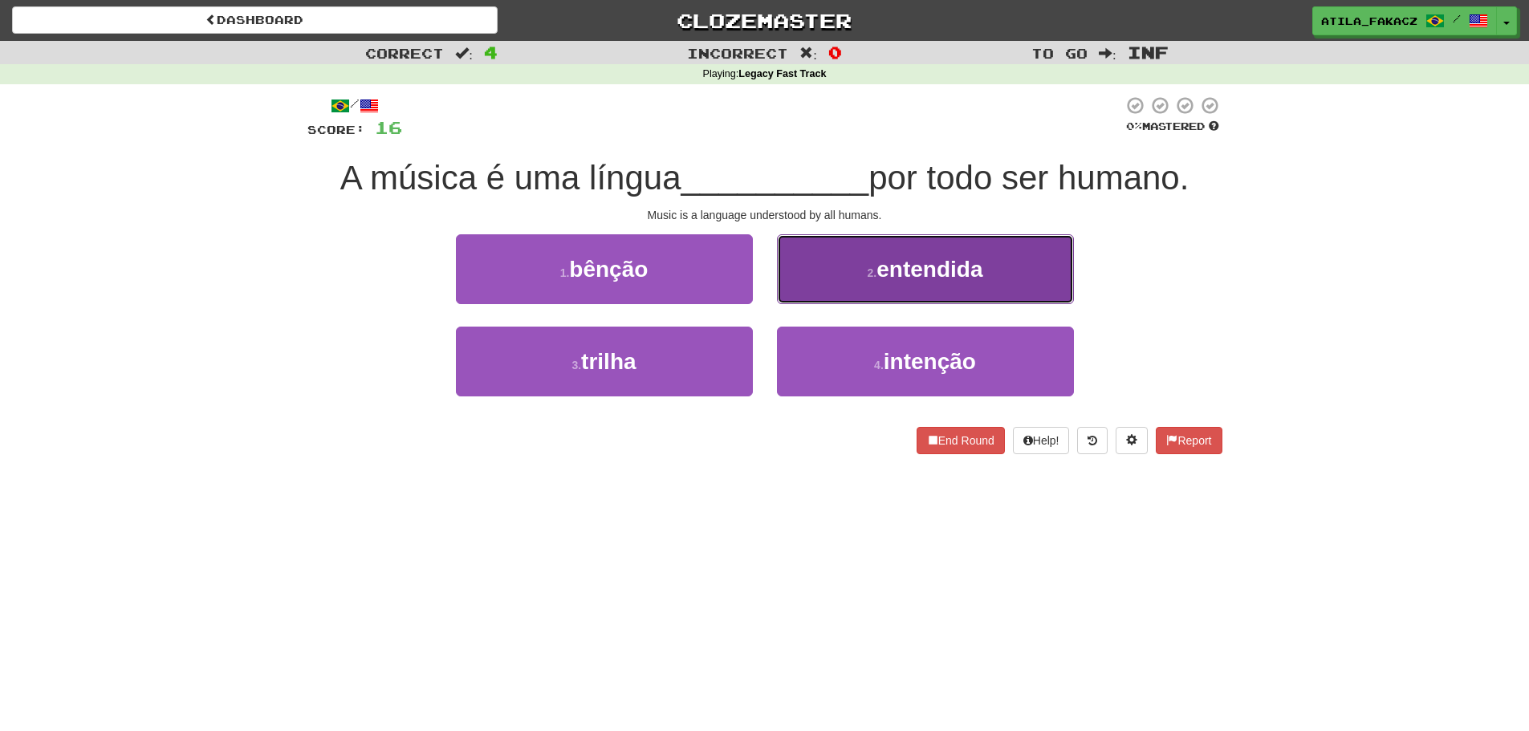
click at [805, 290] on button "2 . entendida" at bounding box center [925, 269] width 297 height 70
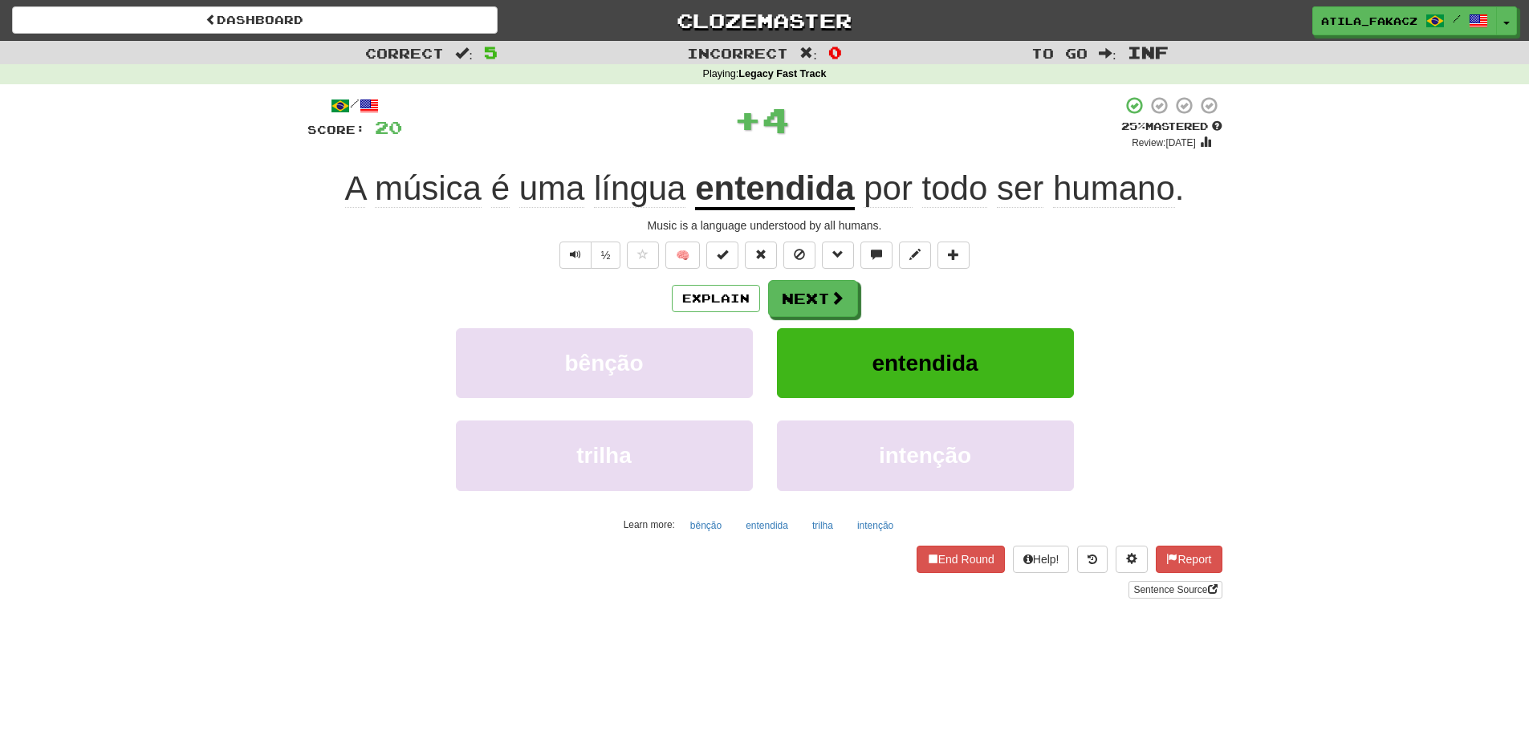
click at [860, 307] on div "Explain Next" at bounding box center [764, 298] width 915 height 37
click at [851, 307] on button "Next" at bounding box center [814, 299] width 90 height 37
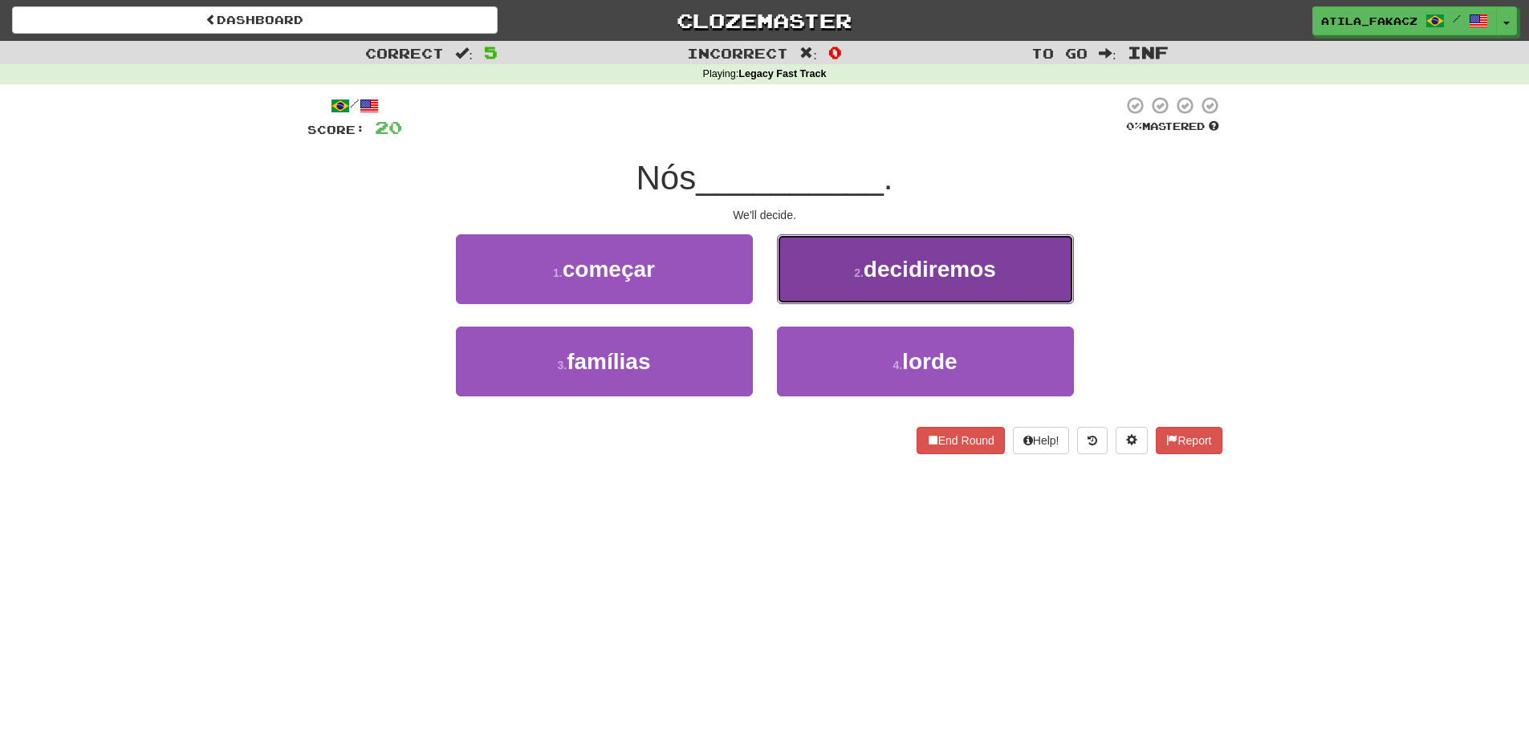
click at [834, 279] on button "2 . decidiremos" at bounding box center [925, 269] width 297 height 70
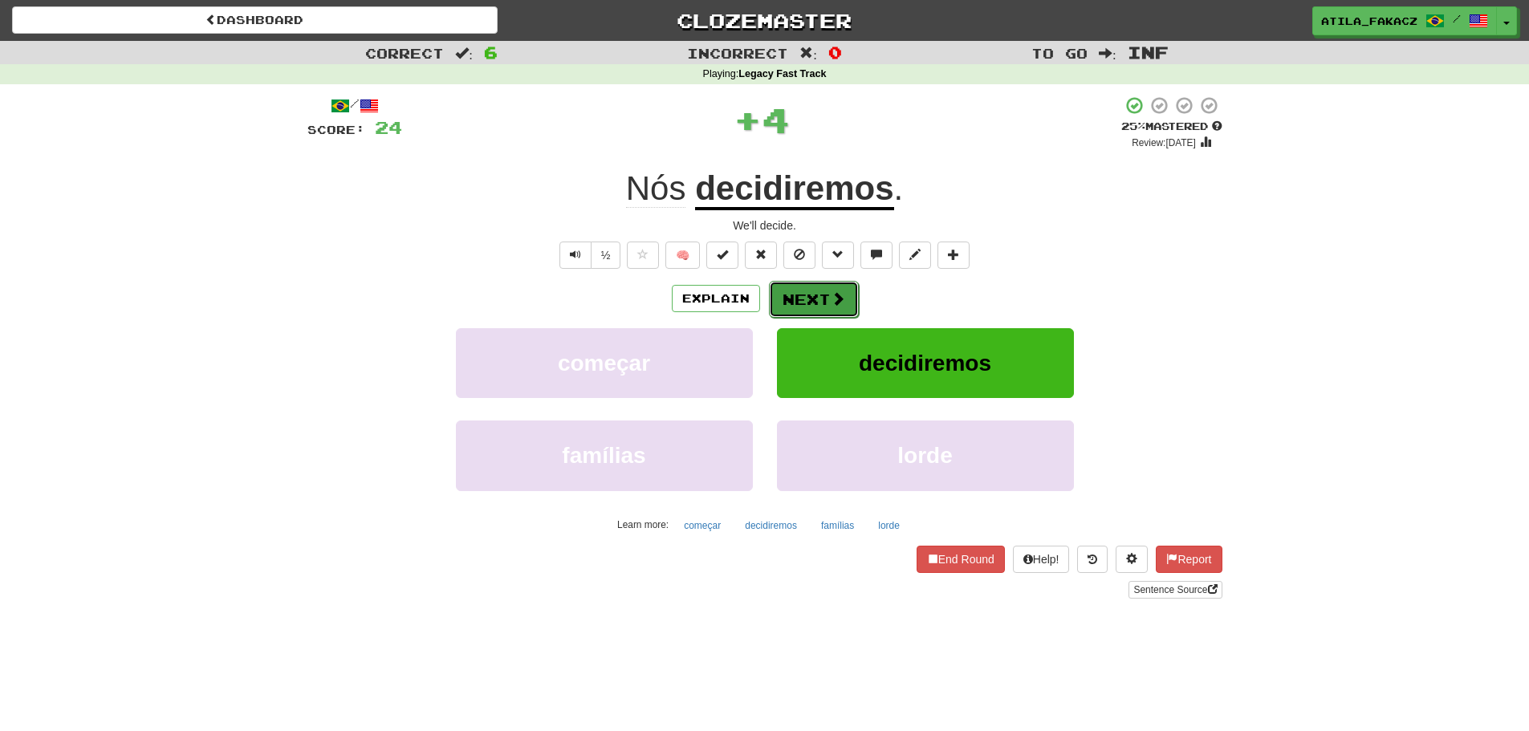
click at [848, 310] on button "Next" at bounding box center [814, 299] width 90 height 37
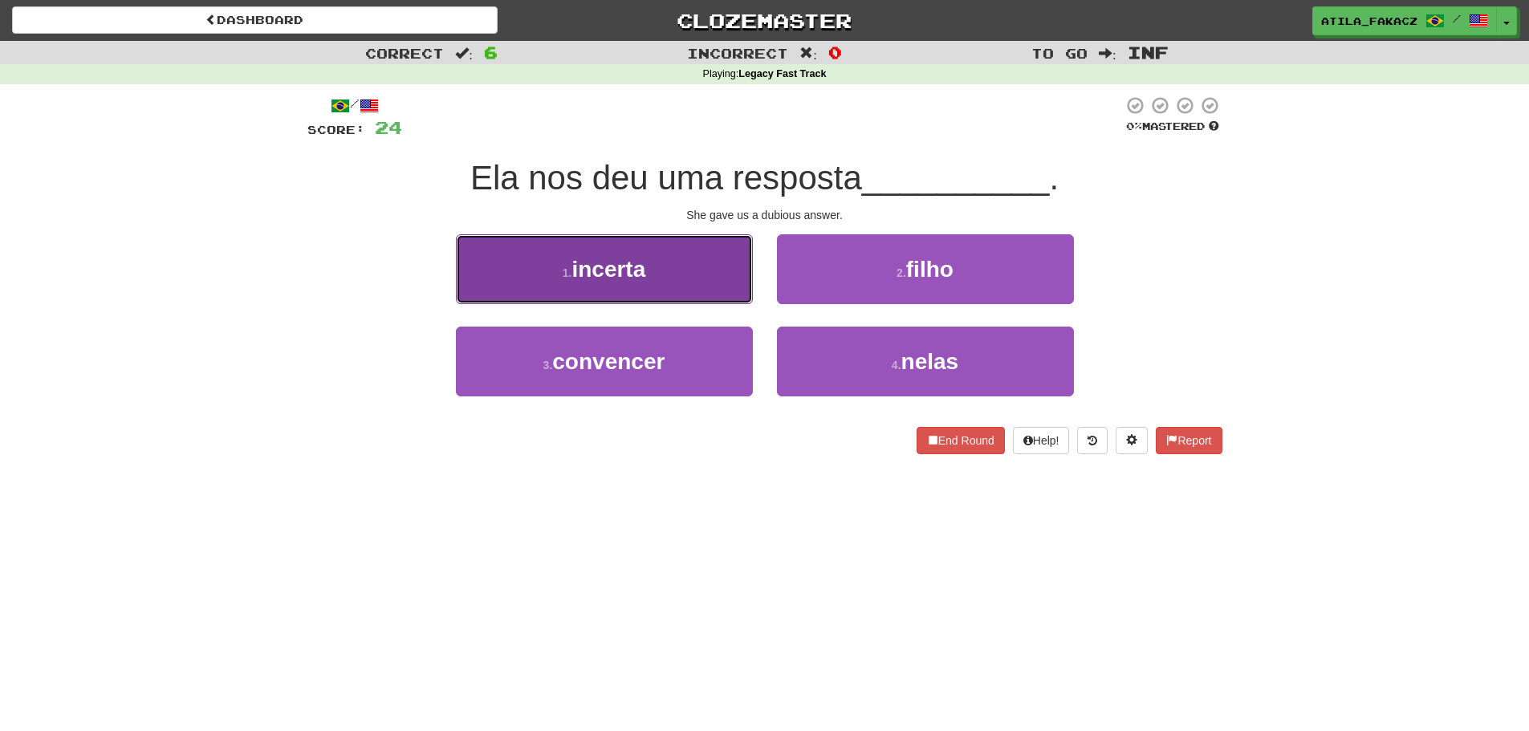
click at [736, 288] on button "1 . incerta" at bounding box center [604, 269] width 297 height 70
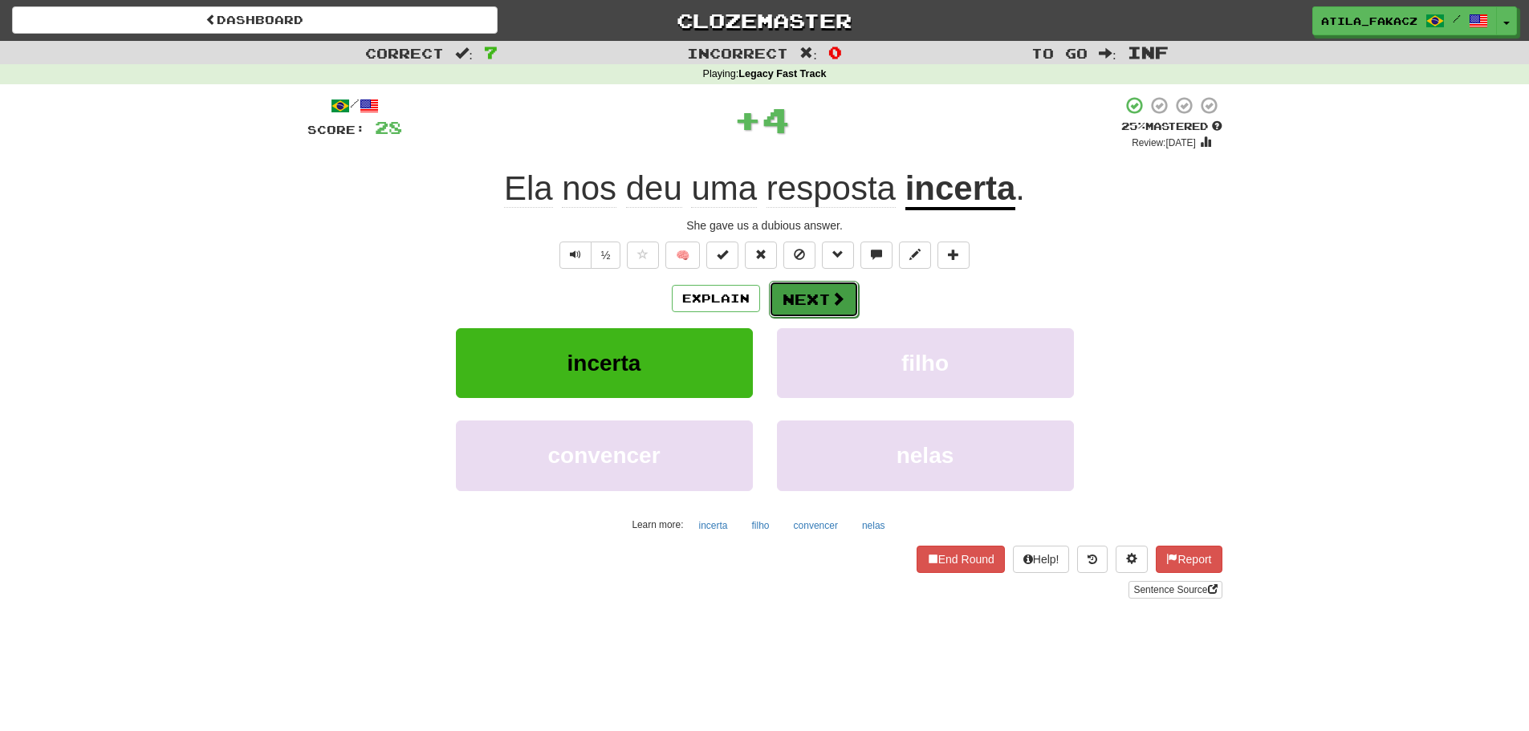
click at [841, 301] on span at bounding box center [838, 298] width 14 height 14
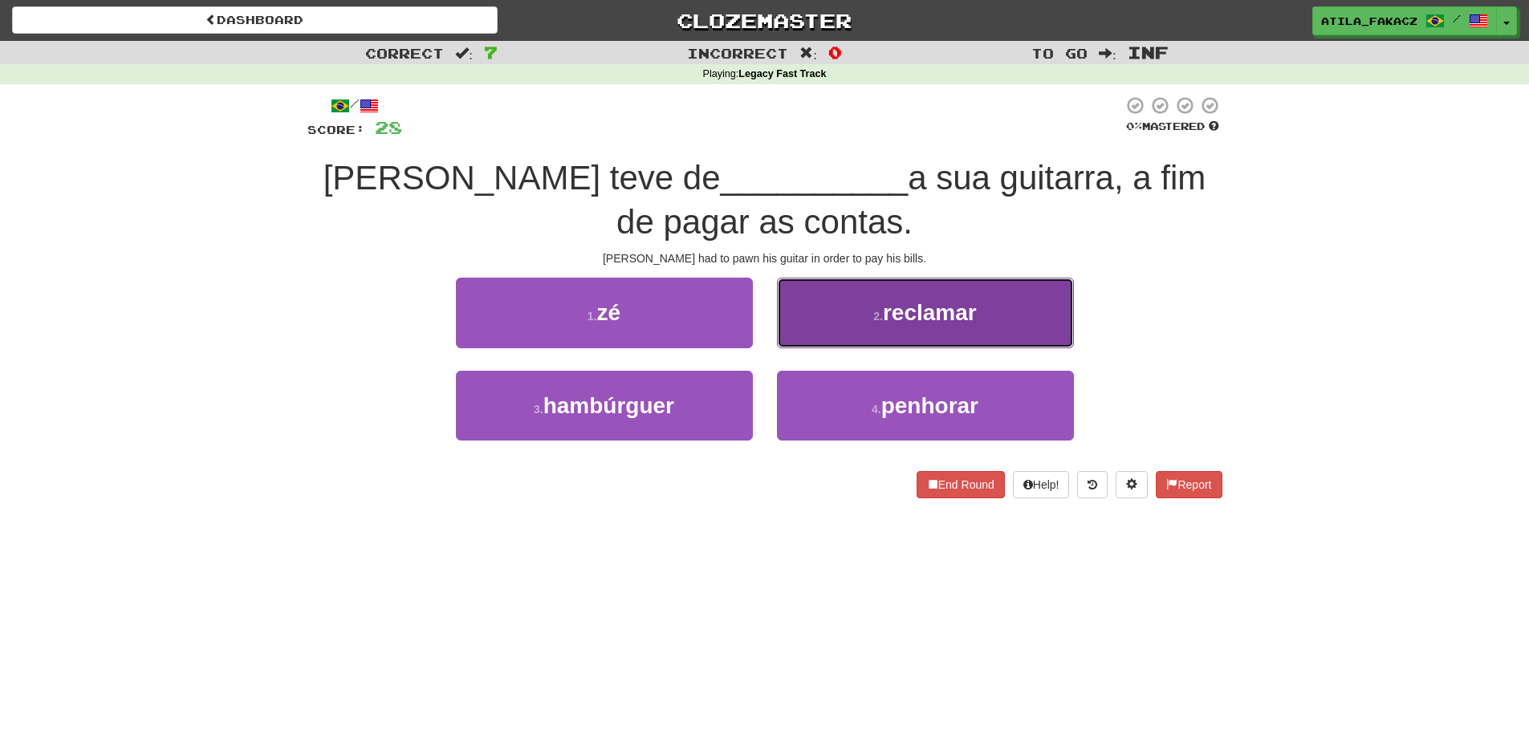
click at [827, 329] on button "2 . reclamar" at bounding box center [925, 313] width 297 height 70
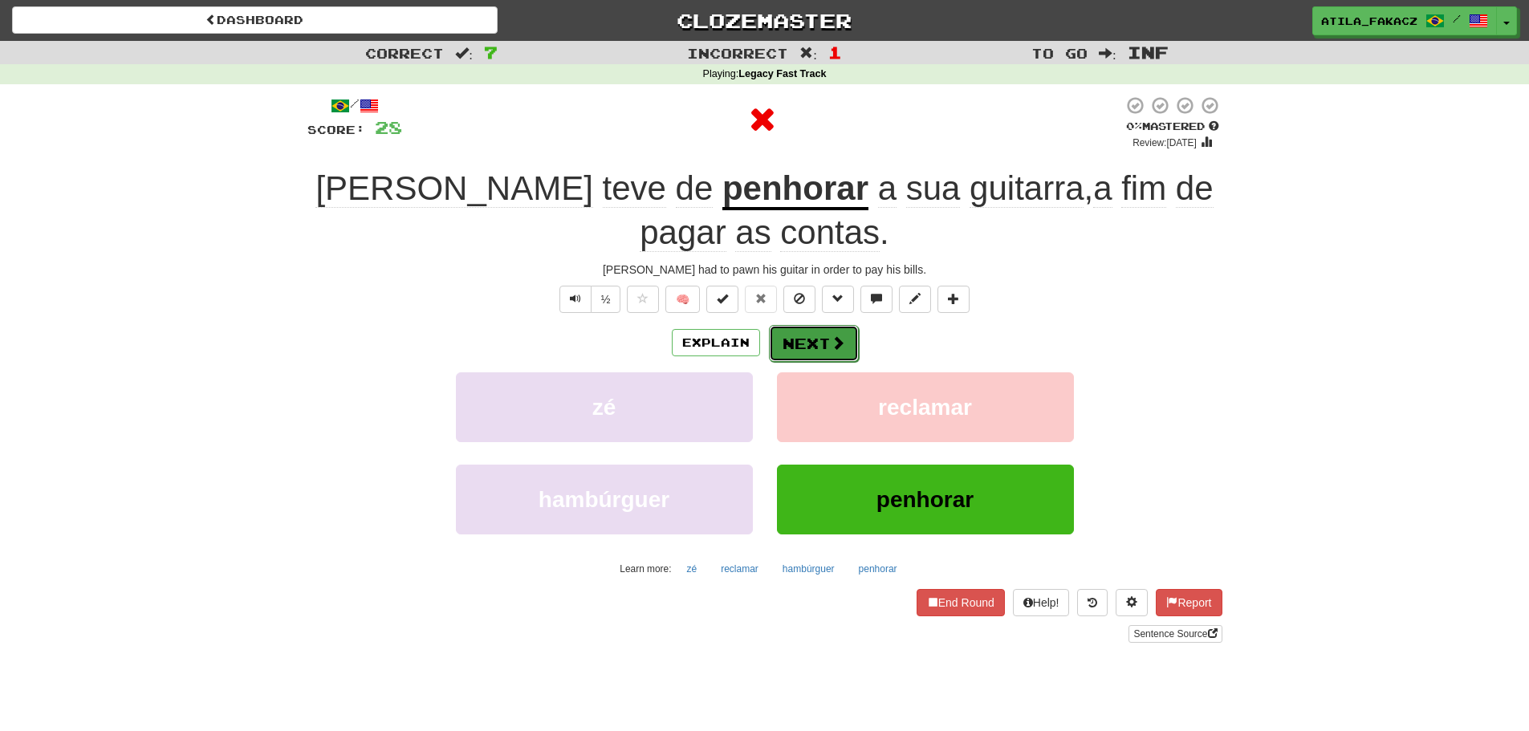
click at [838, 340] on span at bounding box center [838, 343] width 14 height 14
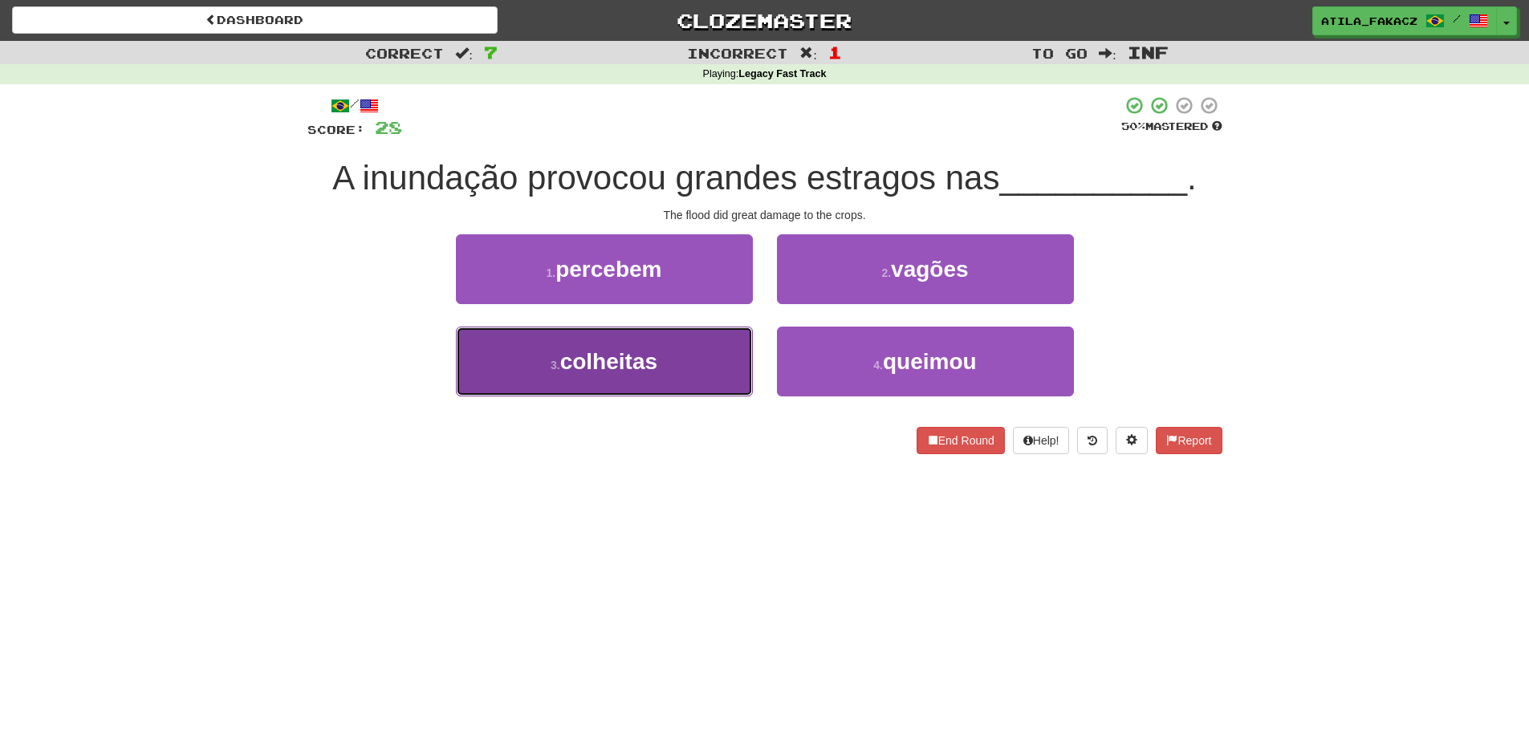
click at [721, 378] on button "3 . colheitas" at bounding box center [604, 362] width 297 height 70
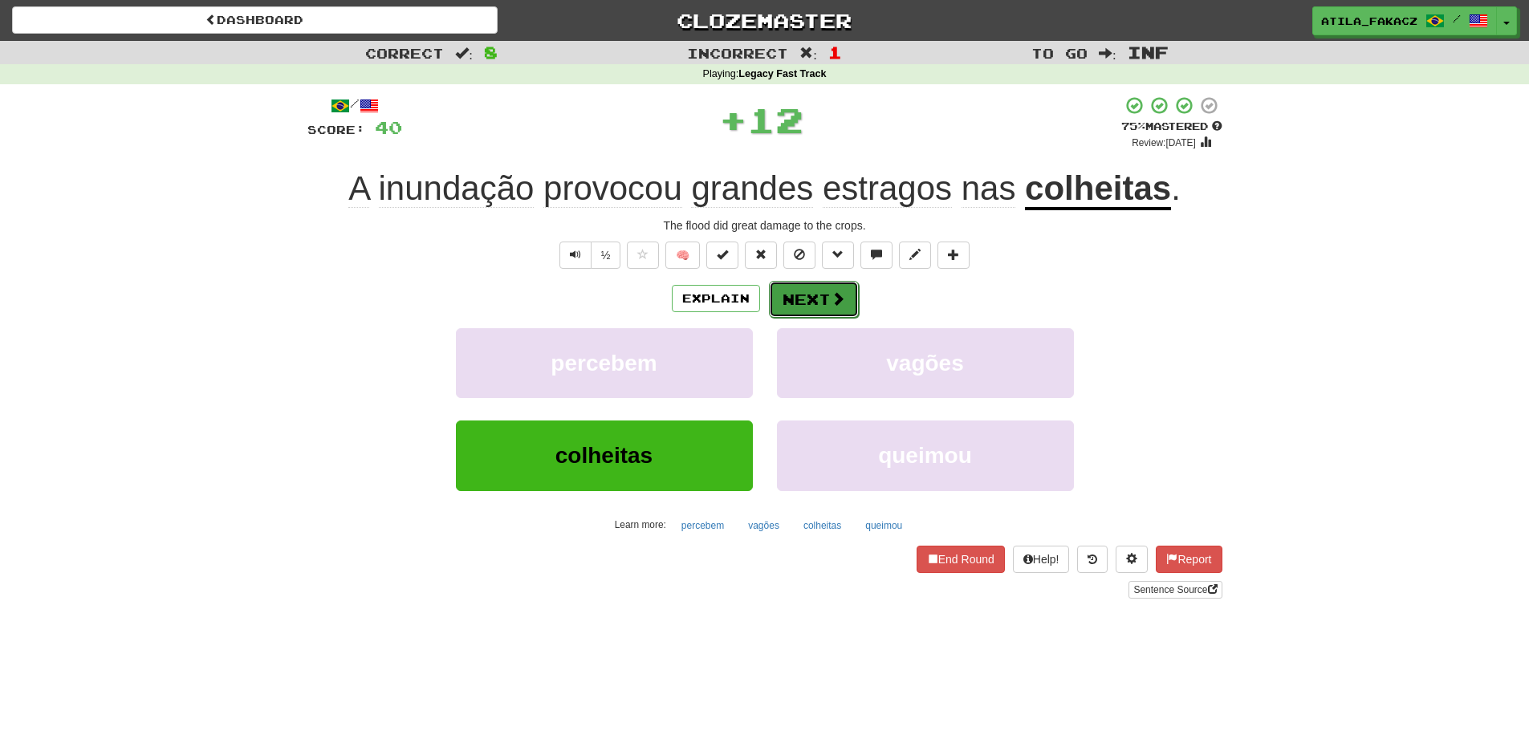
click at [823, 307] on button "Next" at bounding box center [814, 299] width 90 height 37
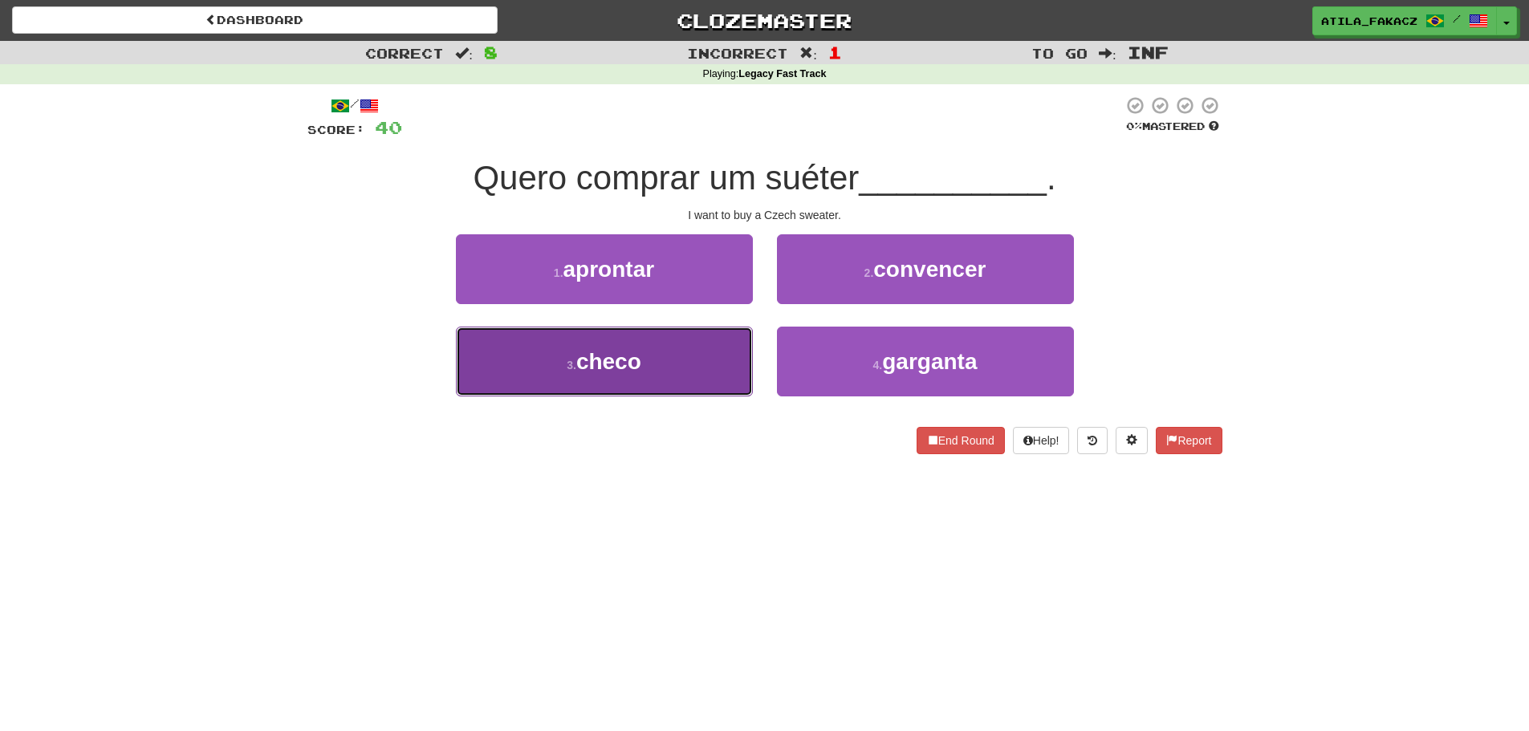
click at [723, 361] on button "3 . checo" at bounding box center [604, 362] width 297 height 70
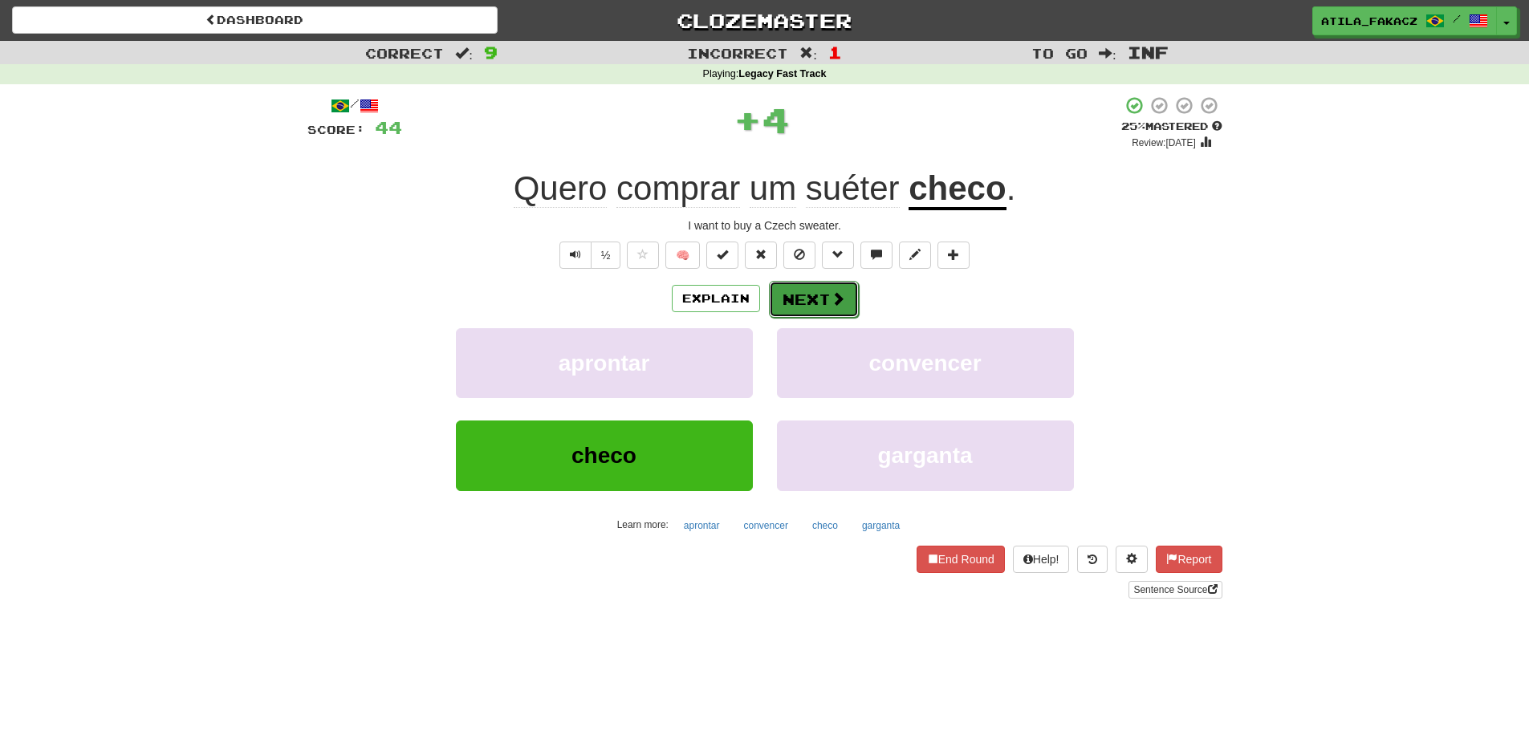
click at [845, 293] on button "Next" at bounding box center [814, 299] width 90 height 37
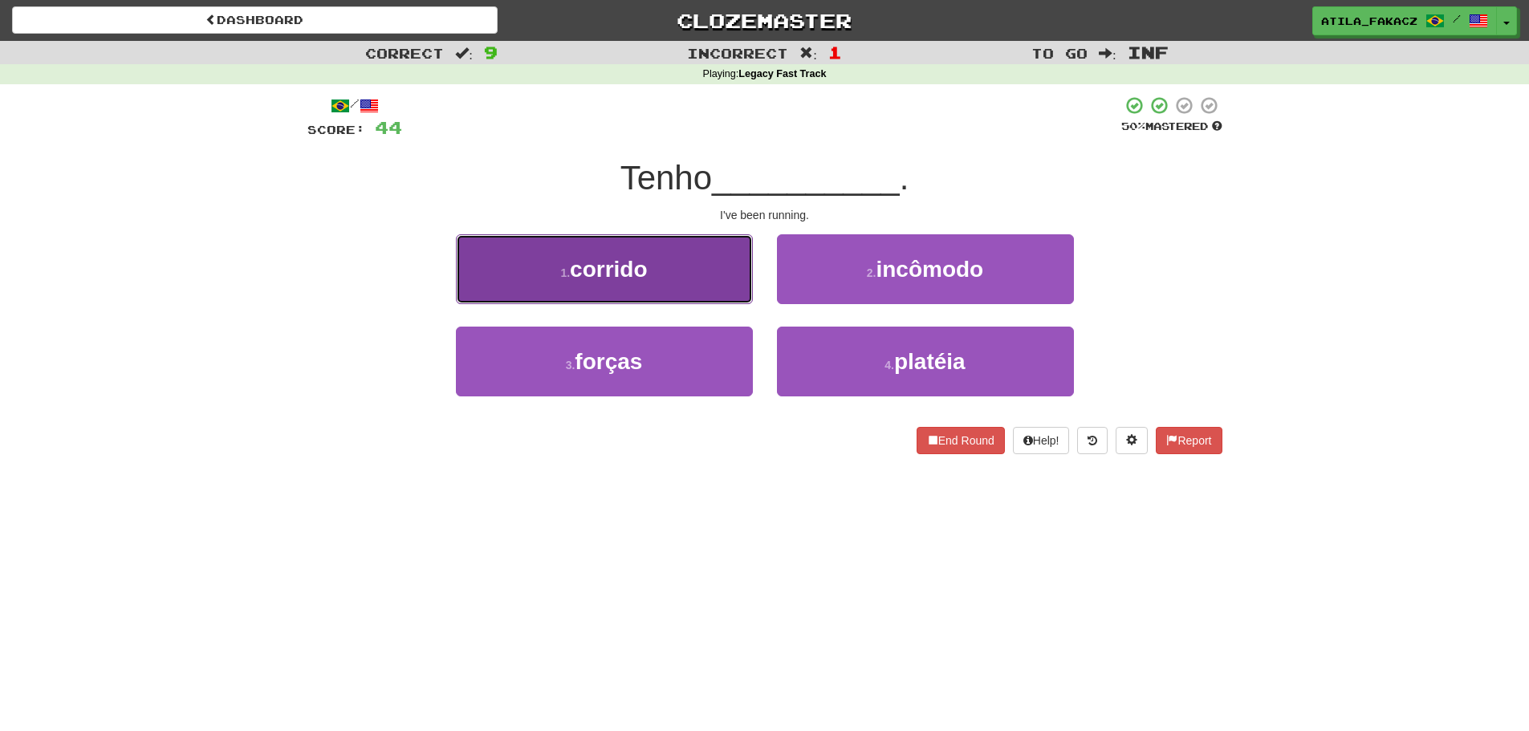
click at [714, 272] on button "1 . corrido" at bounding box center [604, 269] width 297 height 70
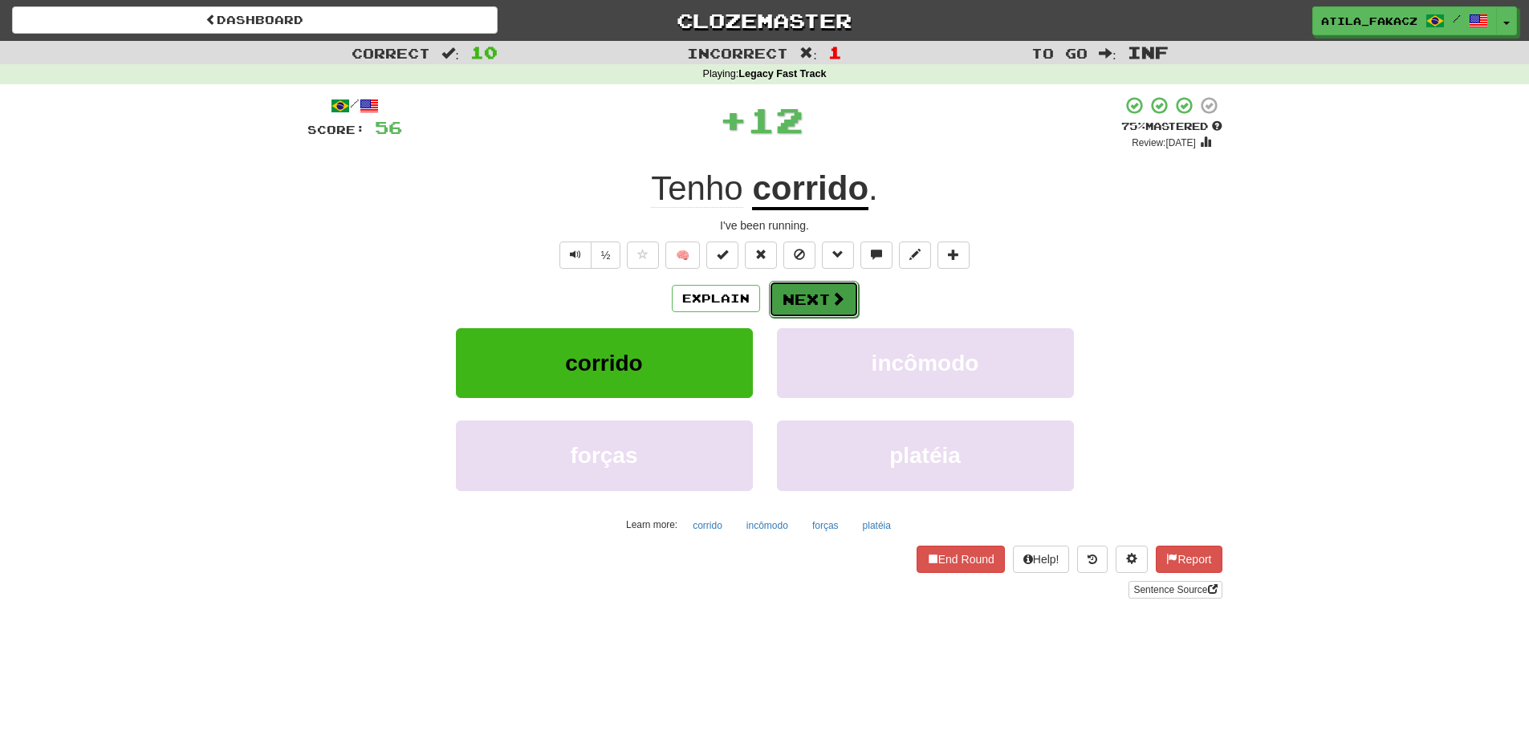
click at [834, 288] on button "Next" at bounding box center [814, 299] width 90 height 37
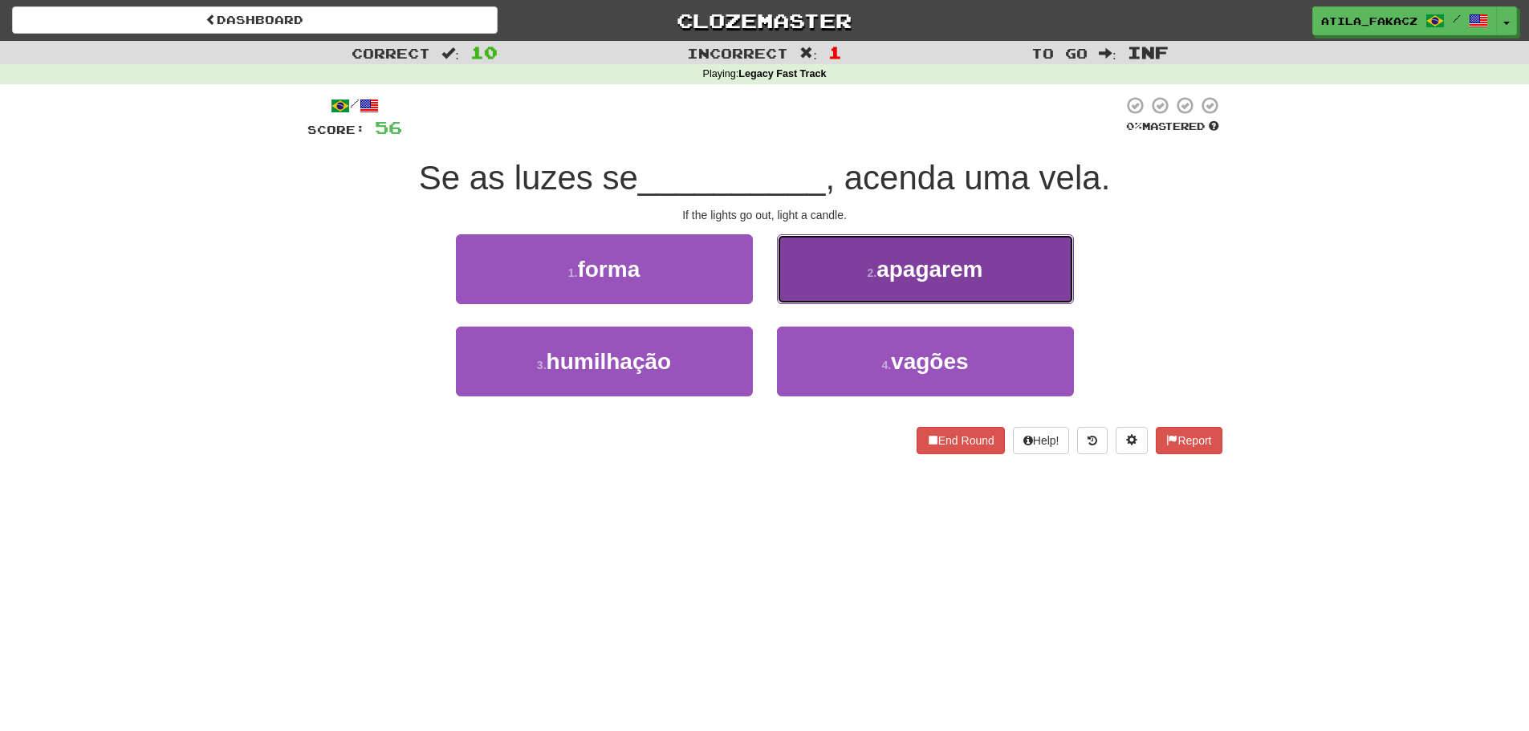
click at [850, 271] on button "2 . apagarem" at bounding box center [925, 269] width 297 height 70
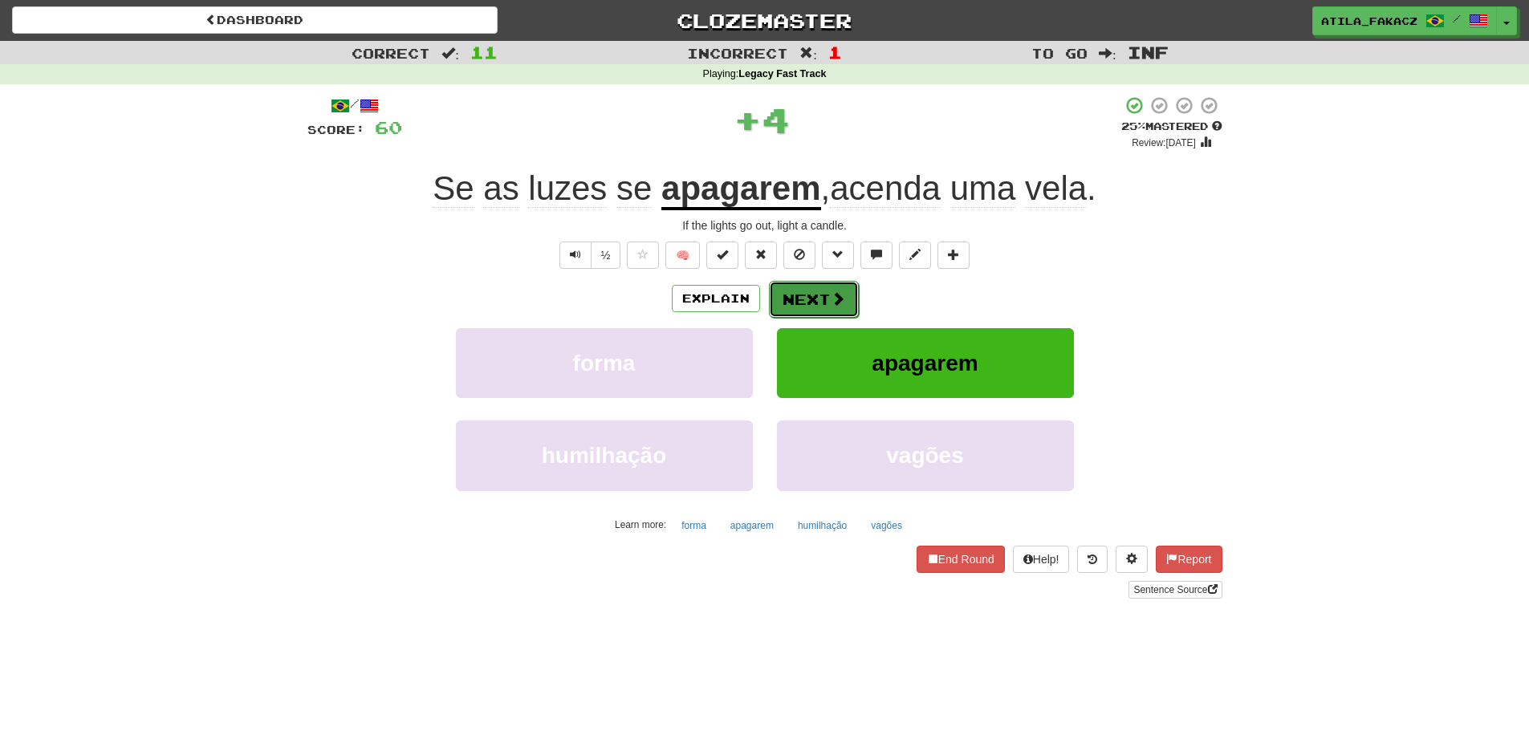
click at [837, 301] on span at bounding box center [838, 298] width 14 height 14
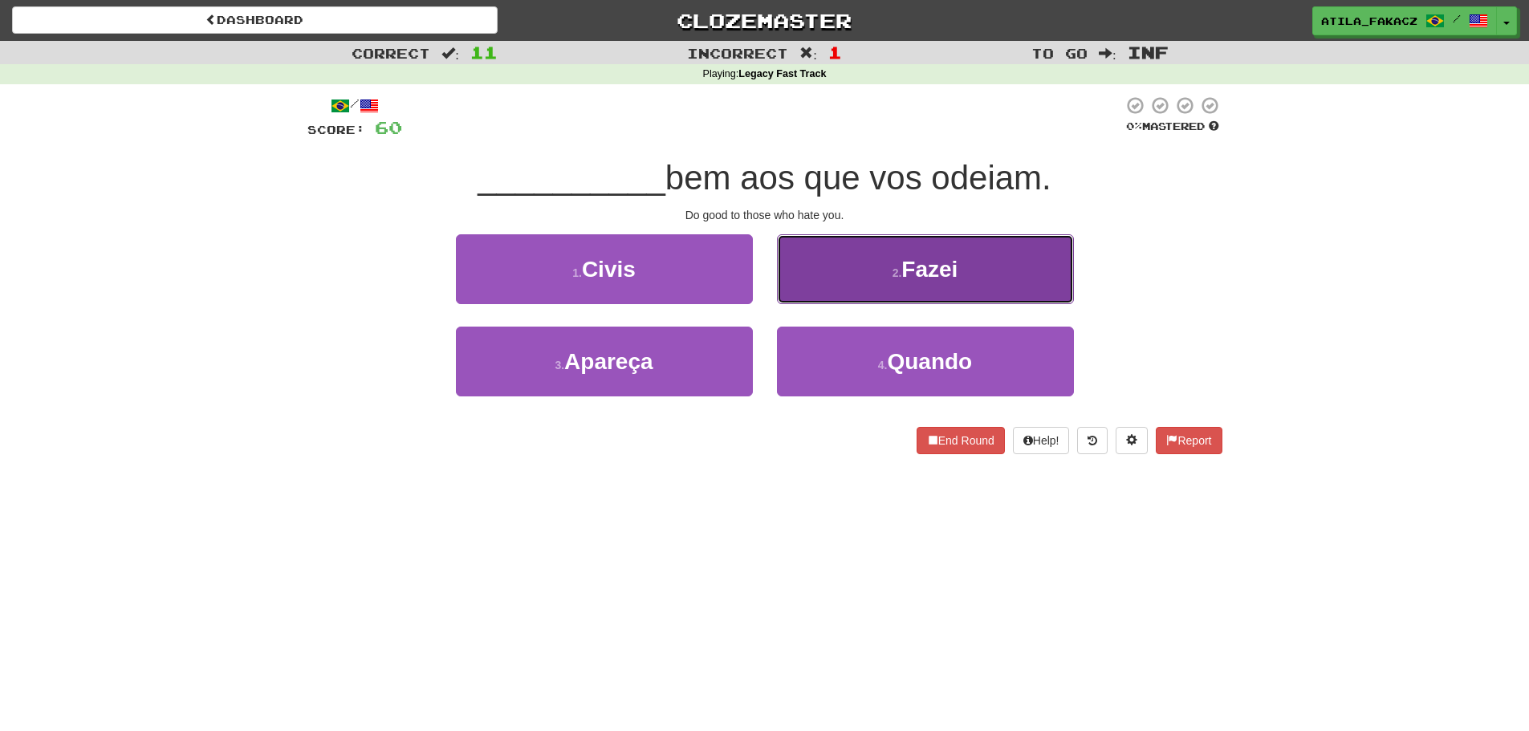
click at [832, 273] on button "2 . Fazei" at bounding box center [925, 269] width 297 height 70
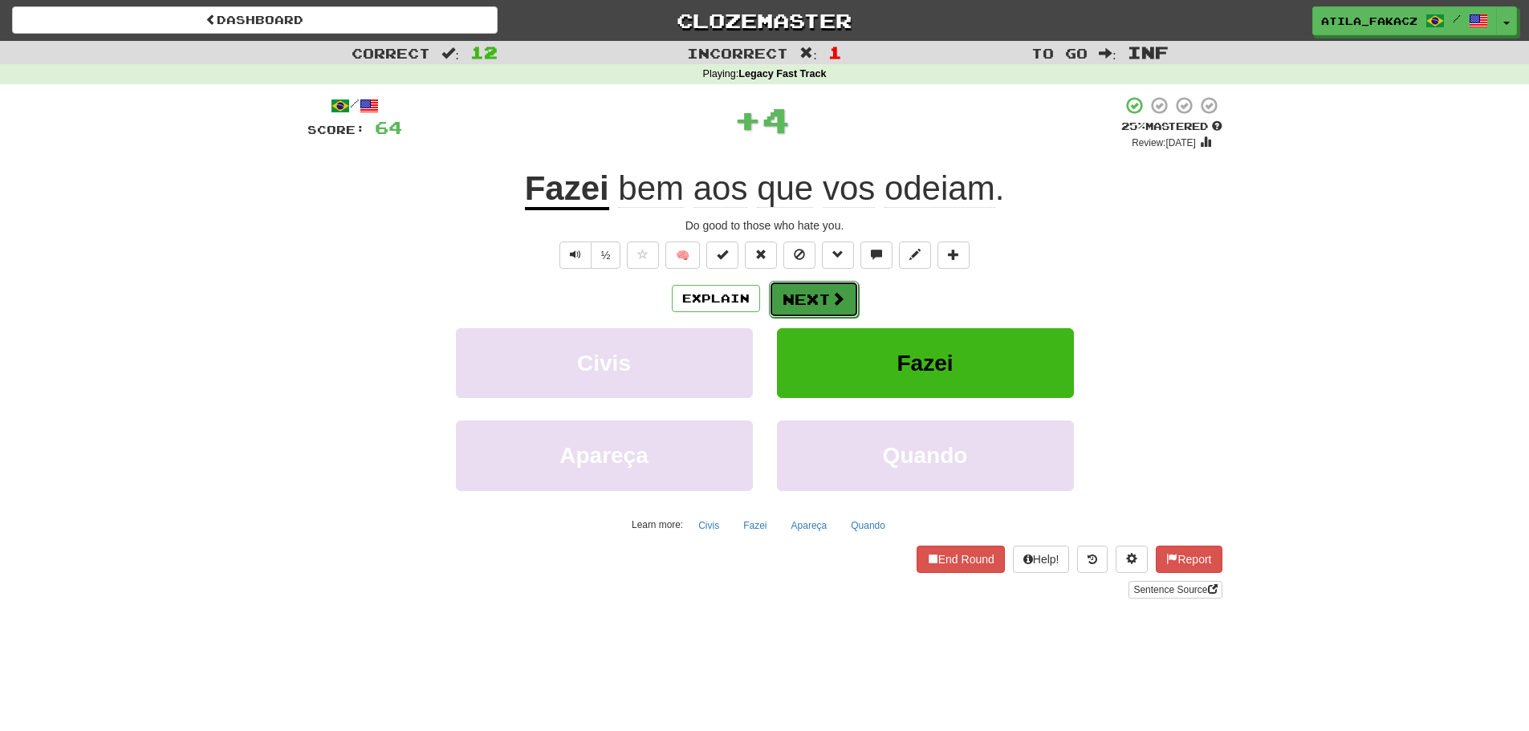
click at [817, 301] on button "Next" at bounding box center [814, 299] width 90 height 37
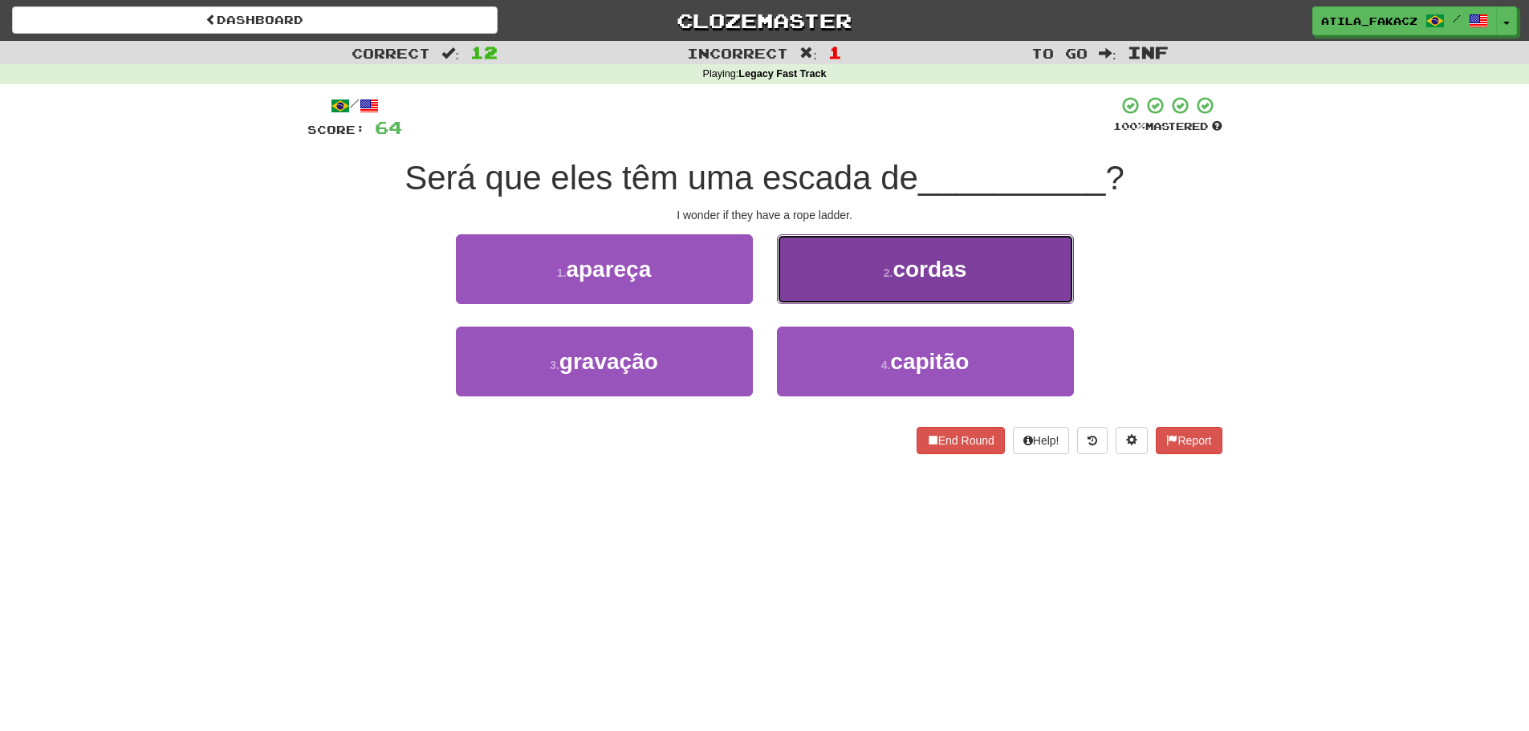
click at [812, 296] on button "2 . cordas" at bounding box center [925, 269] width 297 height 70
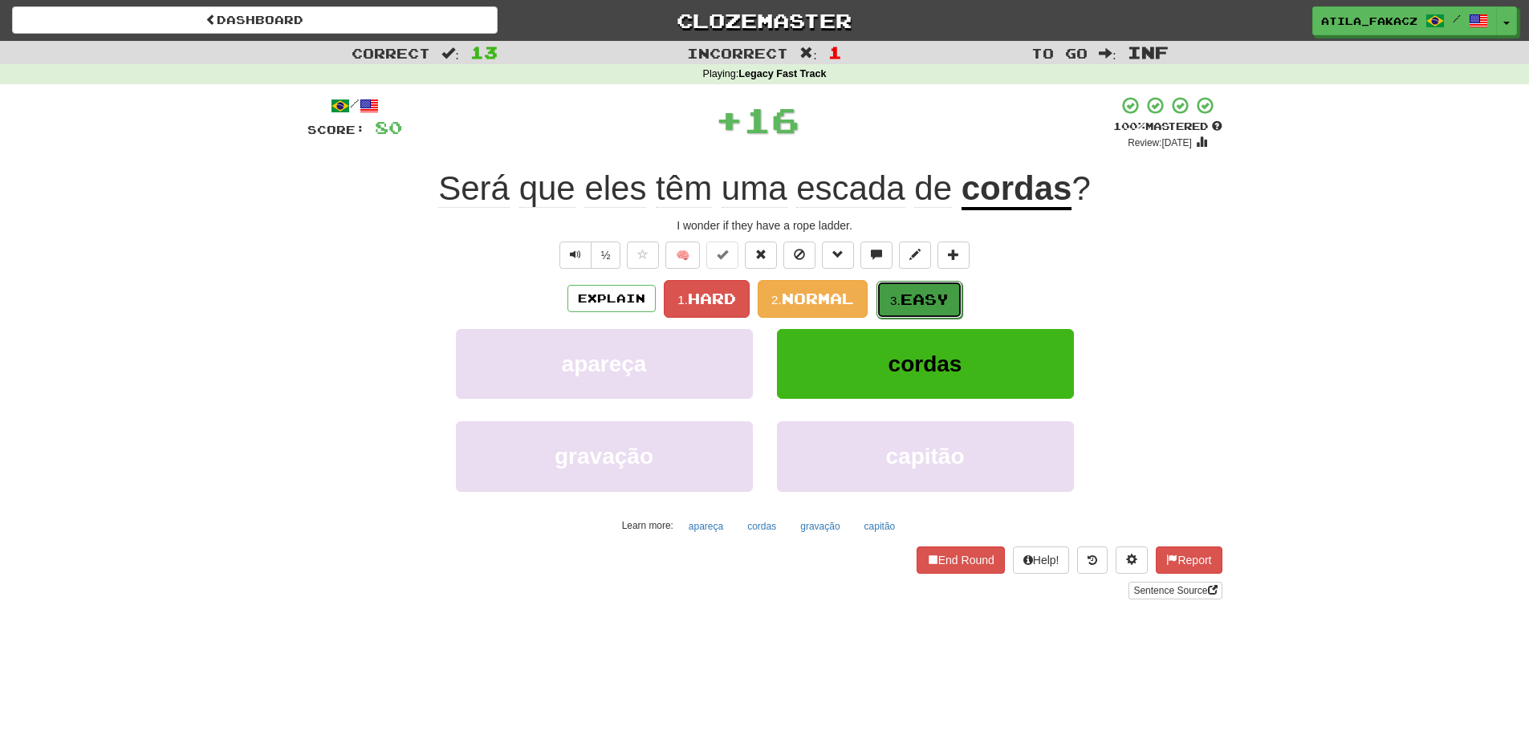
click at [926, 291] on span "Easy" at bounding box center [925, 300] width 48 height 18
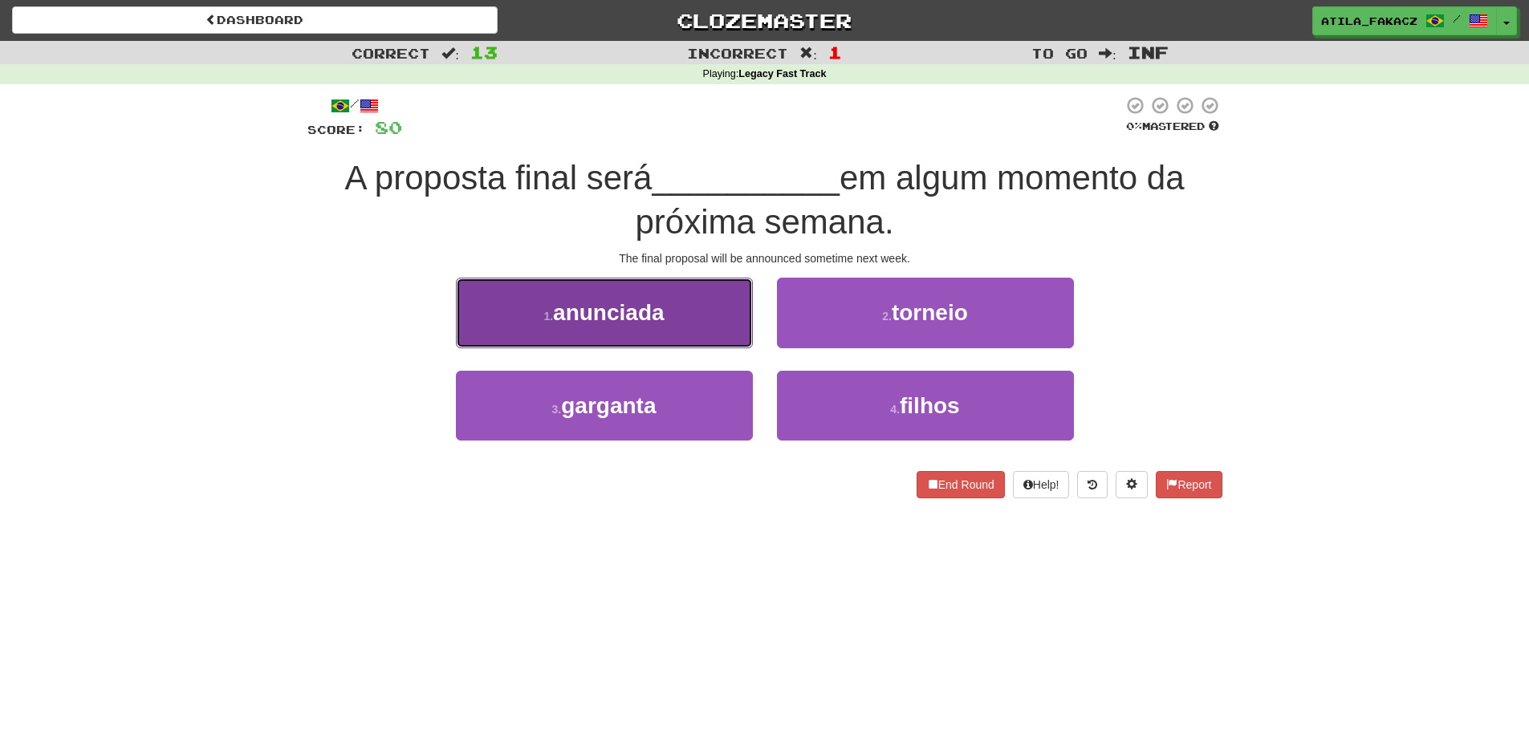
click at [710, 328] on button "1 . anunciada" at bounding box center [604, 313] width 297 height 70
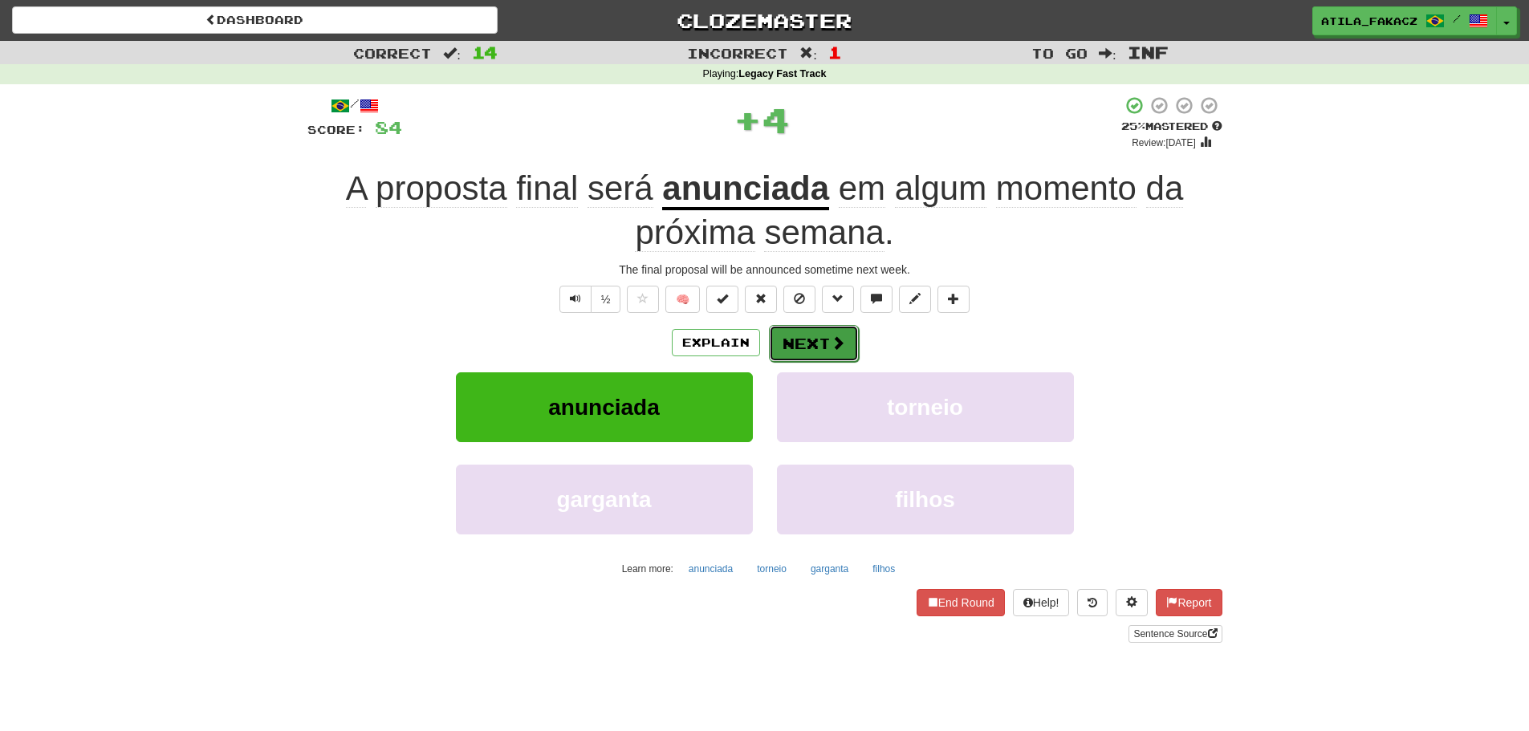
click at [825, 344] on button "Next" at bounding box center [814, 343] width 90 height 37
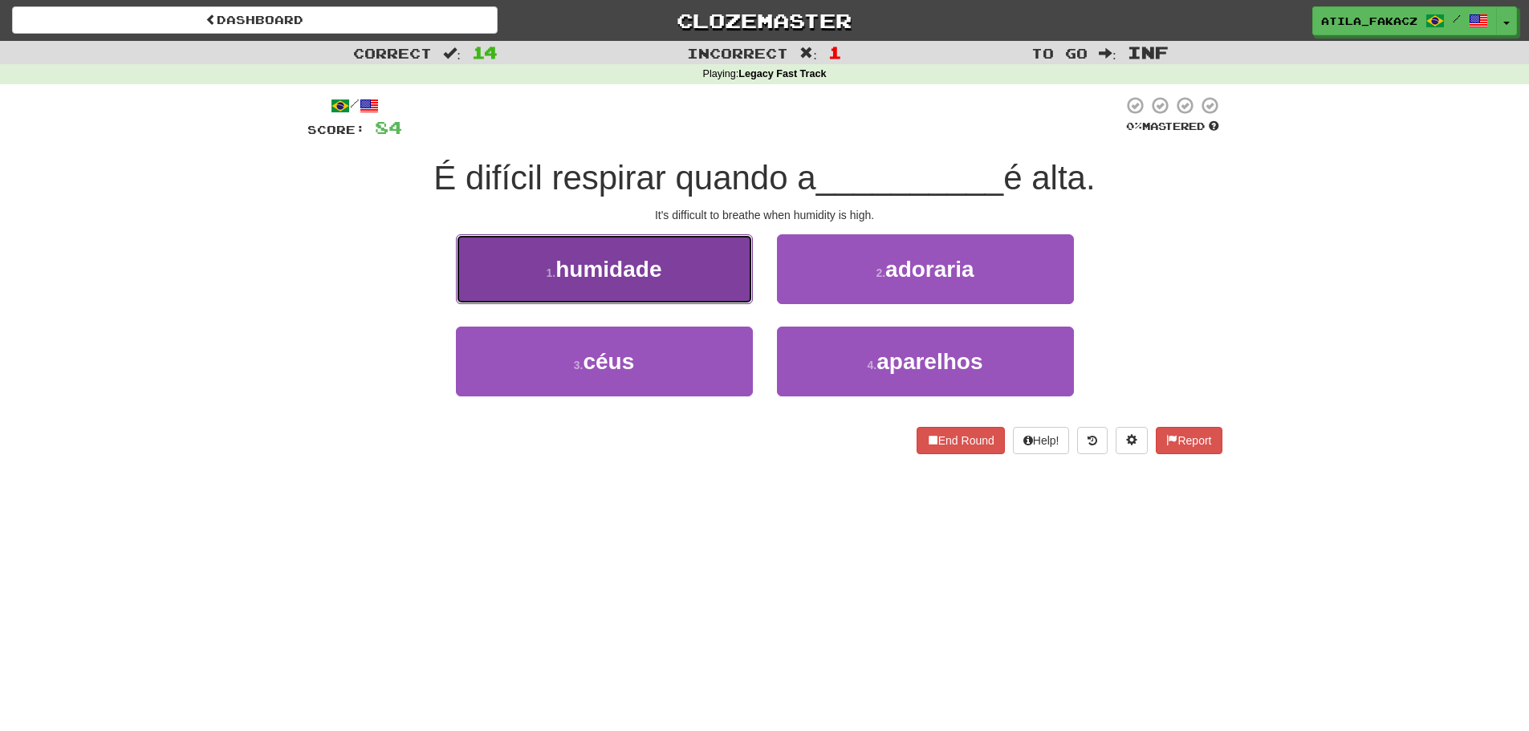
click at [705, 282] on button "1 . humidade" at bounding box center [604, 269] width 297 height 70
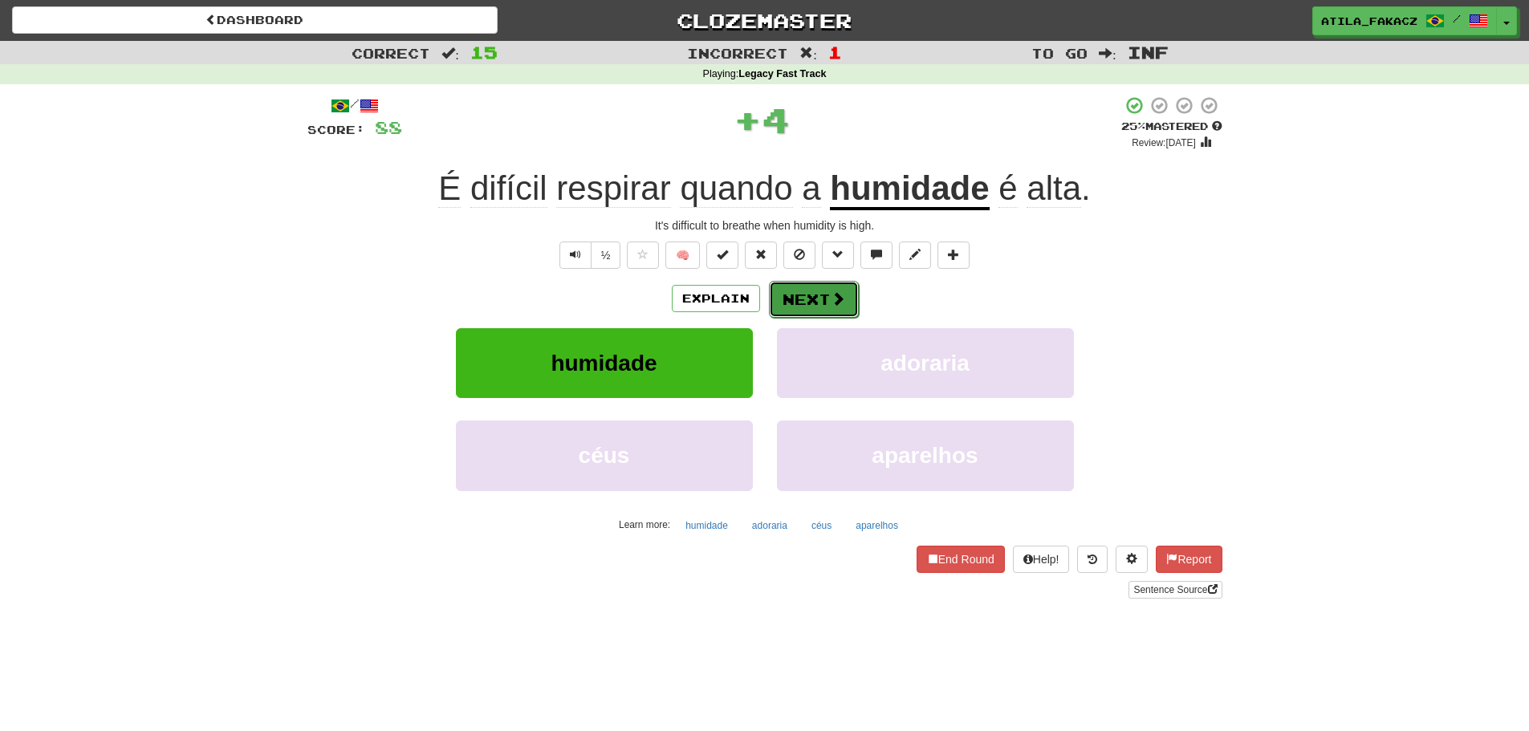
click at [825, 307] on button "Next" at bounding box center [814, 299] width 90 height 37
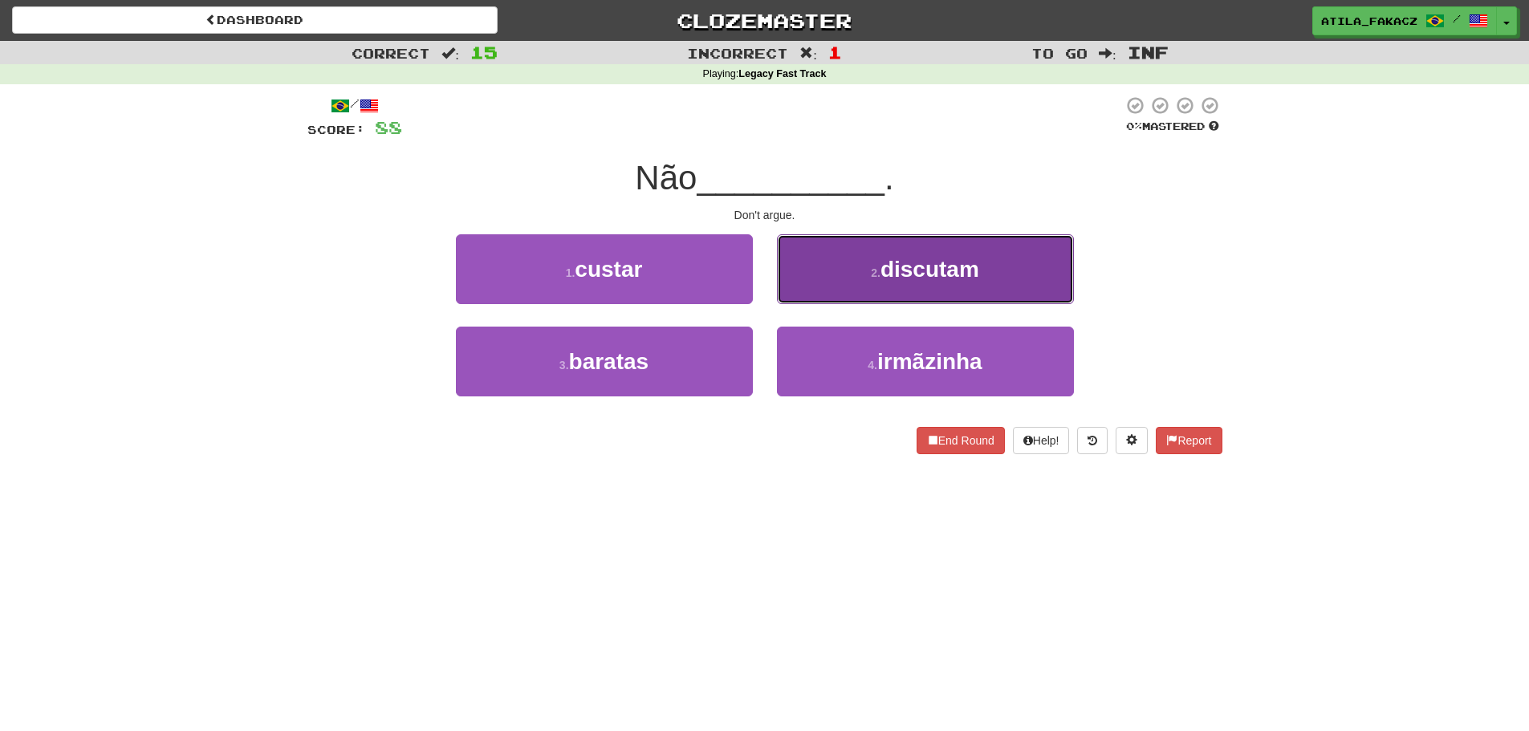
click at [837, 299] on button "2 . discutam" at bounding box center [925, 269] width 297 height 70
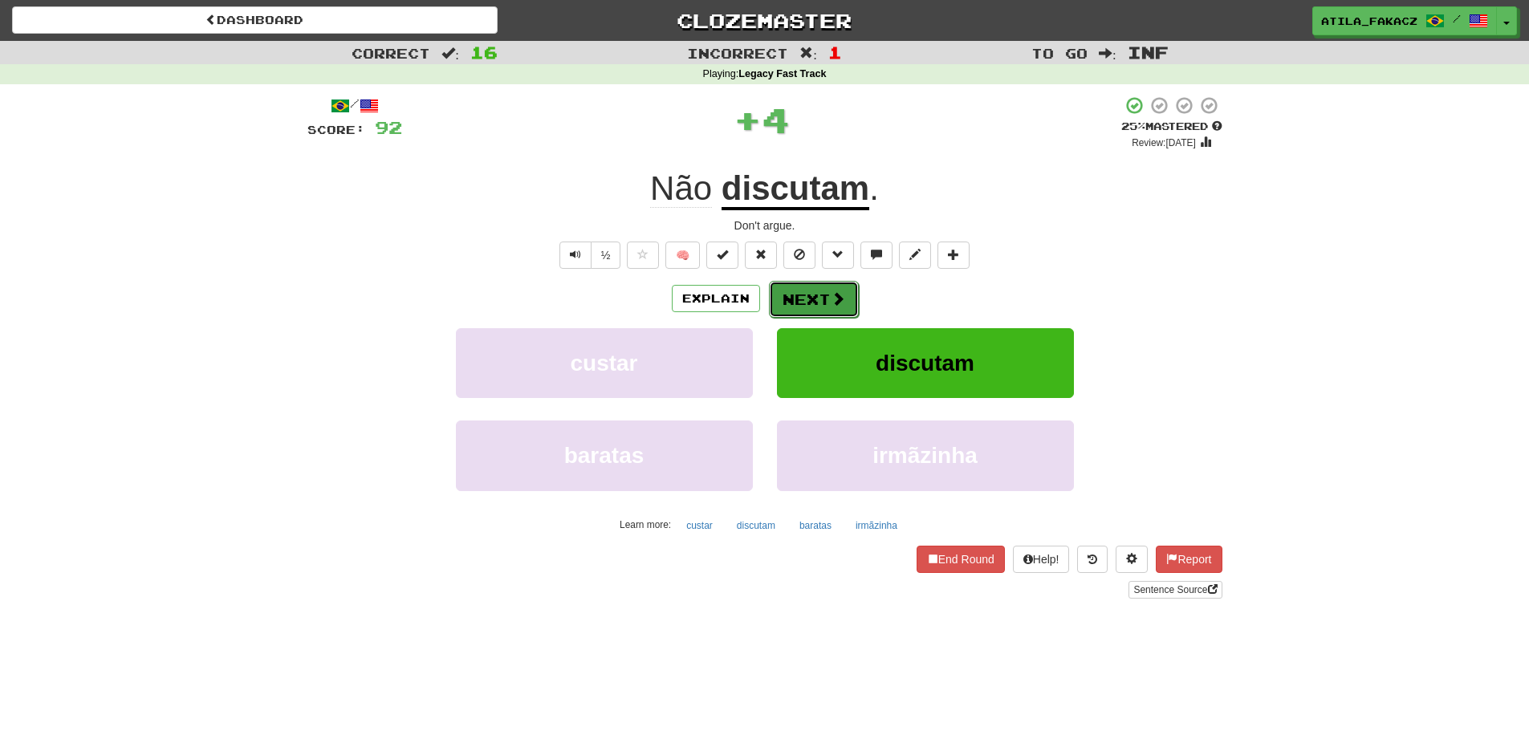
click at [851, 307] on button "Next" at bounding box center [814, 299] width 90 height 37
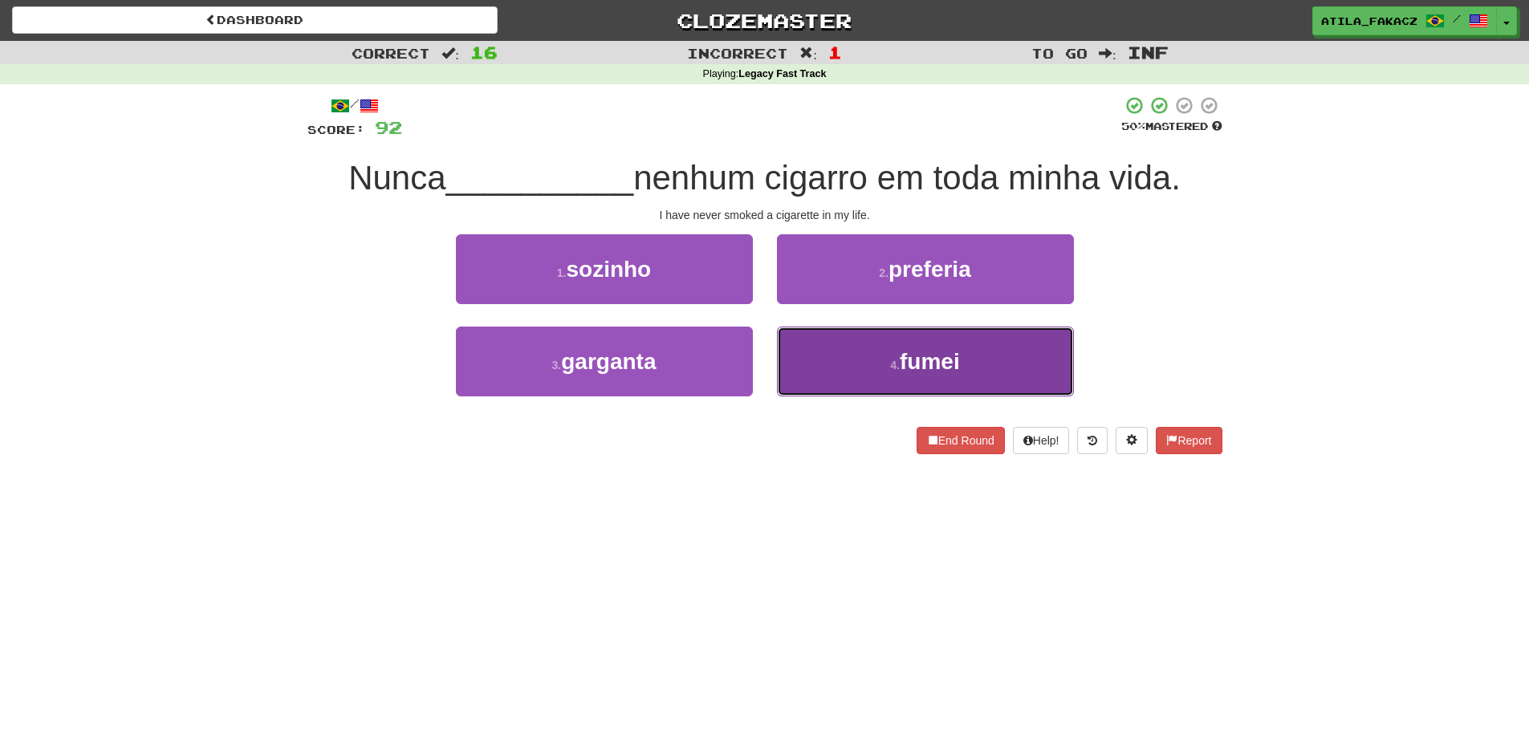
click at [821, 352] on button "4 . fumei" at bounding box center [925, 362] width 297 height 70
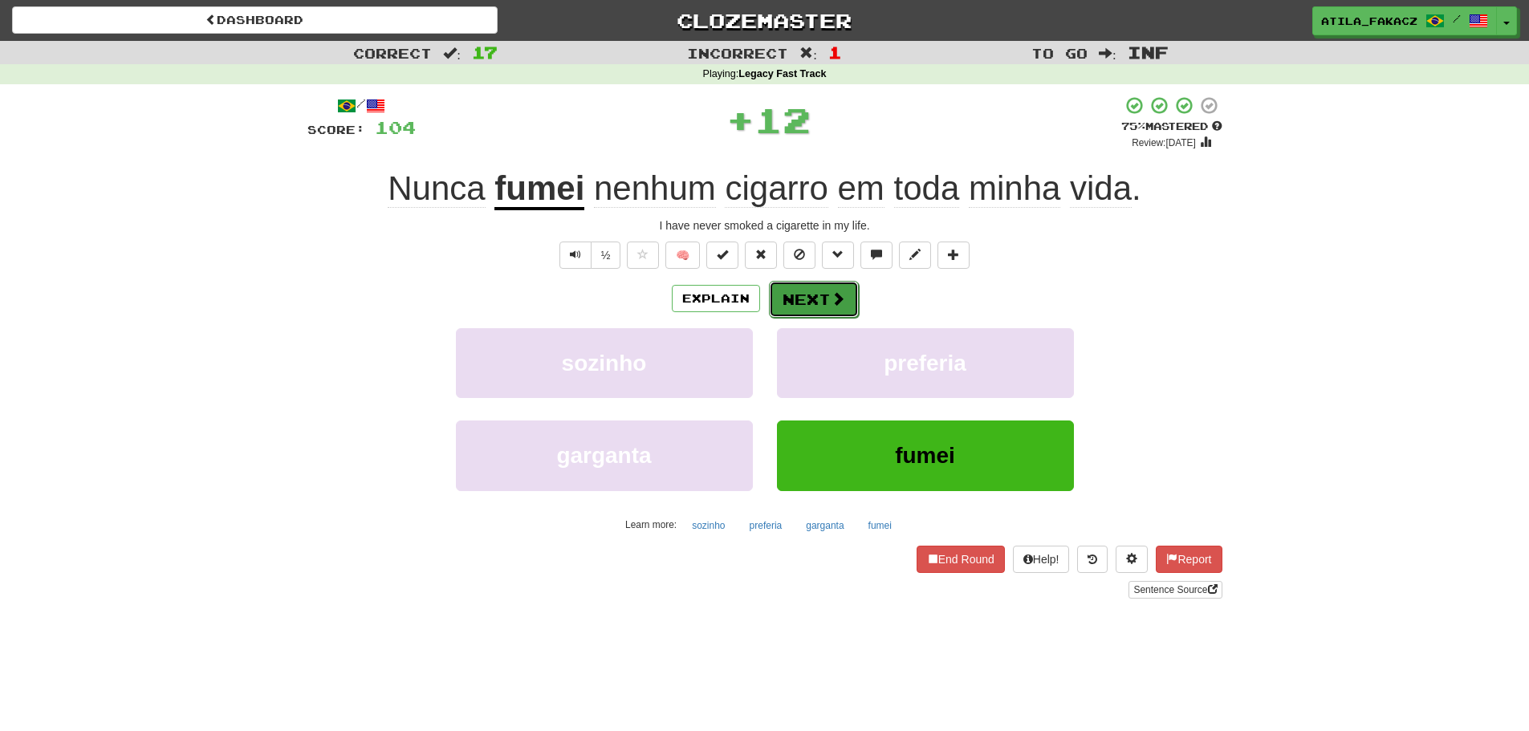
click at [826, 297] on button "Next" at bounding box center [814, 299] width 90 height 37
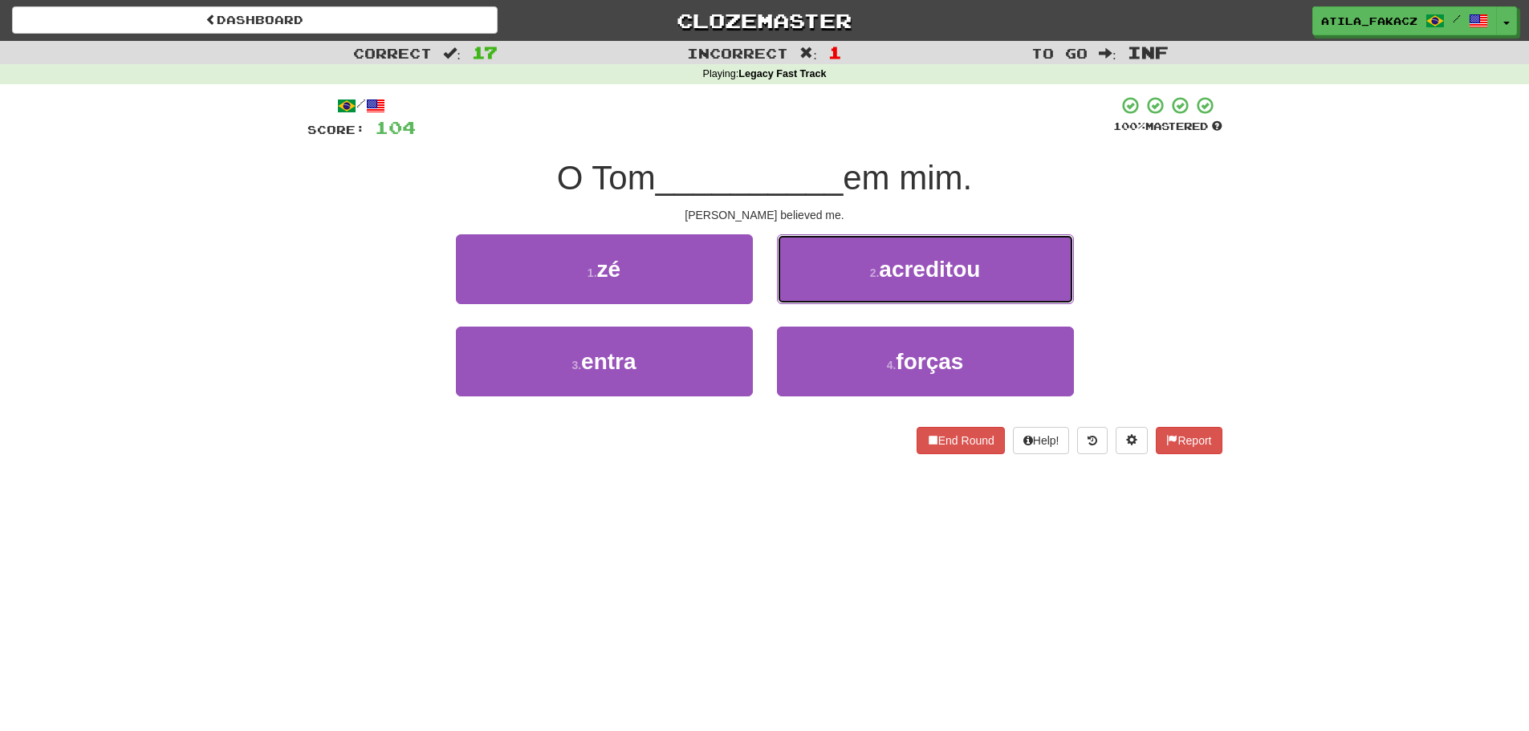
click at [819, 273] on button "2 . acreditou" at bounding box center [925, 269] width 297 height 70
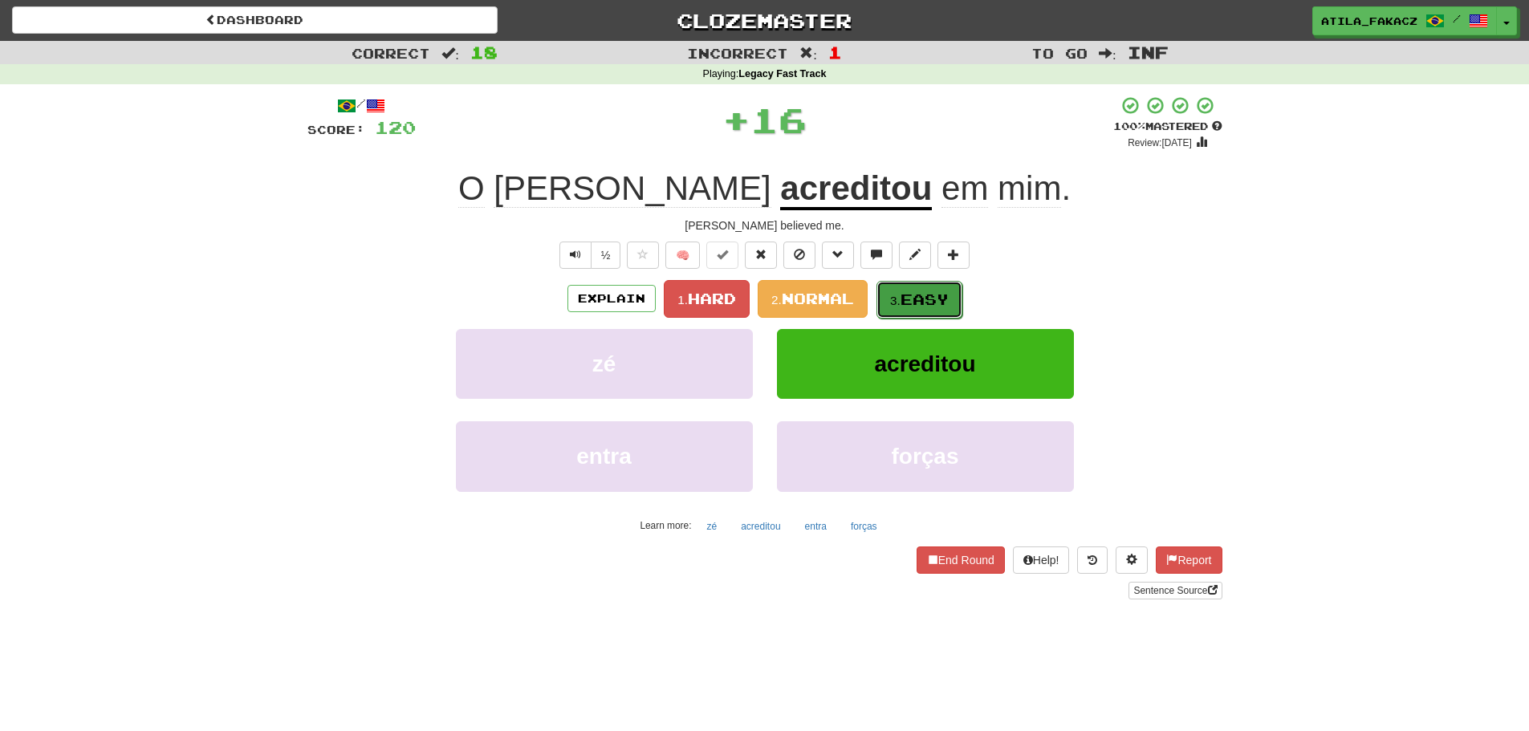
click at [901, 306] on small "3." at bounding box center [895, 301] width 10 height 14
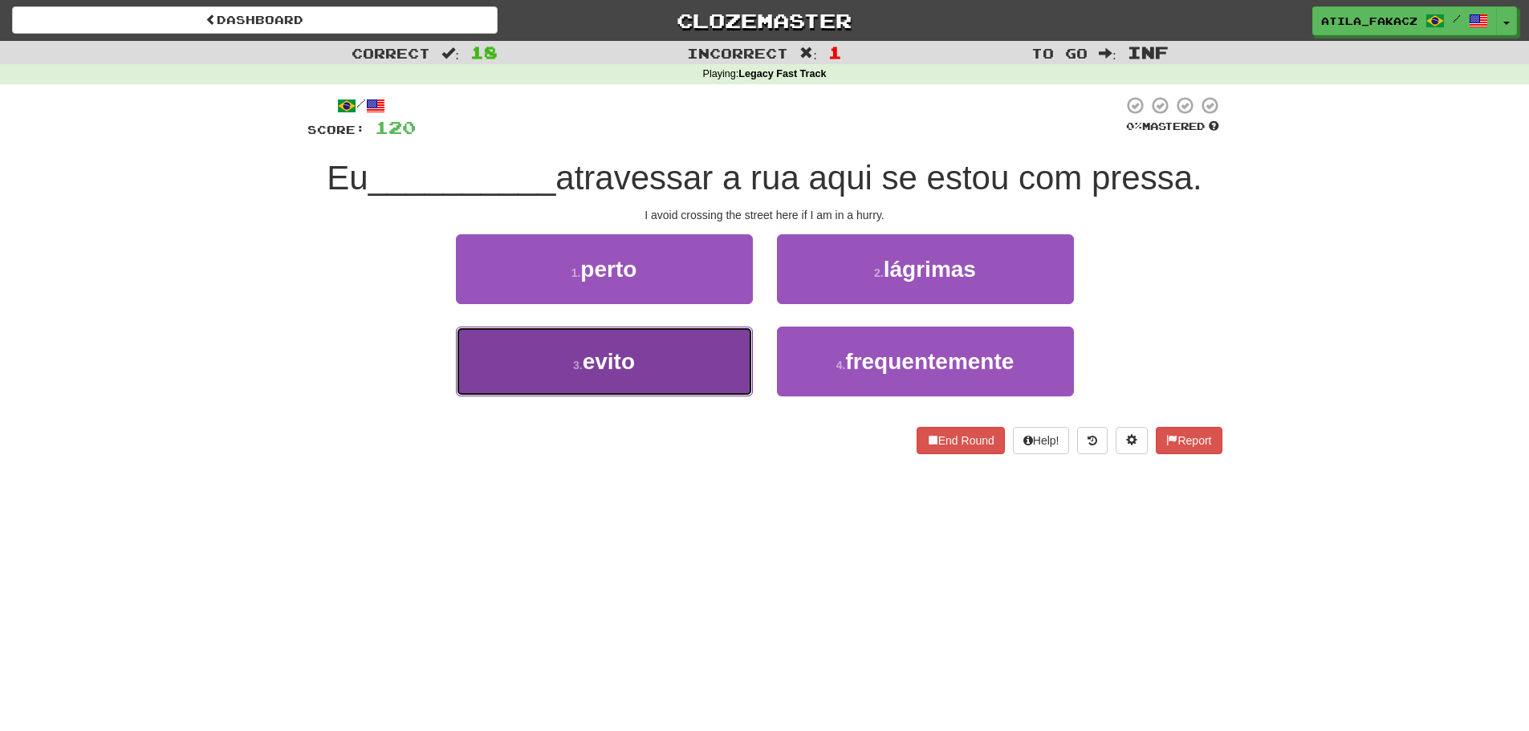
click at [709, 371] on button "3 . evito" at bounding box center [604, 362] width 297 height 70
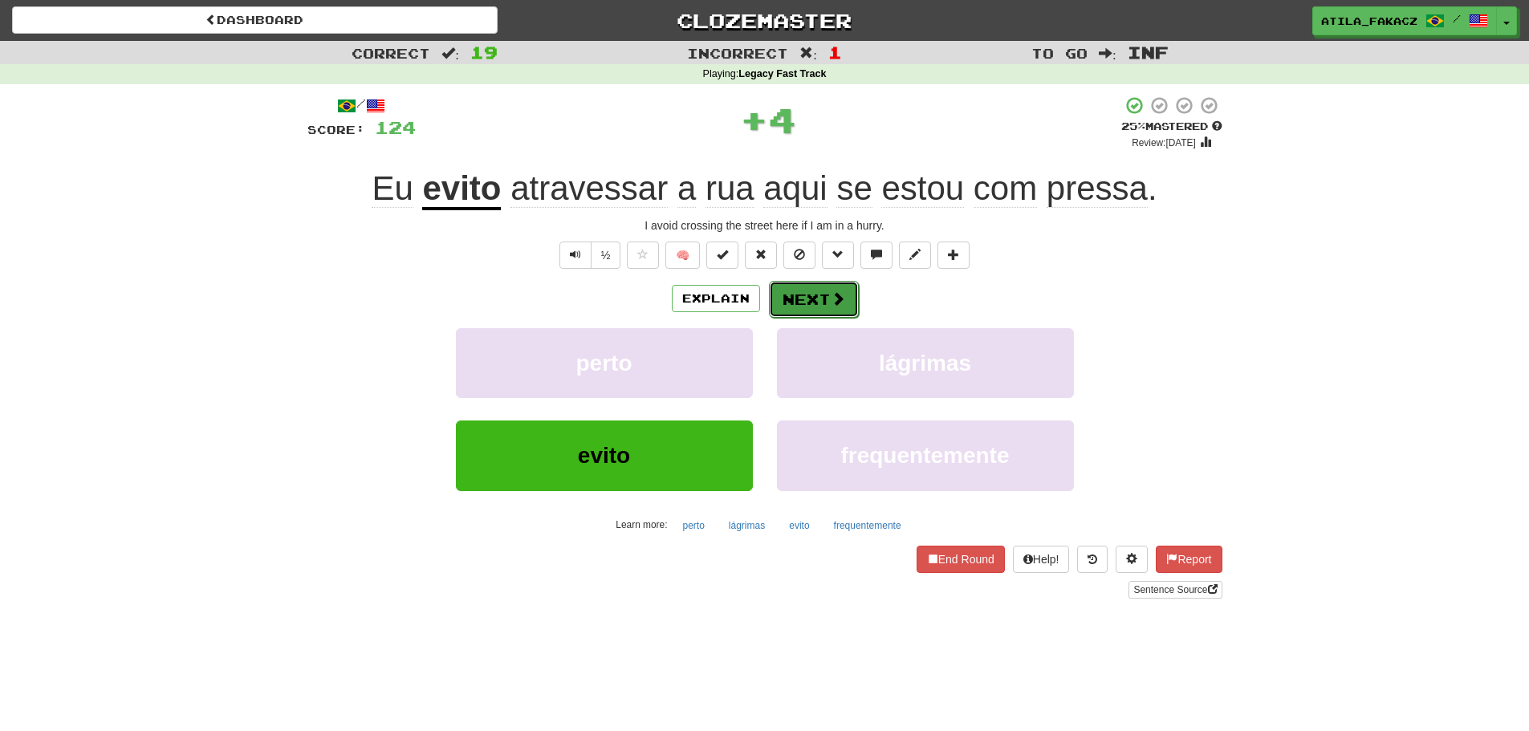
click at [836, 308] on button "Next" at bounding box center [814, 299] width 90 height 37
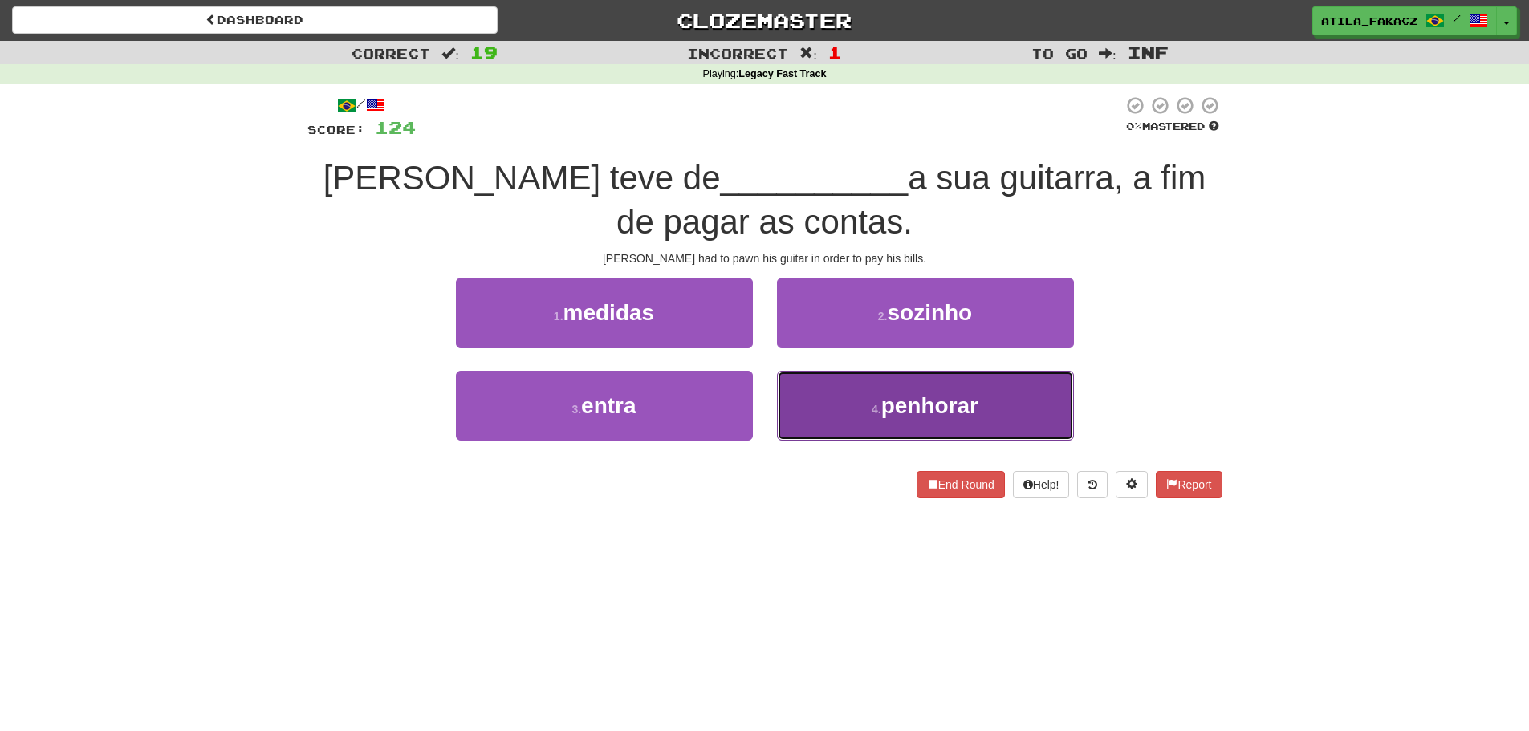
click at [872, 396] on button "4 . penhorar" at bounding box center [925, 406] width 297 height 70
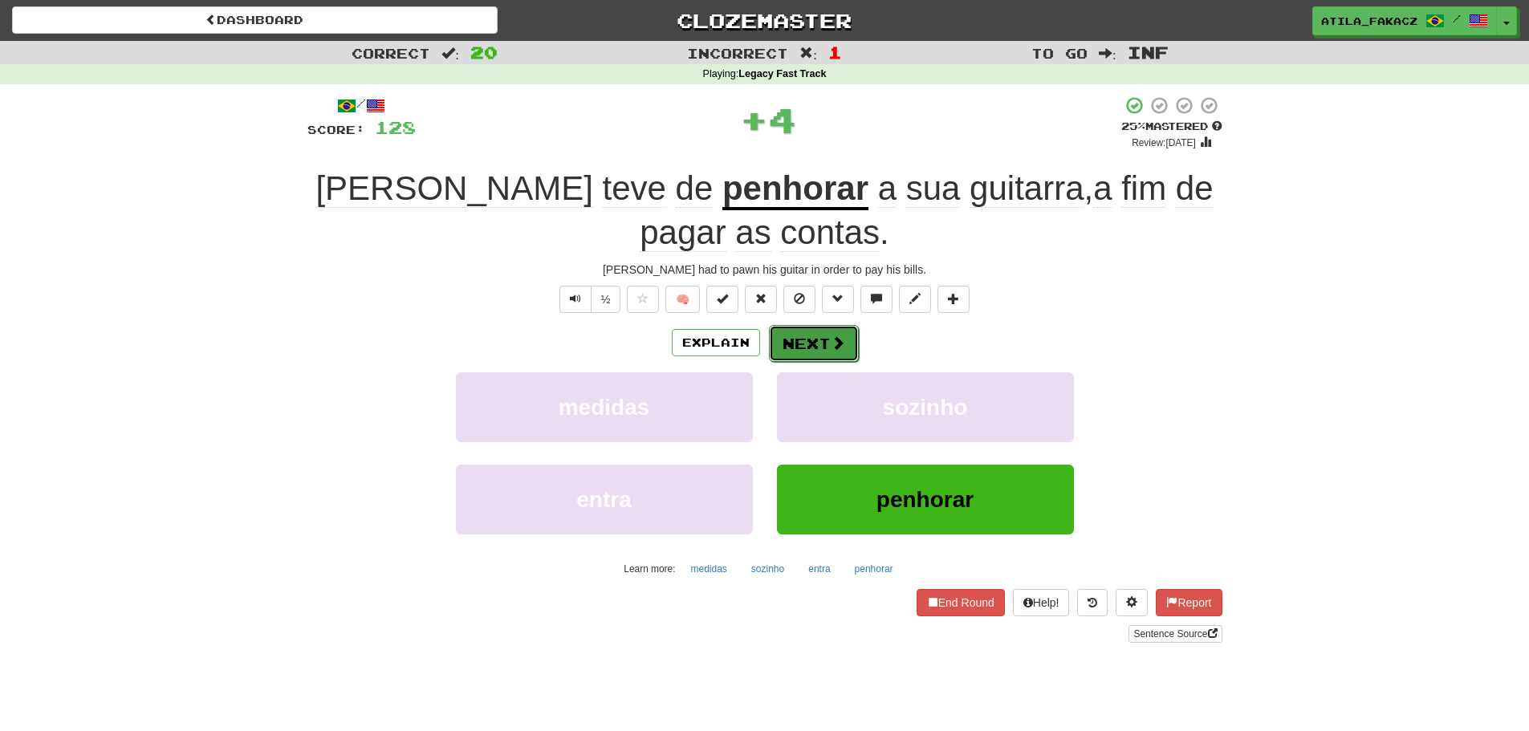
click at [820, 352] on button "Next" at bounding box center [814, 343] width 90 height 37
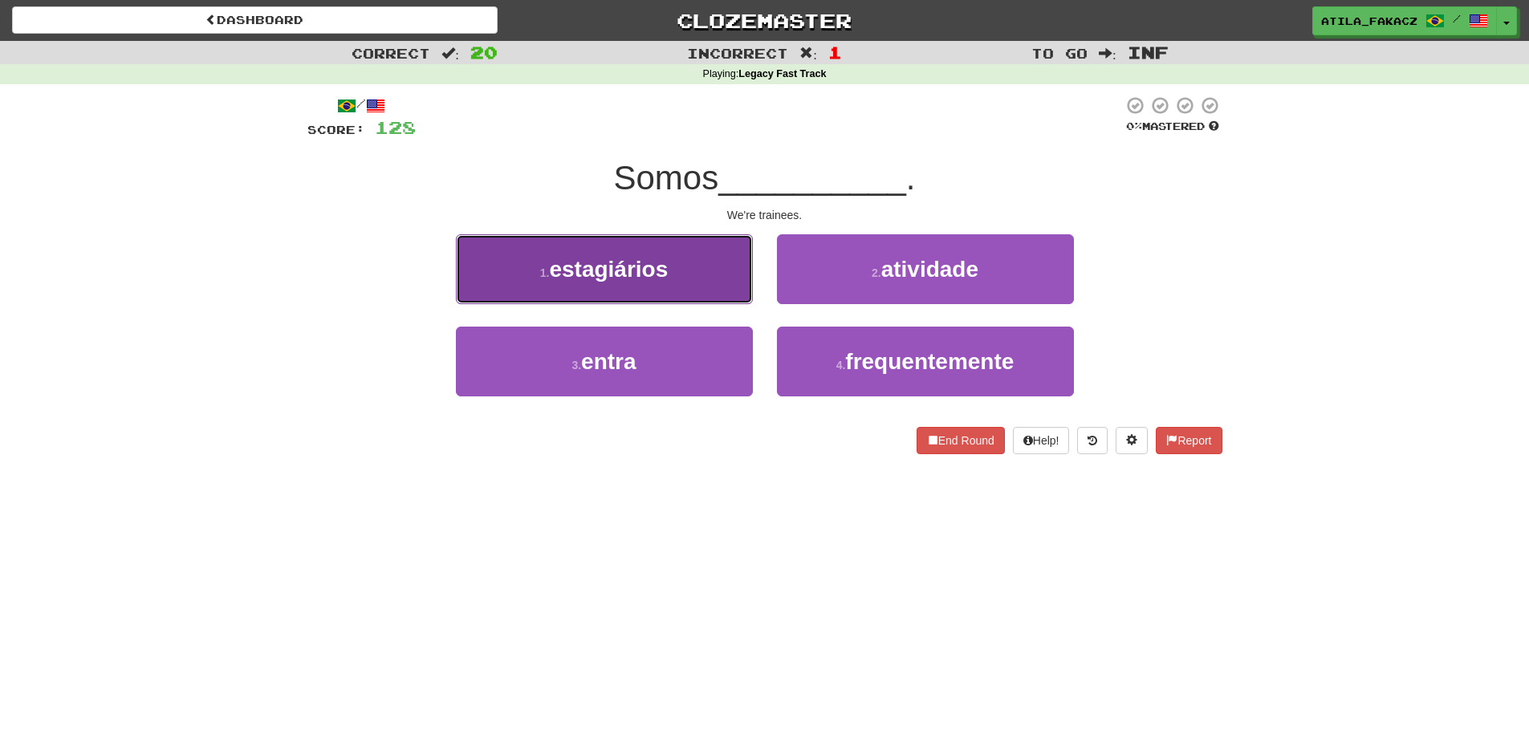
click at [695, 293] on button "1 . estagiários" at bounding box center [604, 269] width 297 height 70
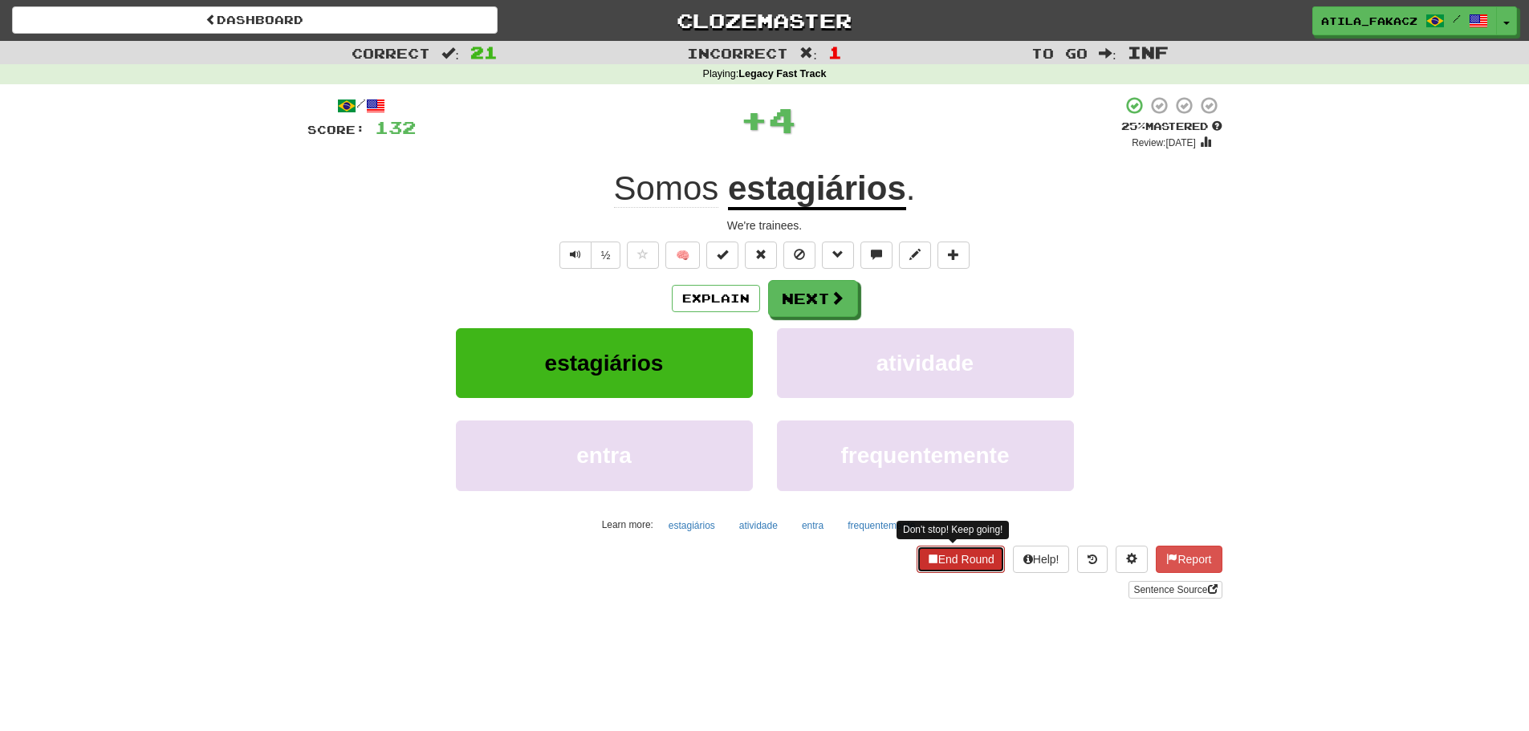
click at [965, 556] on button "End Round" at bounding box center [961, 559] width 88 height 27
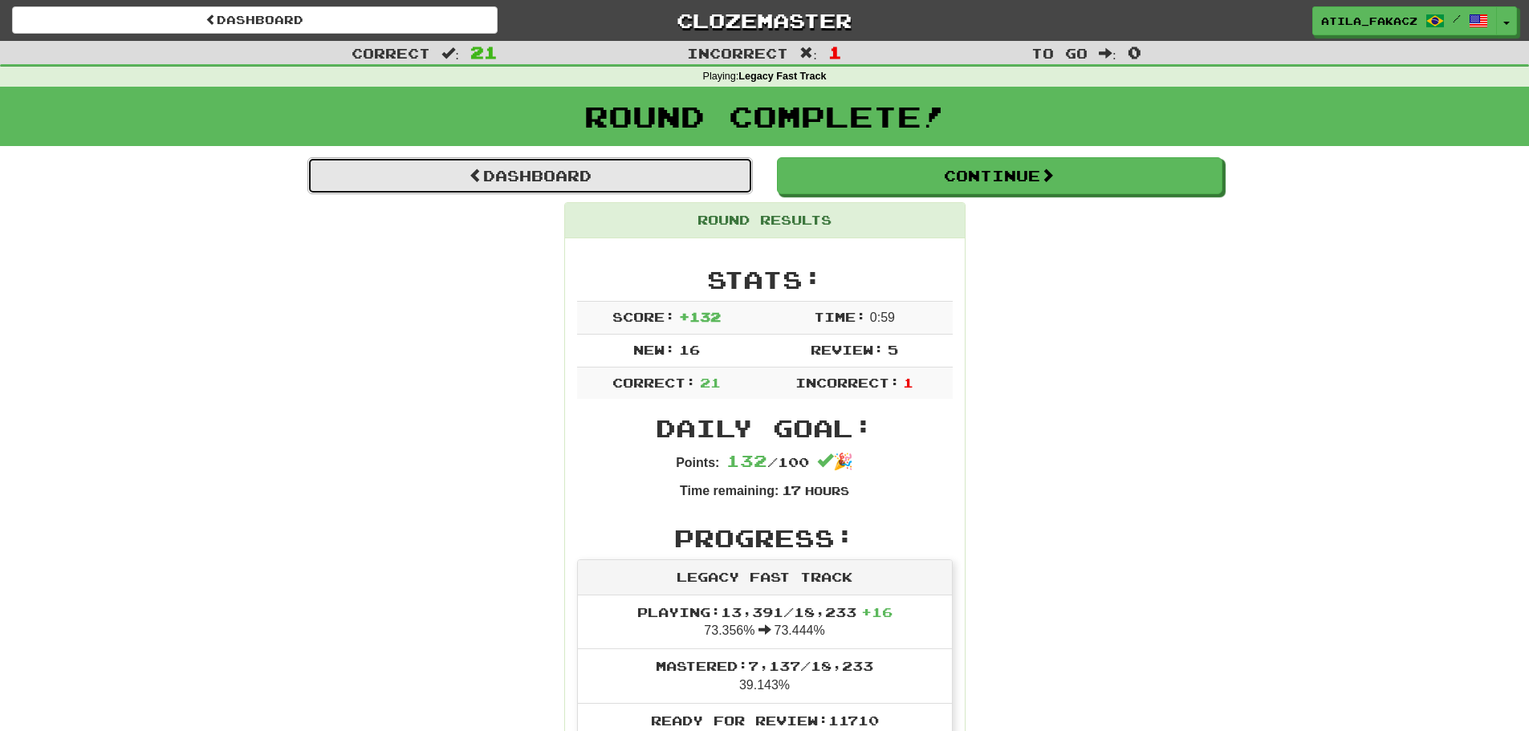
click at [569, 177] on link "Dashboard" at bounding box center [530, 175] width 446 height 37
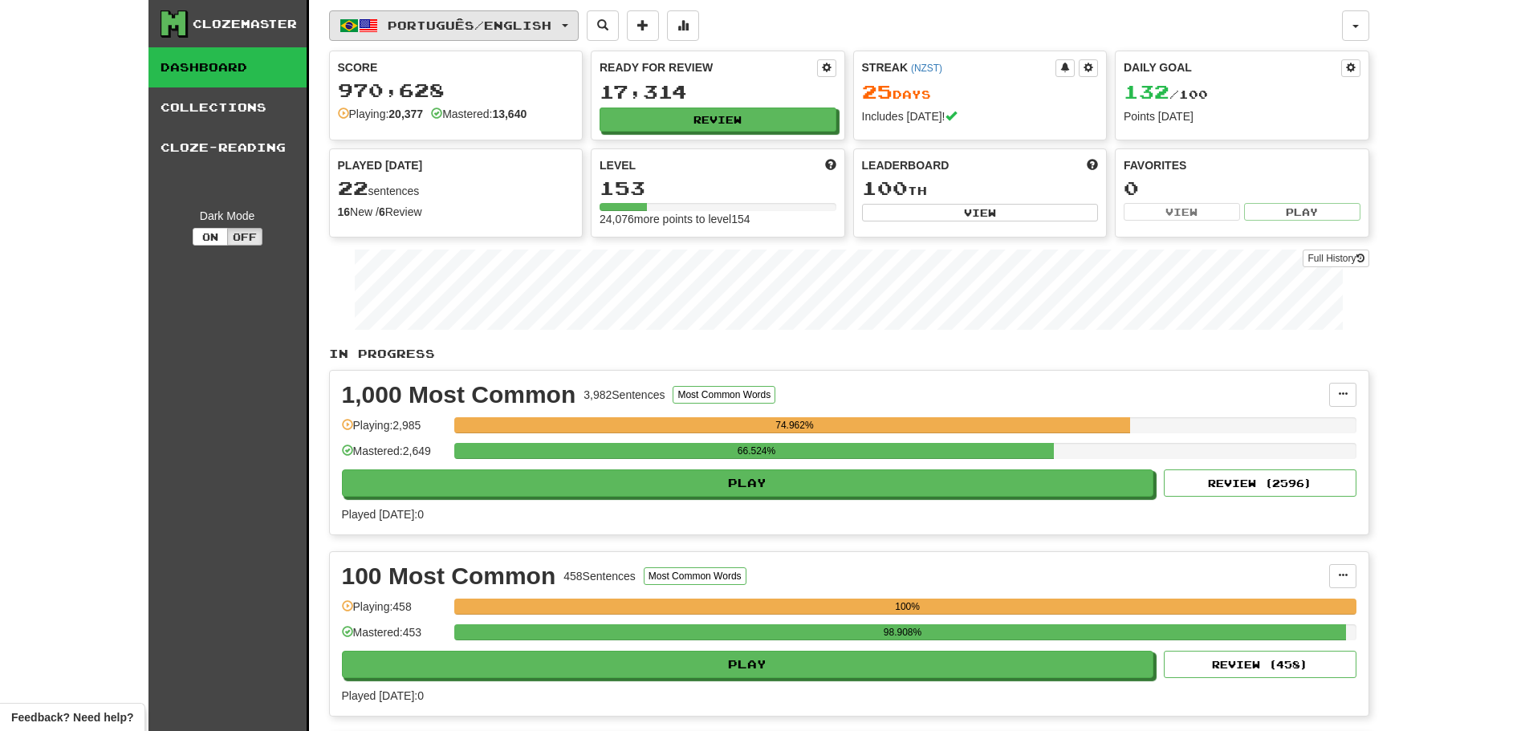
click at [513, 15] on button "Português / English" at bounding box center [454, 25] width 250 height 31
